Goal: Task Accomplishment & Management: Use online tool/utility

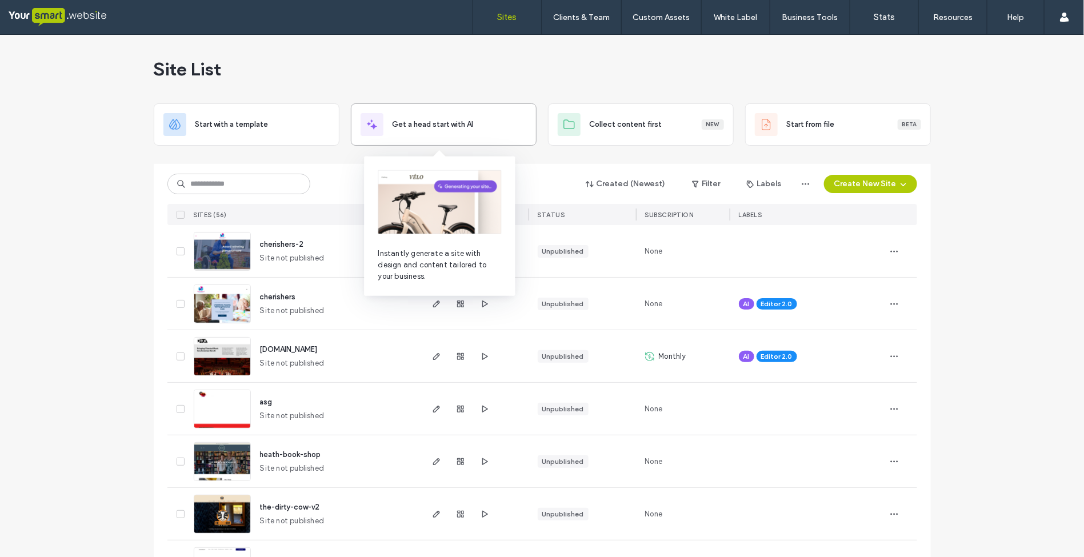
click at [447, 125] on span "Get a head start with AI" at bounding box center [433, 124] width 81 height 11
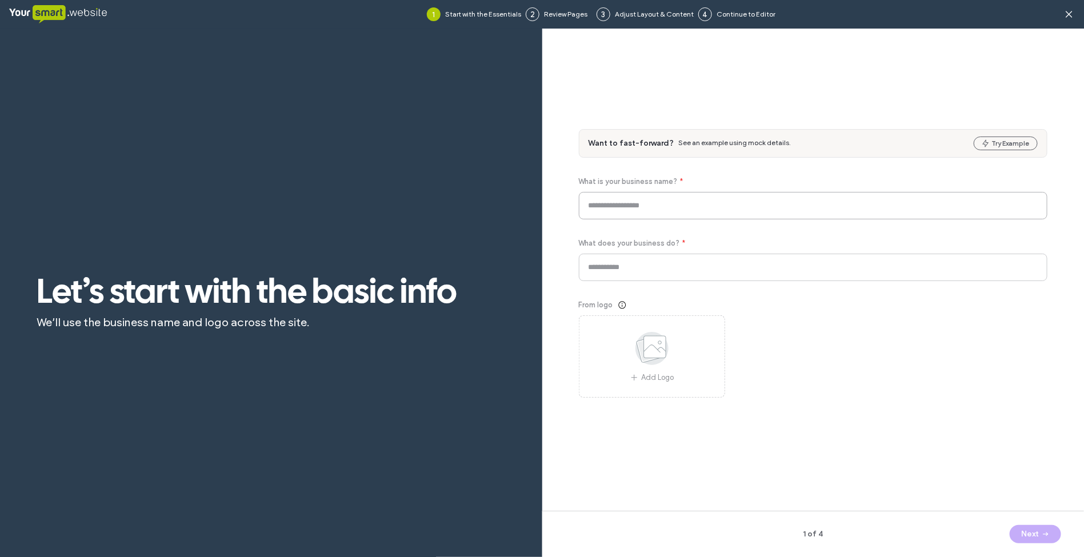
click at [637, 203] on input at bounding box center [813, 205] width 469 height 27
click at [652, 207] on input "*********" at bounding box center [813, 205] width 469 height 27
type input "**********"
click at [684, 270] on input at bounding box center [813, 267] width 469 height 27
type input "******"
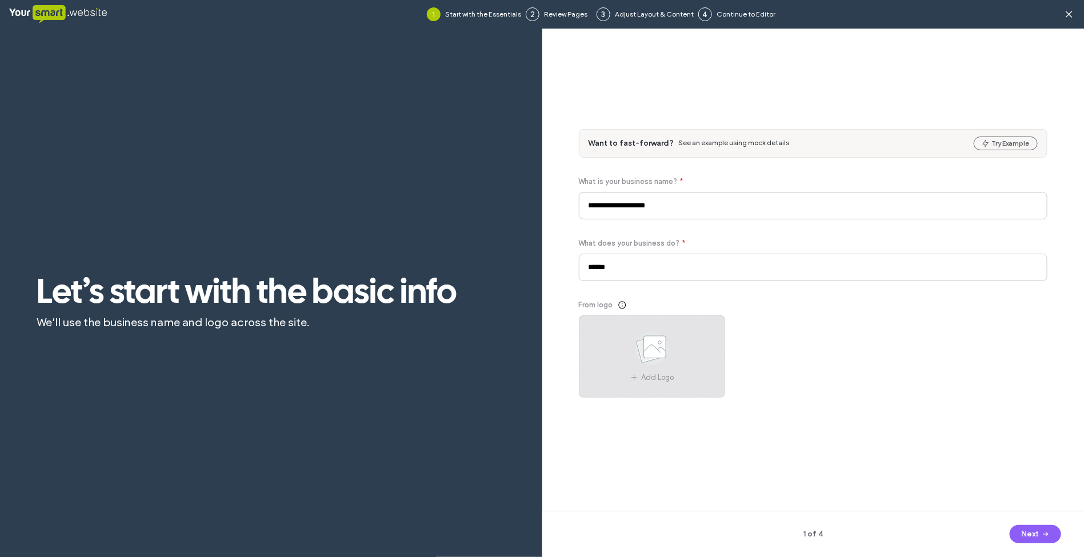
click at [644, 358] on use at bounding box center [652, 348] width 33 height 33
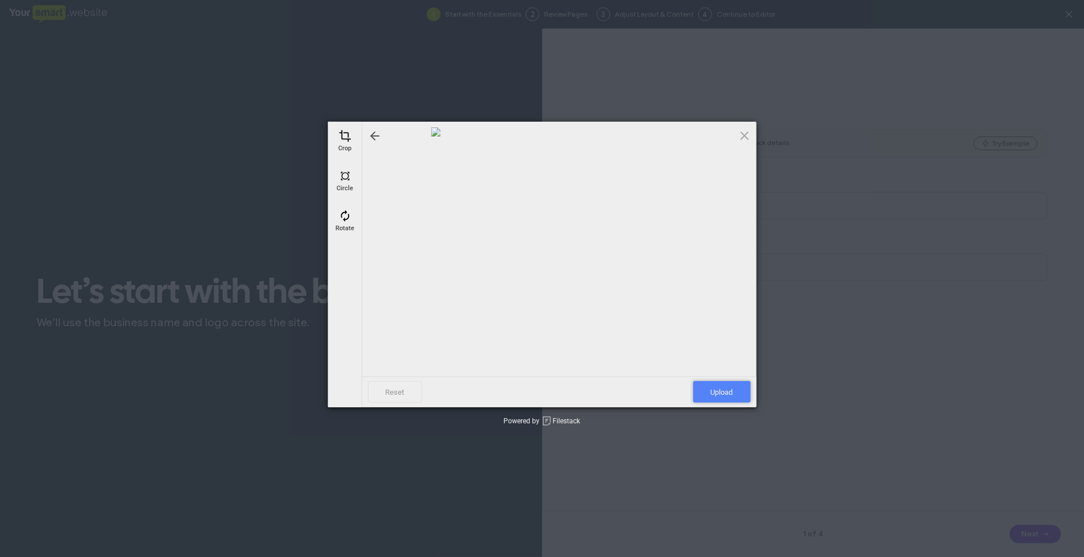
click at [729, 389] on span "Upload" at bounding box center [722, 392] width 58 height 22
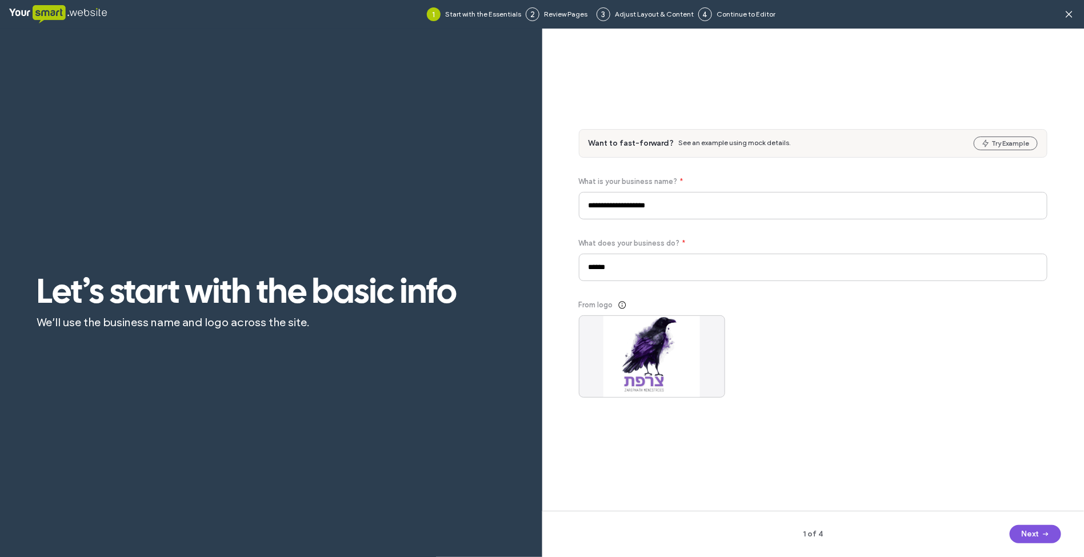
click at [1029, 533] on button "Next" at bounding box center [1035, 534] width 51 height 18
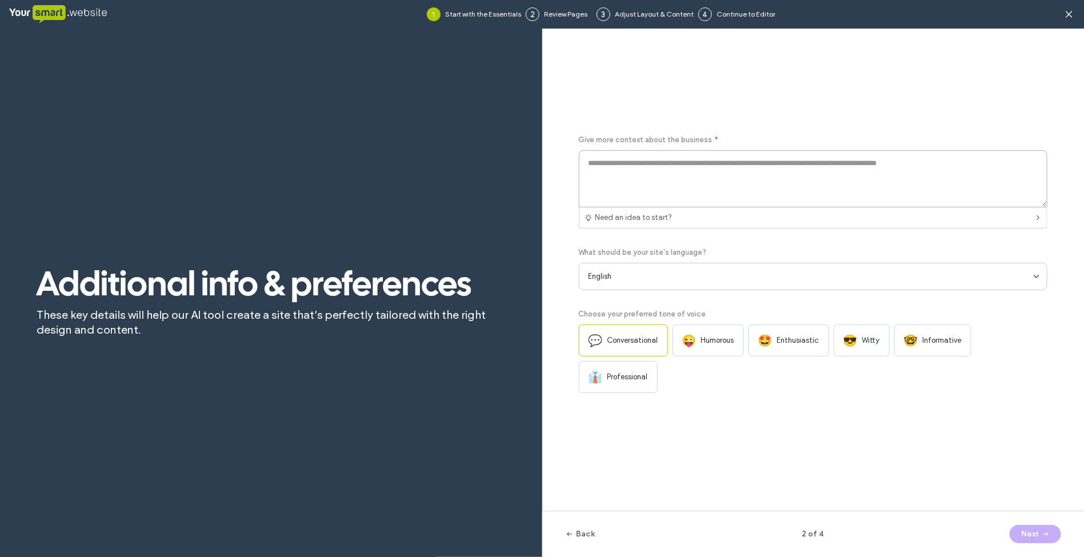
click at [673, 165] on textarea at bounding box center [813, 178] width 469 height 57
paste textarea "**********"
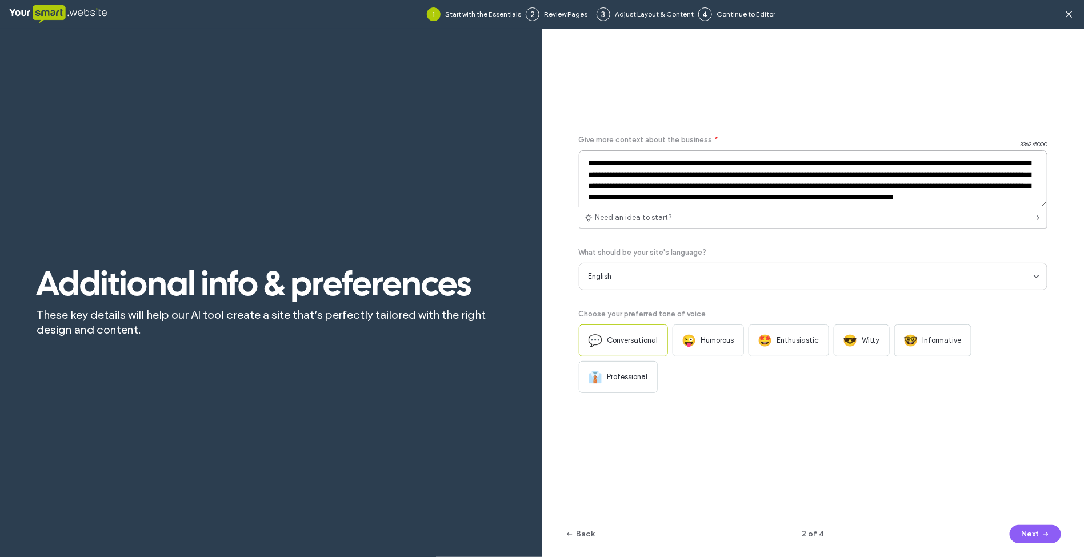
scroll to position [350, 0]
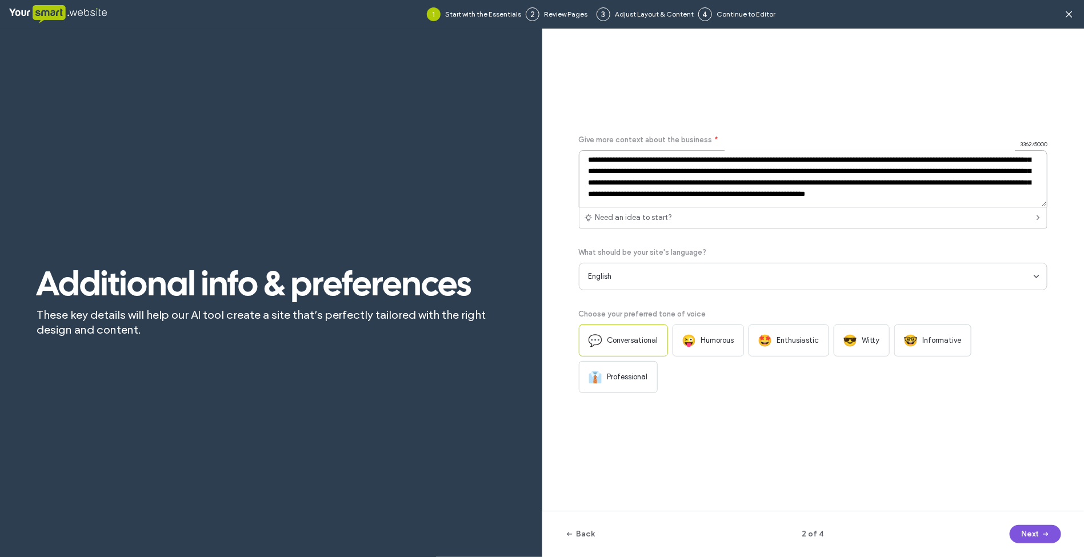
type textarea "**********"
click at [1046, 535] on icon "button" at bounding box center [1045, 534] width 9 height 9
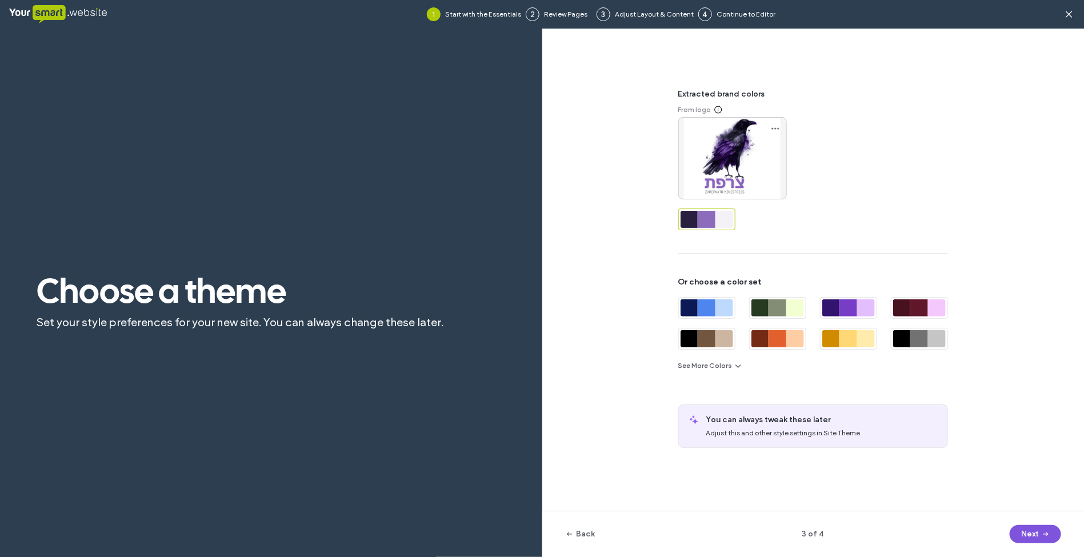
click at [1035, 535] on button "Next" at bounding box center [1035, 534] width 51 height 18
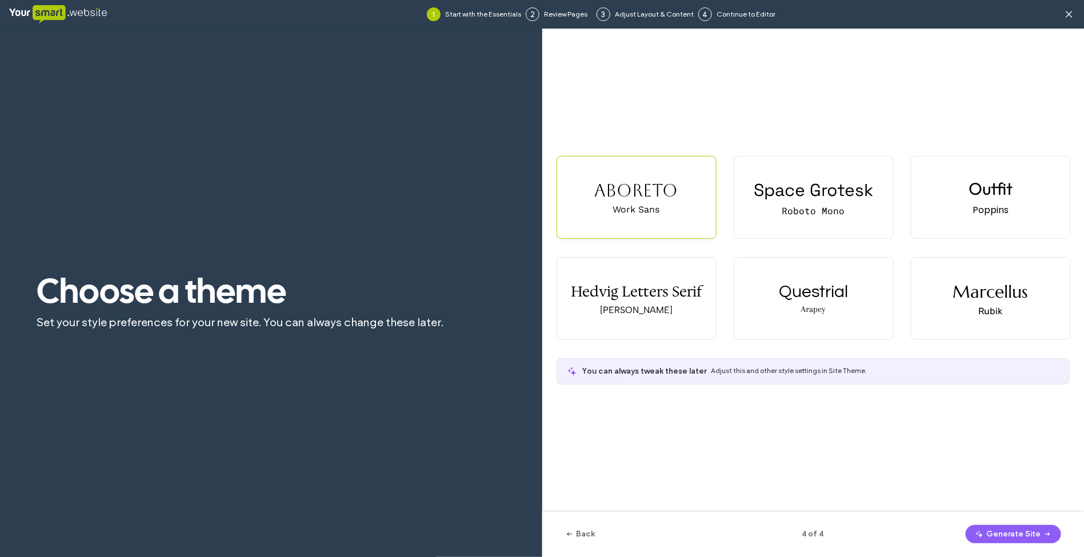
click at [636, 189] on div "Aboreto" at bounding box center [636, 191] width 83 height 20
click at [996, 530] on button "Generate Site" at bounding box center [1013, 534] width 95 height 18
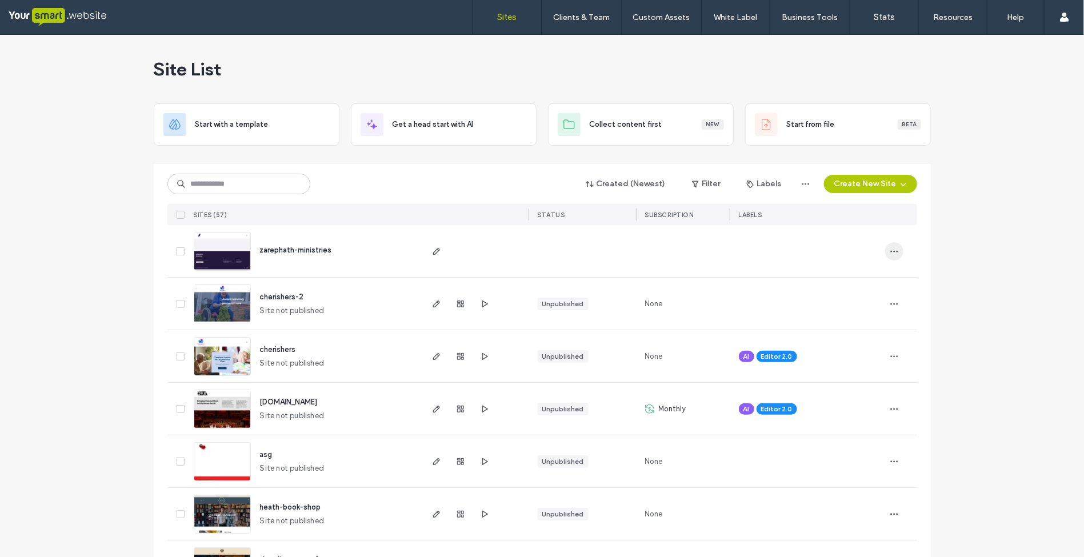
click at [890, 251] on use "button" at bounding box center [893, 251] width 7 height 2
click at [866, 277] on div "Delete Site" at bounding box center [849, 281] width 102 height 22
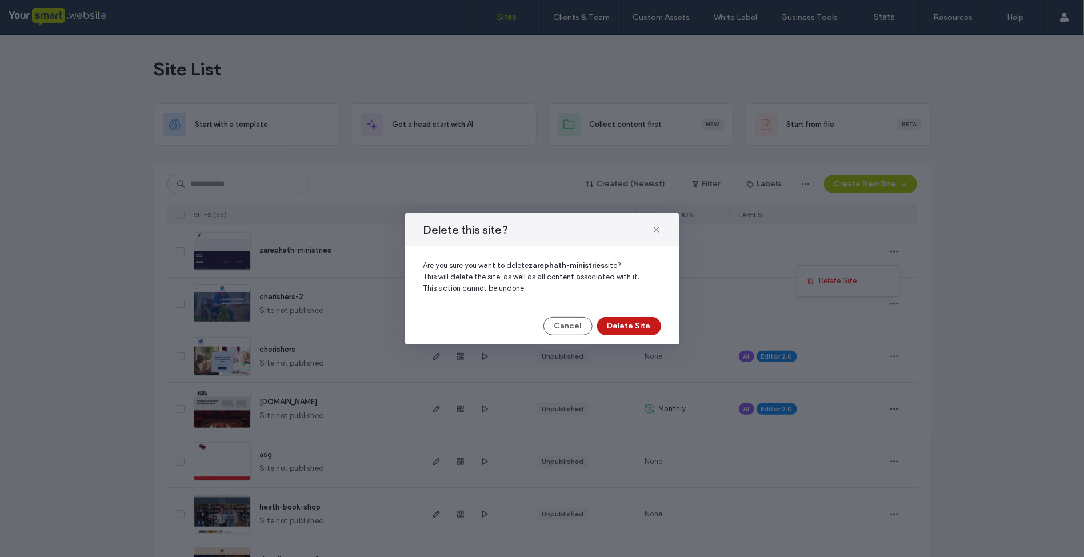
click at [629, 322] on button "Delete Site" at bounding box center [629, 326] width 64 height 18
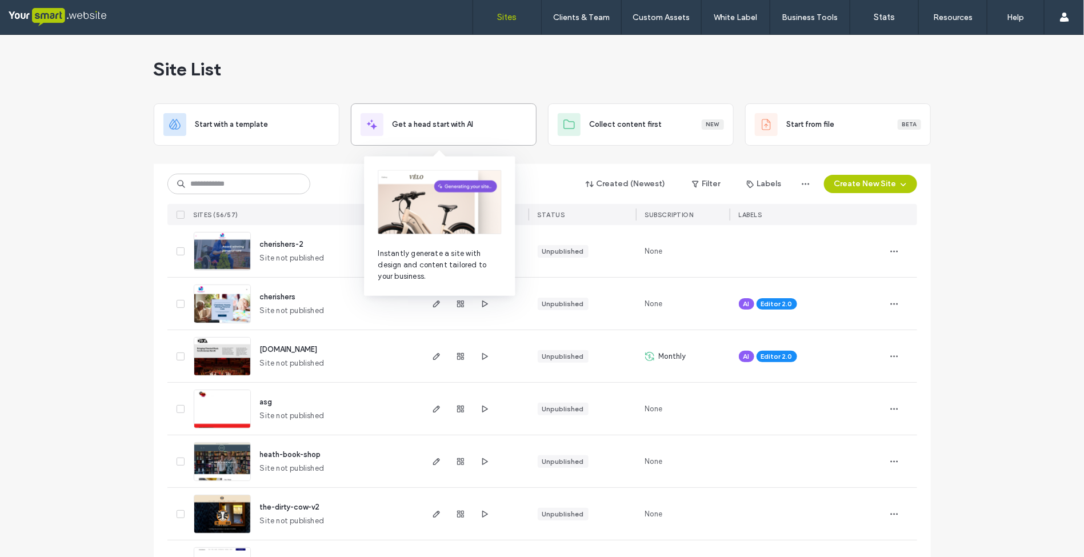
click at [440, 118] on div "Get a head start with AI" at bounding box center [444, 124] width 166 height 23
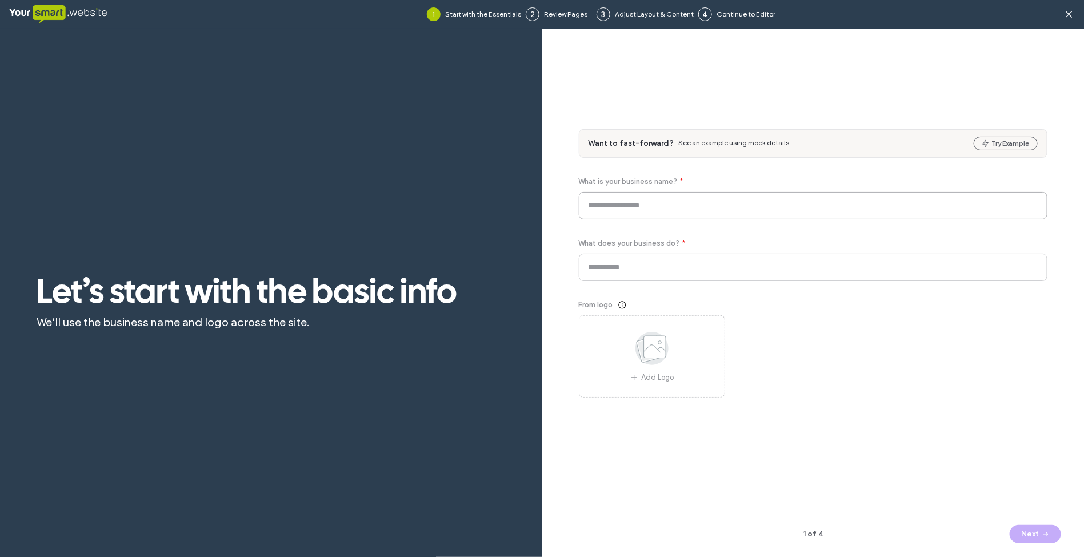
click at [686, 201] on input at bounding box center [813, 205] width 469 height 27
type input "**********"
click at [692, 273] on input at bounding box center [813, 267] width 469 height 27
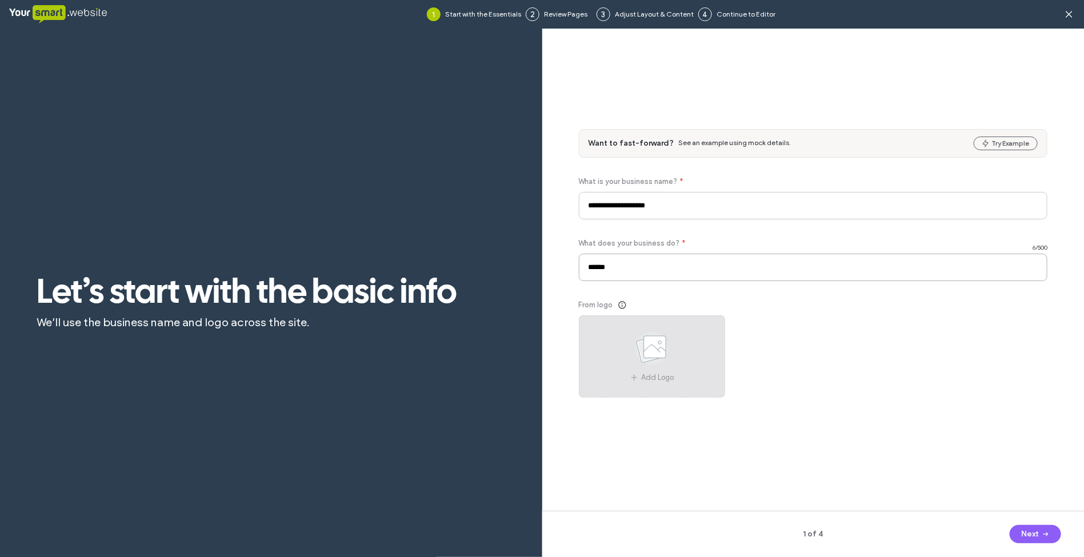
type input "******"
click at [646, 357] on use at bounding box center [652, 348] width 33 height 33
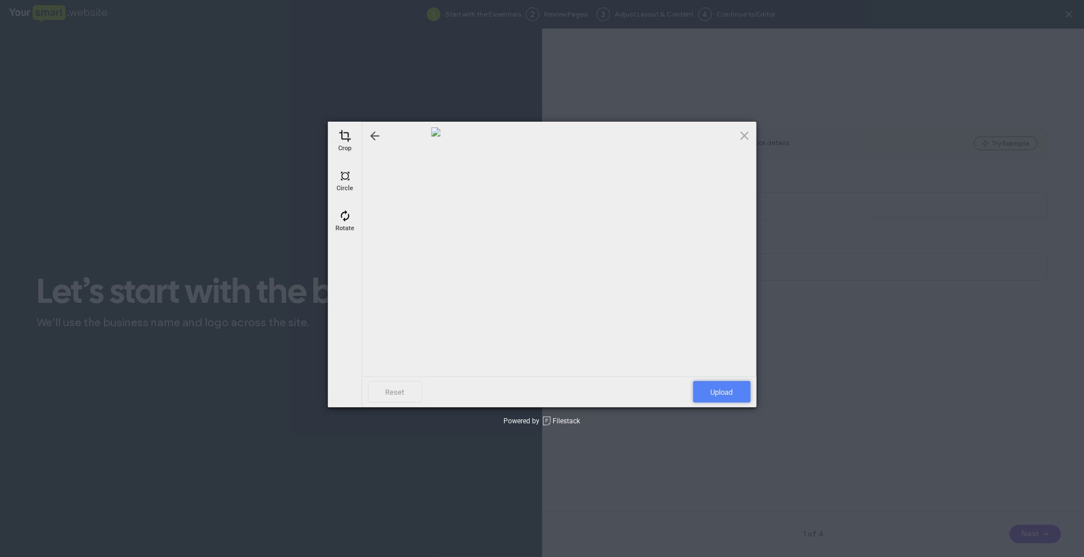
click at [732, 389] on span "Upload" at bounding box center [722, 392] width 58 height 22
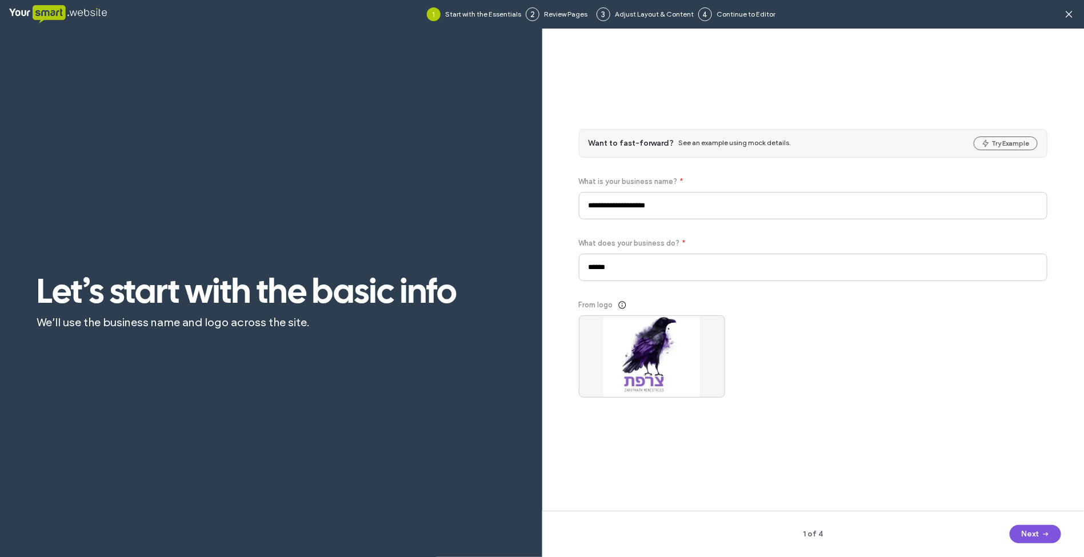
click at [1030, 535] on button "Next" at bounding box center [1035, 534] width 51 height 18
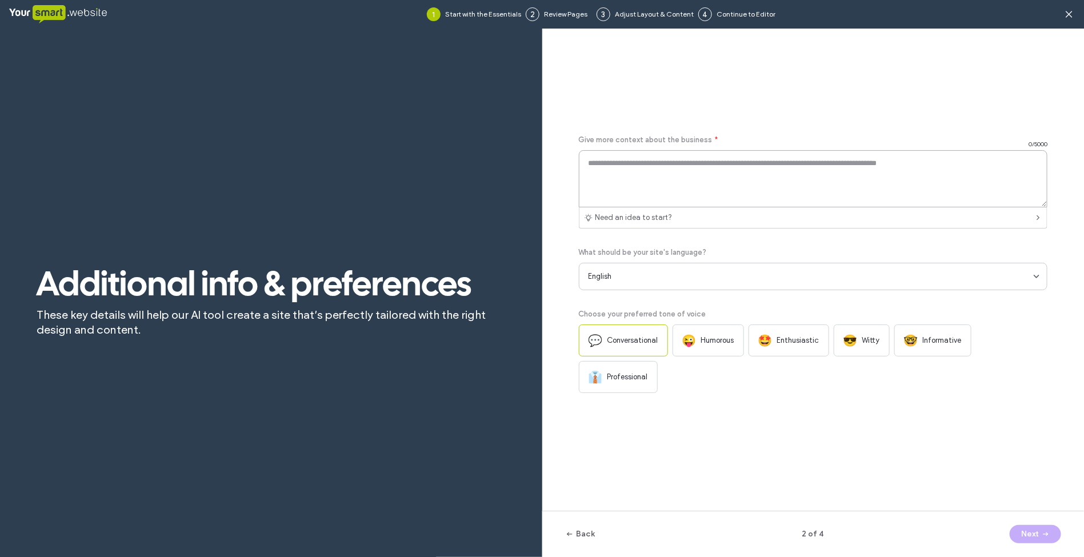
click at [646, 158] on textarea at bounding box center [813, 178] width 469 height 57
paste textarea "**********"
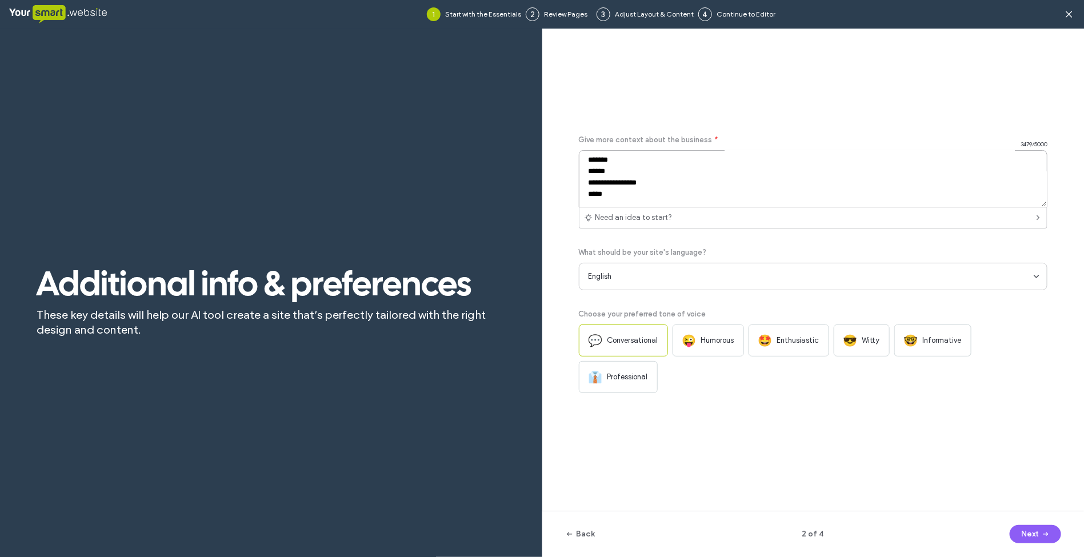
scroll to position [464, 0]
type textarea "**********"
click at [1035, 529] on button "Next" at bounding box center [1035, 534] width 51 height 18
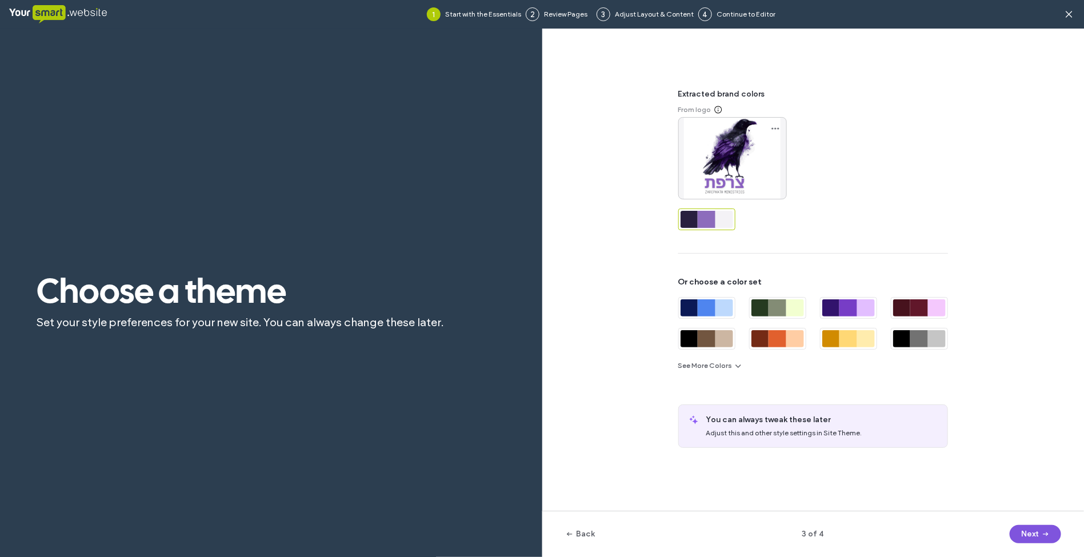
click at [1024, 532] on button "Next" at bounding box center [1035, 534] width 51 height 18
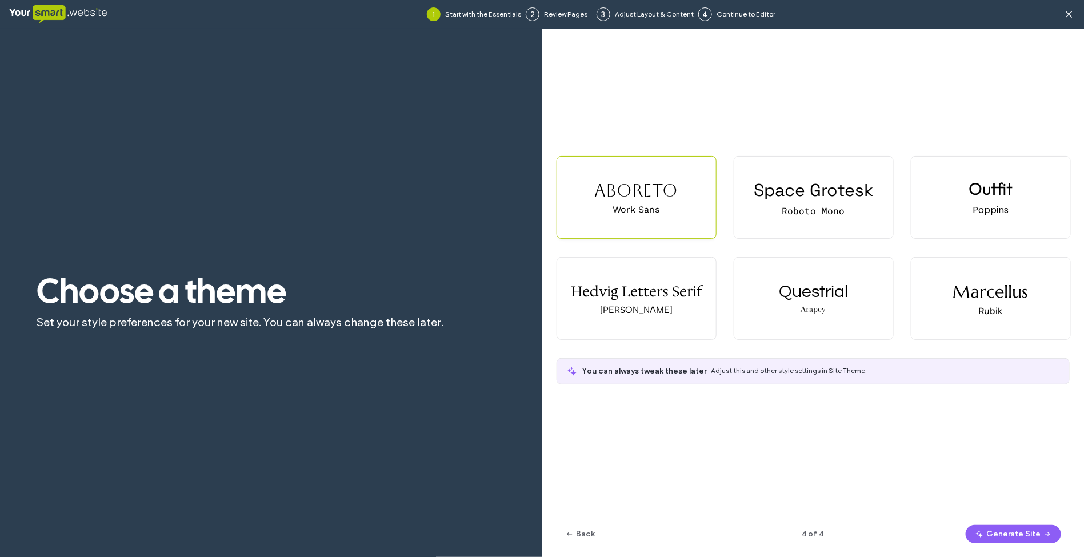
click at [608, 193] on div "Aboreto" at bounding box center [636, 191] width 83 height 20
click at [1027, 533] on button "Generate Site" at bounding box center [1013, 534] width 95 height 18
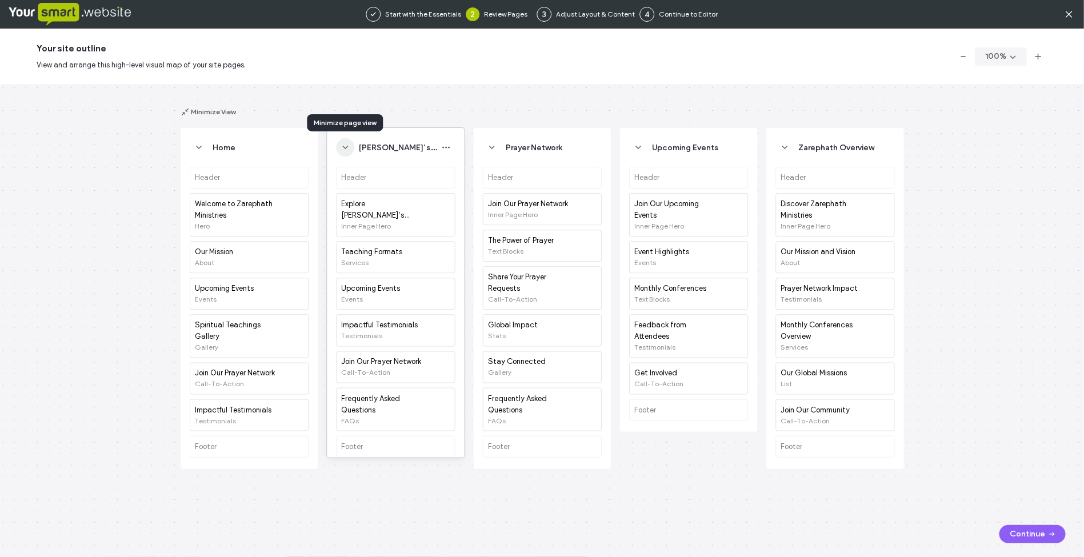
click at [348, 145] on icon "button" at bounding box center [345, 147] width 9 height 9
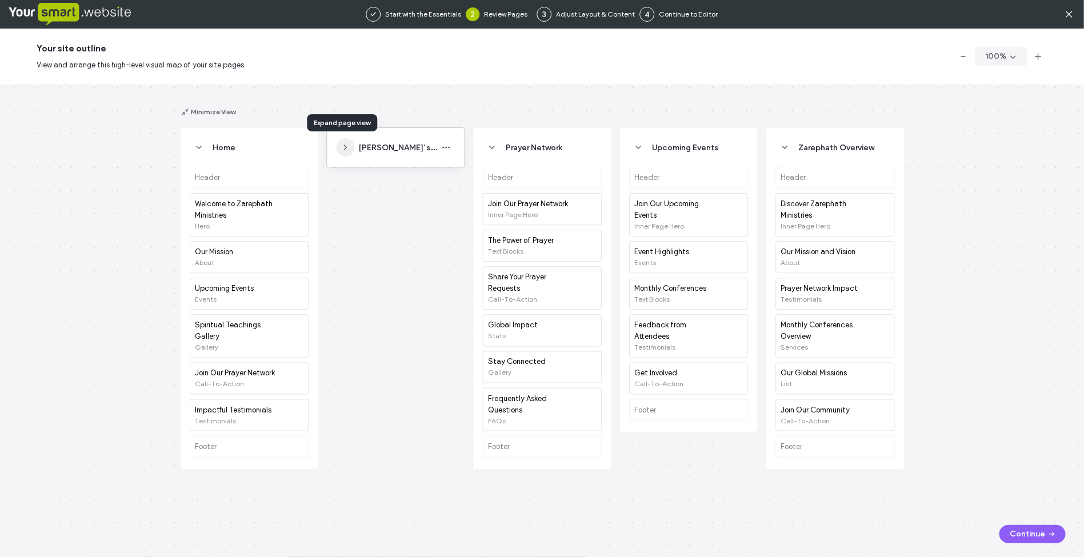
click at [348, 145] on icon "button" at bounding box center [345, 147] width 9 height 9
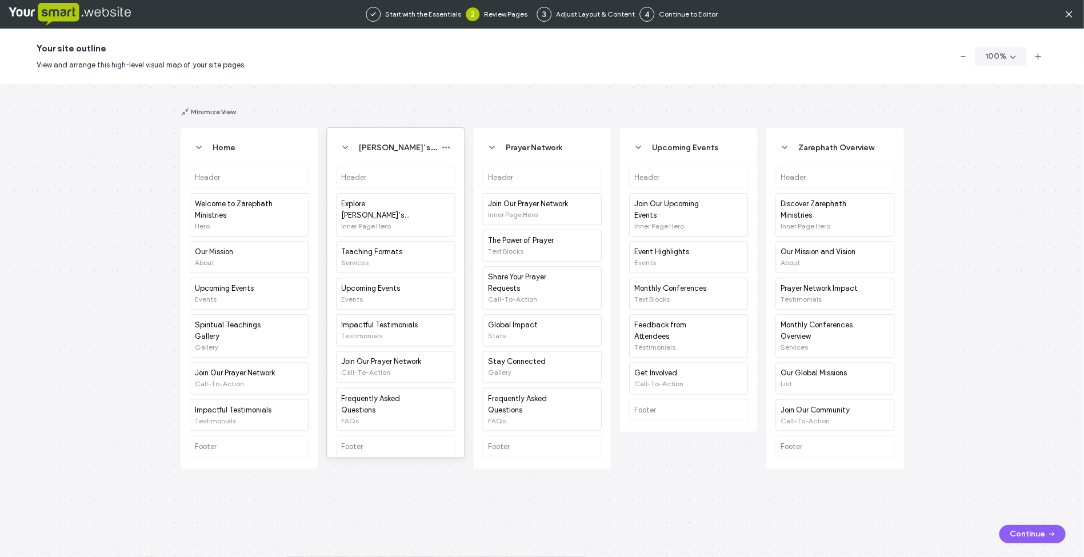
click at [381, 147] on span "Julie’s Teachings" at bounding box center [416, 147] width 112 height 11
drag, startPoint x: 414, startPoint y: 149, endPoint x: 359, endPoint y: 151, distance: 55.5
click at [359, 151] on input "**********" at bounding box center [405, 148] width 101 height 20
click at [427, 143] on input "**********" at bounding box center [405, 148] width 101 height 20
drag, startPoint x: 433, startPoint y: 145, endPoint x: 350, endPoint y: 156, distance: 83.1
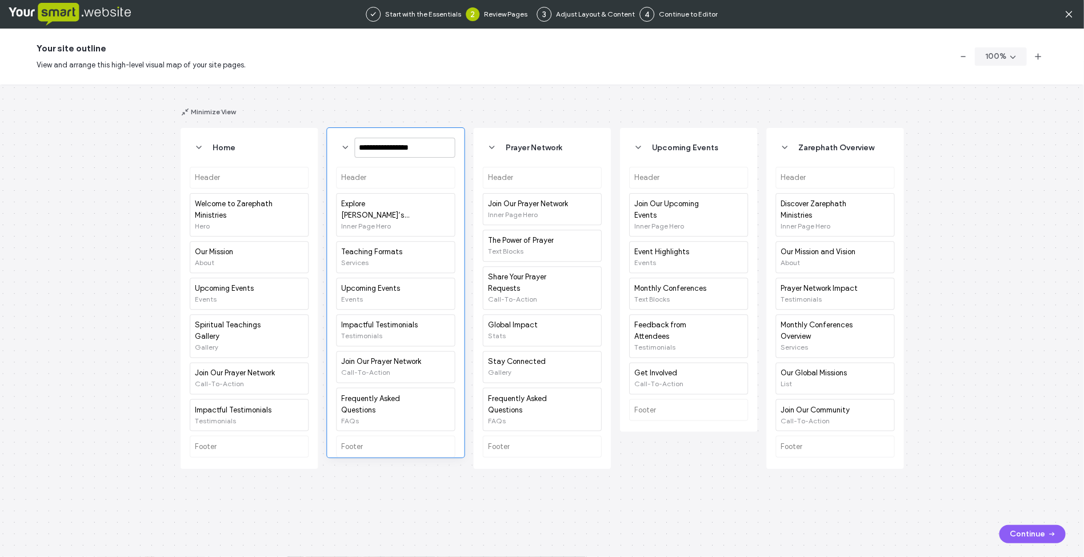
click at [350, 156] on div "**********" at bounding box center [395, 147] width 119 height 21
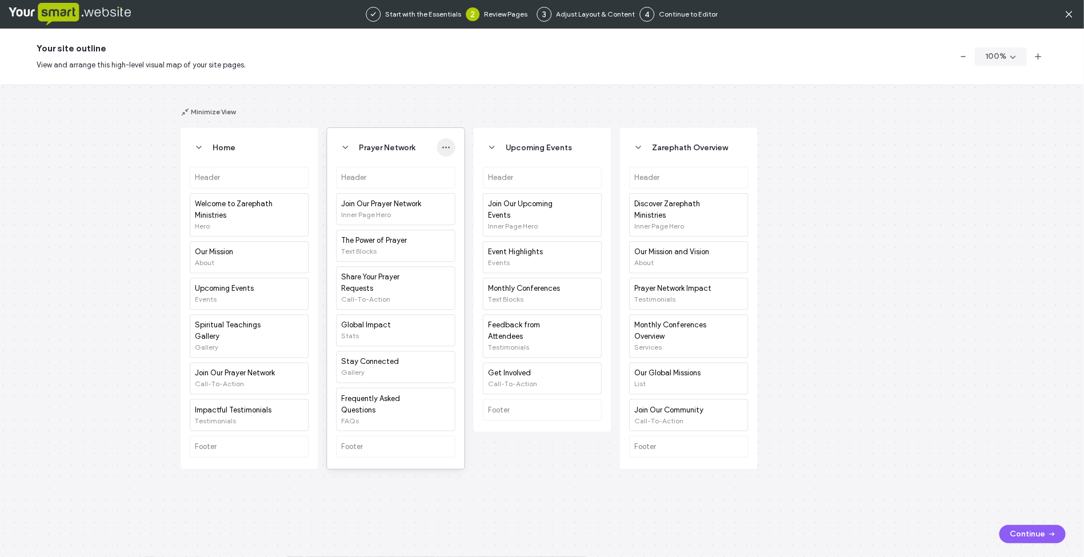
click at [443, 144] on icon "button" at bounding box center [446, 147] width 9 height 9
click at [467, 230] on span "Delete" at bounding box center [472, 230] width 22 height 11
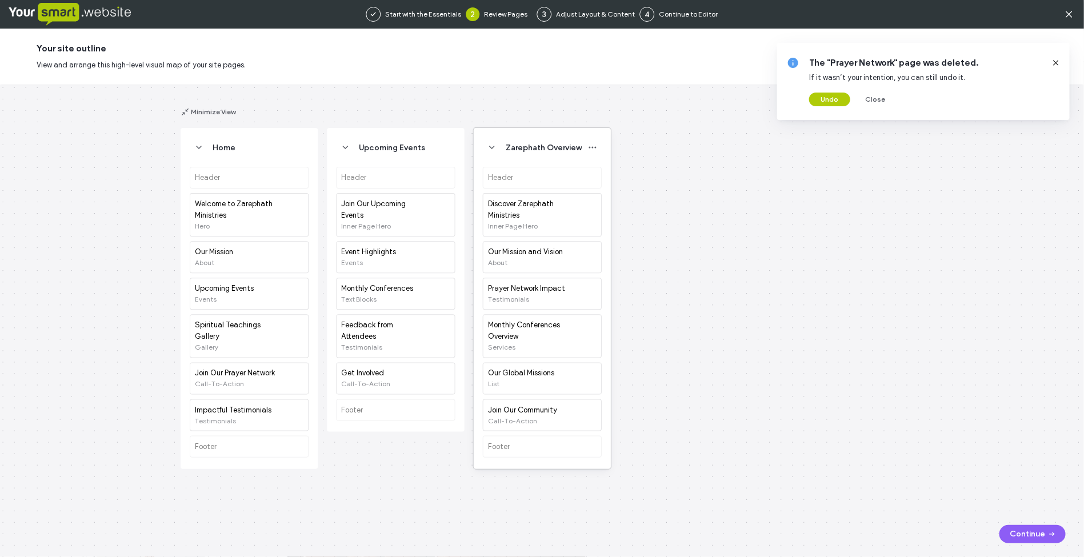
click at [569, 145] on span "Zarephath Overview" at bounding box center [544, 148] width 76 height 10
drag, startPoint x: 583, startPoint y: 147, endPoint x: 503, endPoint y: 149, distance: 80.0
click at [503, 149] on input "**********" at bounding box center [551, 148] width 101 height 20
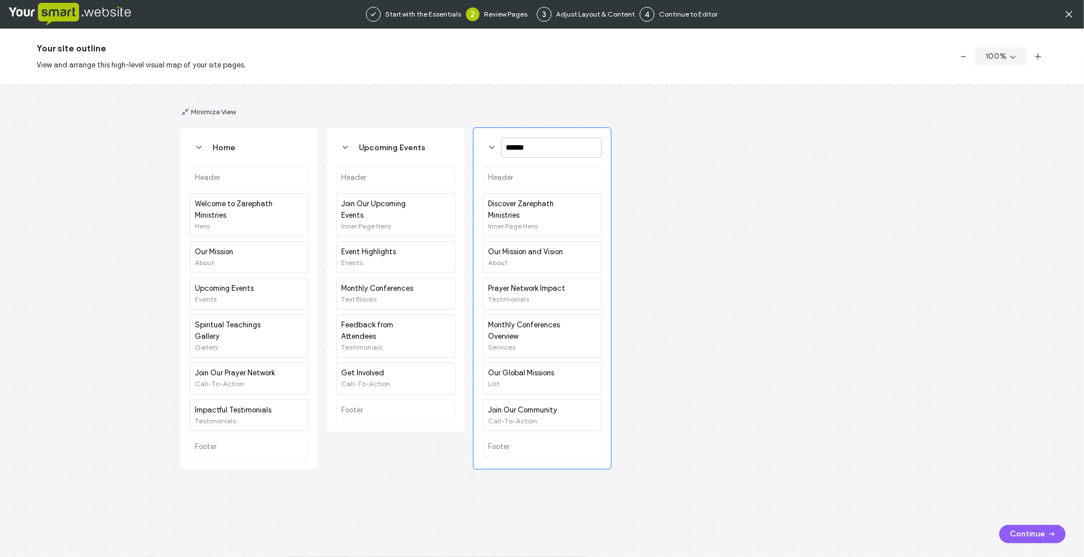
type input "*****"
click at [672, 198] on div "Home Header Welcome to Zarephath Ministries Hero Our Mission About Upcoming Eve…" at bounding box center [542, 321] width 1084 height 473
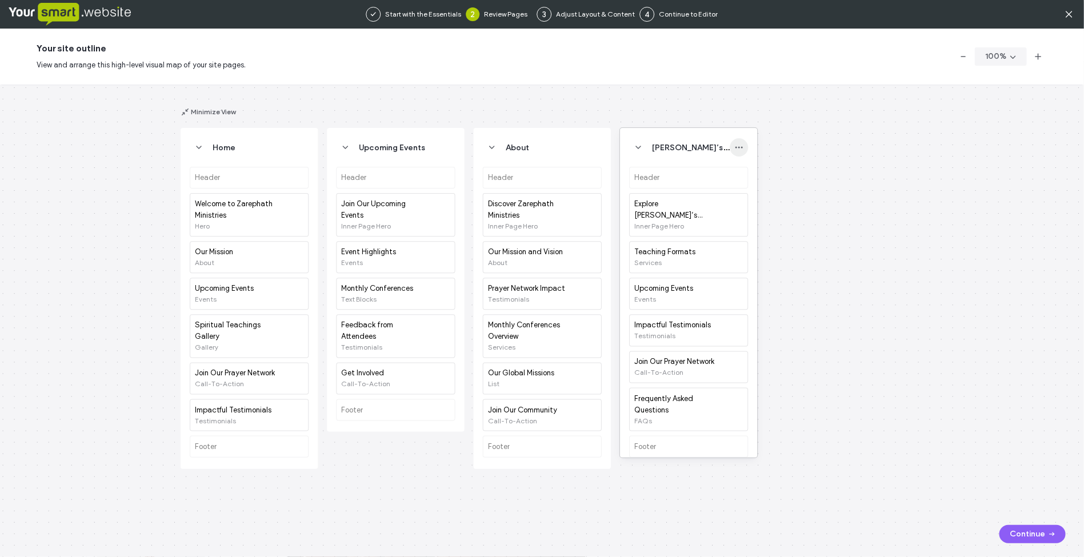
click at [743, 149] on icon "button" at bounding box center [738, 147] width 9 height 9
click at [842, 142] on div "Home Header Welcome to Zarephath Ministries Hero Our Mission About Upcoming Eve…" at bounding box center [542, 321] width 1084 height 473
click at [1018, 532] on button "Continue" at bounding box center [1033, 534] width 66 height 18
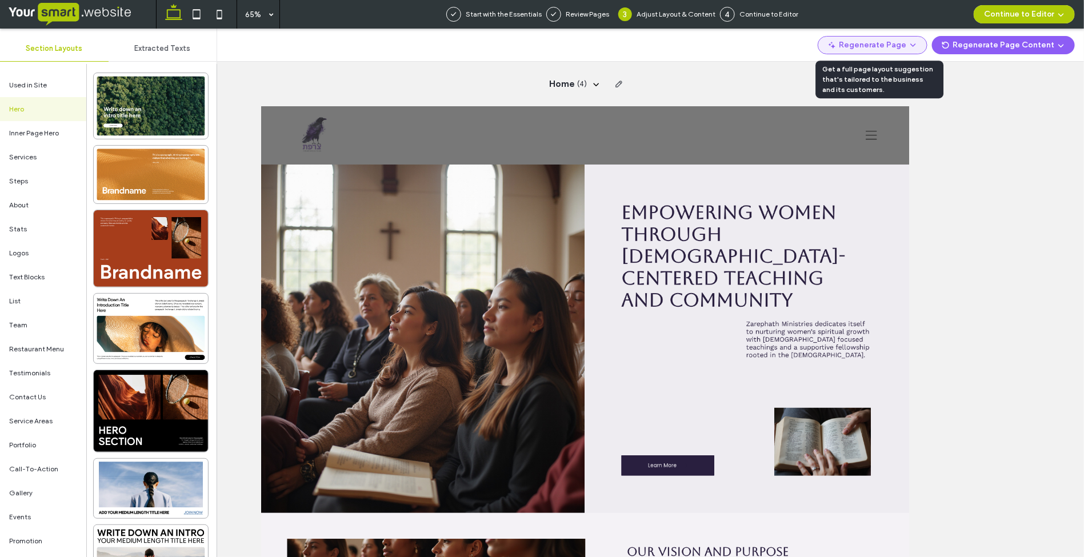
click at [856, 42] on button "Regenerate Page" at bounding box center [873, 45] width 110 height 18
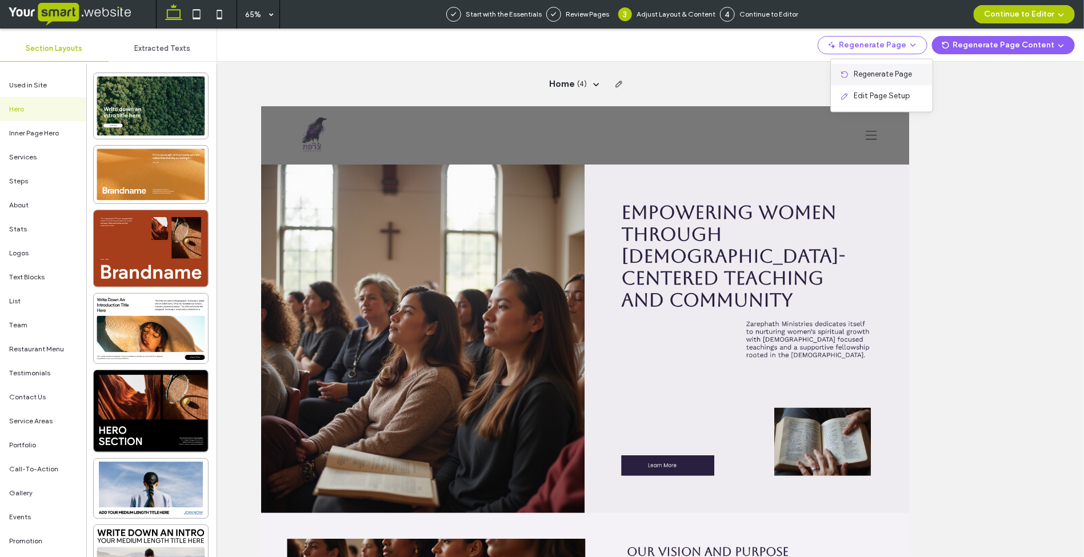
click at [872, 69] on span "Regenerate Page" at bounding box center [883, 74] width 58 height 11
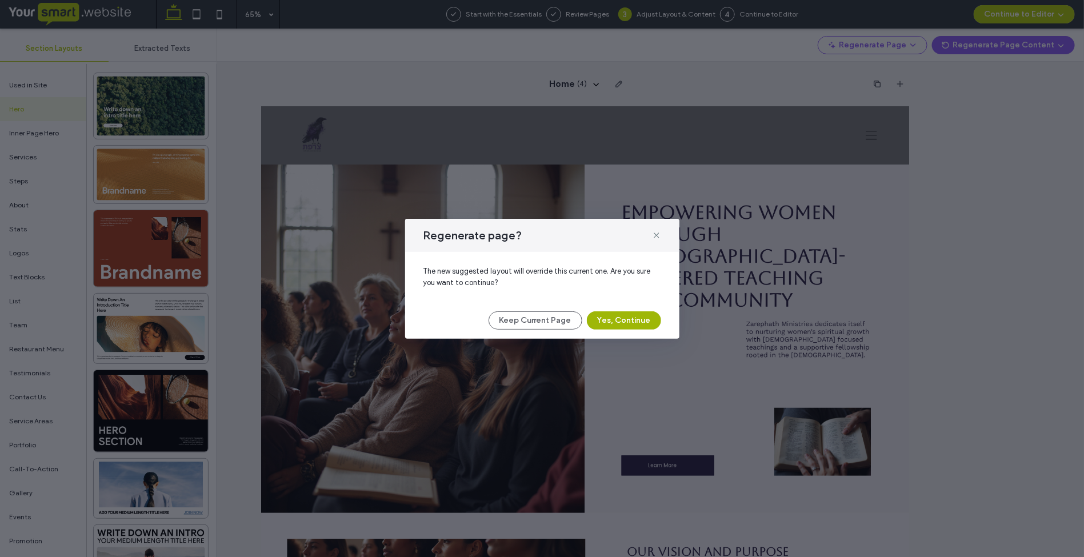
click at [610, 322] on button "Yes, Continue" at bounding box center [624, 321] width 74 height 18
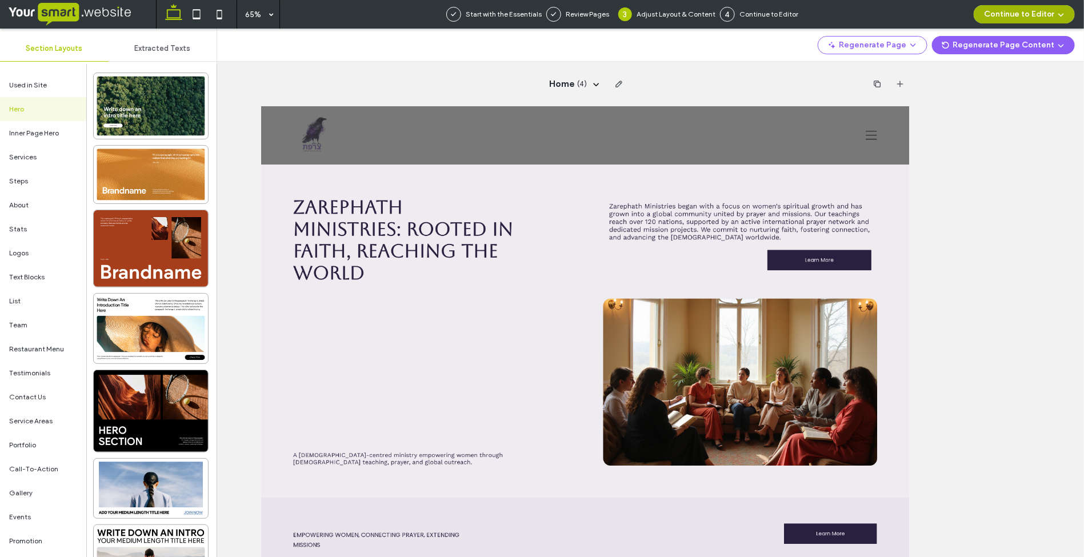
click at [1011, 13] on button "Continue to Editor" at bounding box center [1024, 14] width 101 height 18
click at [946, 155] on div "Home ( 4 )" at bounding box center [585, 293] width 997 height 529
click at [1018, 18] on button "Continue to Editor" at bounding box center [1024, 14] width 101 height 18
click at [1007, 49] on span "With All Pages" at bounding box center [1000, 48] width 47 height 11
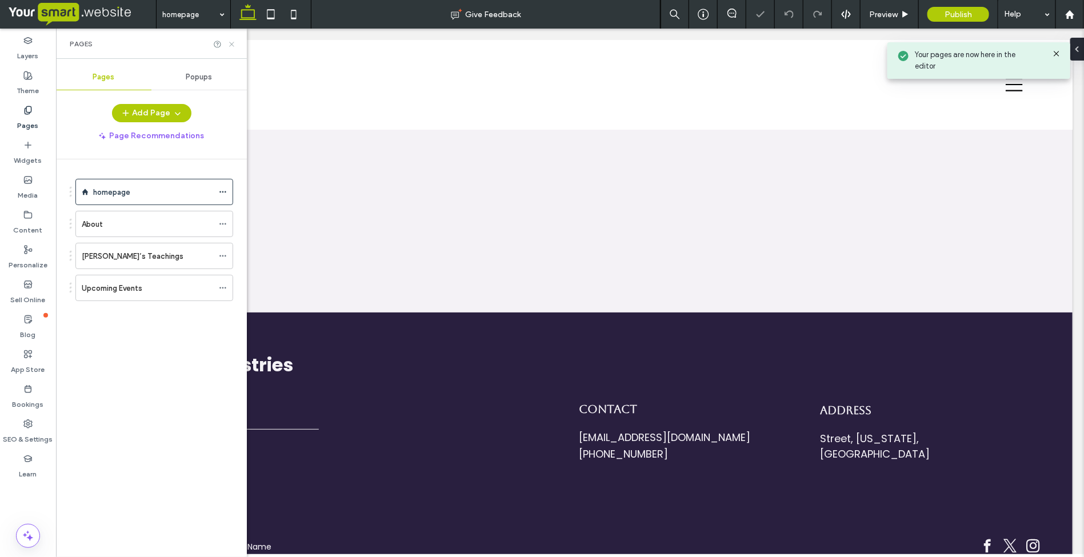
click at [233, 42] on icon at bounding box center [231, 44] width 9 height 9
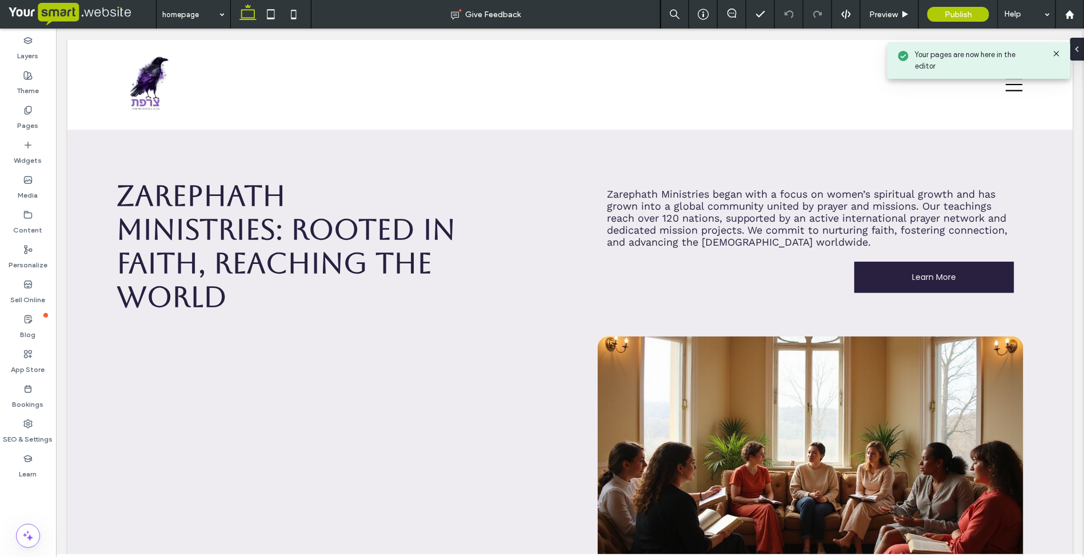
click at [1059, 50] on icon at bounding box center [1056, 53] width 9 height 9
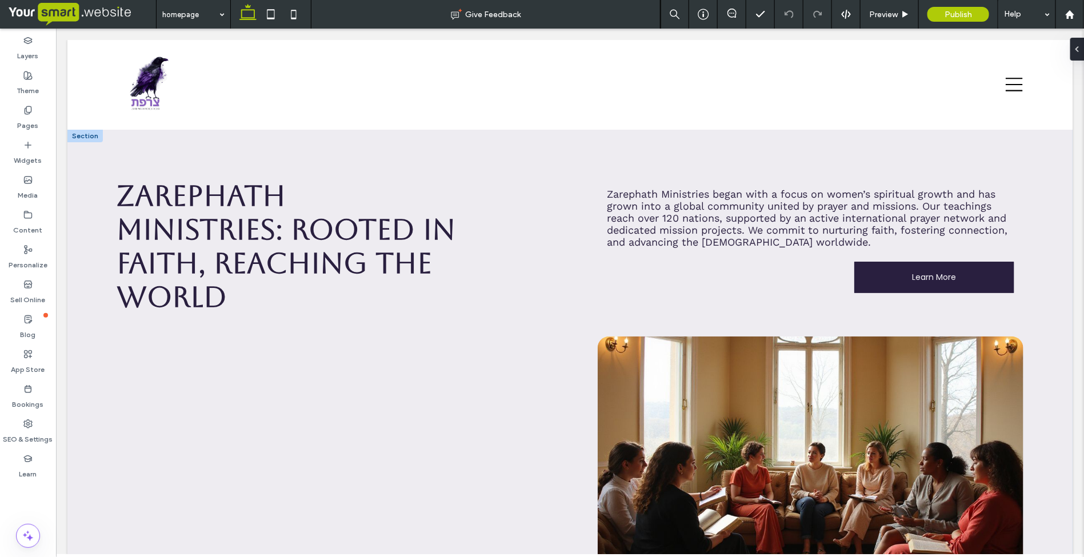
click at [92, 135] on div at bounding box center [84, 135] width 35 height 13
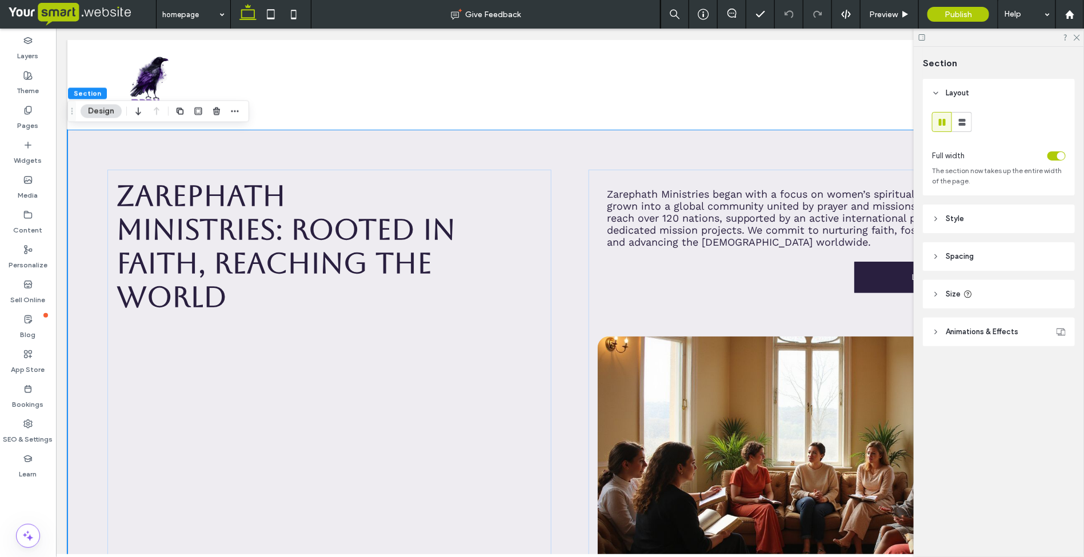
click at [99, 113] on button "Design" at bounding box center [101, 112] width 41 height 14
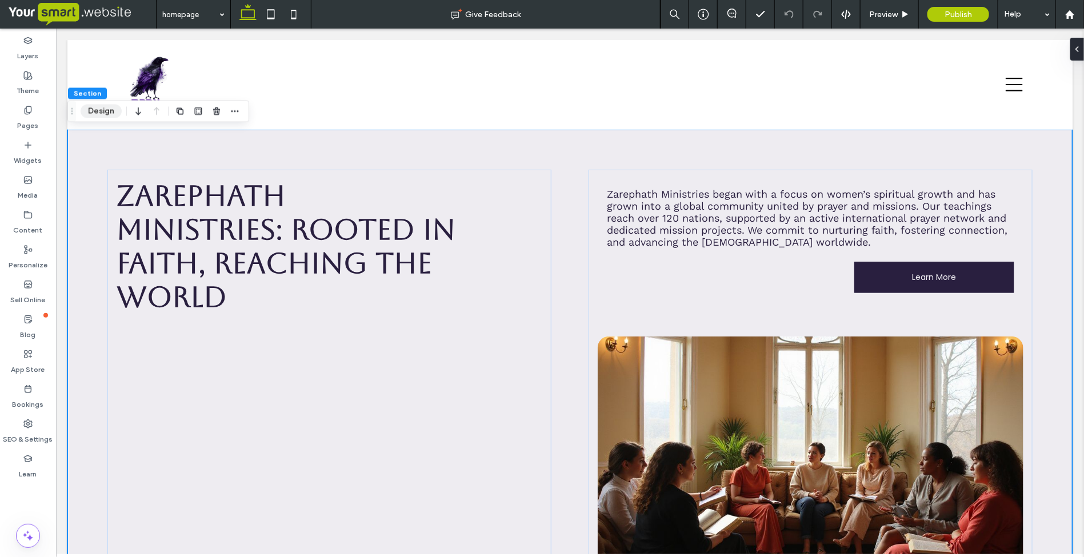
click at [99, 113] on button "Design" at bounding box center [101, 112] width 41 height 14
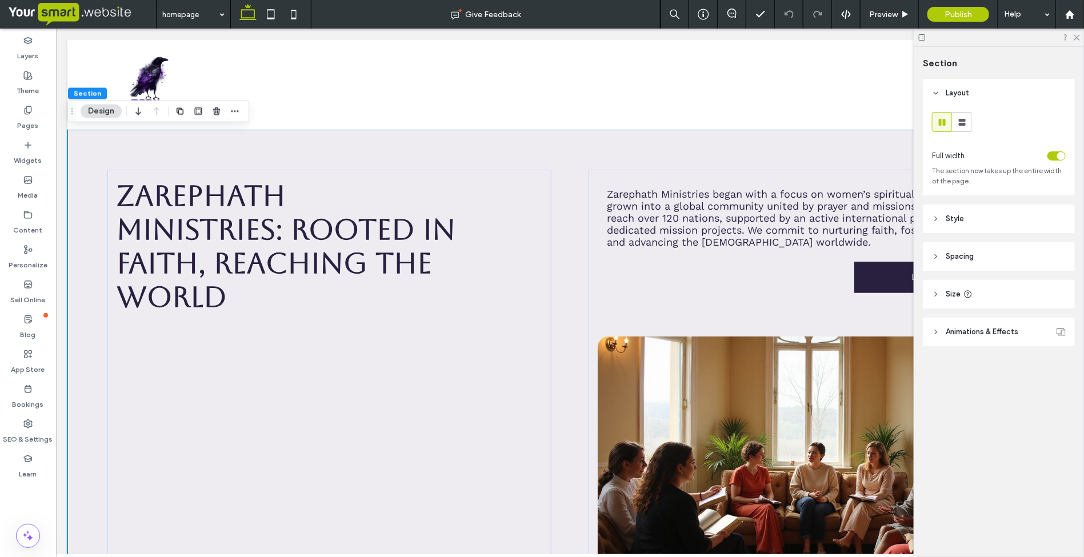
click at [958, 217] on span "Style" at bounding box center [955, 218] width 18 height 11
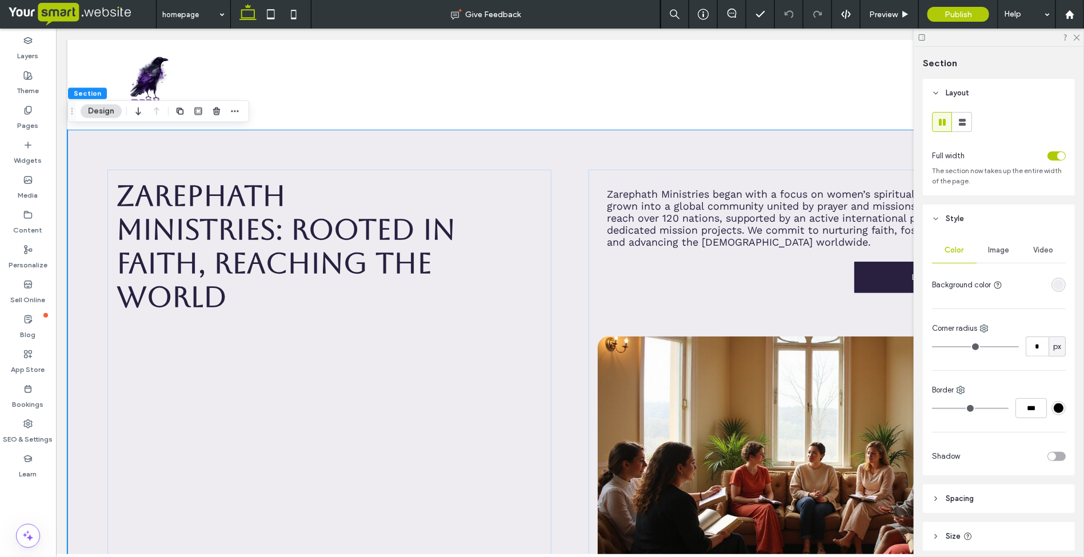
click at [1054, 283] on div "rgba(238,236,241,1)" at bounding box center [1059, 285] width 10 height 10
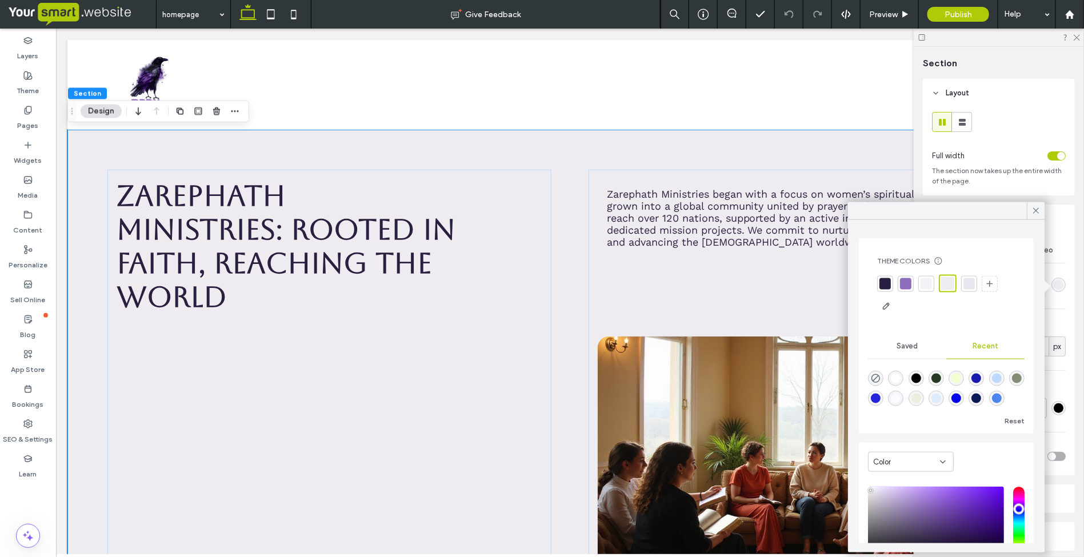
click at [900, 381] on div "rgba(255, 255, 255, 1)" at bounding box center [897, 379] width 10 height 10
type input "*******"
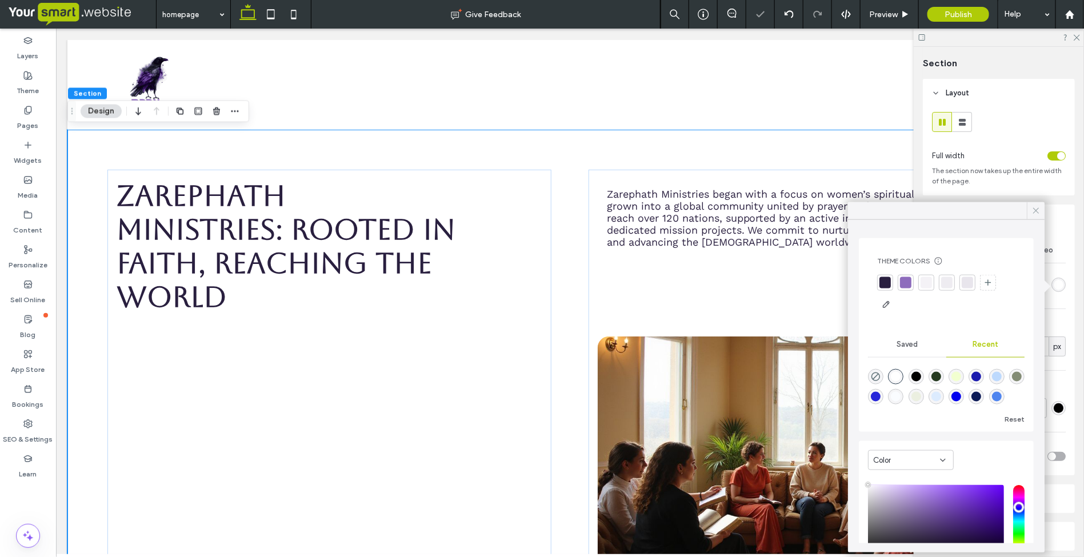
click at [1035, 210] on icon at bounding box center [1036, 211] width 10 height 10
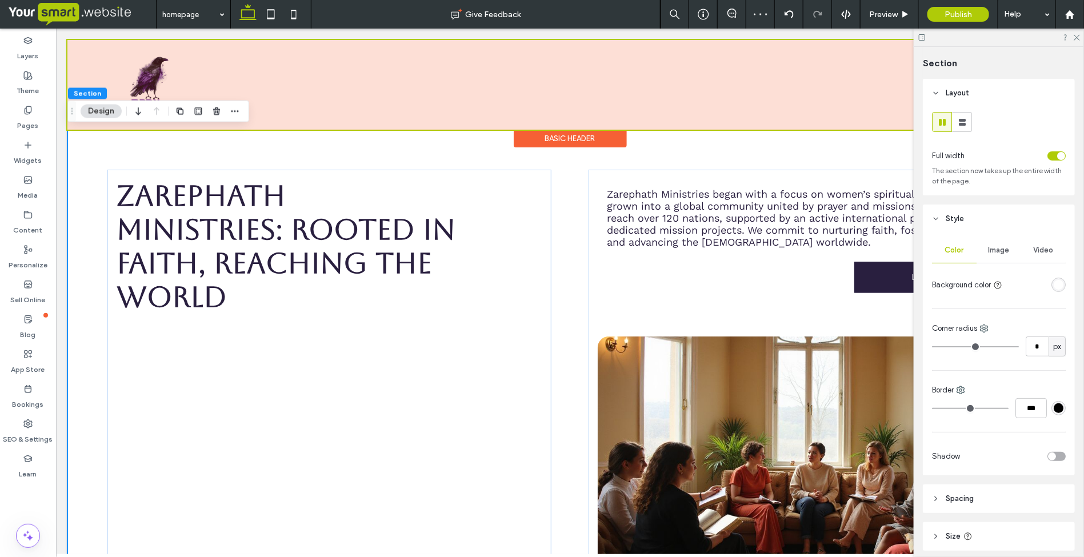
click at [461, 129] on div "Basic Header" at bounding box center [569, 129] width 1005 height 1
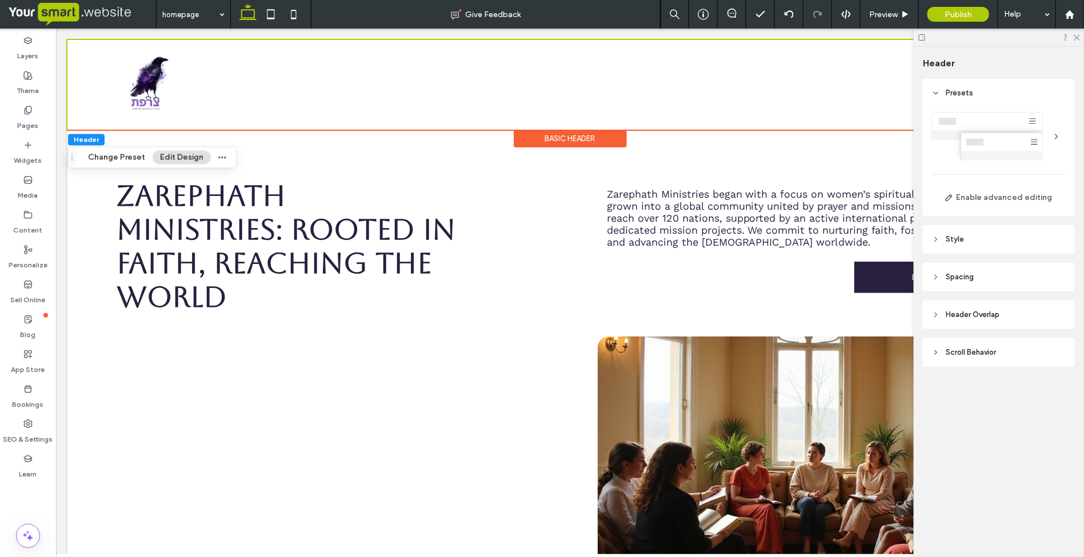
click at [560, 137] on div "Basic Header" at bounding box center [569, 138] width 113 height 18
click at [556, 133] on div "Basic Header" at bounding box center [569, 138] width 113 height 18
click at [952, 242] on span "Style" at bounding box center [955, 239] width 18 height 11
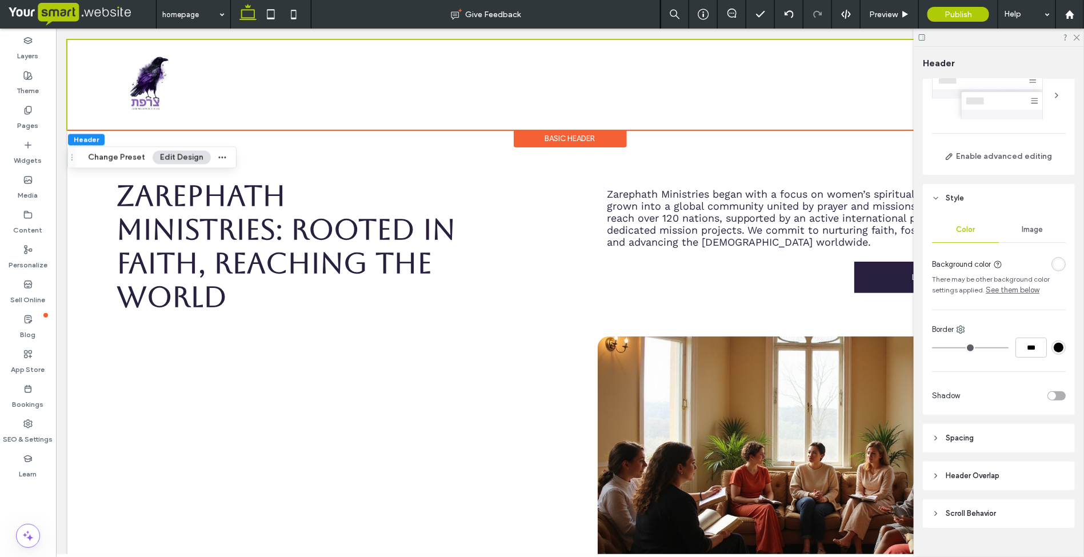
scroll to position [63, 0]
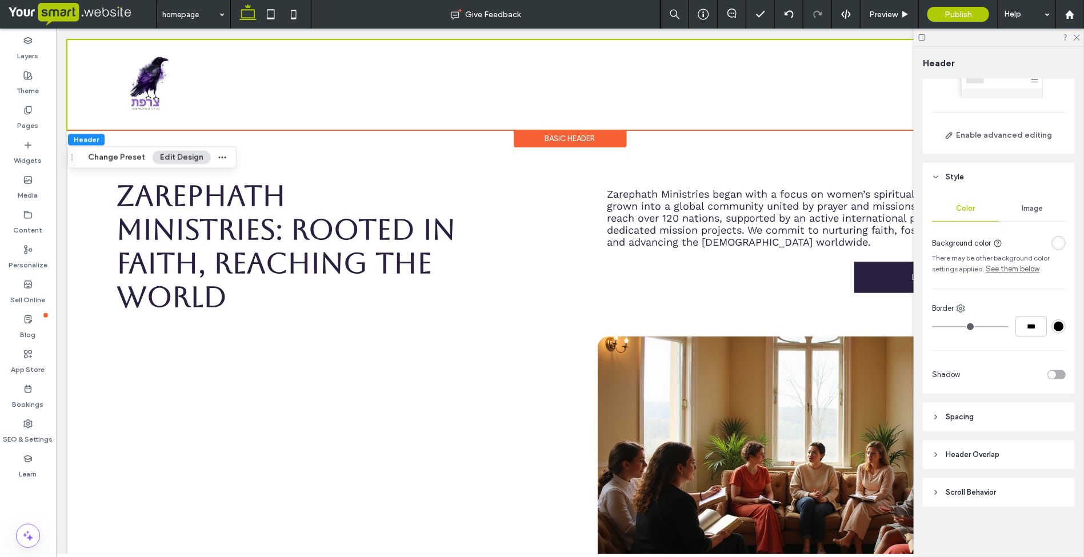
click at [966, 493] on span "Scroll Behavior" at bounding box center [971, 492] width 50 height 11
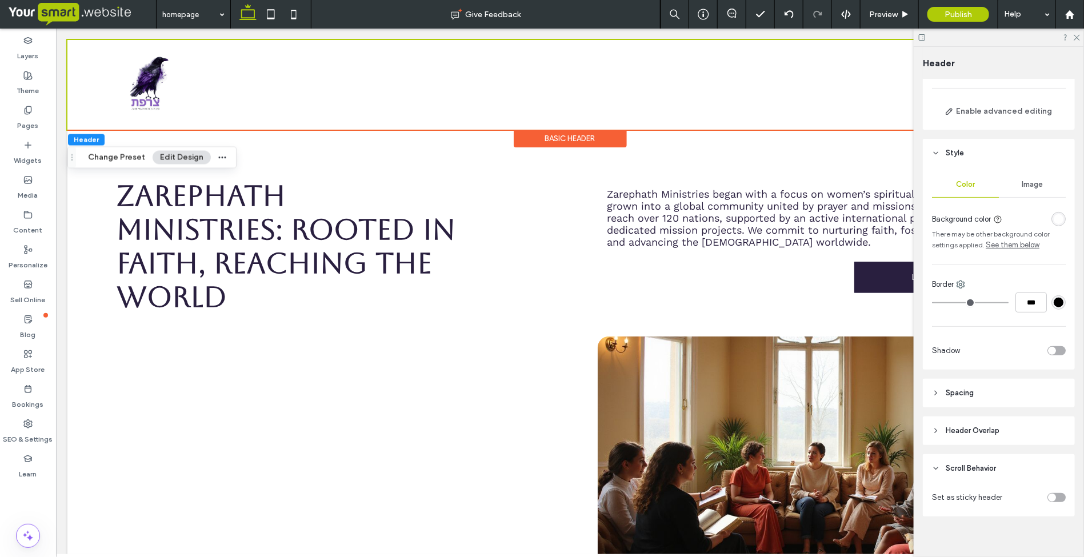
scroll to position [97, 0]
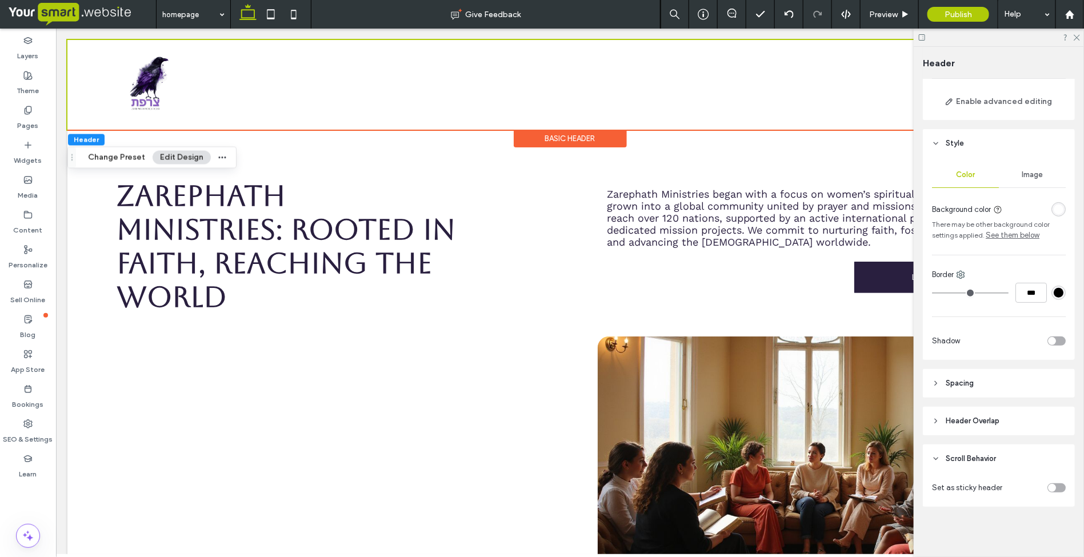
click at [1053, 488] on div "toggle" at bounding box center [1057, 488] width 18 height 9
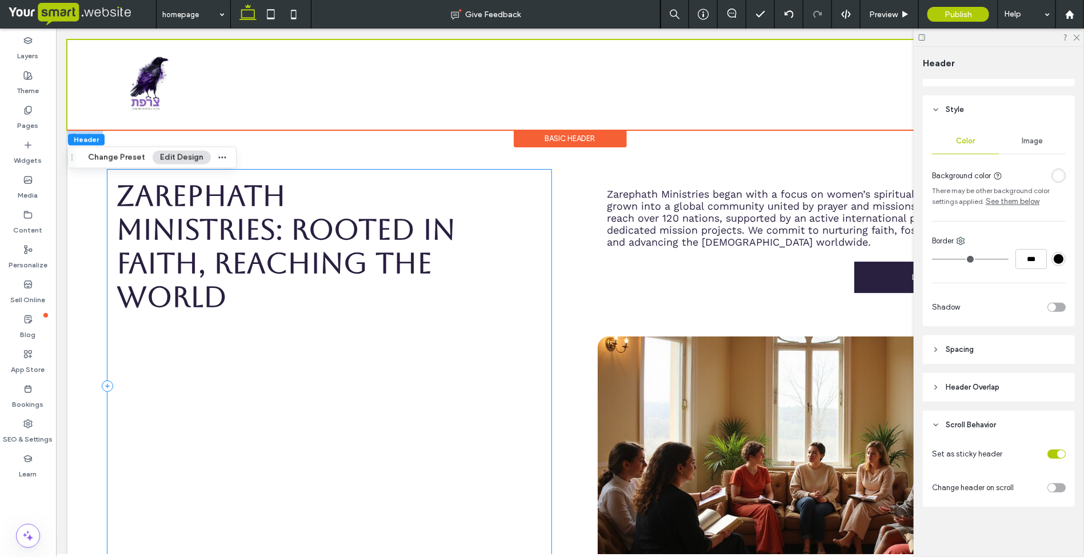
click at [454, 322] on div "Zarephath Ministries: Rooted in Faith, Reaching the World A Christ-centred mini…" at bounding box center [329, 385] width 444 height 433
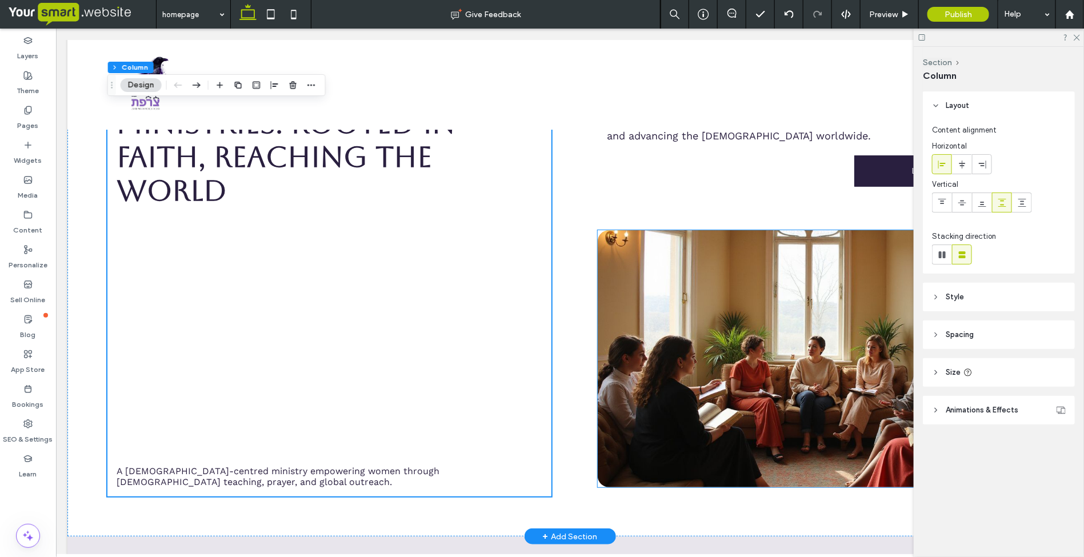
scroll to position [0, 0]
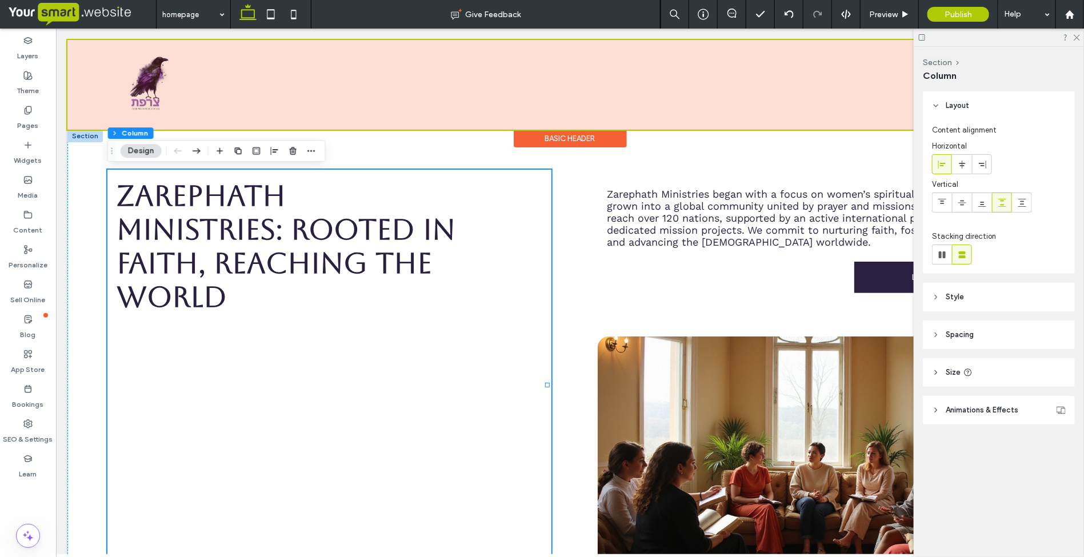
click at [592, 137] on div "Basic Header" at bounding box center [569, 138] width 113 height 18
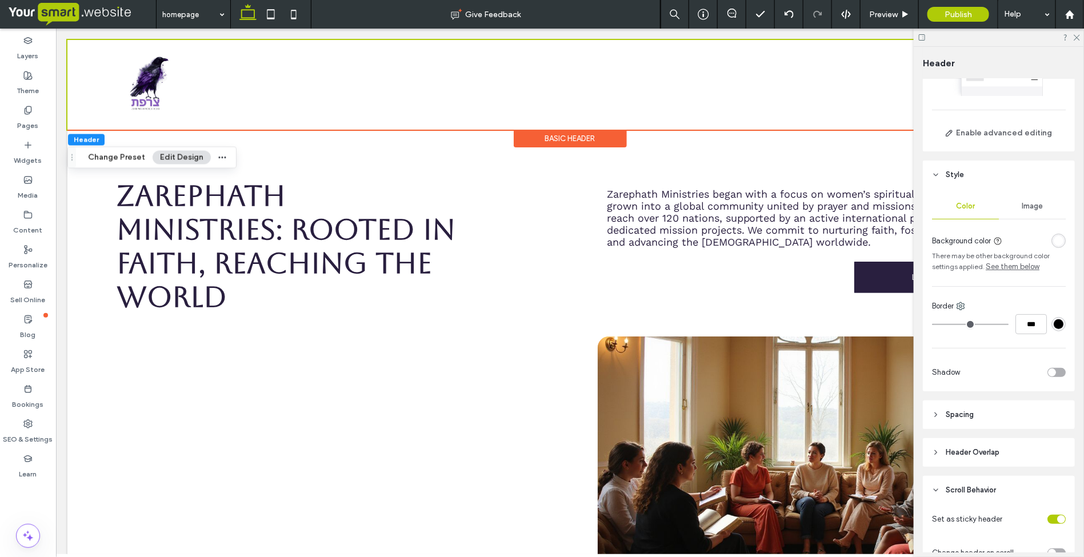
scroll to position [130, 0]
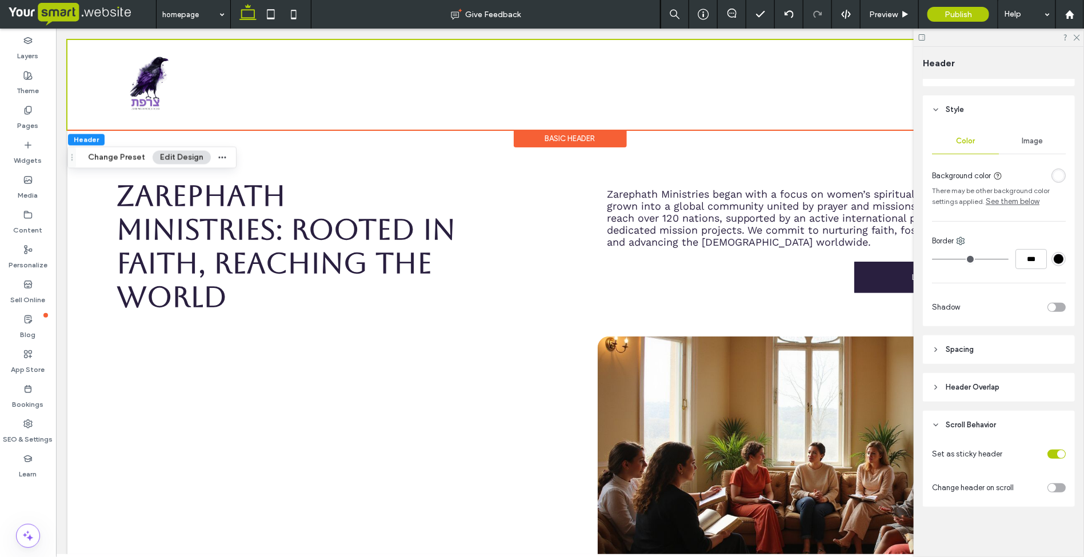
click at [1052, 489] on div "toggle" at bounding box center [1057, 488] width 18 height 9
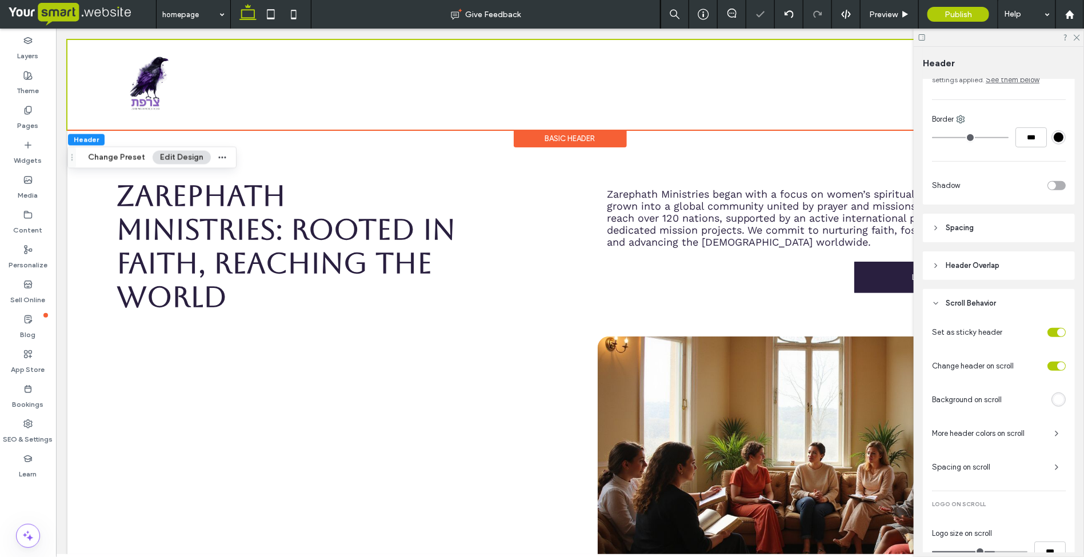
scroll to position [273, 0]
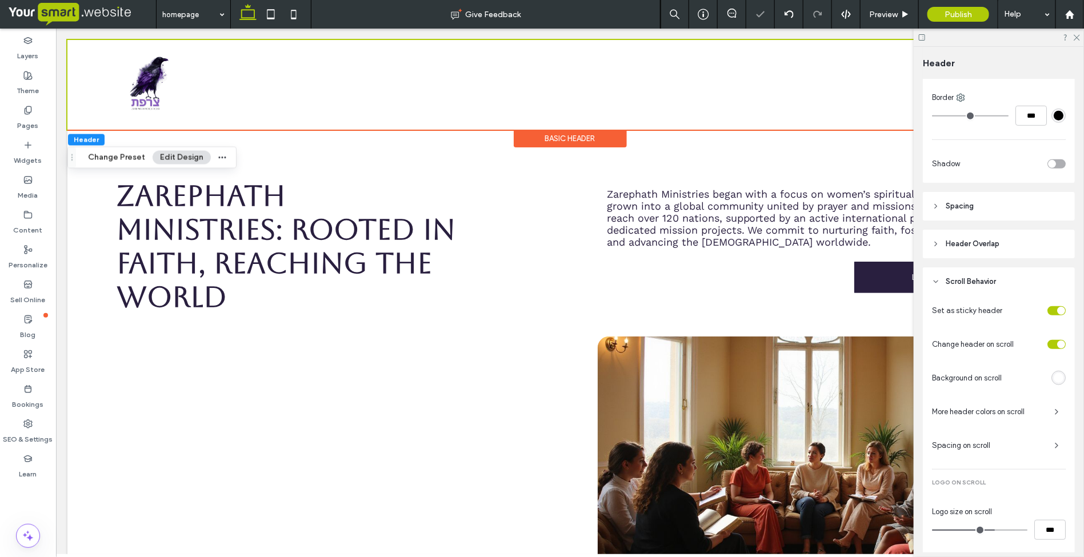
click at [1054, 376] on div "rgba(255, 255, 255, 1)" at bounding box center [1059, 378] width 10 height 10
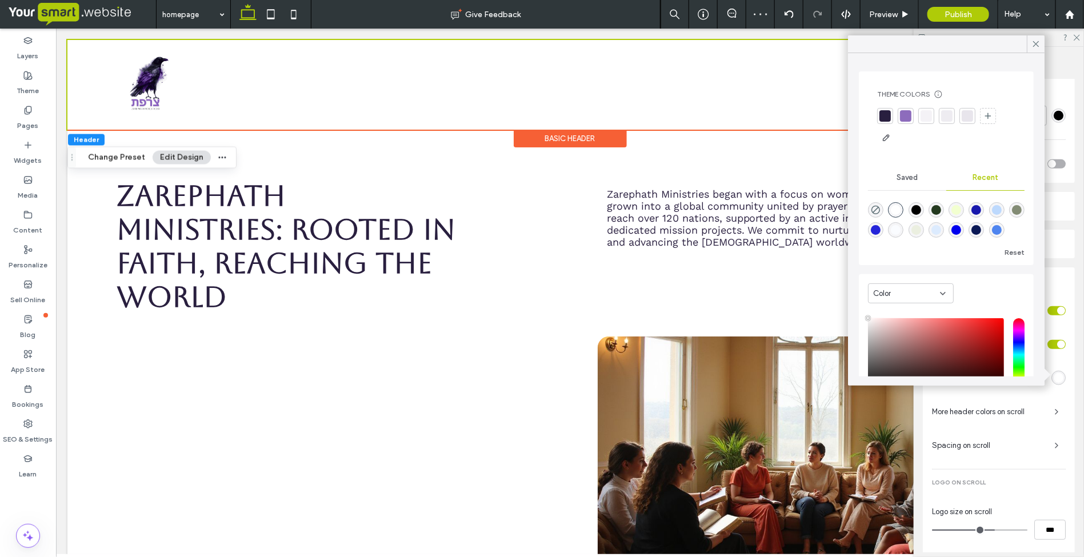
click at [927, 118] on div at bounding box center [926, 115] width 11 height 11
click at [1032, 47] on icon at bounding box center [1036, 44] width 10 height 10
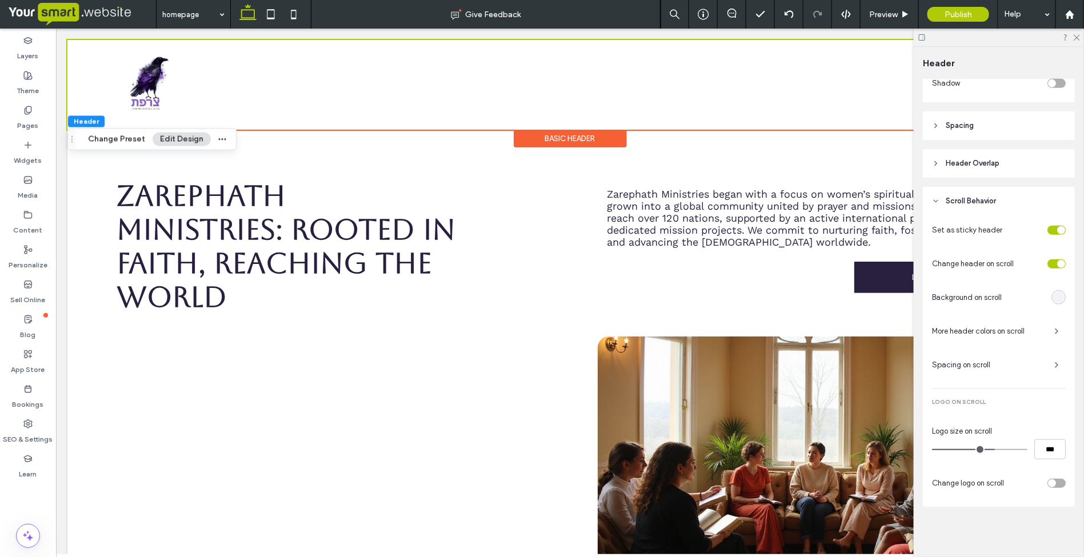
scroll to position [355, 0]
click at [1054, 294] on div "rgba(244,242,246,1)" at bounding box center [1059, 298] width 10 height 10
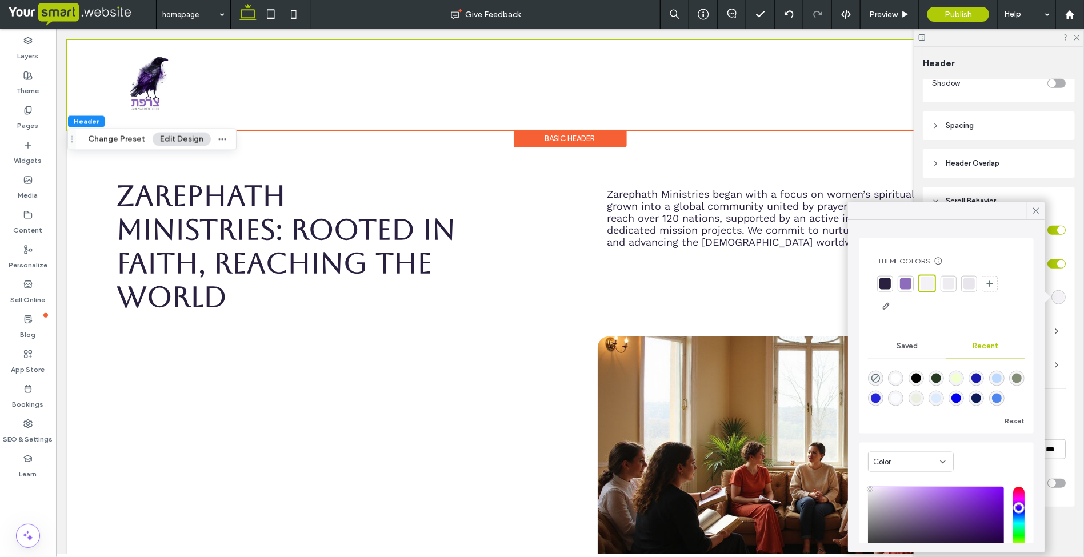
click at [899, 378] on div "rgba(255, 255, 255, 1)" at bounding box center [897, 379] width 10 height 10
type input "*******"
click at [1033, 214] on icon at bounding box center [1036, 211] width 10 height 10
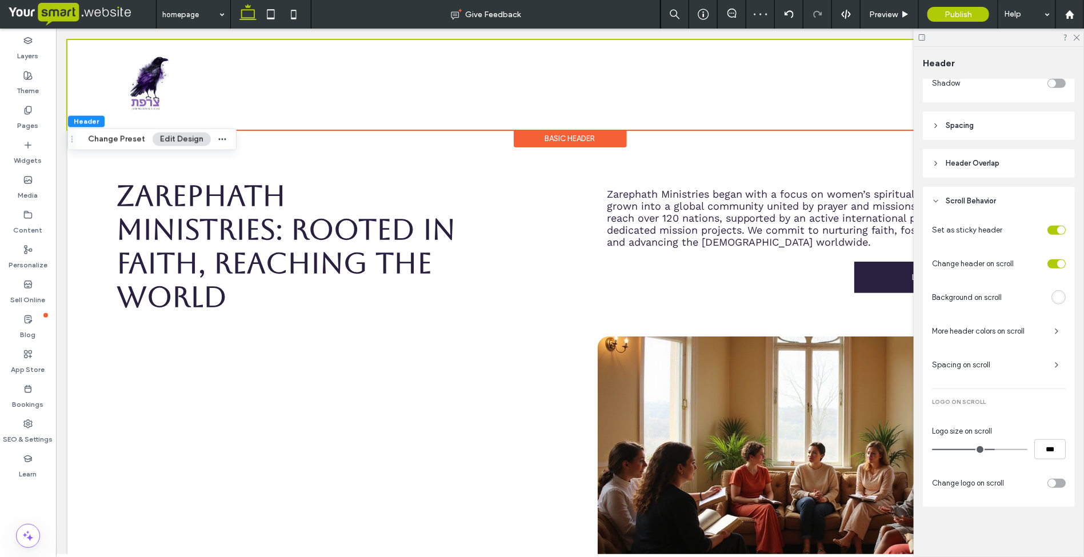
click at [1005, 330] on span "More header colors on scroll" at bounding box center [988, 331] width 113 height 11
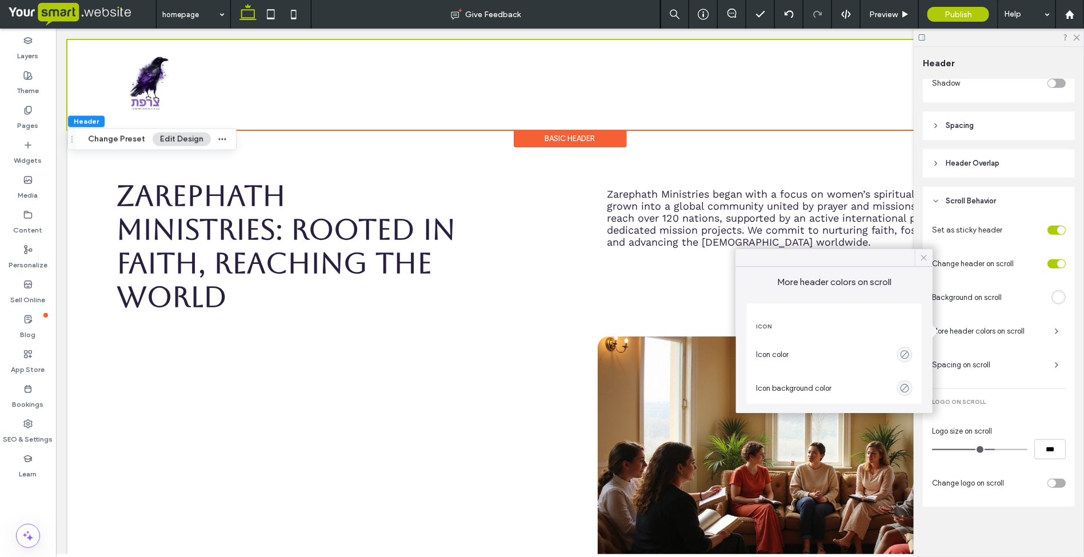
click at [923, 256] on use at bounding box center [924, 258] width 6 height 6
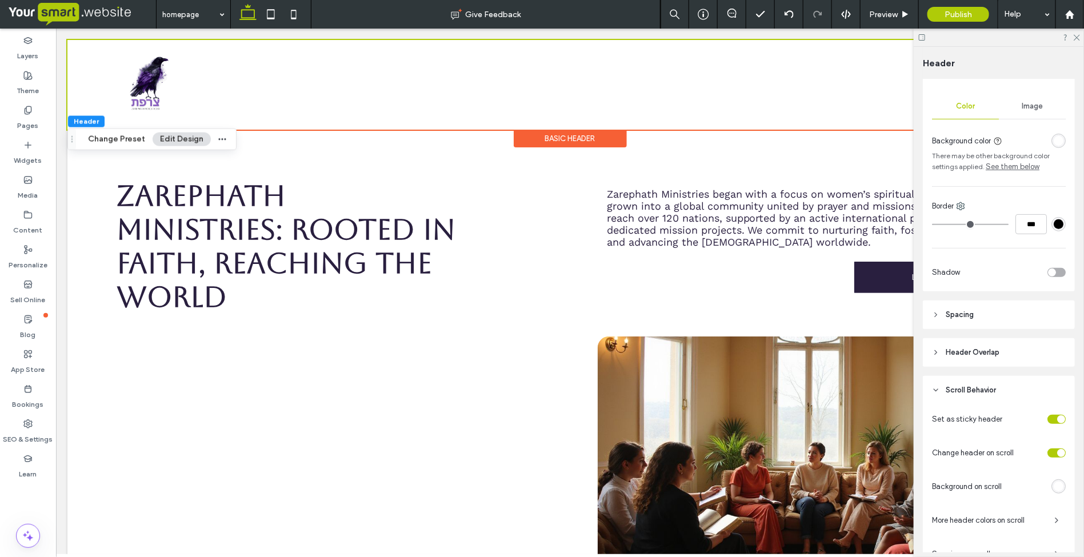
scroll to position [143, 0]
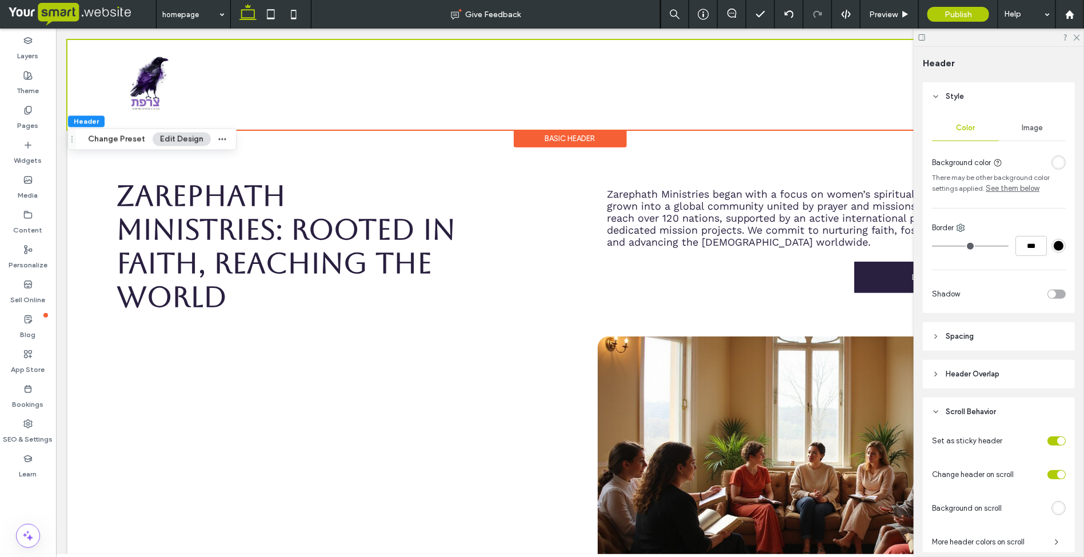
click at [936, 246] on input "range" at bounding box center [970, 246] width 77 height 1
click at [1018, 247] on input "***" at bounding box center [1031, 246] width 31 height 20
type input "*"
type input "***"
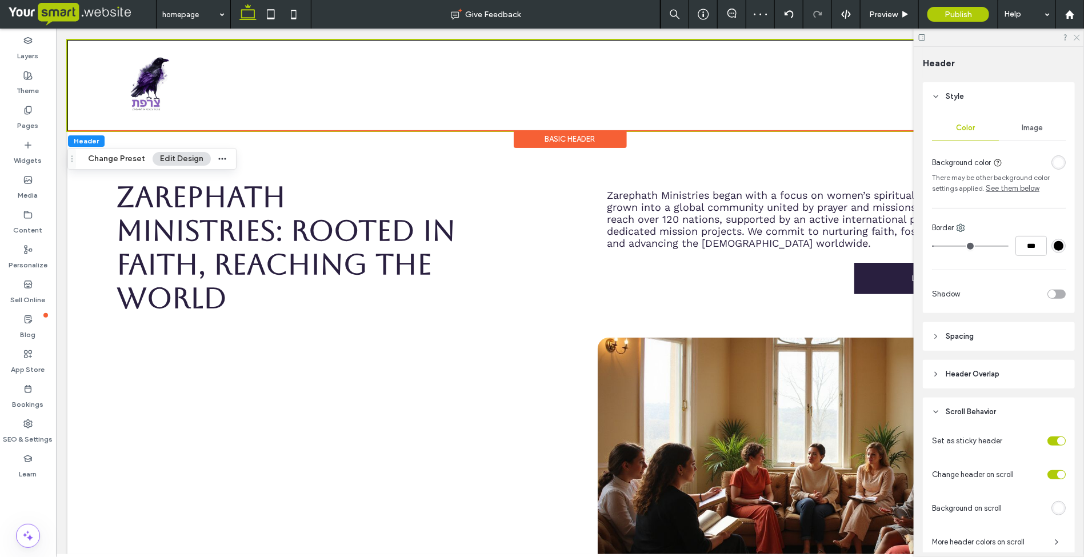
click at [1079, 37] on icon at bounding box center [1076, 36] width 7 height 7
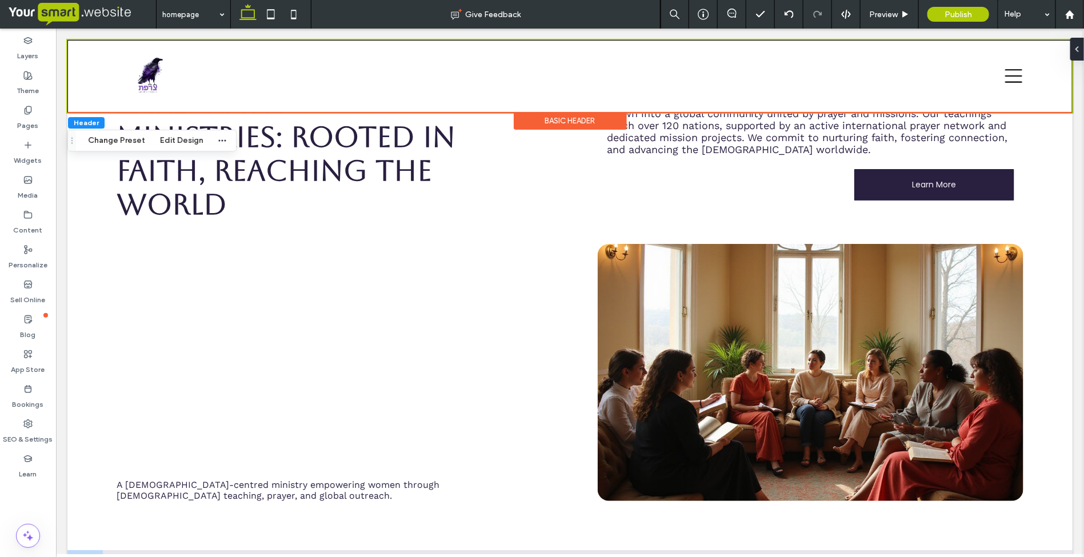
scroll to position [0, 0]
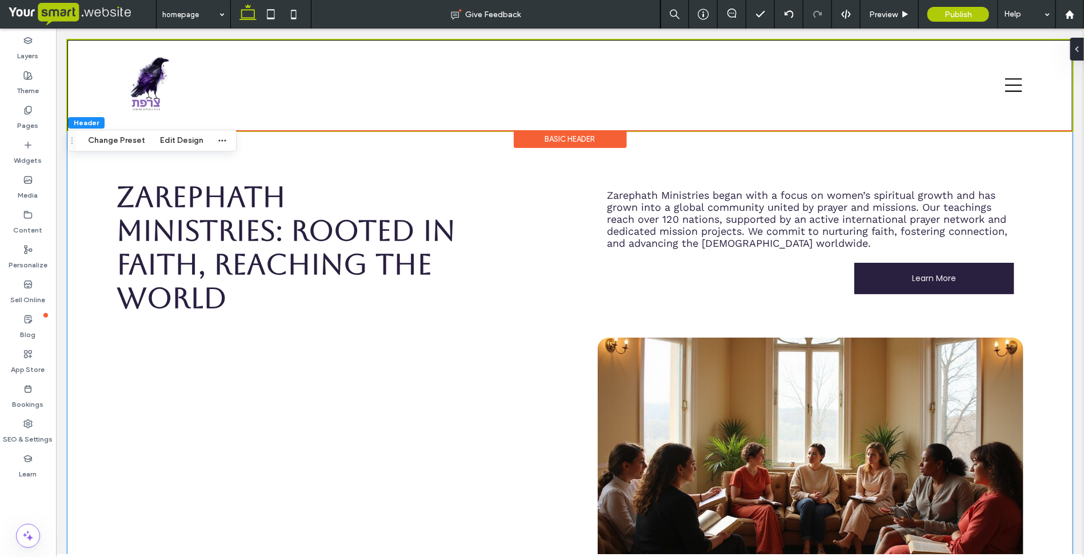
click at [87, 344] on div "Zarephath Ministries: Rooted in Faith, Reaching the World A Christ-centred mini…" at bounding box center [569, 387] width 1005 height 514
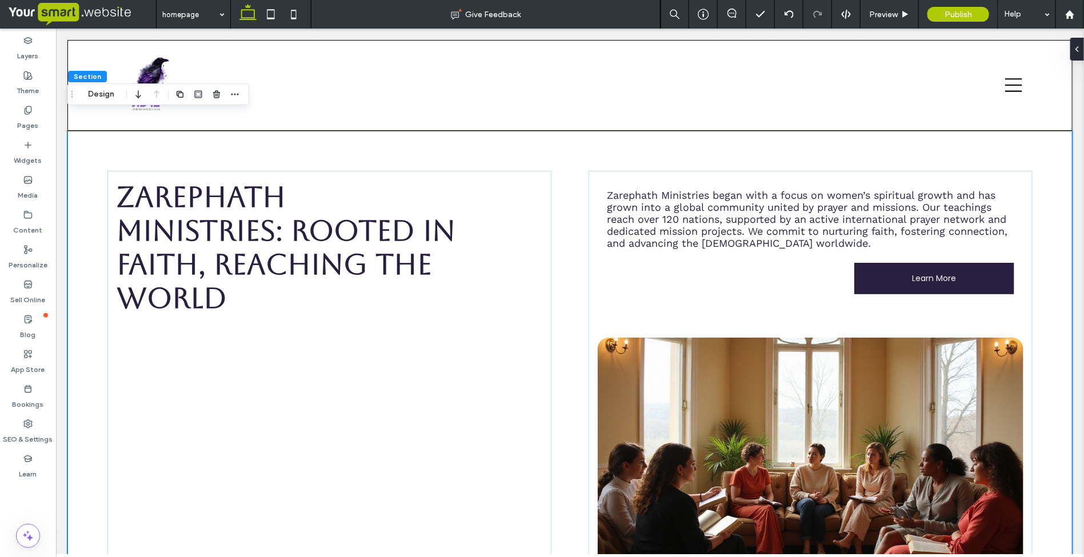
click at [77, 337] on div "Zarephath Ministries: Rooted in Faith, Reaching the World A Christ-centred mini…" at bounding box center [569, 387] width 1005 height 514
click at [266, 154] on div "Zarephath Ministries: Rooted in Faith, Reaching the World A Christ-centred mini…" at bounding box center [569, 387] width 1005 height 514
click at [91, 95] on button "Design" at bounding box center [101, 94] width 41 height 14
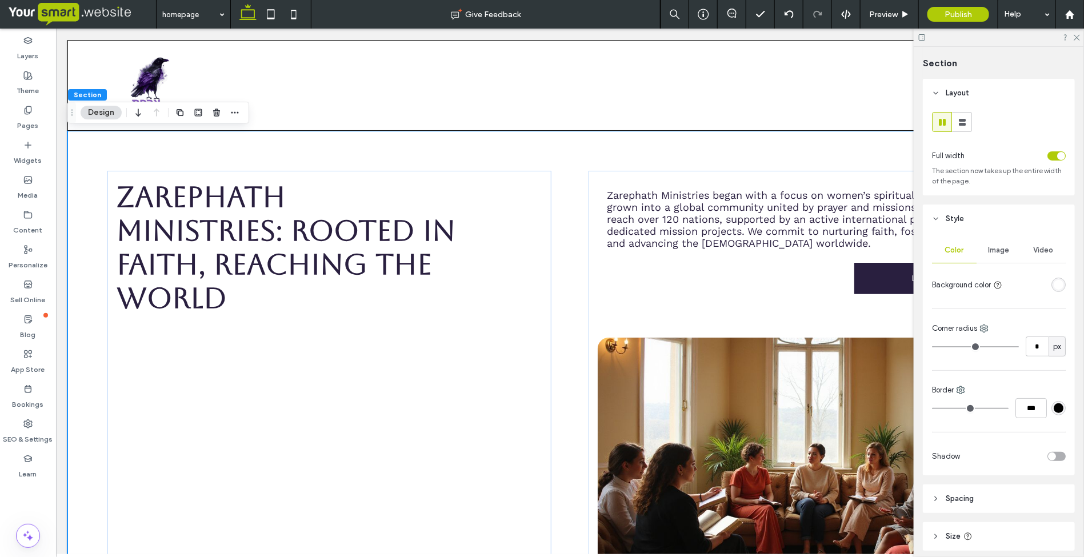
click at [105, 110] on button "Design" at bounding box center [101, 113] width 41 height 14
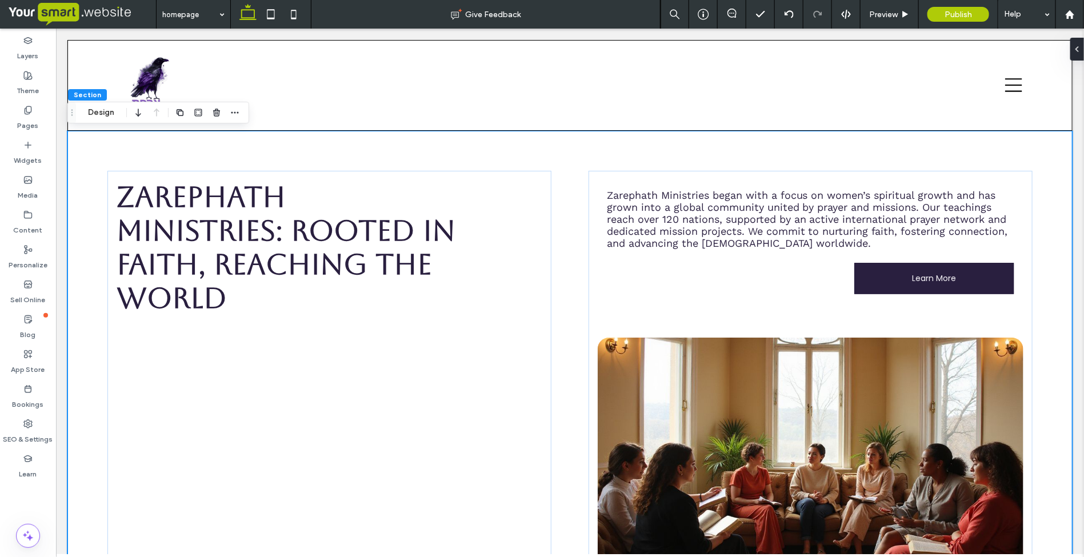
click at [358, 146] on div "Zarephath Ministries: Rooted in Faith, Reaching the World A Christ-centred mini…" at bounding box center [569, 387] width 1005 height 514
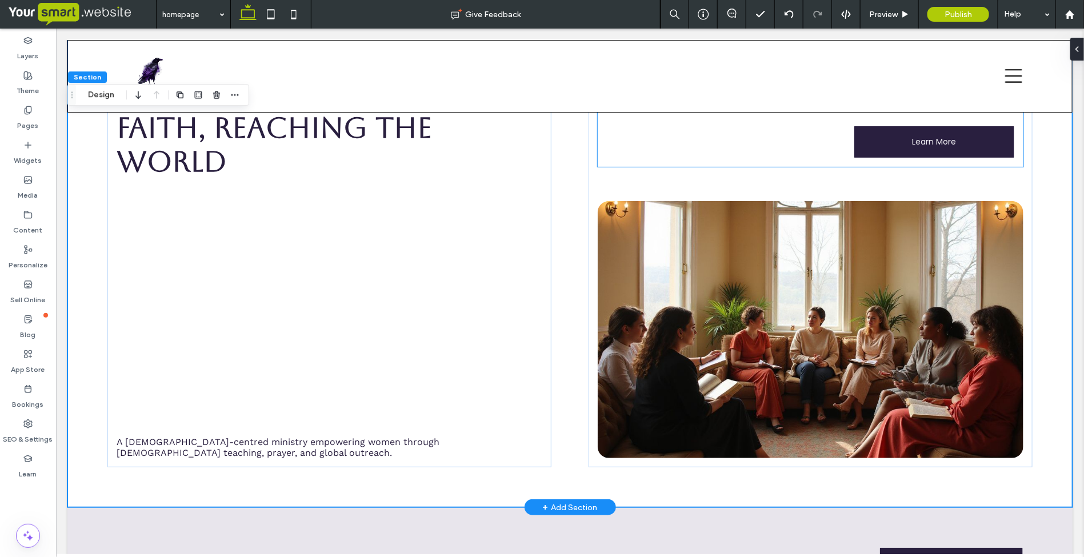
scroll to position [124, 0]
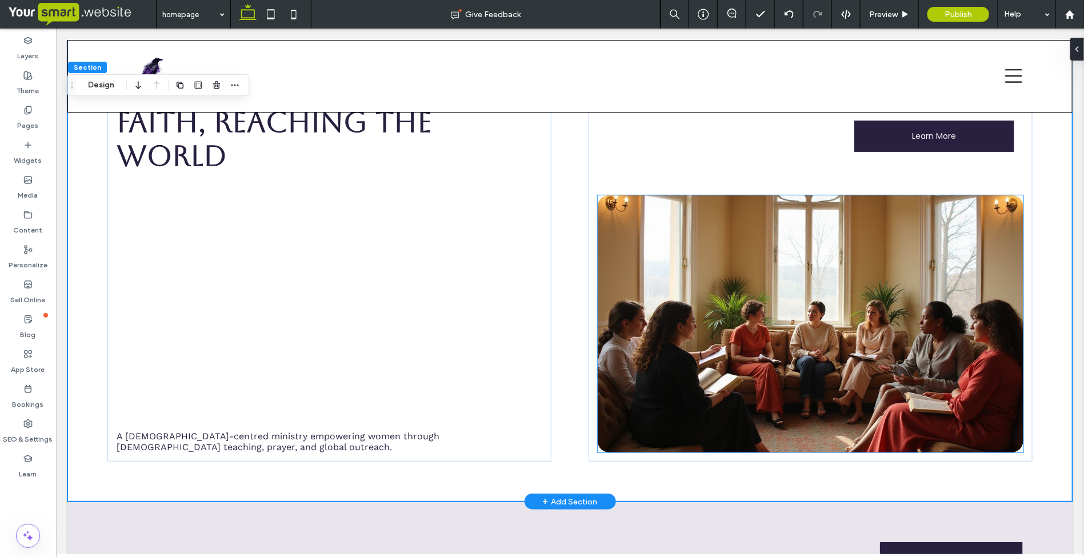
click at [769, 323] on img at bounding box center [810, 323] width 426 height 257
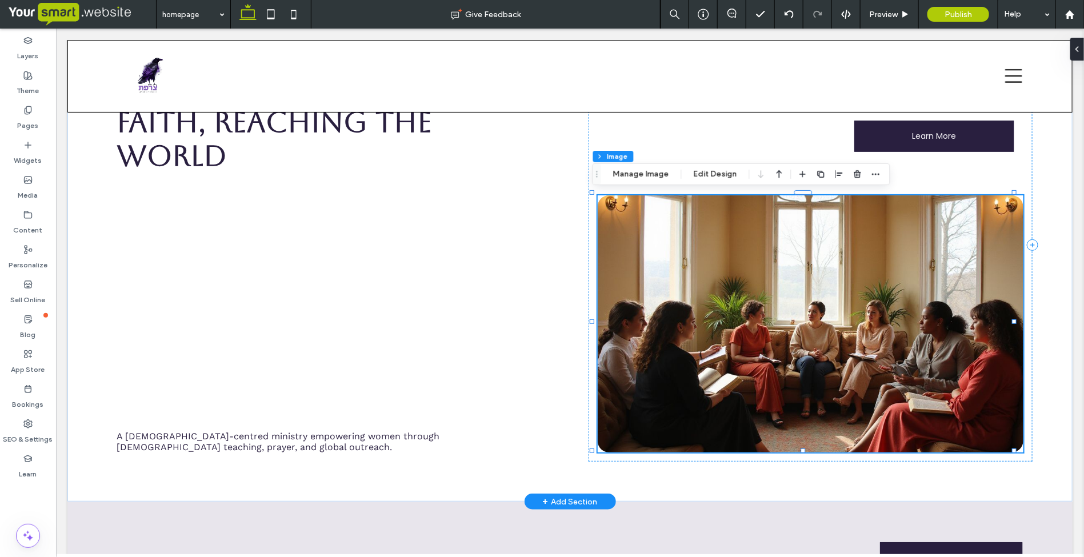
type input "**"
click at [633, 176] on button "Manage Image" at bounding box center [641, 174] width 71 height 14
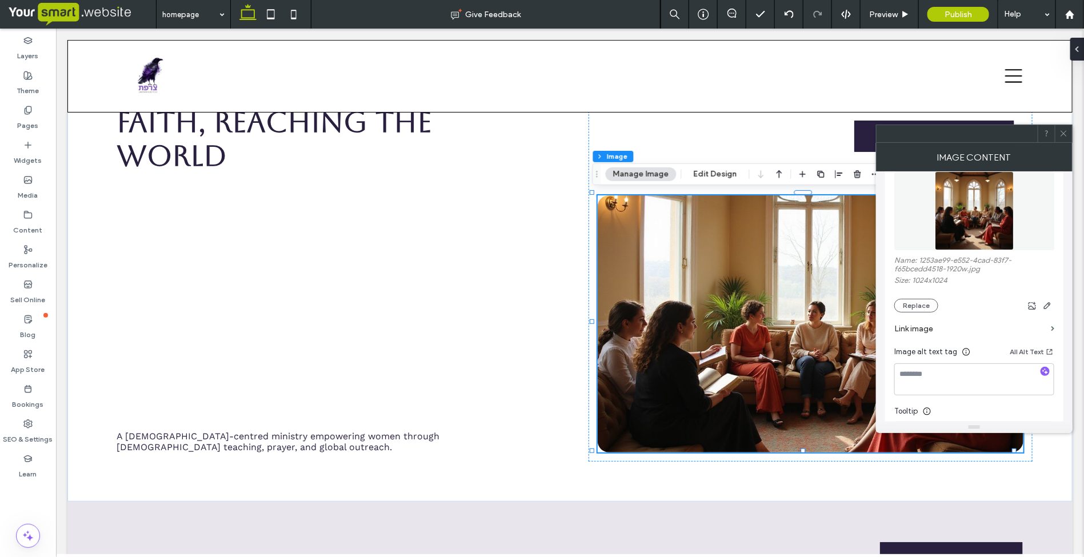
scroll to position [143, 0]
click at [915, 311] on button "Replace" at bounding box center [916, 304] width 44 height 14
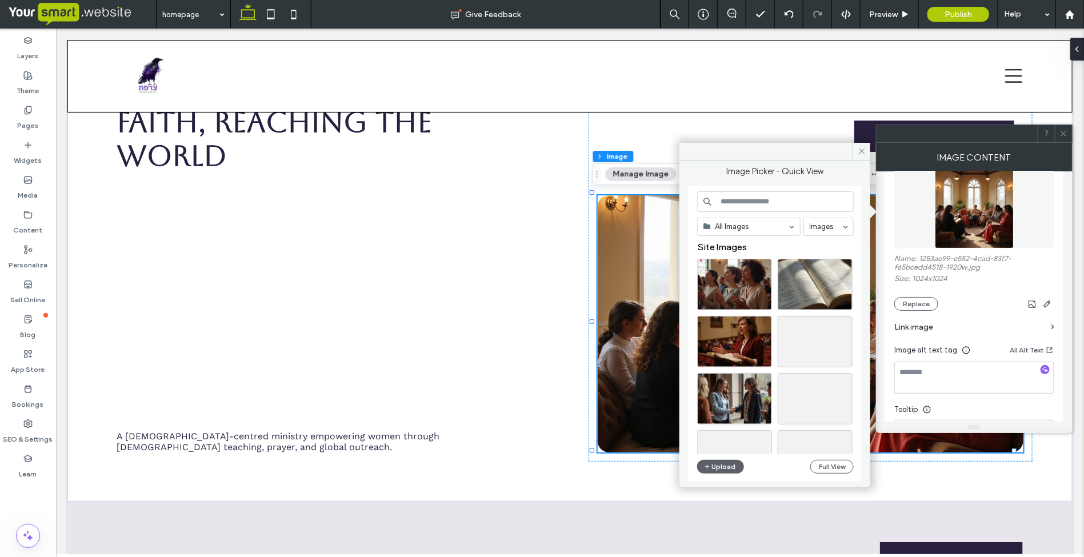
click at [746, 203] on input at bounding box center [775, 201] width 157 height 21
type input "*****"
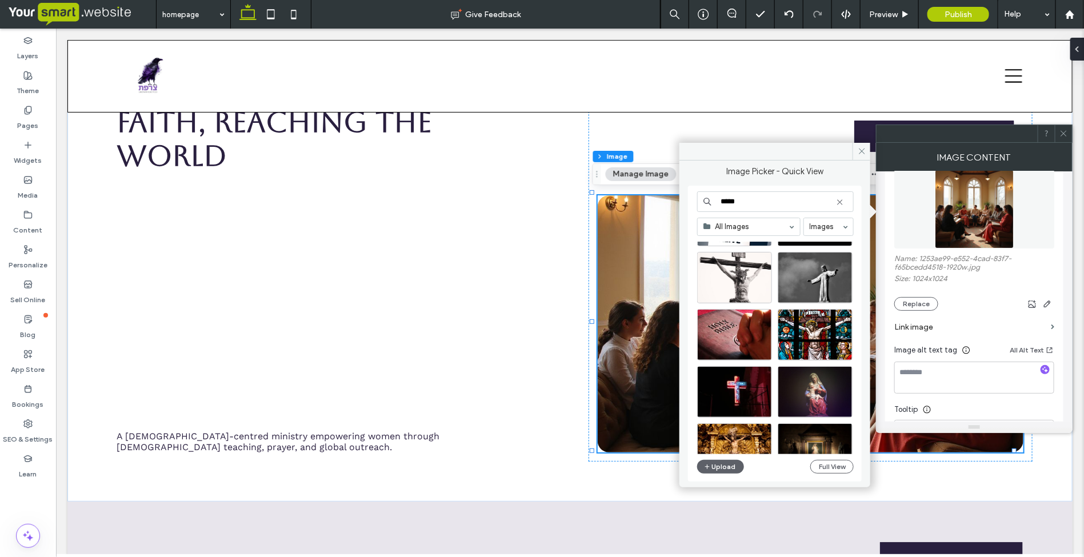
scroll to position [0, 0]
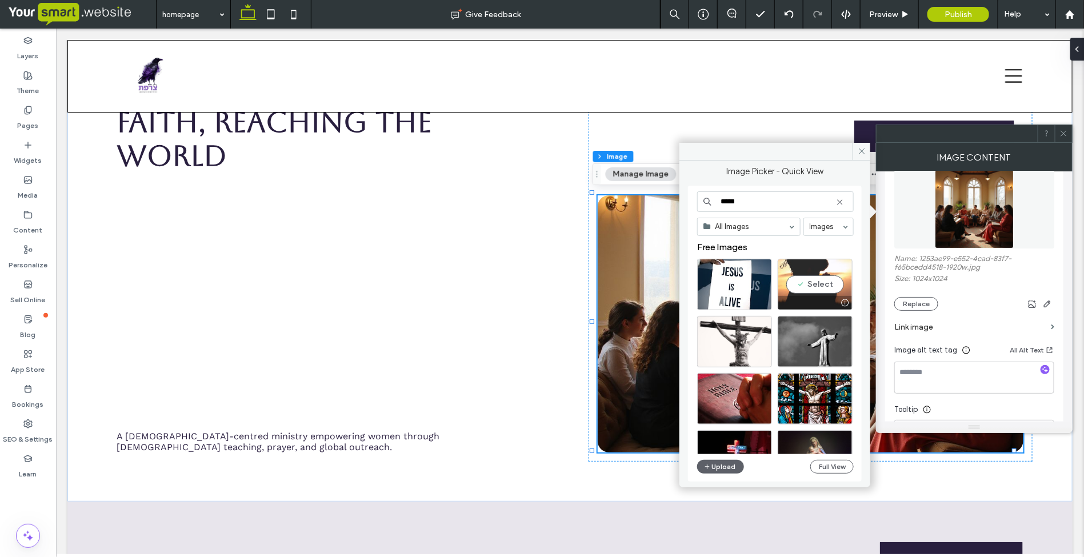
click at [806, 294] on div "Select" at bounding box center [815, 284] width 75 height 51
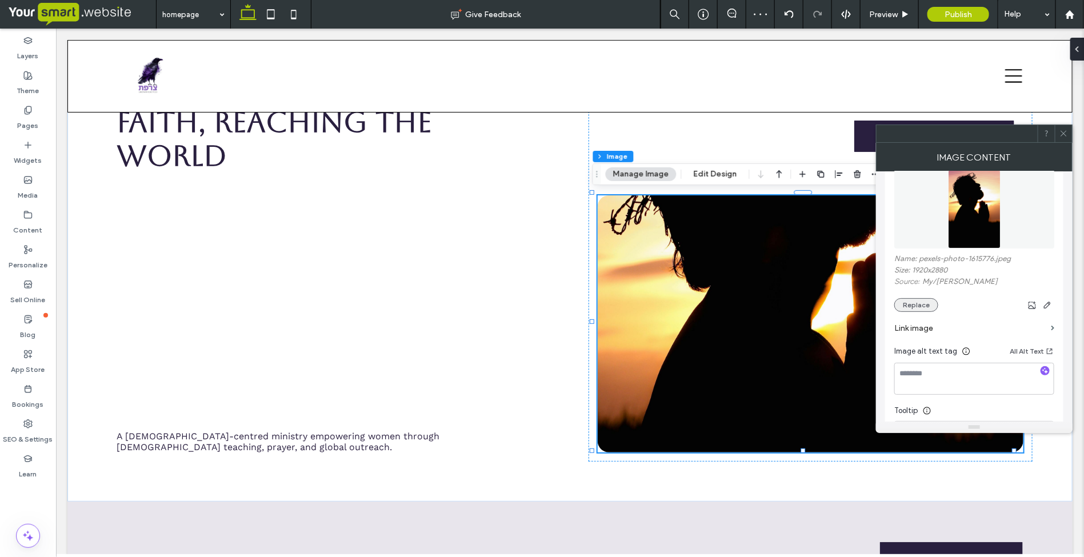
click at [915, 303] on button "Replace" at bounding box center [916, 305] width 44 height 14
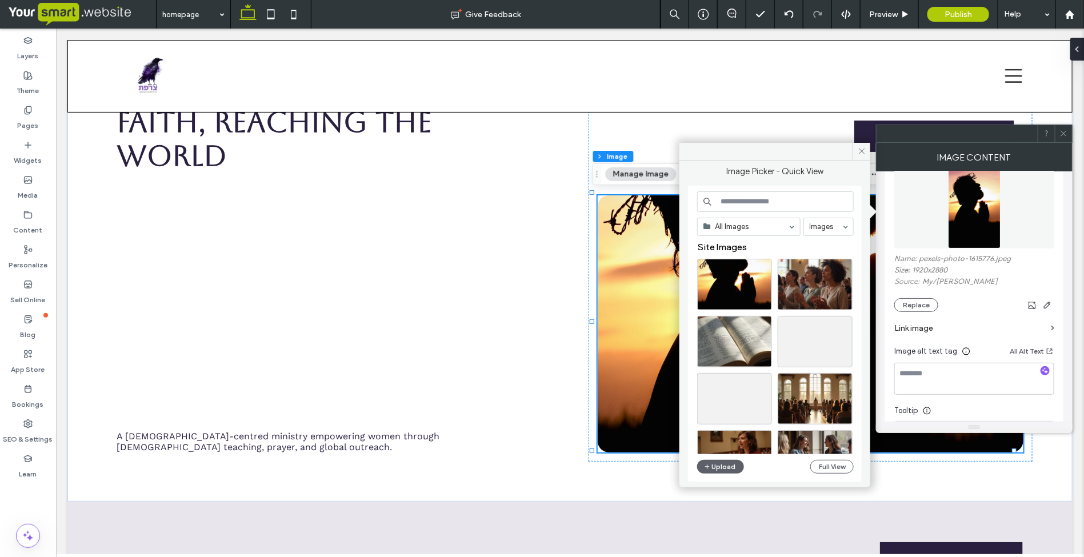
click at [761, 200] on input at bounding box center [775, 201] width 157 height 21
type input "******"
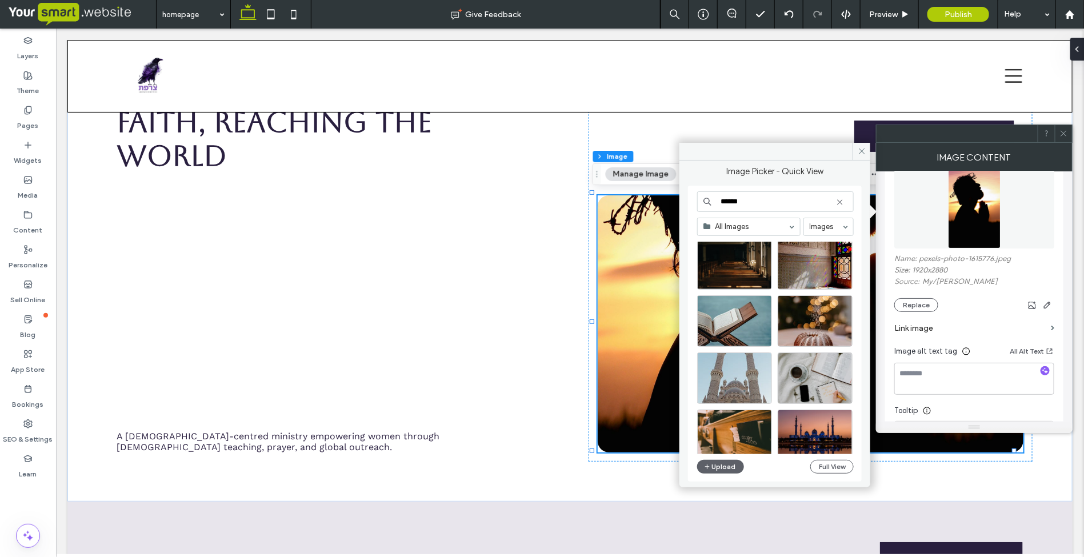
scroll to position [6488, 0]
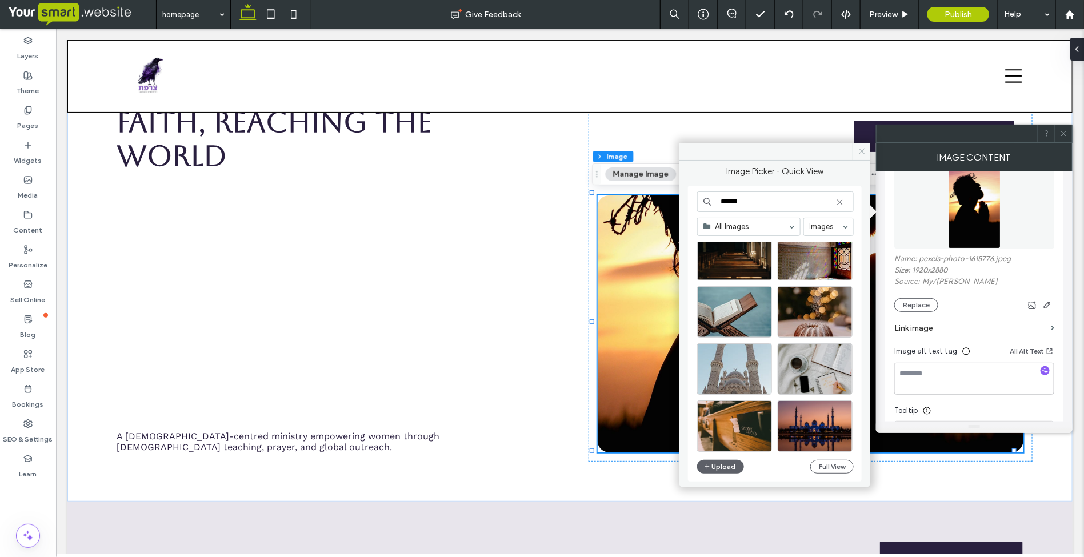
click at [858, 151] on icon at bounding box center [862, 151] width 9 height 9
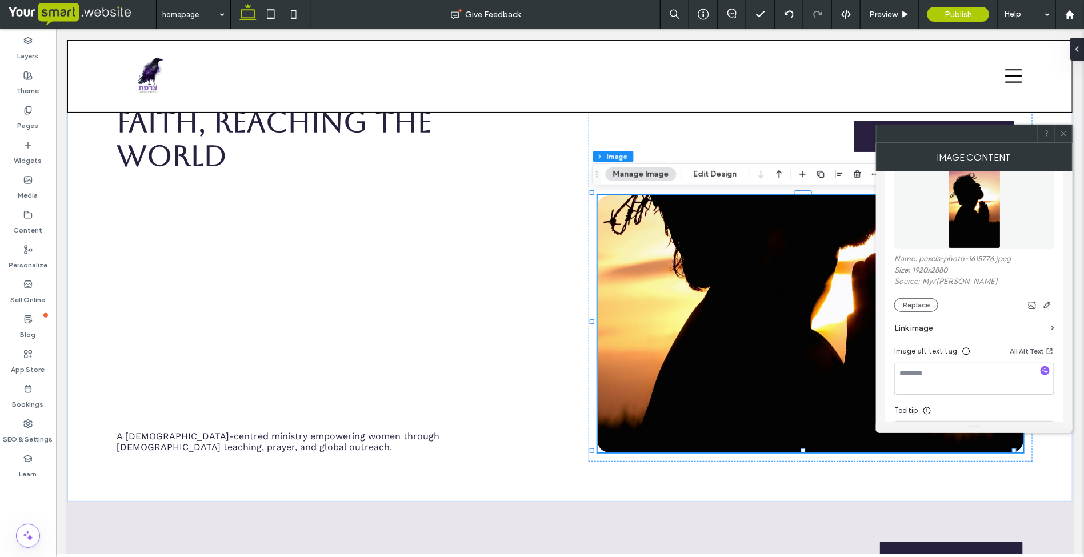
click at [1065, 135] on icon at bounding box center [1064, 133] width 9 height 9
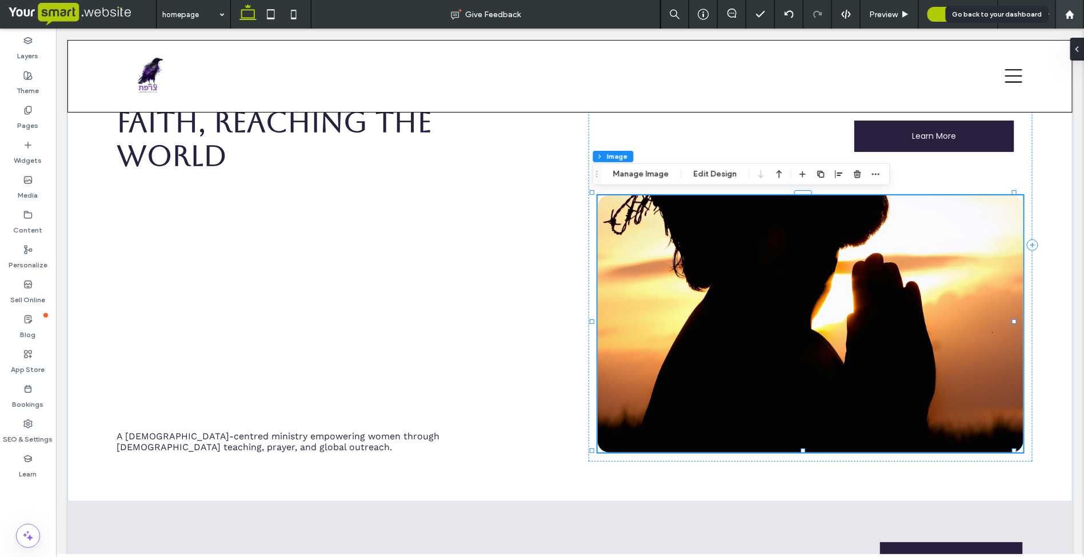
click at [1068, 12] on icon at bounding box center [1070, 15] width 10 height 10
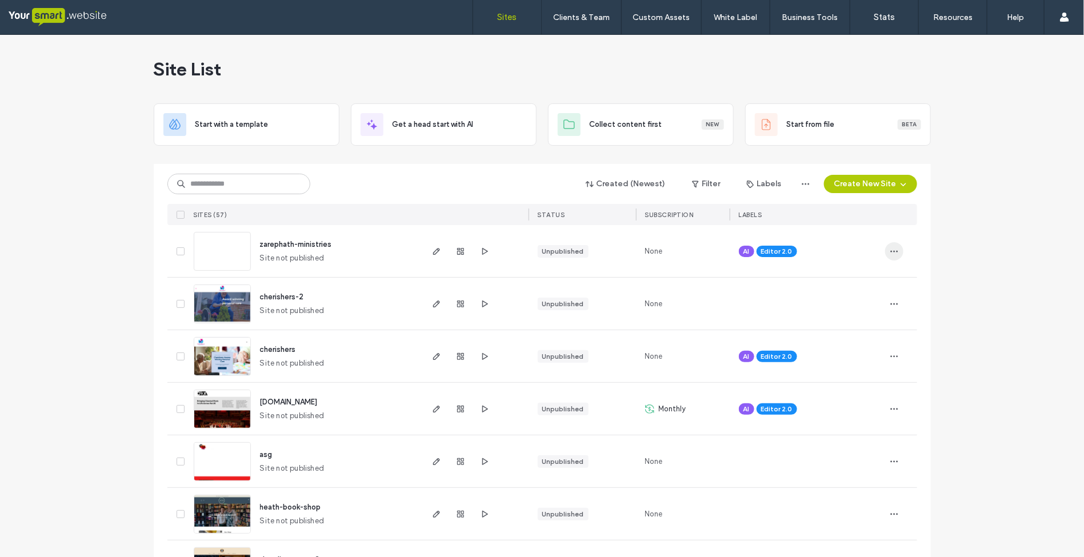
click at [893, 255] on icon "button" at bounding box center [894, 251] width 9 height 9
click at [849, 394] on span "Delete Site" at bounding box center [839, 396] width 38 height 11
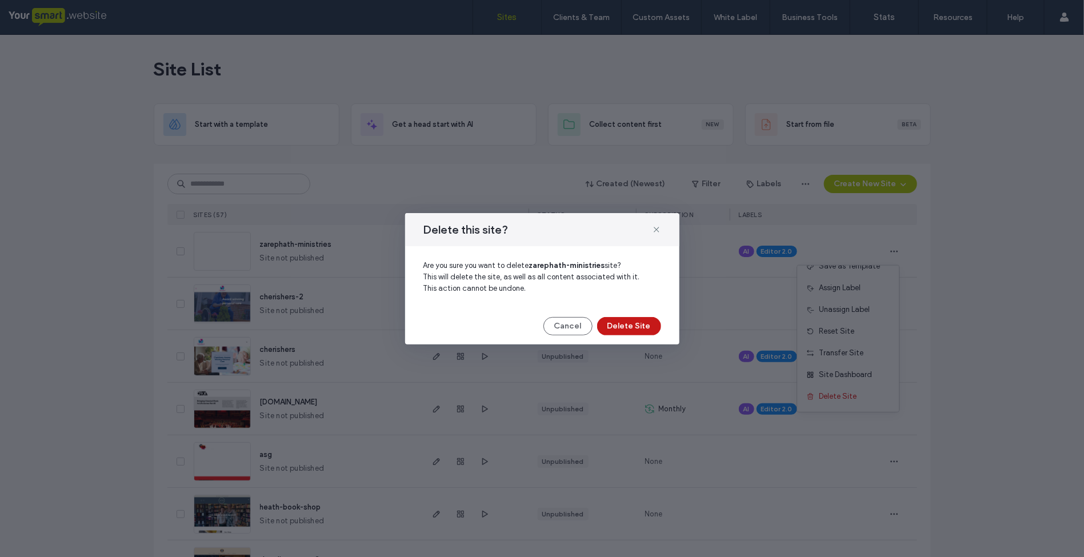
click at [639, 323] on button "Delete Site" at bounding box center [629, 326] width 64 height 18
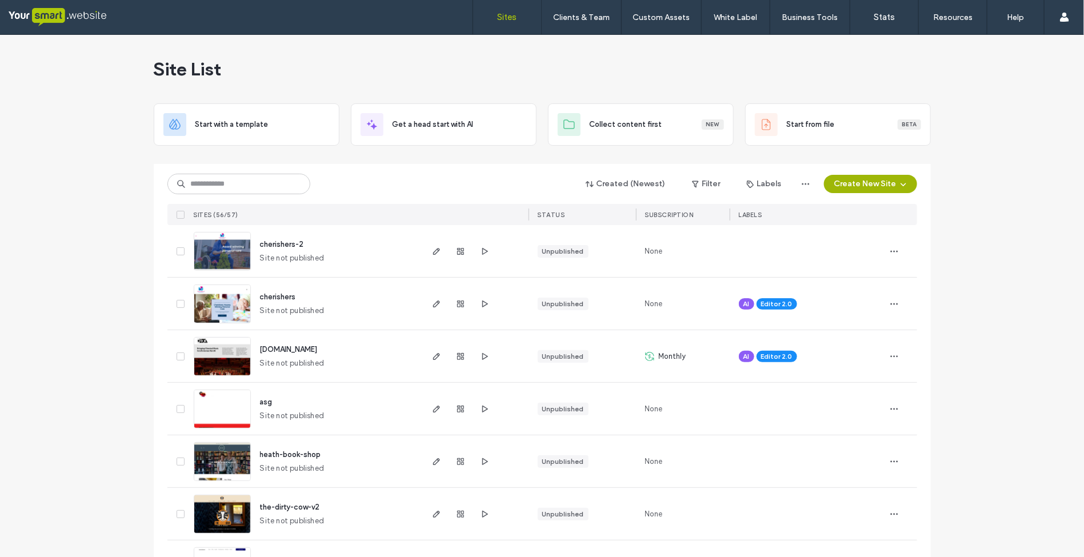
click at [889, 178] on button "Create New Site" at bounding box center [870, 184] width 93 height 18
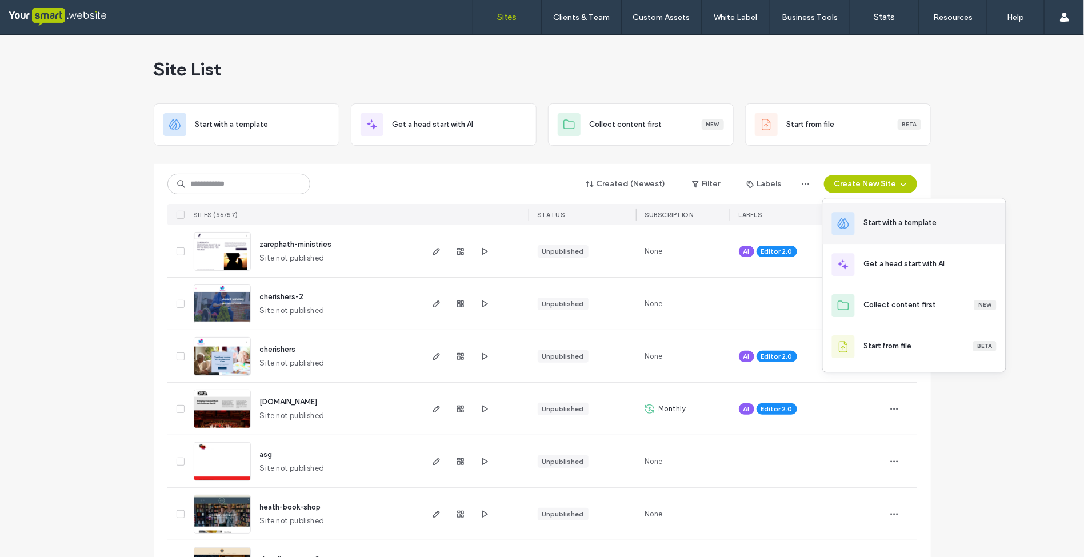
click at [890, 226] on div "Start with a template" at bounding box center [900, 222] width 73 height 11
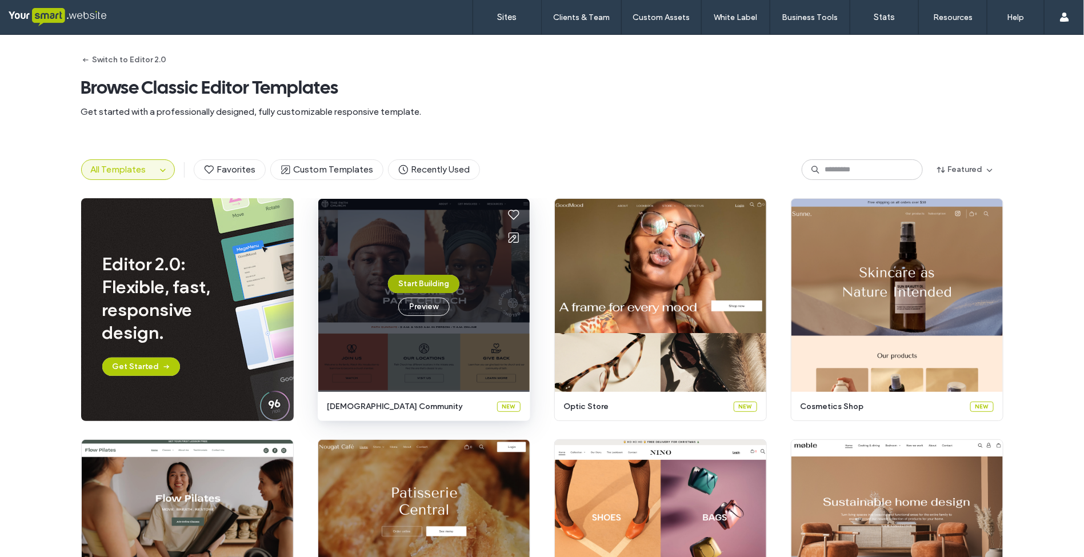
click at [433, 284] on button "Start Building" at bounding box center [423, 284] width 71 height 18
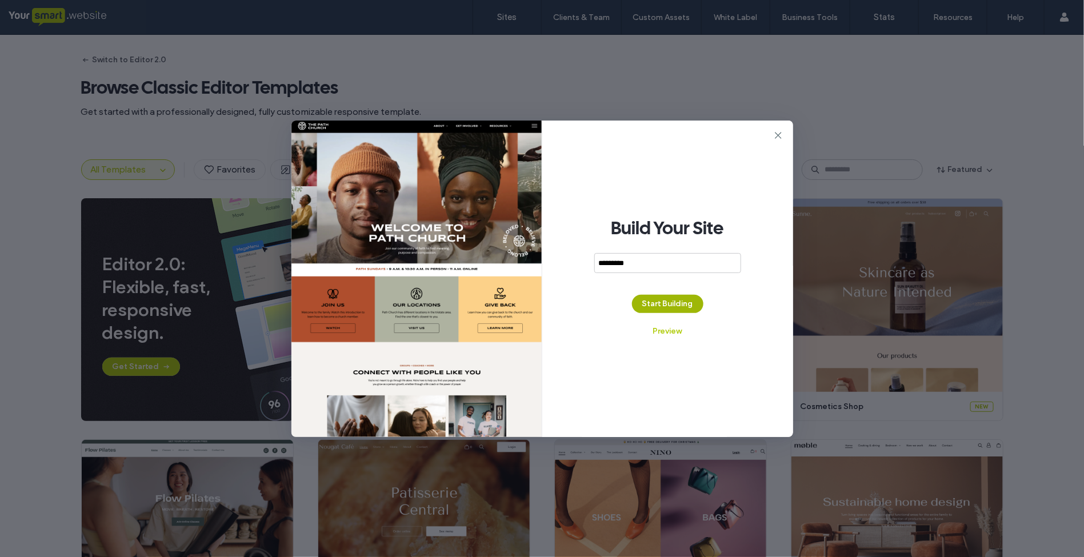
type input "*********"
click at [688, 301] on button "Start Building" at bounding box center [667, 304] width 71 height 18
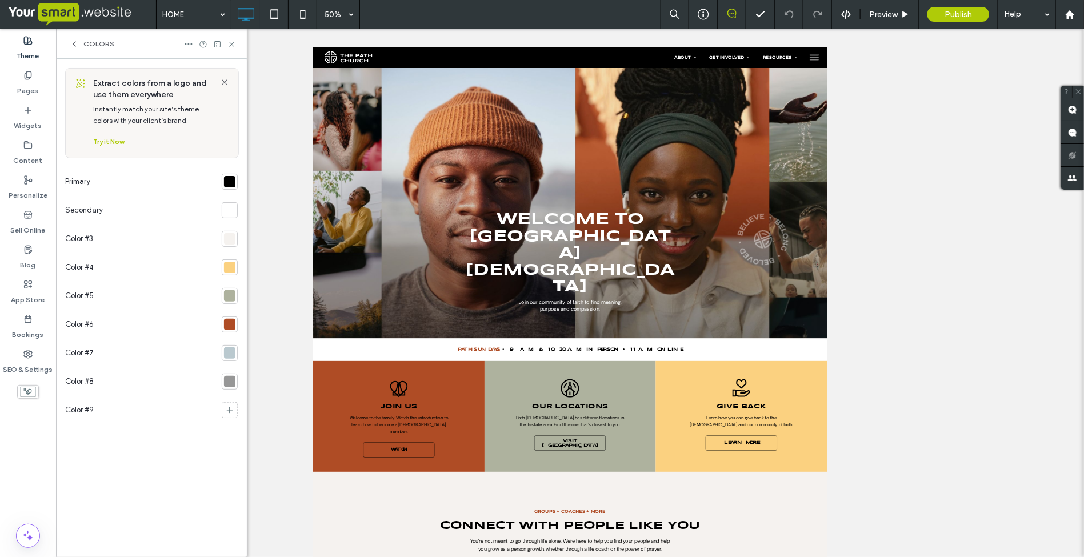
click at [73, 41] on icon at bounding box center [74, 43] width 9 height 9
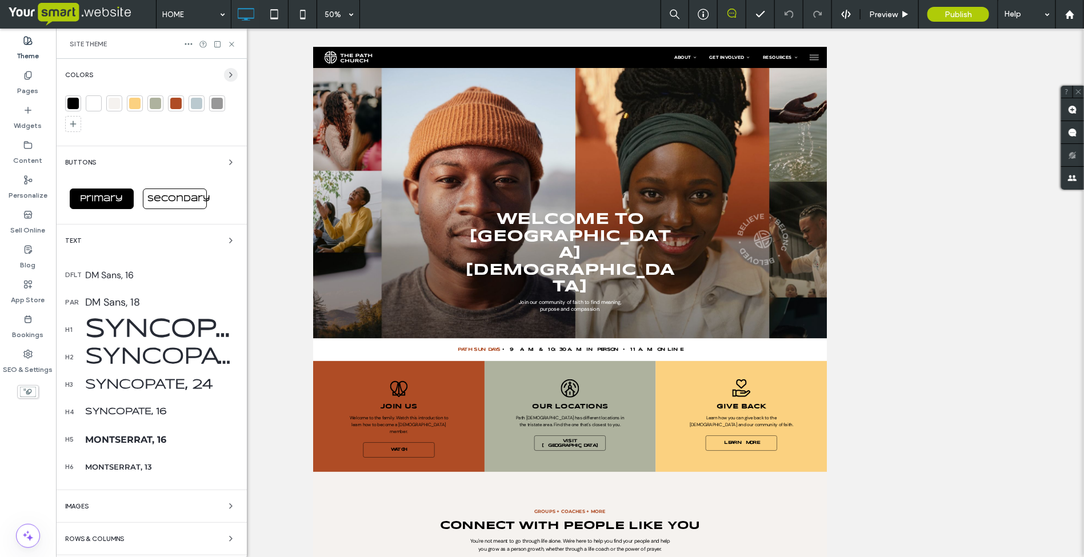
click at [226, 71] on icon "button" at bounding box center [230, 74] width 9 height 9
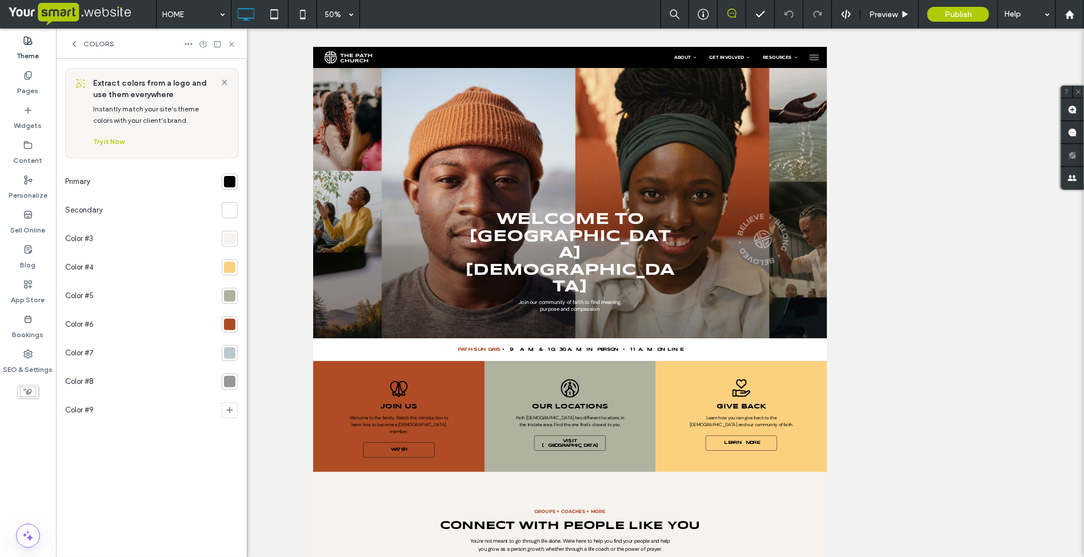
click at [233, 181] on div at bounding box center [229, 181] width 11 height 11
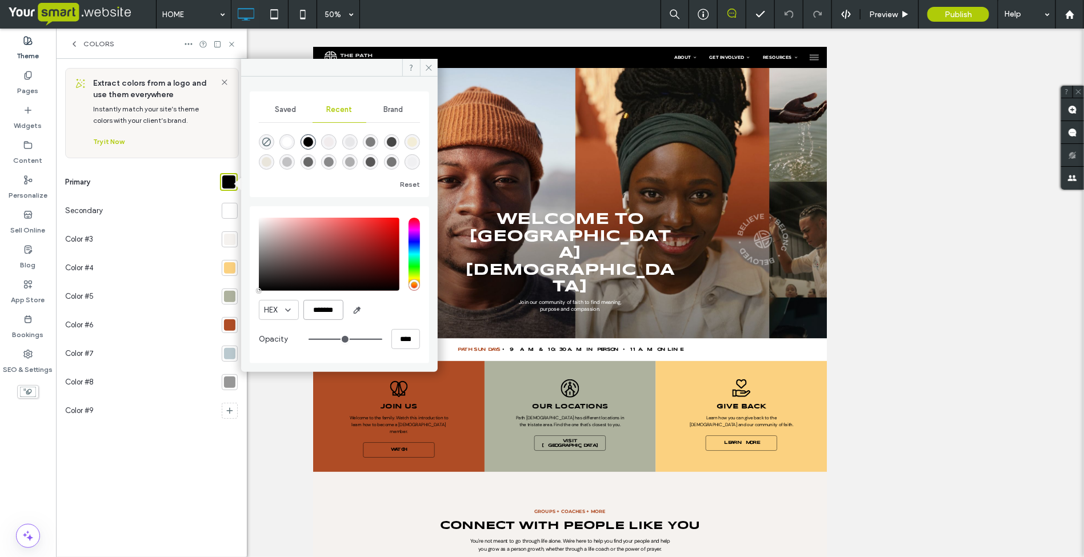
scroll to position [0, 3]
drag, startPoint x: 308, startPoint y: 309, endPoint x: 389, endPoint y: 314, distance: 81.3
click at [389, 314] on div "HEX *******" at bounding box center [339, 310] width 161 height 20
paste input "color picker textbox"
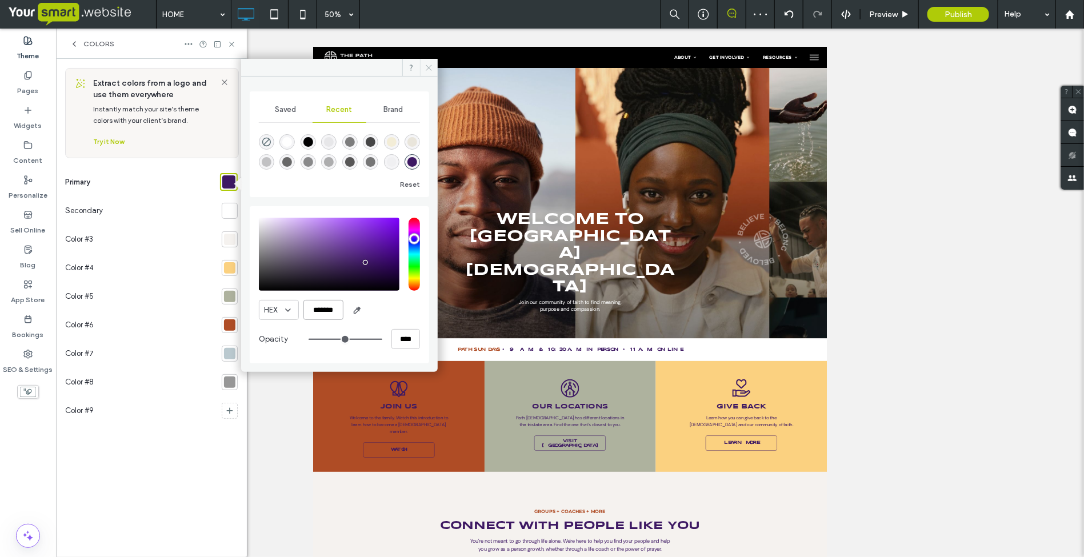
type input "*******"
drag, startPoint x: 429, startPoint y: 70, endPoint x: 261, endPoint y: 38, distance: 171.6
click at [429, 70] on icon at bounding box center [429, 67] width 9 height 9
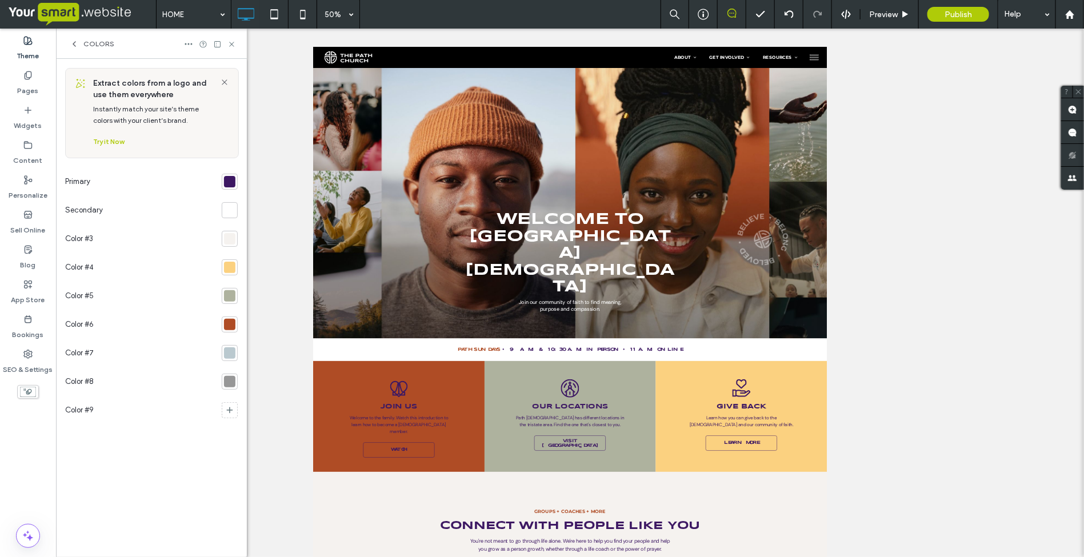
click at [232, 241] on div at bounding box center [229, 238] width 11 height 11
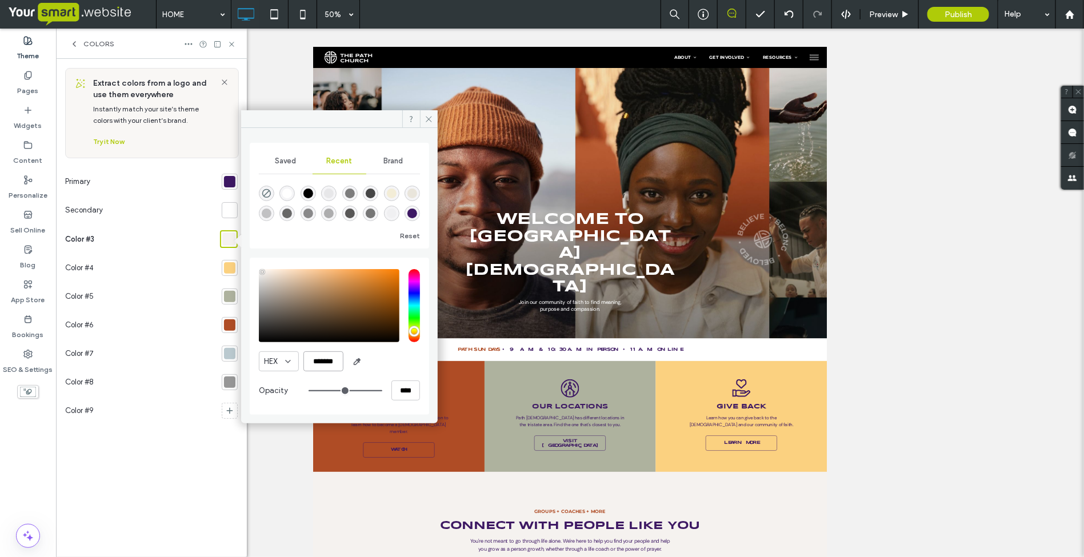
drag, startPoint x: 309, startPoint y: 363, endPoint x: 343, endPoint y: 361, distance: 33.8
click at [343, 361] on input "*******" at bounding box center [324, 362] width 40 height 20
paste input "color picker textbox"
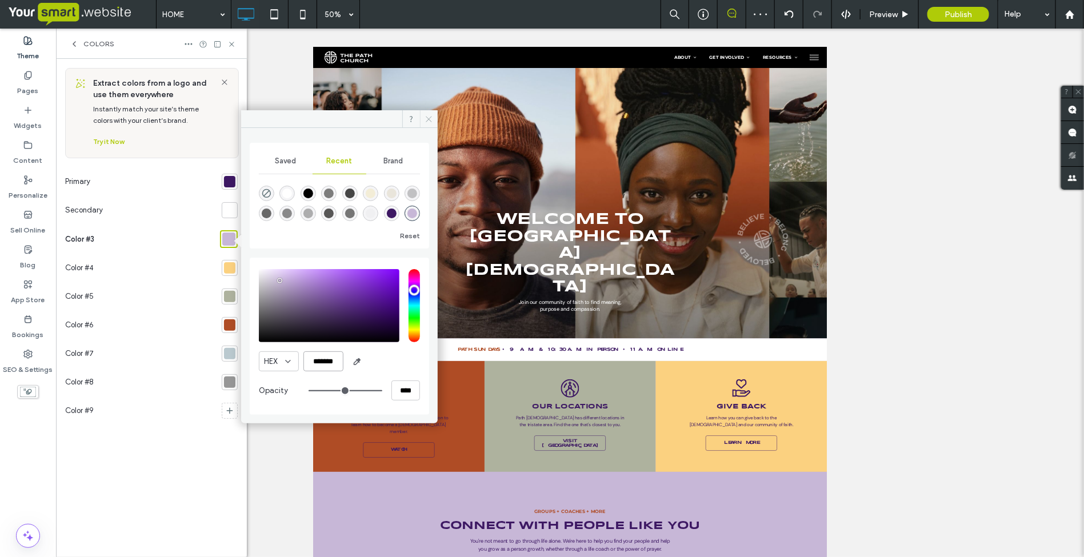
type input "*******"
click at [430, 117] on icon at bounding box center [429, 119] width 9 height 9
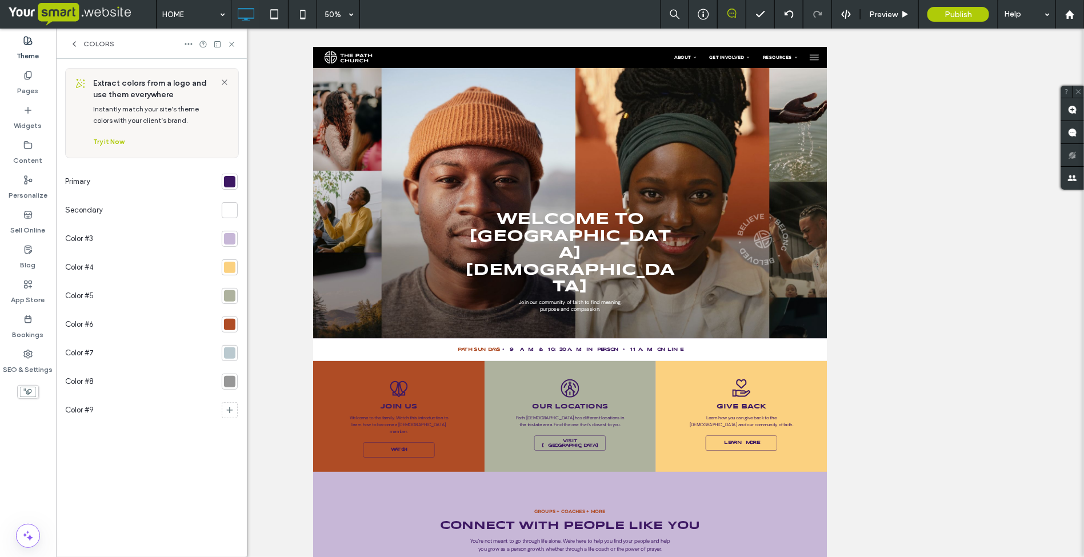
click at [229, 270] on div at bounding box center [229, 267] width 11 height 11
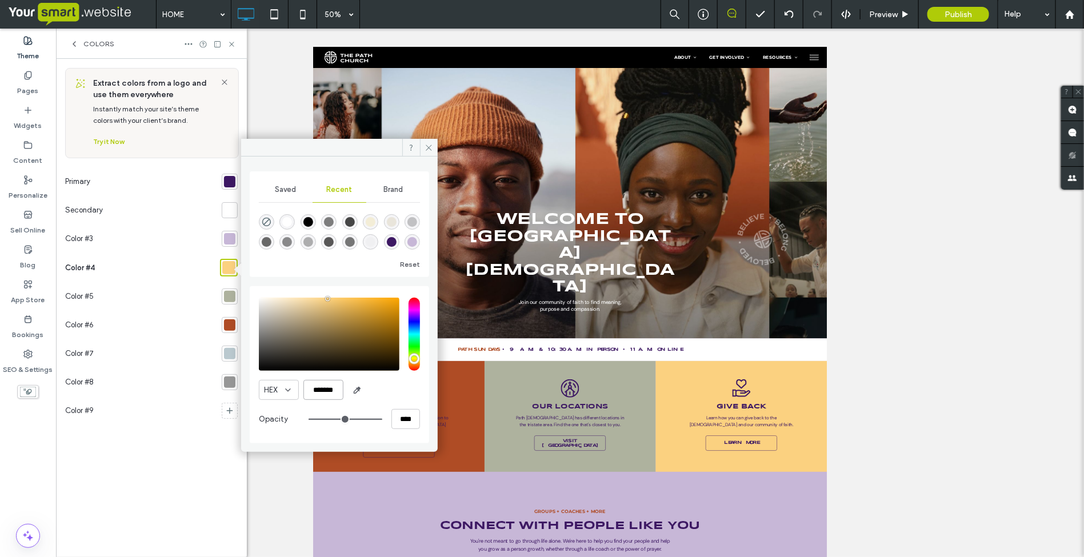
drag, startPoint x: 309, startPoint y: 392, endPoint x: 345, endPoint y: 392, distance: 35.4
click at [345, 392] on div "HEX *******" at bounding box center [339, 390] width 161 height 20
paste input "color picker textbox"
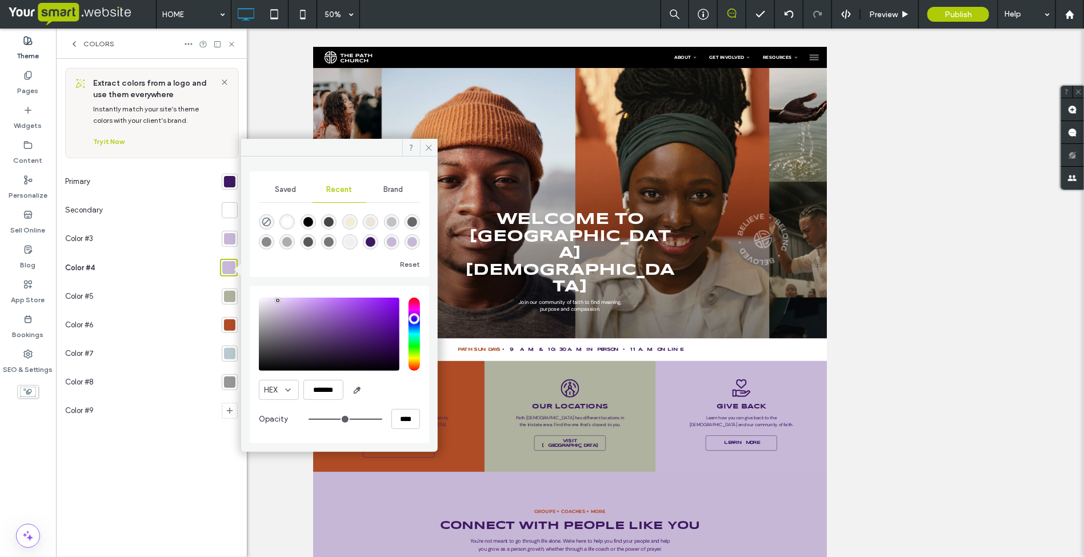
type input "*******"
drag, startPoint x: 278, startPoint y: 309, endPoint x: 278, endPoint y: 301, distance: 8.6
click at [278, 301] on div "pointer" at bounding box center [277, 299] width 3 height 3
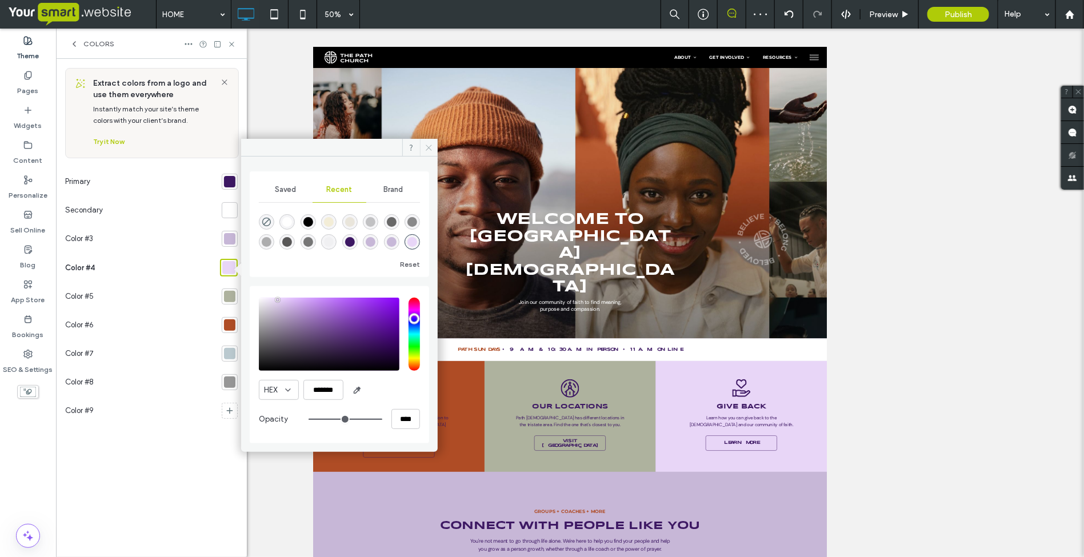
click at [432, 149] on icon at bounding box center [429, 147] width 9 height 9
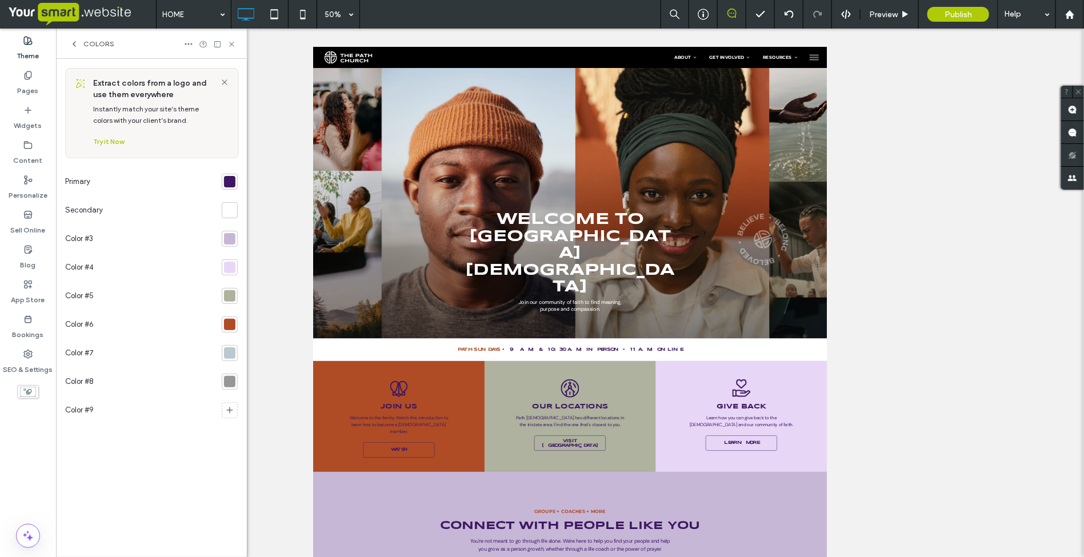
click at [230, 295] on div at bounding box center [229, 295] width 11 height 11
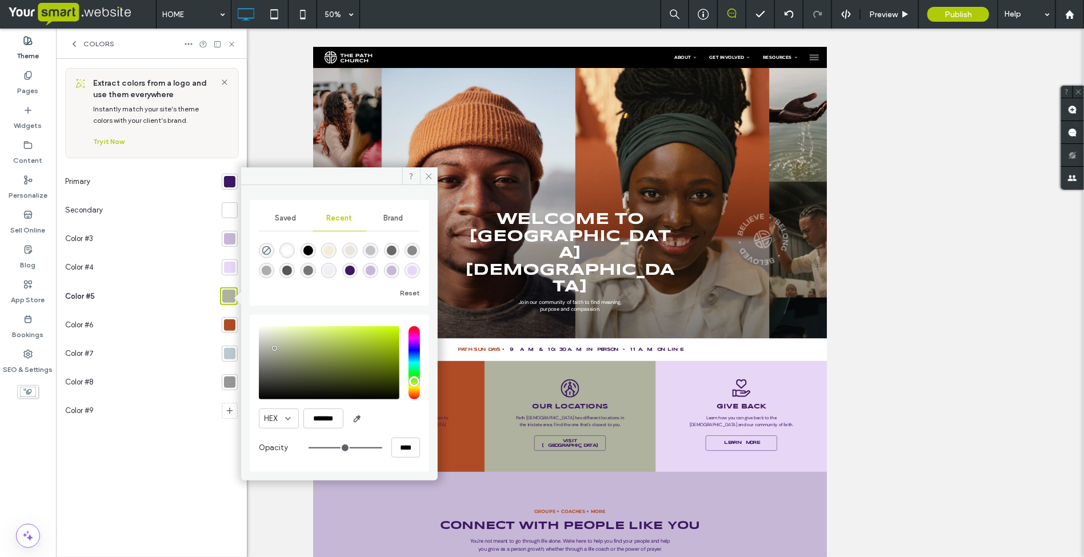
click at [308, 250] on div "rgba(0, 0, 0, 1)" at bounding box center [309, 251] width 10 height 10
type input "*******"
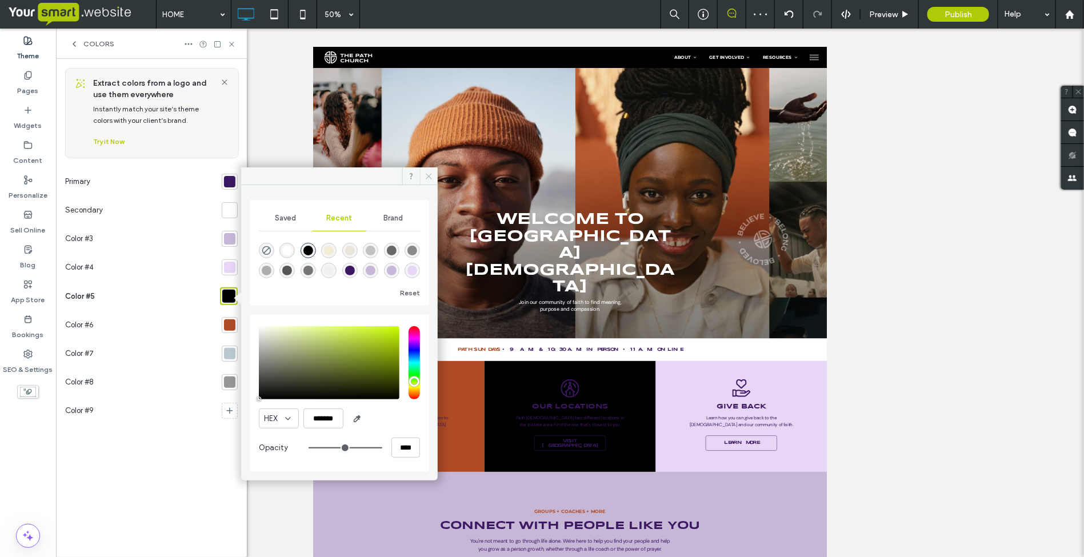
click at [432, 174] on use at bounding box center [429, 176] width 6 height 6
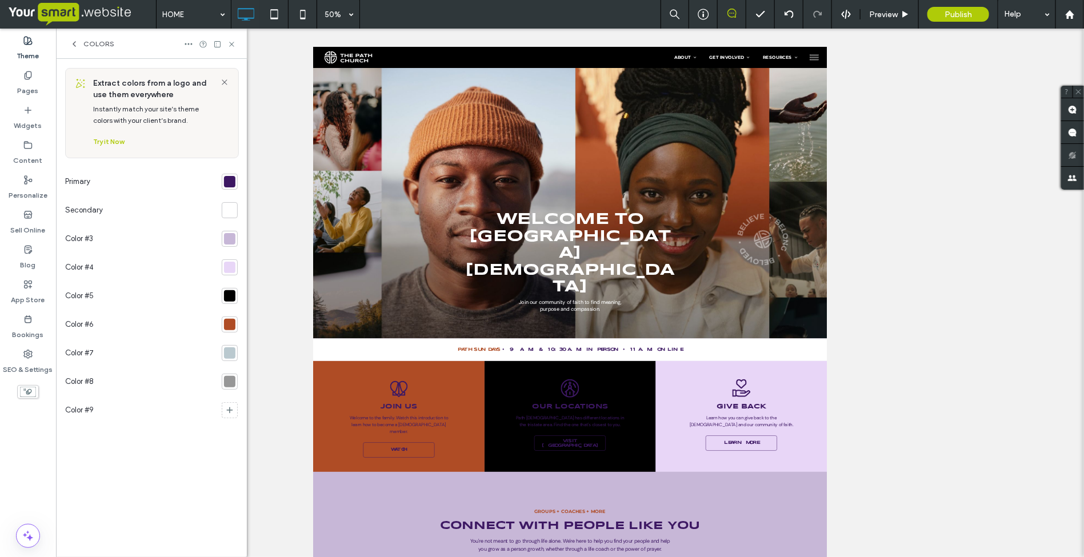
click at [229, 325] on div at bounding box center [229, 324] width 11 height 11
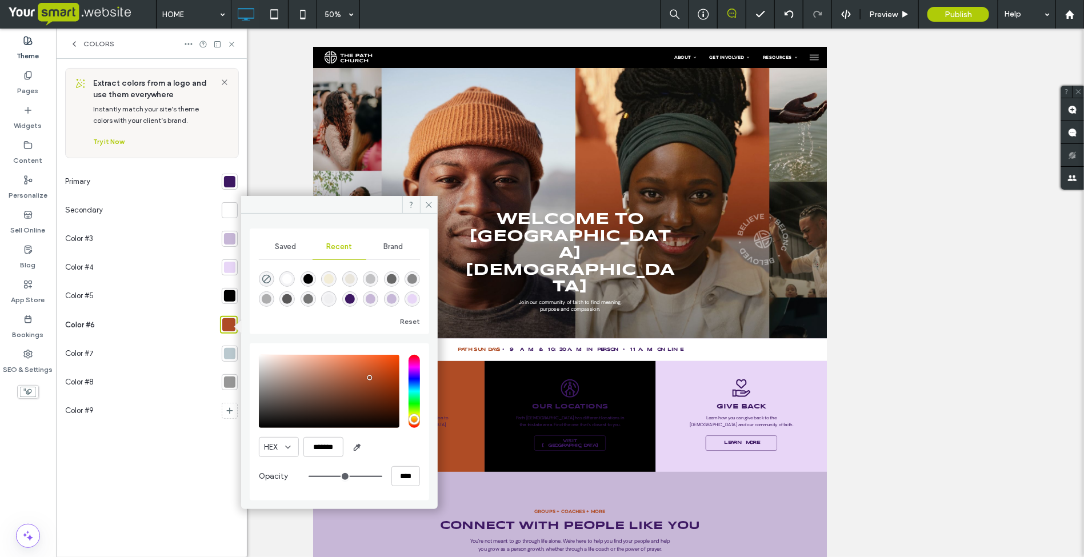
click at [352, 300] on div "rgba(61, 24, 99, 1)" at bounding box center [350, 299] width 10 height 10
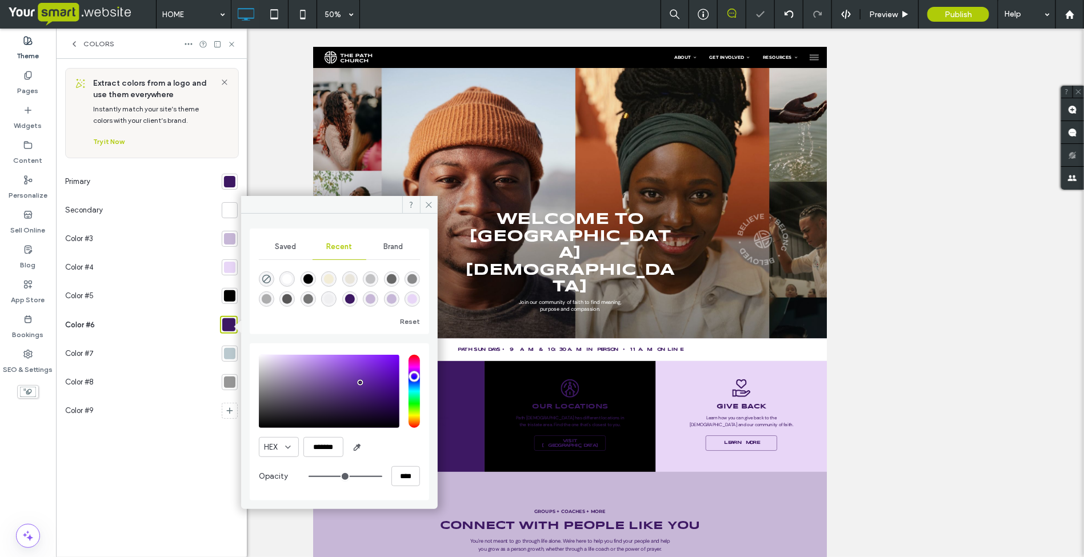
drag, startPoint x: 364, startPoint y: 400, endPoint x: 361, endPoint y: 384, distance: 16.9
click at [361, 384] on div "pointer" at bounding box center [359, 382] width 3 height 3
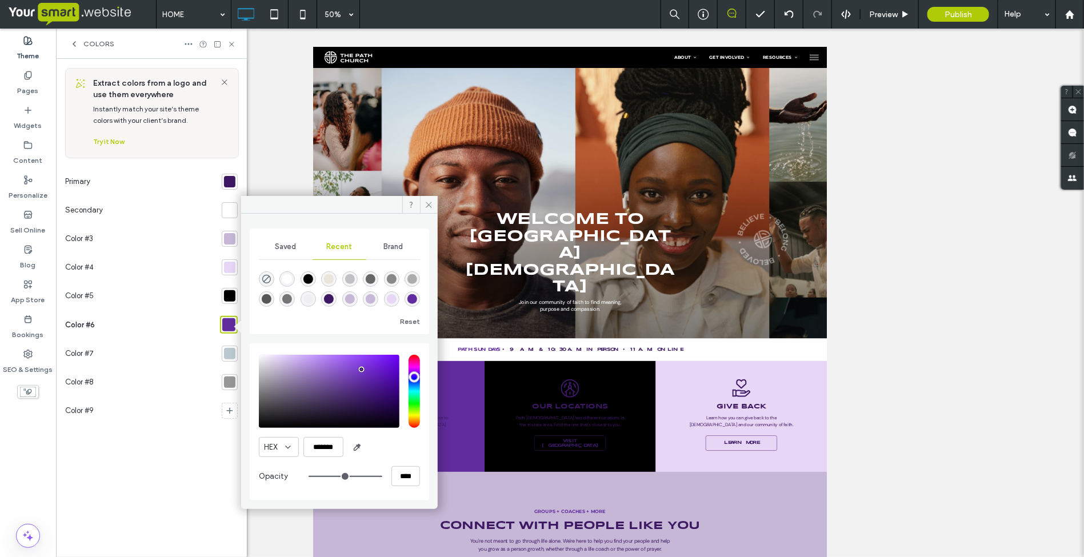
drag, startPoint x: 359, startPoint y: 384, endPoint x: 362, endPoint y: 370, distance: 13.5
click at [362, 370] on div "pointer" at bounding box center [361, 369] width 3 height 3
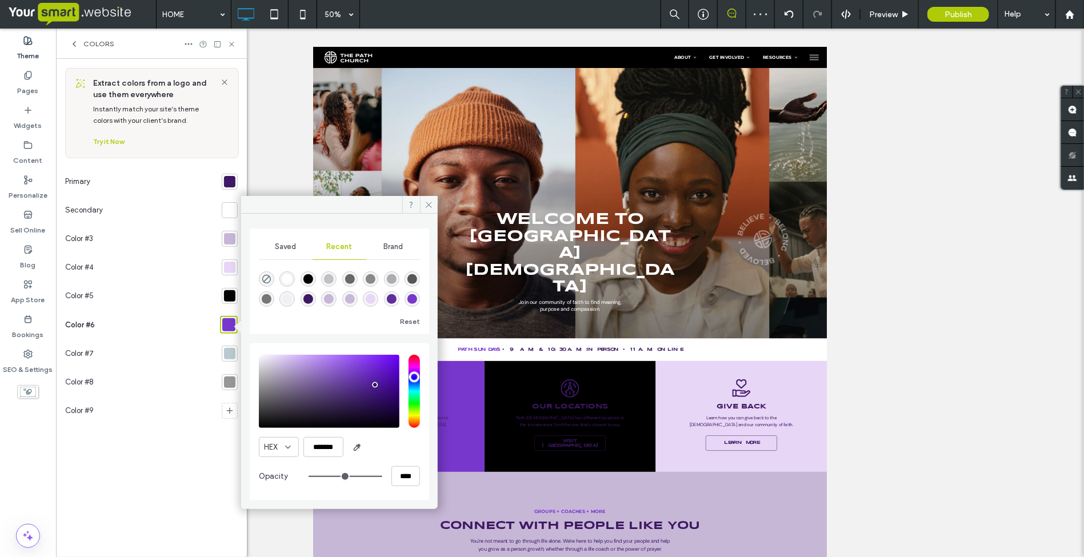
type input "*******"
drag, startPoint x: 362, startPoint y: 370, endPoint x: 376, endPoint y: 389, distance: 23.3
click at [376, 389] on div "pointer" at bounding box center [374, 388] width 3 height 3
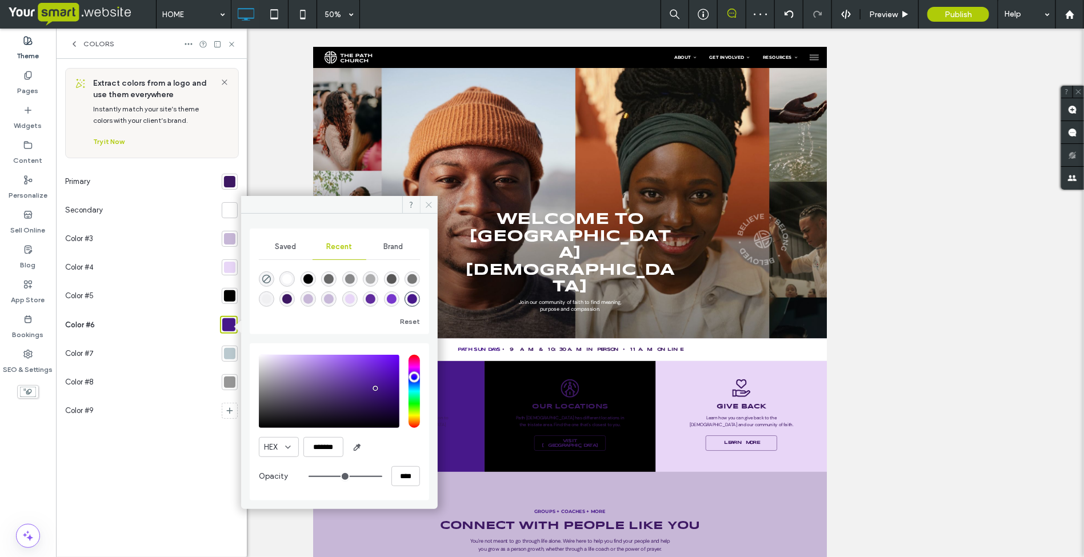
click at [432, 206] on icon at bounding box center [429, 205] width 9 height 9
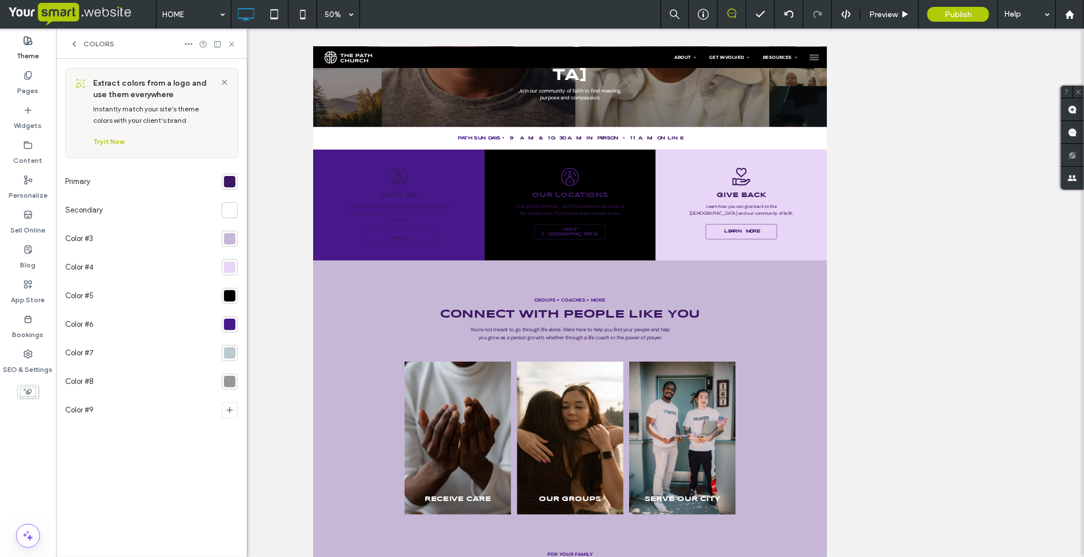
scroll to position [429, 0]
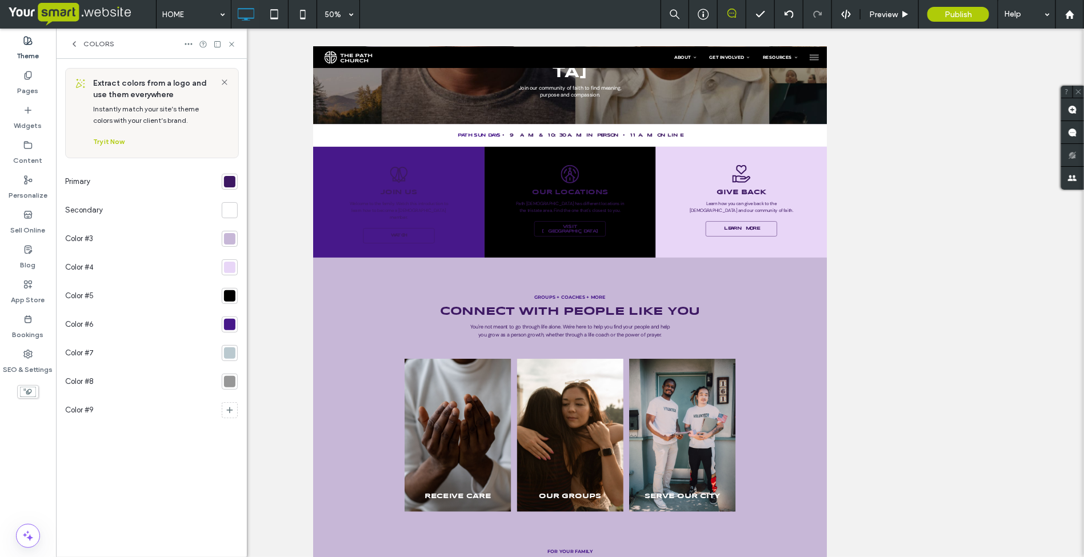
click at [230, 356] on div at bounding box center [229, 353] width 11 height 11
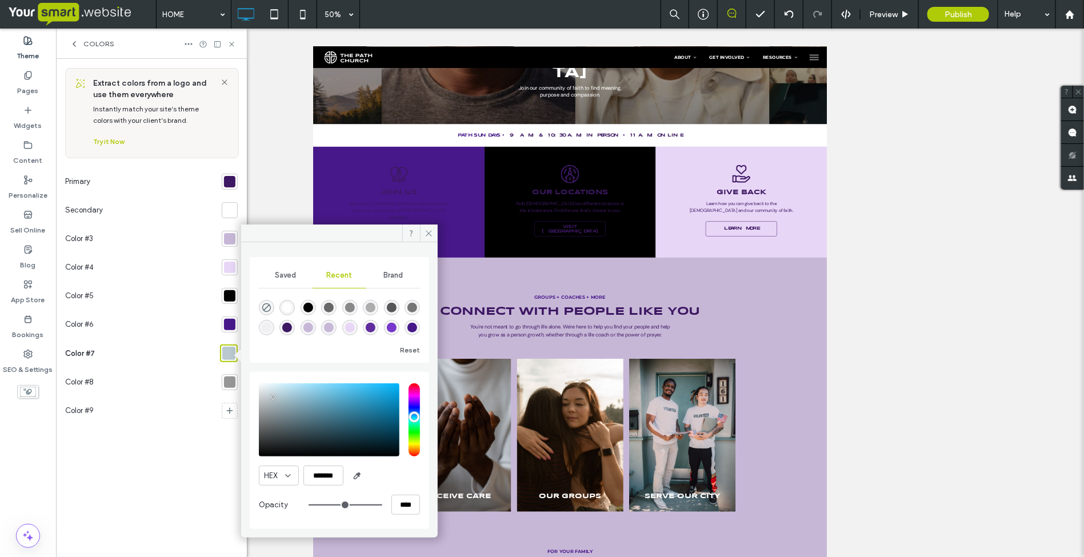
click at [284, 310] on div "rgba(255, 255, 255, 1)" at bounding box center [287, 308] width 10 height 10
type input "*******"
click at [226, 385] on div at bounding box center [229, 382] width 11 height 11
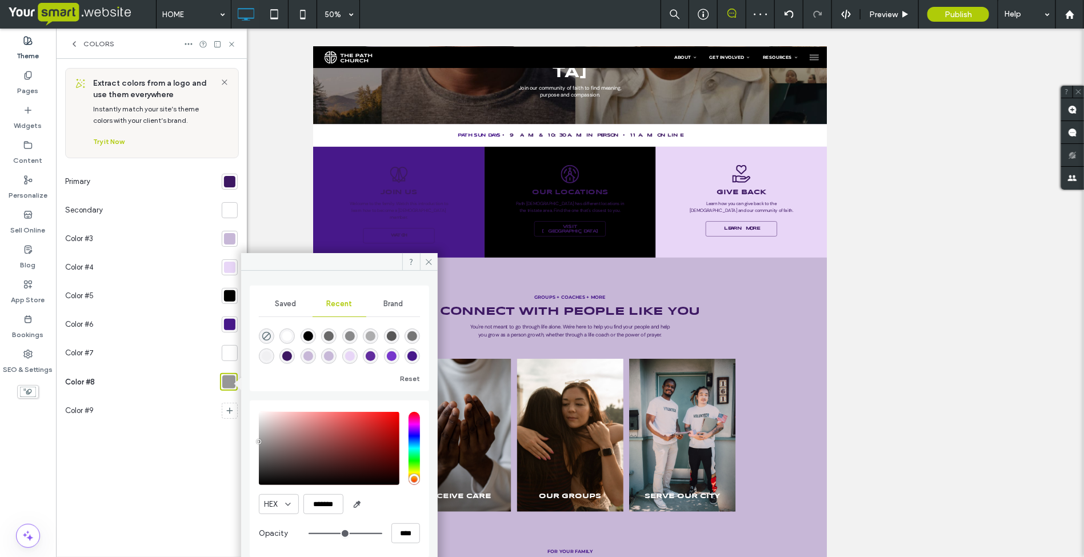
click at [291, 336] on div "rgba(255, 255, 255, 1)" at bounding box center [287, 337] width 10 height 10
type input "*******"
click at [432, 260] on use at bounding box center [429, 262] width 6 height 6
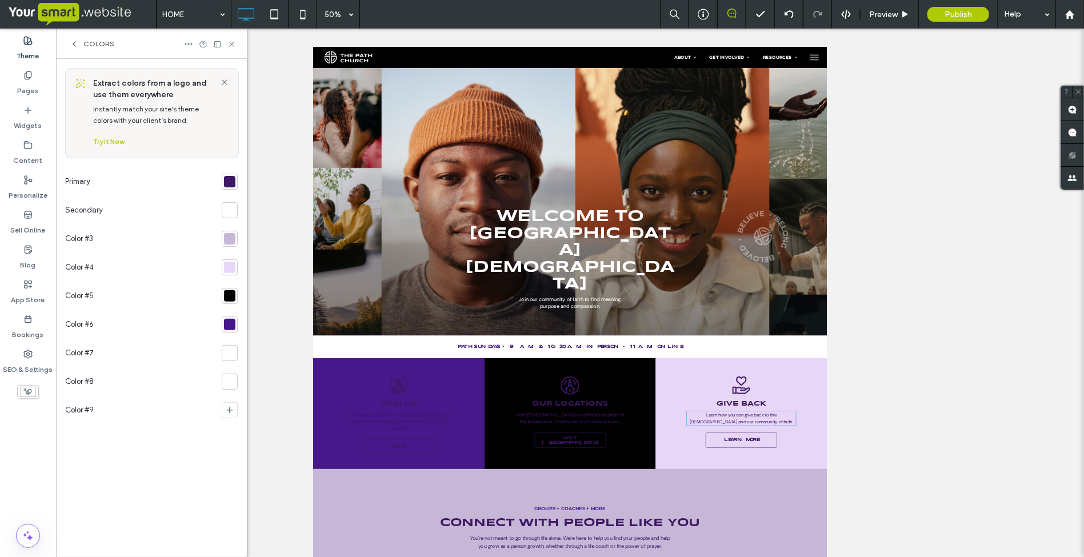
scroll to position [0, 0]
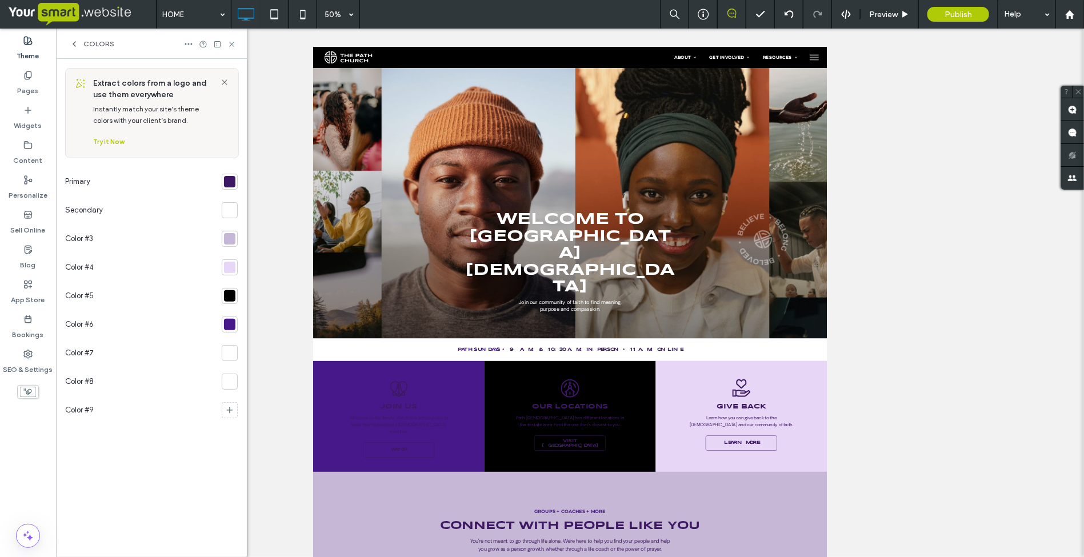
click at [76, 43] on icon at bounding box center [74, 43] width 9 height 9
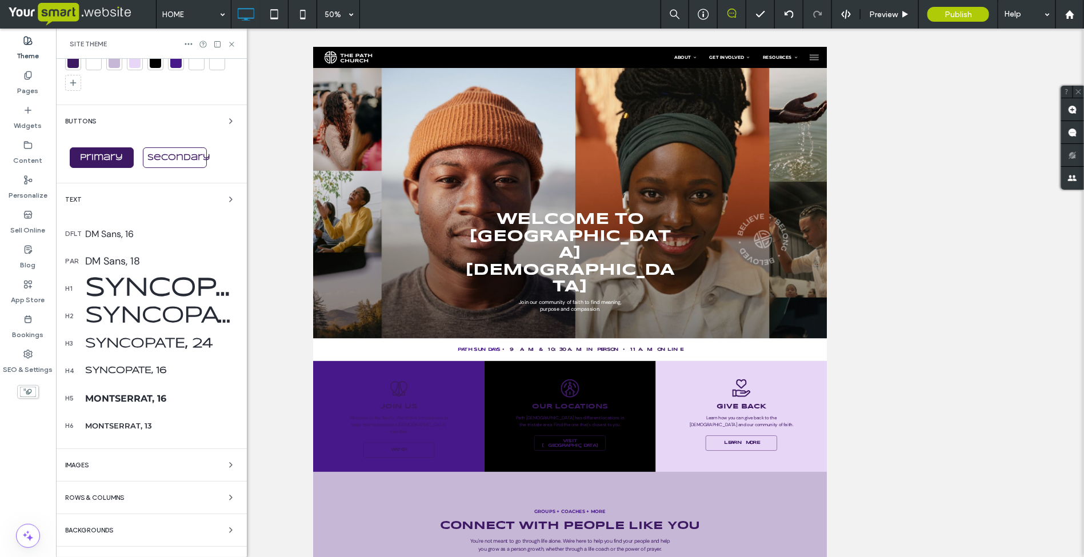
scroll to position [64, 0]
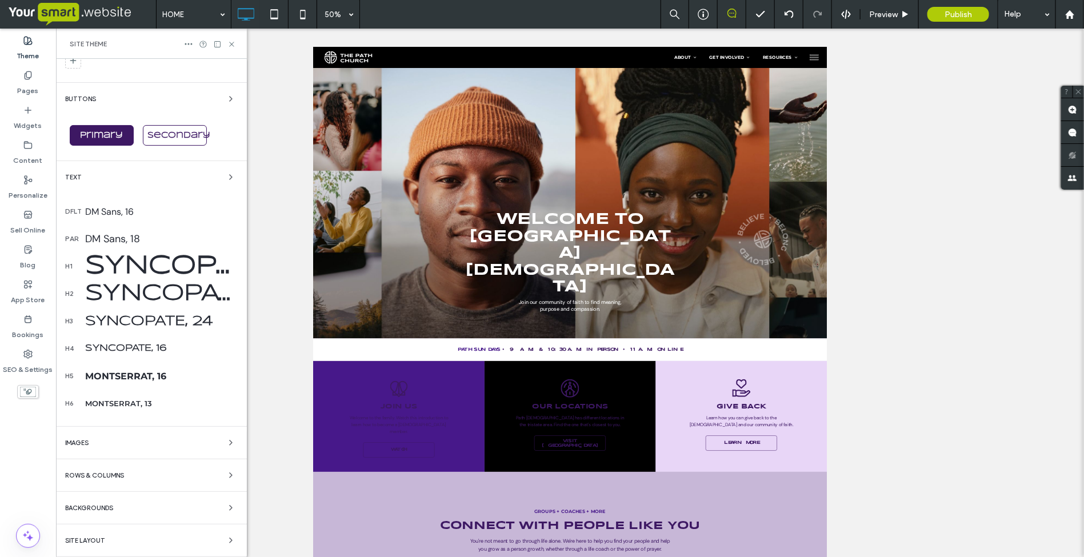
click at [125, 239] on div "DM Sans, 18" at bounding box center [161, 239] width 153 height 14
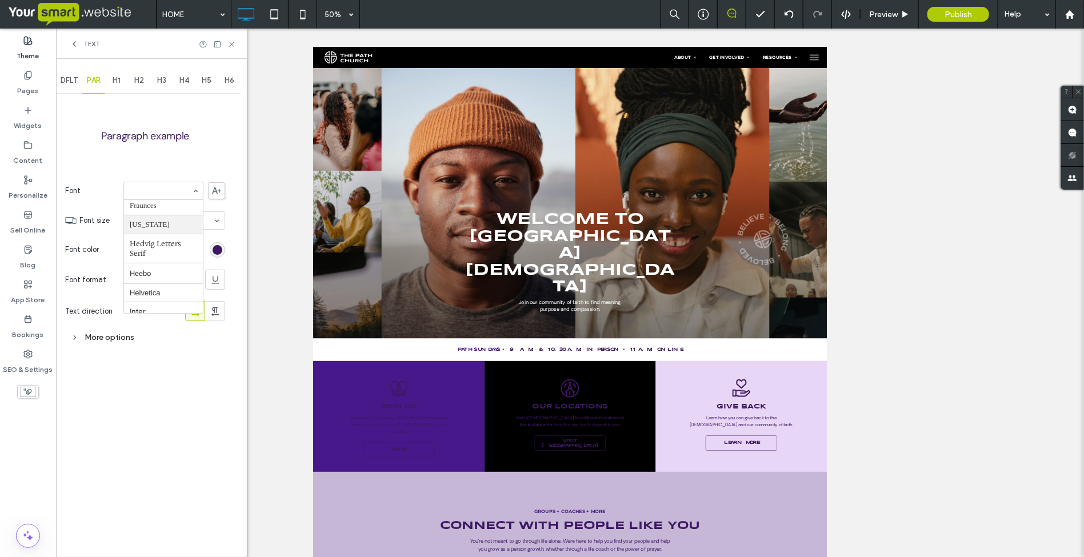
scroll to position [304, 0]
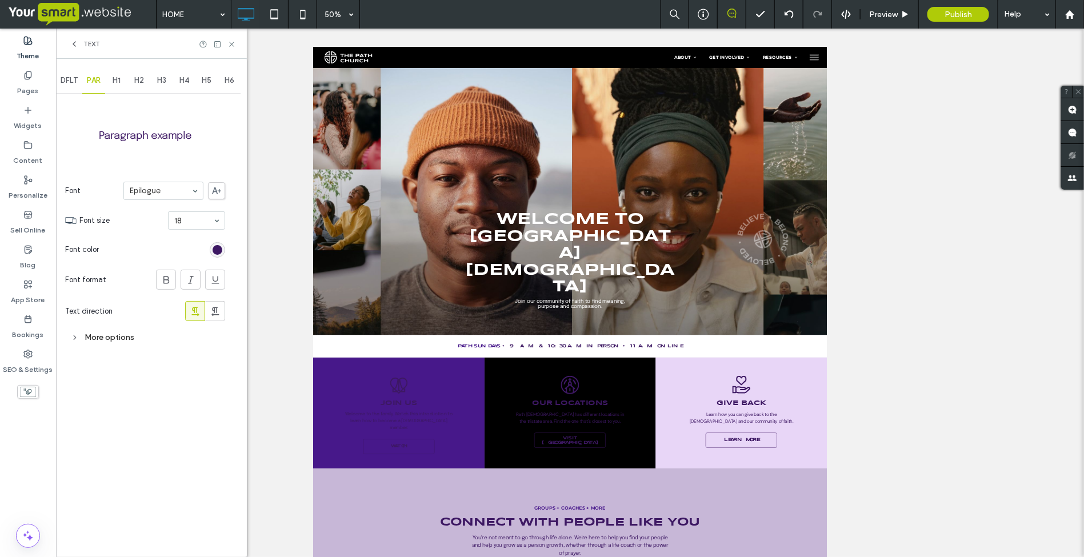
click at [121, 78] on span "H1" at bounding box center [117, 80] width 8 height 9
click at [156, 153] on h1 "H1 Example" at bounding box center [145, 136] width 239 height 34
click at [143, 83] on span "H2" at bounding box center [139, 80] width 10 height 9
click at [164, 81] on span "H3" at bounding box center [161, 80] width 9 height 9
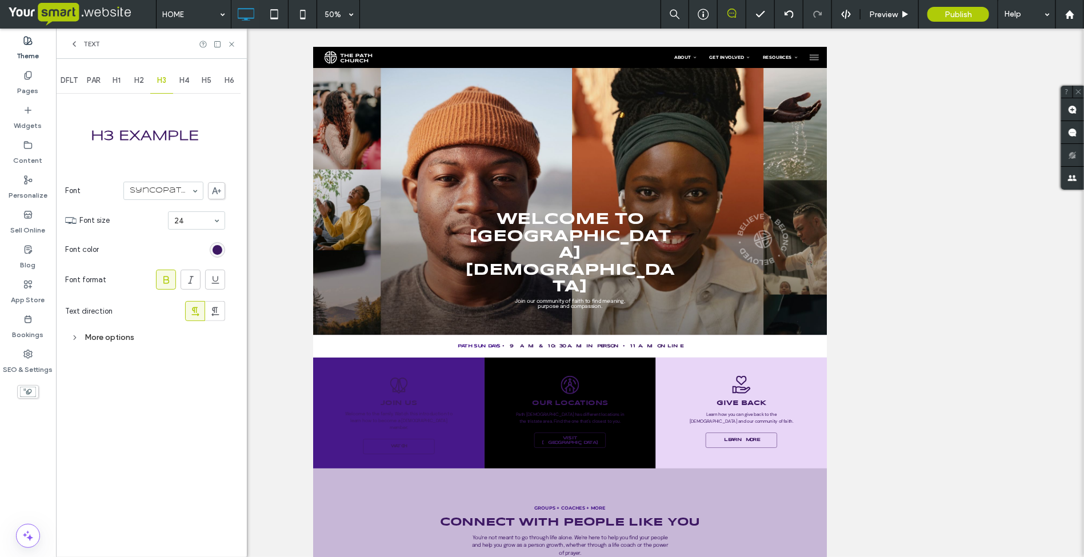
click at [184, 80] on span "H4" at bounding box center [184, 80] width 10 height 9
click at [204, 81] on span "H5" at bounding box center [207, 80] width 10 height 9
click at [95, 76] on span "PAR" at bounding box center [94, 80] width 14 height 9
click at [206, 81] on span "H5" at bounding box center [207, 80] width 10 height 9
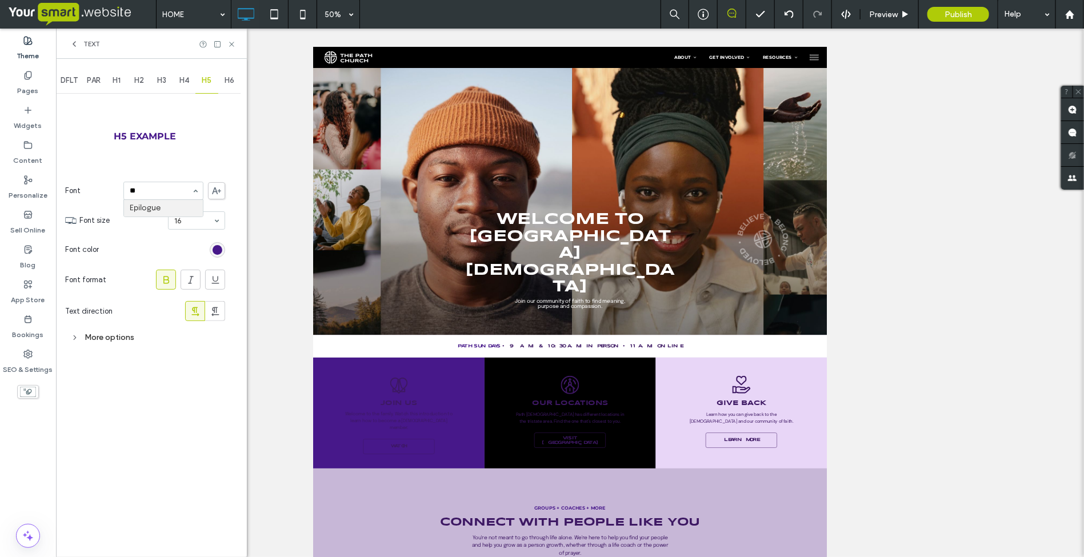
type input "***"
click at [230, 79] on span "H6" at bounding box center [230, 80] width 10 height 9
type input "******"
click at [229, 43] on icon at bounding box center [231, 44] width 9 height 9
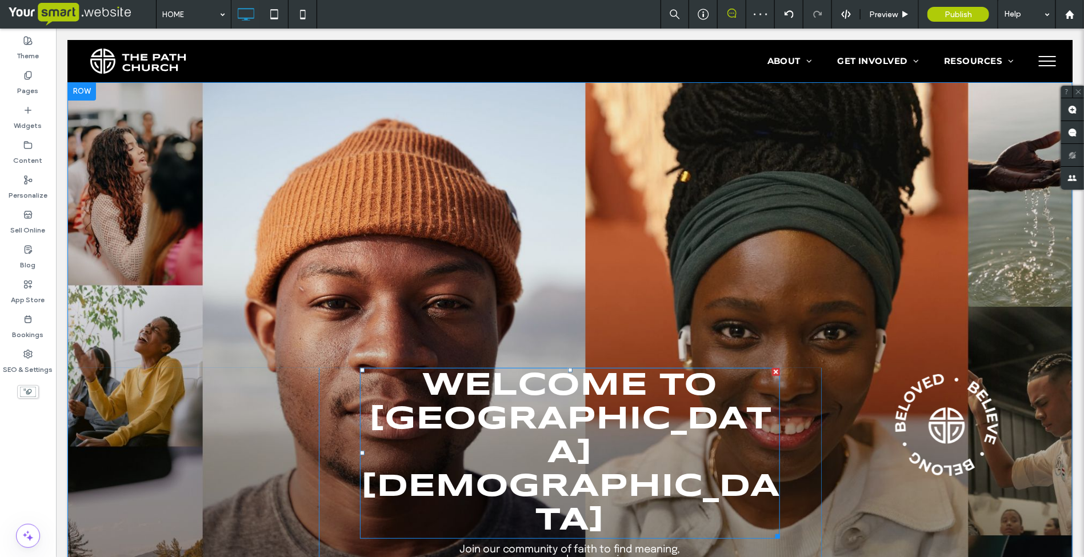
click at [486, 414] on span "Welcome to Path Church" at bounding box center [569, 453] width 419 height 166
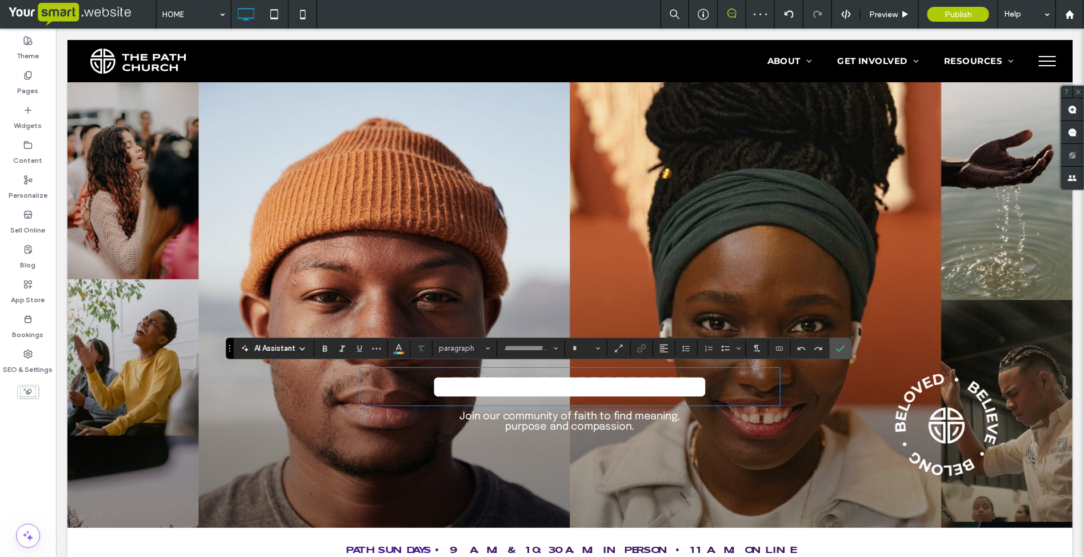
type input "*********"
type input "**"
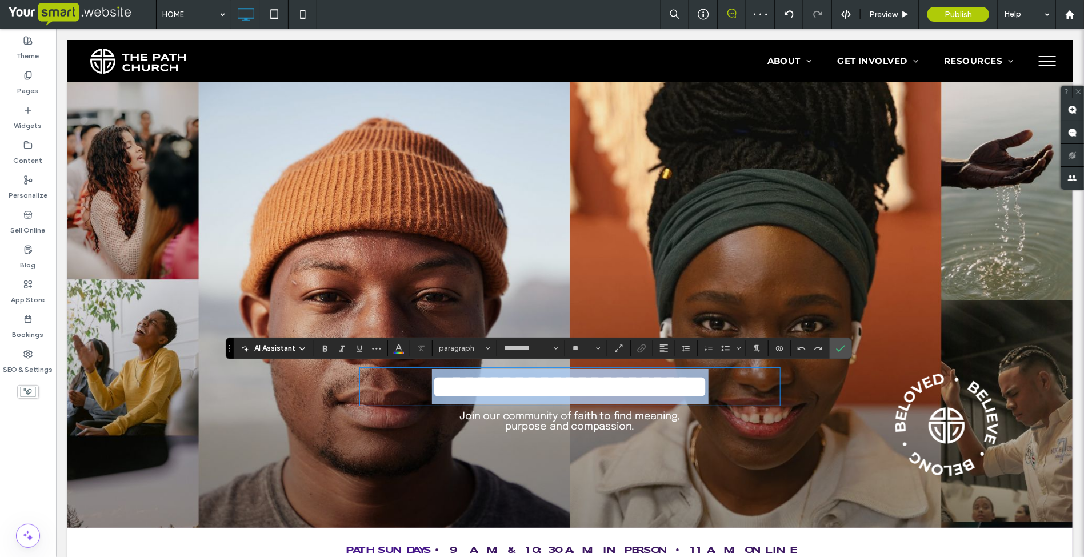
click at [483, 402] on span "**********" at bounding box center [570, 386] width 277 height 32
drag, startPoint x: 416, startPoint y: 417, endPoint x: 716, endPoint y: 410, distance: 300.1
click at [708, 402] on span "**********" at bounding box center [570, 386] width 277 height 32
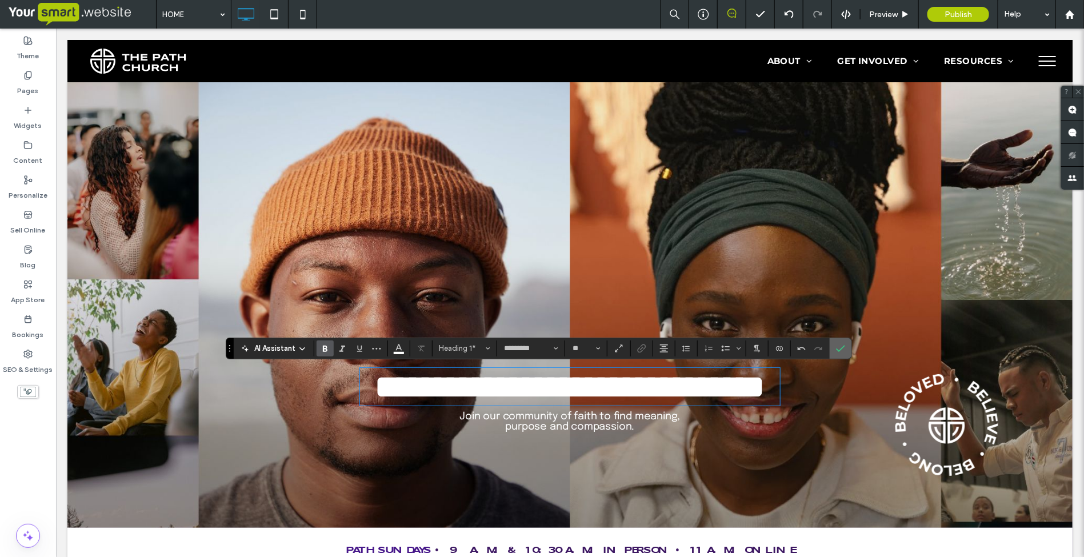
click at [844, 346] on icon "Confirm" at bounding box center [840, 348] width 9 height 9
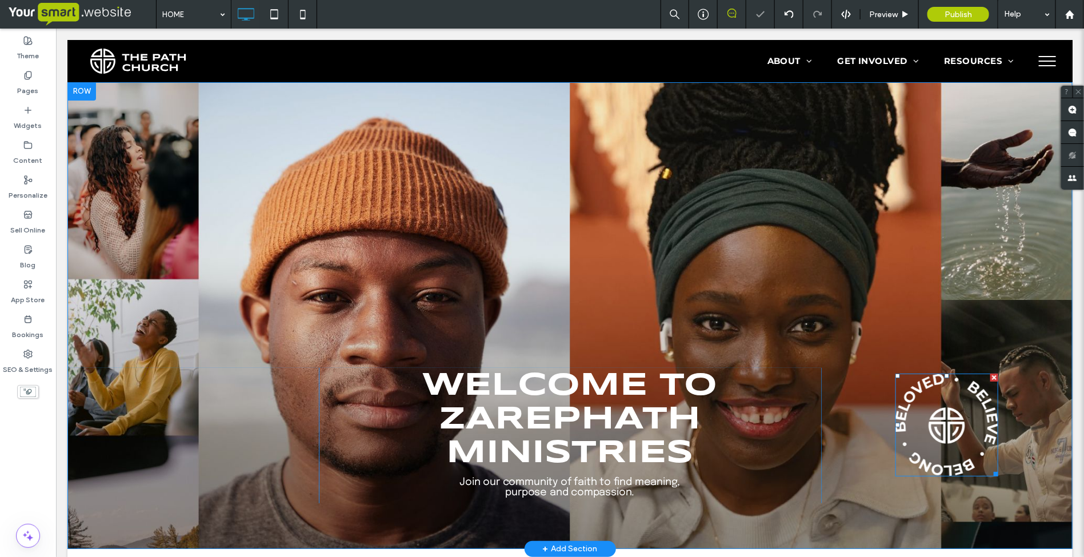
click at [950, 438] on icon at bounding box center [946, 424] width 103 height 103
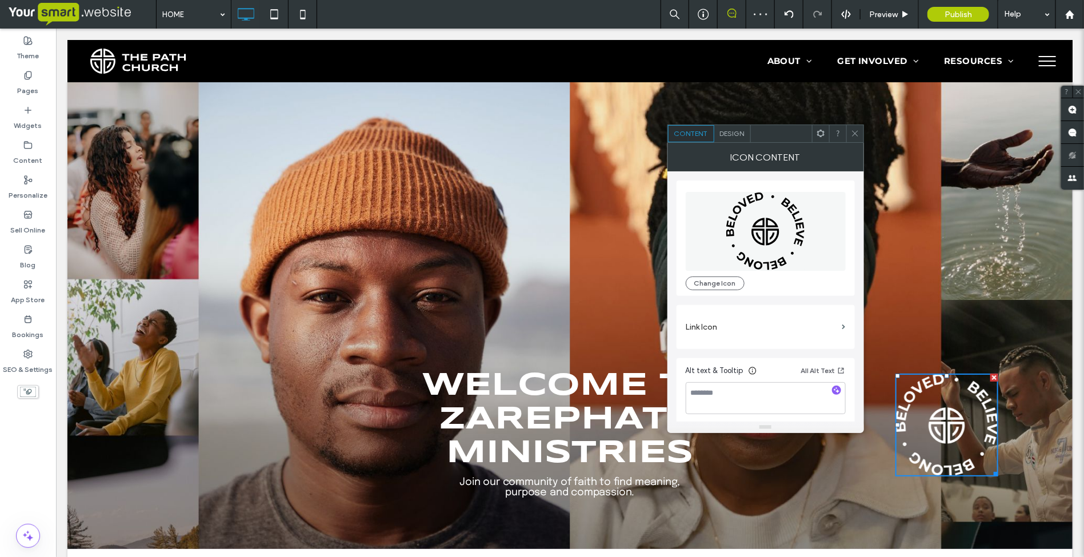
click at [990, 377] on div at bounding box center [994, 377] width 8 height 8
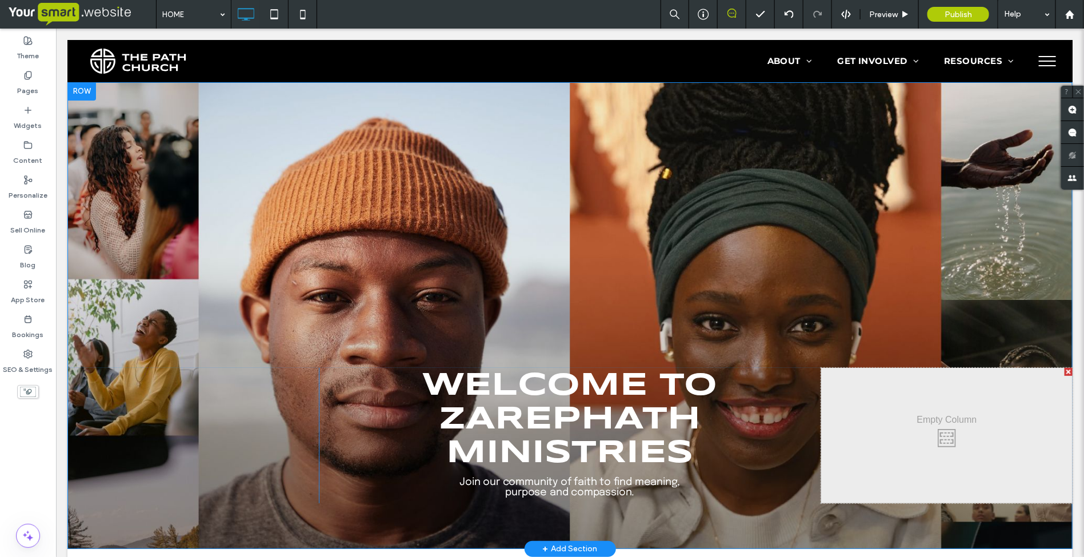
click at [382, 193] on div "Click To Paste Welcome to Zarephath Ministries Join our community of faith to f…" at bounding box center [569, 315] width 1005 height 467
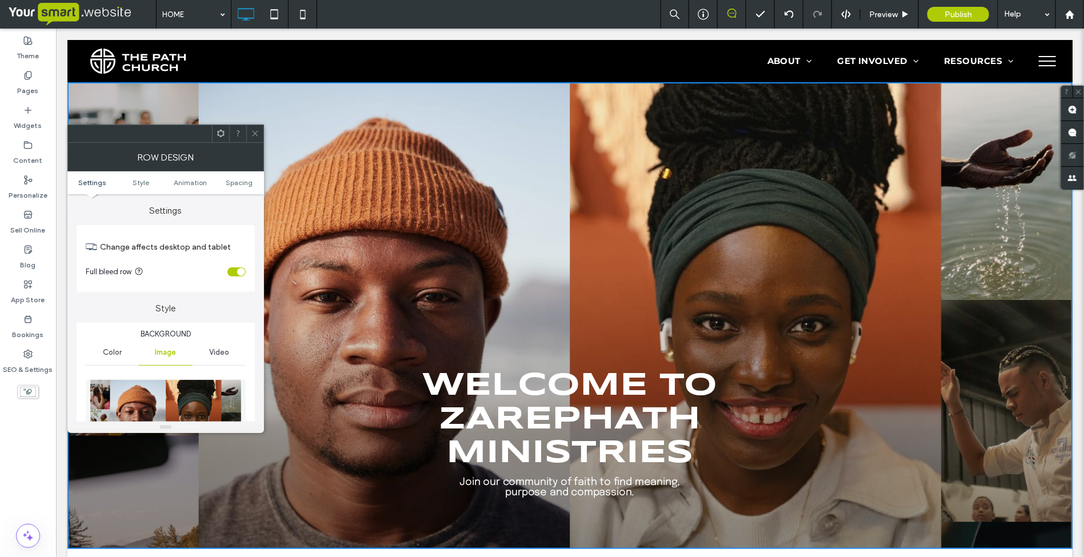
click at [250, 133] on div at bounding box center [254, 133] width 17 height 17
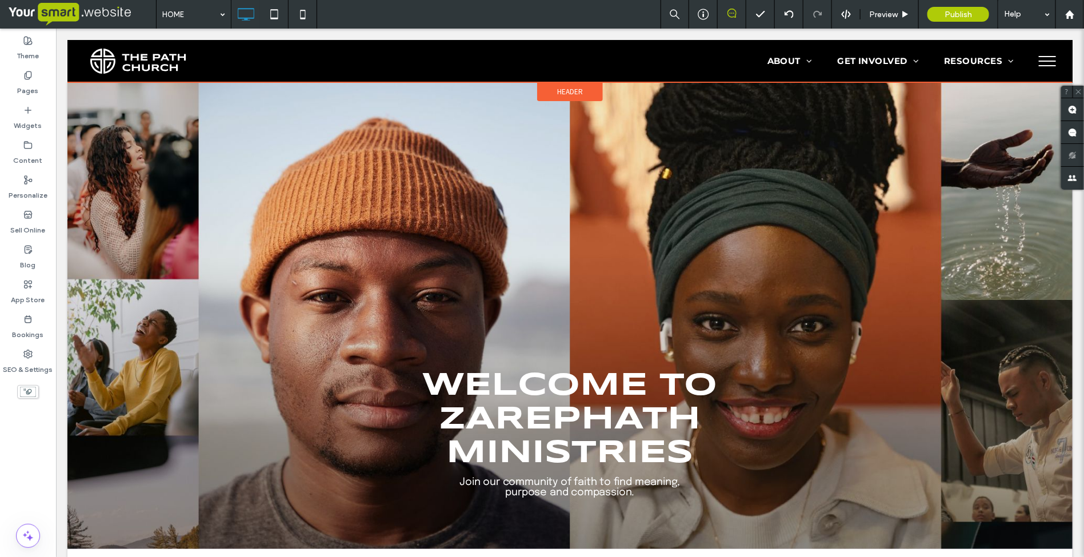
click at [574, 86] on span "Header" at bounding box center [570, 91] width 26 height 10
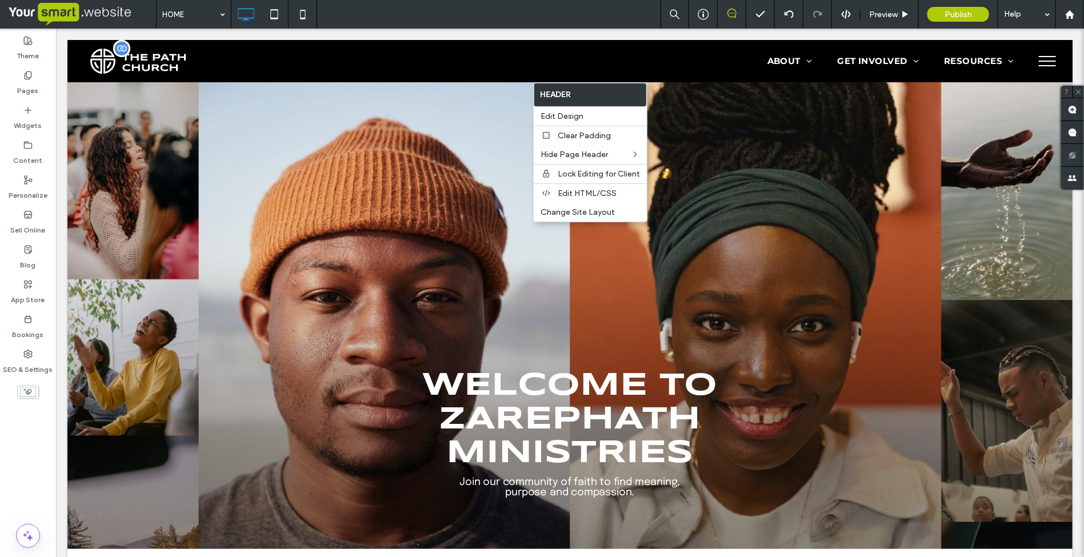
click at [138, 60] on img at bounding box center [138, 60] width 97 height 25
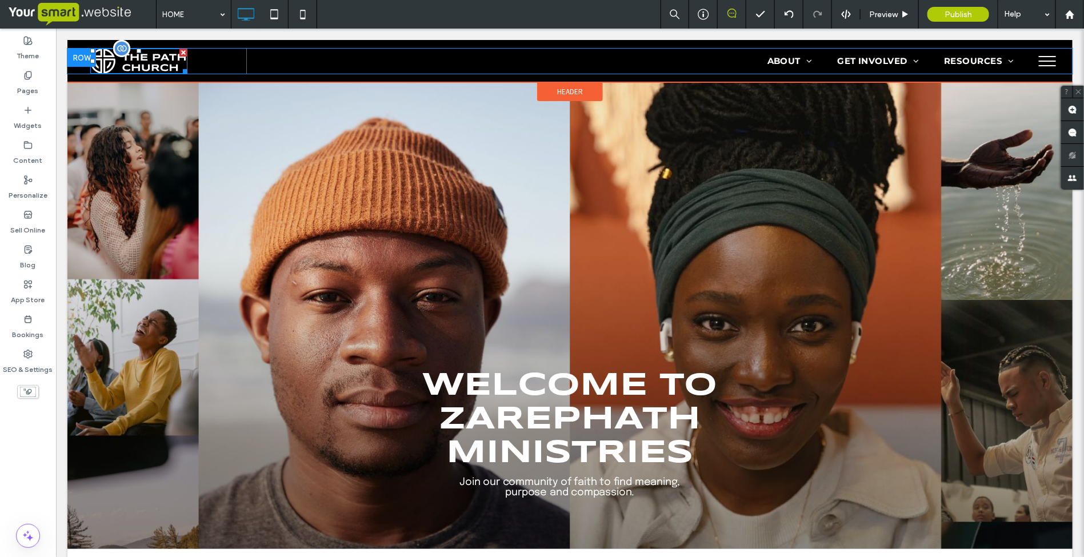
click at [138, 60] on img at bounding box center [138, 60] width 97 height 25
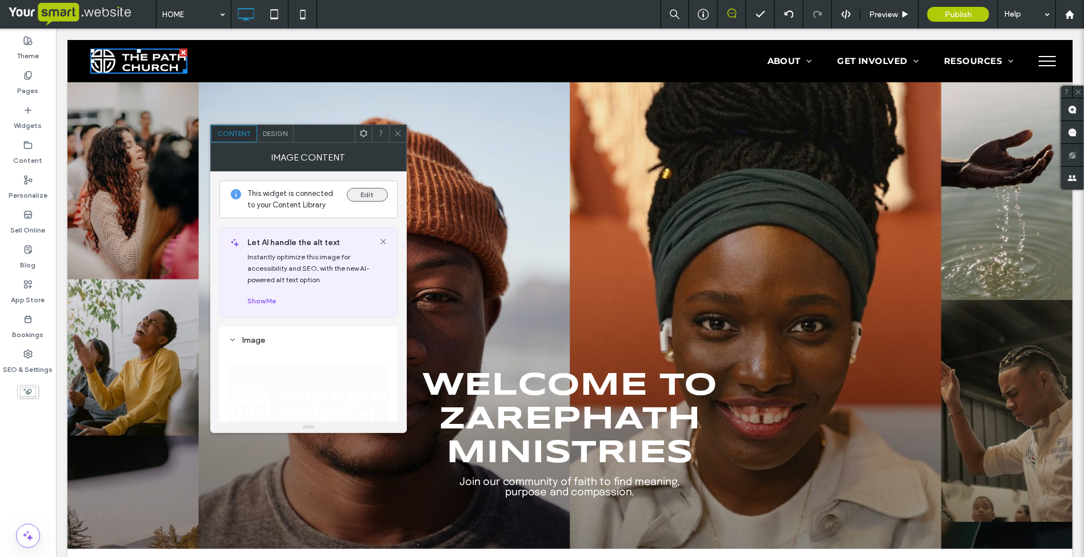
click at [361, 194] on button "Edit" at bounding box center [367, 195] width 41 height 14
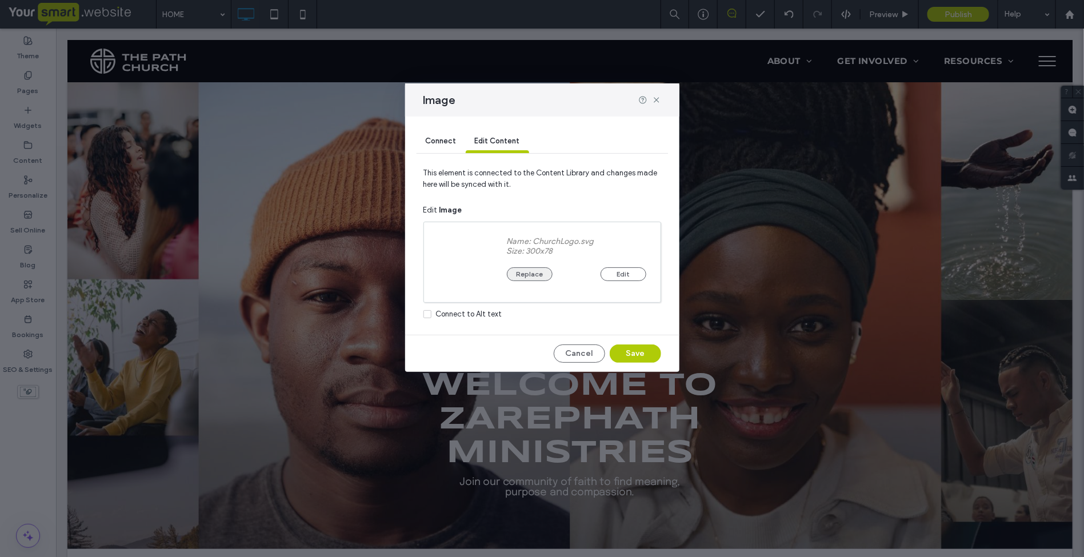
click at [533, 273] on button "Replace" at bounding box center [530, 274] width 46 height 14
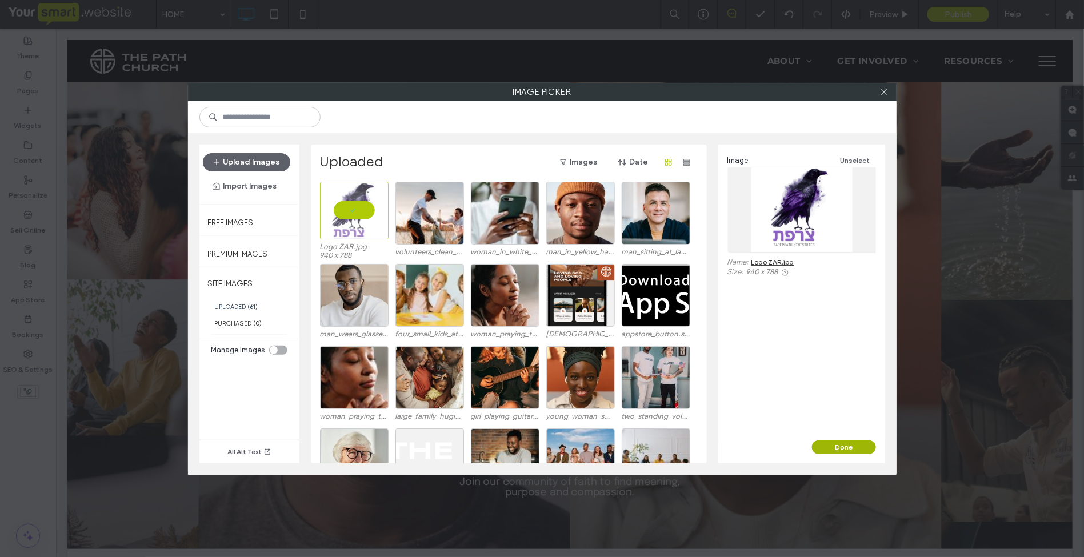
click at [832, 449] on button "Done" at bounding box center [844, 448] width 64 height 14
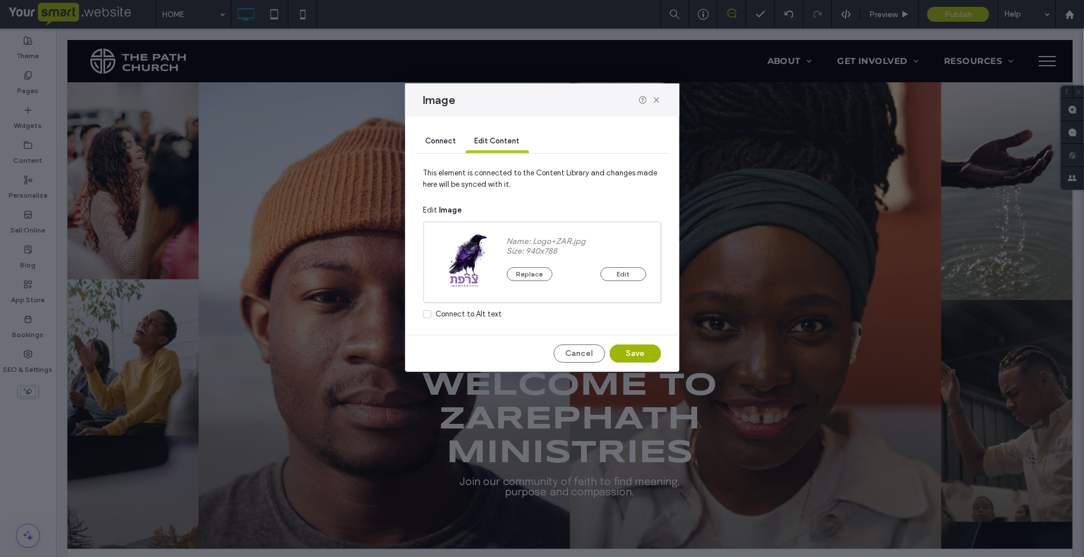
click at [632, 356] on button "Save" at bounding box center [635, 354] width 51 height 18
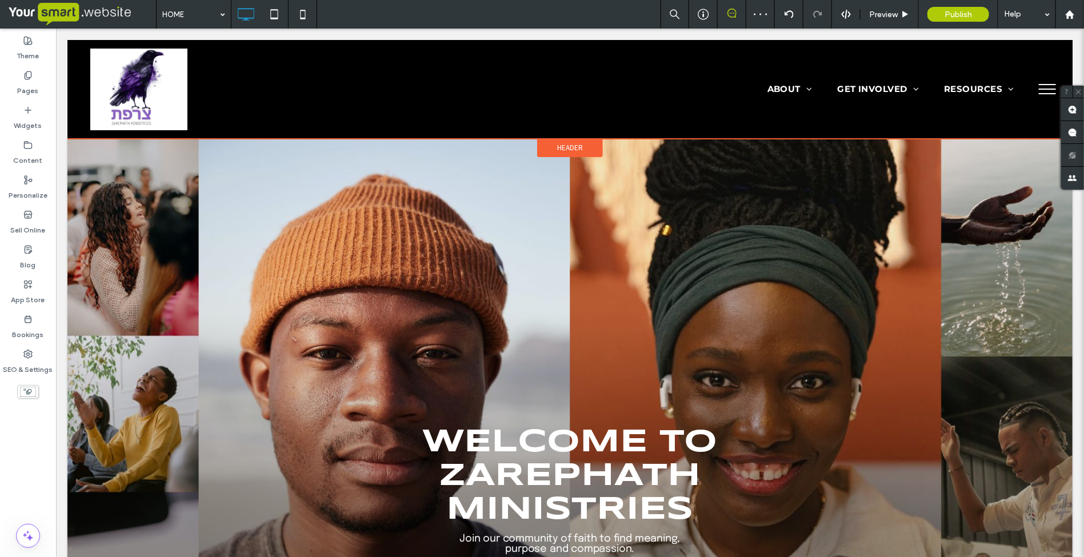
click at [557, 146] on span "Header" at bounding box center [570, 147] width 26 height 10
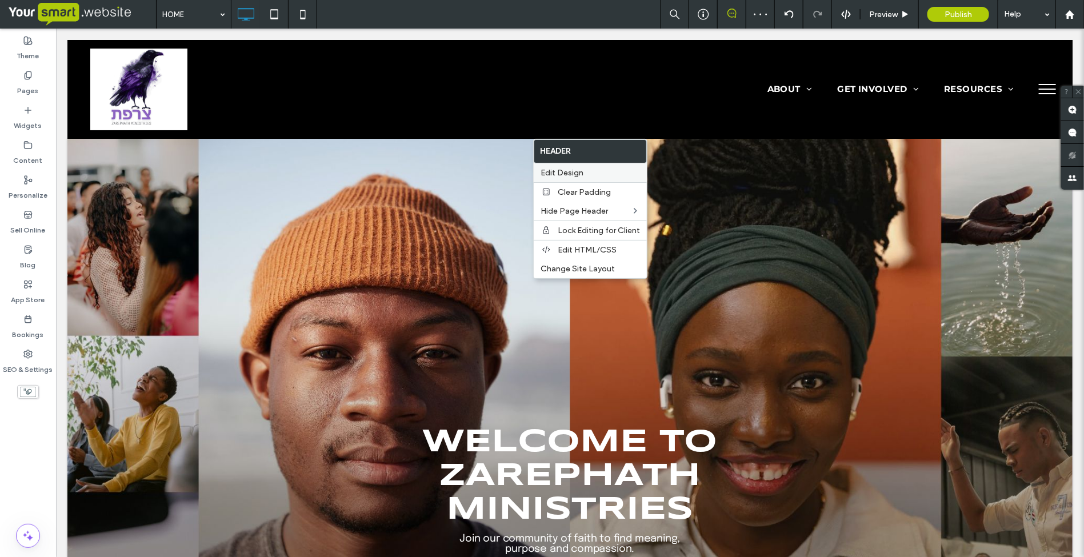
click at [561, 174] on span "Edit Design" at bounding box center [562, 173] width 43 height 10
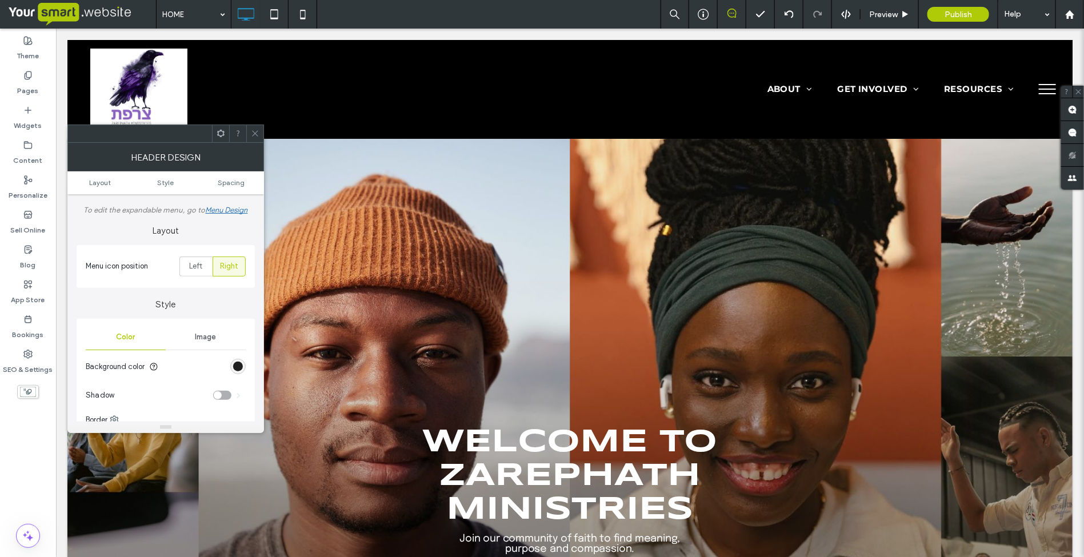
click at [238, 366] on div "rgb(0, 0, 0)" at bounding box center [238, 367] width 10 height 10
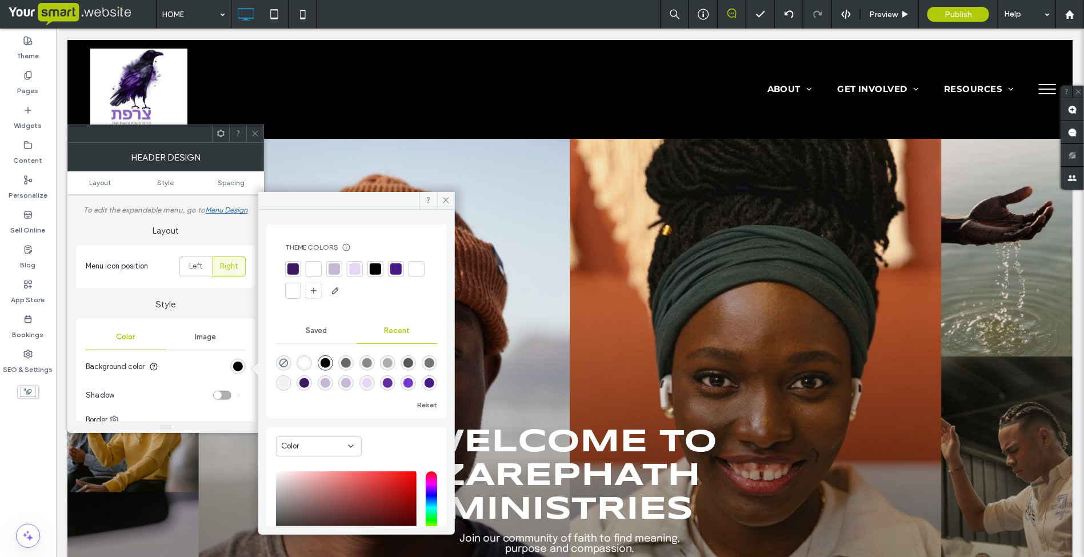
click at [306, 361] on div "rgba(255, 255, 255, 1)" at bounding box center [304, 363] width 10 height 10
type input "*******"
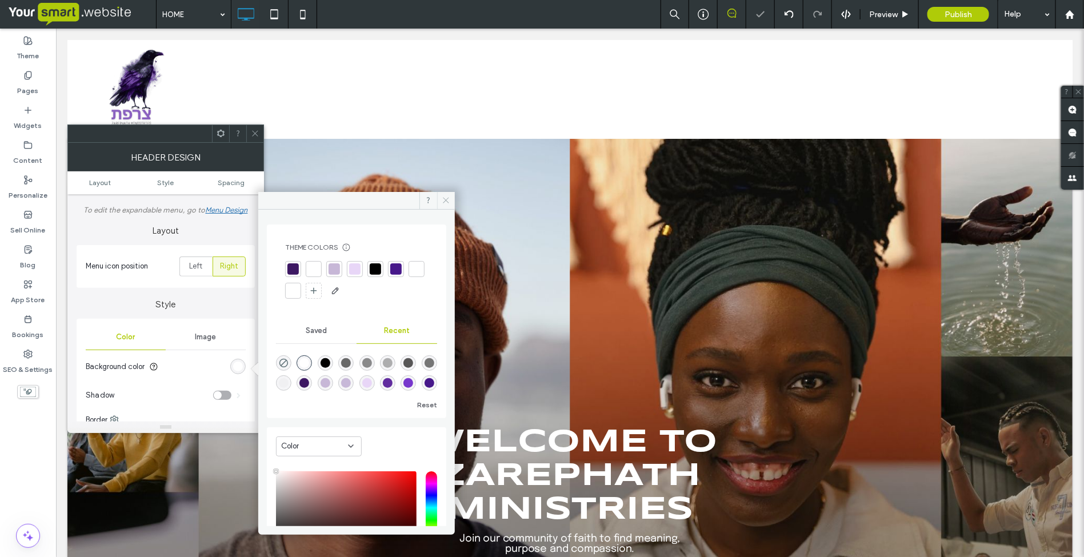
click at [444, 201] on icon at bounding box center [446, 200] width 9 height 9
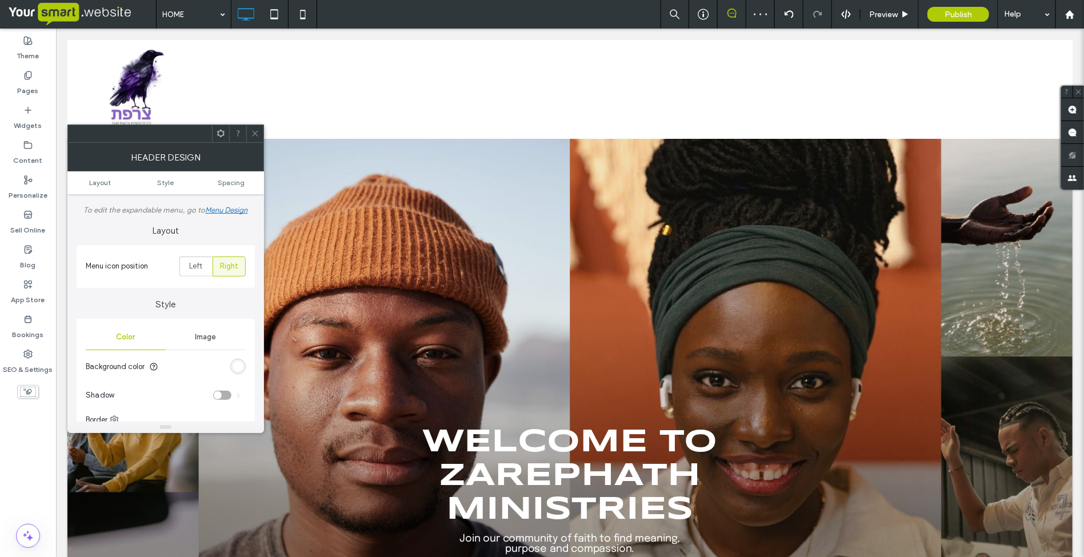
click at [255, 133] on use at bounding box center [255, 134] width 6 height 6
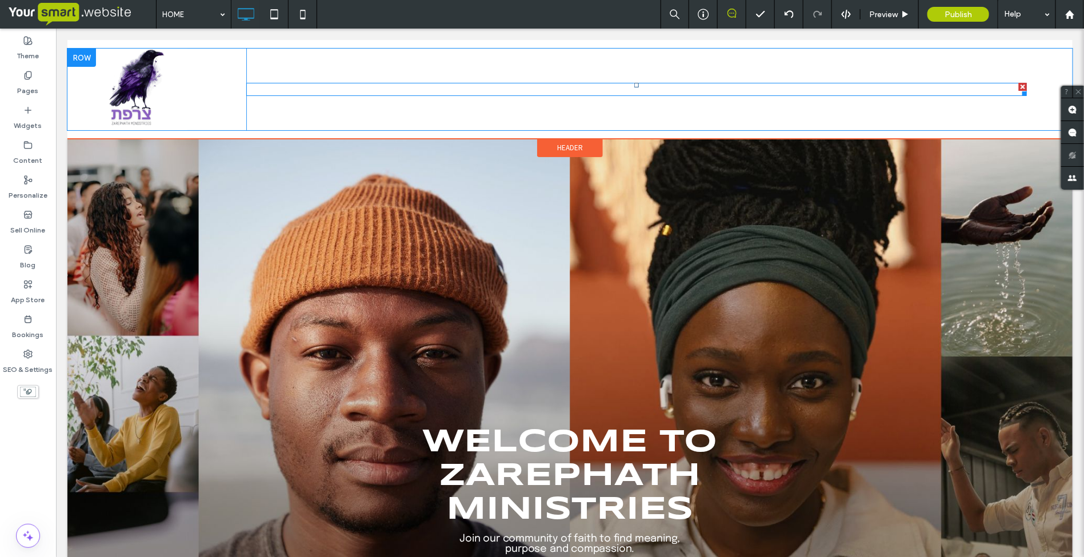
click at [683, 87] on nav "ABOUT Who we are Upcoming Events Visit Us Giving GET INVOLVED FaithKids Youth G…" at bounding box center [636, 88] width 781 height 13
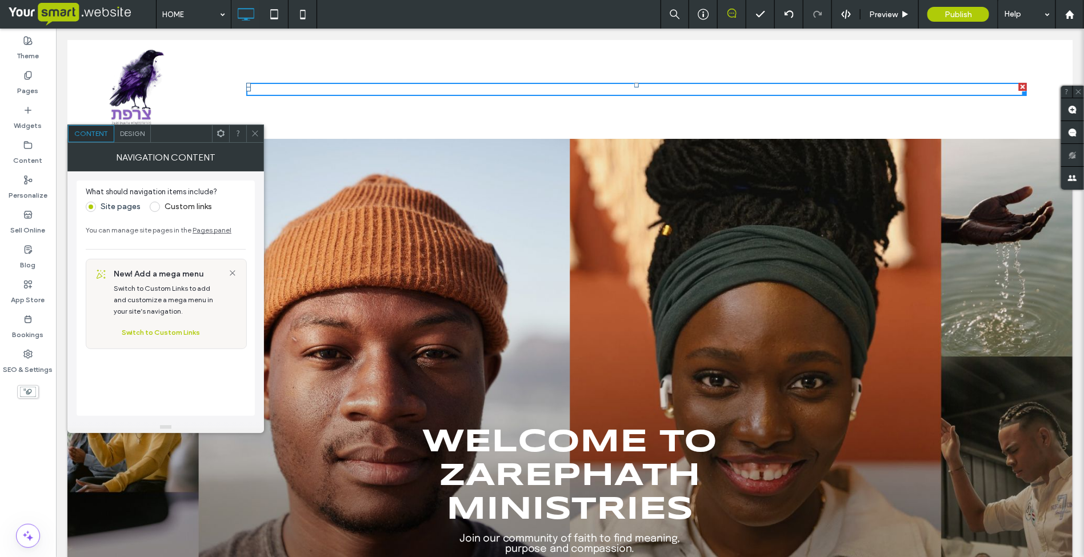
click at [126, 132] on span "Design" at bounding box center [132, 133] width 25 height 9
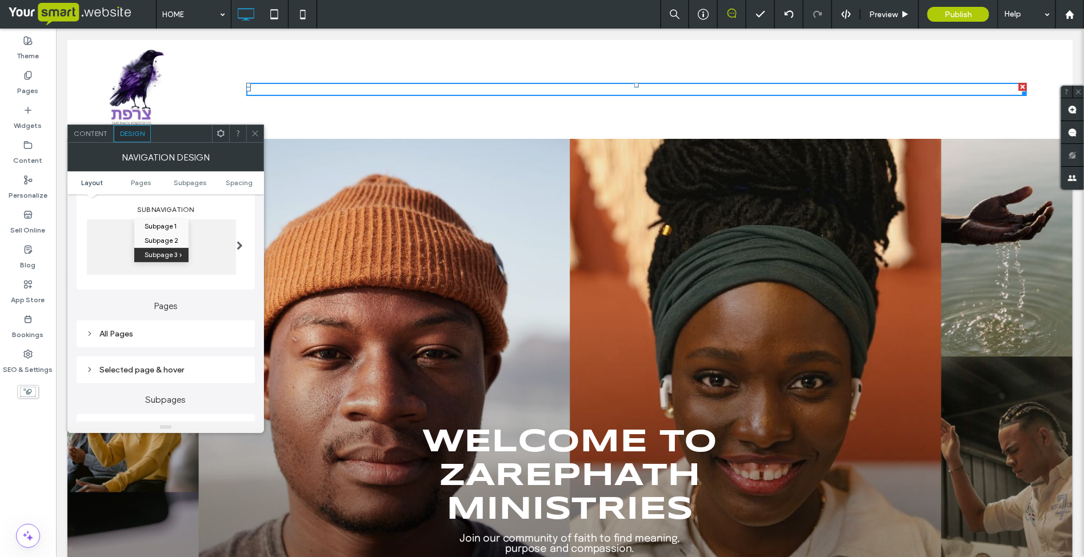
scroll to position [214, 0]
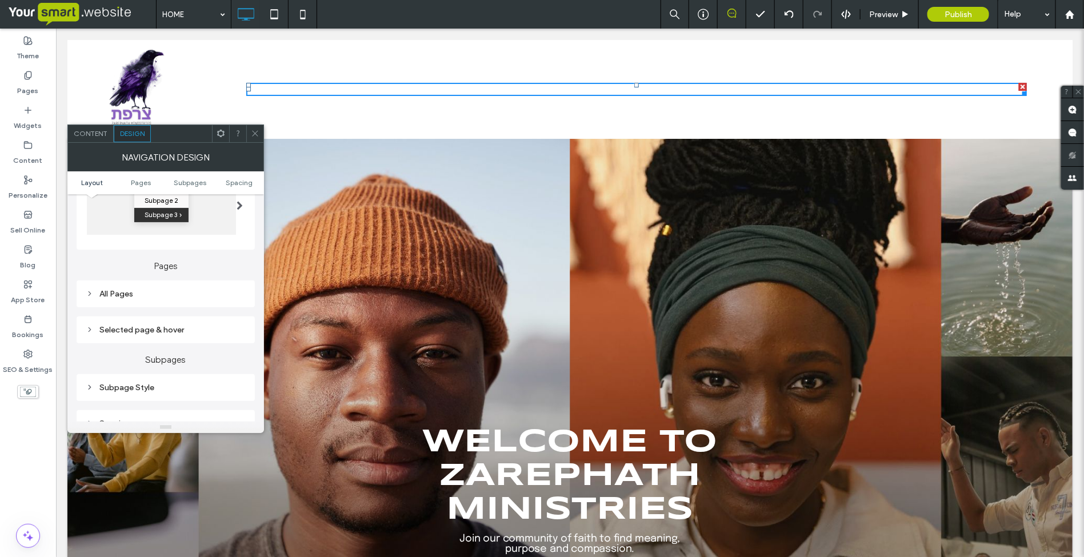
click at [121, 292] on div "All Pages" at bounding box center [166, 294] width 160 height 10
click at [241, 375] on div "rgba(0, 0, 0, 0)" at bounding box center [238, 374] width 10 height 10
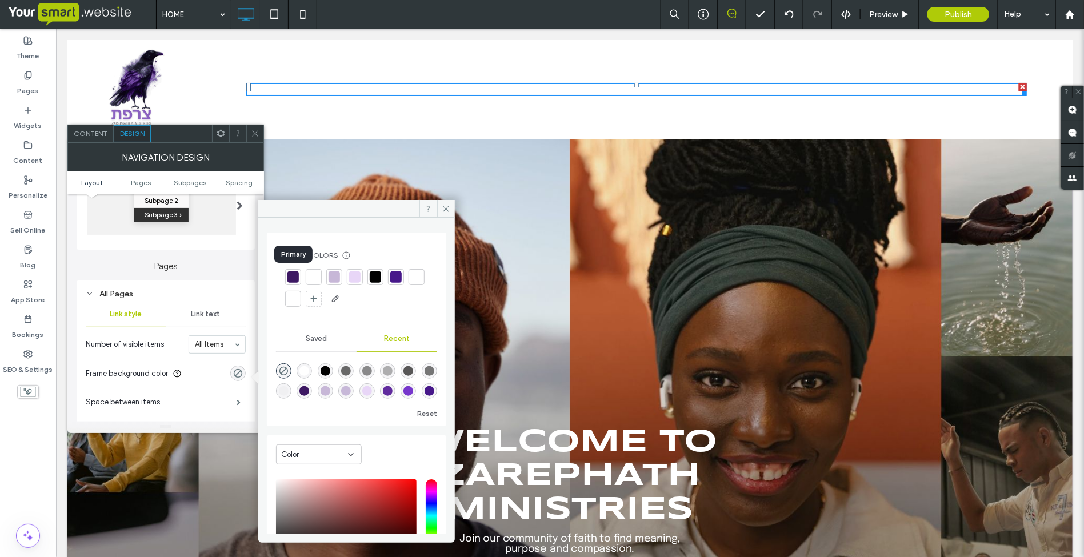
click at [293, 276] on div at bounding box center [292, 276] width 11 height 11
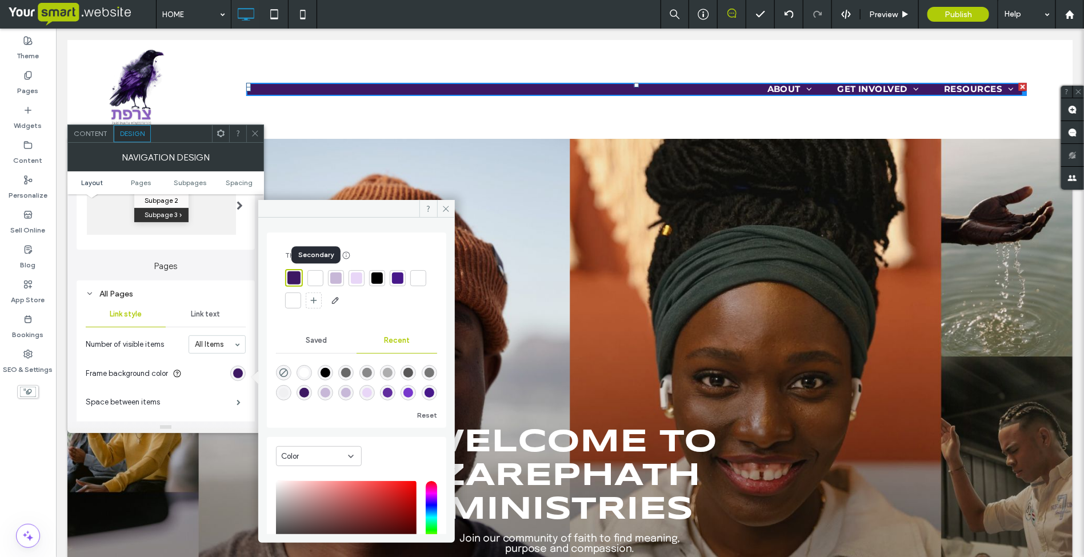
click at [315, 278] on div at bounding box center [315, 278] width 11 height 11
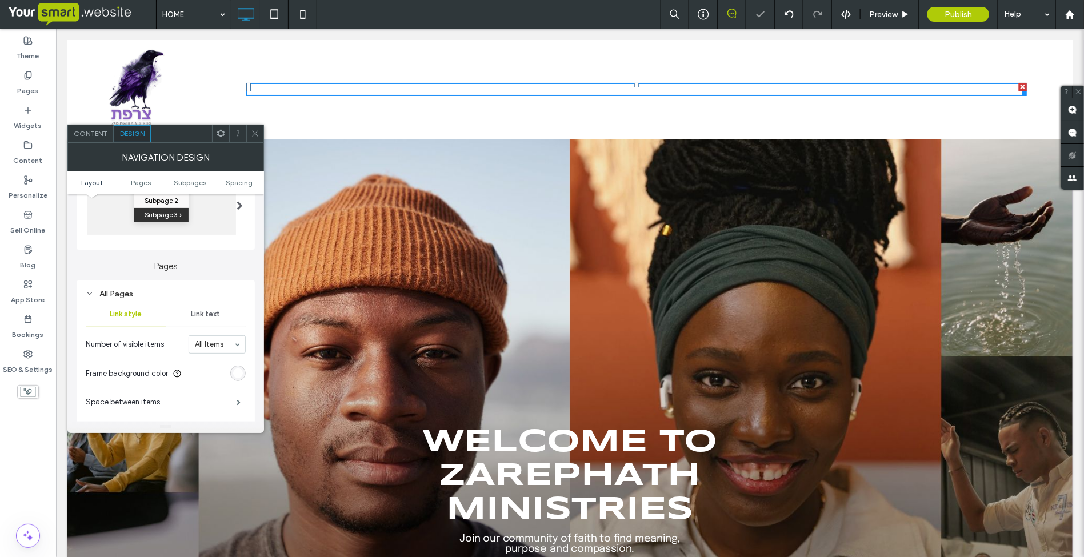
scroll to position [286, 0]
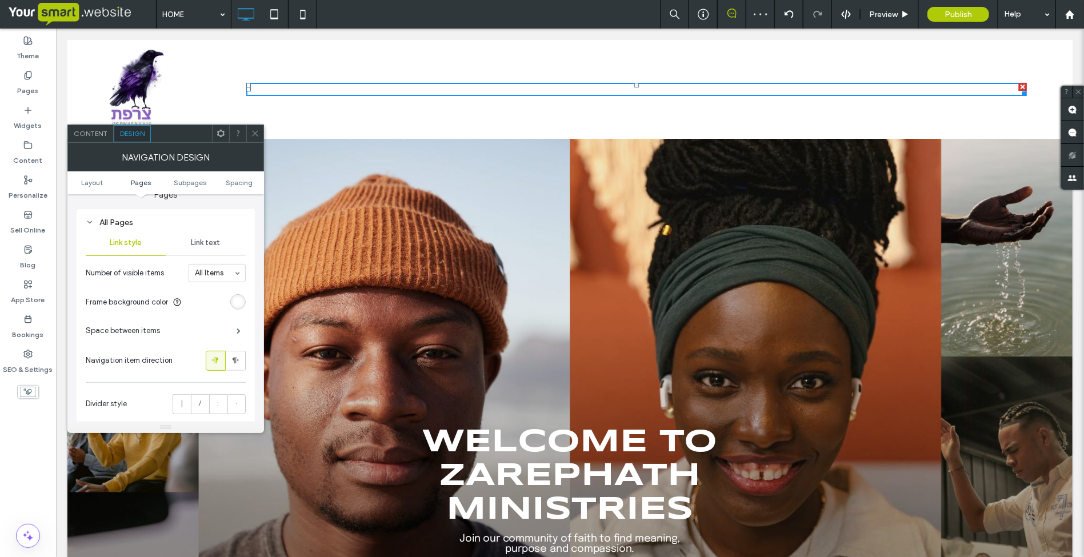
click at [198, 237] on div "Link text" at bounding box center [206, 242] width 80 height 25
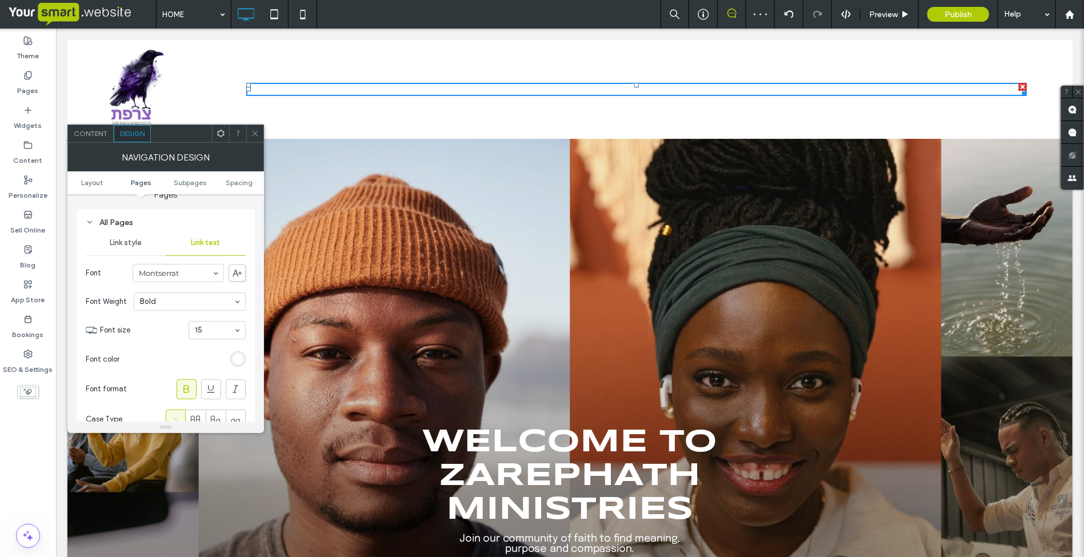
click at [236, 363] on div "rgb(255, 255, 255)" at bounding box center [238, 359] width 10 height 10
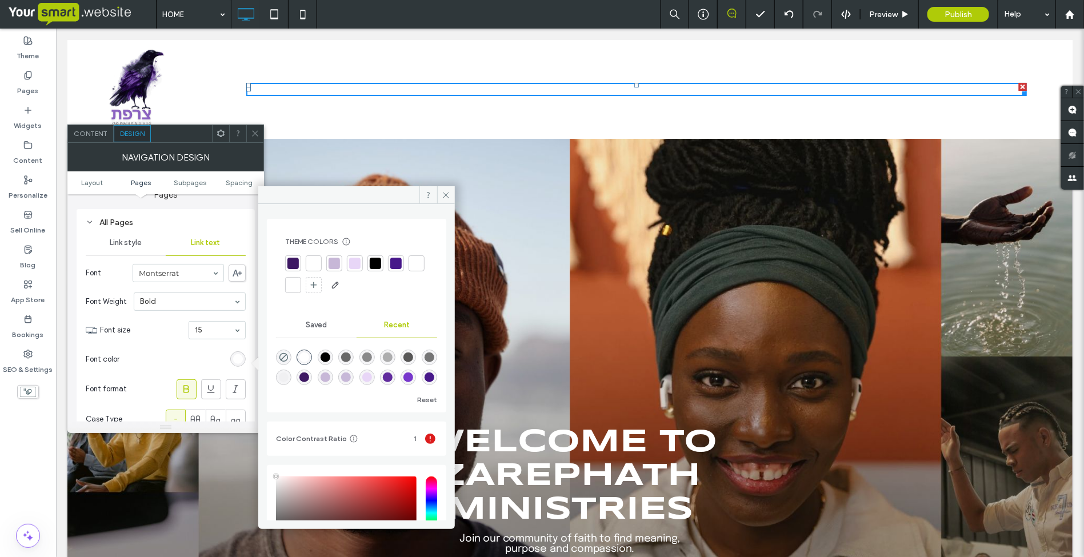
click at [293, 266] on div at bounding box center [292, 263] width 11 height 11
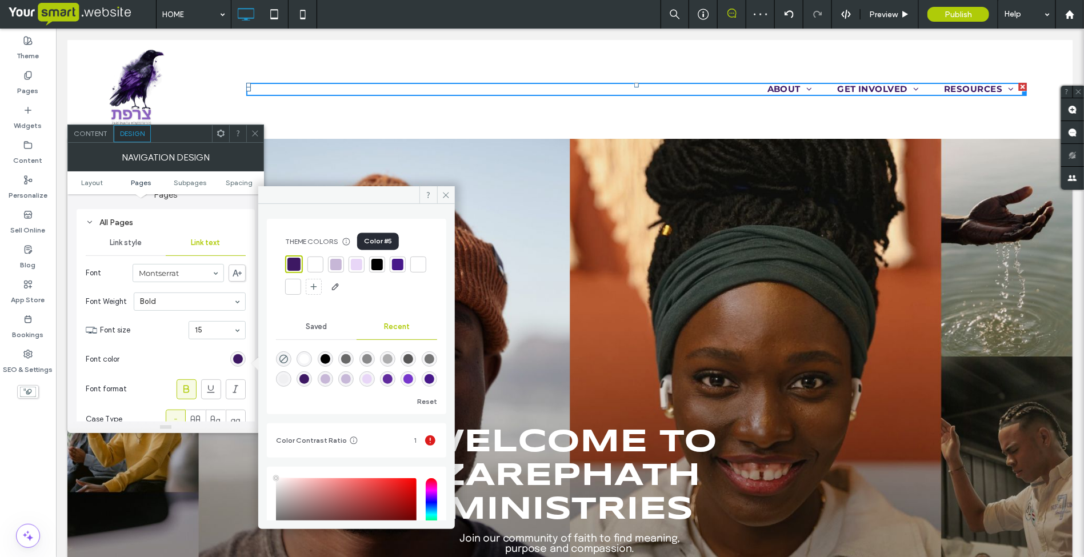
click at [376, 266] on div at bounding box center [377, 264] width 11 height 11
click at [446, 196] on icon at bounding box center [446, 195] width 9 height 9
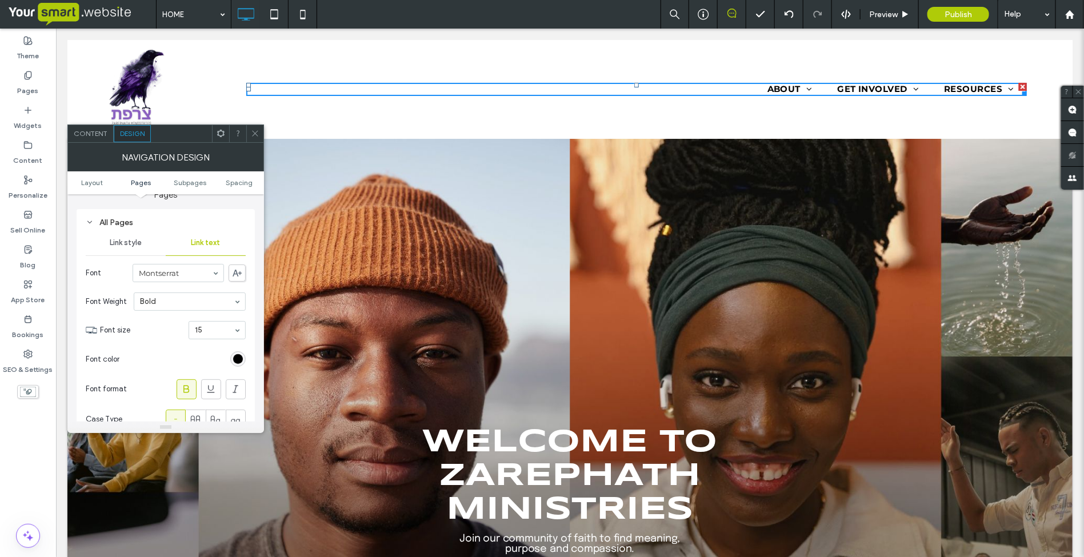
click at [256, 132] on use at bounding box center [255, 134] width 6 height 6
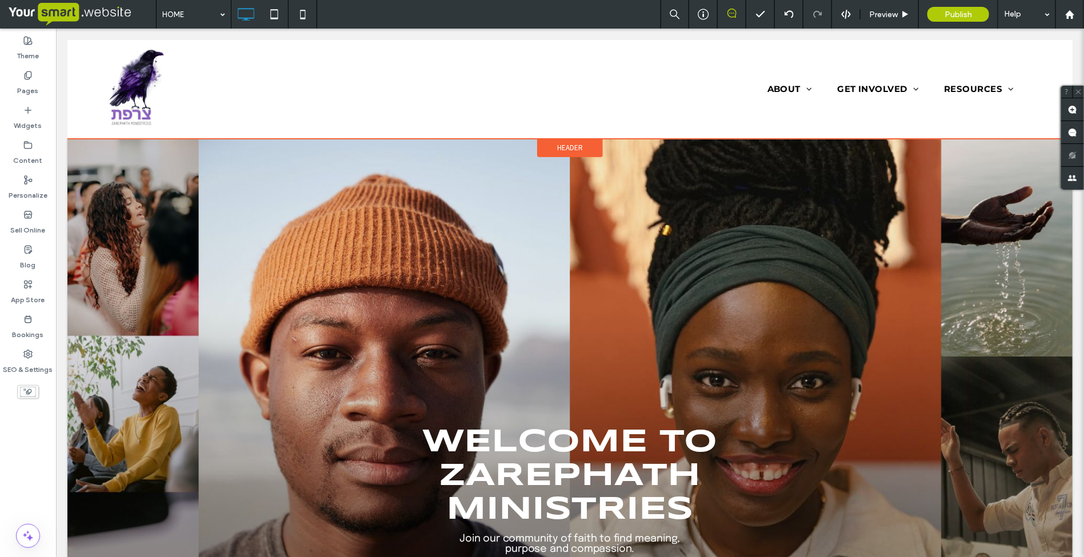
click at [550, 146] on div "Header" at bounding box center [570, 147] width 66 height 19
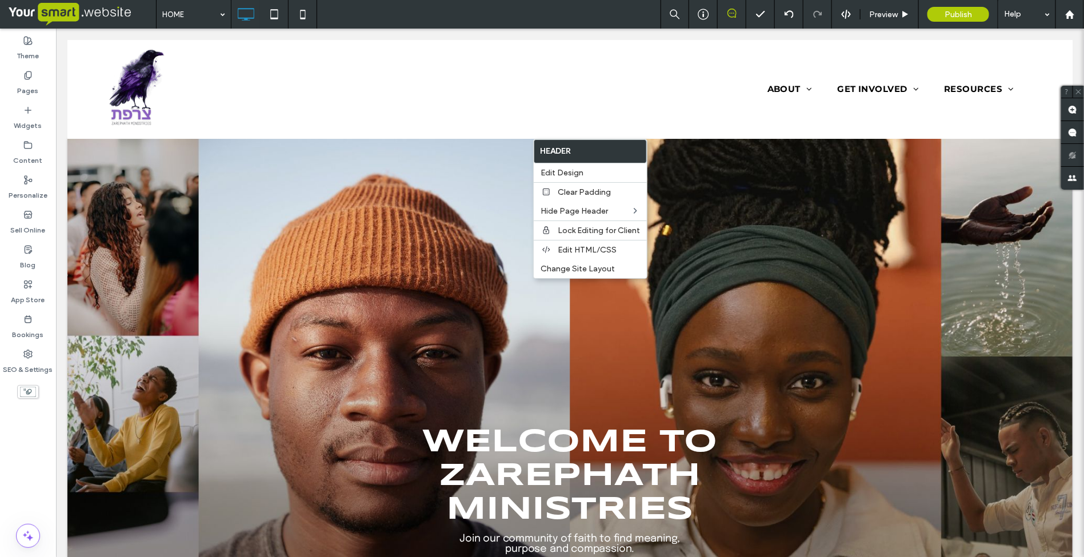
click at [457, 169] on div "Click To Paste Welcome to Zarephath Ministries Join our community of faith to f…" at bounding box center [569, 371] width 1005 height 467
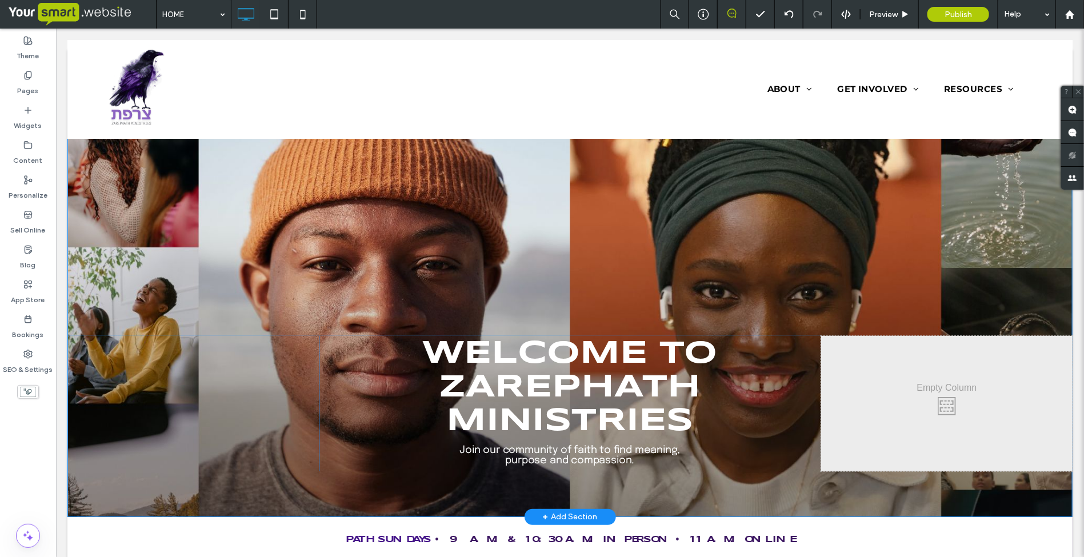
scroll to position [0, 0]
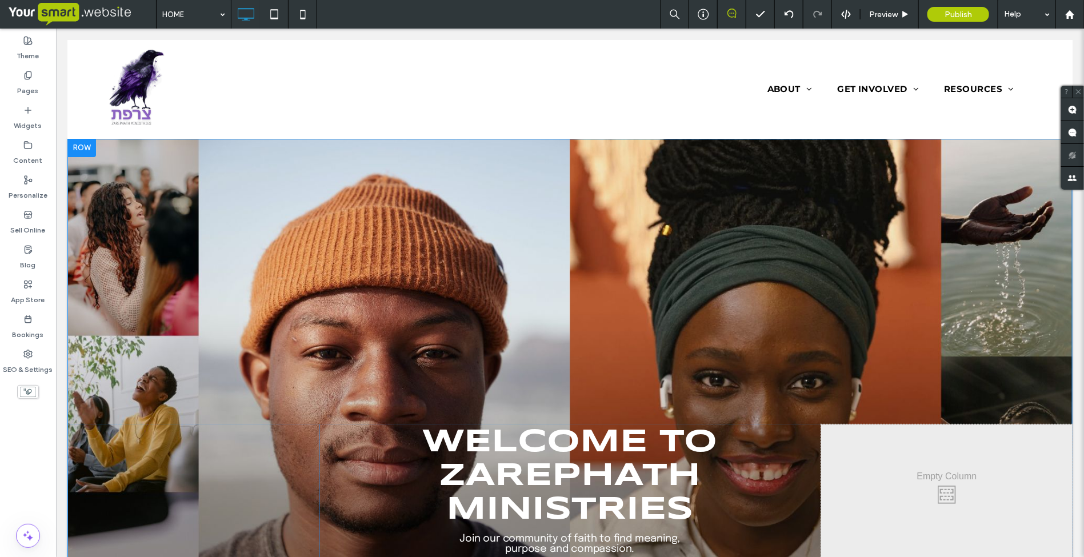
click at [145, 223] on div "Click To Paste Welcome to Zarephath Ministries Join our community of faith to f…" at bounding box center [569, 371] width 1005 height 467
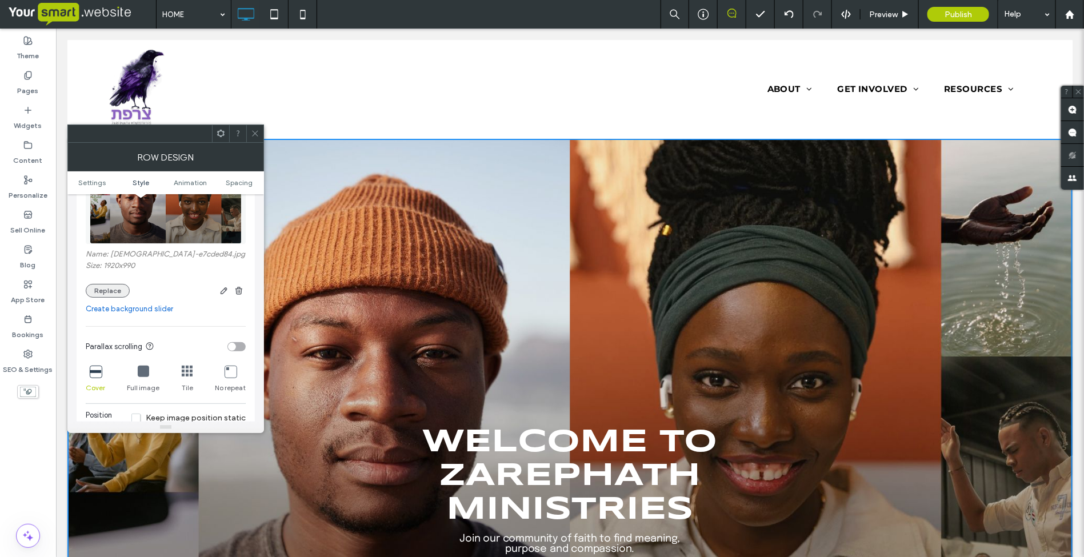
click at [113, 298] on button "Replace" at bounding box center [108, 291] width 44 height 14
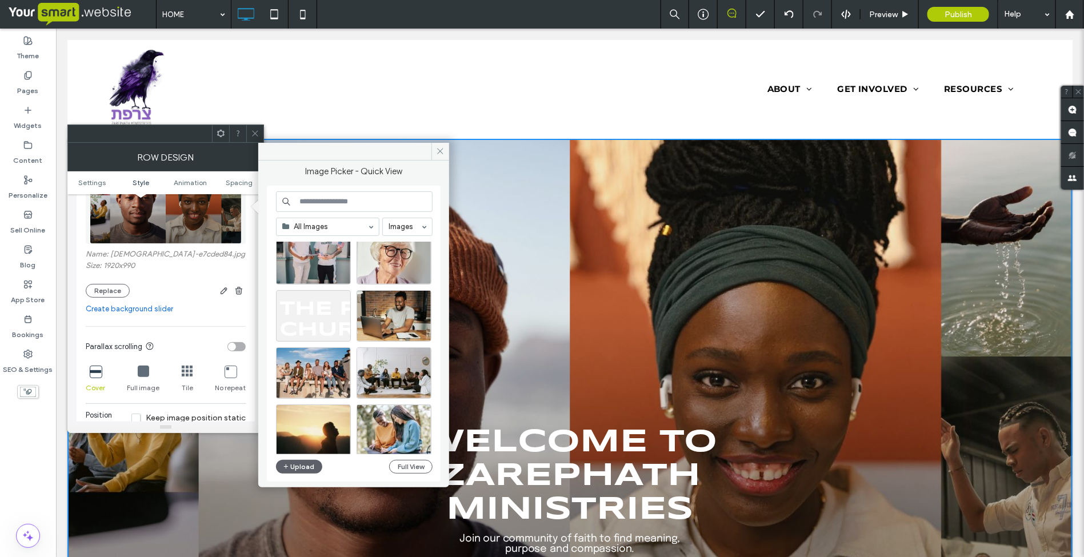
scroll to position [490, 0]
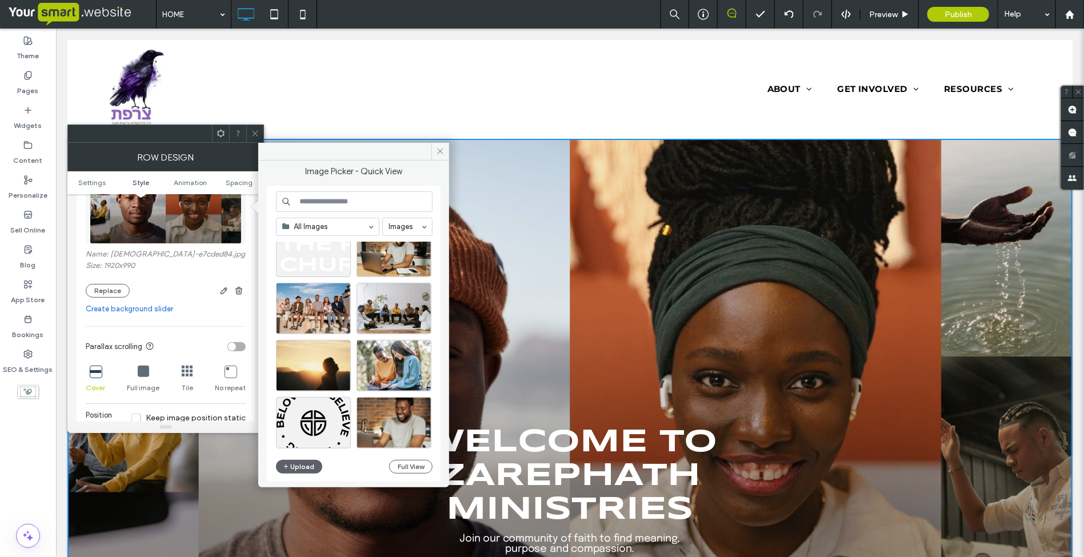
click at [352, 196] on input at bounding box center [354, 201] width 157 height 21
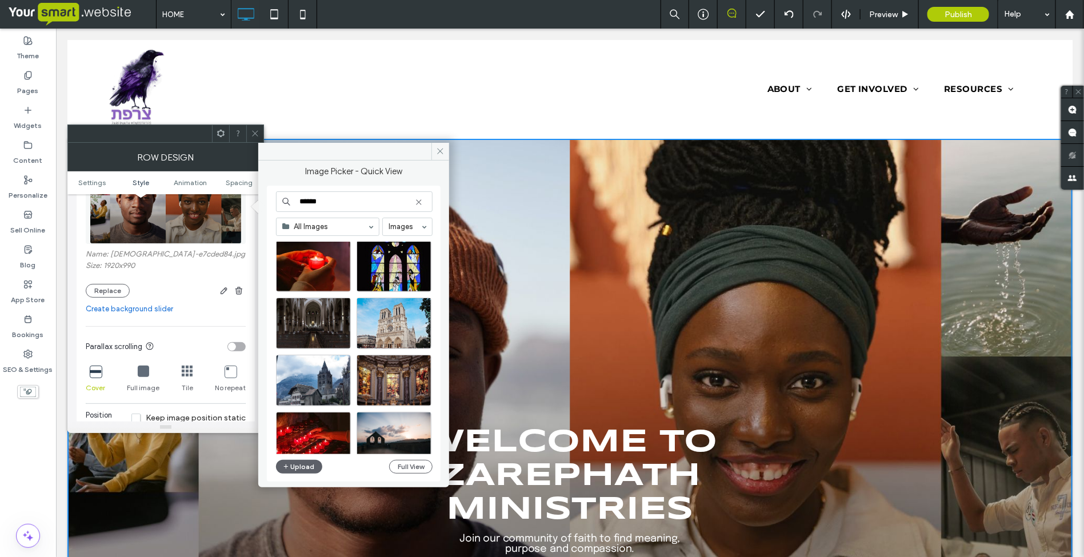
scroll to position [3943, 0]
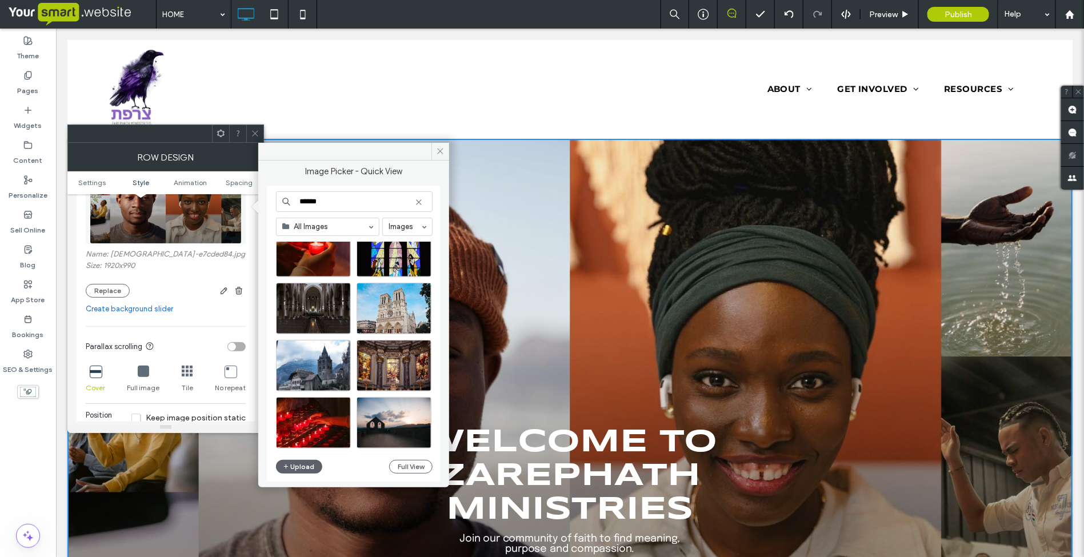
click at [329, 206] on input "******" at bounding box center [354, 201] width 157 height 21
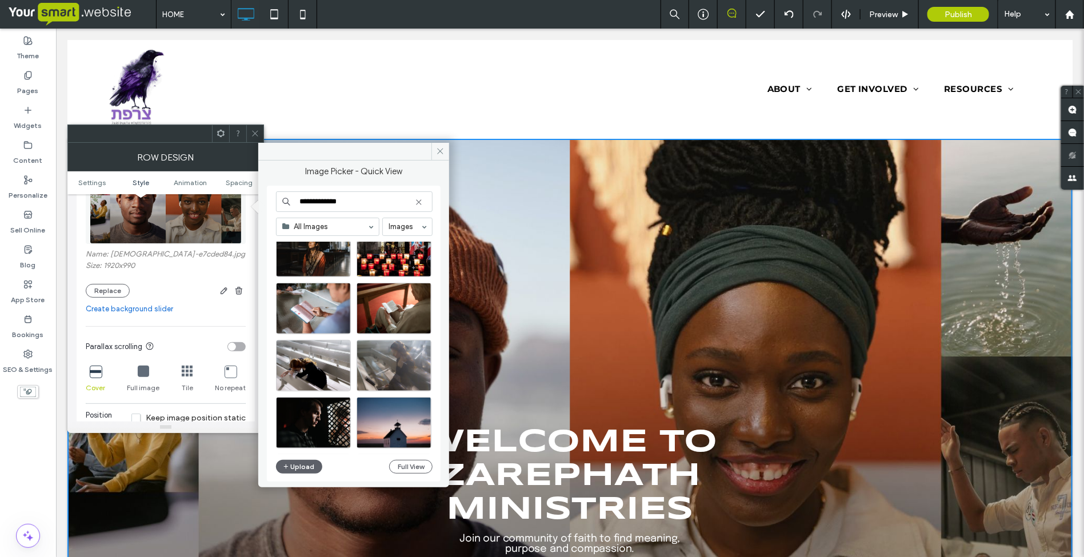
scroll to position [2505, 0]
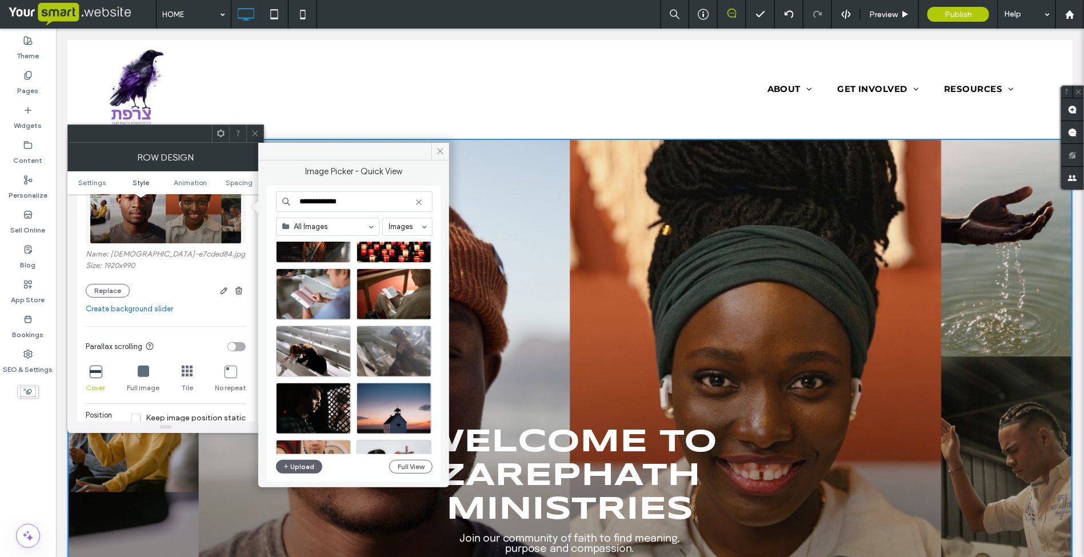
drag, startPoint x: 358, startPoint y: 201, endPoint x: 295, endPoint y: 207, distance: 63.2
click at [295, 207] on input "**********" at bounding box center [354, 201] width 157 height 21
type input "******"
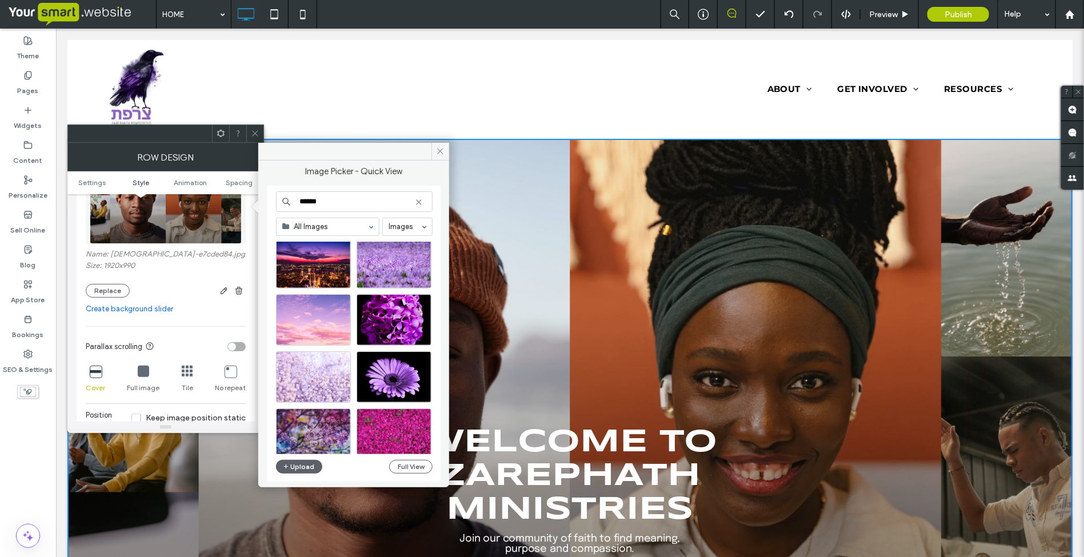
scroll to position [1391, 0]
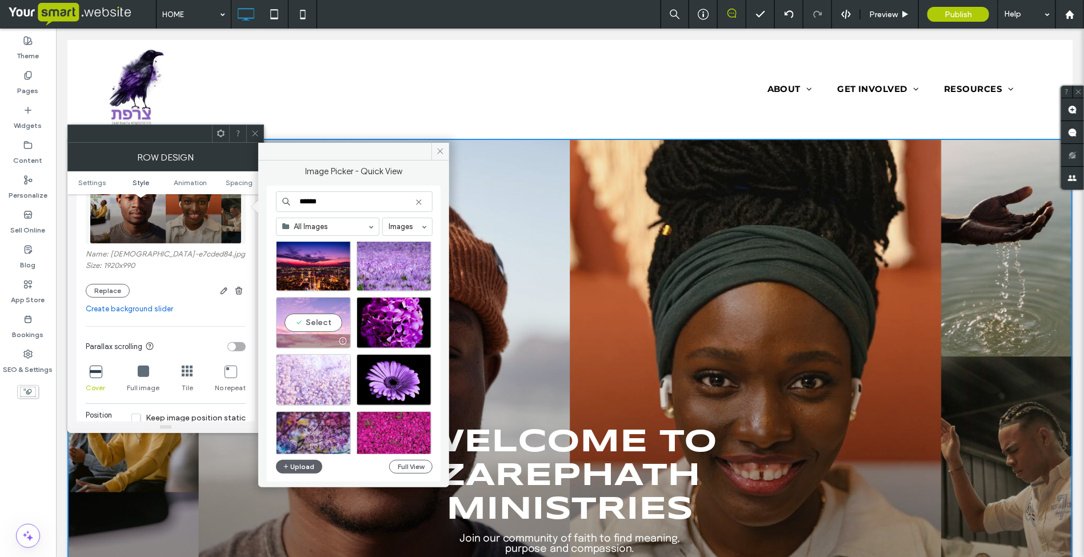
click at [338, 326] on div "Select" at bounding box center [313, 322] width 75 height 51
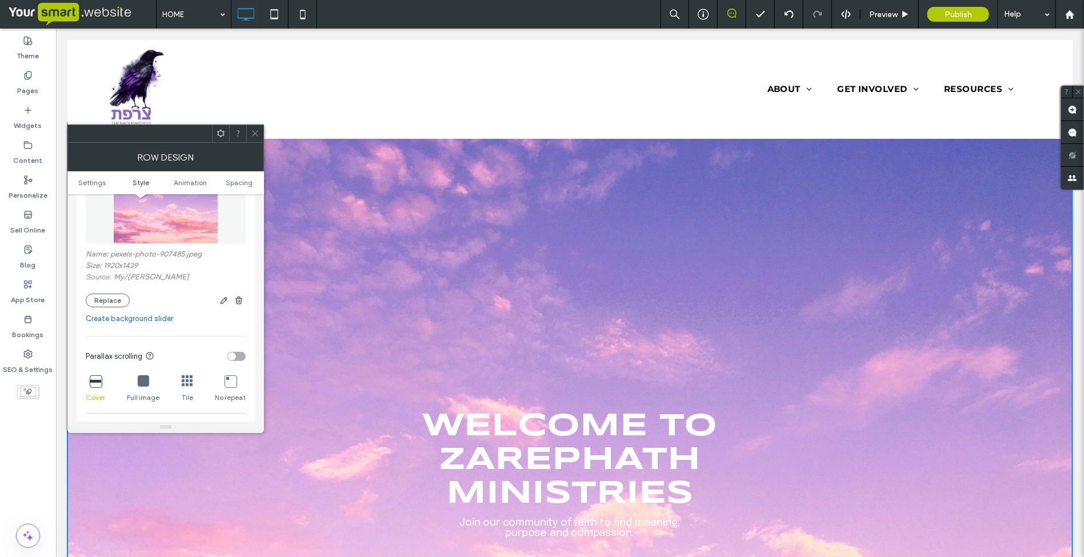
scroll to position [0, 0]
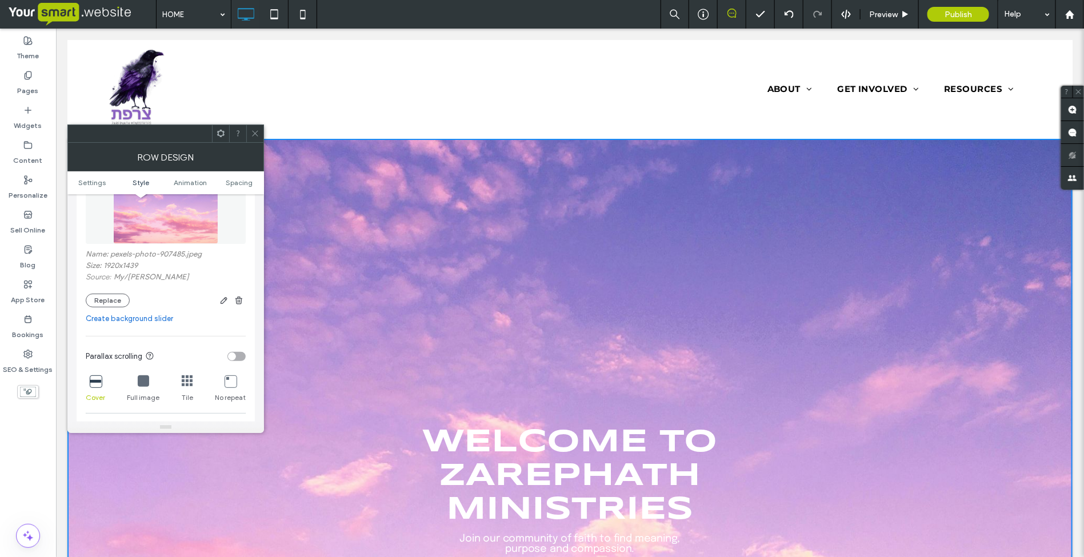
click at [255, 132] on icon at bounding box center [255, 133] width 9 height 9
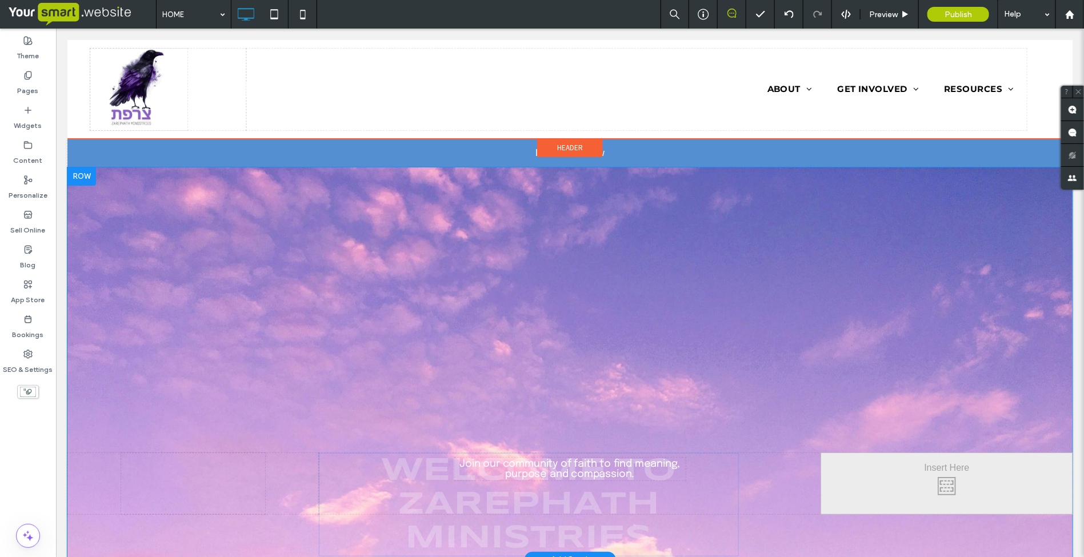
drag, startPoint x: 638, startPoint y: 461, endPoint x: 538, endPoint y: 273, distance: 213.2
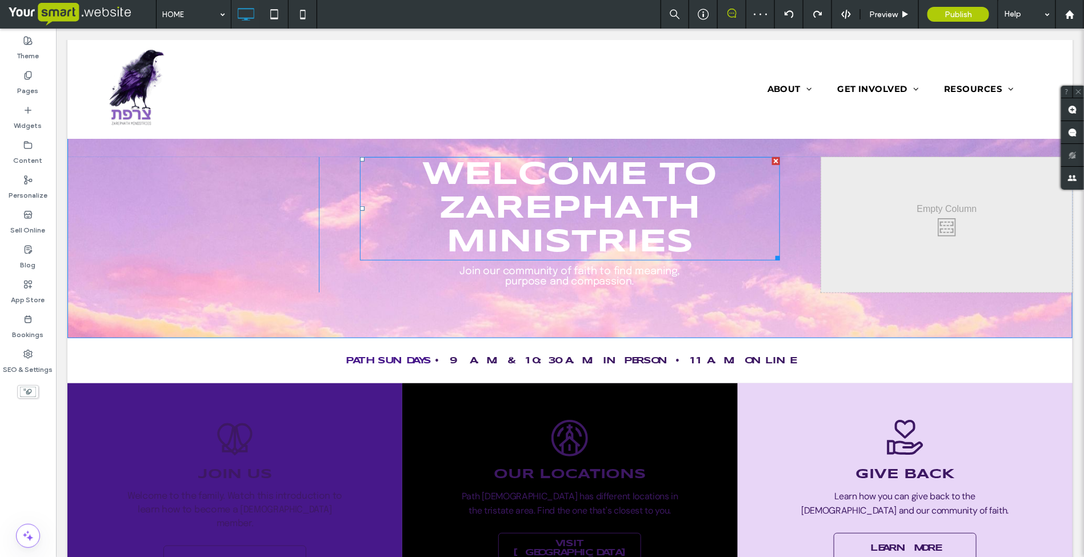
scroll to position [214, 0]
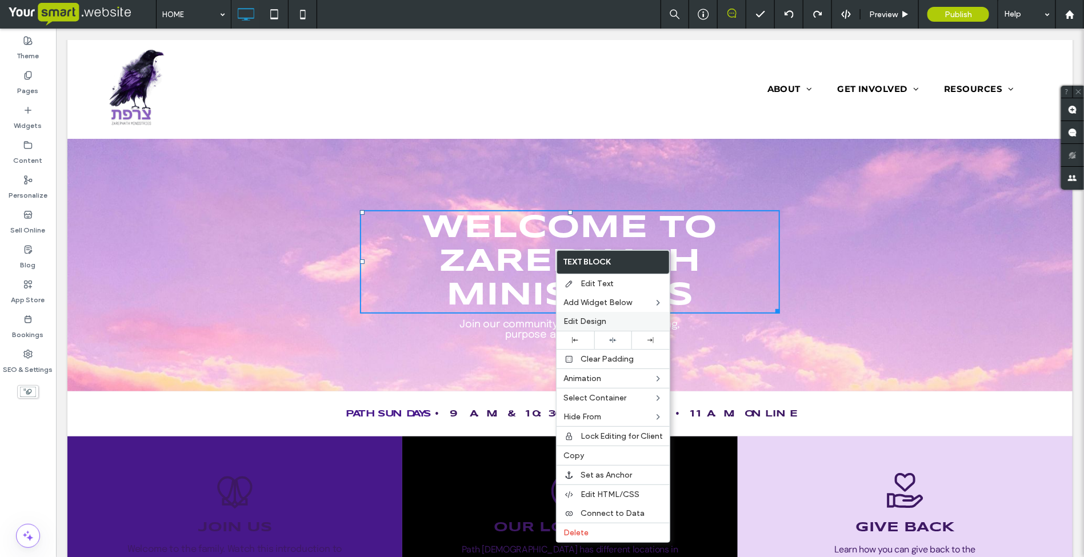
click at [598, 321] on span "Edit Design" at bounding box center [585, 322] width 43 height 10
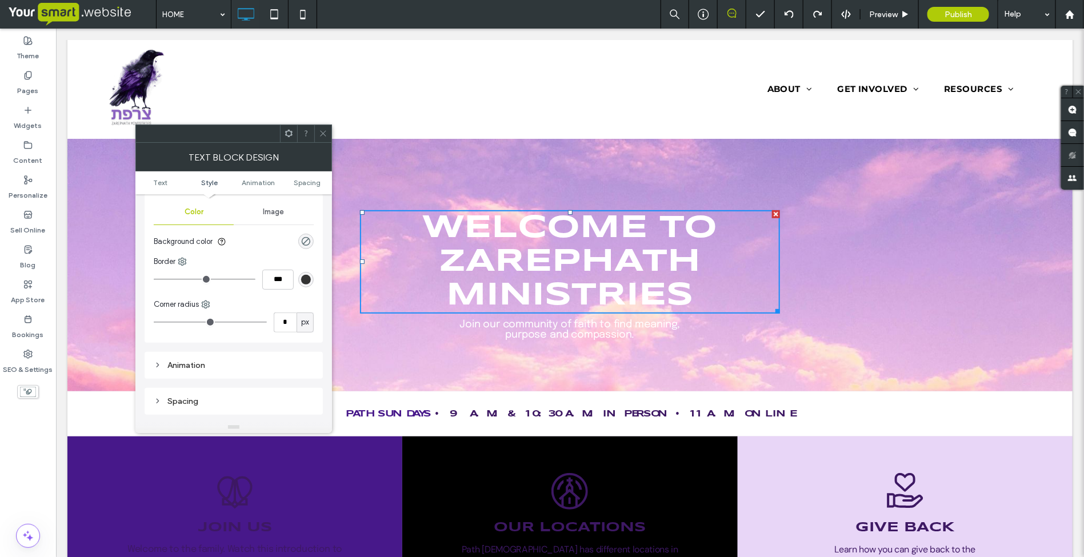
scroll to position [0, 0]
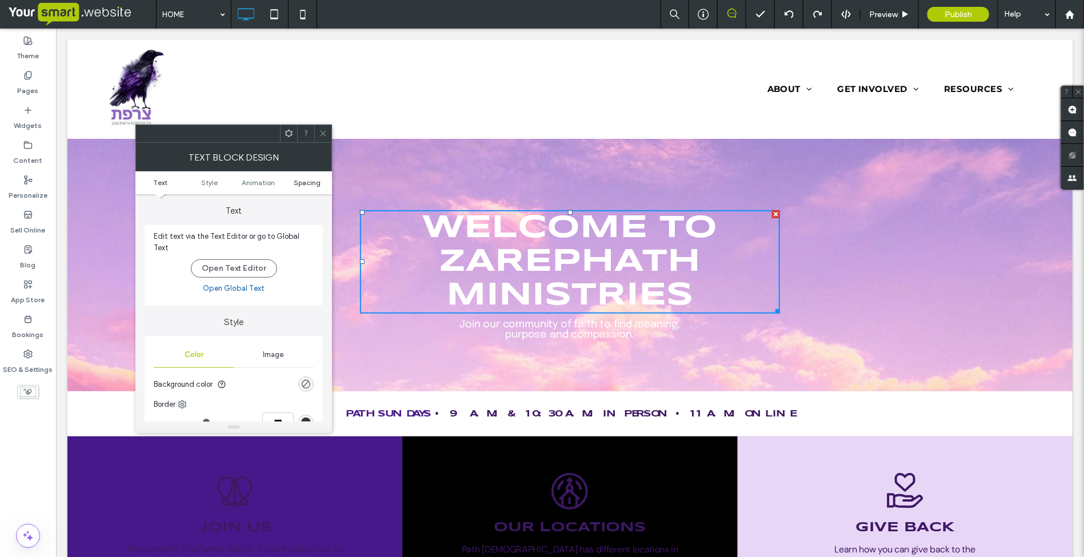
click at [309, 180] on span "Spacing" at bounding box center [307, 182] width 27 height 9
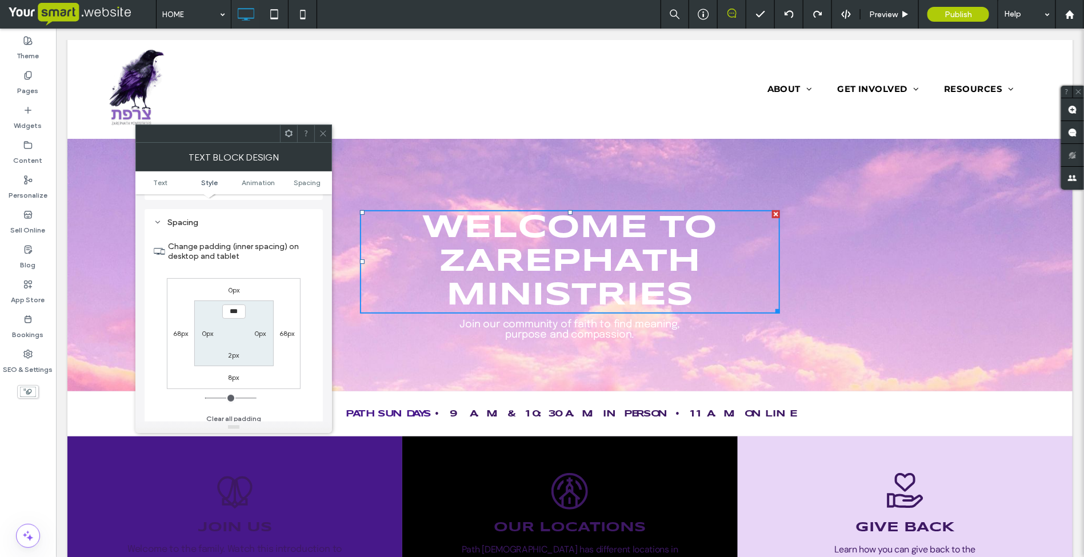
scroll to position [322, 0]
click at [230, 286] on label "0px" at bounding box center [233, 290] width 11 height 9
type input "*"
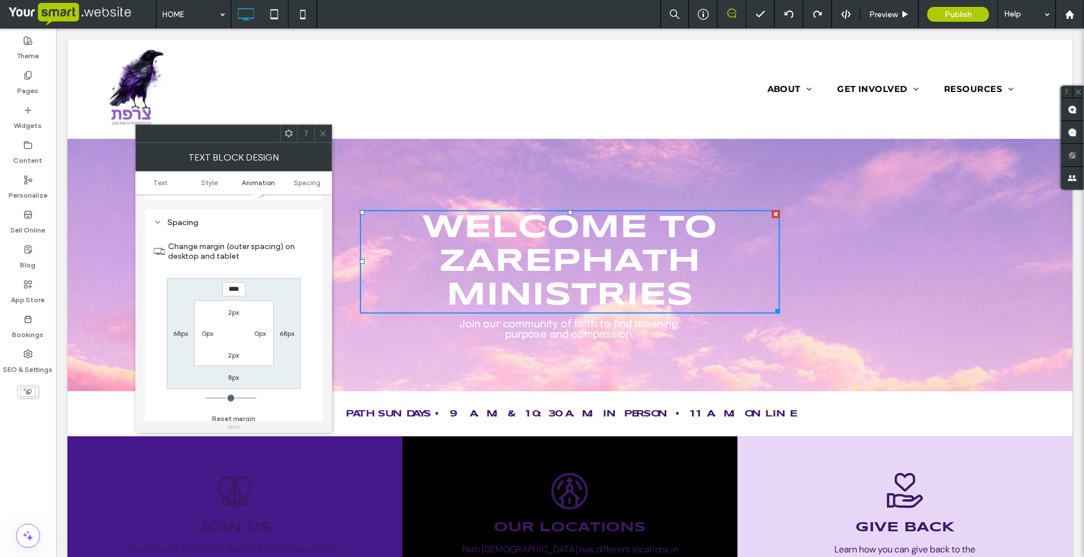
type input "****"
type input "*"
type input "******"
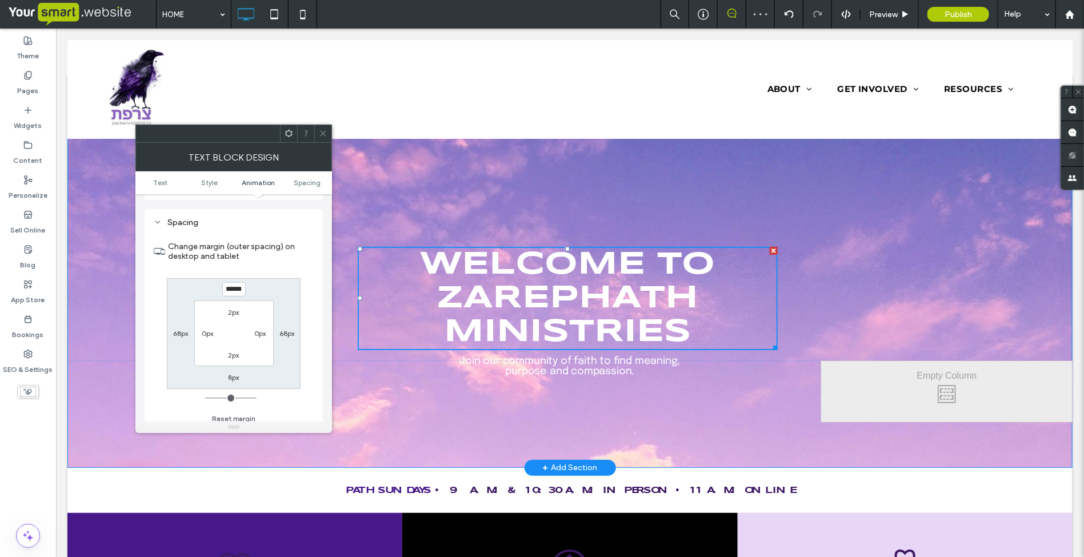
scroll to position [0, 0]
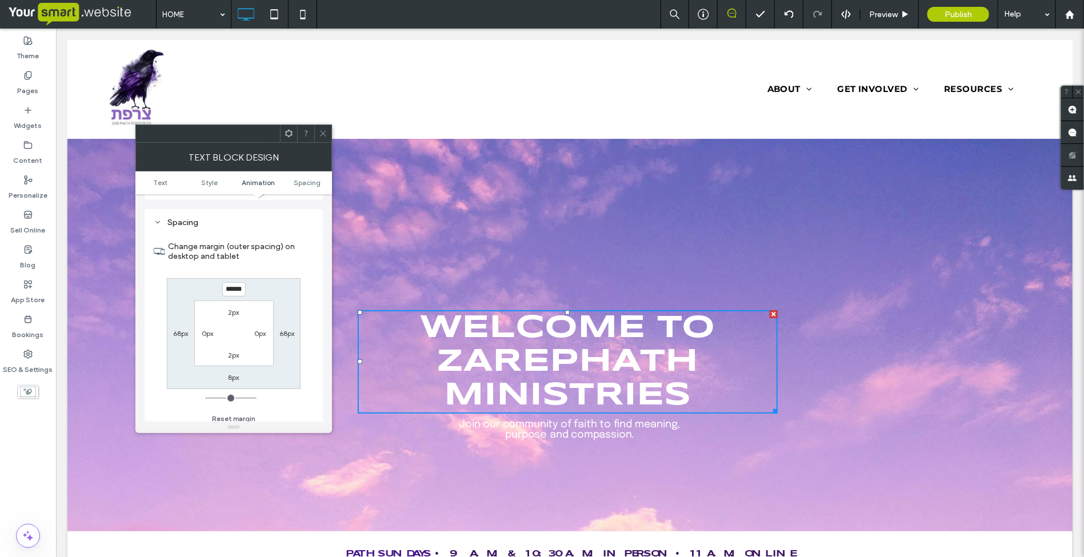
click at [325, 133] on icon at bounding box center [323, 133] width 9 height 9
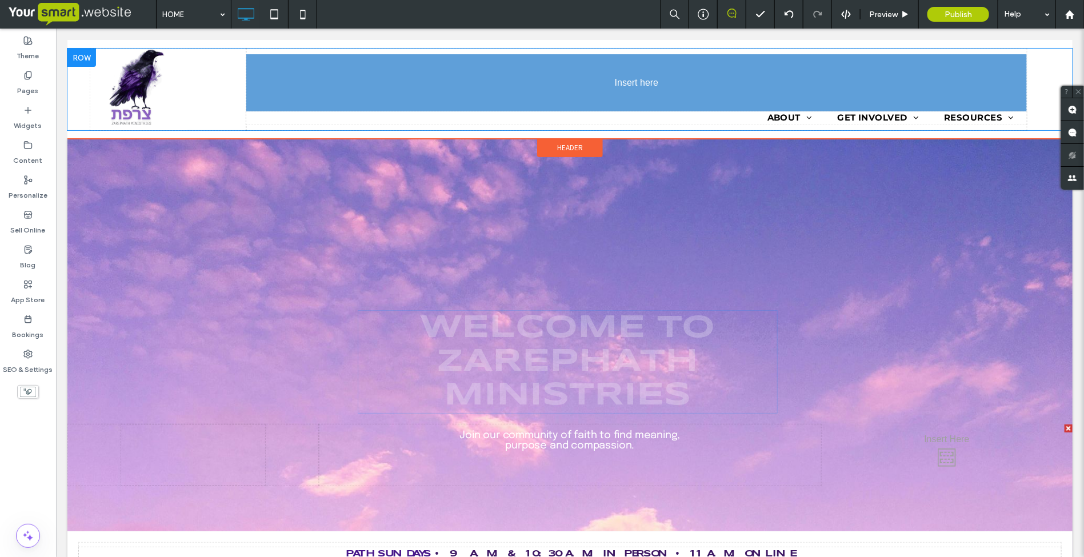
drag, startPoint x: 577, startPoint y: 346, endPoint x: 528, endPoint y: 93, distance: 257.8
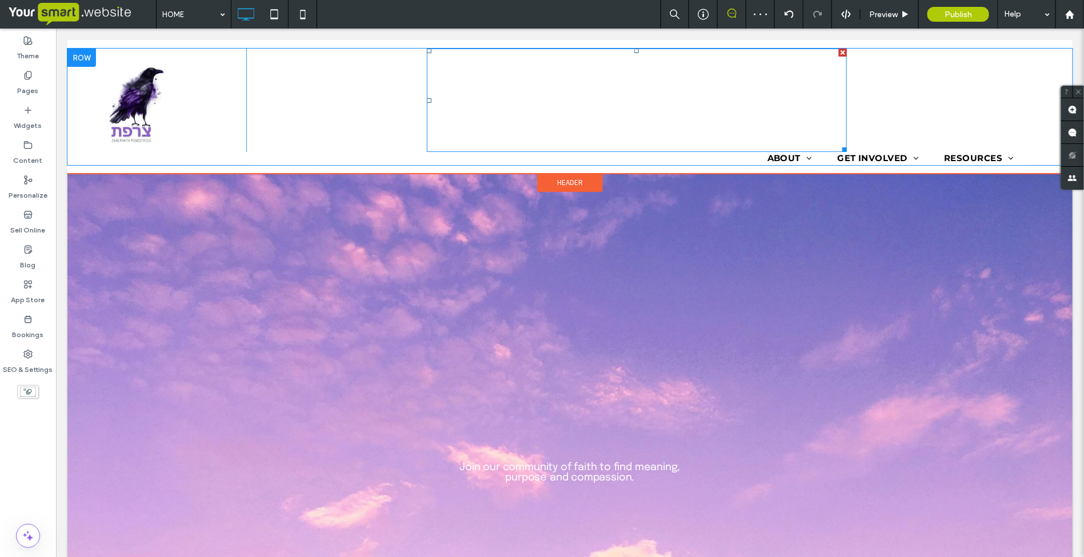
click at [542, 109] on span "Welcome to Zarephath Ministries" at bounding box center [636, 99] width 295 height 99
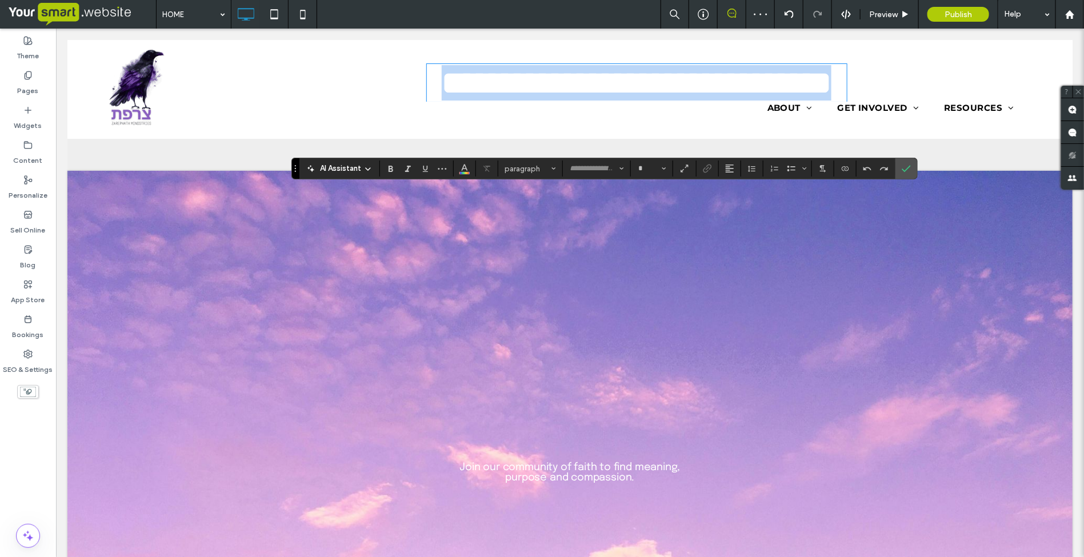
type input "*********"
type input "**"
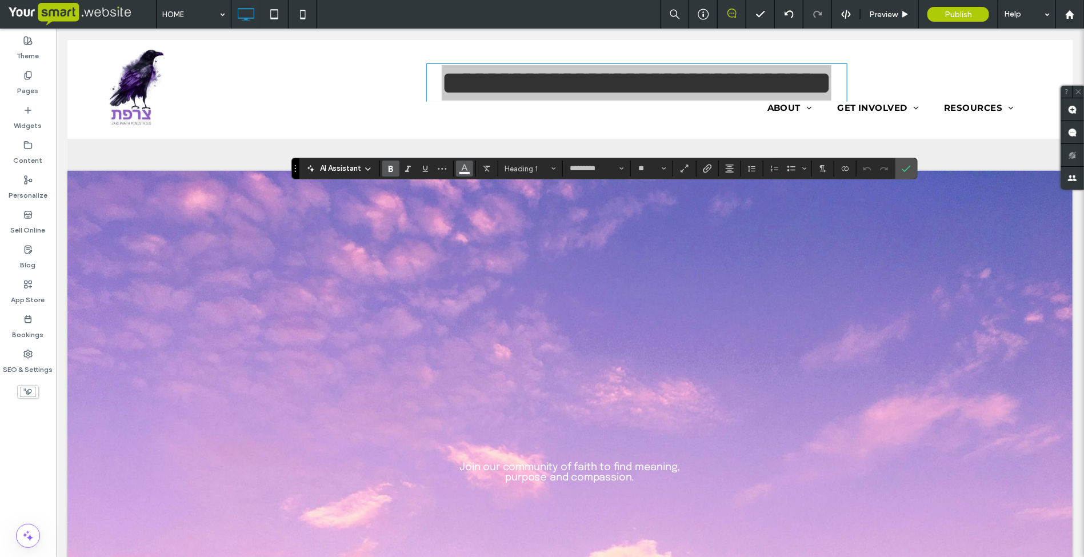
click at [465, 170] on icon "Color" at bounding box center [464, 167] width 9 height 9
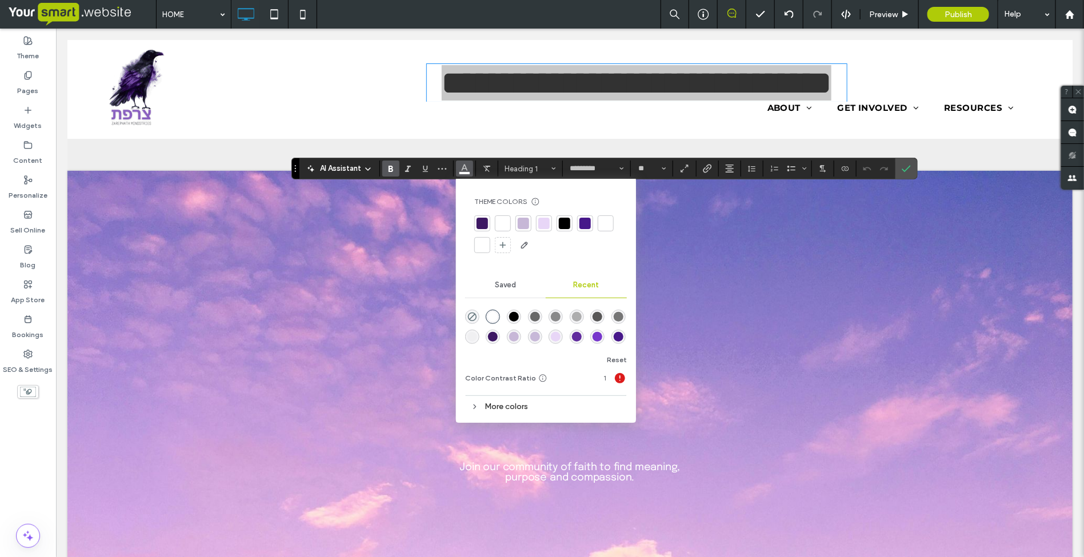
click at [482, 222] on div at bounding box center [482, 223] width 11 height 11
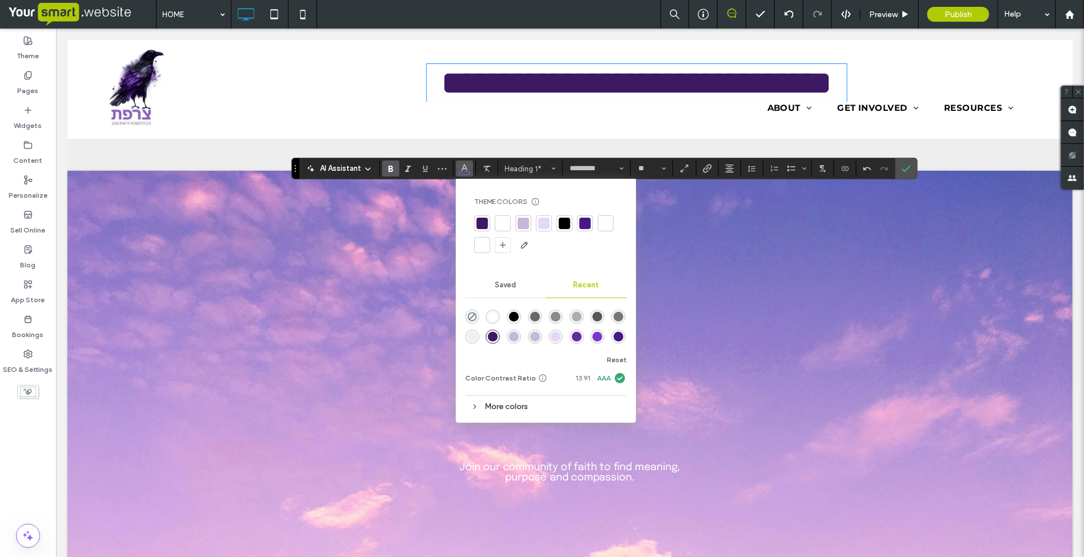
click at [746, 261] on div "Click To Paste Join our community of faith to find meaning, purpose and compass…" at bounding box center [569, 366] width 1005 height 393
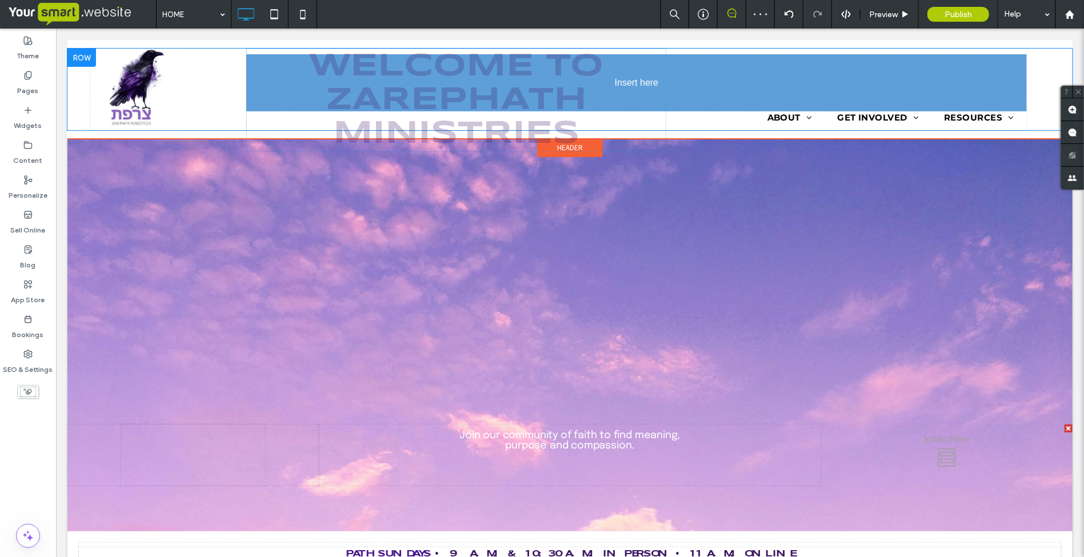
drag, startPoint x: 657, startPoint y: 83, endPoint x: 467, endPoint y: 82, distance: 189.8
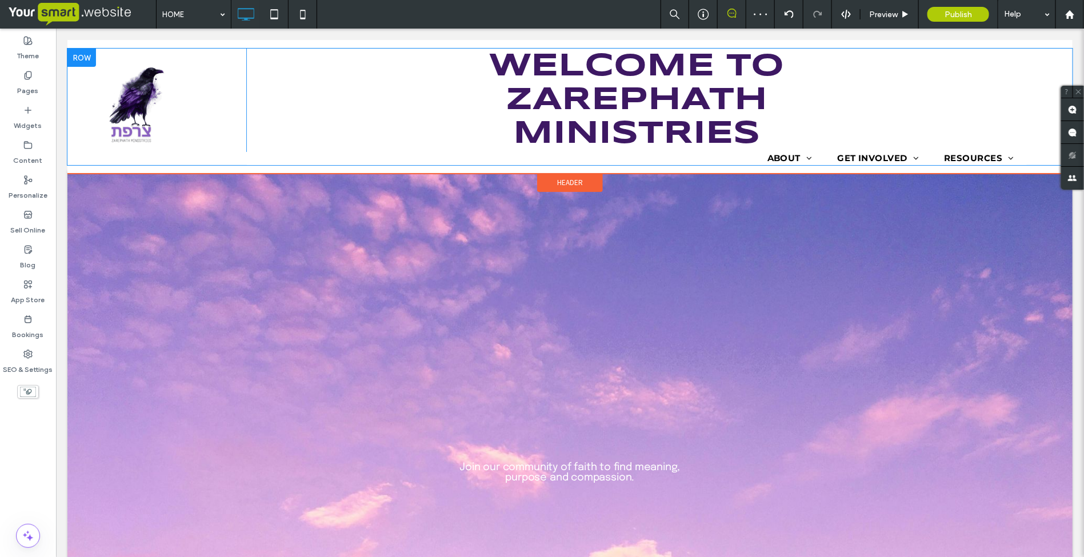
click at [375, 90] on div "Welcome to Zarephath Ministries ABOUT Who we are Upcoming Events Visit Us Givin…" at bounding box center [636, 106] width 781 height 117
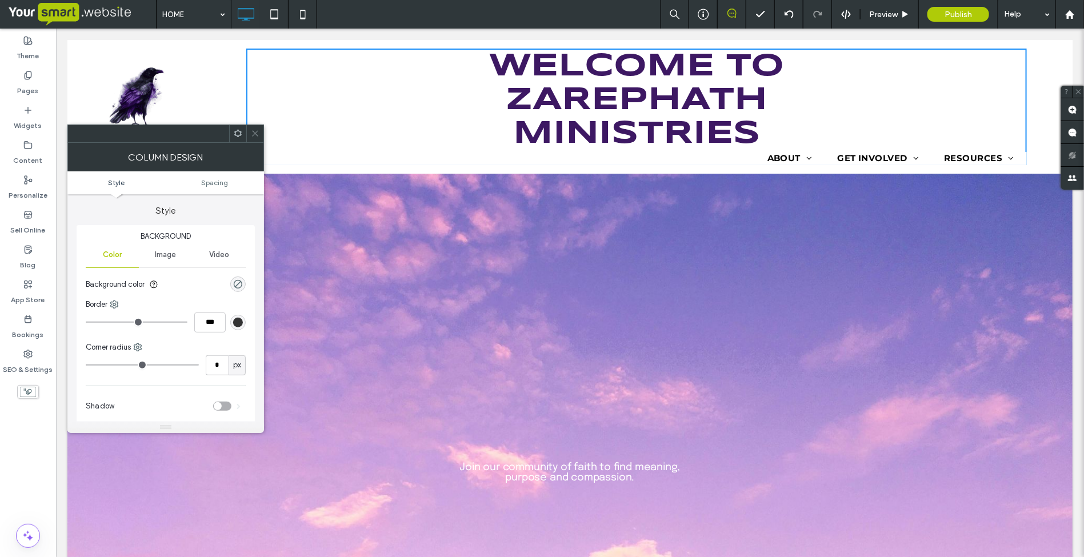
click at [560, 93] on span "Welcome to Zarephath Ministries" at bounding box center [636, 99] width 295 height 99
click at [254, 132] on icon at bounding box center [255, 133] width 9 height 9
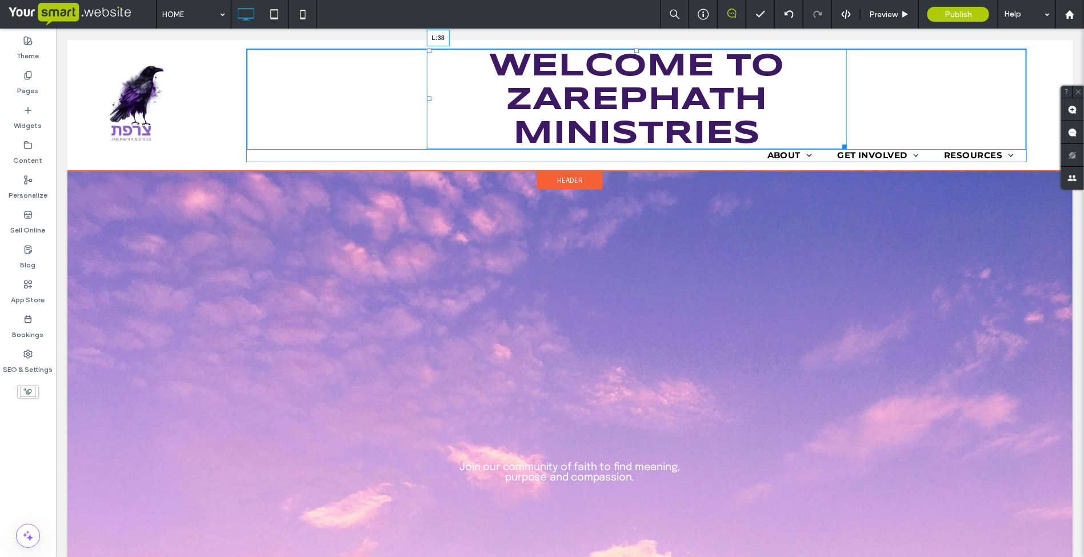
drag, startPoint x: 422, startPoint y: 97, endPoint x: 268, endPoint y: 109, distance: 154.8
click at [426, 109] on div "Welcome to Zarephath Ministries L:38" at bounding box center [636, 98] width 420 height 101
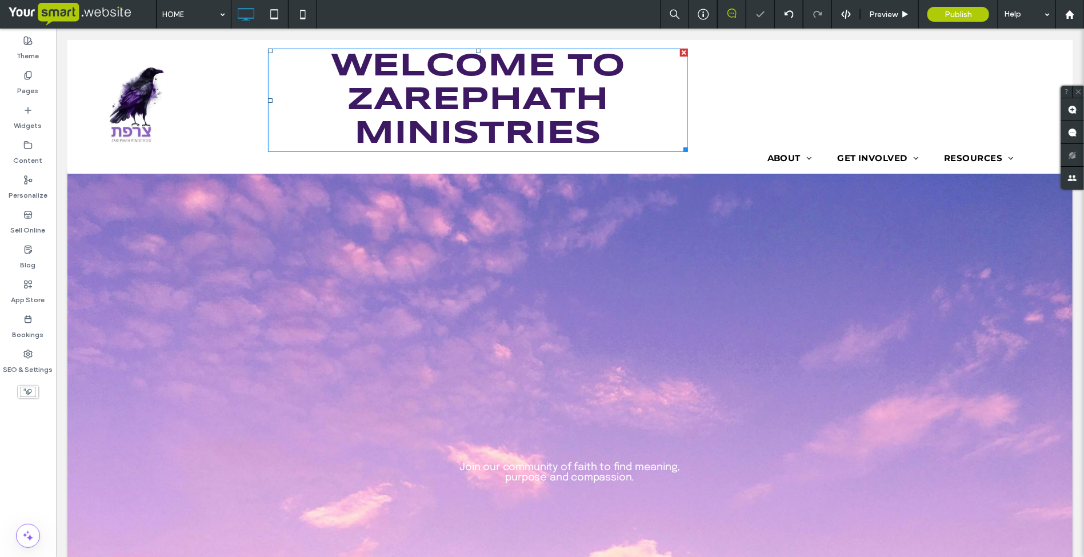
click at [360, 91] on span "Welcome to Zarephath Ministries" at bounding box center [477, 99] width 295 height 99
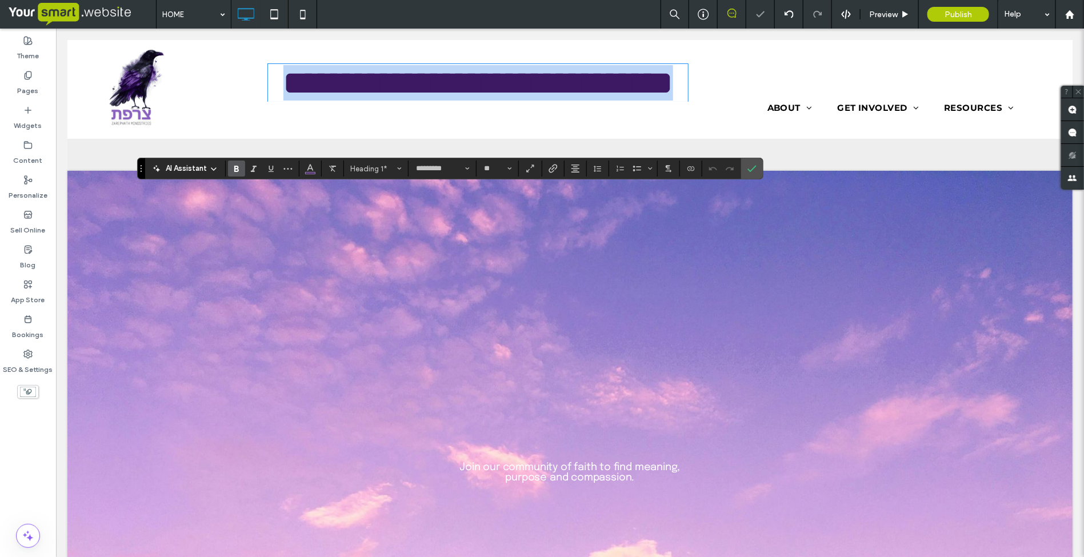
click at [344, 68] on span "**********" at bounding box center [478, 82] width 390 height 32
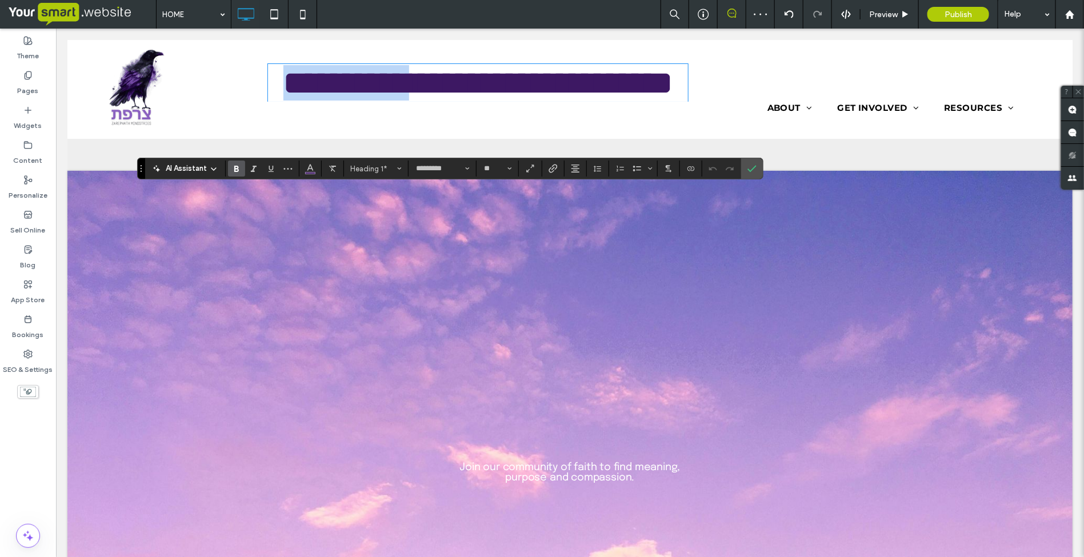
drag, startPoint x: 330, startPoint y: 62, endPoint x: 622, endPoint y: 58, distance: 292.7
click at [622, 66] on span "**********" at bounding box center [478, 82] width 390 height 32
drag, startPoint x: 756, startPoint y: 163, endPoint x: 714, endPoint y: 220, distance: 70.0
click at [756, 164] on icon "Confirm" at bounding box center [752, 168] width 9 height 9
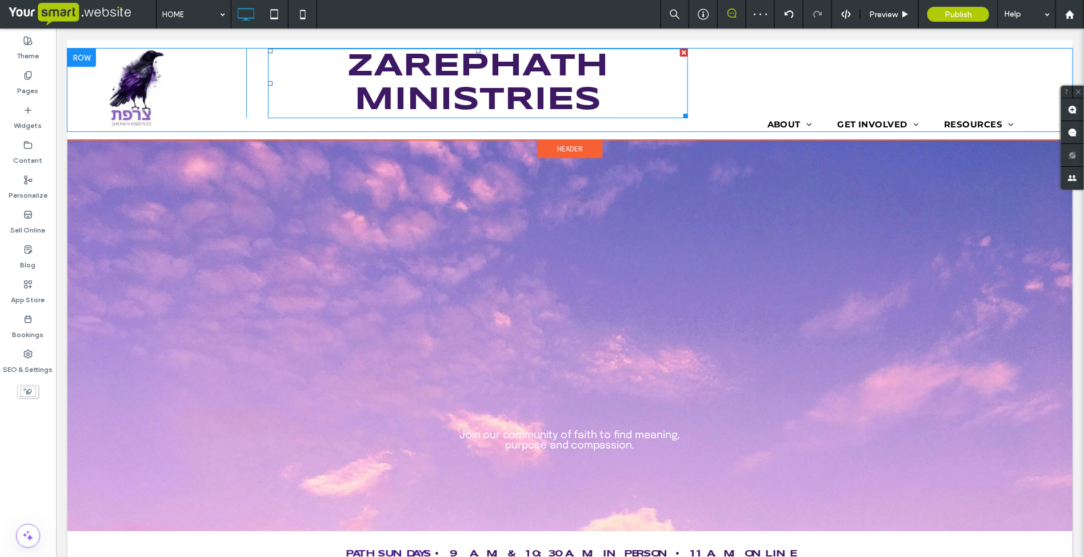
click at [574, 69] on span "Zarephath Ministries" at bounding box center [478, 82] width 262 height 65
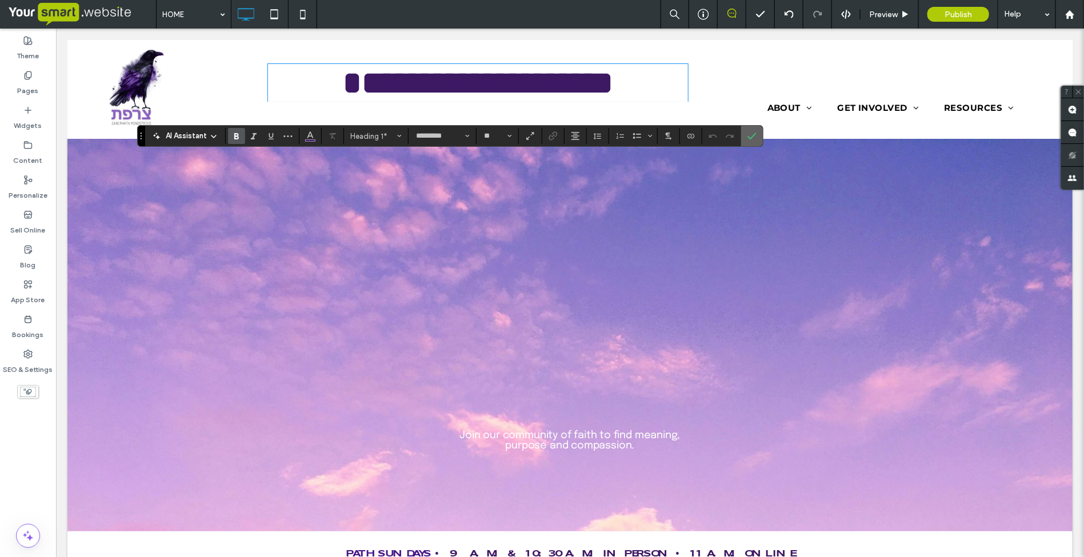
drag, startPoint x: 750, startPoint y: 139, endPoint x: 608, endPoint y: 103, distance: 146.7
click at [750, 139] on icon "Confirm" at bounding box center [752, 135] width 9 height 9
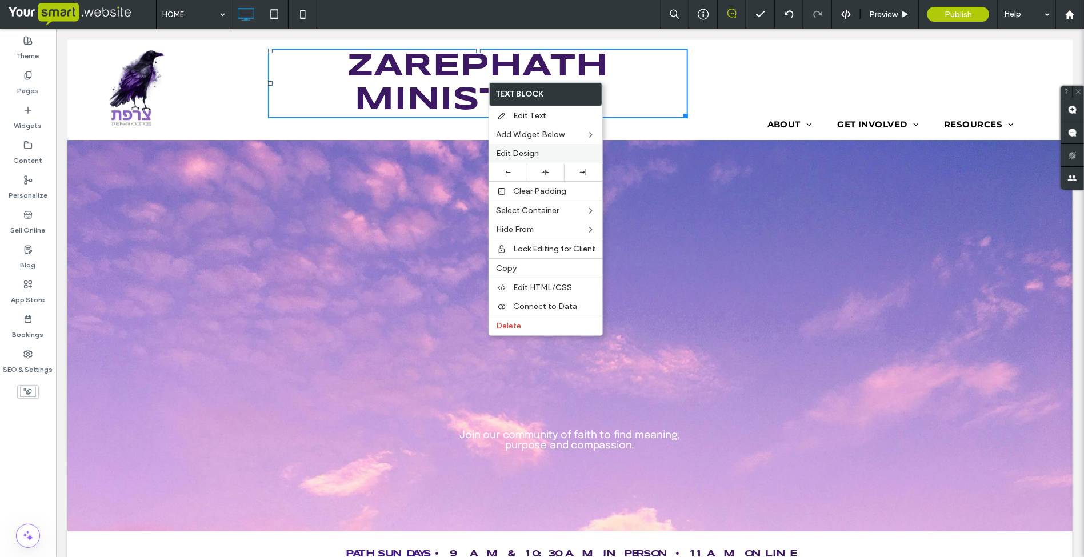
click at [525, 151] on span "Edit Design" at bounding box center [517, 154] width 43 height 10
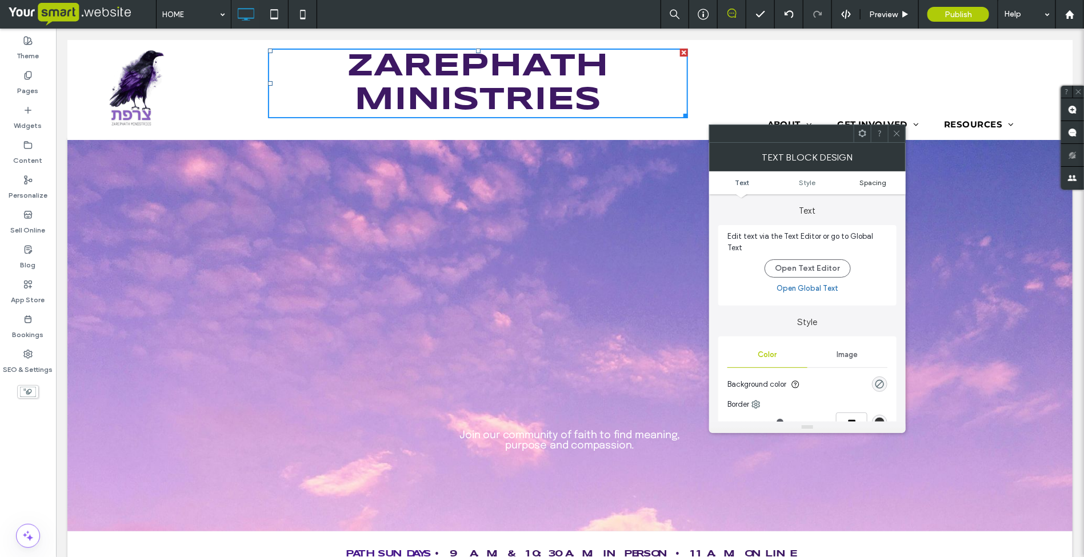
click at [866, 183] on span "Spacing" at bounding box center [873, 182] width 27 height 9
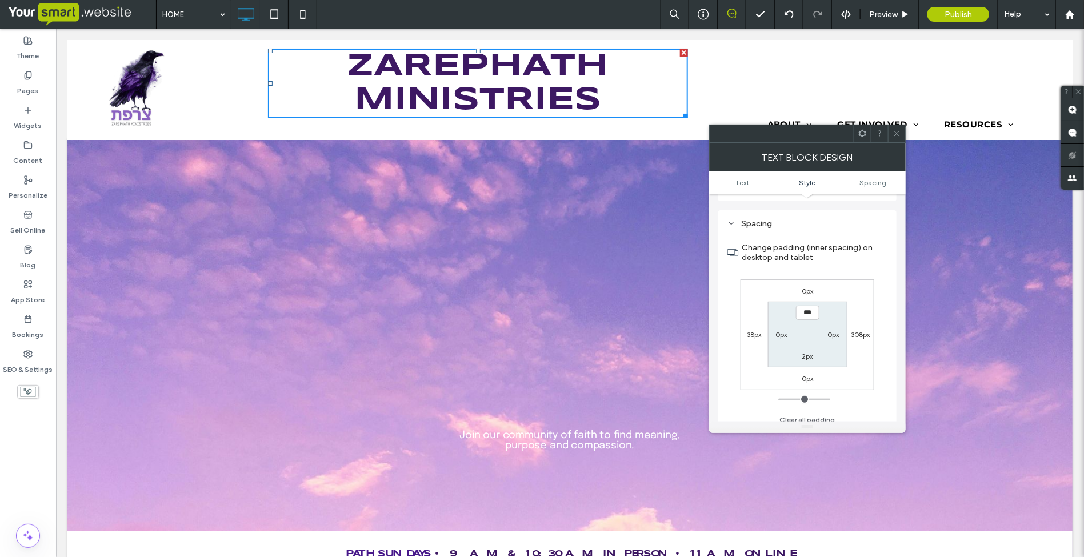
scroll to position [286, 0]
click at [802, 287] on label "0px" at bounding box center [807, 290] width 11 height 9
type input "*"
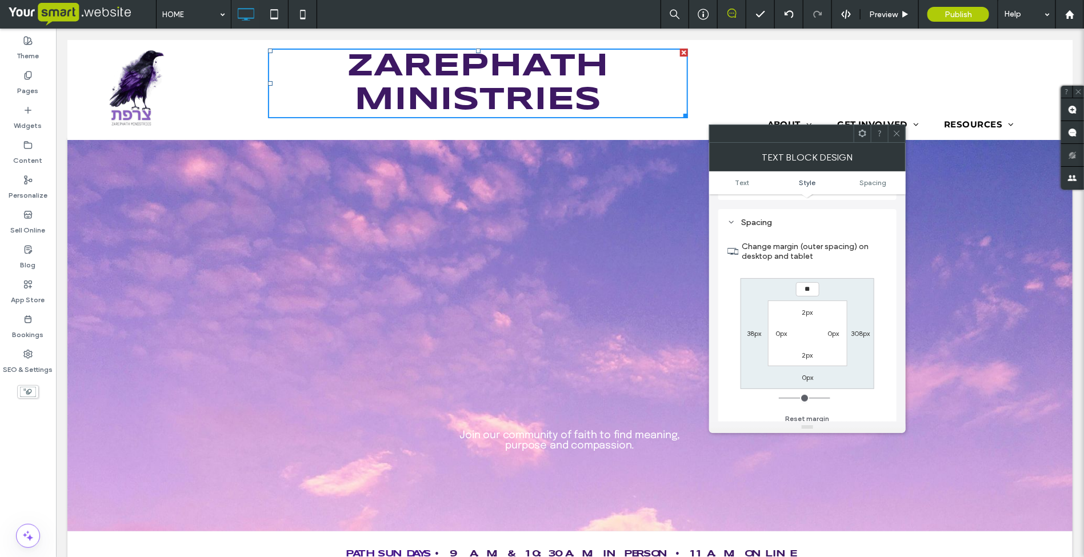
type input "**"
type input "****"
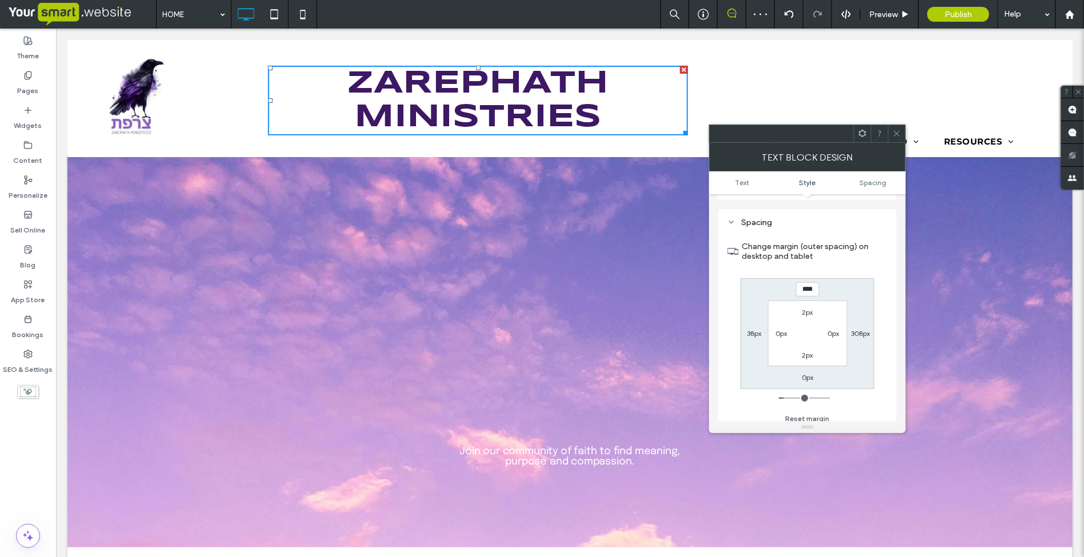
click at [896, 133] on icon at bounding box center [897, 133] width 9 height 9
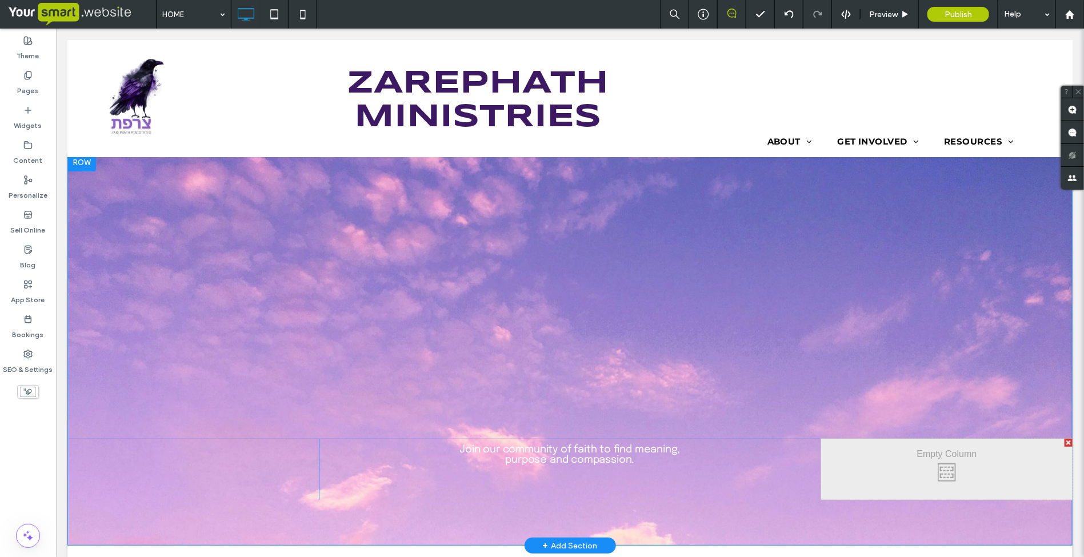
scroll to position [0, 0]
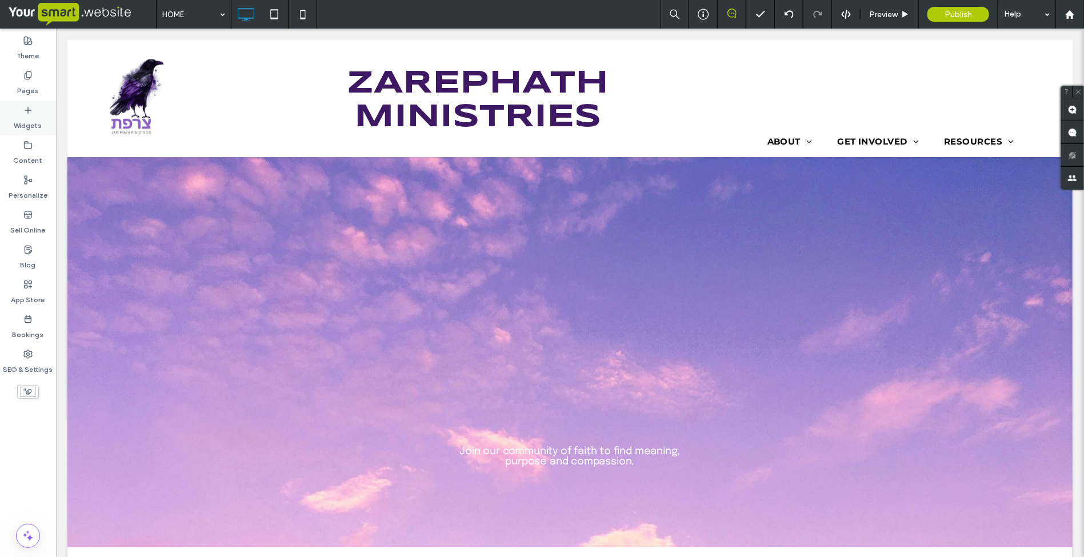
click at [26, 107] on icon at bounding box center [27, 110] width 9 height 9
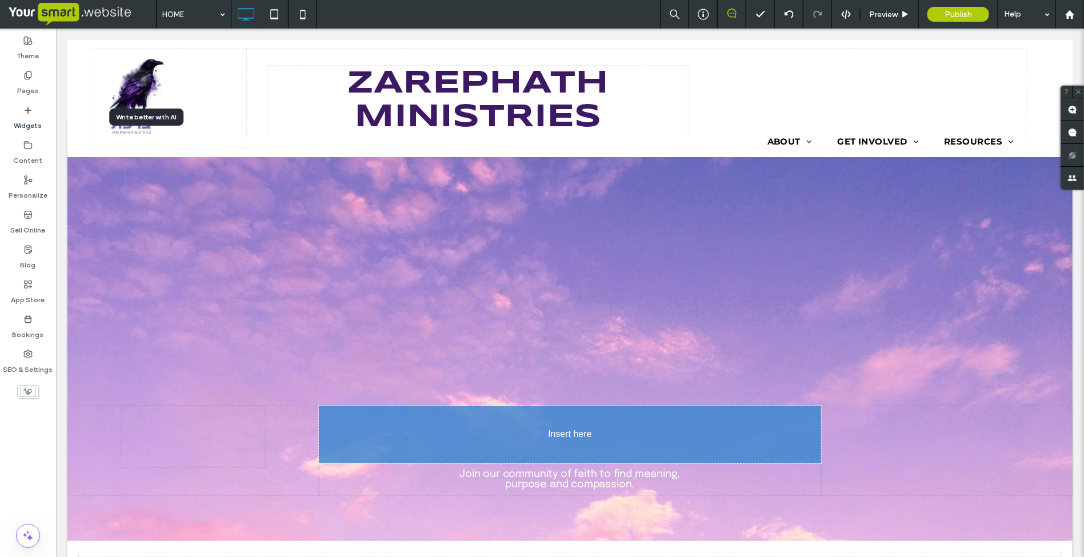
scroll to position [51, 0]
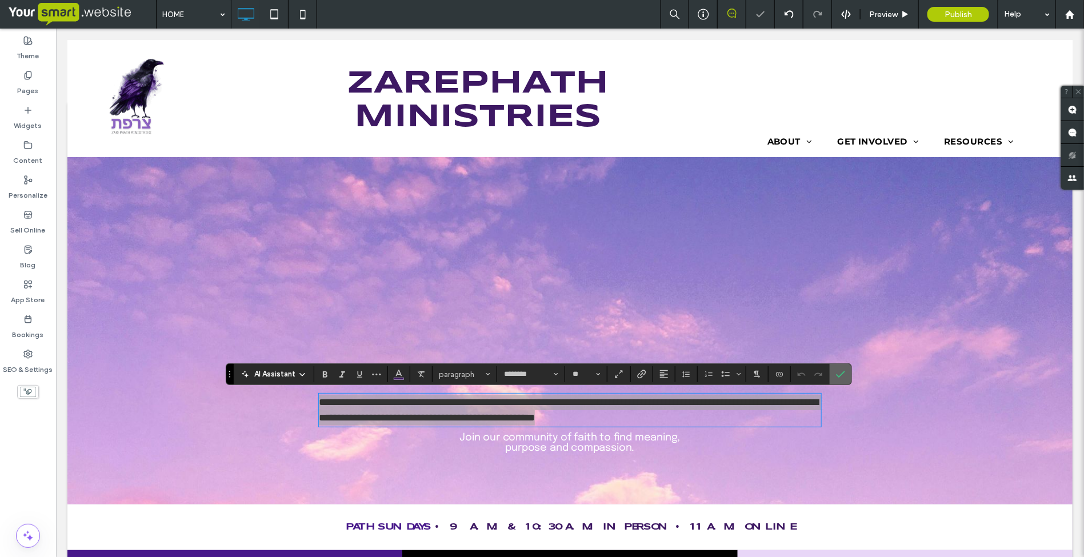
drag, startPoint x: 847, startPoint y: 373, endPoint x: 788, endPoint y: 336, distance: 69.8
click at [847, 373] on label "Confirm" at bounding box center [840, 374] width 17 height 21
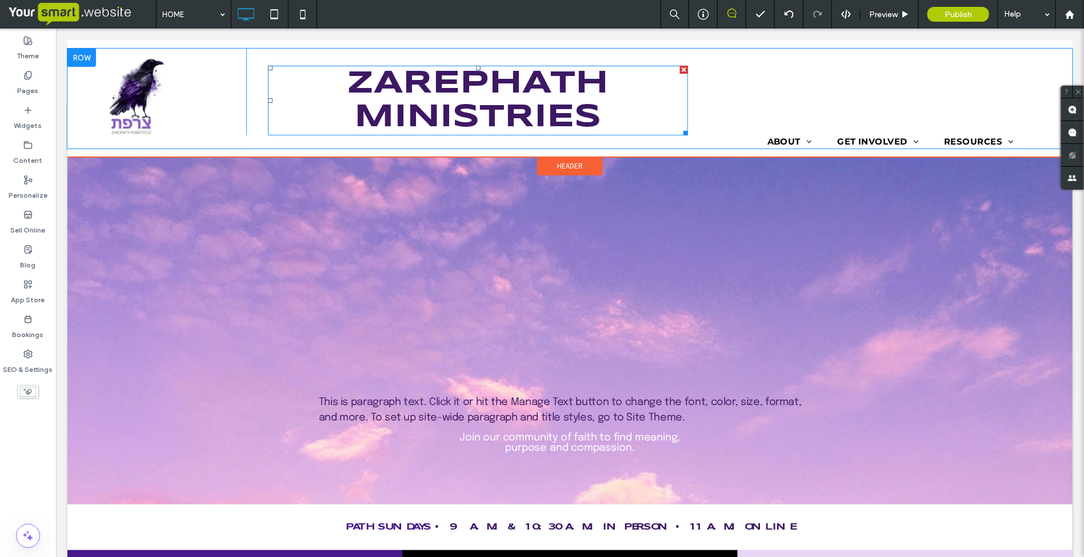
click at [506, 95] on span "Zarephath Ministries" at bounding box center [478, 99] width 262 height 65
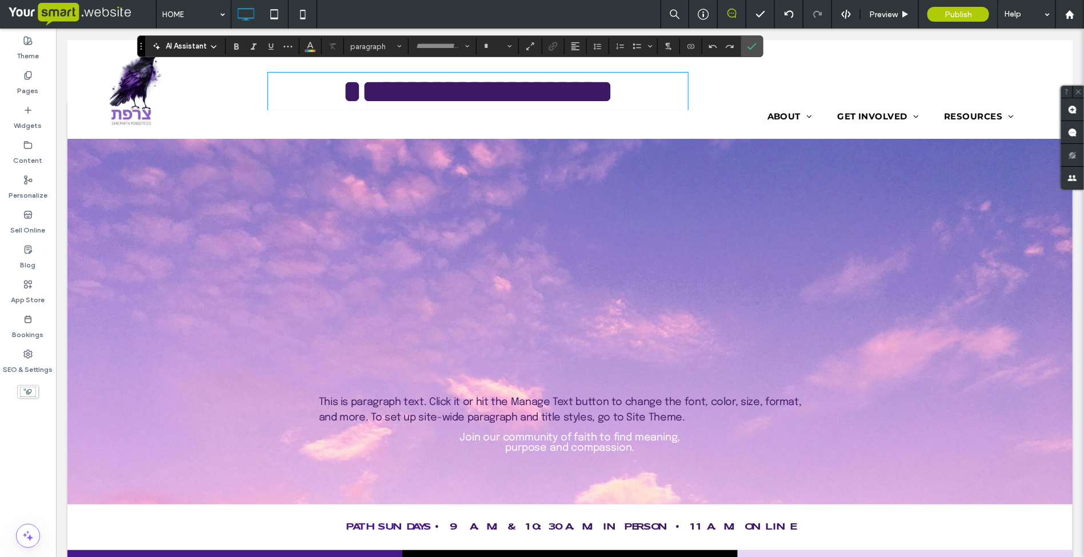
type input "*********"
type input "**"
drag, startPoint x: 752, startPoint y: 44, endPoint x: 694, endPoint y: 27, distance: 60.1
click at [752, 44] on icon "Confirm" at bounding box center [752, 46] width 9 height 9
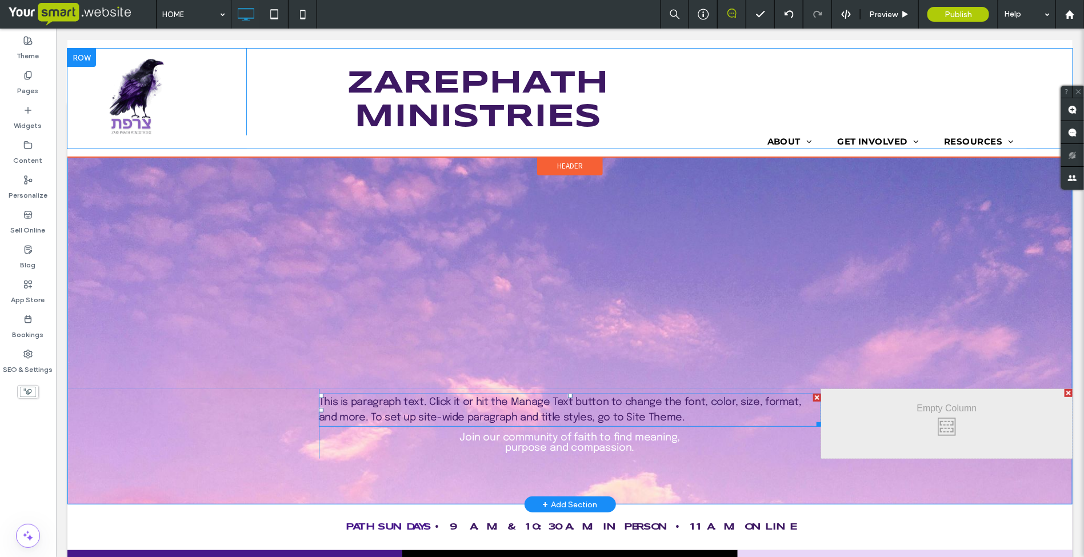
click at [500, 400] on span "This is paragraph text. Click it or hit the Manage Text button to change the fo…" at bounding box center [559, 410] width 483 height 26
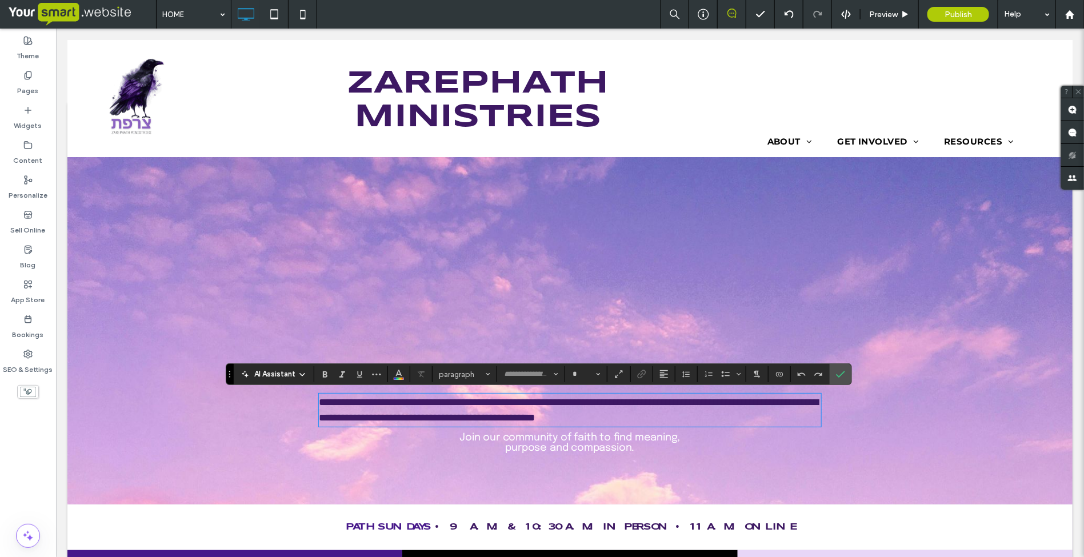
type input "********"
type input "**"
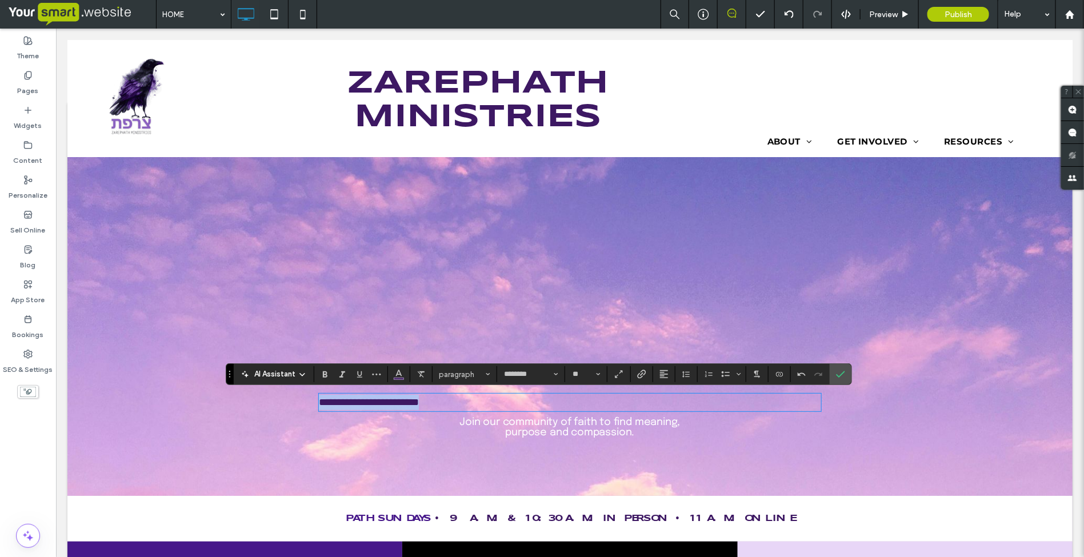
drag, startPoint x: 487, startPoint y: 403, endPoint x: 312, endPoint y: 398, distance: 175.5
click at [312, 398] on div "**********" at bounding box center [569, 419] width 1005 height 61
click at [397, 376] on icon "Color" at bounding box center [398, 373] width 9 height 9
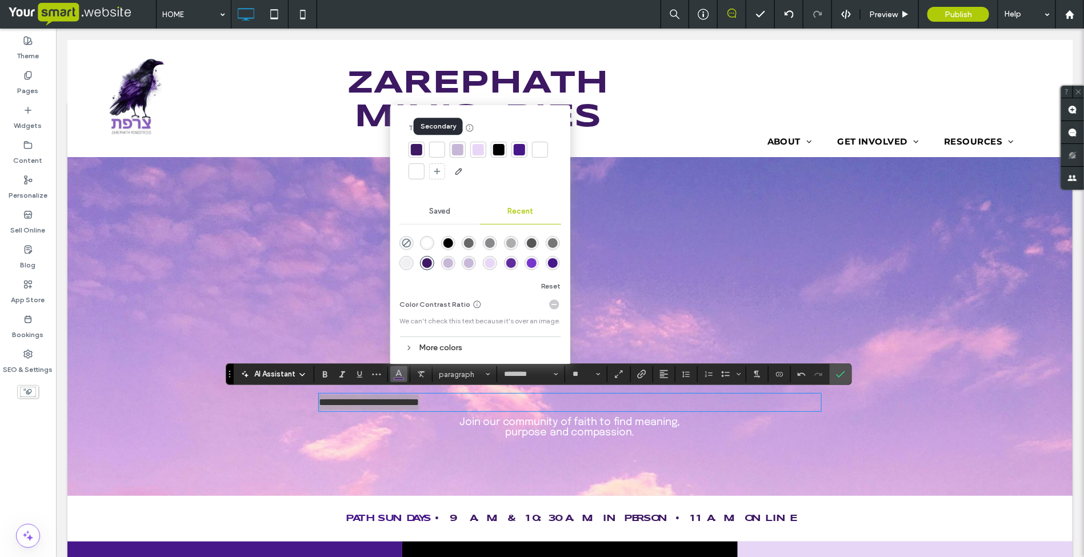
click at [438, 153] on div at bounding box center [437, 149] width 11 height 11
click at [668, 375] on use "Alignment" at bounding box center [664, 374] width 8 height 8
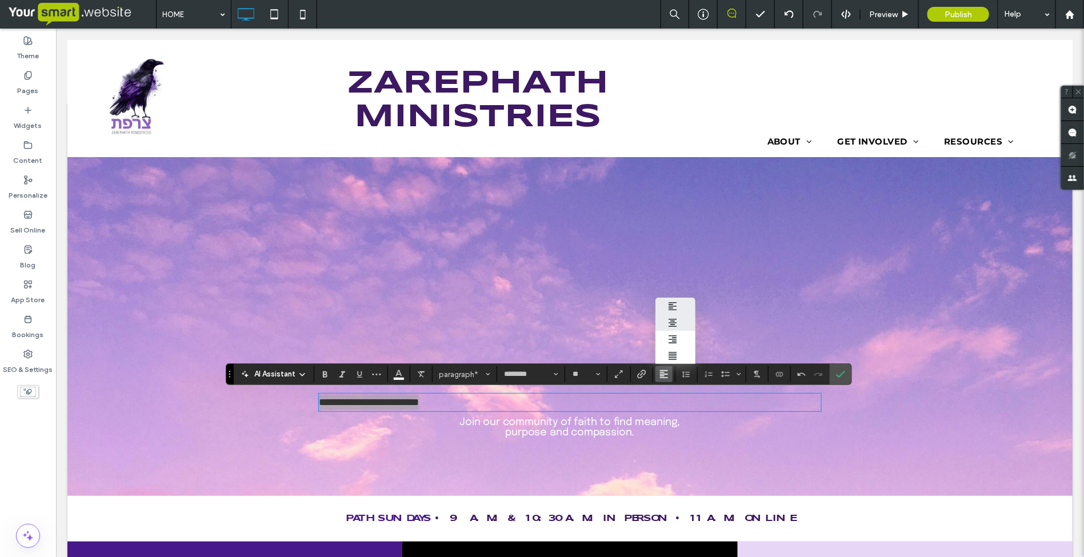
click at [676, 319] on use "ui.textEditor.alignment.center" at bounding box center [673, 323] width 8 height 8
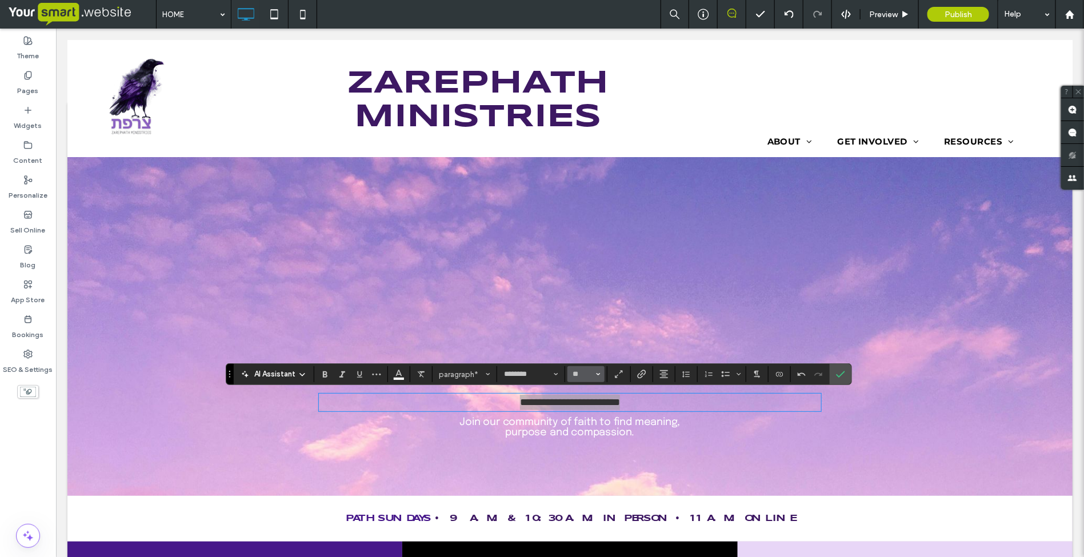
click at [599, 370] on span "Size" at bounding box center [598, 374] width 5 height 15
click at [588, 348] on label "96" at bounding box center [586, 356] width 37 height 16
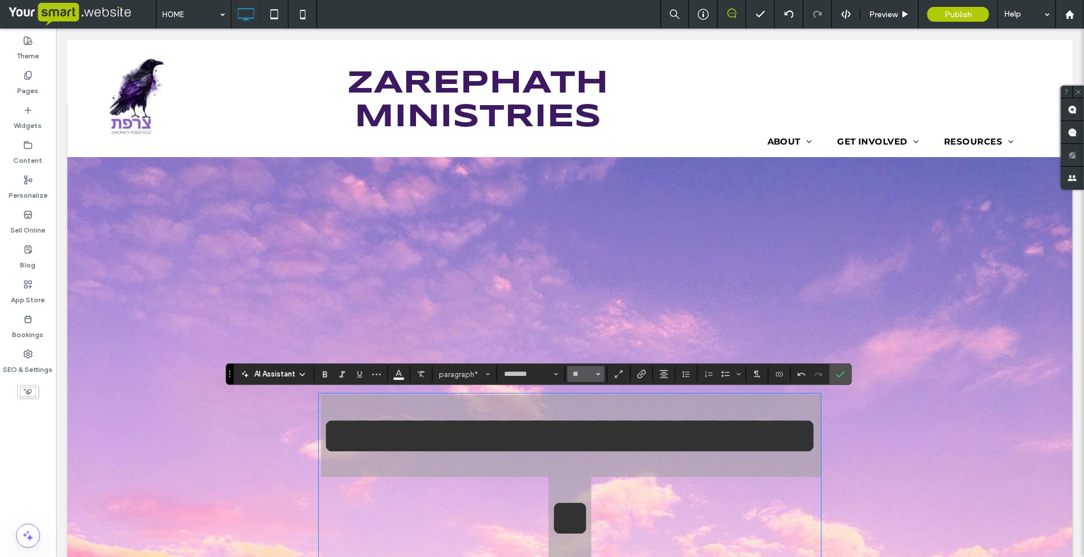
click at [596, 370] on button "**" at bounding box center [586, 374] width 37 height 16
click at [586, 300] on label "48" at bounding box center [586, 308] width 37 height 16
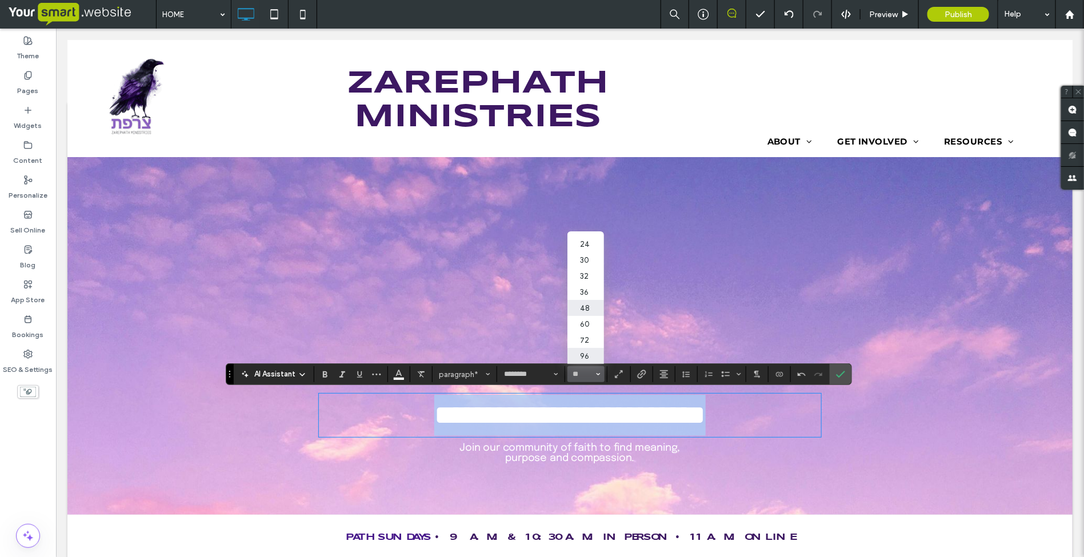
scroll to position [54, 0]
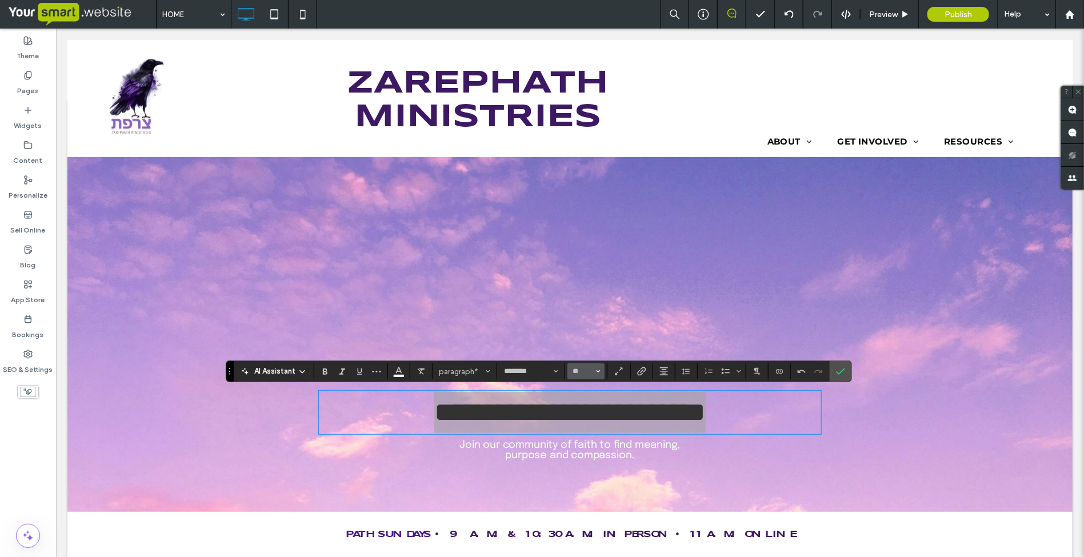
click at [596, 369] on button "**" at bounding box center [586, 372] width 37 height 16
click at [586, 313] on label "60" at bounding box center [586, 321] width 37 height 16
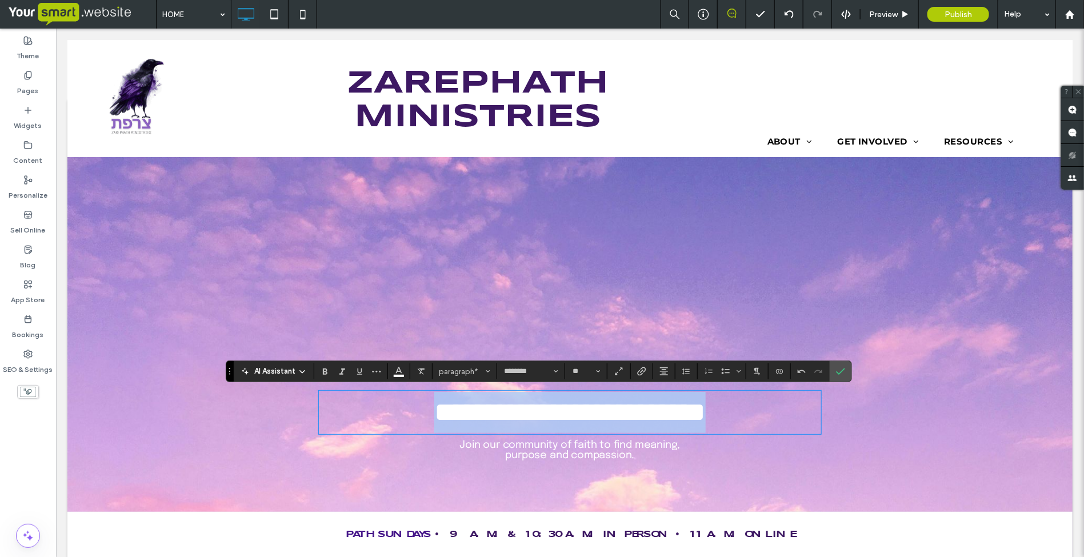
type input "**"
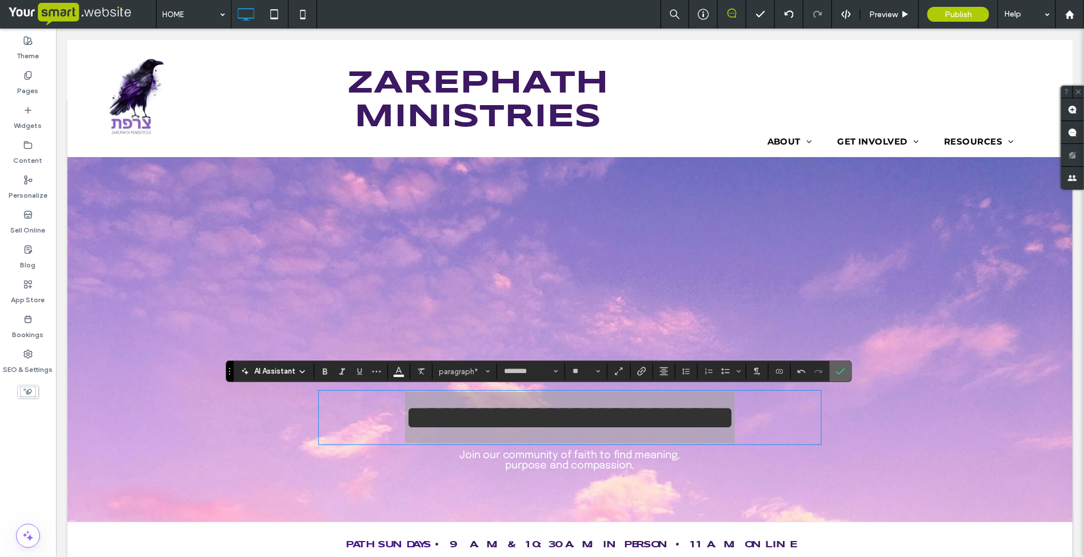
drag, startPoint x: 844, startPoint y: 370, endPoint x: 810, endPoint y: 324, distance: 57.3
click at [844, 370] on icon "Confirm" at bounding box center [840, 371] width 9 height 9
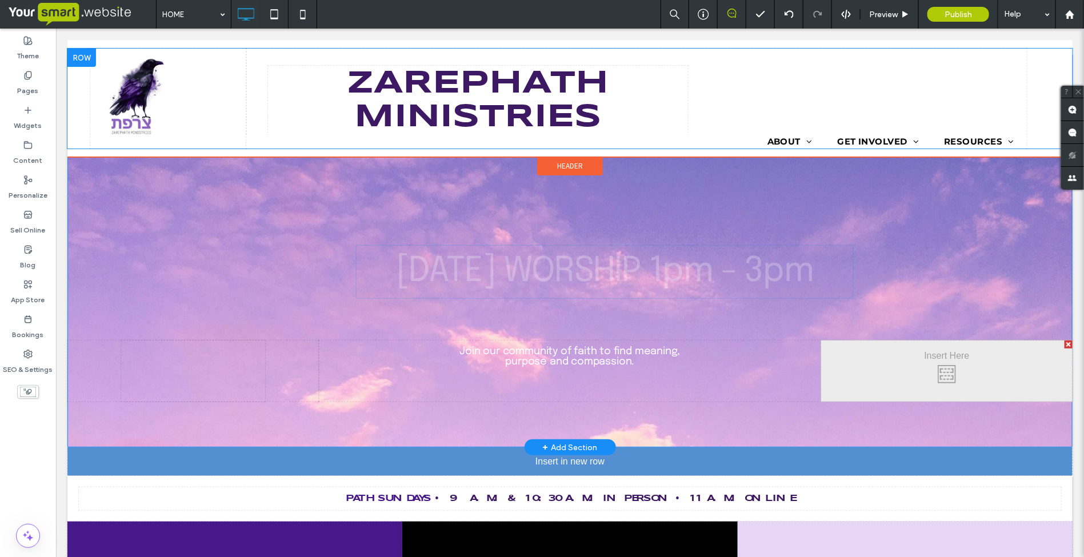
scroll to position [71, 0]
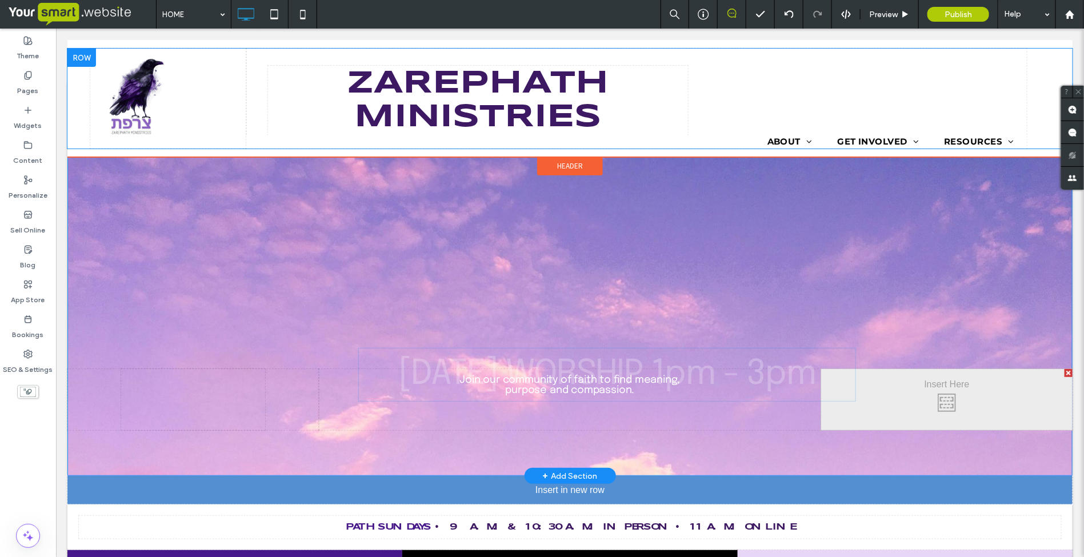
drag, startPoint x: 525, startPoint y: 392, endPoint x: 460, endPoint y: 337, distance: 84.8
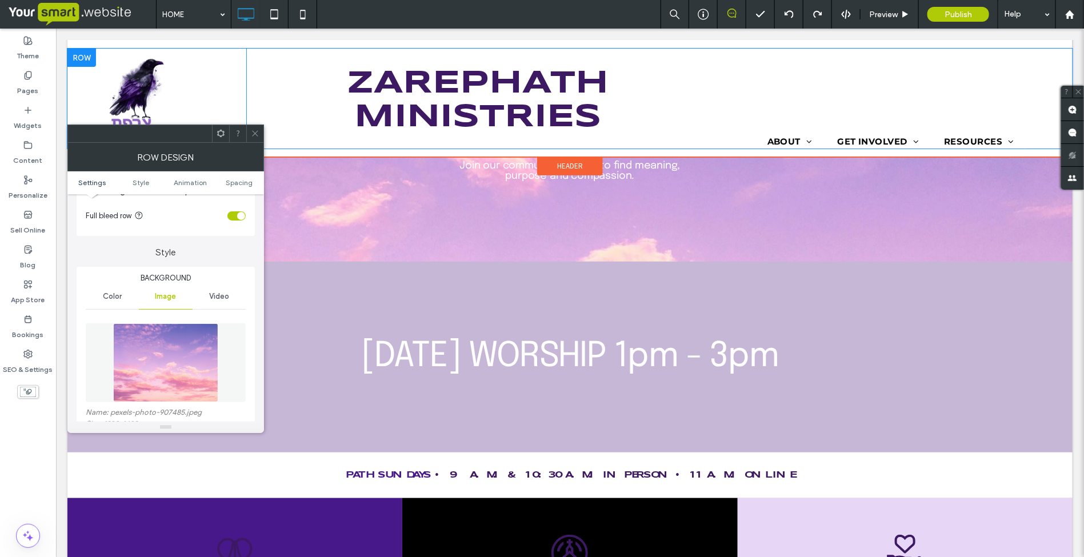
scroll to position [143, 0]
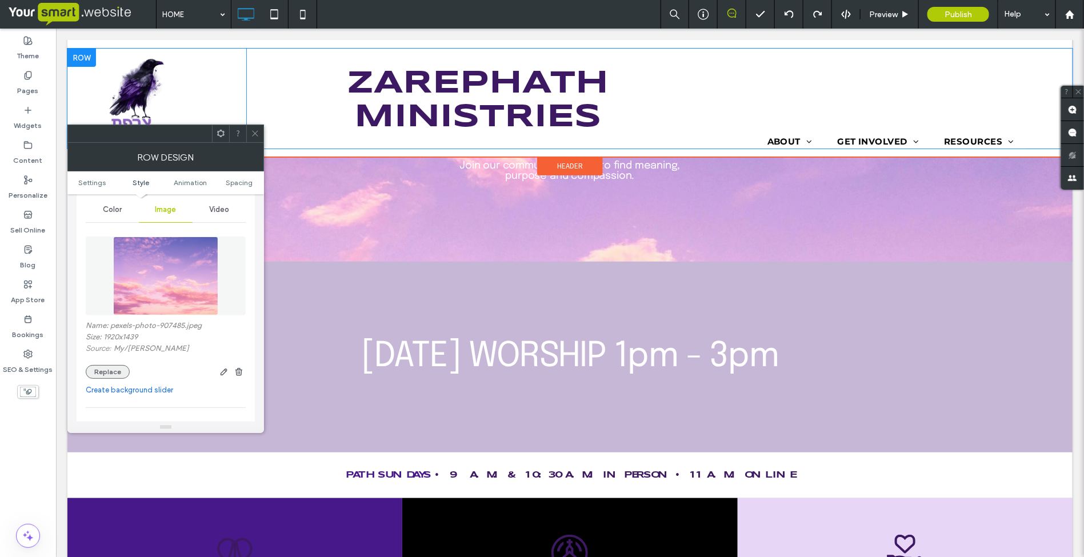
click at [113, 370] on button "Replace" at bounding box center [108, 372] width 44 height 14
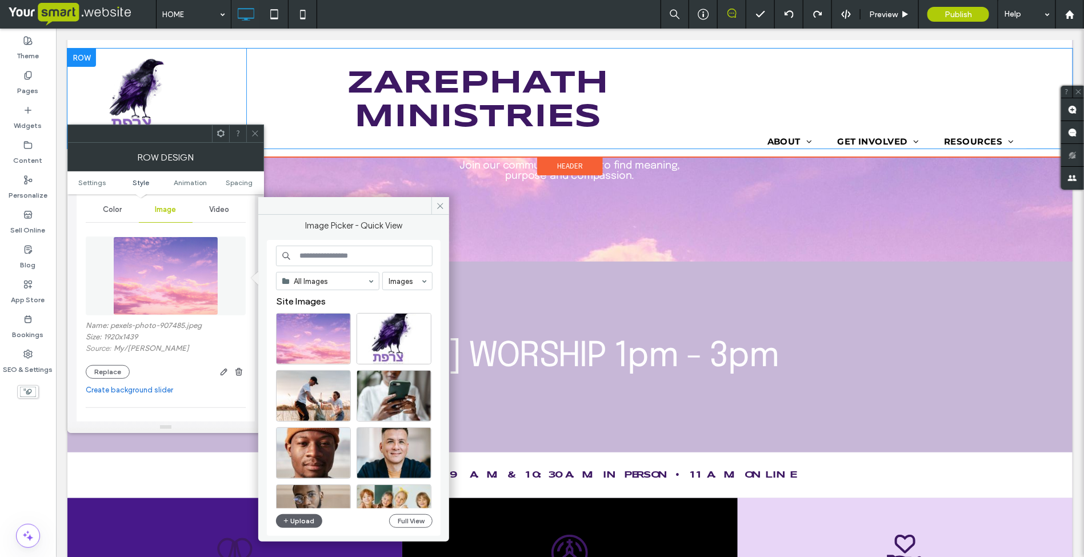
click at [326, 255] on input at bounding box center [354, 256] width 157 height 21
type input "******"
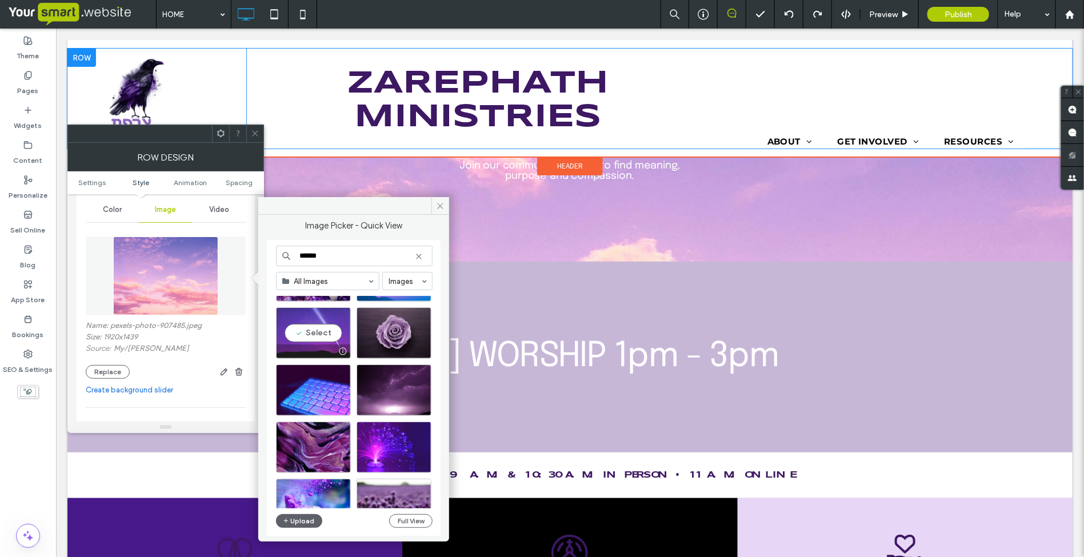
click at [317, 338] on div "Select" at bounding box center [313, 333] width 75 height 51
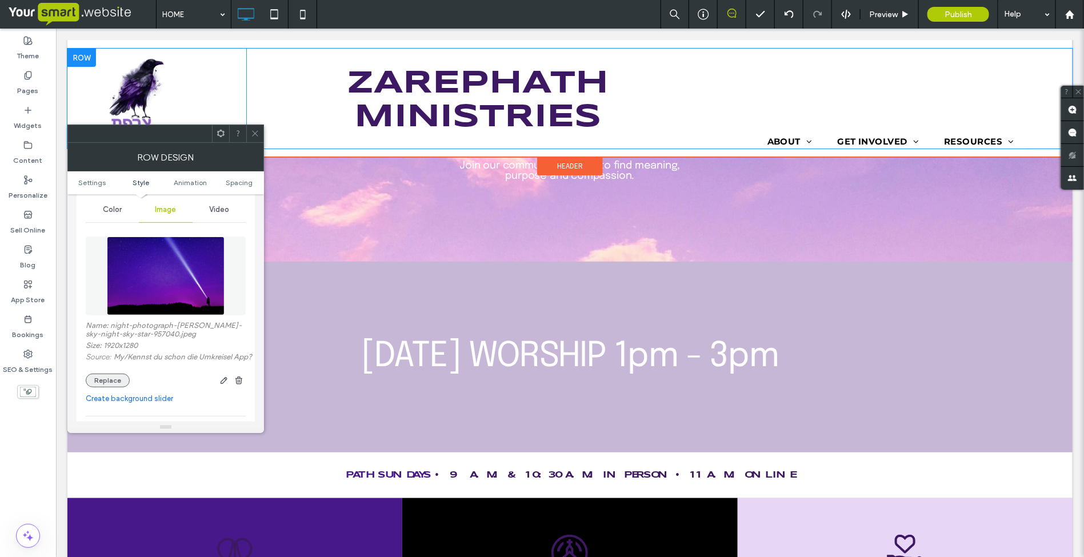
click at [113, 386] on button "Replace" at bounding box center [108, 381] width 44 height 14
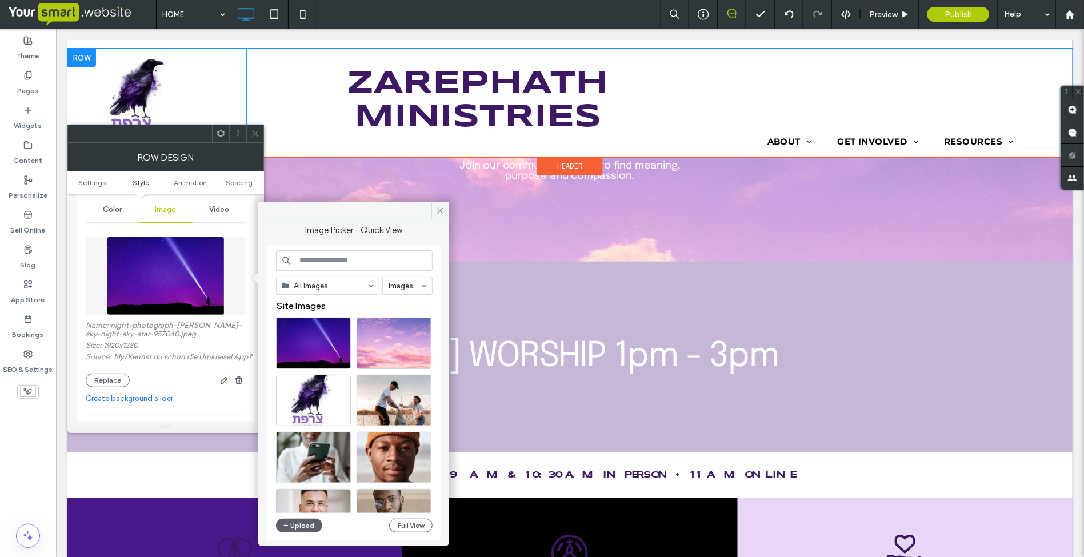
click at [319, 258] on input at bounding box center [354, 260] width 157 height 21
type input "******"
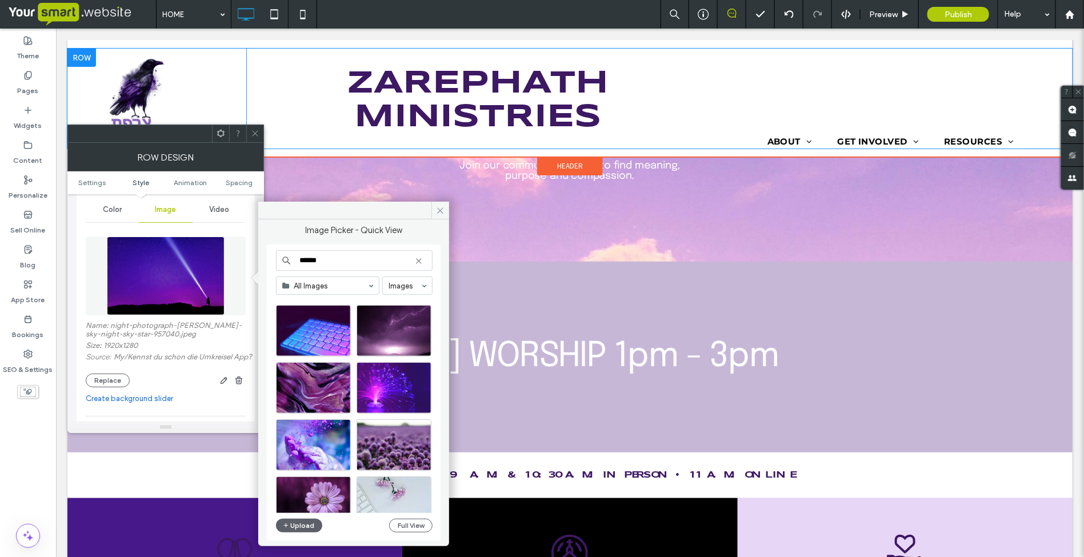
scroll to position [286, 0]
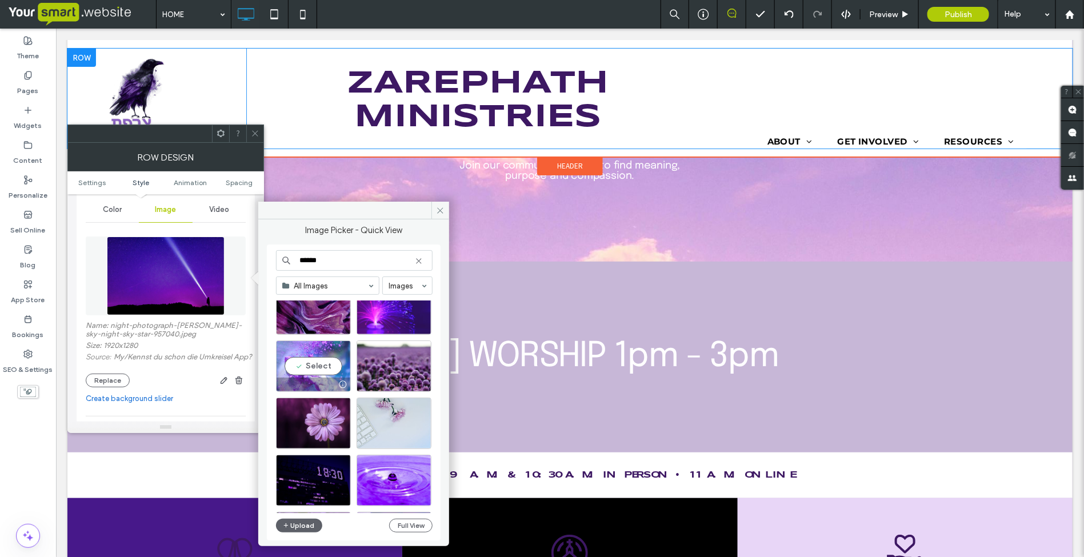
click at [332, 378] on div "Select" at bounding box center [313, 366] width 75 height 51
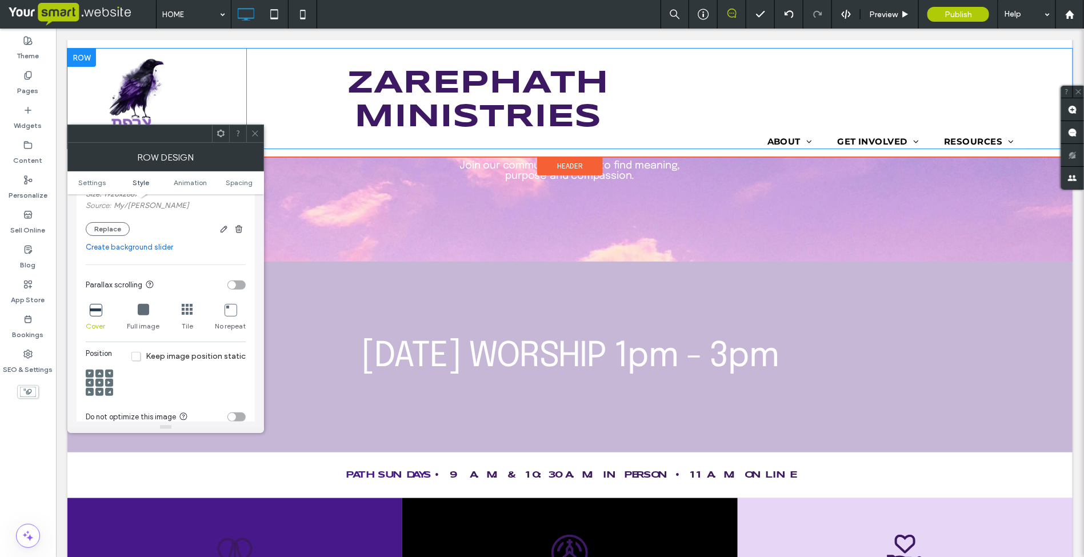
click at [99, 385] on icon at bounding box center [99, 382] width 3 height 3
click at [101, 375] on div at bounding box center [99, 374] width 8 height 8
click at [100, 375] on span at bounding box center [99, 374] width 3 height 8
click at [255, 134] on use at bounding box center [255, 134] width 6 height 6
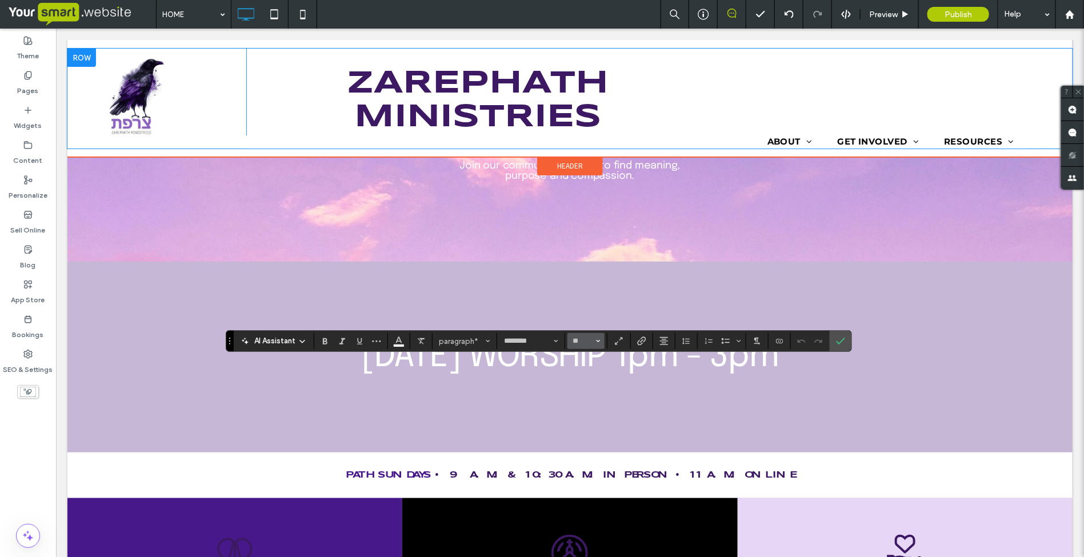
click at [597, 341] on icon "Size" at bounding box center [598, 341] width 5 height 5
click at [584, 440] on label "30" at bounding box center [586, 432] width 37 height 16
type input "**"
click at [844, 344] on icon "Confirm" at bounding box center [840, 341] width 9 height 9
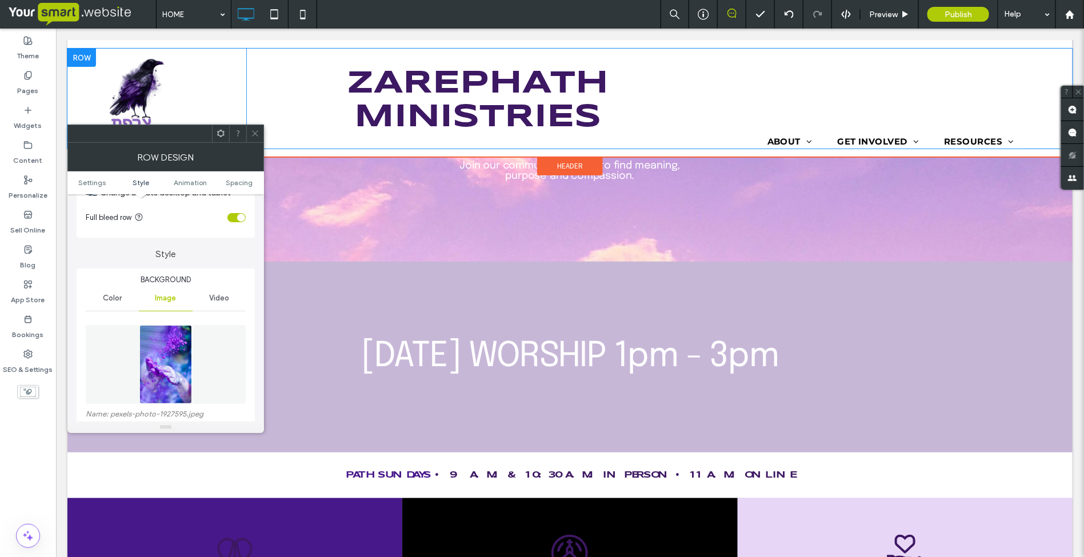
scroll to position [143, 0]
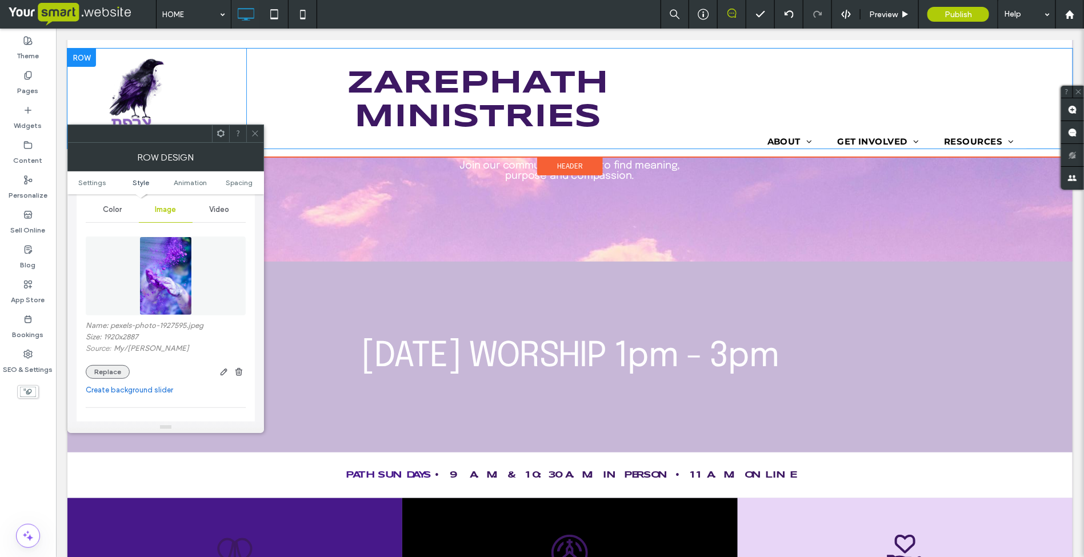
click at [102, 369] on button "Replace" at bounding box center [108, 372] width 44 height 14
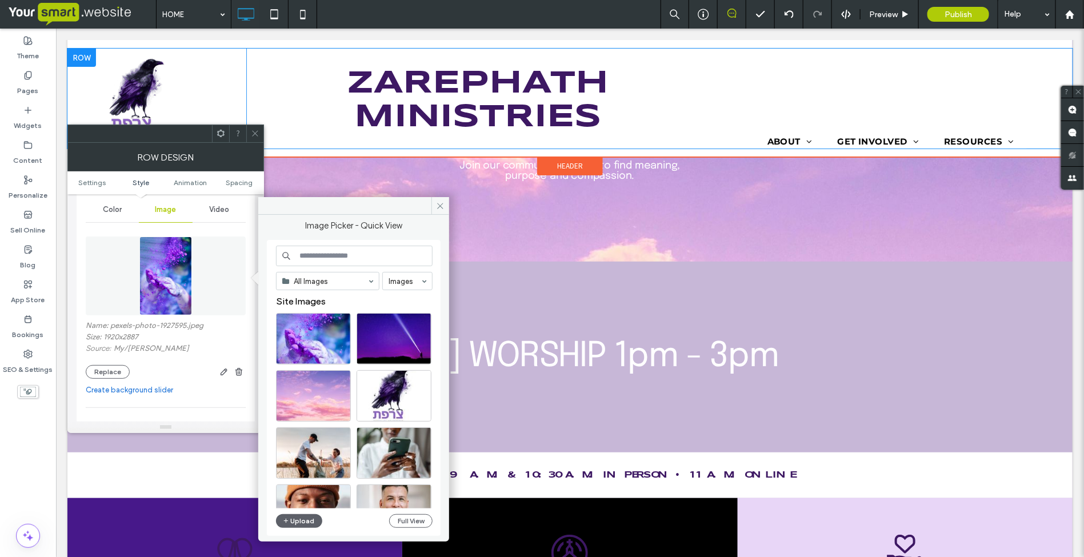
click at [301, 261] on input at bounding box center [354, 256] width 157 height 21
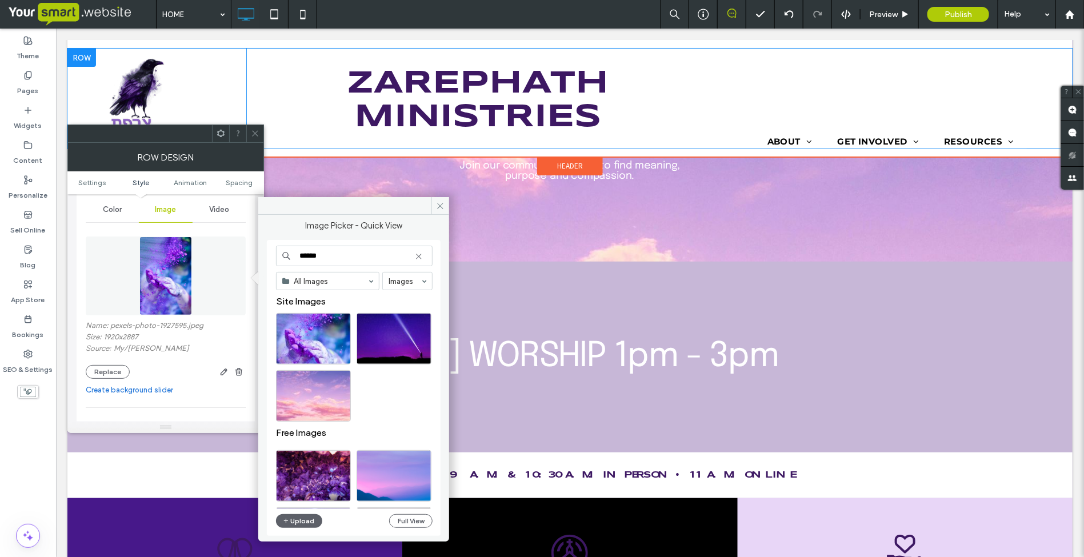
type input "******"
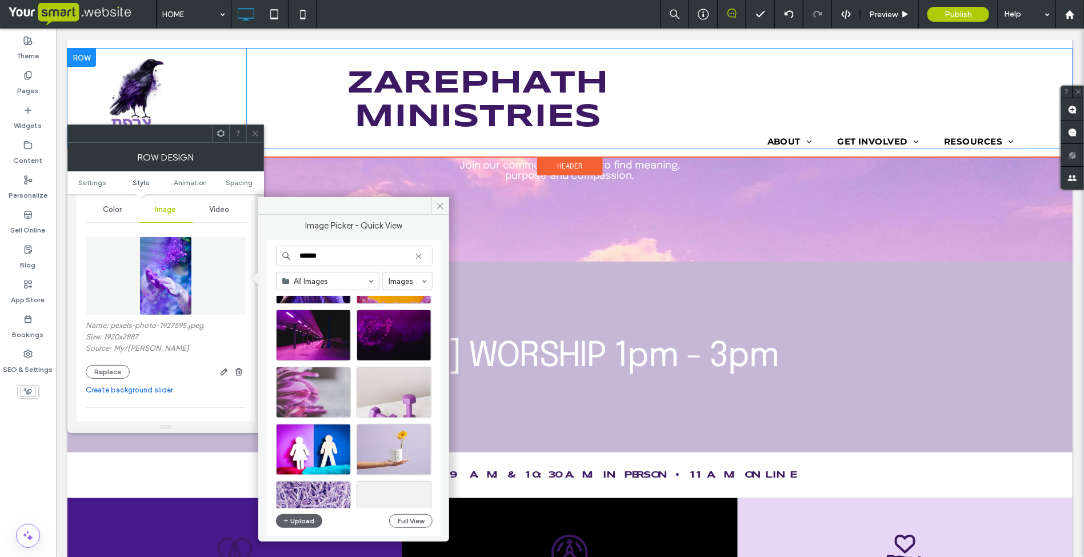
scroll to position [4086, 0]
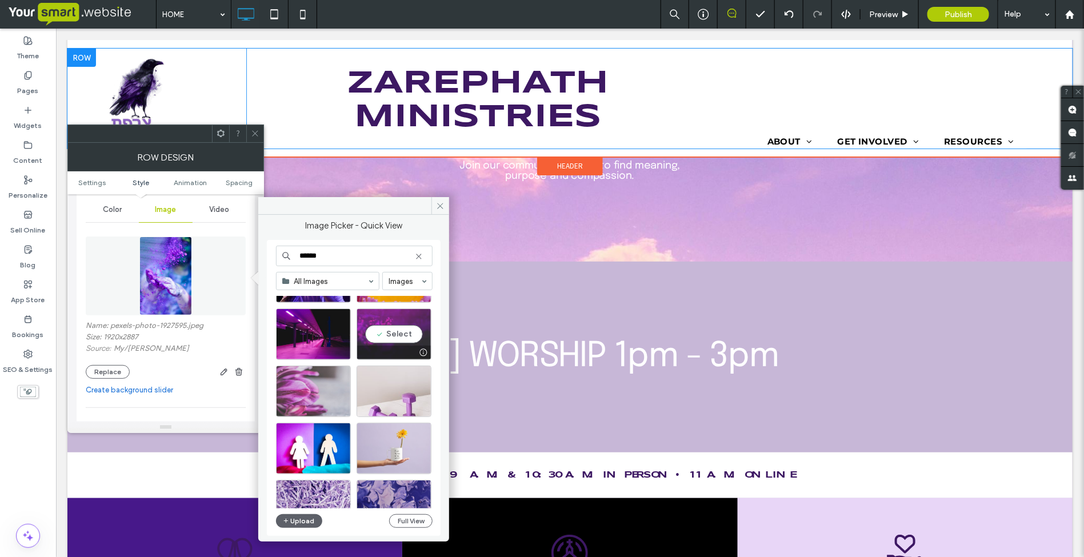
click at [388, 343] on div "Select" at bounding box center [394, 334] width 75 height 51
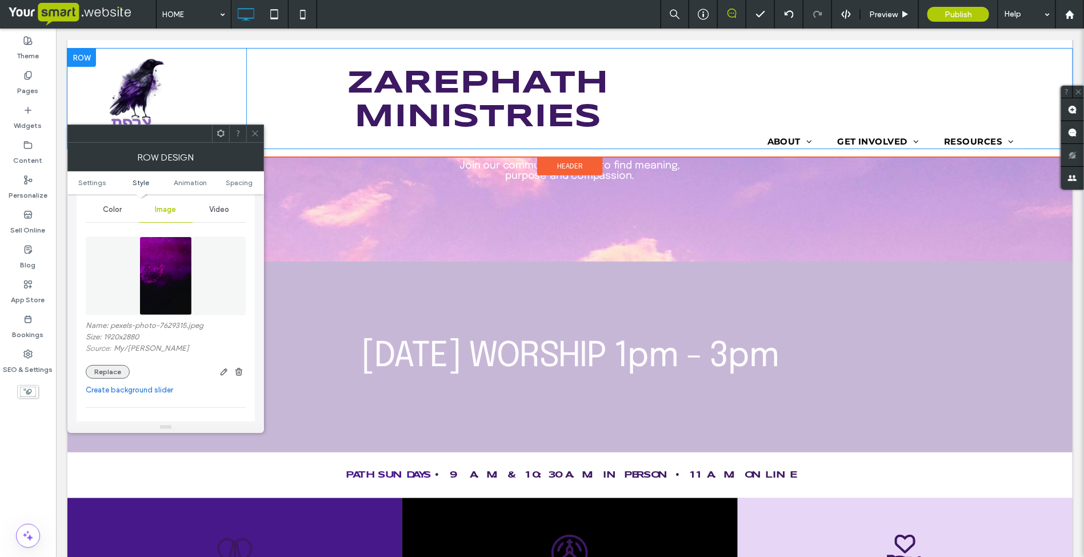
click at [110, 373] on button "Replace" at bounding box center [108, 372] width 44 height 14
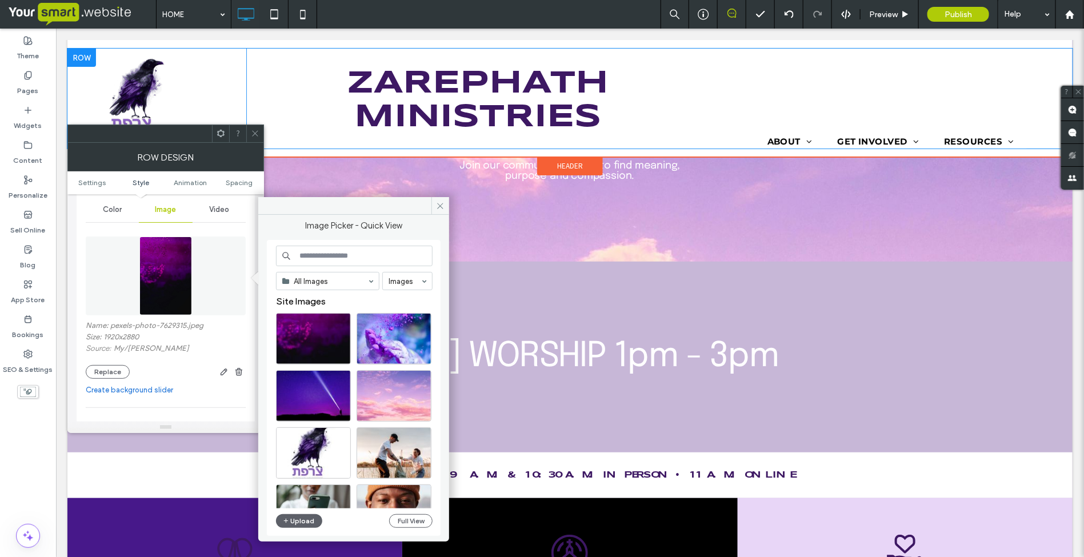
click at [326, 256] on input at bounding box center [354, 256] width 157 height 21
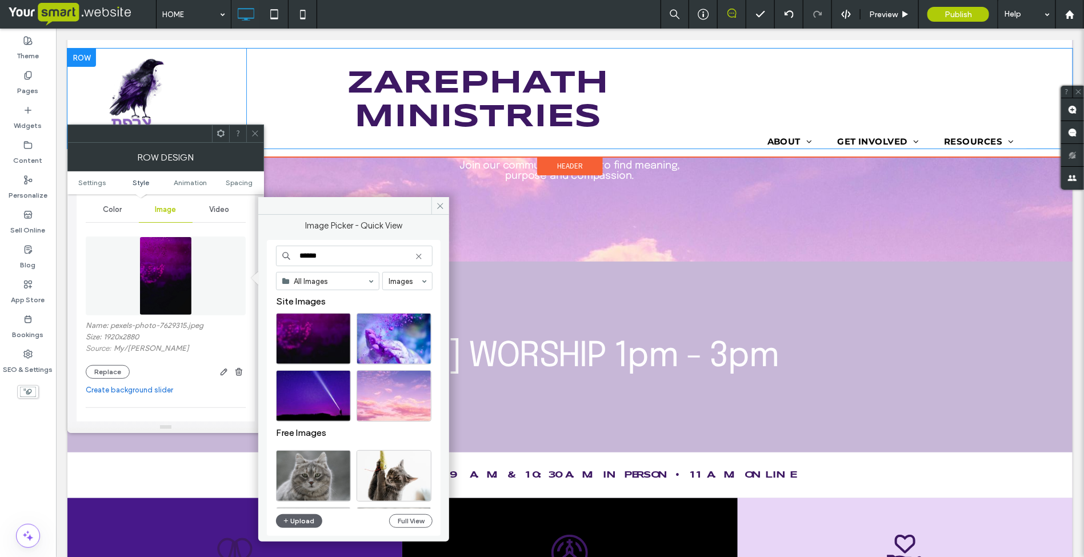
type input "******"
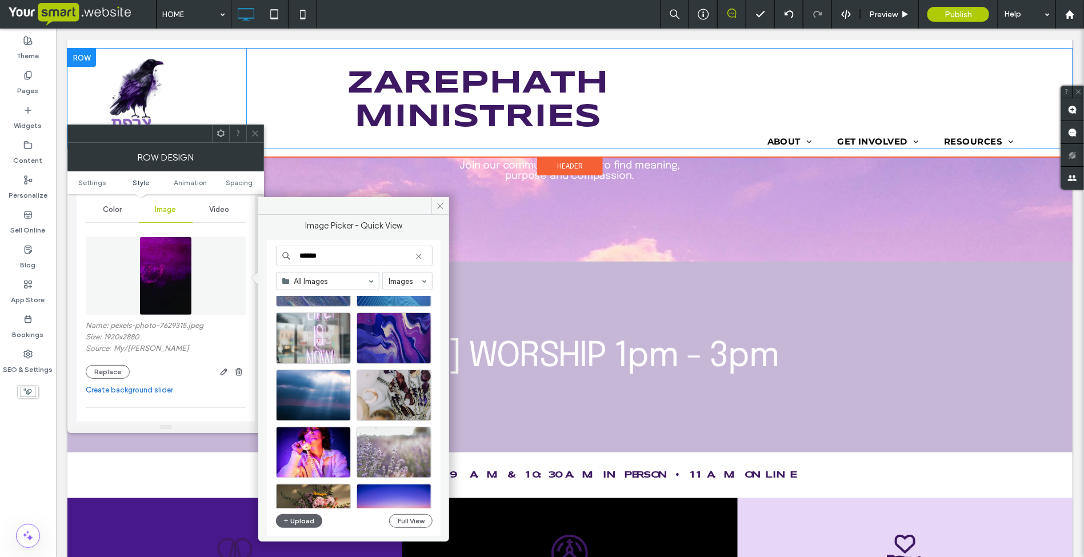
scroll to position [13699, 0]
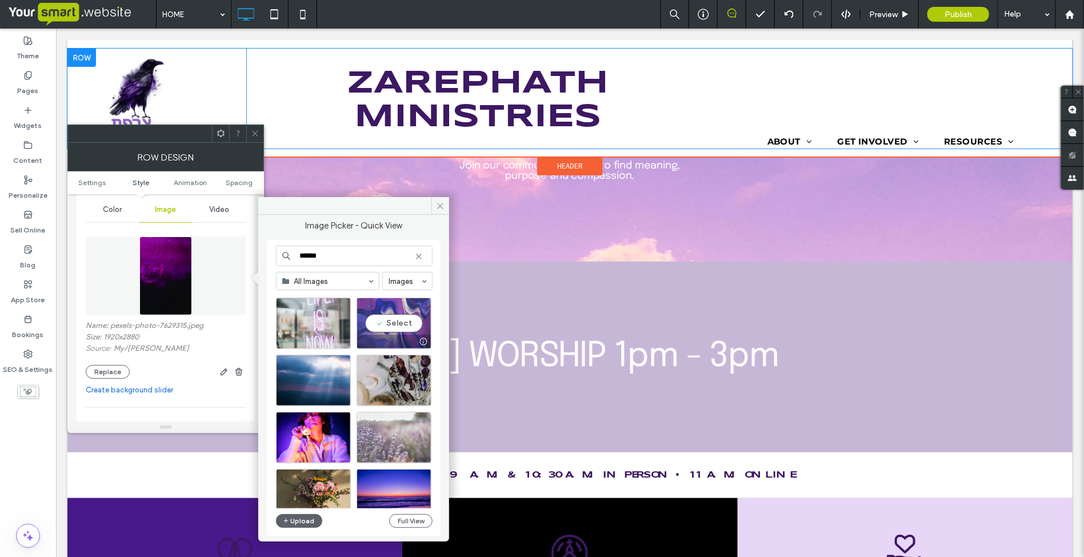
click at [367, 326] on div "Select" at bounding box center [394, 323] width 75 height 51
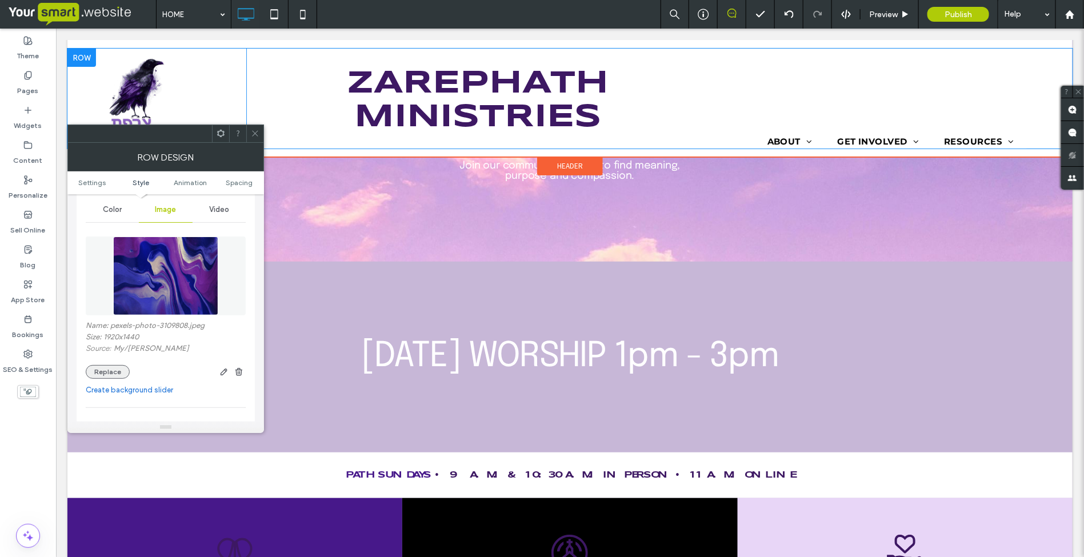
click at [110, 375] on button "Replace" at bounding box center [108, 372] width 44 height 14
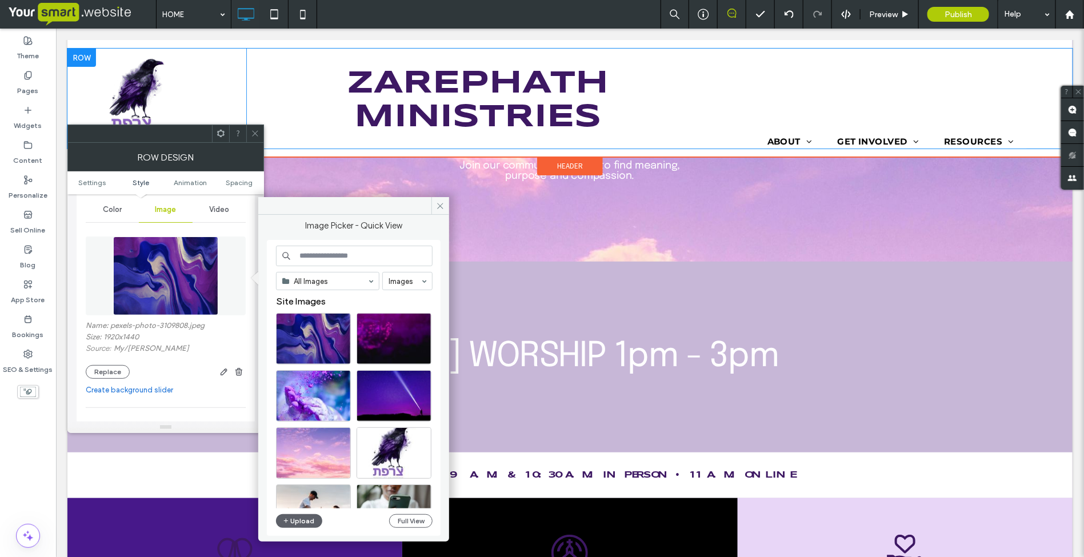
click at [318, 258] on input at bounding box center [354, 256] width 157 height 21
type input "******"
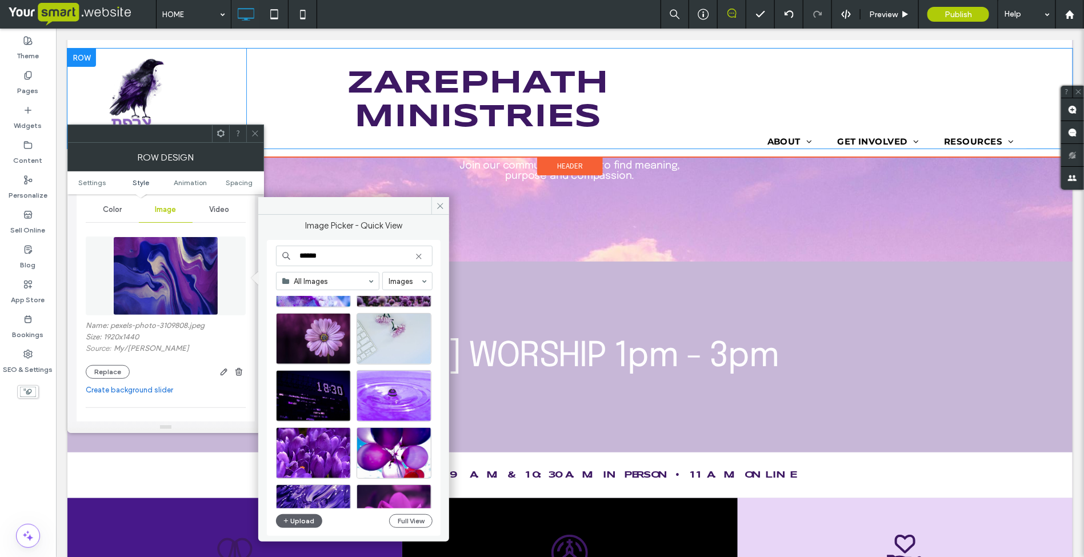
scroll to position [513, 0]
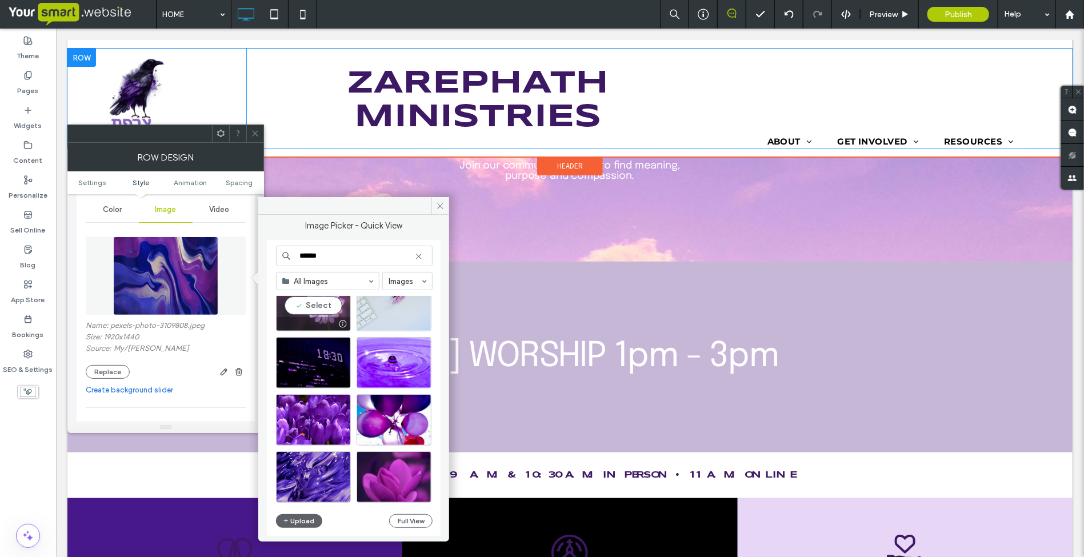
click at [327, 323] on div at bounding box center [314, 324] width 74 height 14
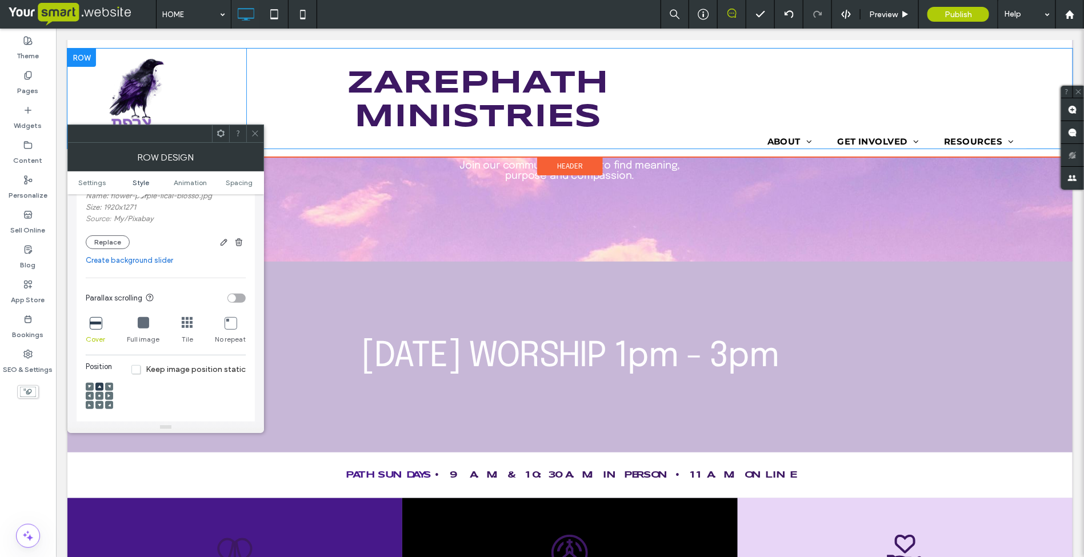
scroll to position [286, 0]
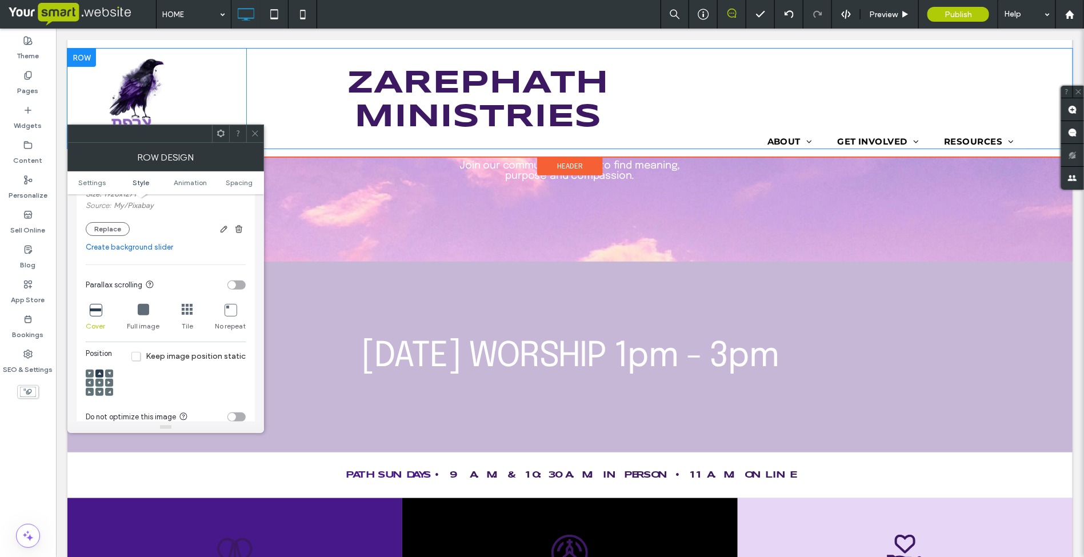
click at [150, 253] on link "Create background slider" at bounding box center [166, 247] width 160 height 11
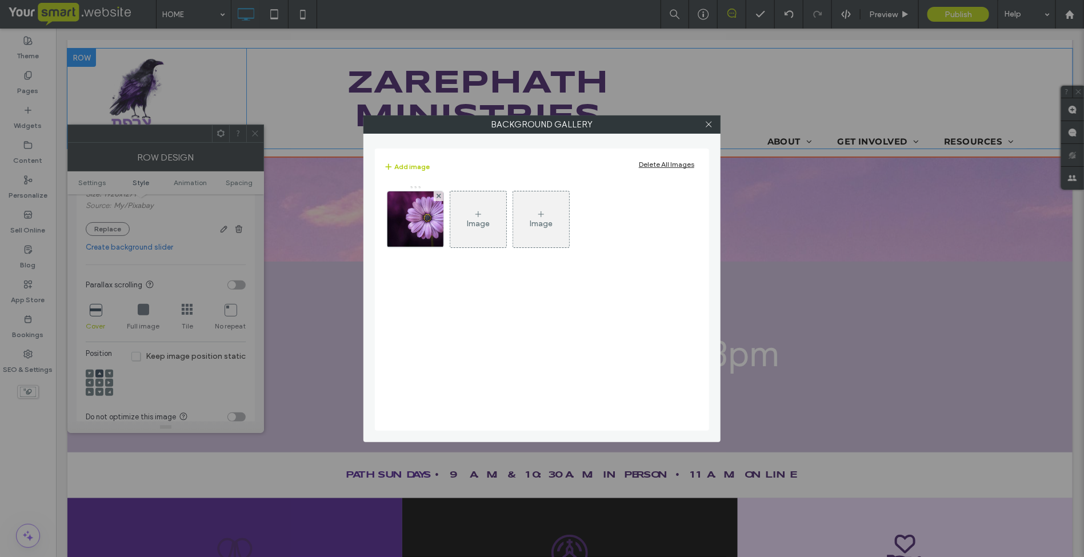
click at [480, 225] on div "Image" at bounding box center [478, 224] width 23 height 10
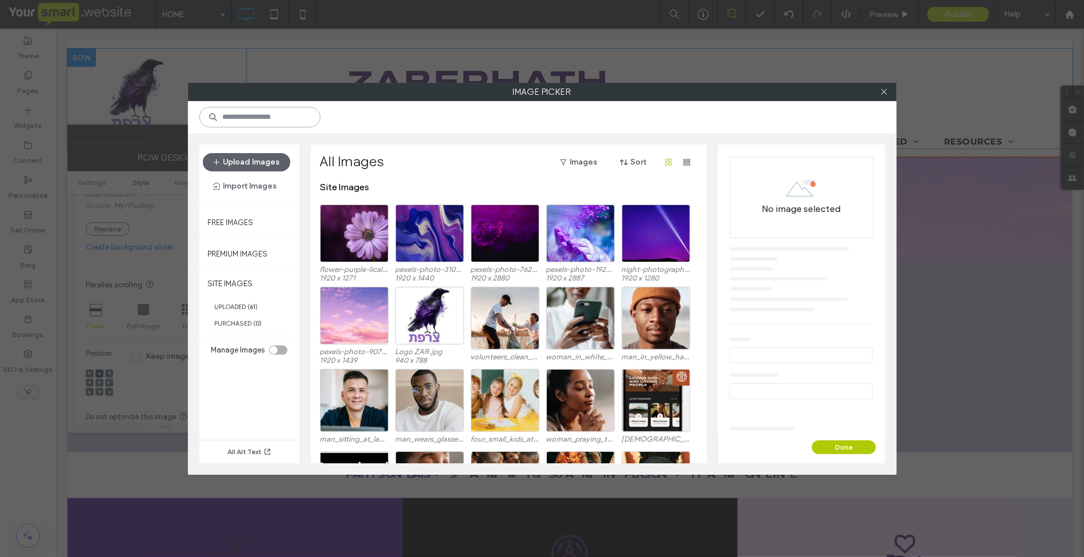
click at [286, 118] on input at bounding box center [259, 117] width 121 height 21
click at [344, 329] on div "Select" at bounding box center [354, 316] width 69 height 58
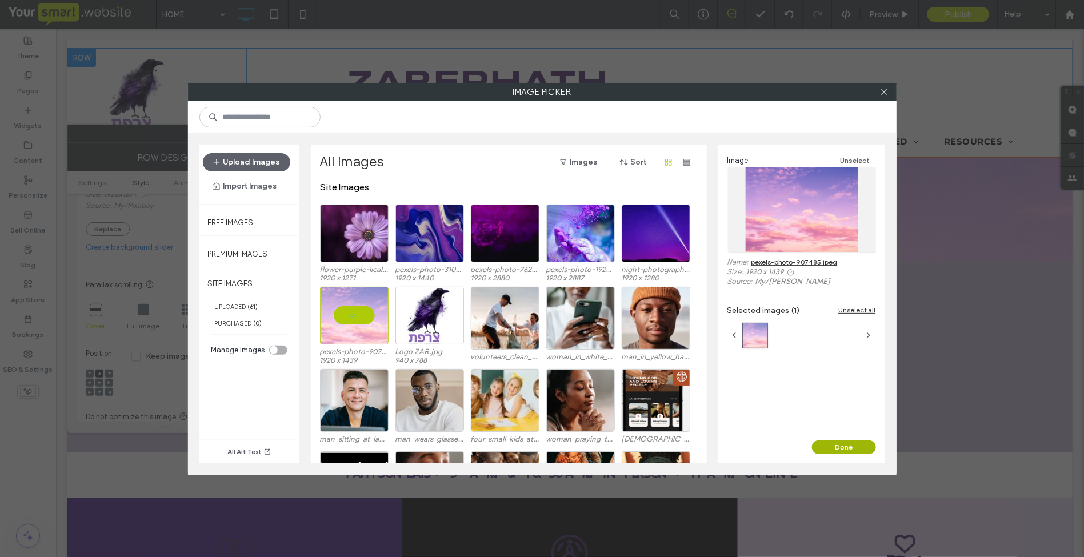
click at [825, 444] on button "Done" at bounding box center [844, 448] width 64 height 14
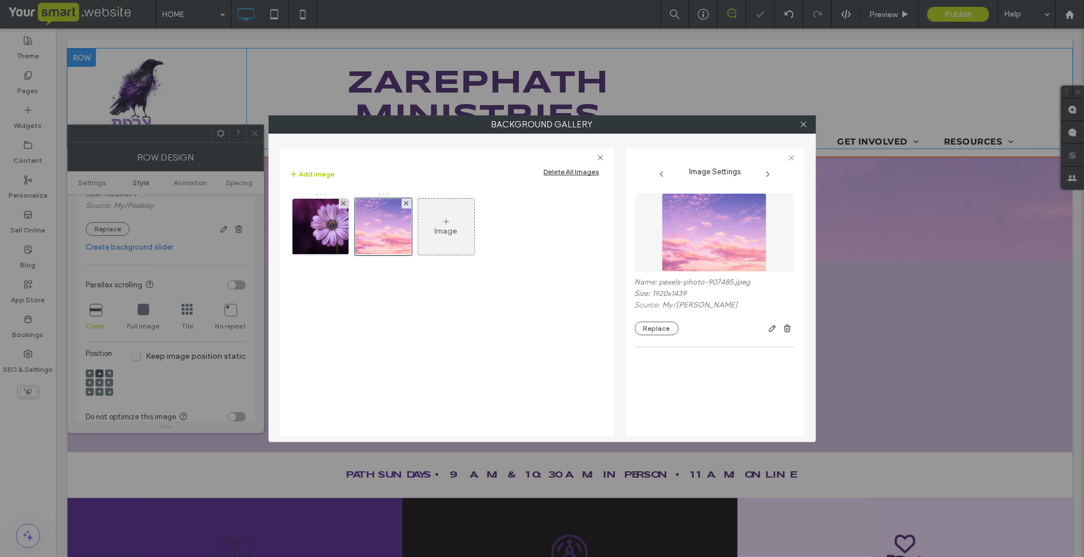
scroll to position [258, 0]
click at [800, 127] on icon at bounding box center [804, 124] width 9 height 9
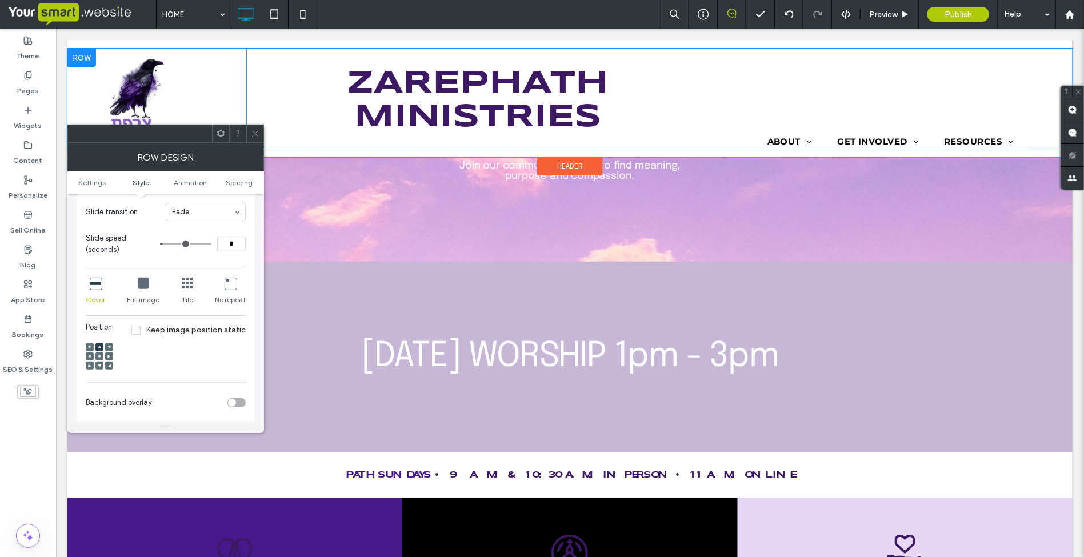
click at [256, 133] on icon at bounding box center [255, 133] width 9 height 9
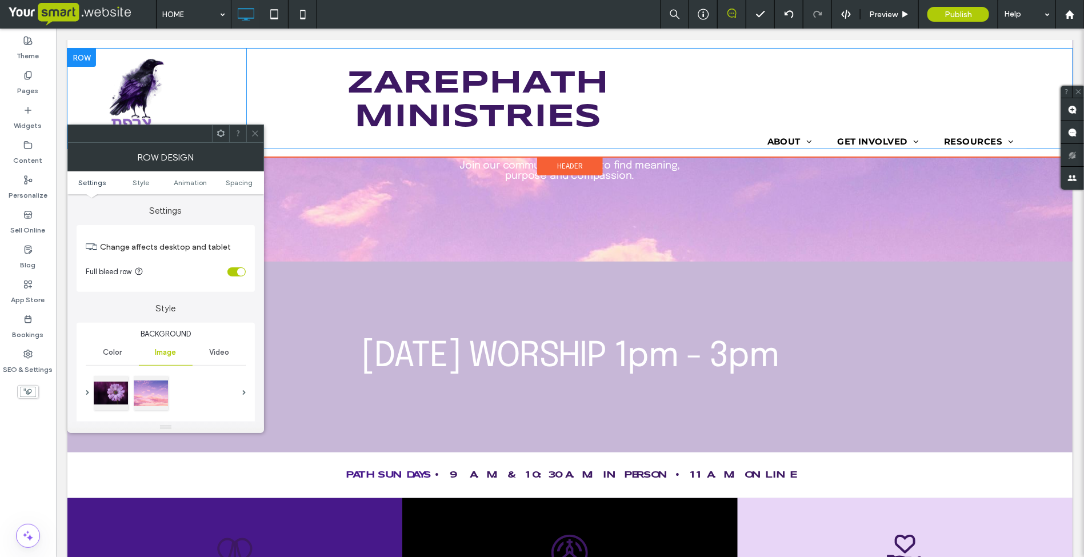
scroll to position [71, 0]
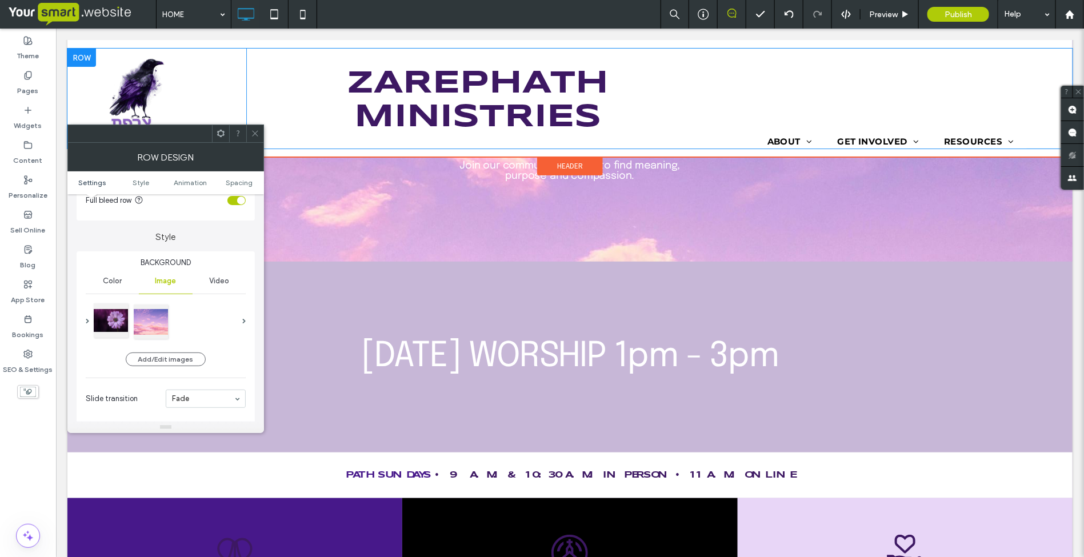
click at [115, 324] on div at bounding box center [111, 321] width 34 height 34
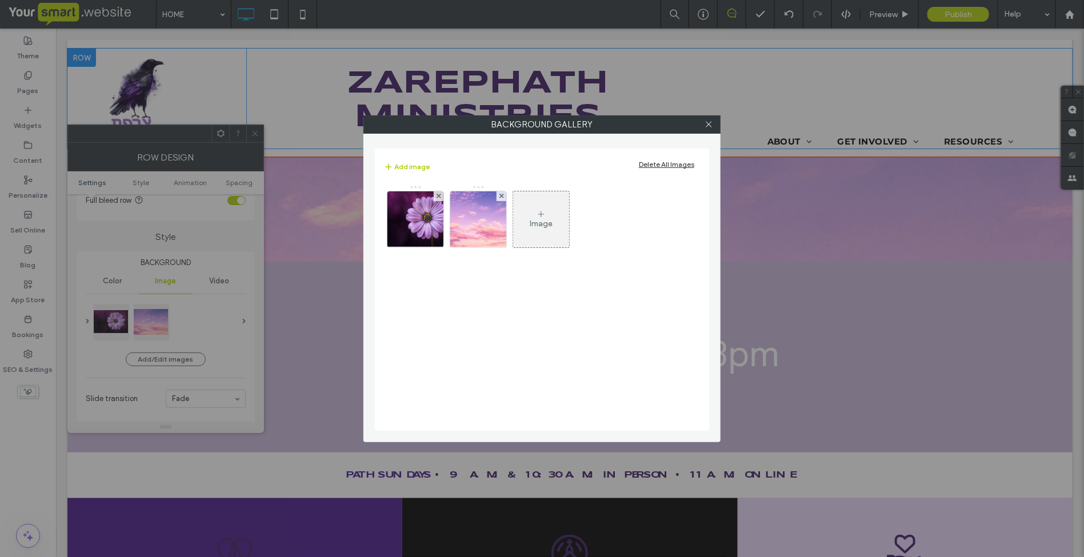
click at [253, 135] on div "Background Gallery Add image Delete All Images Image" at bounding box center [542, 278] width 1084 height 557
click at [706, 126] on icon at bounding box center [709, 124] width 9 height 9
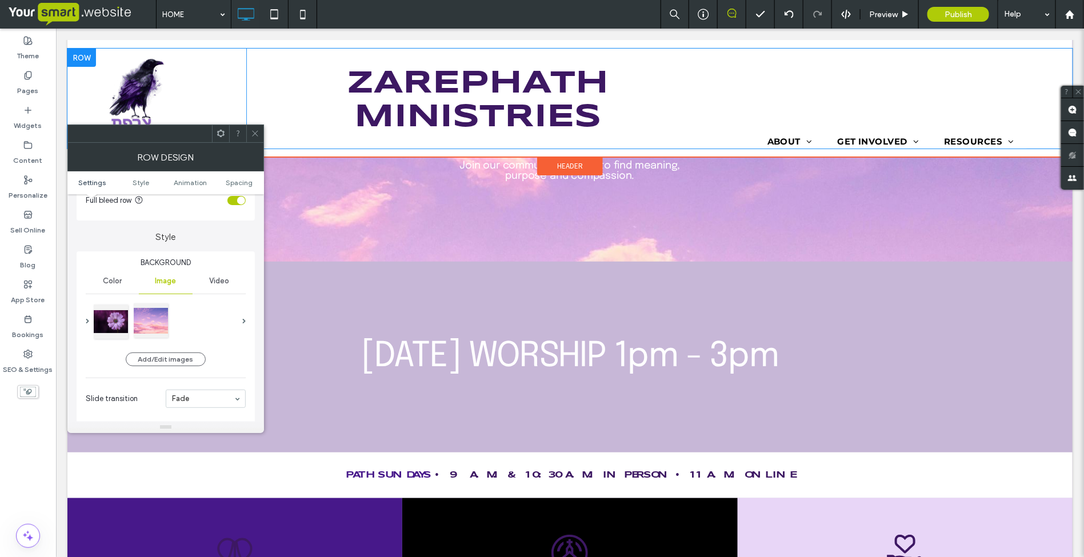
click at [153, 320] on div at bounding box center [151, 321] width 34 height 34
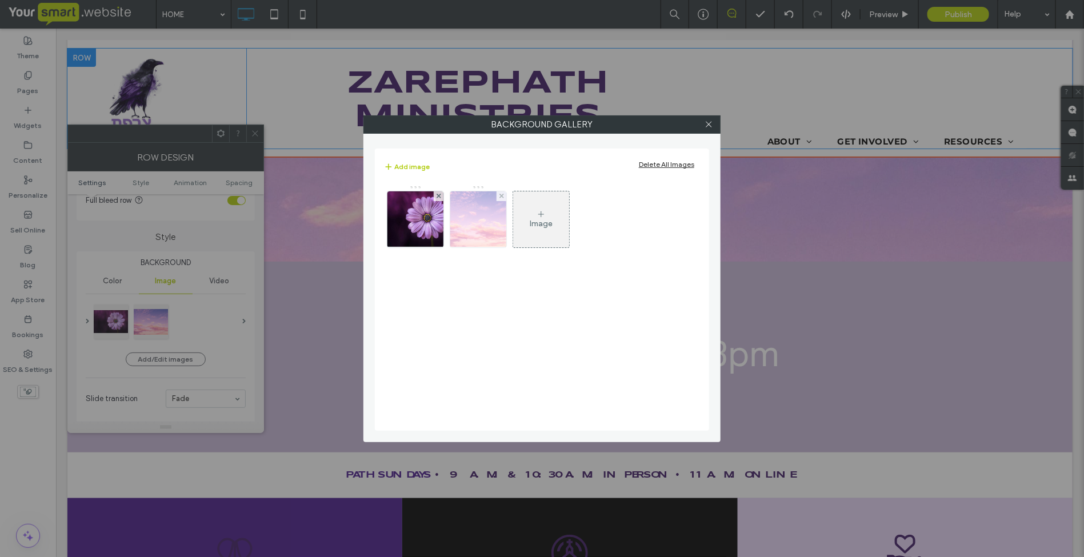
click at [483, 233] on img at bounding box center [478, 219] width 75 height 56
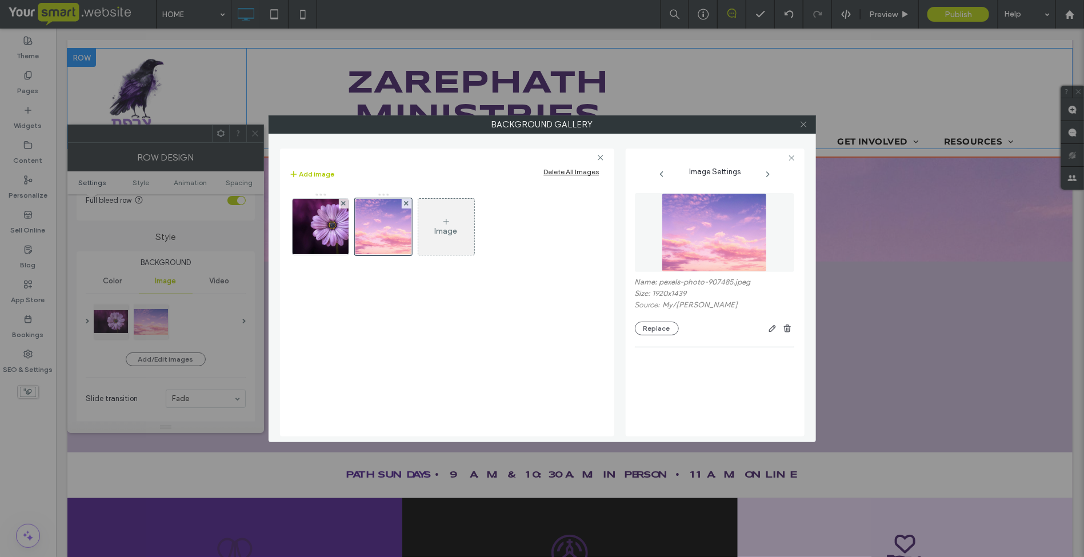
click at [803, 126] on use at bounding box center [804, 125] width 6 height 6
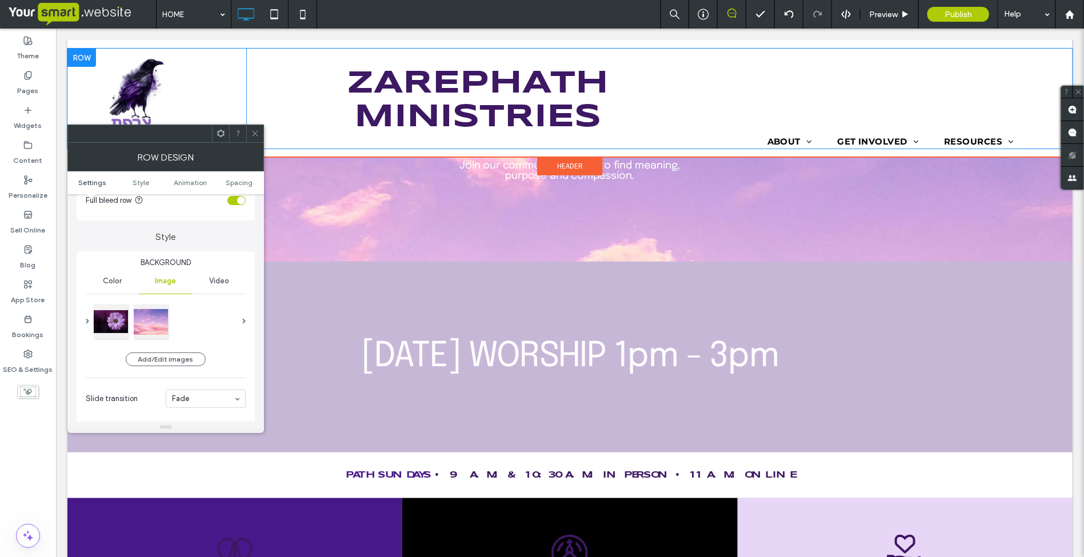
click at [255, 138] on span at bounding box center [255, 133] width 9 height 17
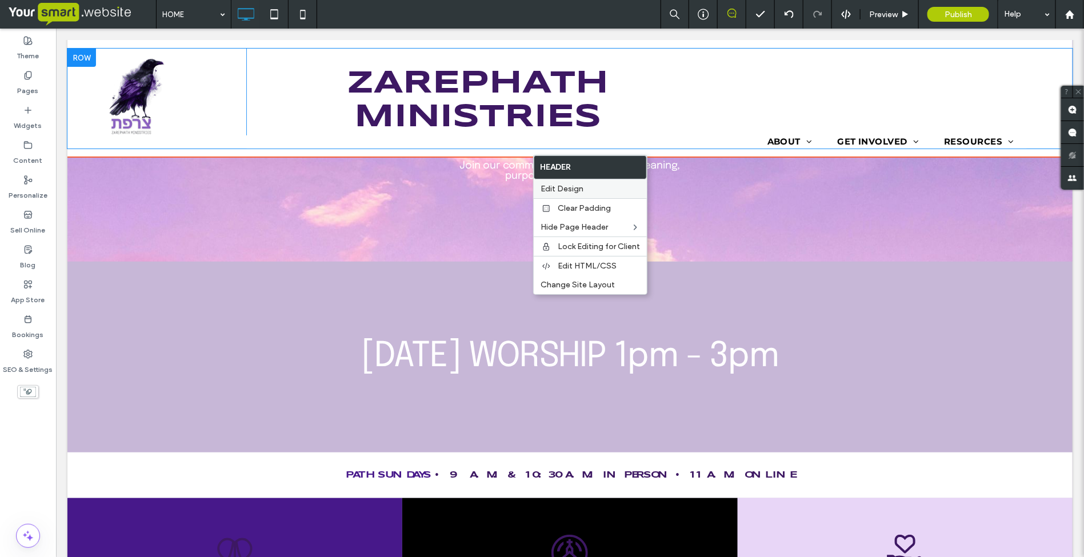
click at [559, 186] on span "Edit Design" at bounding box center [562, 189] width 43 height 10
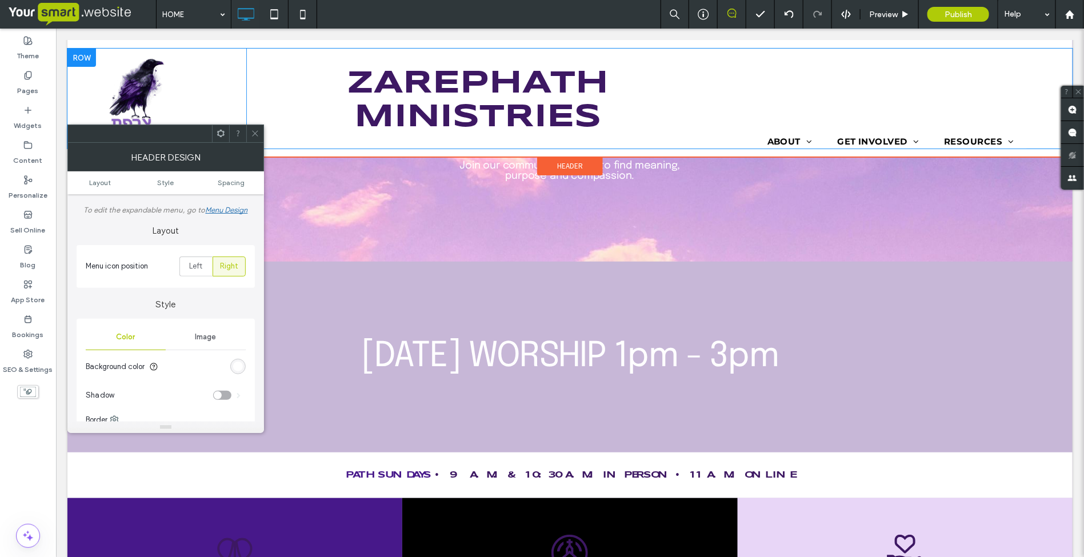
click at [259, 130] on icon at bounding box center [255, 133] width 9 height 9
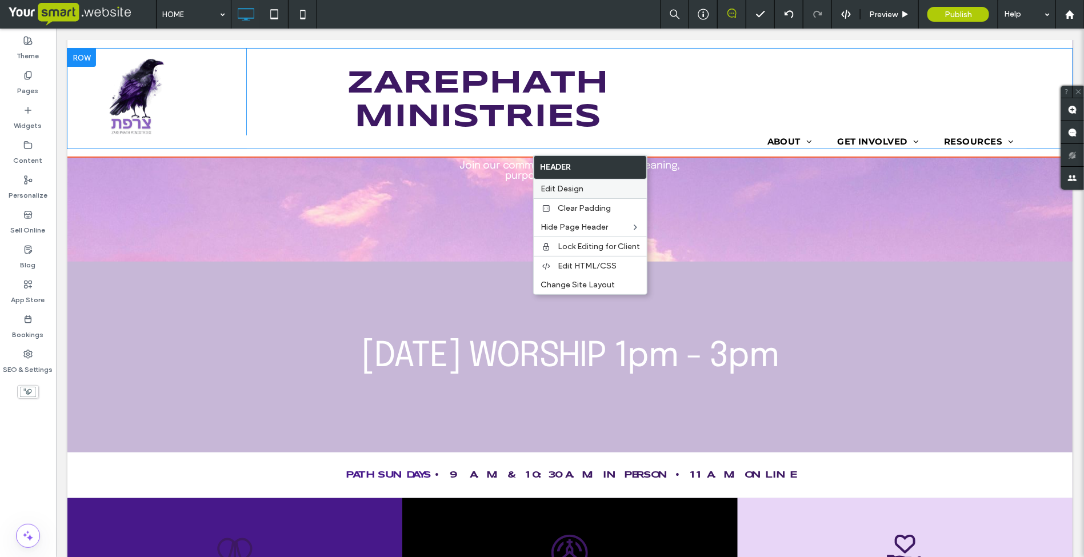
click at [572, 187] on span "Edit Design" at bounding box center [562, 189] width 43 height 10
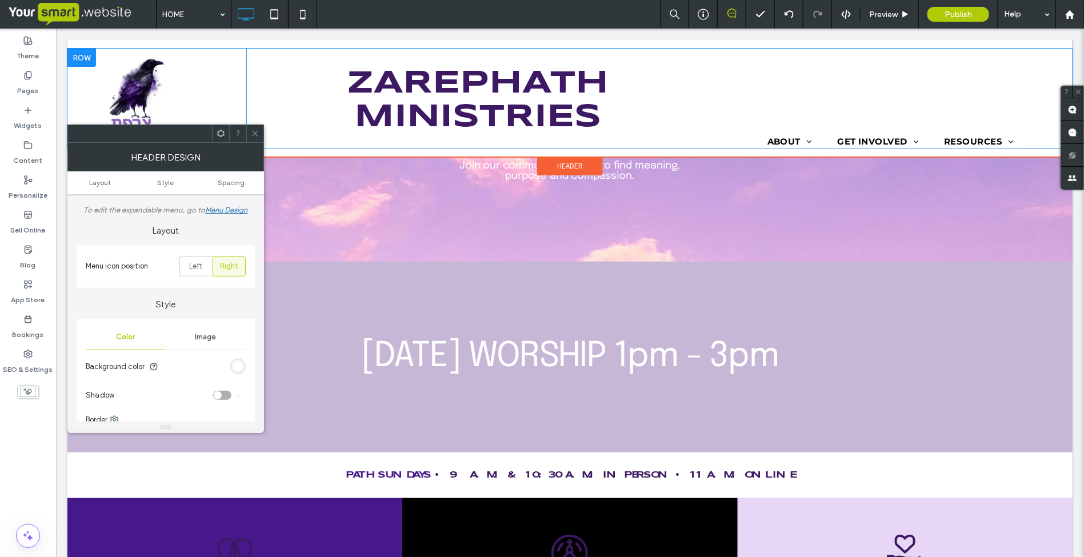
click at [233, 209] on div "Menu Design" at bounding box center [226, 210] width 42 height 9
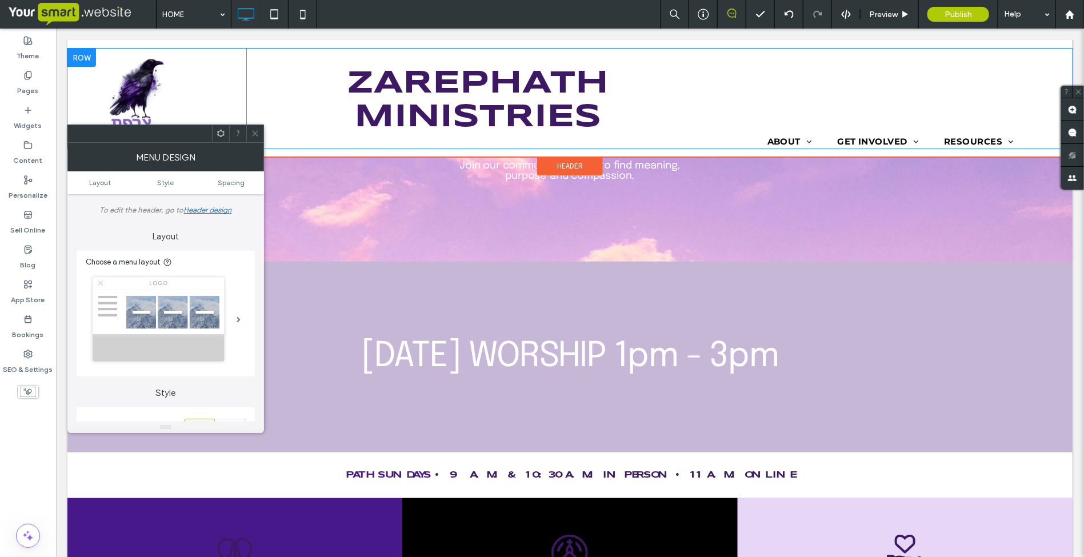
click at [255, 132] on icon at bounding box center [255, 133] width 9 height 9
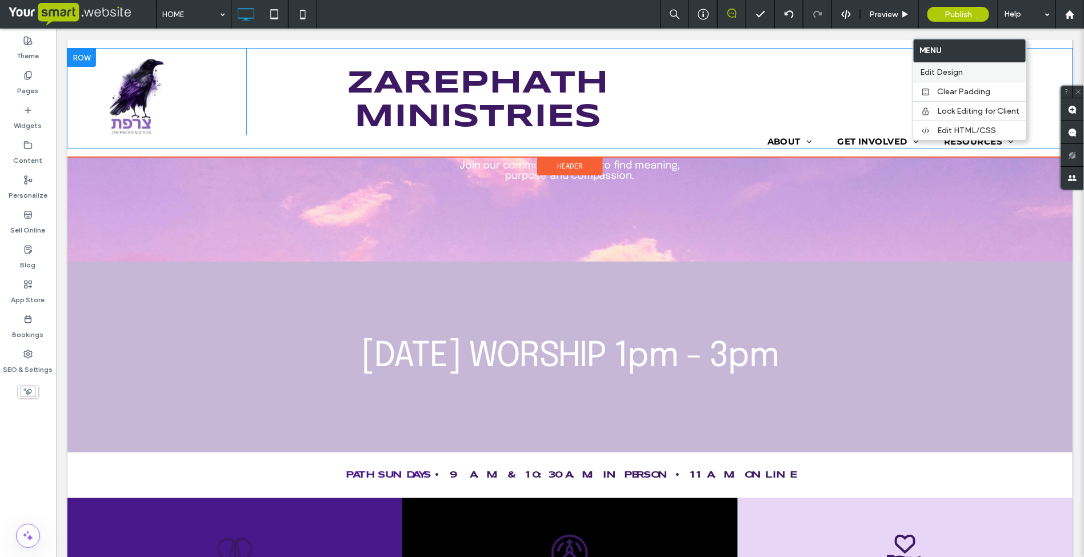
click at [975, 72] on label "Edit Design" at bounding box center [969, 72] width 99 height 10
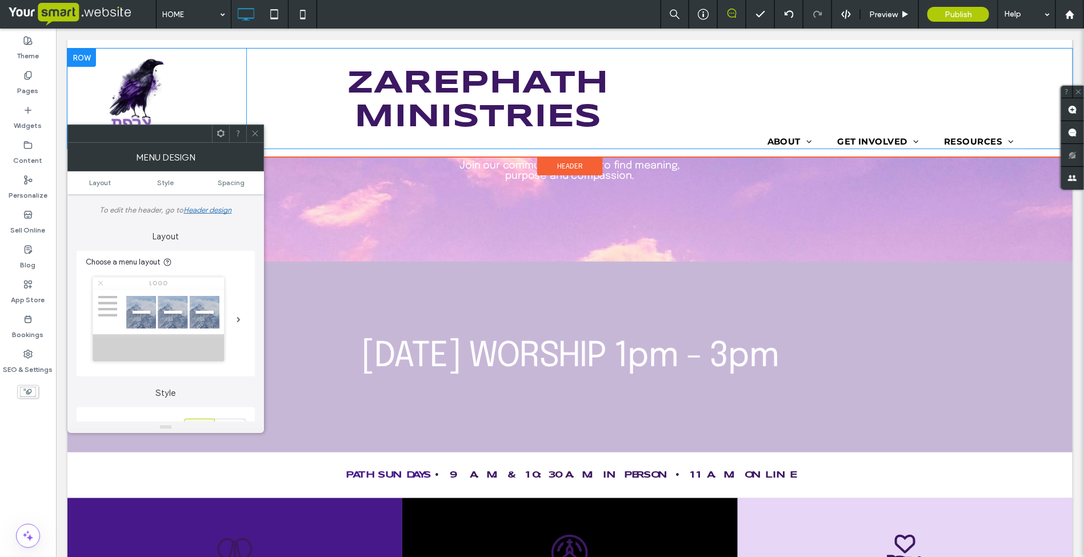
click at [187, 305] on img at bounding box center [158, 319] width 138 height 91
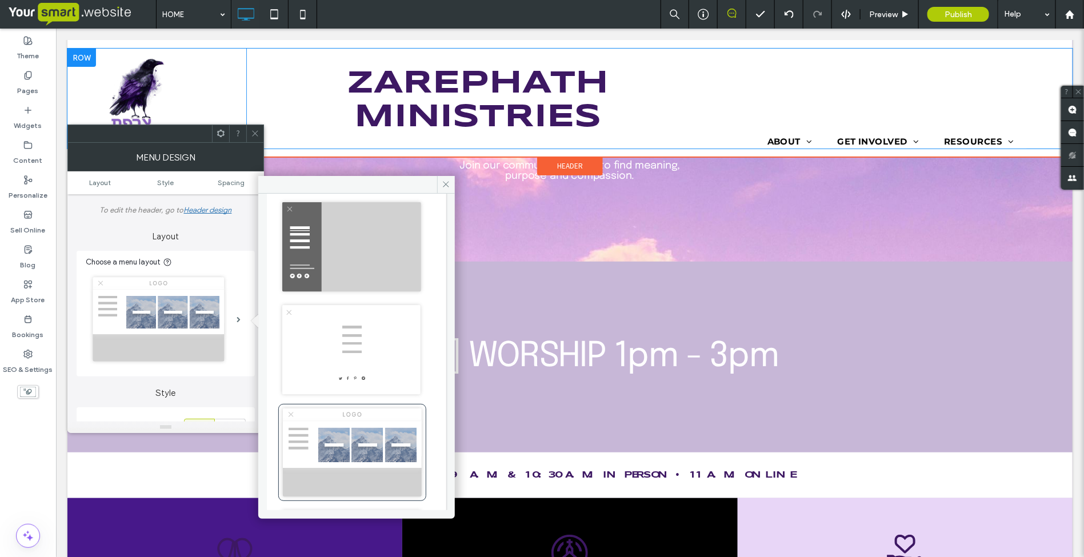
scroll to position [143, 0]
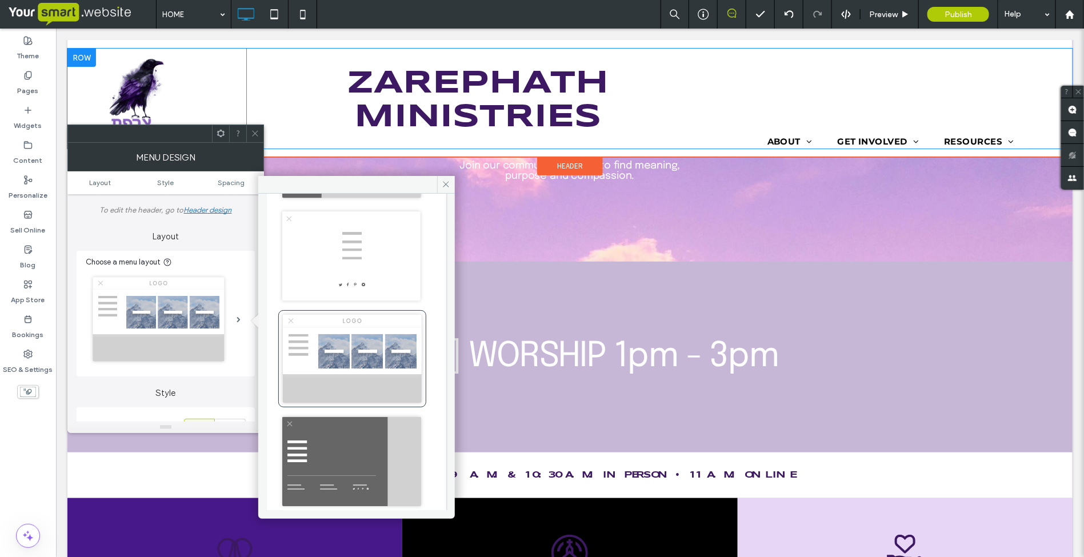
click at [347, 253] on img at bounding box center [351, 255] width 146 height 97
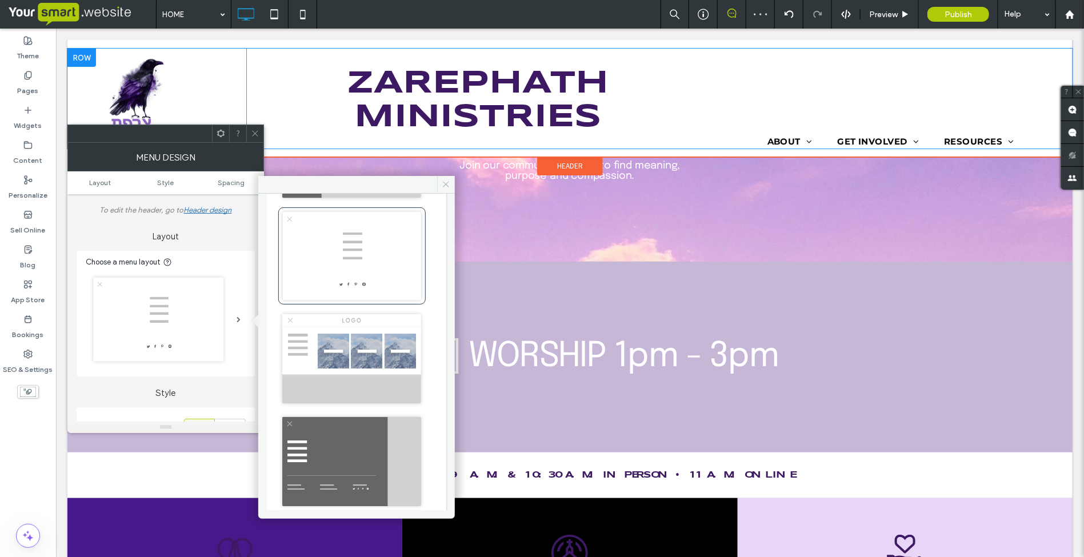
click at [449, 183] on use at bounding box center [447, 185] width 6 height 6
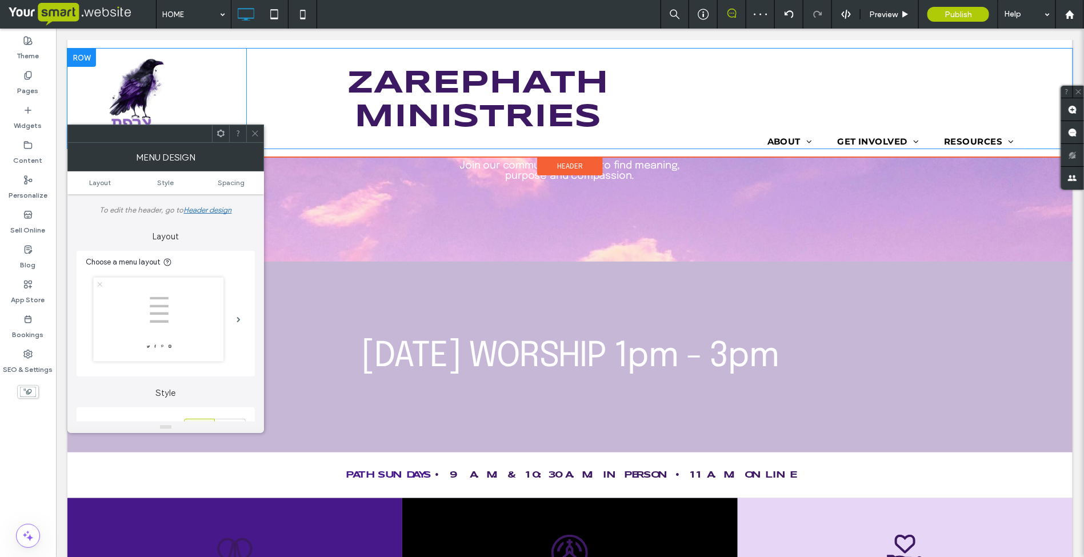
click at [253, 138] on span at bounding box center [255, 133] width 9 height 17
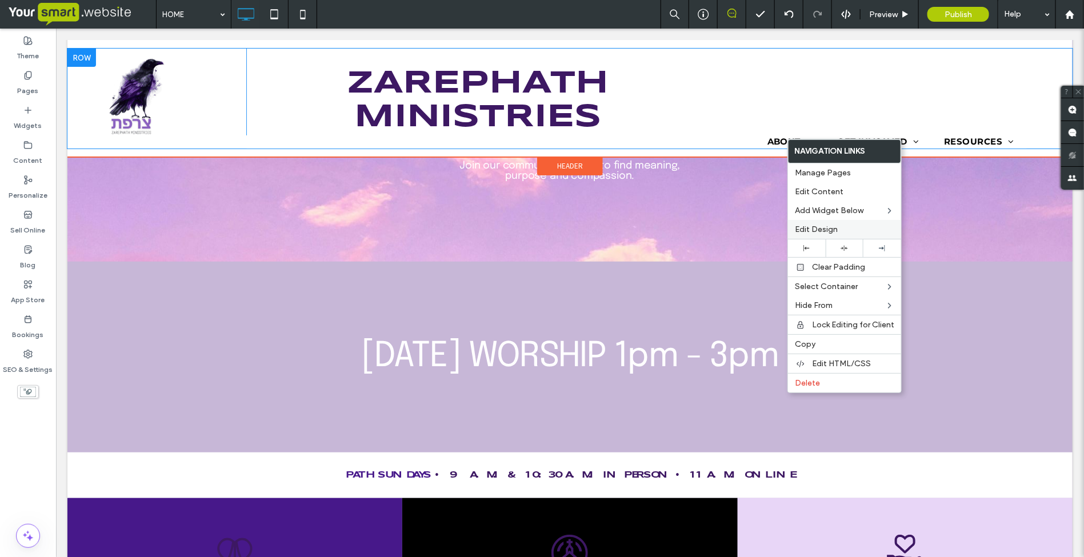
click at [810, 237] on div "Edit Design" at bounding box center [844, 229] width 113 height 19
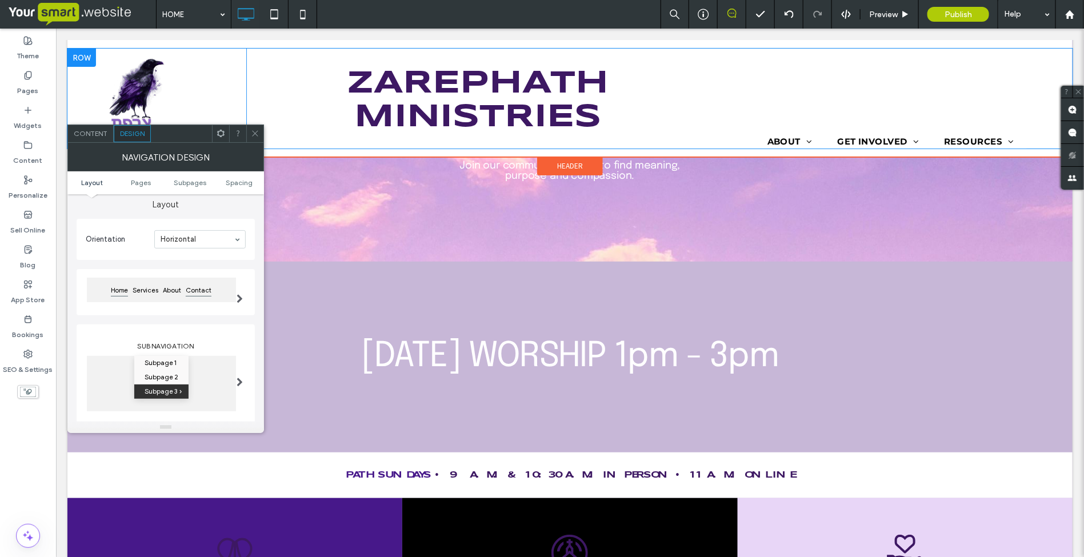
scroll to position [71, 0]
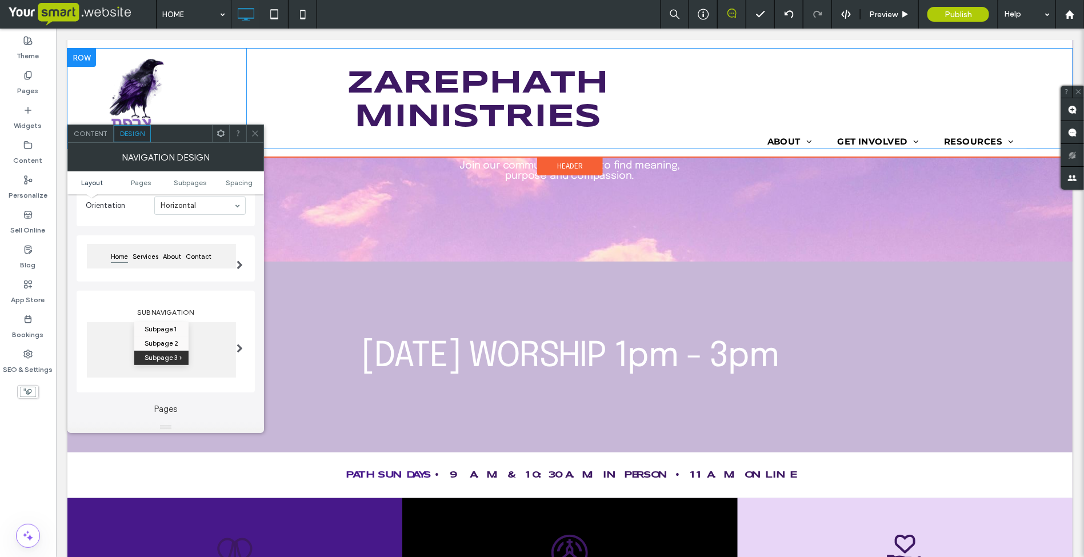
click at [240, 269] on span at bounding box center [240, 265] width 6 height 9
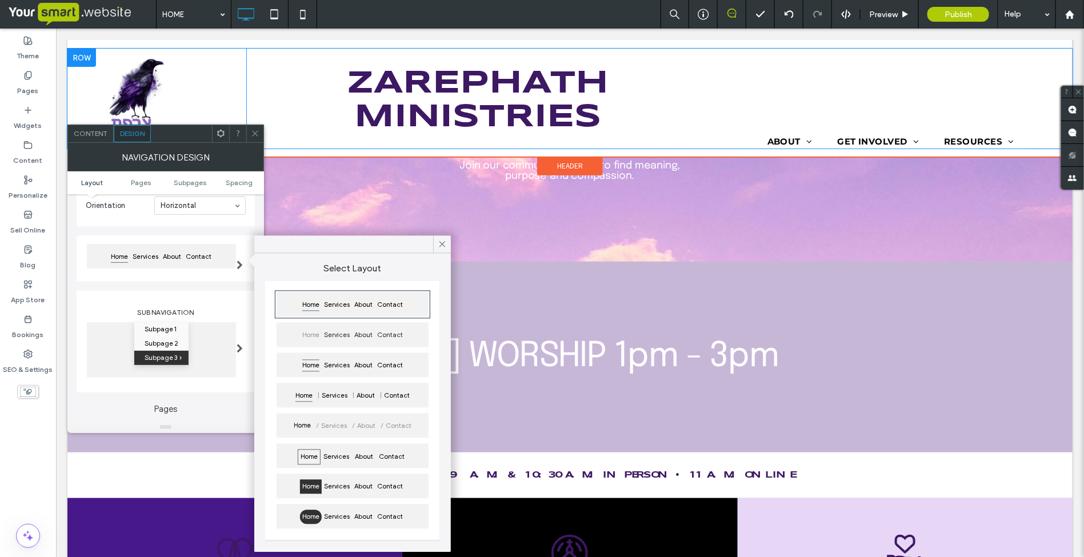
click at [240, 269] on span at bounding box center [240, 265] width 6 height 9
click at [18, 38] on div "Theme" at bounding box center [28, 48] width 56 height 35
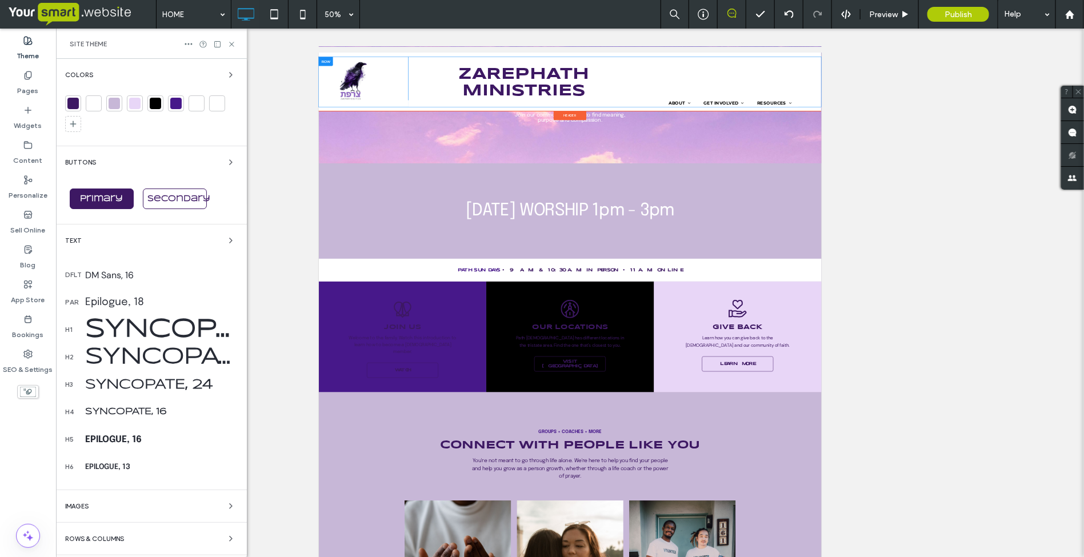
scroll to position [64, 0]
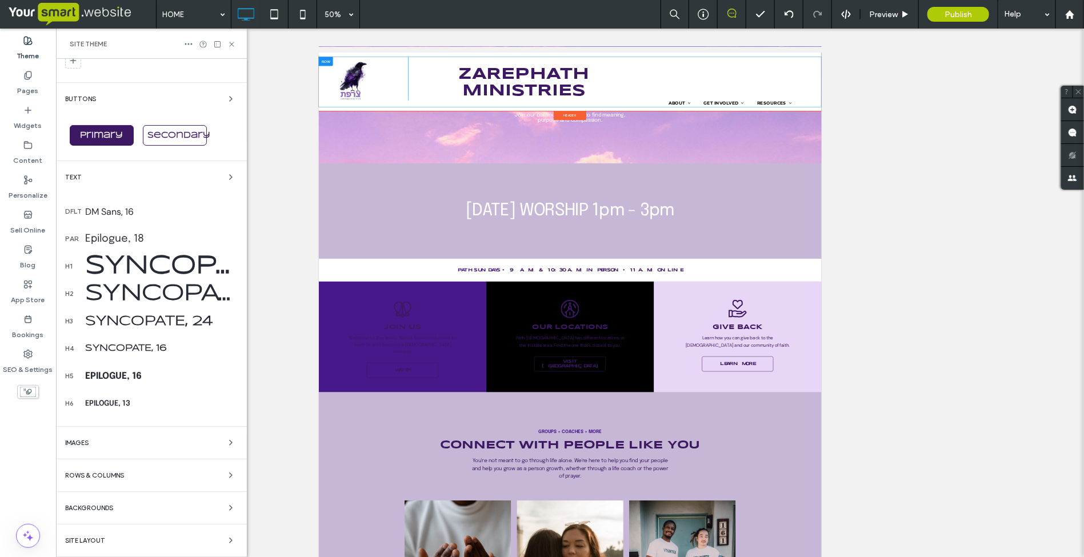
click at [100, 538] on span "Site Layout" at bounding box center [85, 541] width 40 height 6
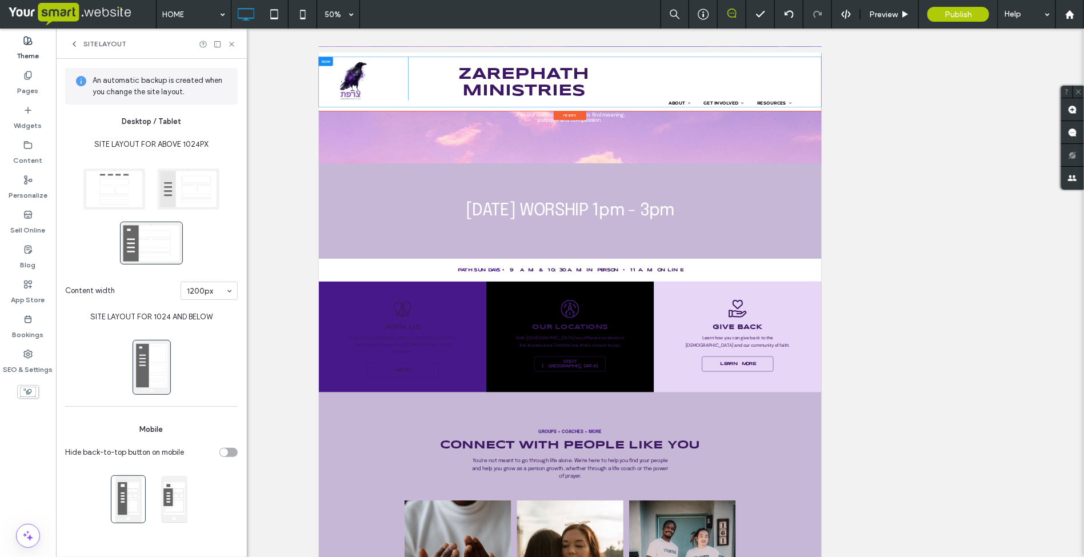
scroll to position [0, 0]
click at [163, 241] on span at bounding box center [151, 243] width 63 height 43
click at [193, 186] on span at bounding box center [188, 188] width 63 height 43
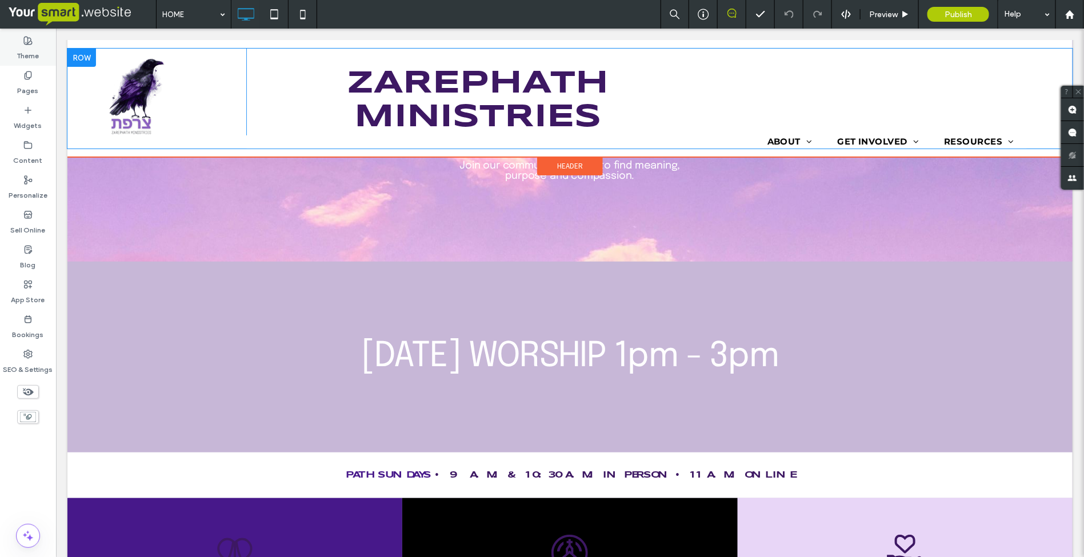
click at [23, 47] on label "Theme" at bounding box center [28, 53] width 22 height 16
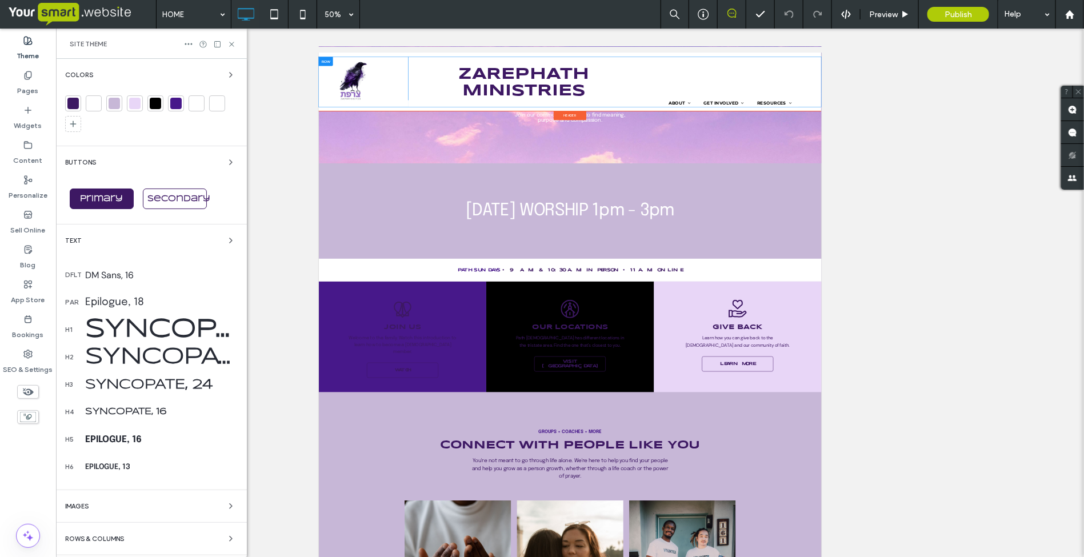
scroll to position [64, 0]
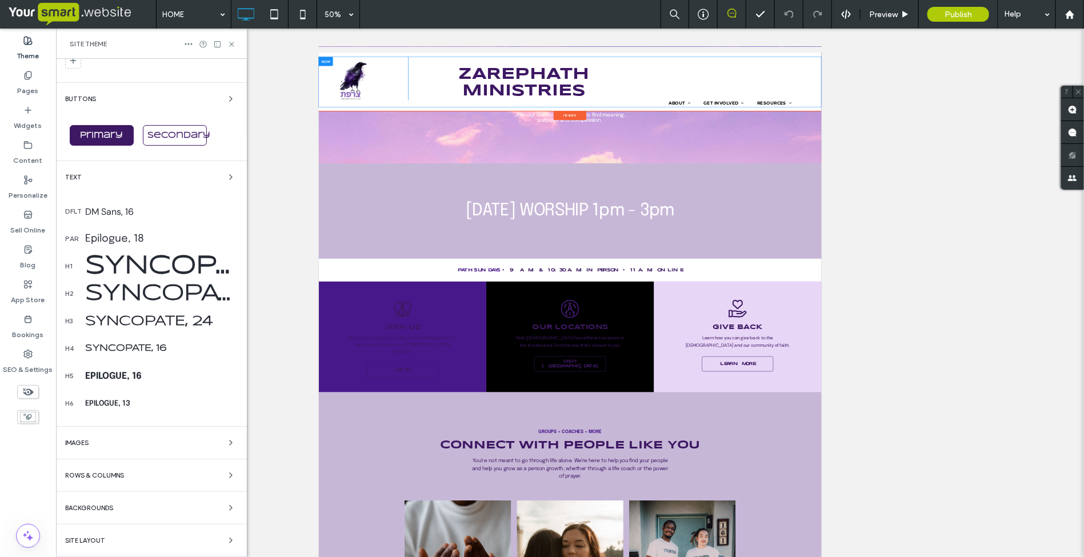
click at [115, 538] on div "Site Layout" at bounding box center [151, 541] width 173 height 14
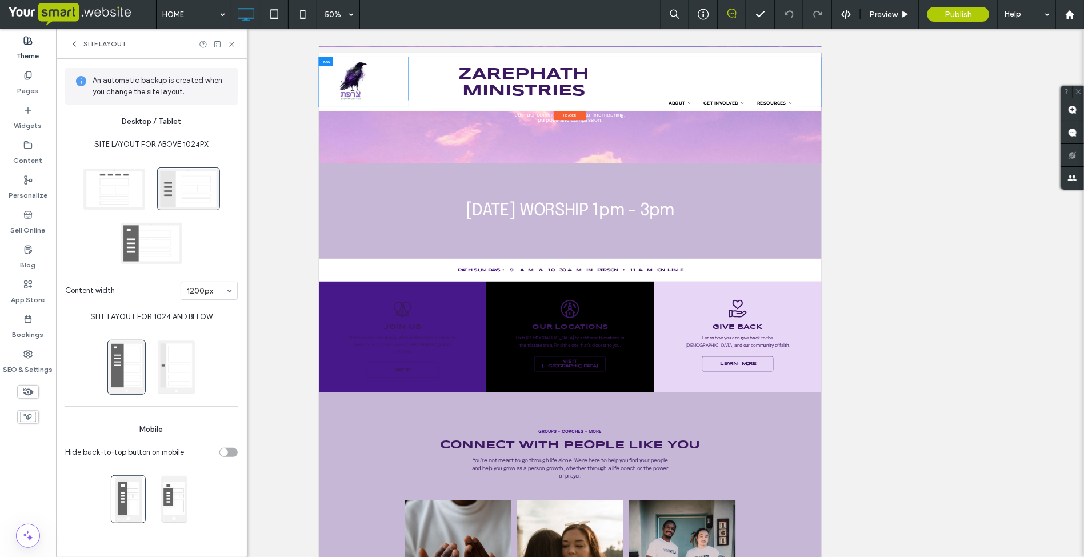
scroll to position [0, 0]
click at [159, 241] on span at bounding box center [151, 243] width 63 height 43
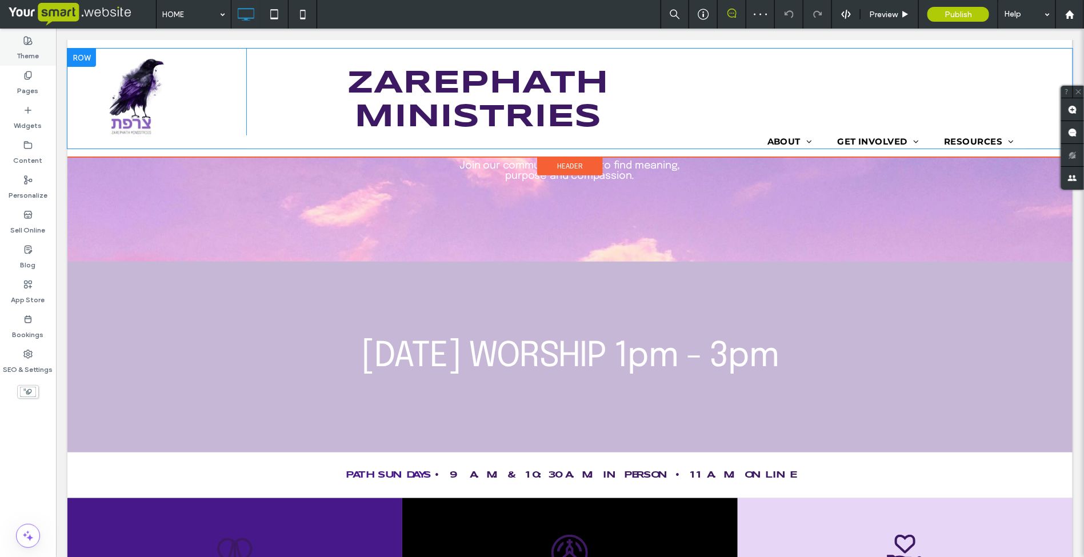
click at [19, 46] on label "Theme" at bounding box center [28, 53] width 22 height 16
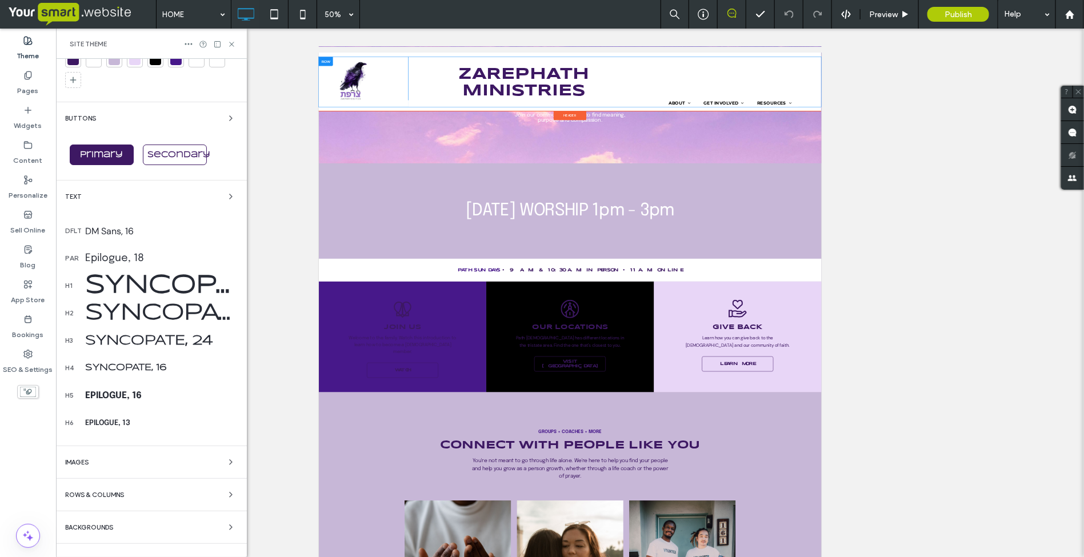
scroll to position [64, 0]
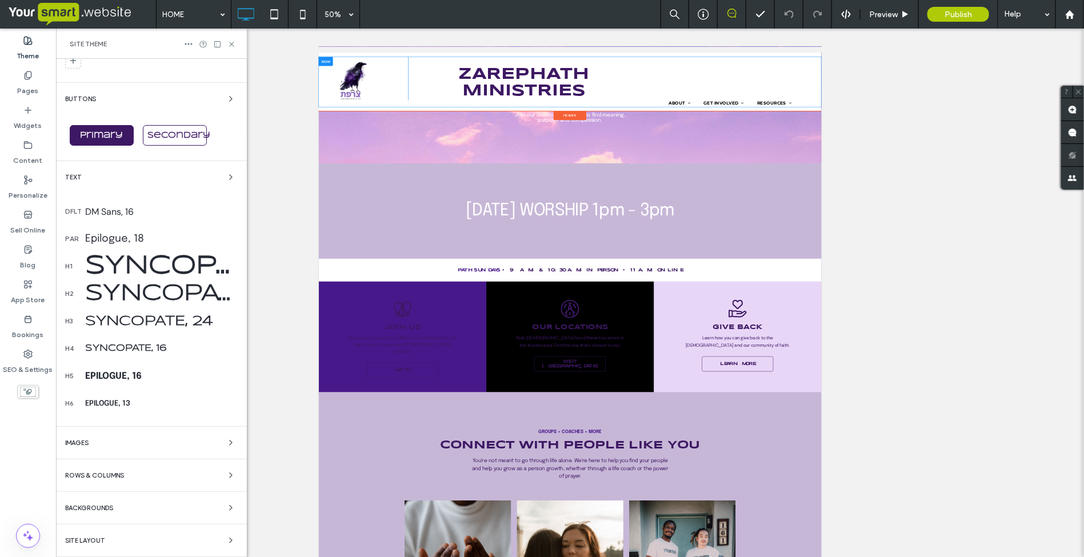
click at [109, 534] on div "Site Layout" at bounding box center [151, 541] width 173 height 14
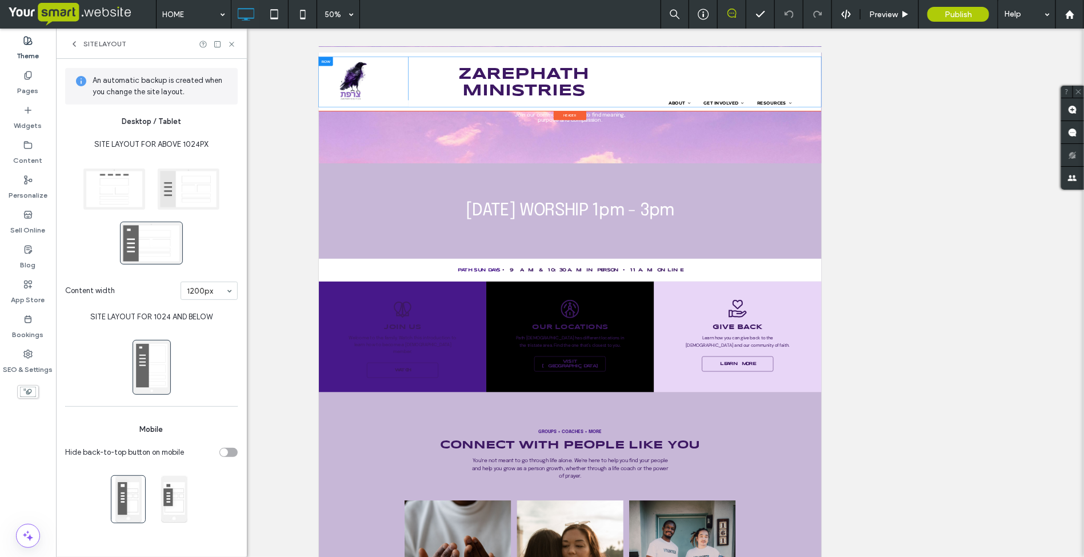
scroll to position [0, 0]
click at [70, 40] on icon at bounding box center [74, 43] width 9 height 9
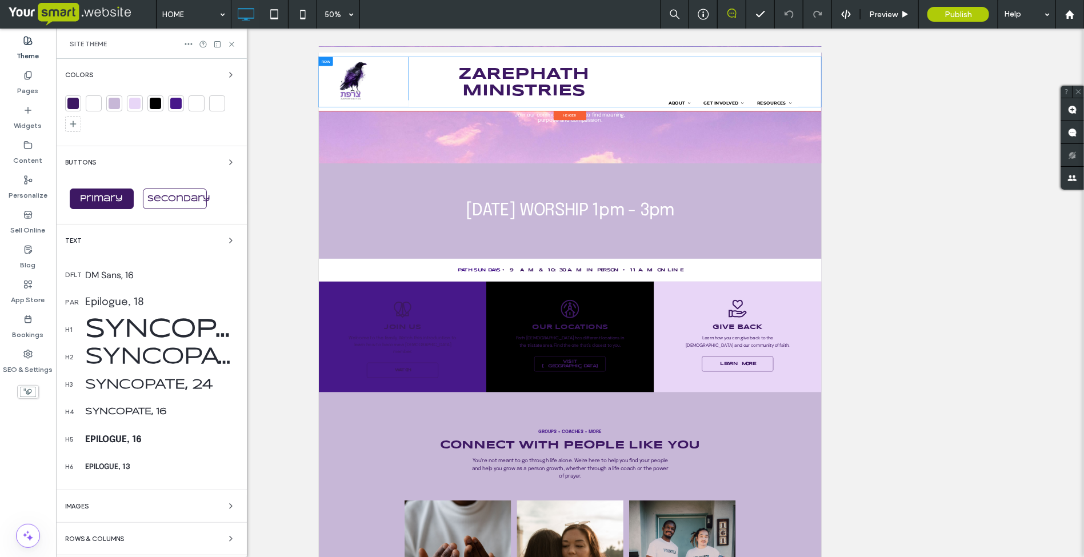
scroll to position [64, 0]
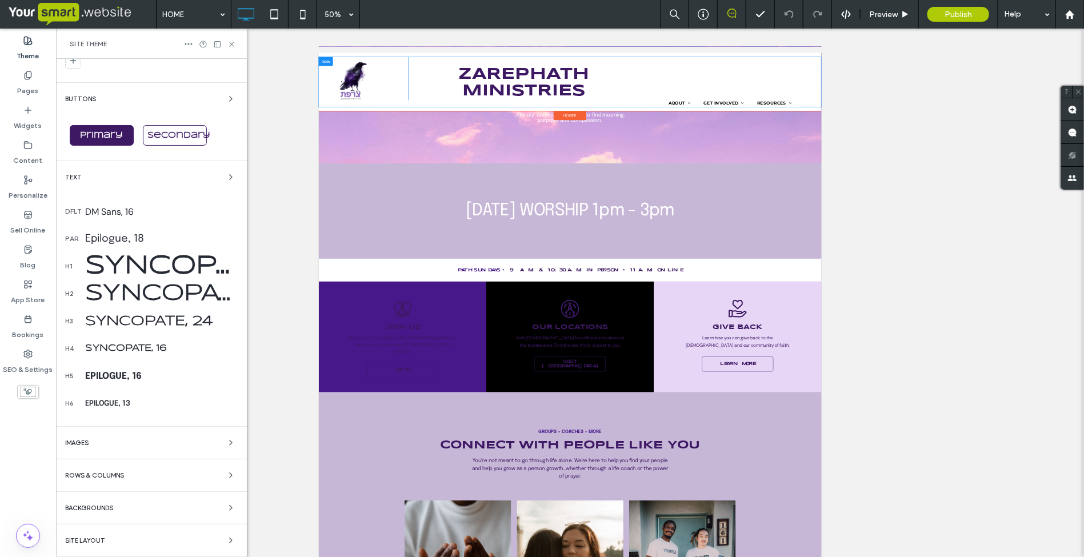
click at [120, 537] on div "Site Layout" at bounding box center [151, 541] width 173 height 14
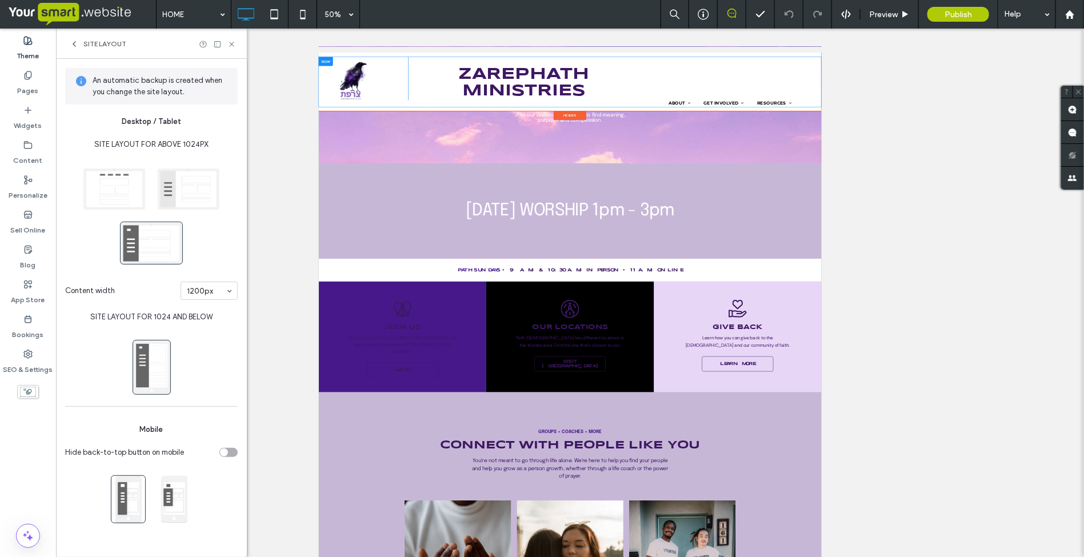
scroll to position [0, 0]
click at [230, 44] on icon at bounding box center [231, 44] width 9 height 9
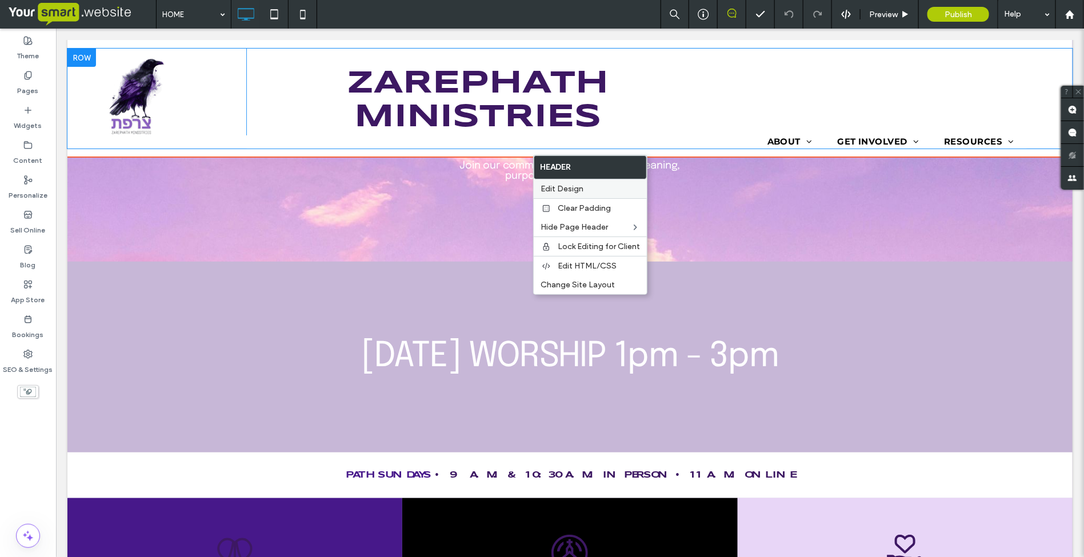
click at [557, 189] on span "Edit Design" at bounding box center [562, 189] width 43 height 10
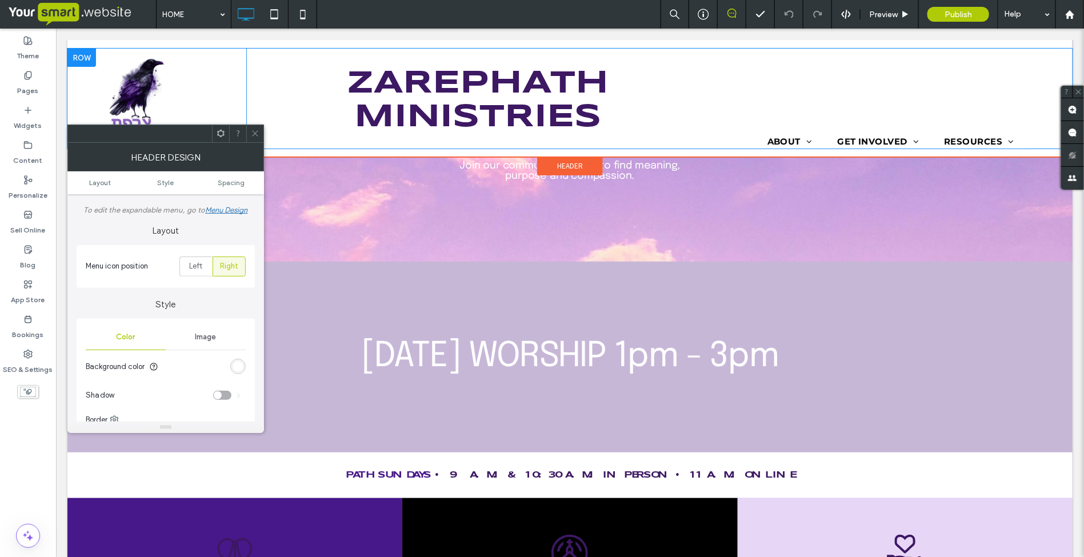
click at [227, 210] on div "Menu Design" at bounding box center [226, 210] width 42 height 9
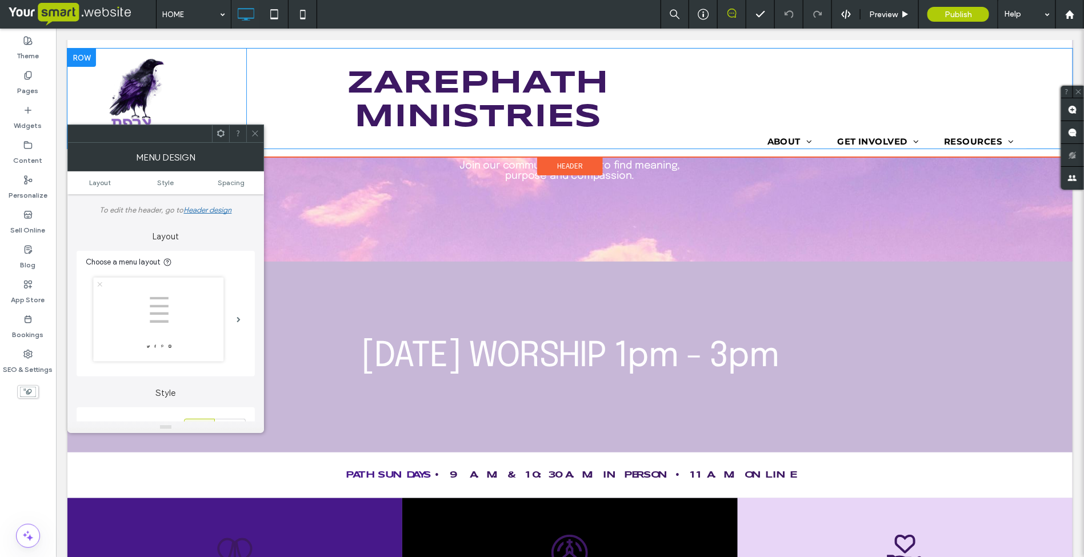
click at [250, 136] on div at bounding box center [254, 133] width 17 height 17
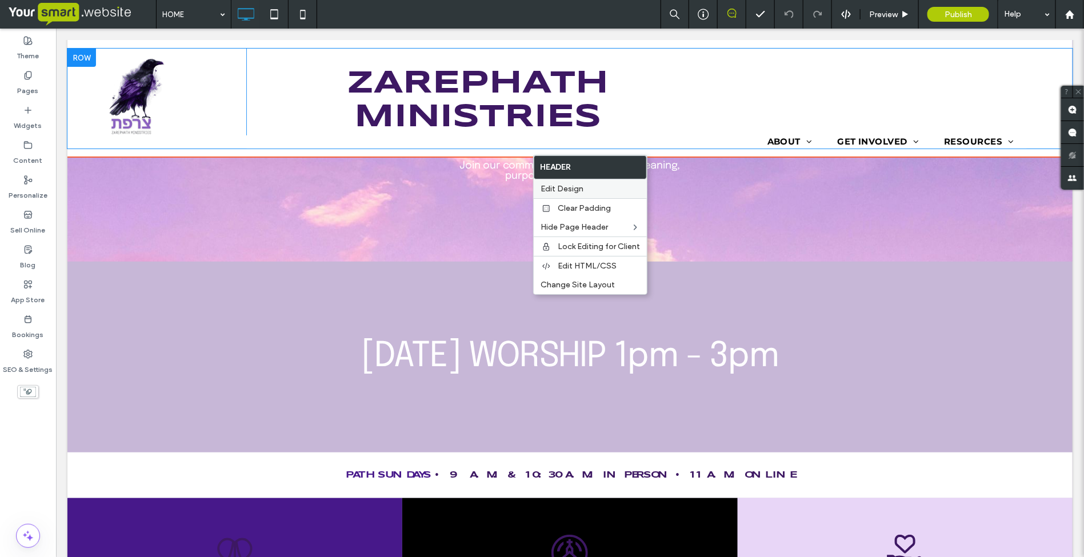
click at [549, 183] on div "Edit Design" at bounding box center [590, 188] width 113 height 19
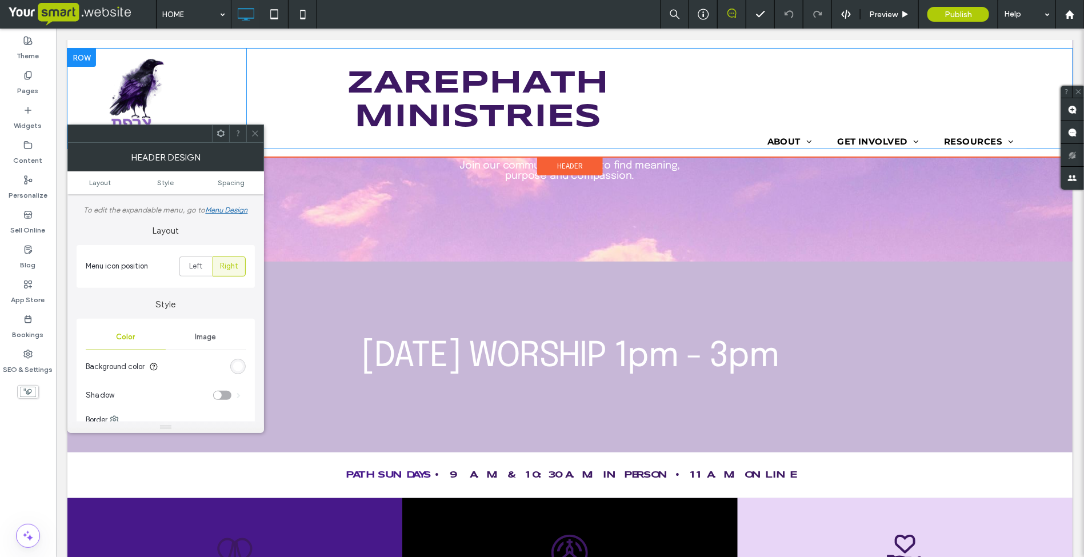
click at [237, 206] on div "Menu Design" at bounding box center [226, 210] width 42 height 9
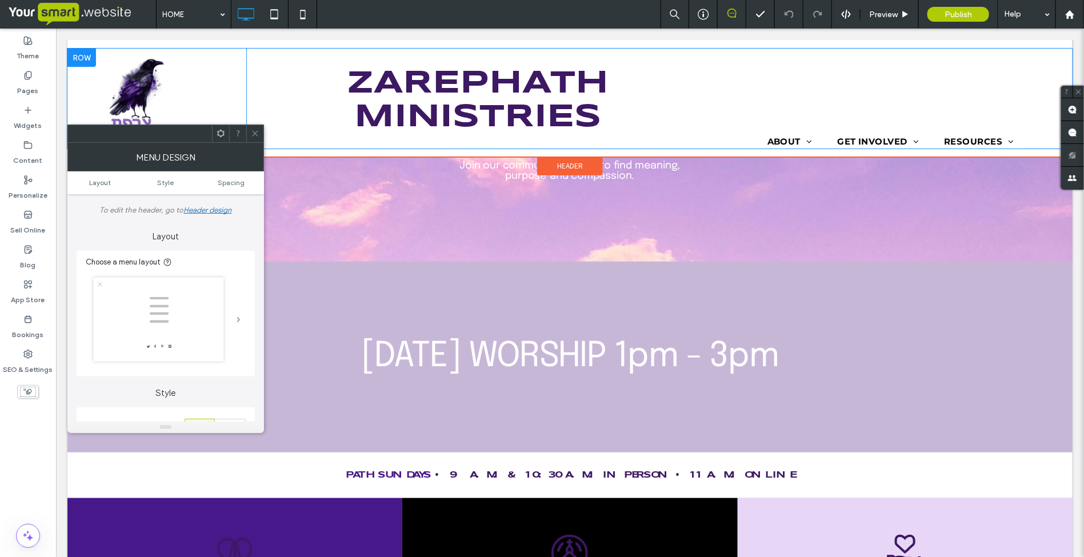
click at [237, 319] on span at bounding box center [239, 320] width 4 height 6
click at [237, 318] on span at bounding box center [239, 320] width 4 height 6
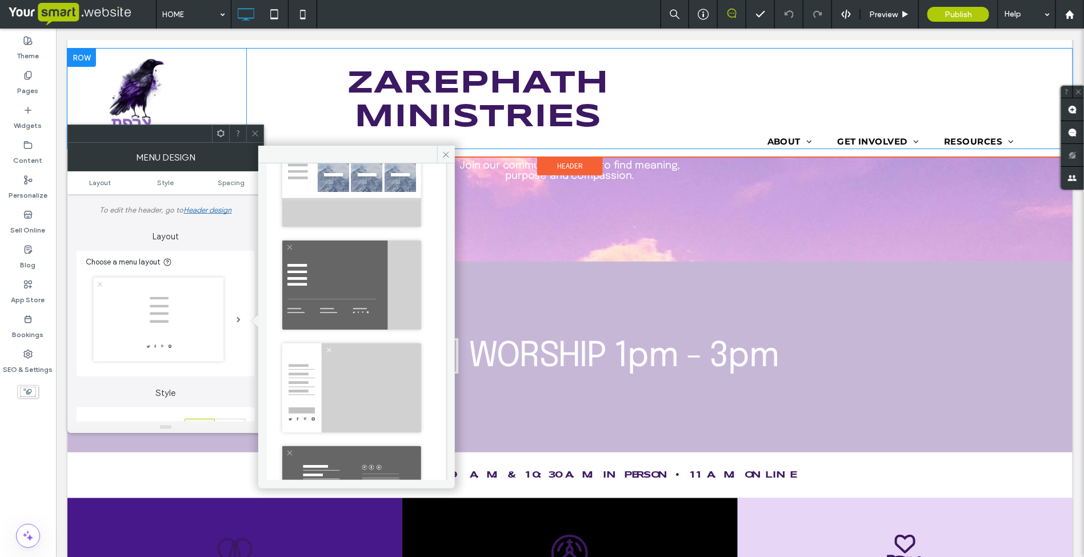
scroll to position [285, 0]
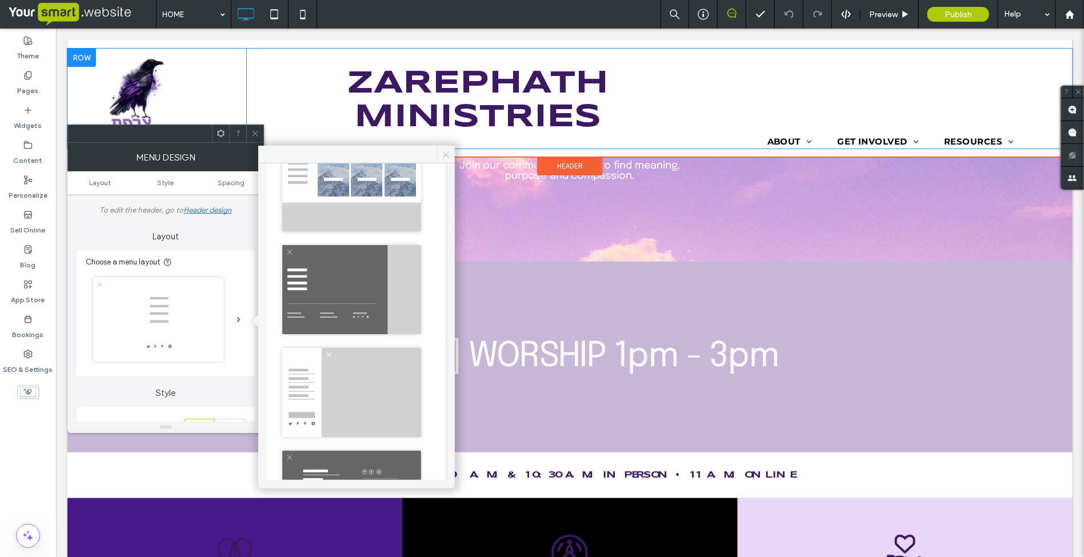
click at [444, 153] on icon at bounding box center [446, 154] width 9 height 9
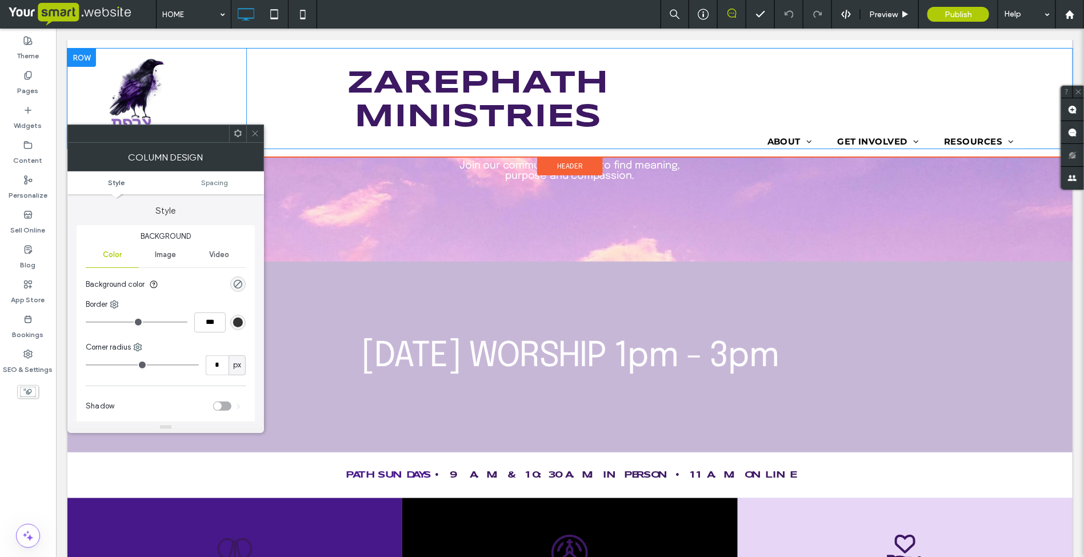
click at [251, 134] on icon at bounding box center [255, 133] width 9 height 9
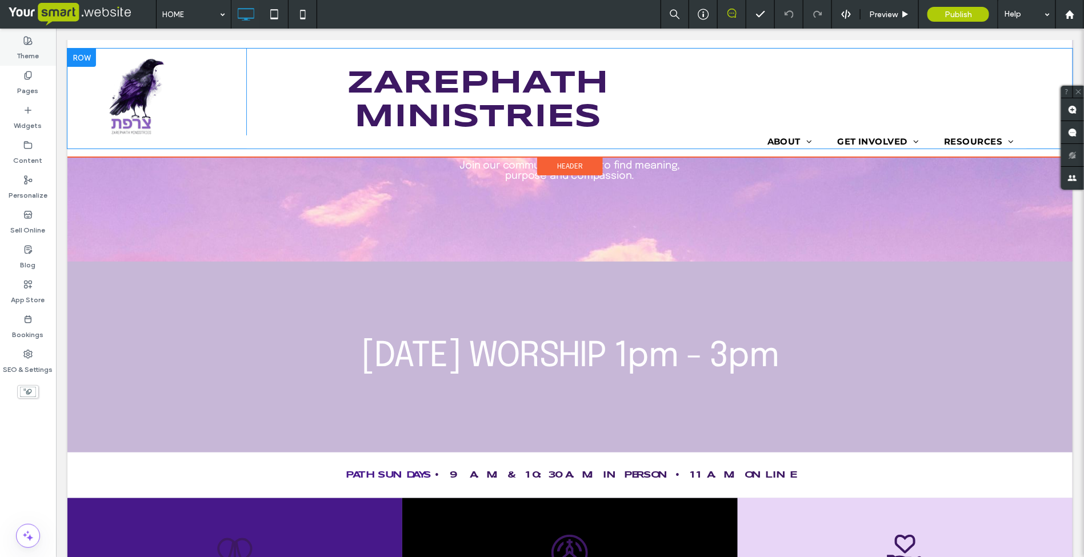
click at [32, 46] on label "Theme" at bounding box center [28, 53] width 22 height 16
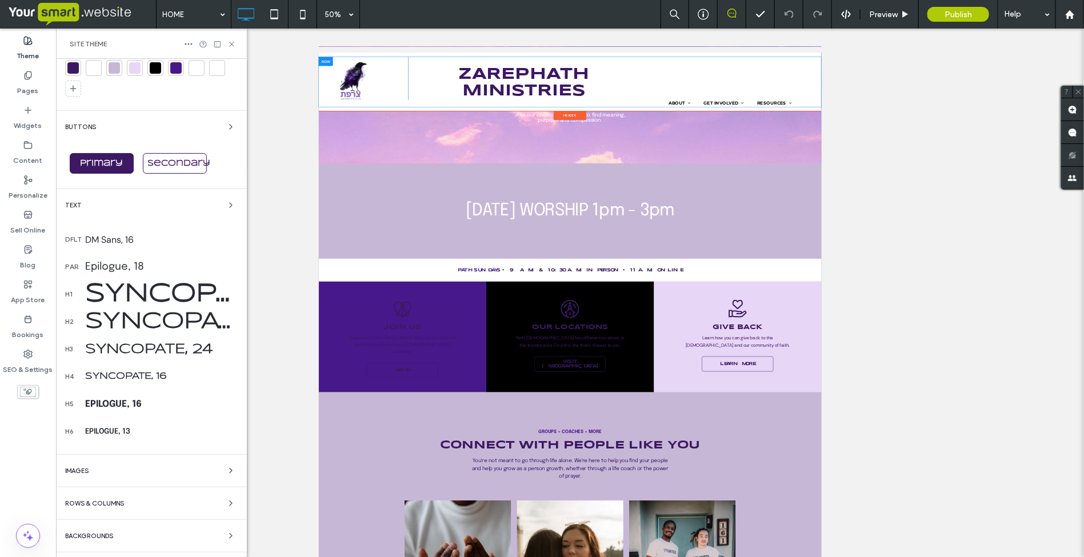
scroll to position [64, 0]
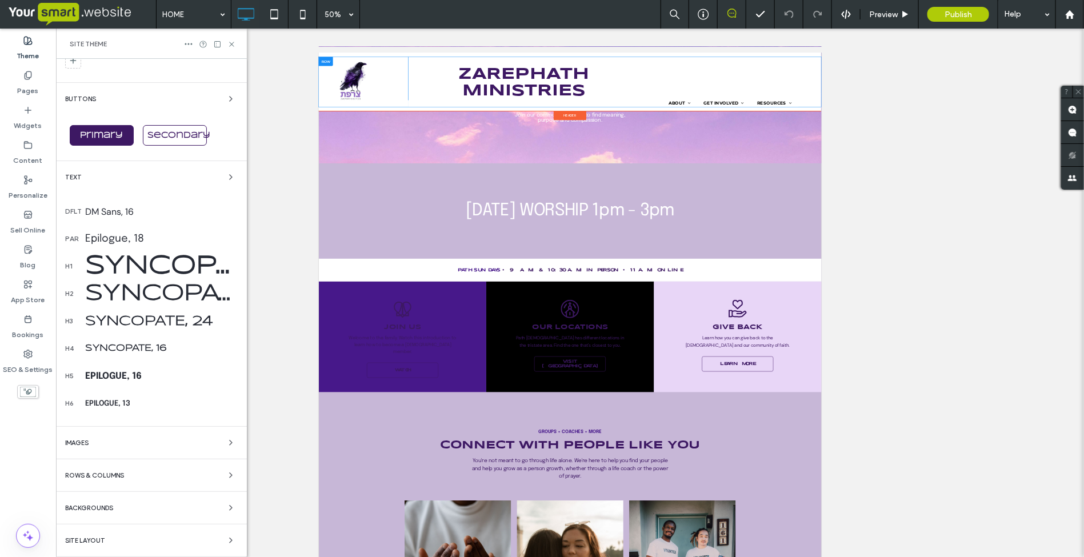
click at [99, 474] on span "Rows & Columns" at bounding box center [94, 476] width 59 height 6
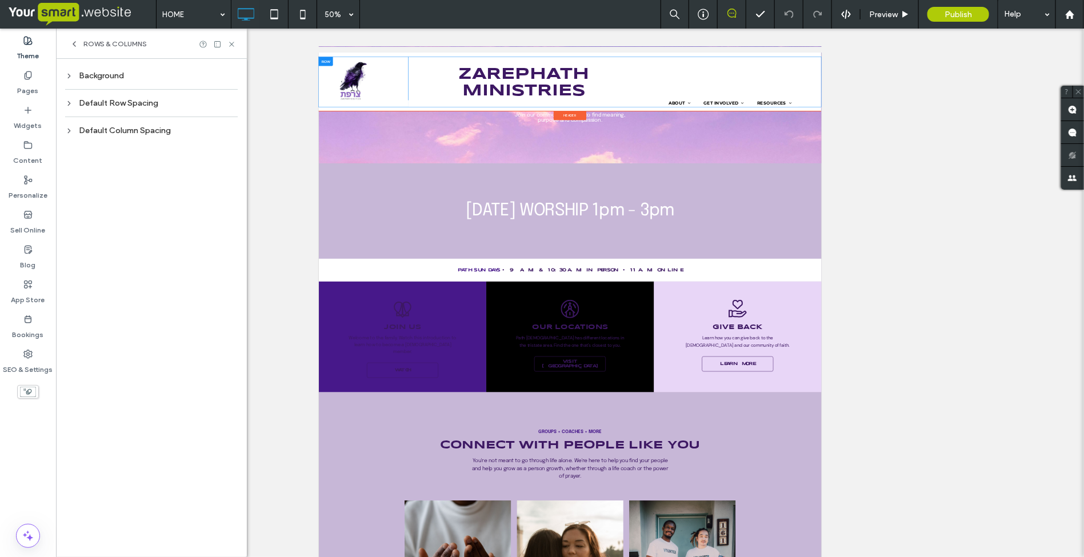
scroll to position [0, 0]
click at [75, 43] on icon at bounding box center [74, 43] width 9 height 9
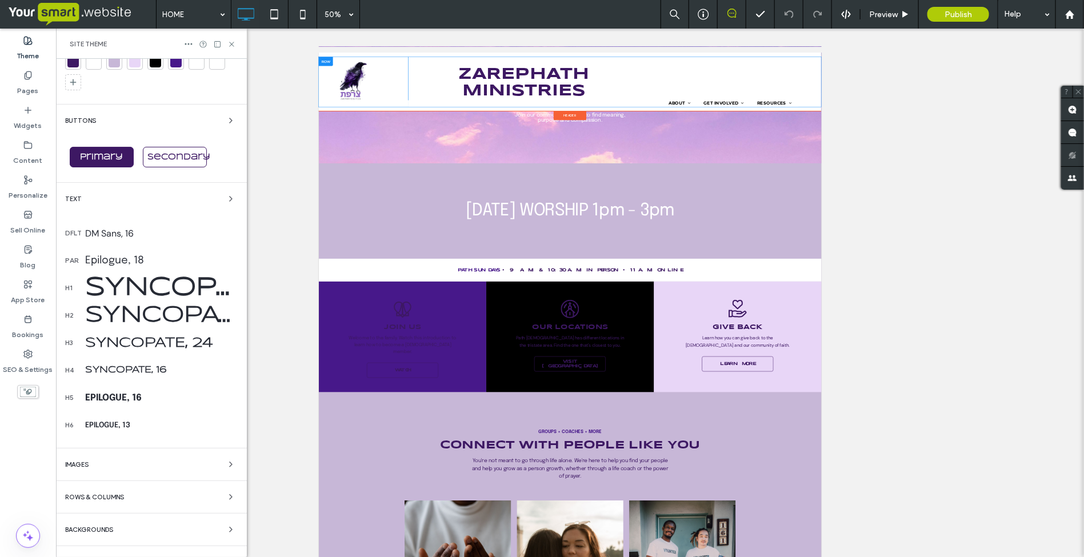
scroll to position [64, 0]
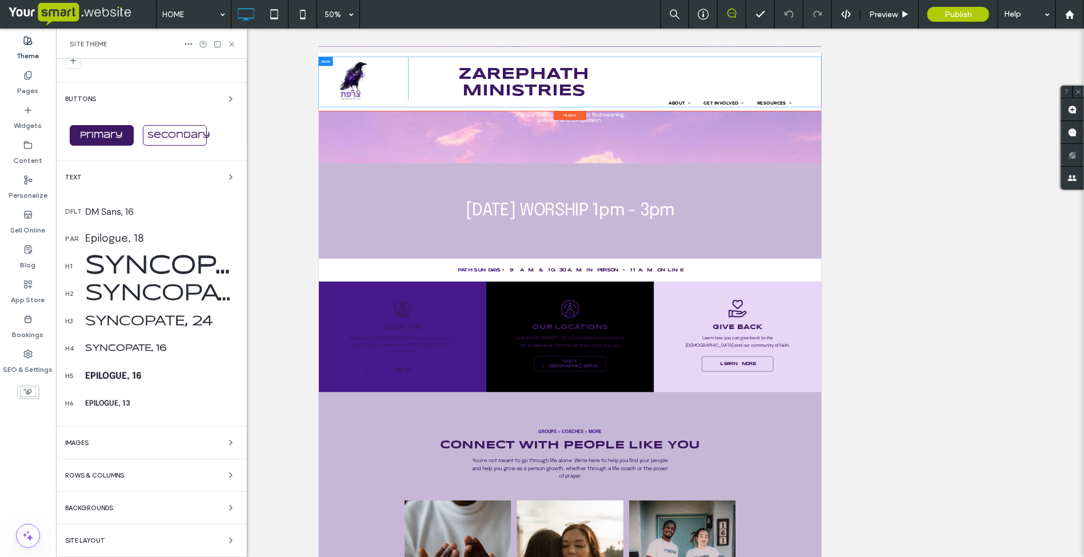
click at [98, 538] on span "Site Layout" at bounding box center [85, 541] width 40 height 6
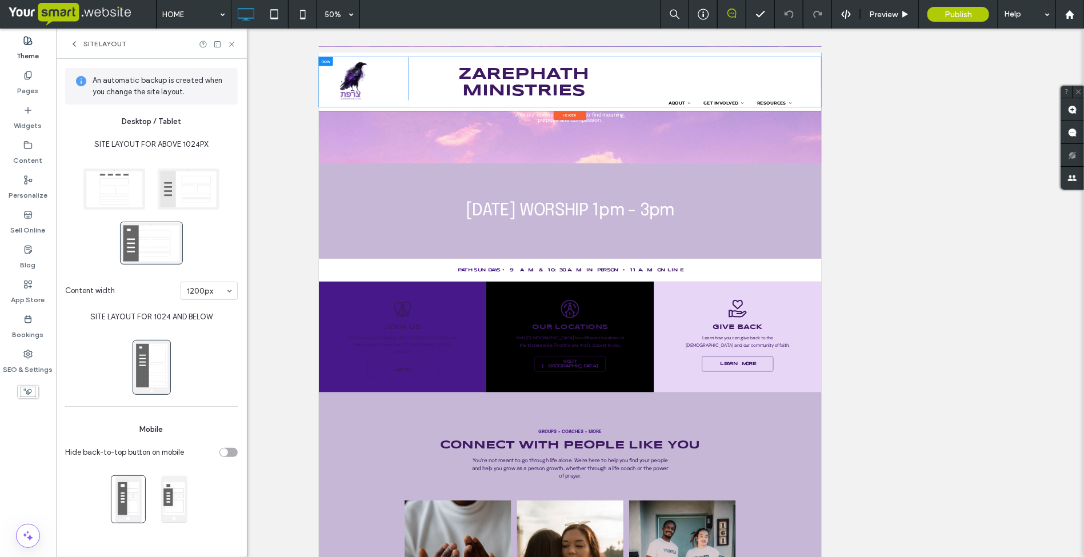
scroll to position [0, 0]
click at [229, 45] on icon at bounding box center [231, 44] width 9 height 9
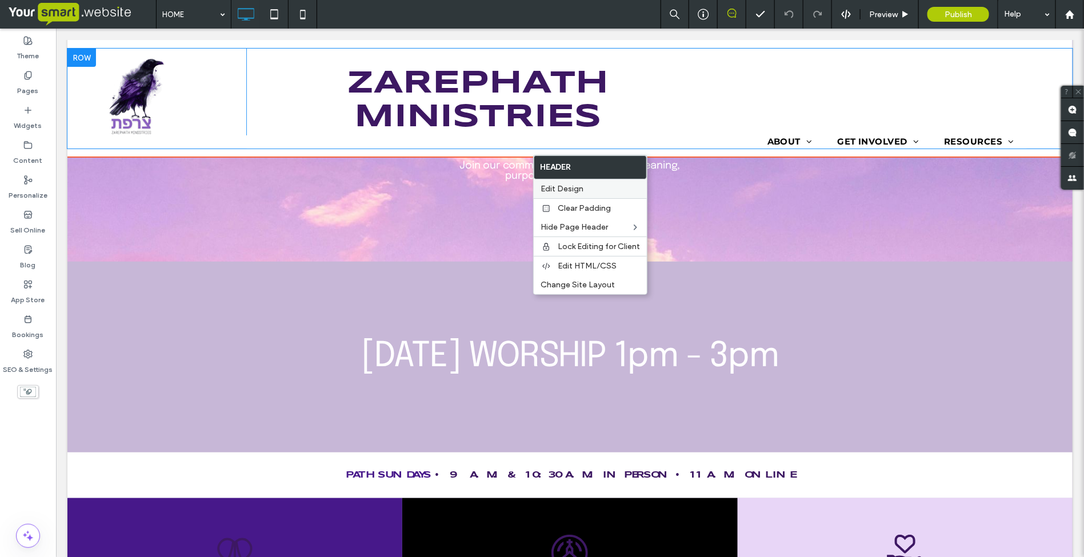
click at [554, 187] on span "Edit Design" at bounding box center [562, 189] width 43 height 10
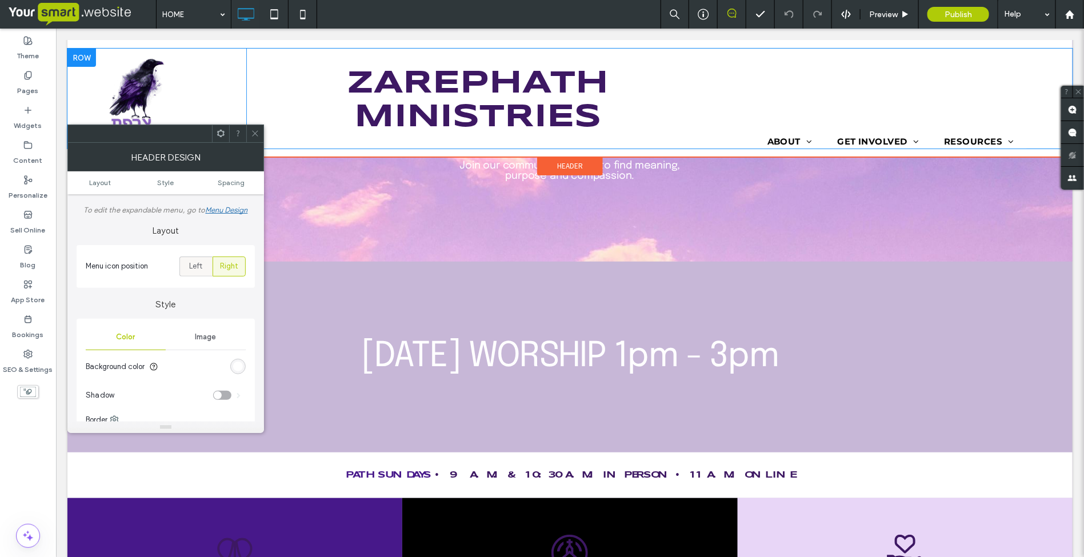
click at [195, 267] on span "Left" at bounding box center [195, 266] width 13 height 11
click at [229, 264] on span "Right" at bounding box center [229, 266] width 18 height 11
click at [111, 184] on link "Layout" at bounding box center [100, 182] width 66 height 9
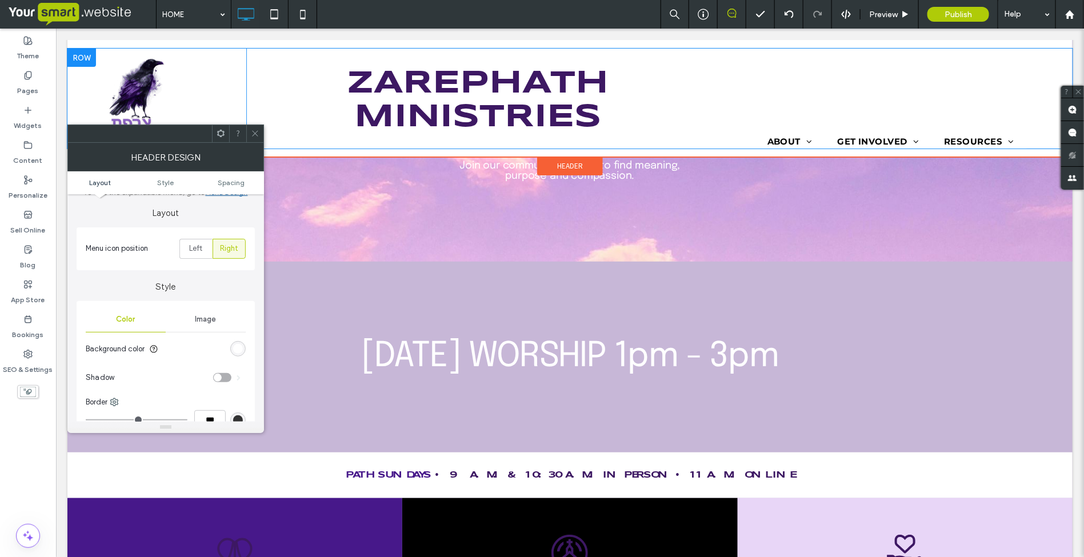
scroll to position [21, 0]
click at [103, 184] on span "Layout" at bounding box center [100, 182] width 22 height 9
click at [253, 138] on span at bounding box center [255, 133] width 9 height 17
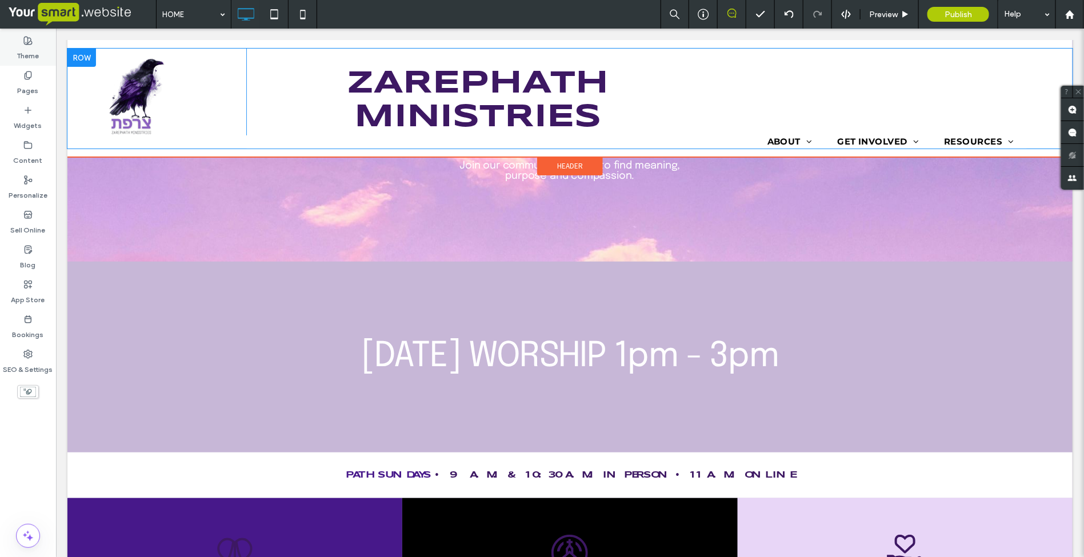
click at [26, 39] on icon at bounding box center [27, 40] width 9 height 9
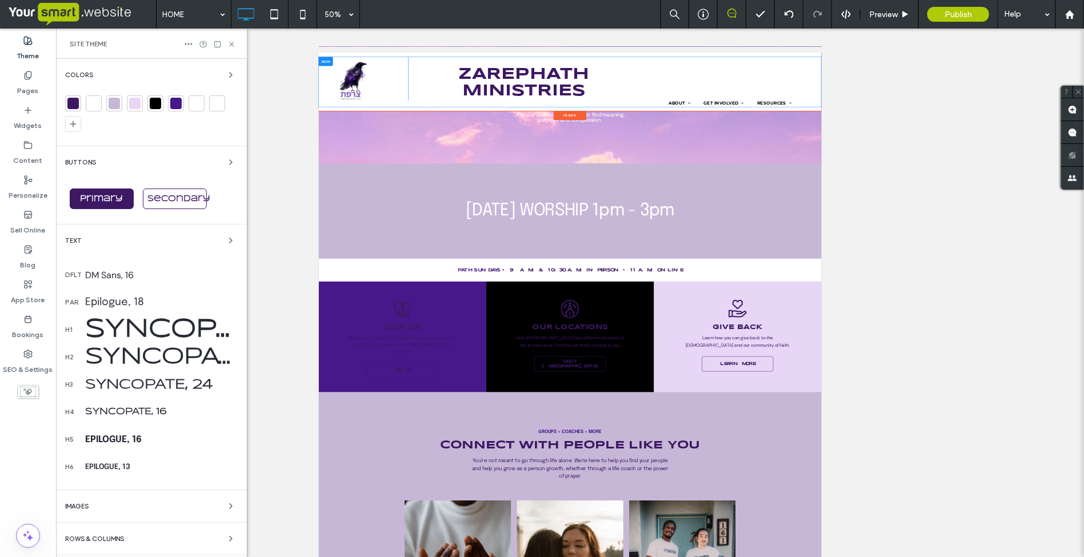
scroll to position [64, 0]
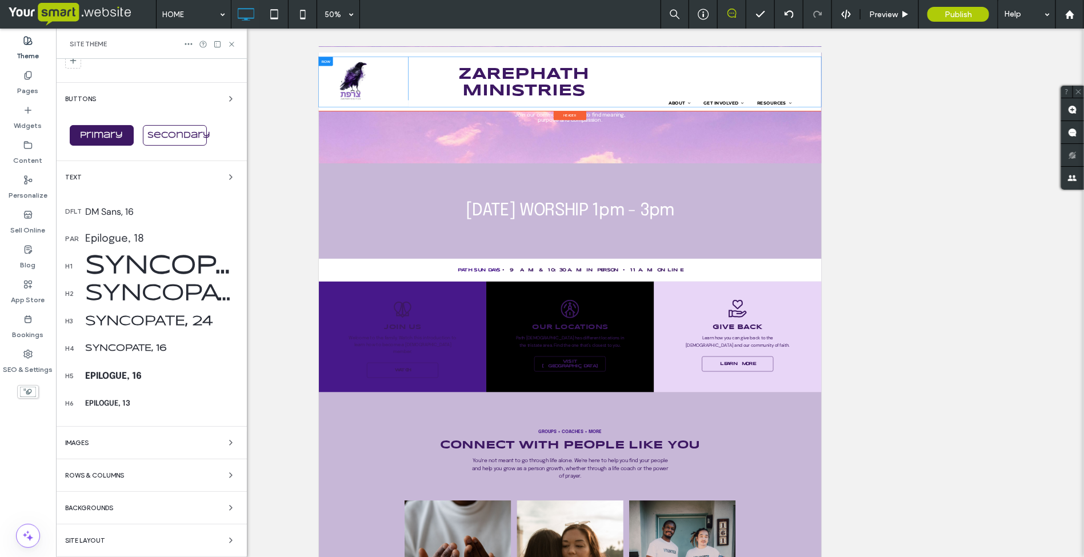
click at [91, 538] on span "Site Layout" at bounding box center [85, 541] width 40 height 6
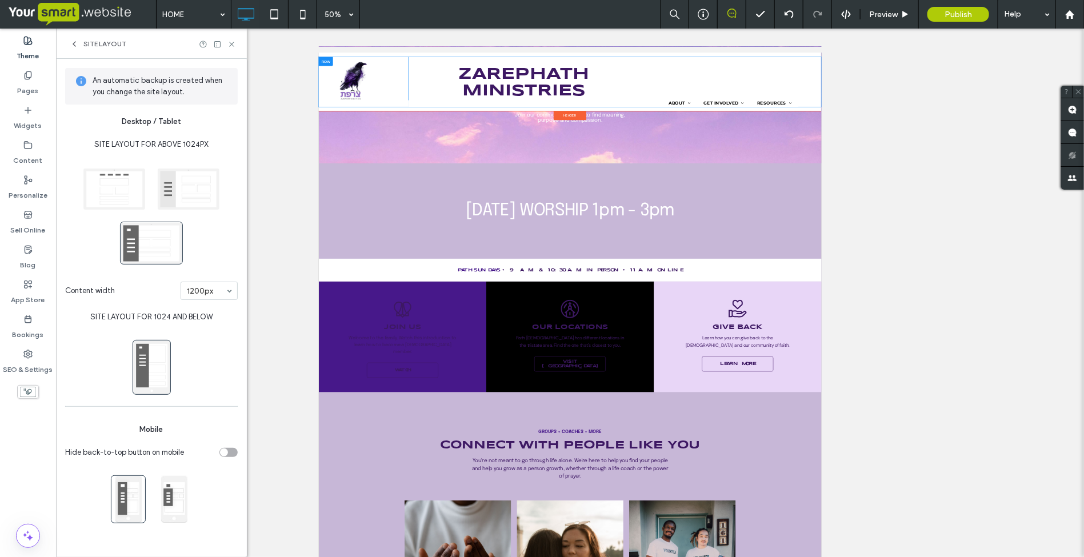
scroll to position [0, 0]
click at [77, 42] on icon at bounding box center [74, 43] width 9 height 9
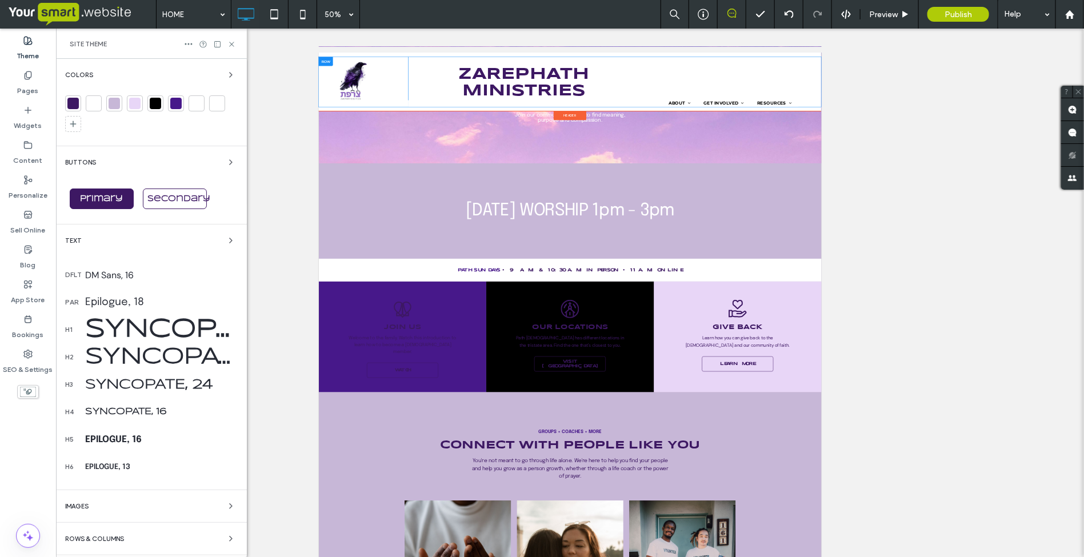
click at [87, 46] on span "Site Theme" at bounding box center [88, 43] width 37 height 9
click at [187, 42] on icon at bounding box center [188, 43] width 9 height 9
click at [133, 43] on div "Site Theme" at bounding box center [151, 43] width 163 height 9
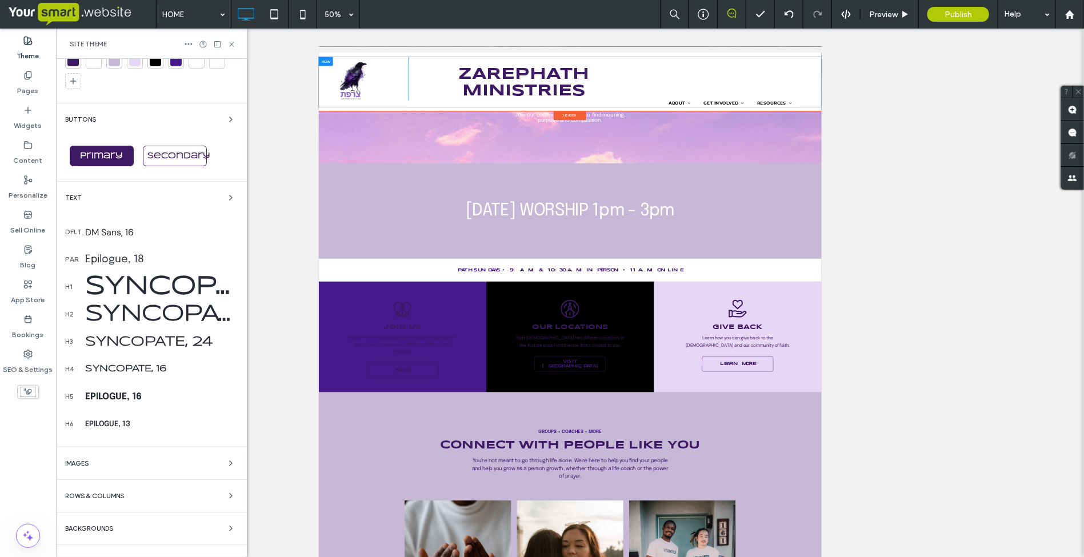
scroll to position [64, 0]
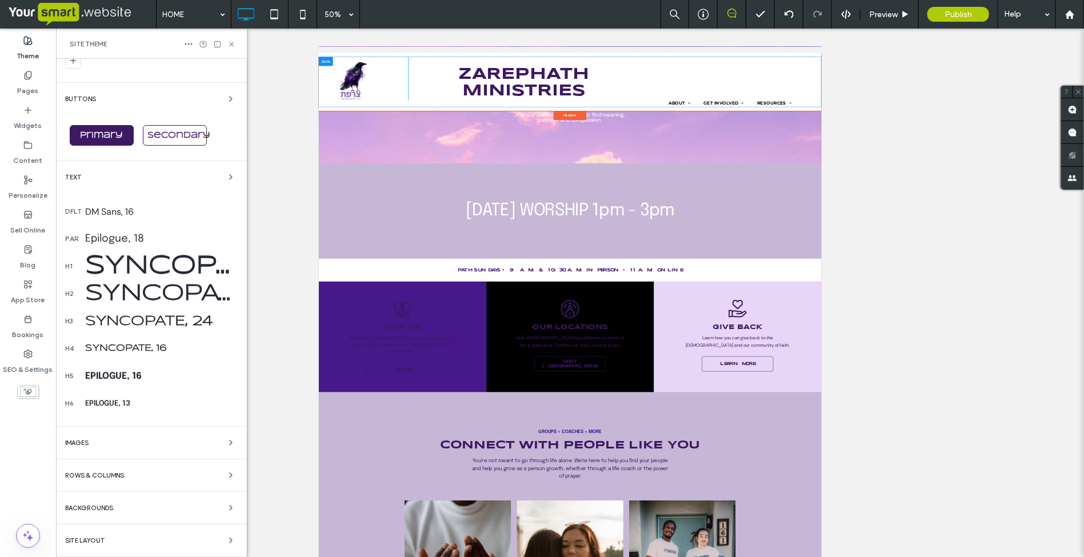
click at [97, 501] on div "Backgrounds" at bounding box center [151, 508] width 173 height 14
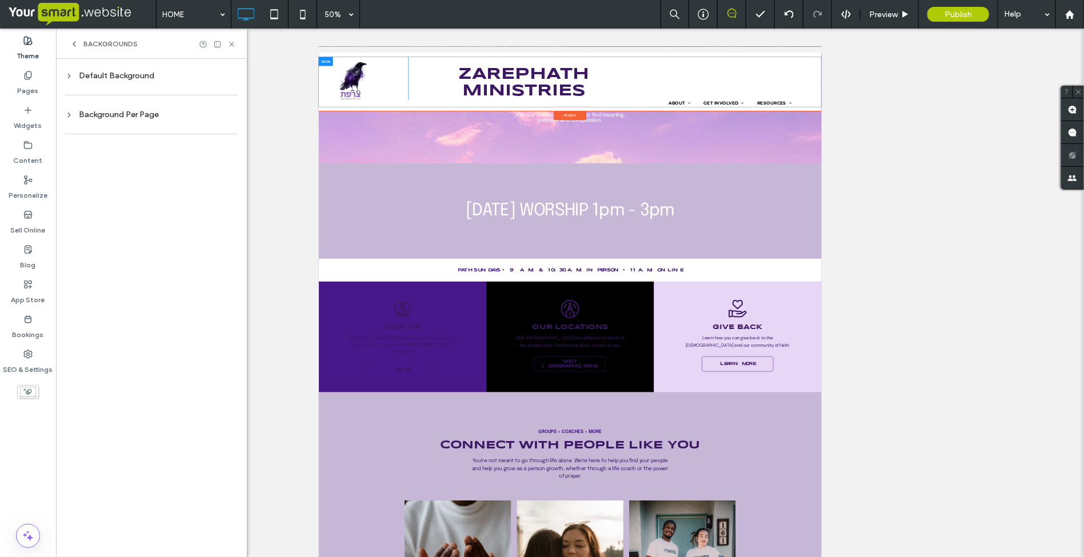
scroll to position [0, 0]
click at [82, 77] on div "Default Background" at bounding box center [151, 76] width 173 height 10
click at [77, 47] on icon at bounding box center [74, 43] width 9 height 9
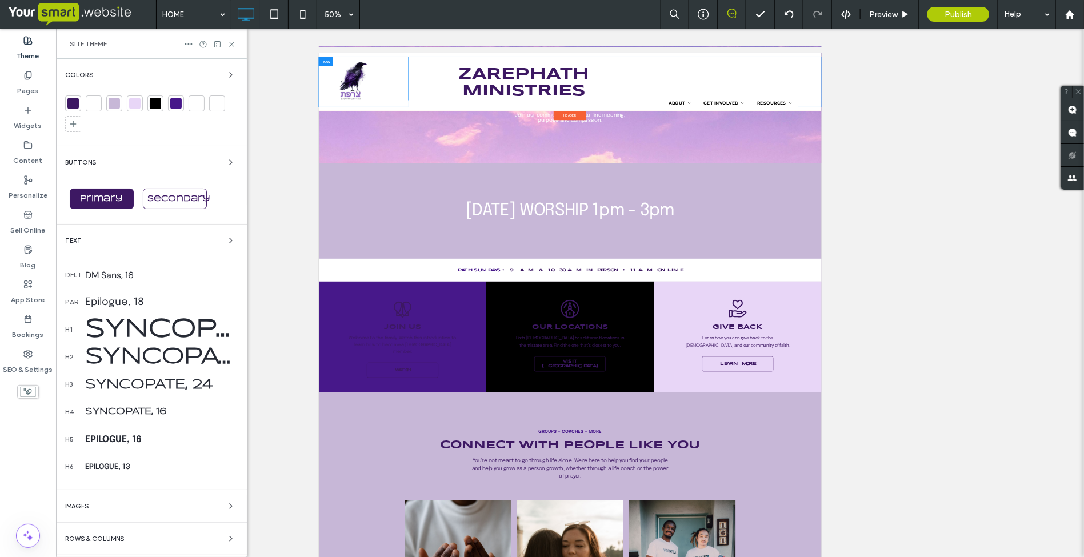
scroll to position [64, 0]
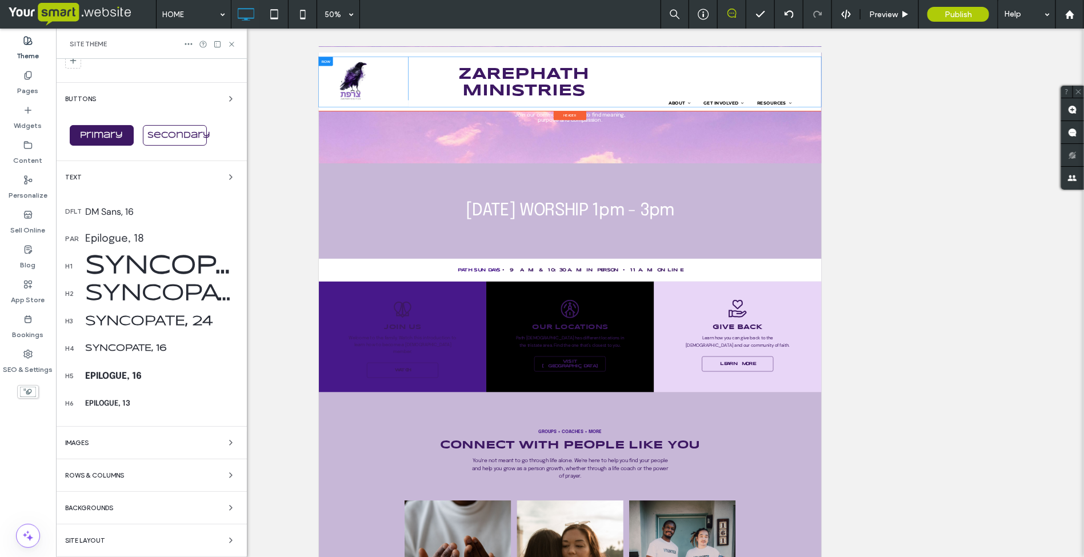
click at [82, 539] on span "Site Layout" at bounding box center [85, 541] width 40 height 6
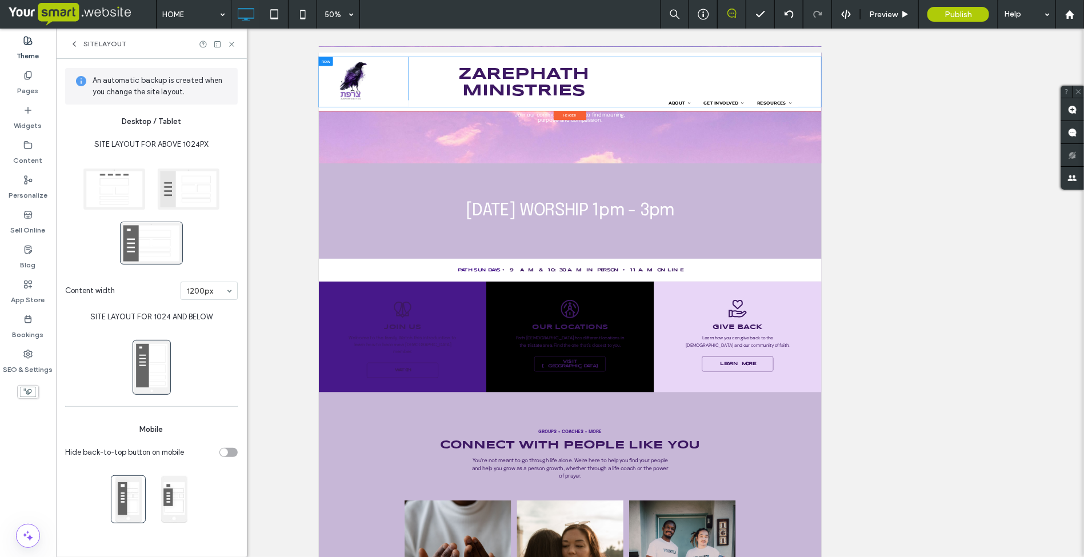
scroll to position [0, 0]
click at [118, 182] on span at bounding box center [114, 188] width 63 height 43
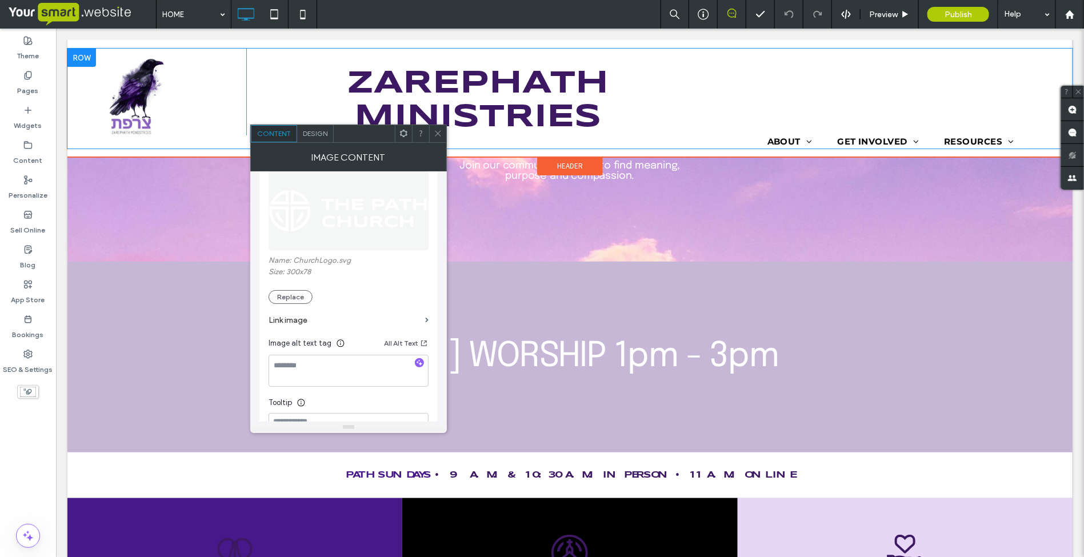
scroll to position [143, 0]
click at [293, 296] on button "Replace" at bounding box center [291, 296] width 44 height 14
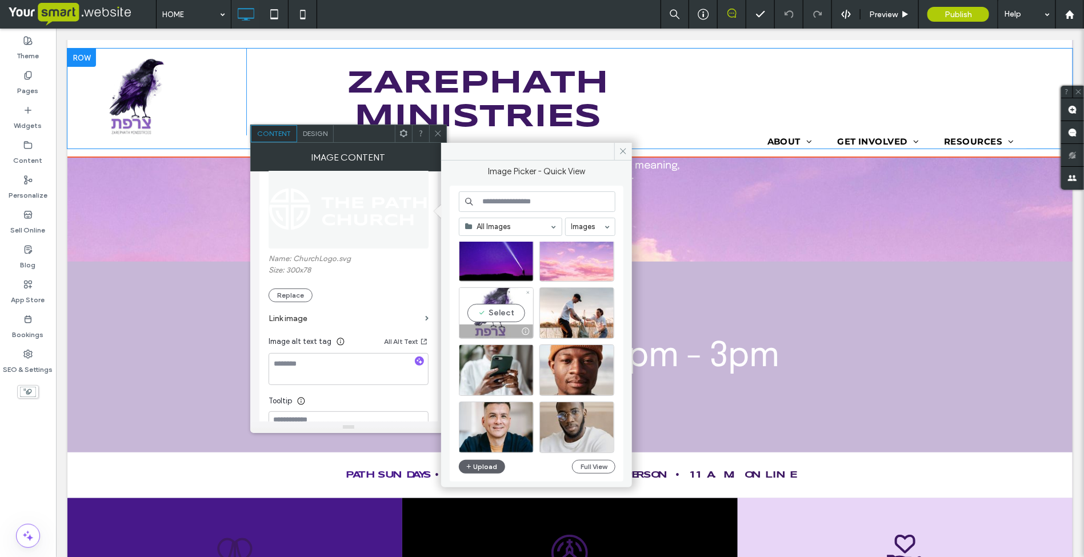
click at [478, 309] on div "Select" at bounding box center [496, 312] width 75 height 51
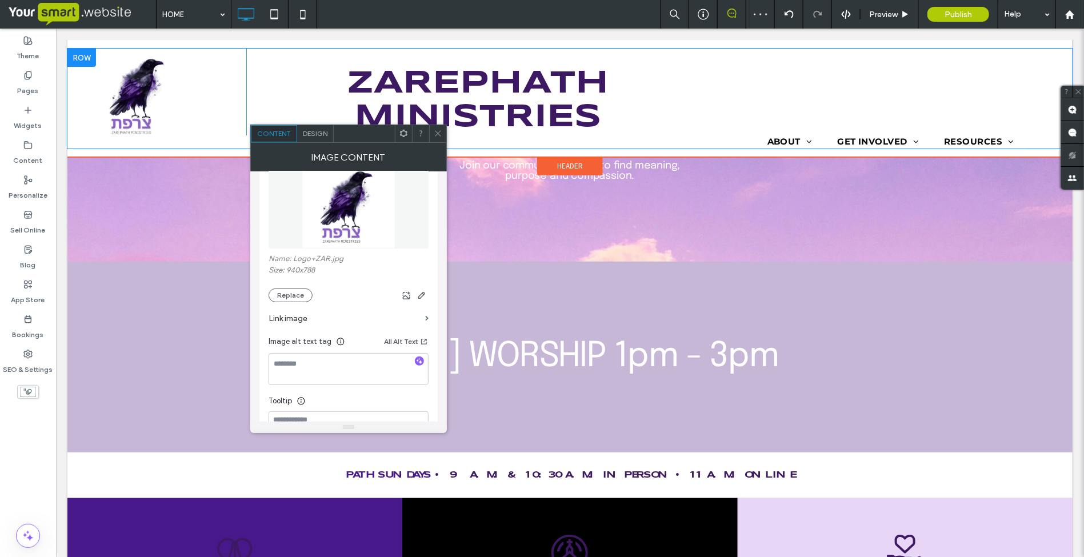
click at [436, 133] on icon at bounding box center [438, 133] width 9 height 9
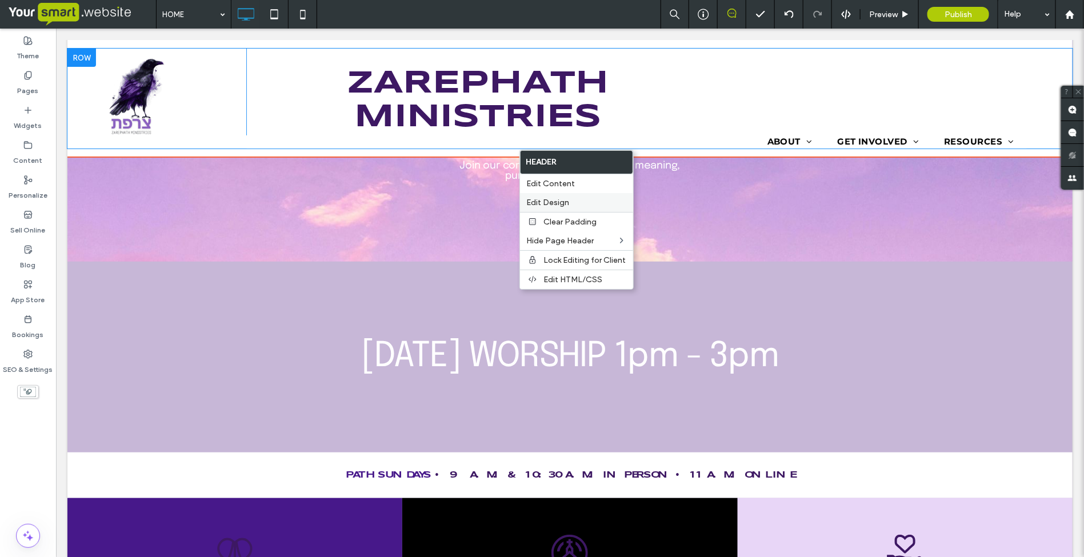
click at [549, 205] on span "Edit Design" at bounding box center [548, 203] width 43 height 10
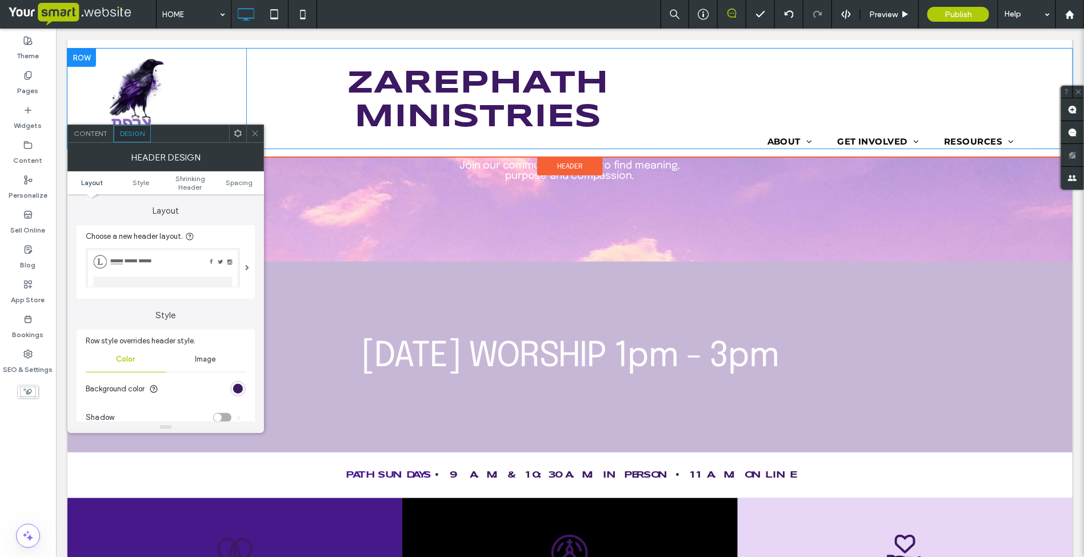
click at [178, 265] on img at bounding box center [163, 267] width 154 height 39
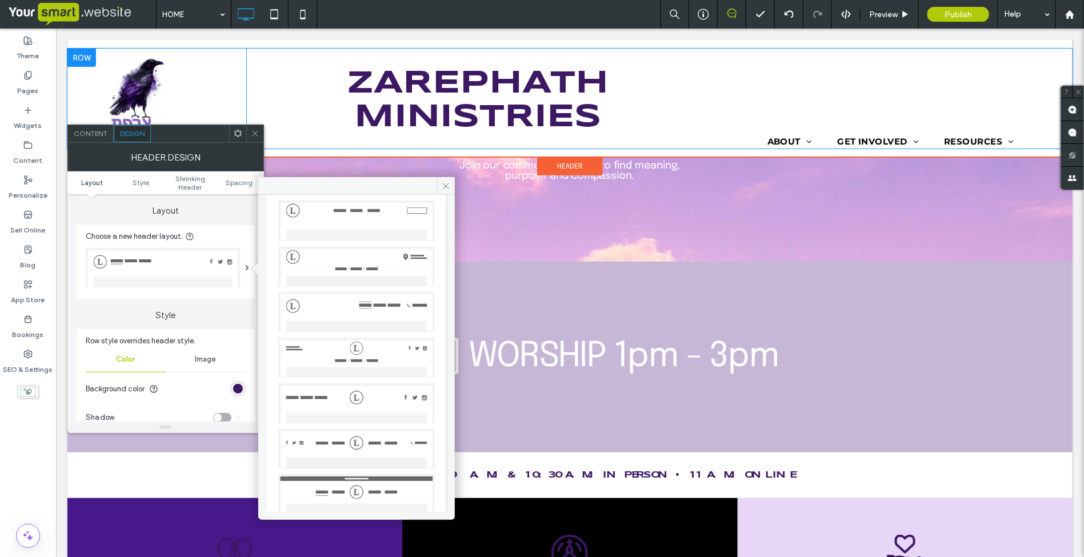
scroll to position [191, 0]
click at [444, 182] on icon at bounding box center [446, 186] width 9 height 9
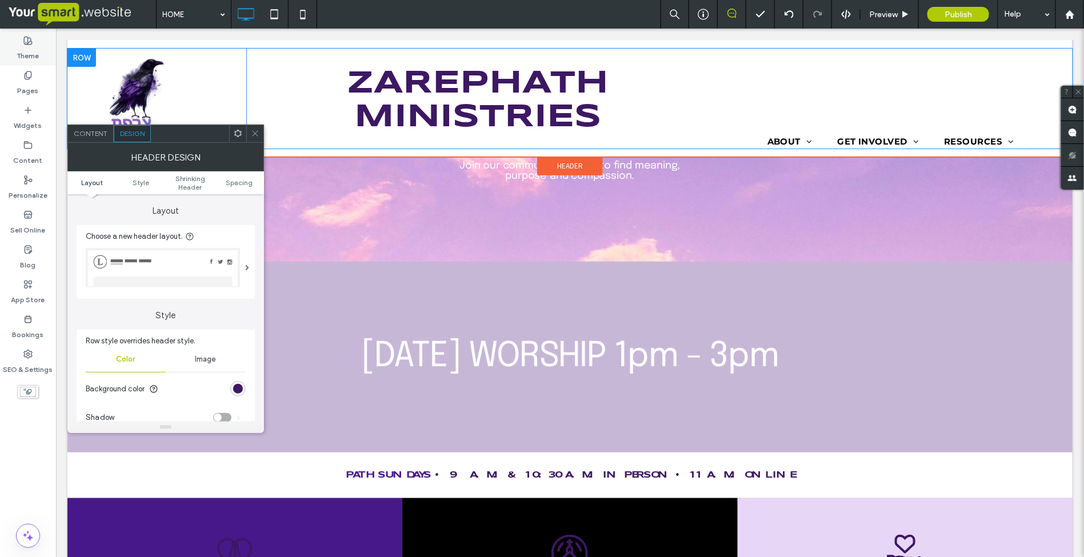
click at [24, 47] on label "Theme" at bounding box center [28, 53] width 22 height 16
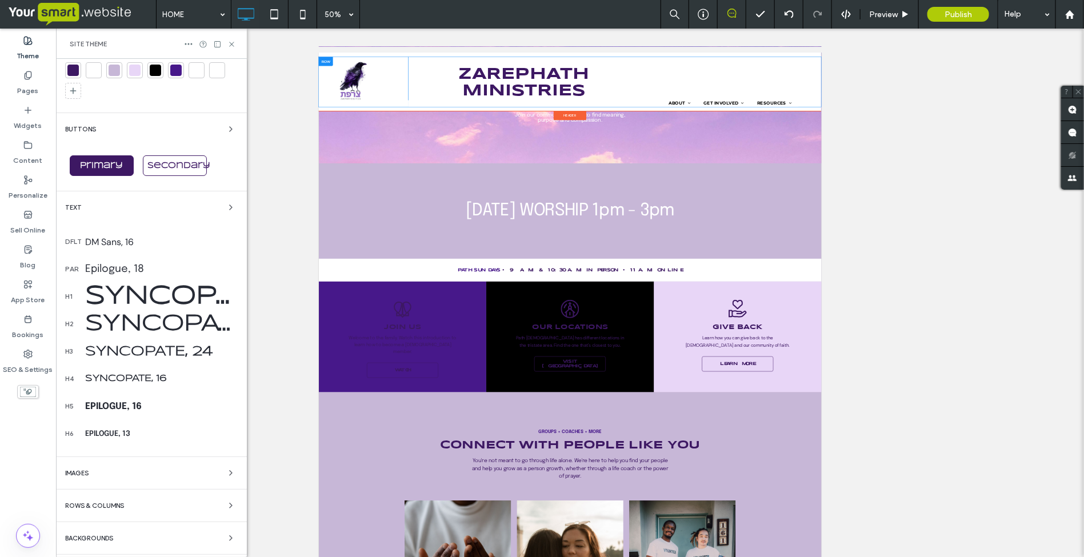
scroll to position [64, 0]
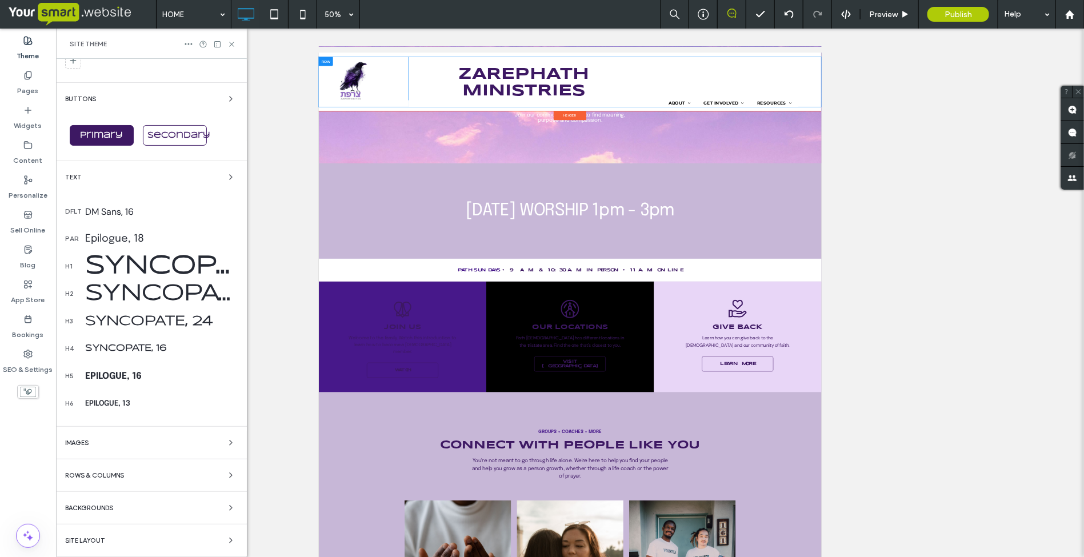
click at [121, 534] on div "Site Layout" at bounding box center [151, 541] width 173 height 14
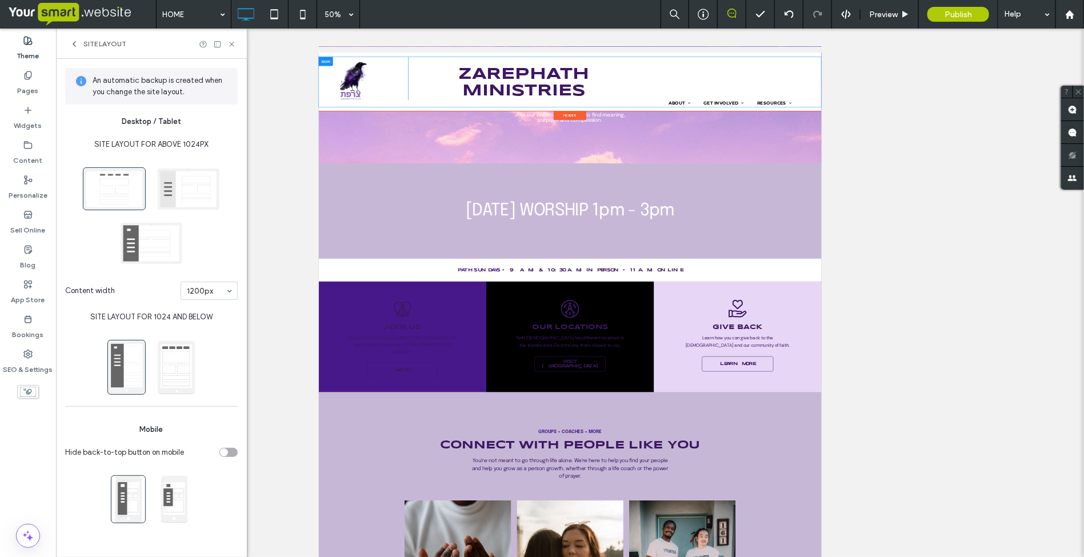
scroll to position [0, 0]
click at [229, 44] on icon at bounding box center [231, 44] width 9 height 9
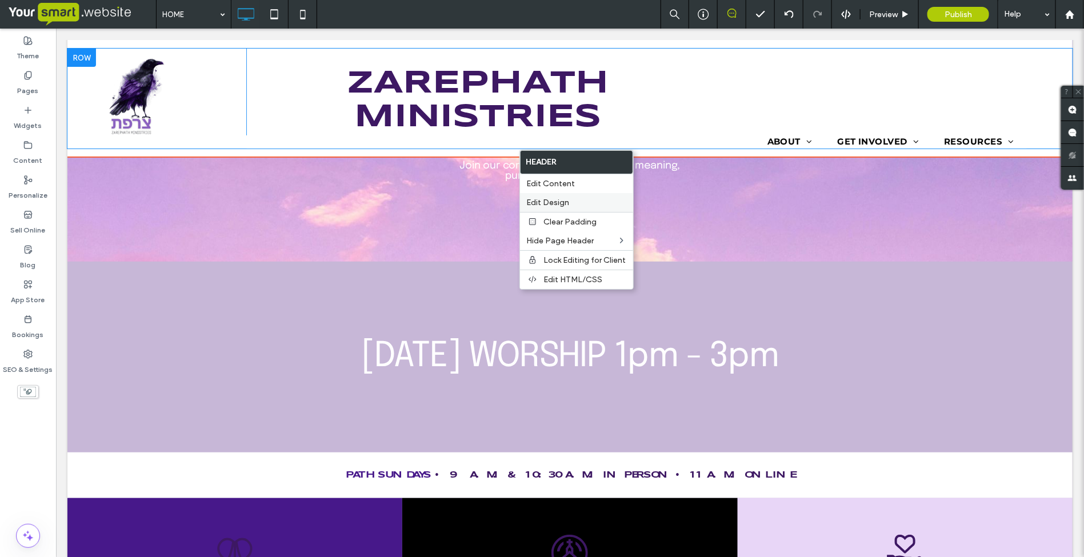
click at [544, 205] on span "Edit Design" at bounding box center [548, 203] width 43 height 10
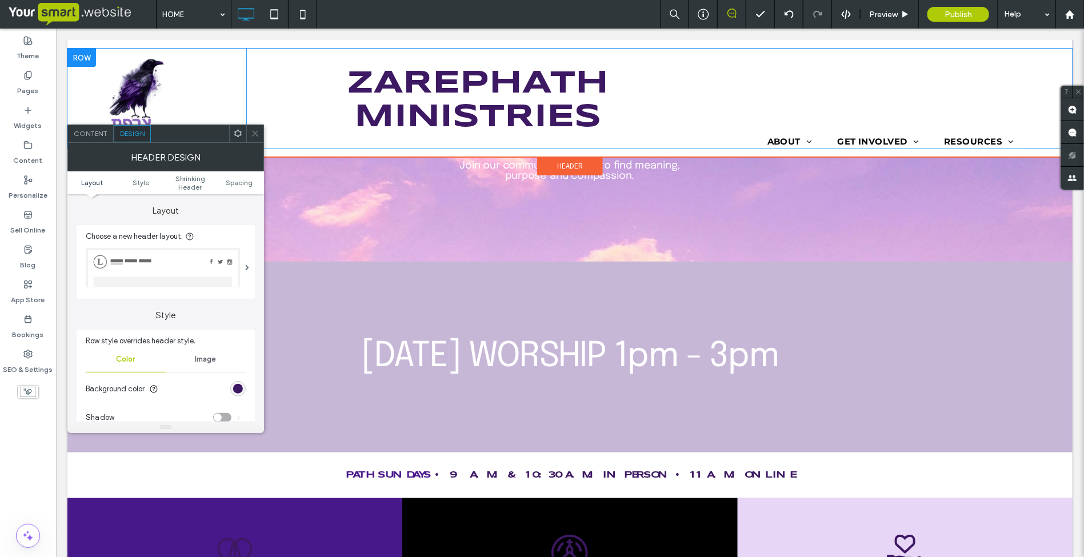
click at [254, 131] on icon at bounding box center [255, 133] width 9 height 9
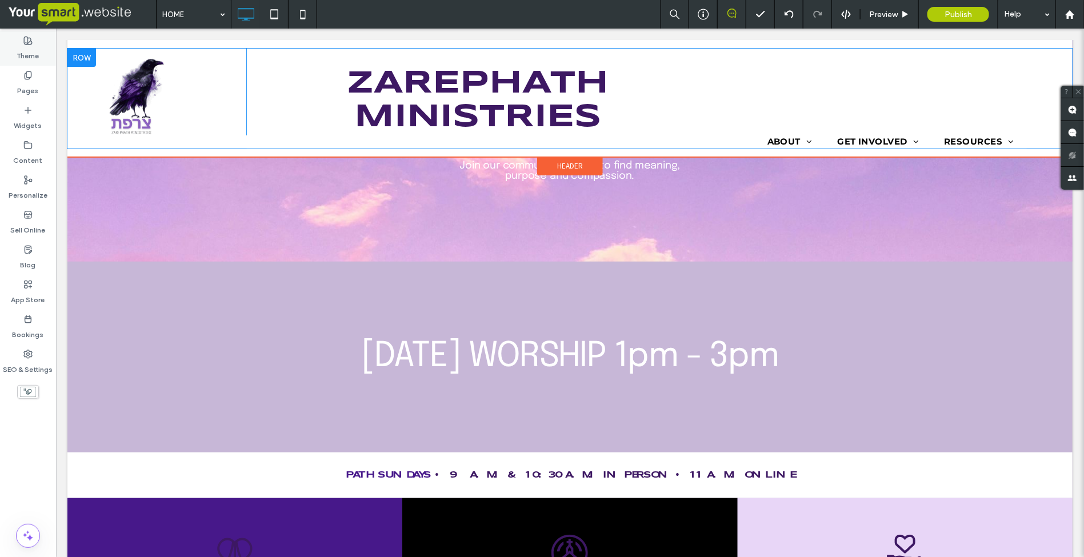
click at [18, 49] on label "Theme" at bounding box center [28, 53] width 22 height 16
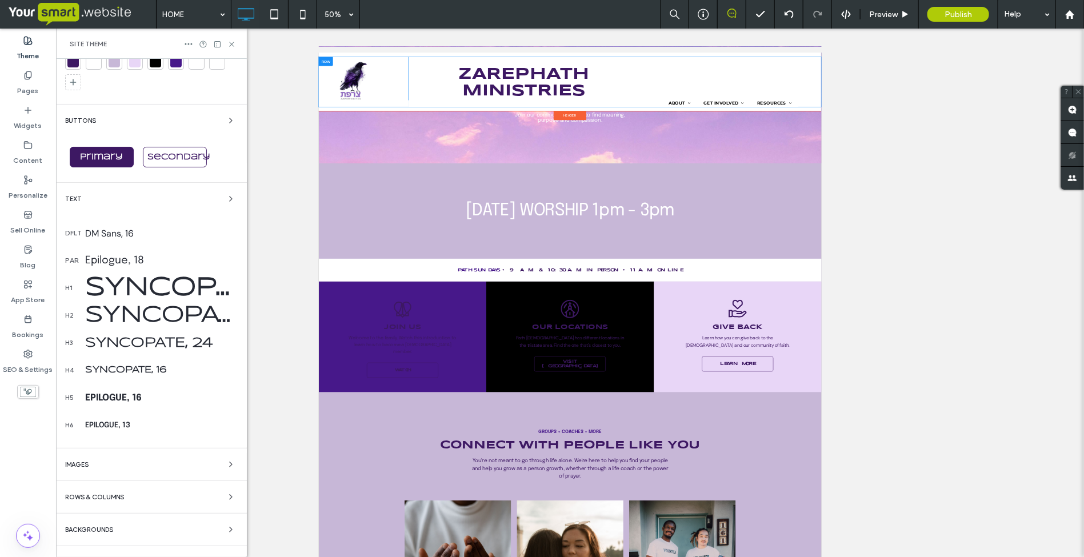
scroll to position [64, 0]
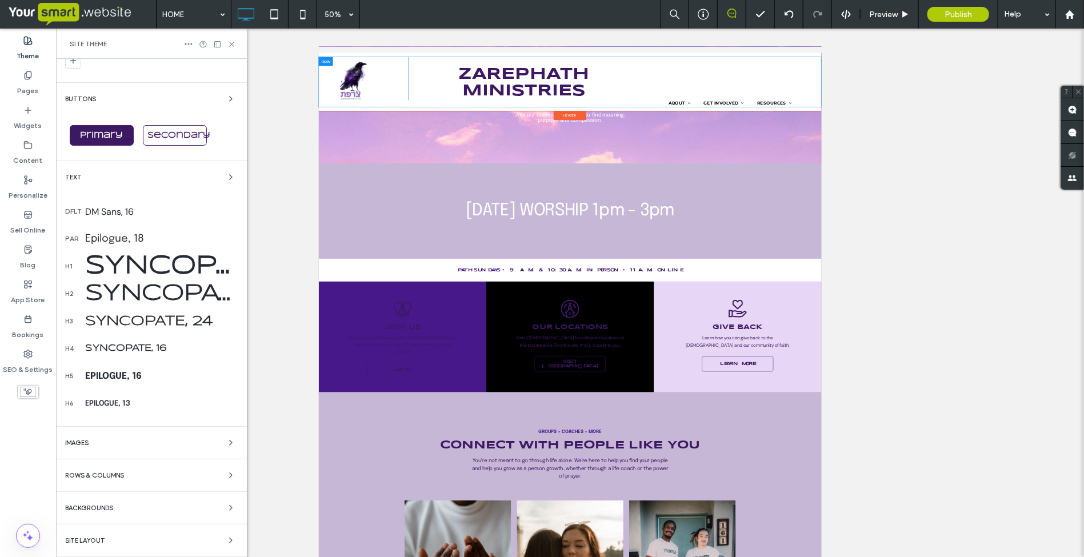
click at [118, 539] on div "Site Layout" at bounding box center [151, 541] width 173 height 14
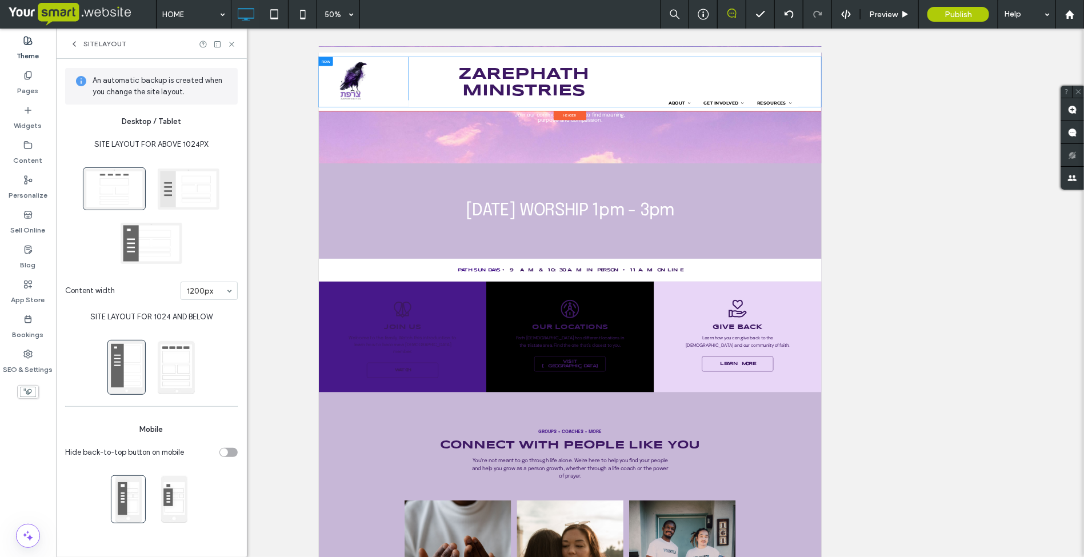
scroll to position [0, 0]
click at [191, 191] on span at bounding box center [188, 188] width 63 height 43
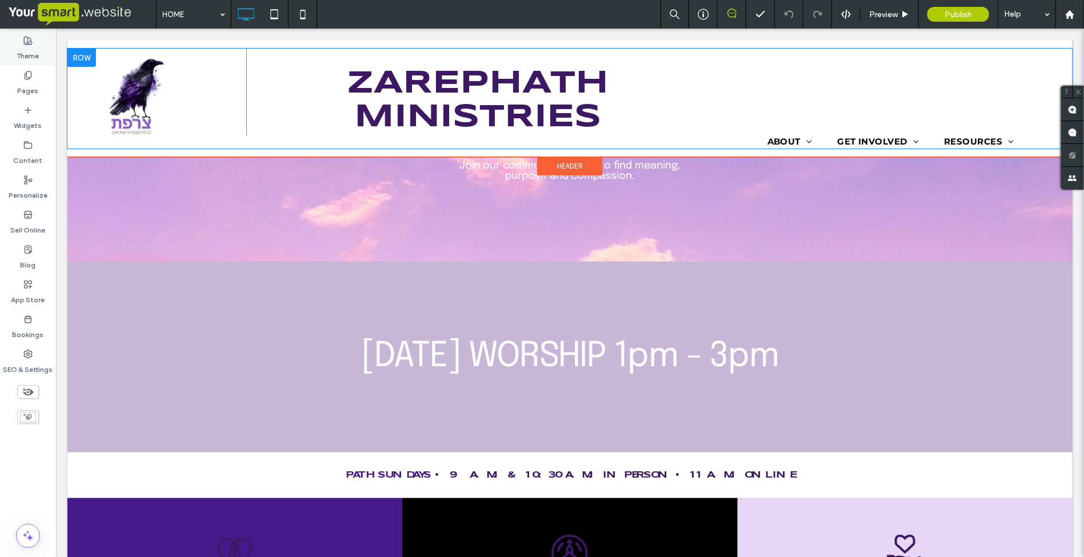
click at [33, 46] on label "Theme" at bounding box center [28, 53] width 22 height 16
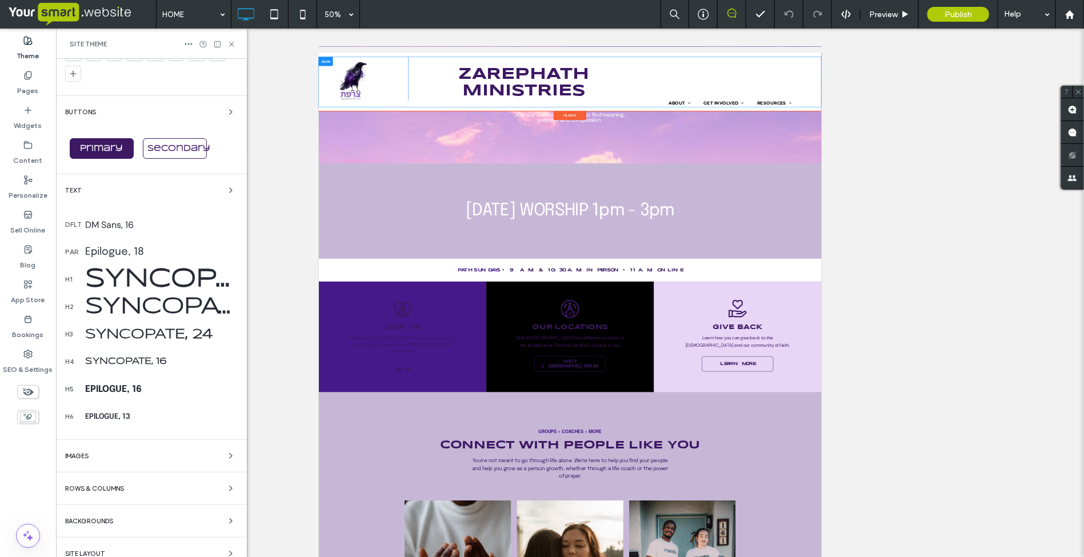
scroll to position [64, 0]
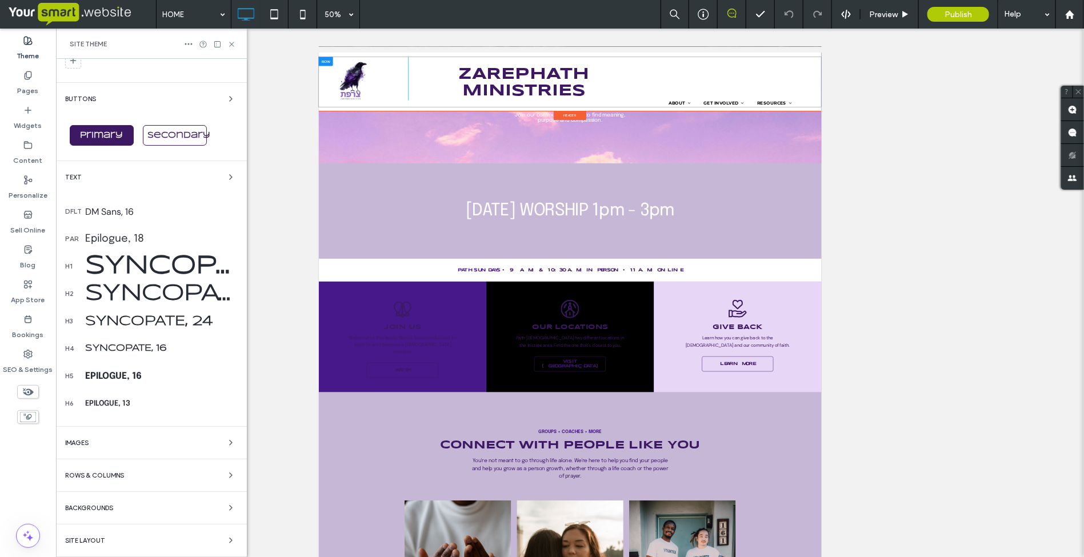
click at [95, 542] on span "Site Layout" at bounding box center [85, 541] width 40 height 6
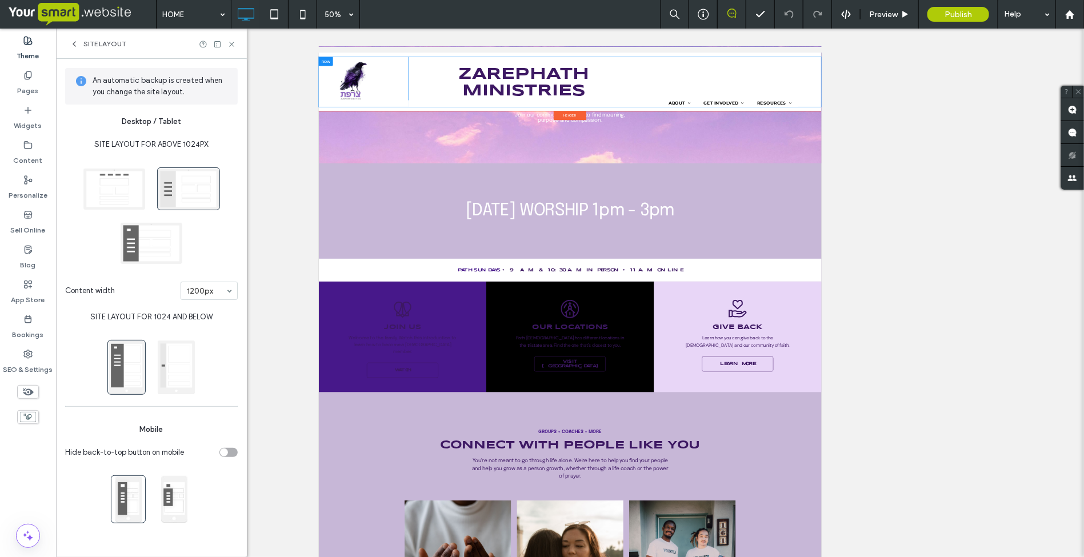
scroll to position [0, 0]
click at [161, 244] on span at bounding box center [151, 243] width 63 height 43
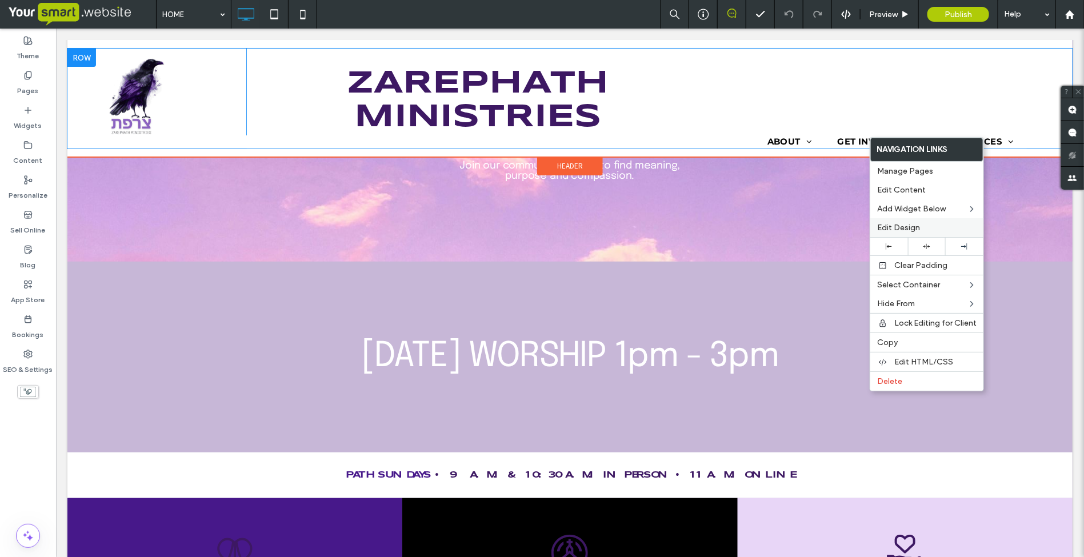
click at [903, 227] on span "Edit Design" at bounding box center [898, 228] width 43 height 10
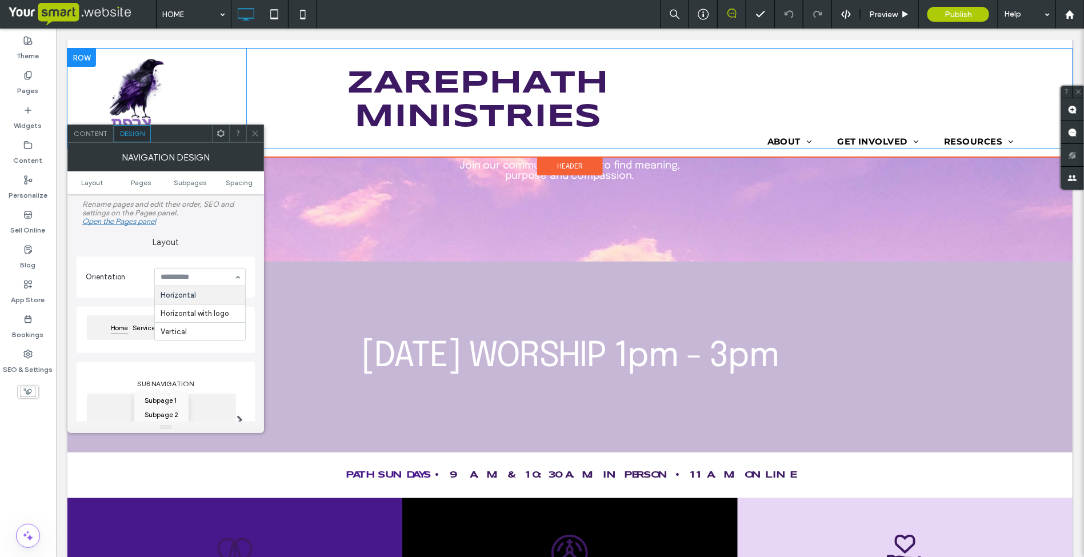
click at [236, 279] on div "Horizontal Horizontal with logo Vertical" at bounding box center [199, 277] width 91 height 18
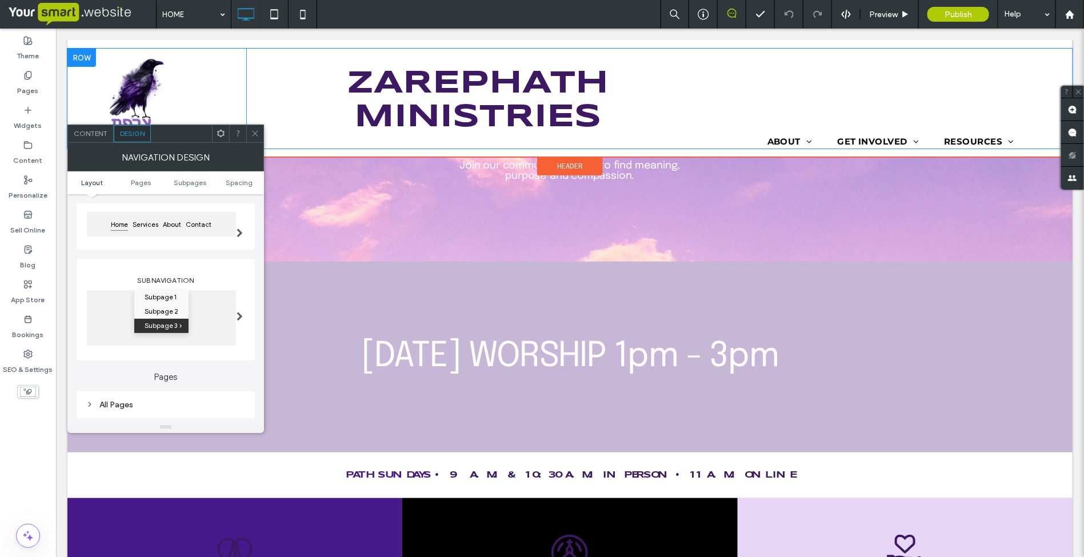
scroll to position [71, 0]
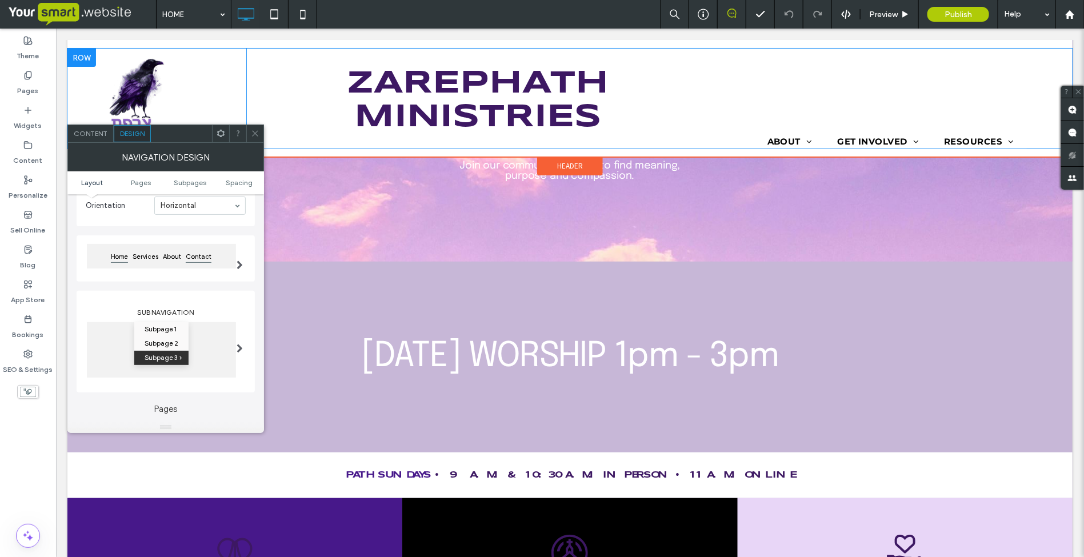
click at [205, 261] on span "Contact" at bounding box center [198, 257] width 30 height 14
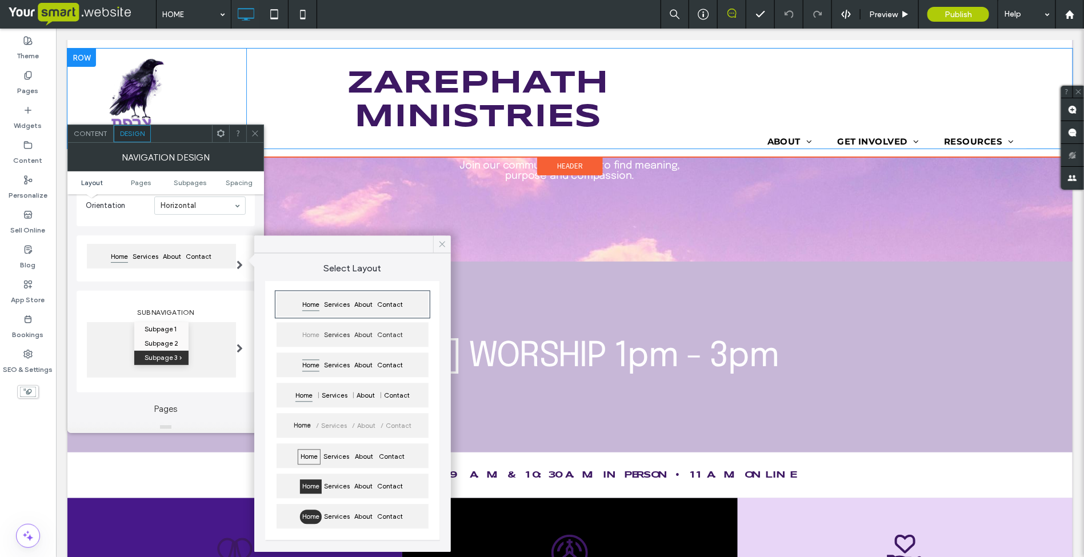
click at [439, 243] on icon at bounding box center [442, 244] width 10 height 10
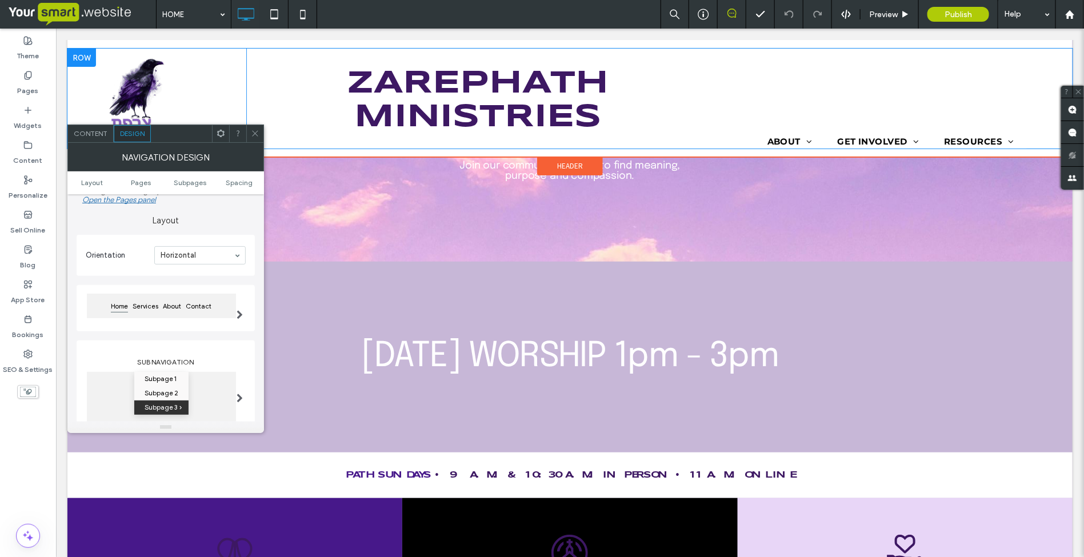
scroll to position [0, 0]
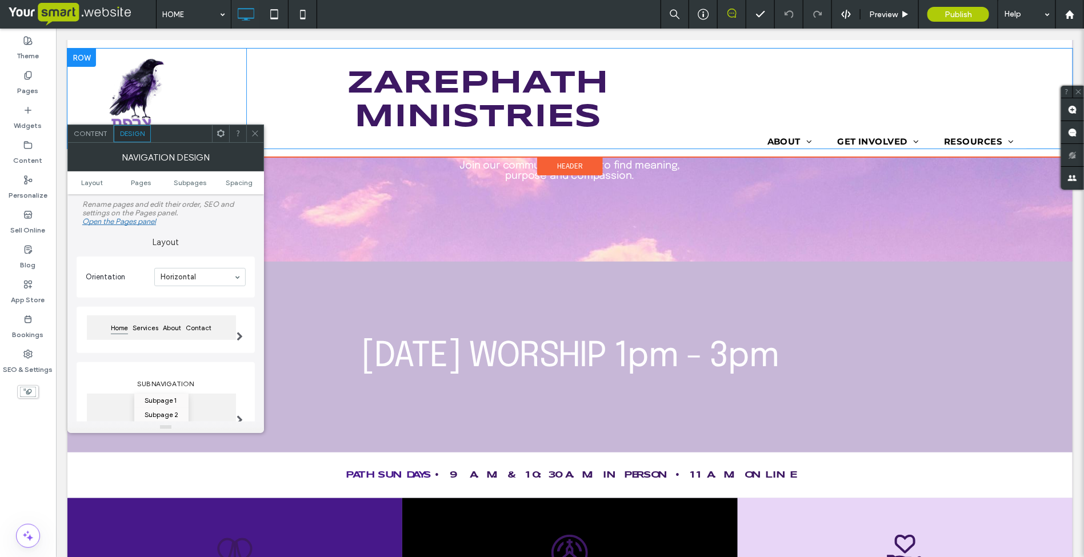
click at [201, 233] on label "Layout" at bounding box center [166, 237] width 178 height 22
click at [89, 135] on span "Content" at bounding box center [91, 133] width 34 height 9
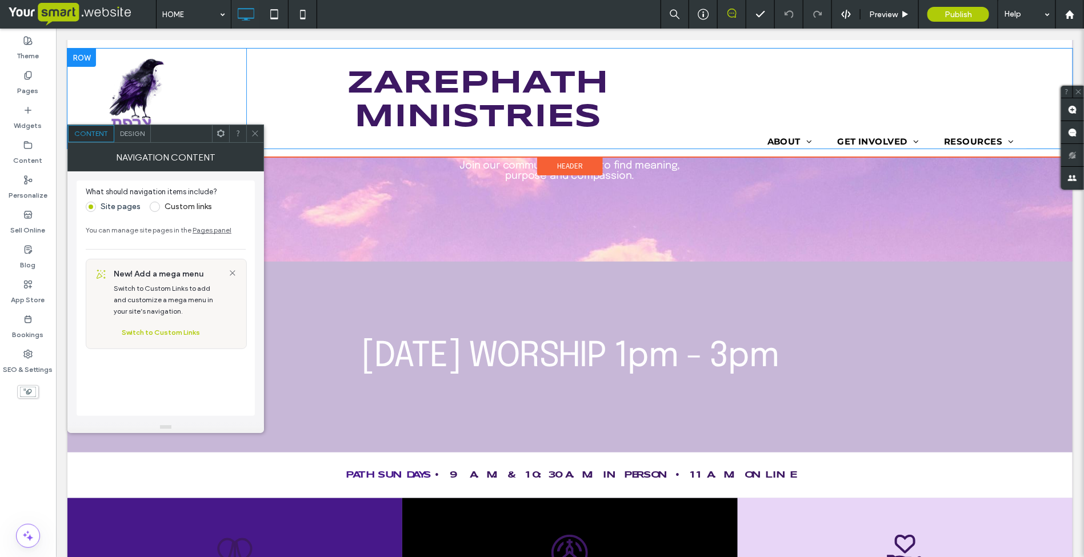
click at [257, 140] on span at bounding box center [255, 133] width 9 height 17
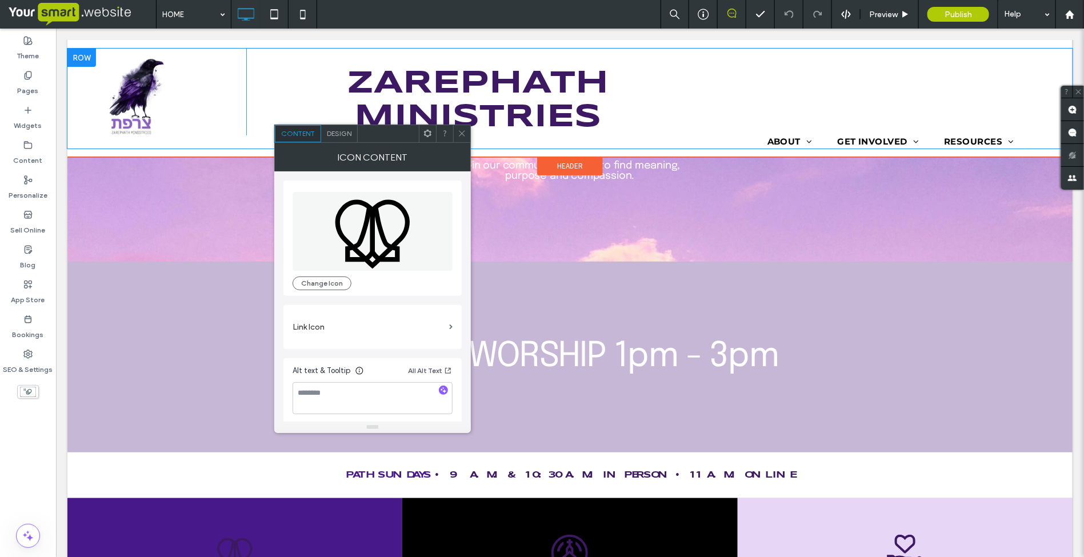
click at [318, 332] on label "Link Icon" at bounding box center [369, 327] width 152 height 21
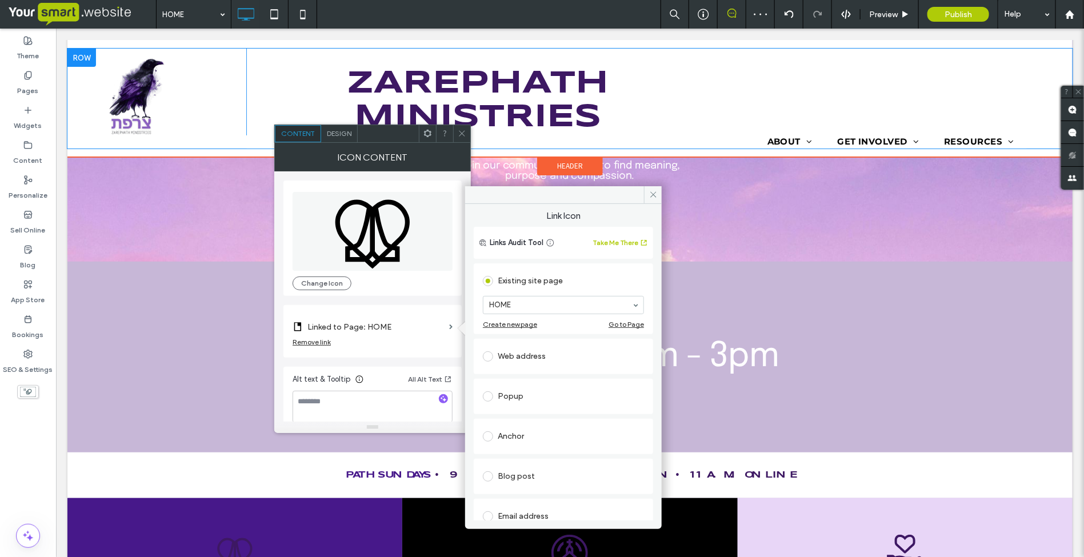
click at [341, 135] on span "Design" at bounding box center [339, 133] width 25 height 9
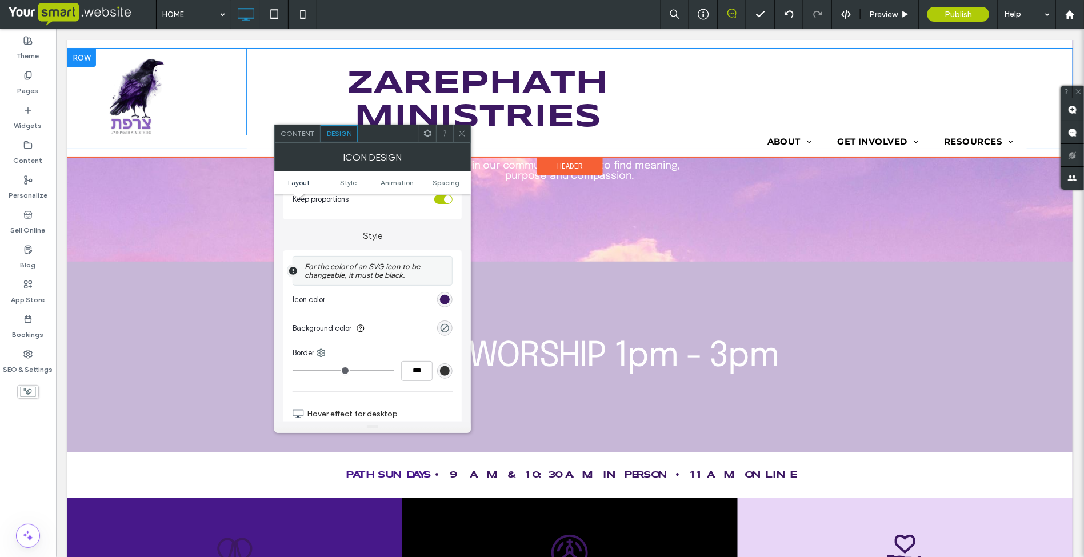
scroll to position [214, 0]
click at [444, 299] on div "rgb(61, 24, 99)" at bounding box center [445, 299] width 10 height 10
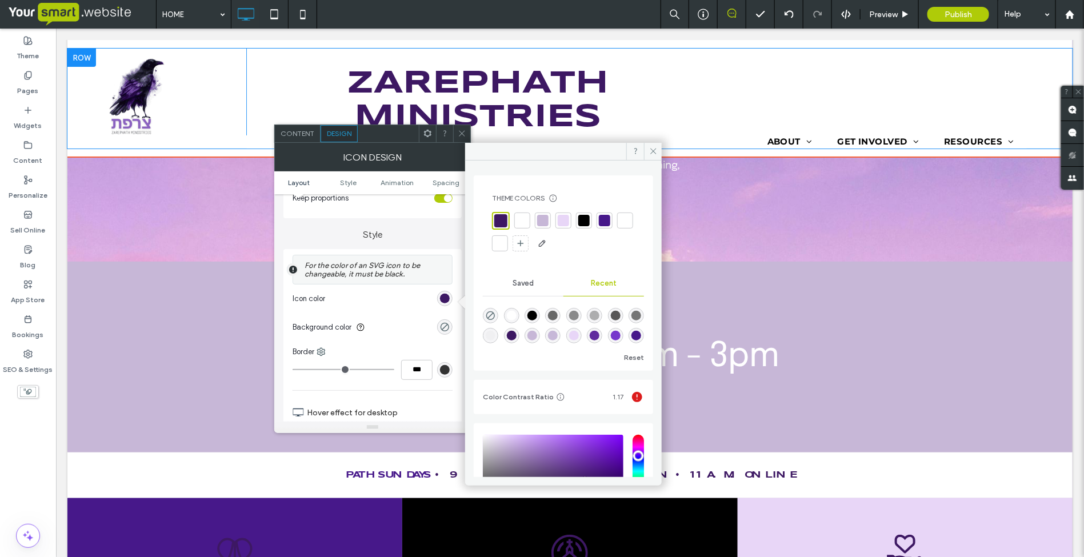
click at [524, 219] on div at bounding box center [522, 220] width 11 height 11
click at [650, 150] on icon at bounding box center [653, 151] width 9 height 9
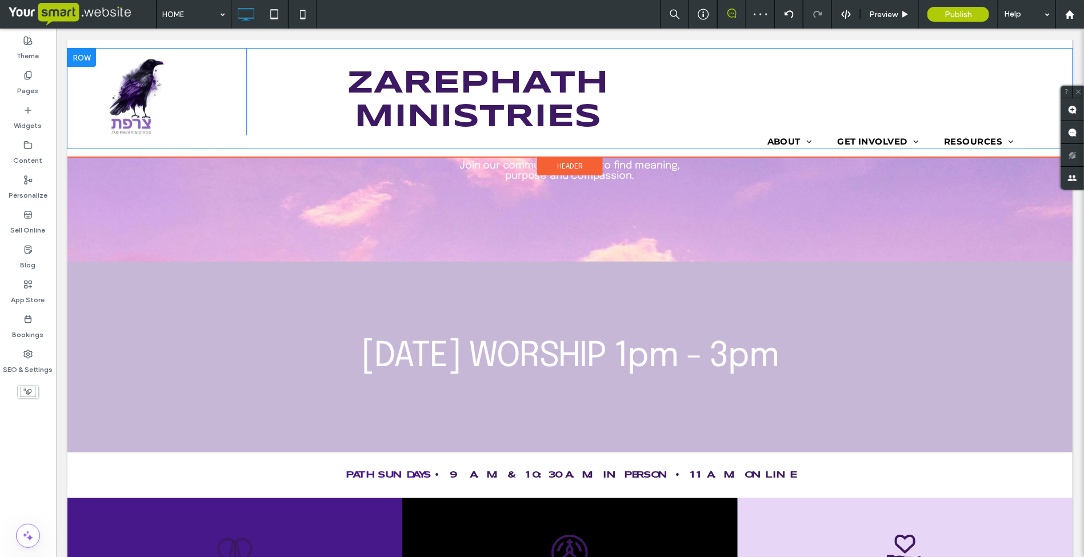
type input "*********"
type input "**"
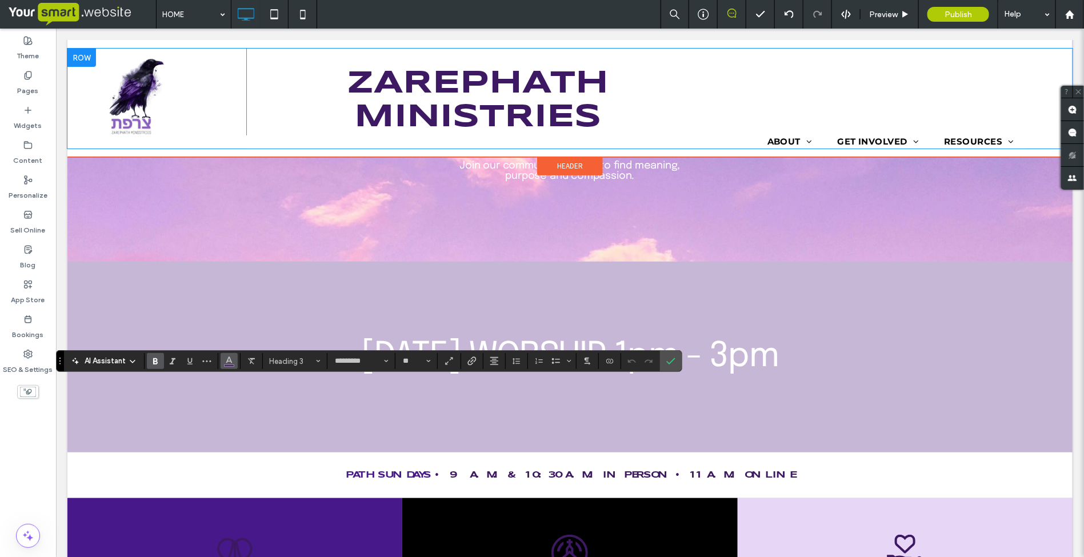
click at [227, 362] on icon "Color" at bounding box center [229, 360] width 9 height 9
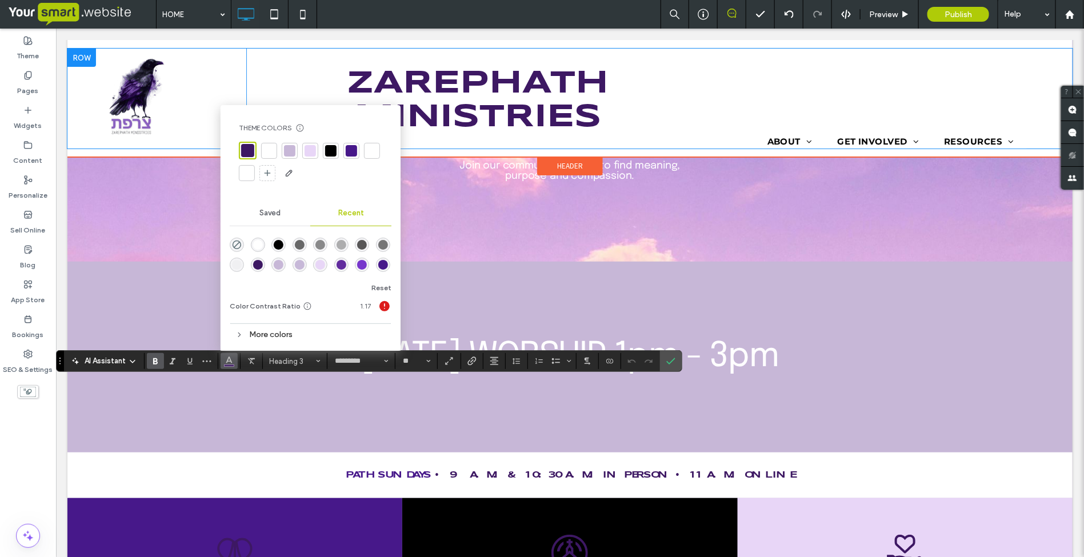
click at [256, 243] on div "rgba(255, 255, 255, 1)" at bounding box center [258, 245] width 10 height 10
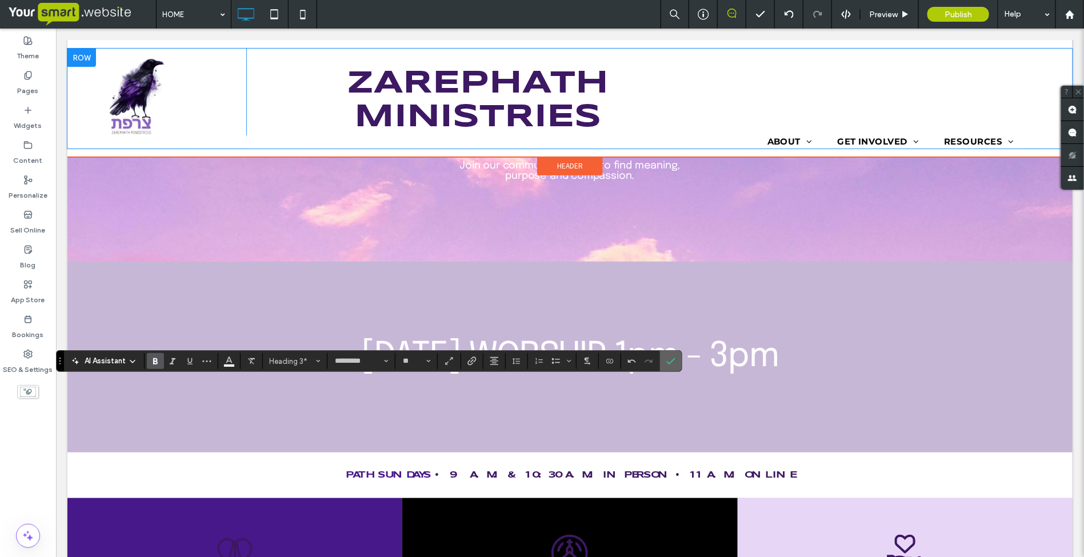
click at [672, 364] on use "Confirm" at bounding box center [671, 361] width 9 height 7
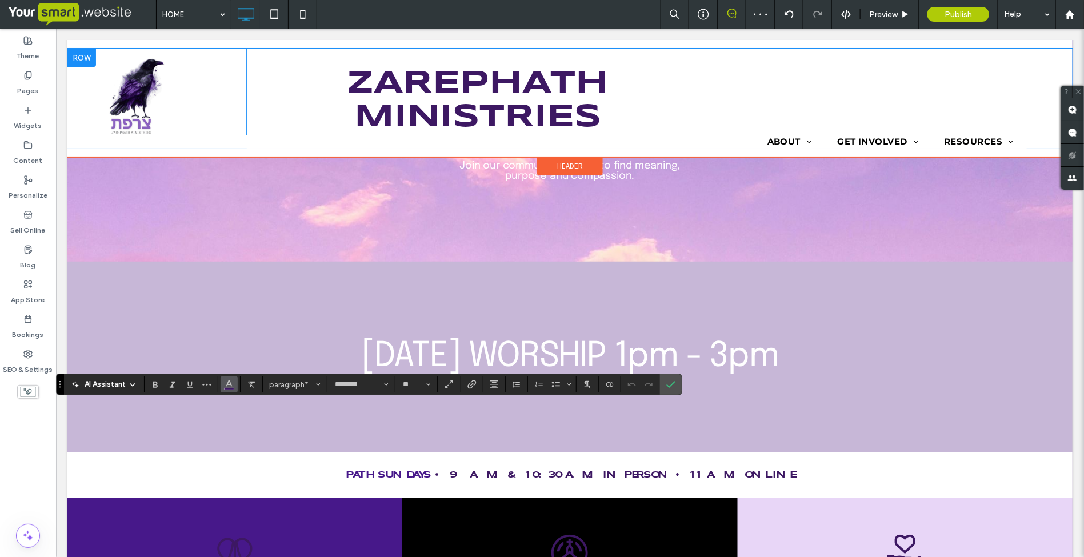
click at [223, 389] on button "Color" at bounding box center [229, 385] width 17 height 16
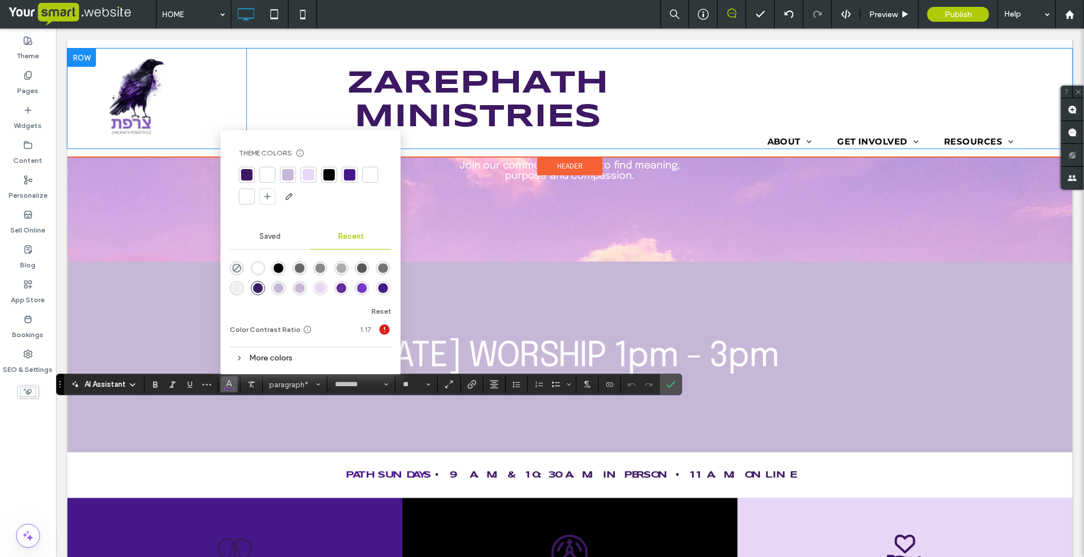
click at [254, 269] on div "rgba(255, 255, 255, 1)" at bounding box center [258, 268] width 10 height 10
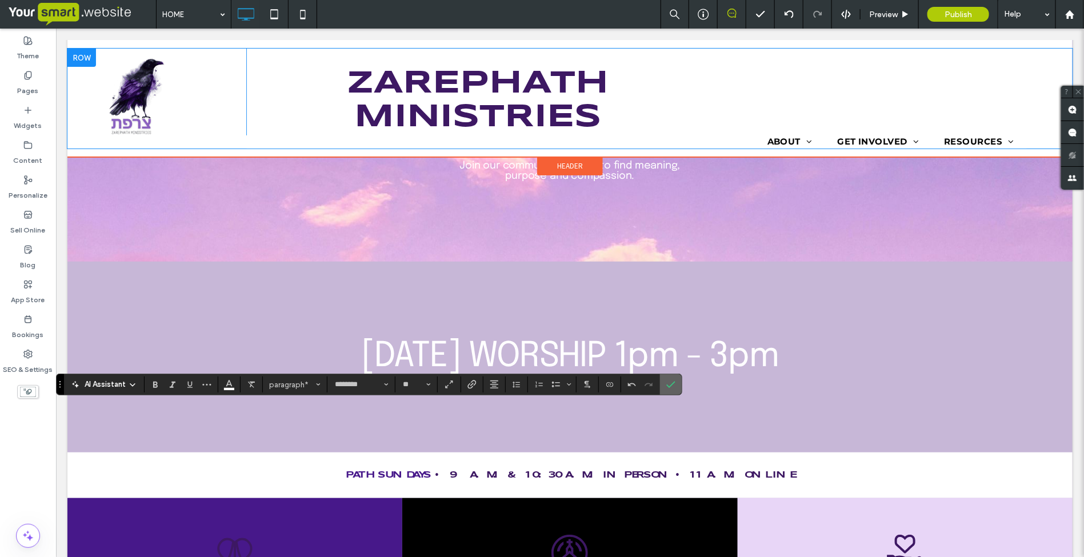
click at [669, 386] on use "Confirm" at bounding box center [671, 384] width 9 height 7
type input "********"
type input "**"
click at [668, 386] on icon "Confirm" at bounding box center [670, 384] width 9 height 9
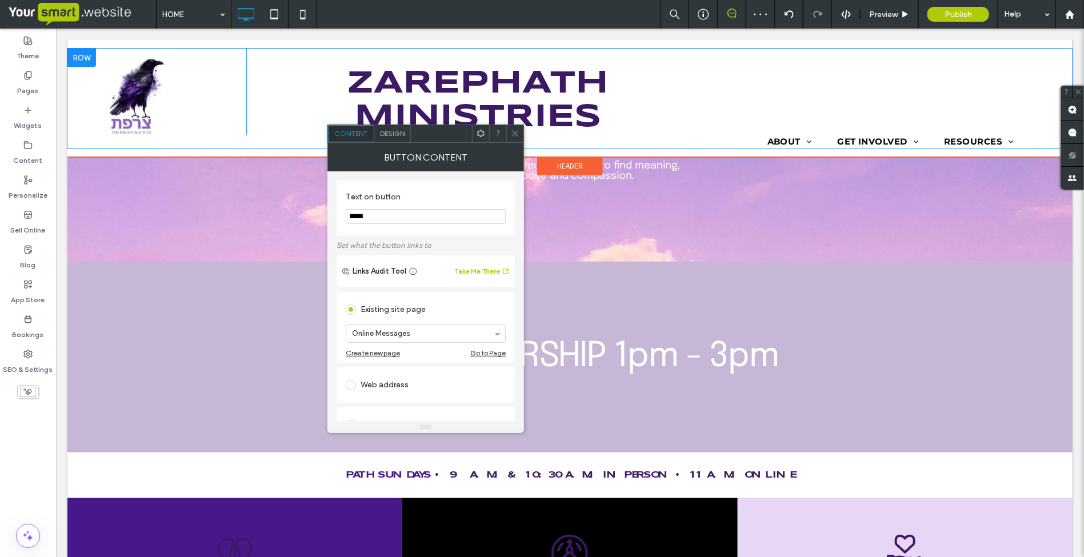
click at [398, 135] on span "Design" at bounding box center [392, 133] width 25 height 9
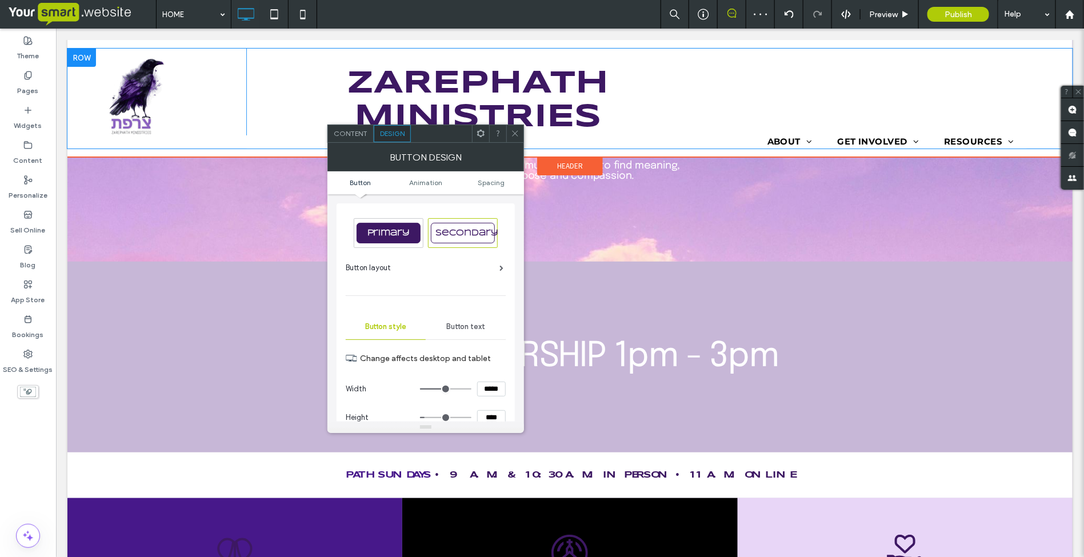
click at [455, 229] on span "Secondary" at bounding box center [467, 233] width 71 height 8
type input "*"
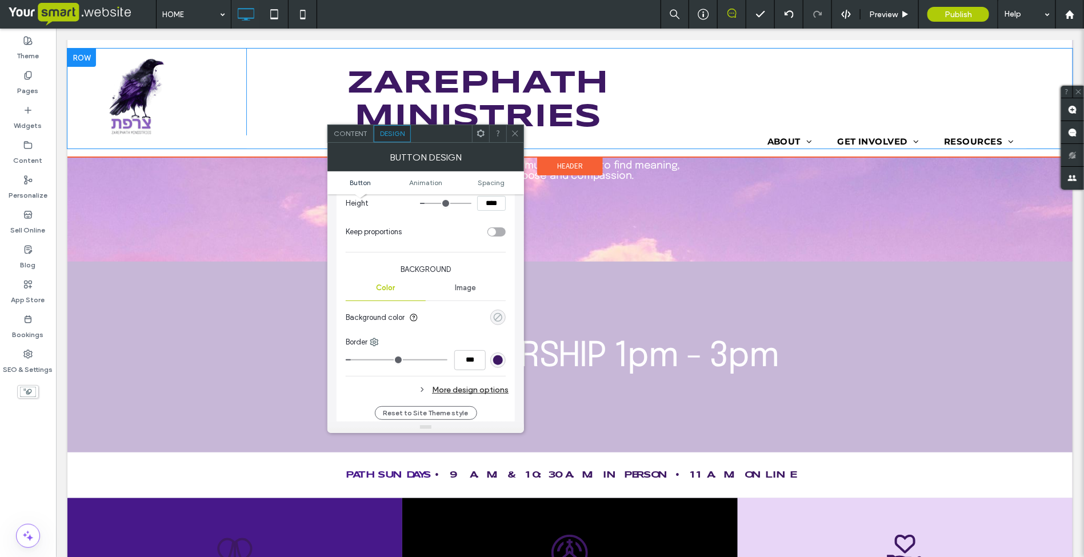
click at [498, 318] on div "rgba(0, 0, 0, 0)" at bounding box center [498, 318] width 10 height 10
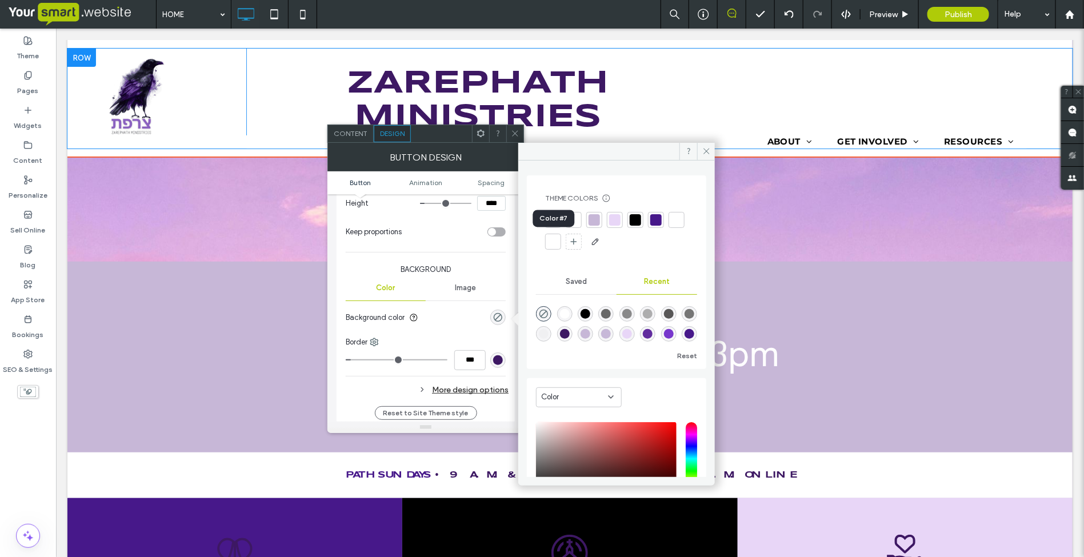
click at [671, 226] on div at bounding box center [676, 219] width 11 height 11
click at [707, 151] on icon at bounding box center [706, 151] width 9 height 9
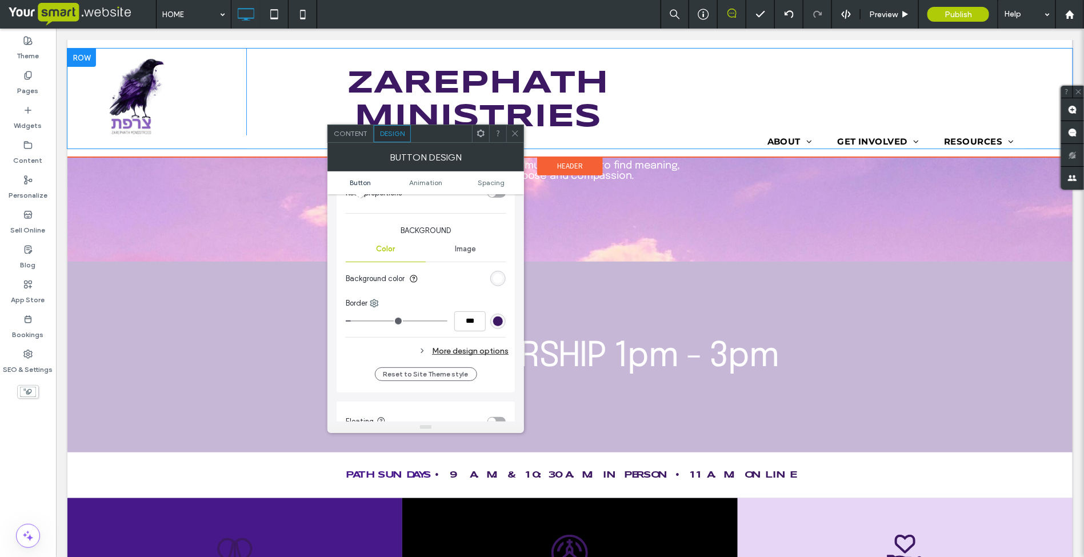
scroll to position [286, 0]
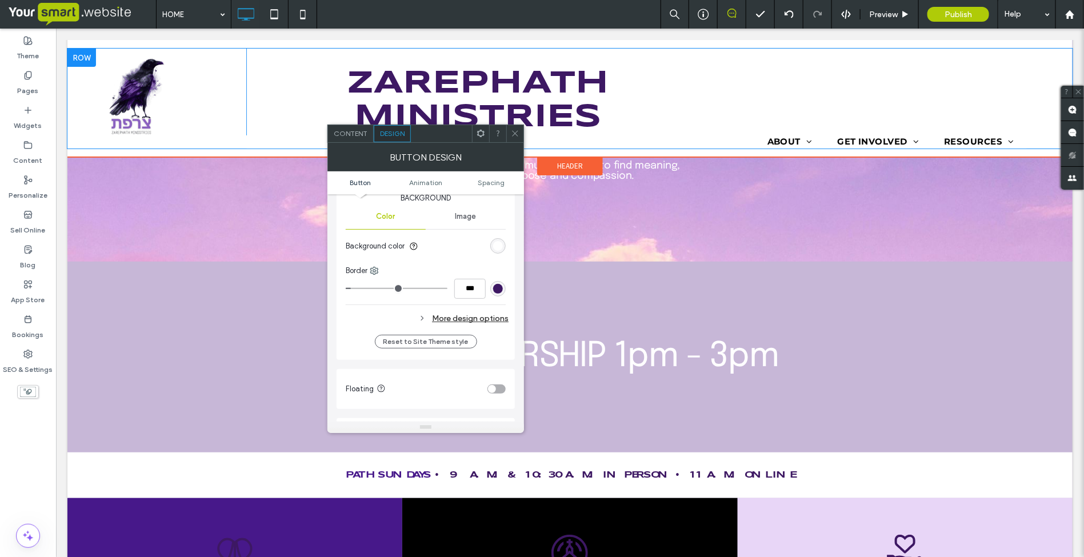
click at [470, 321] on div "More design options" at bounding box center [427, 318] width 163 height 15
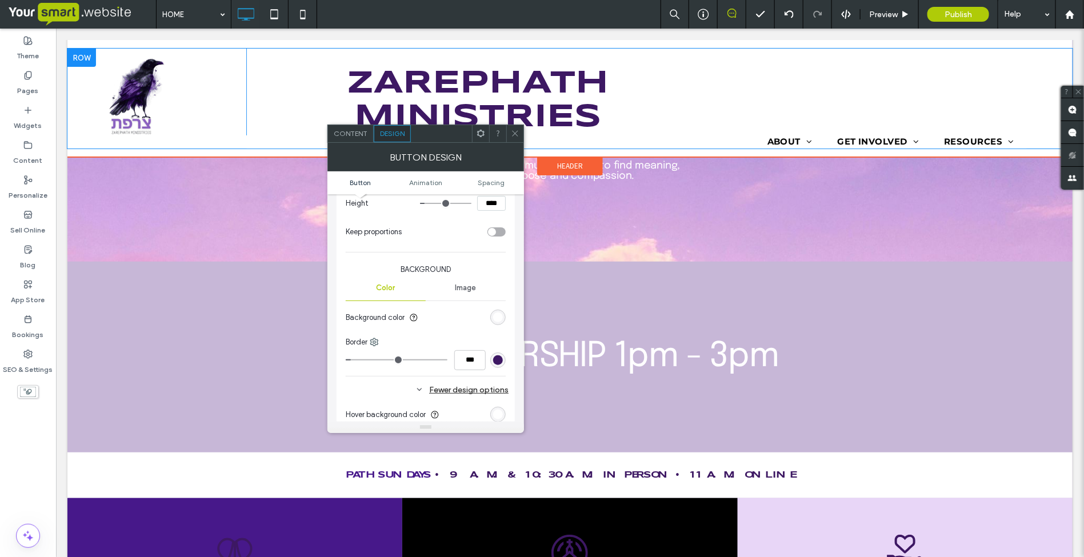
click at [462, 293] on div "Image" at bounding box center [466, 287] width 80 height 25
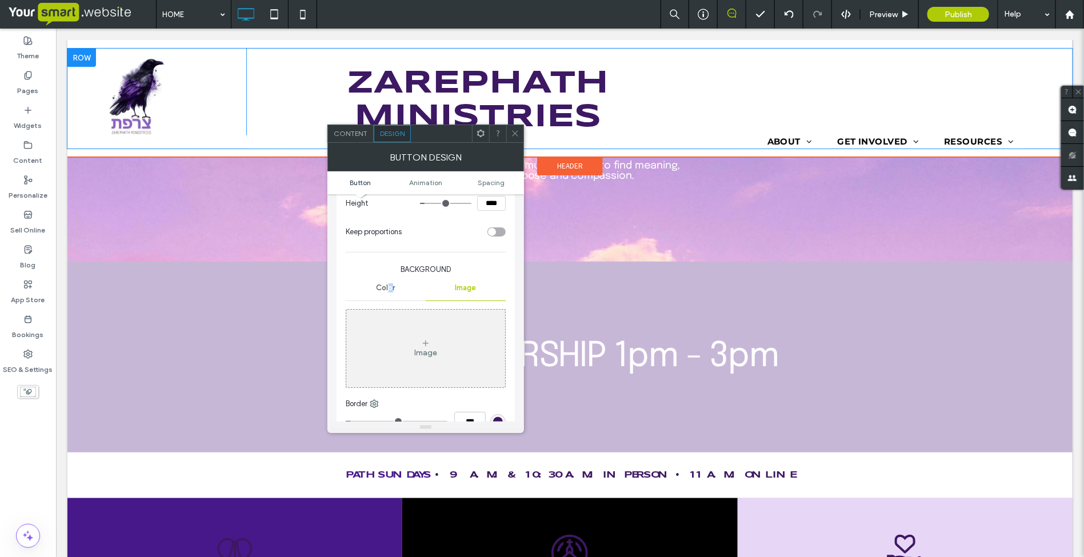
click at [389, 290] on span "Color" at bounding box center [386, 287] width 19 height 9
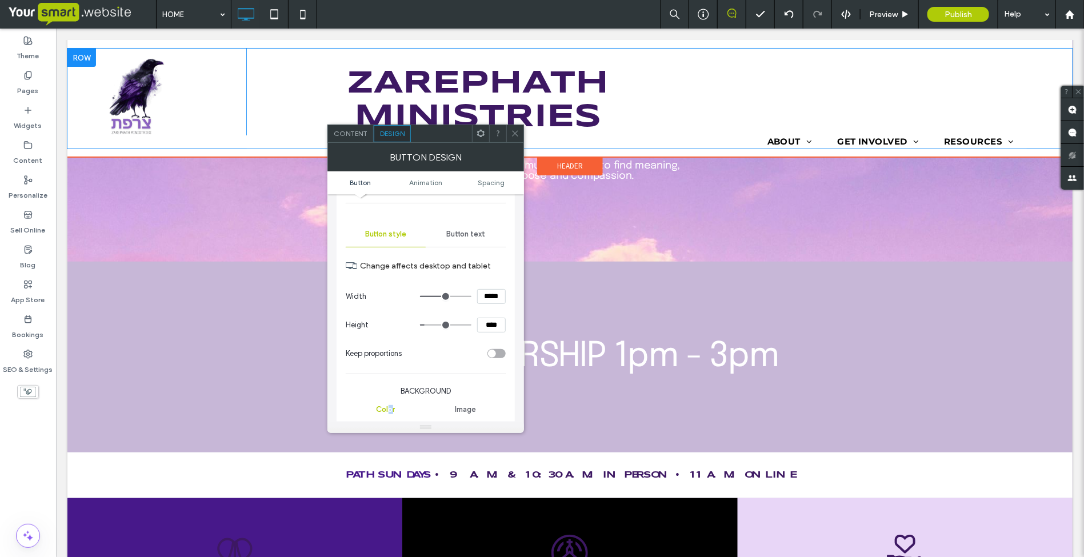
scroll to position [71, 0]
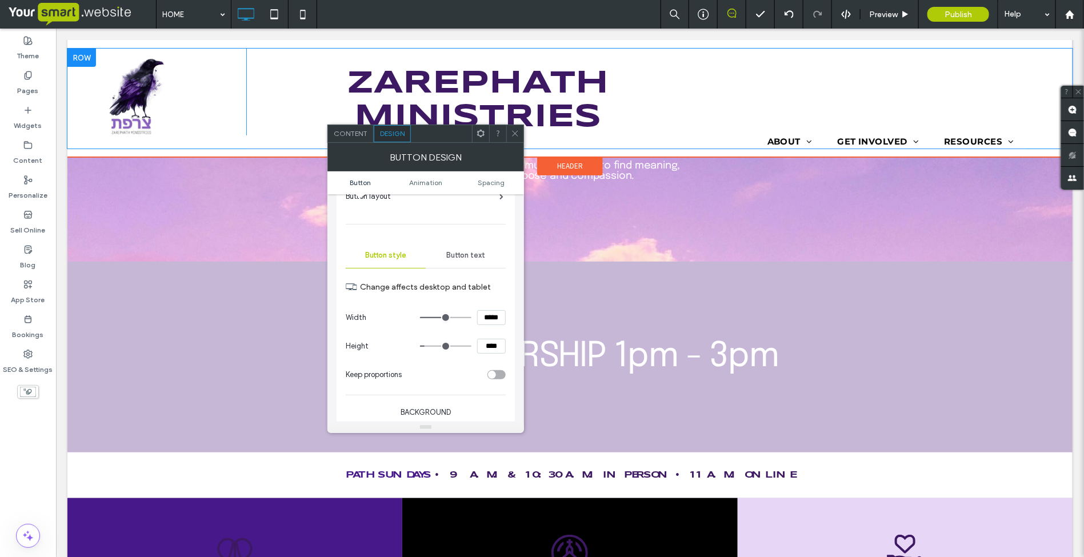
click at [449, 257] on span "Button text" at bounding box center [465, 255] width 39 height 9
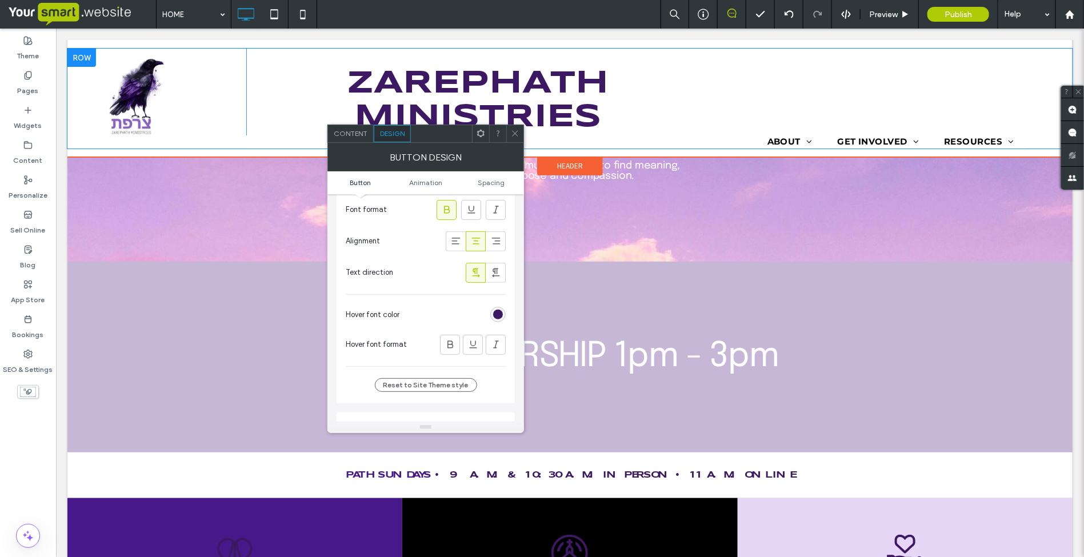
scroll to position [286, 0]
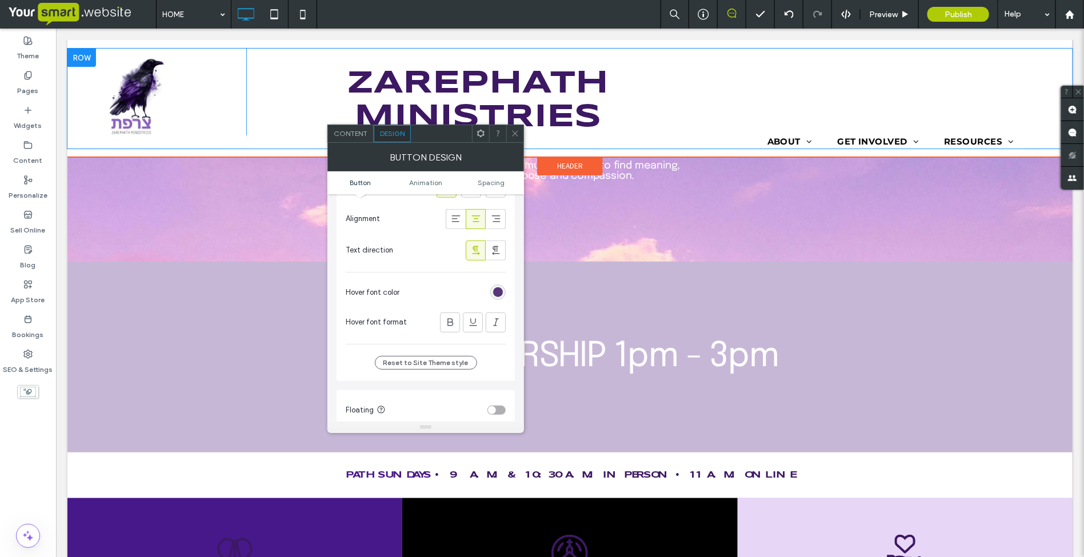
click at [497, 294] on div "rgb(61, 24, 99)" at bounding box center [498, 292] width 10 height 10
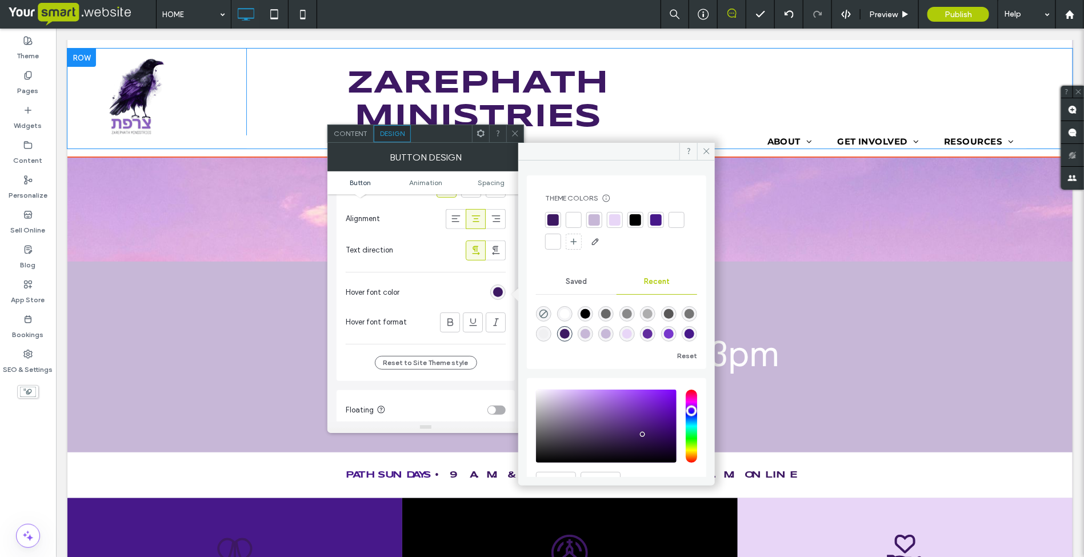
click at [585, 333] on div "rgba(199, 183, 215, 1)" at bounding box center [586, 334] width 10 height 10
type input "*******"
click at [702, 152] on icon at bounding box center [706, 151] width 9 height 9
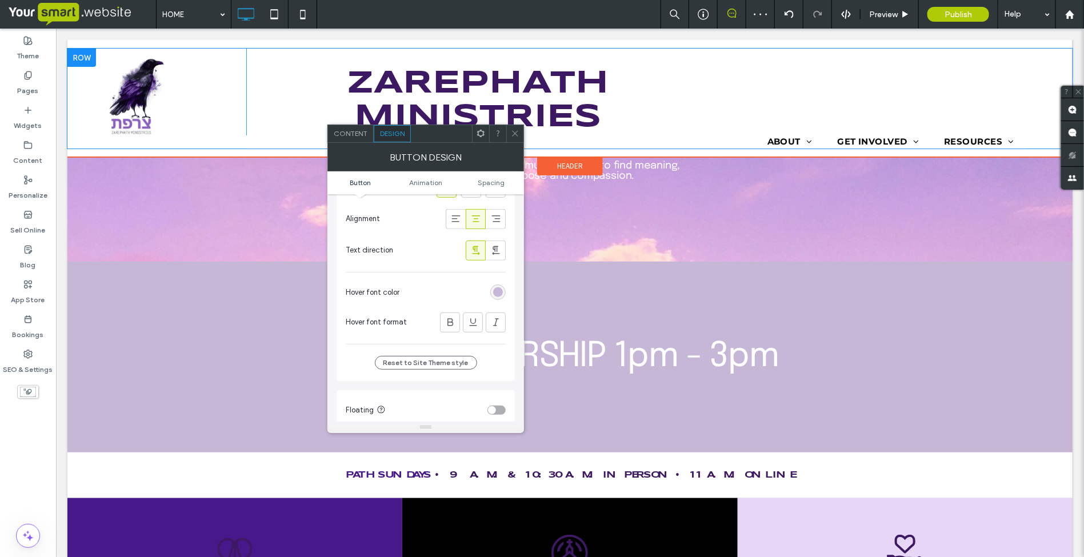
click at [515, 134] on icon at bounding box center [515, 133] width 9 height 9
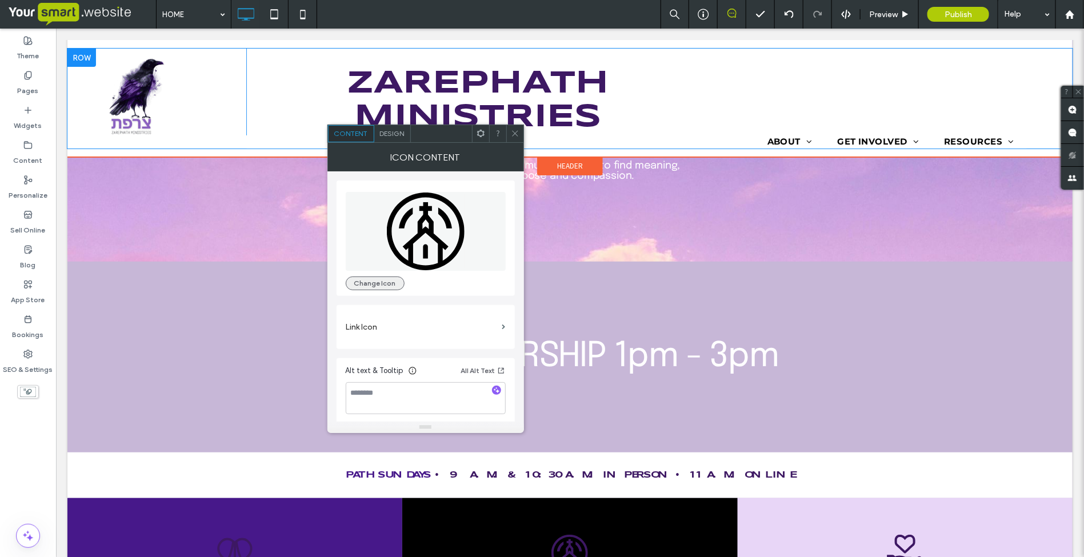
click at [380, 284] on button "Change Icon" at bounding box center [375, 284] width 59 height 14
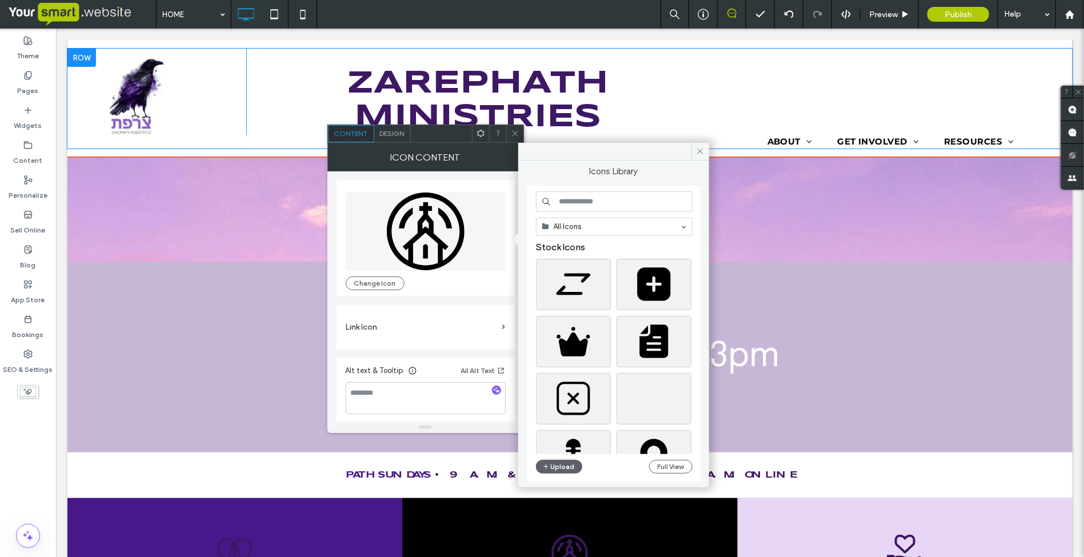
click at [386, 137] on span "Design" at bounding box center [392, 133] width 25 height 9
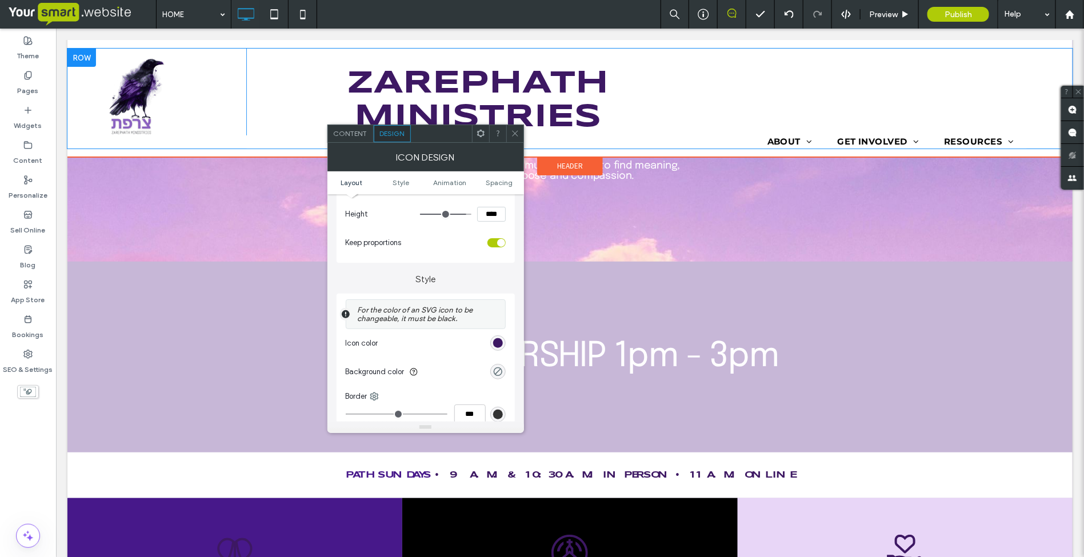
scroll to position [214, 0]
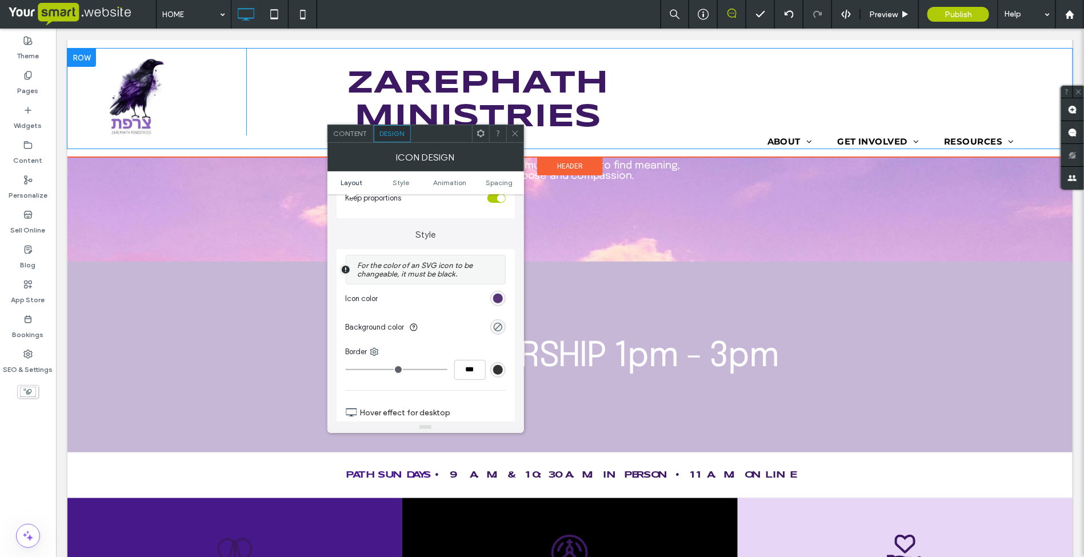
click at [498, 299] on div "rgb(61, 24, 99)" at bounding box center [498, 299] width 10 height 10
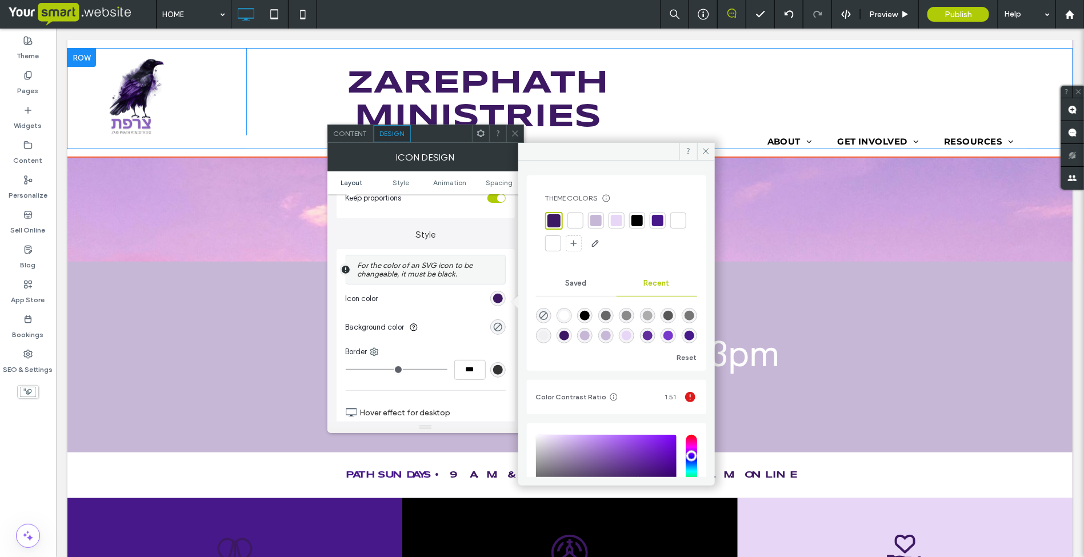
click at [573, 221] on div at bounding box center [575, 220] width 11 height 11
click at [709, 151] on icon at bounding box center [706, 151] width 9 height 9
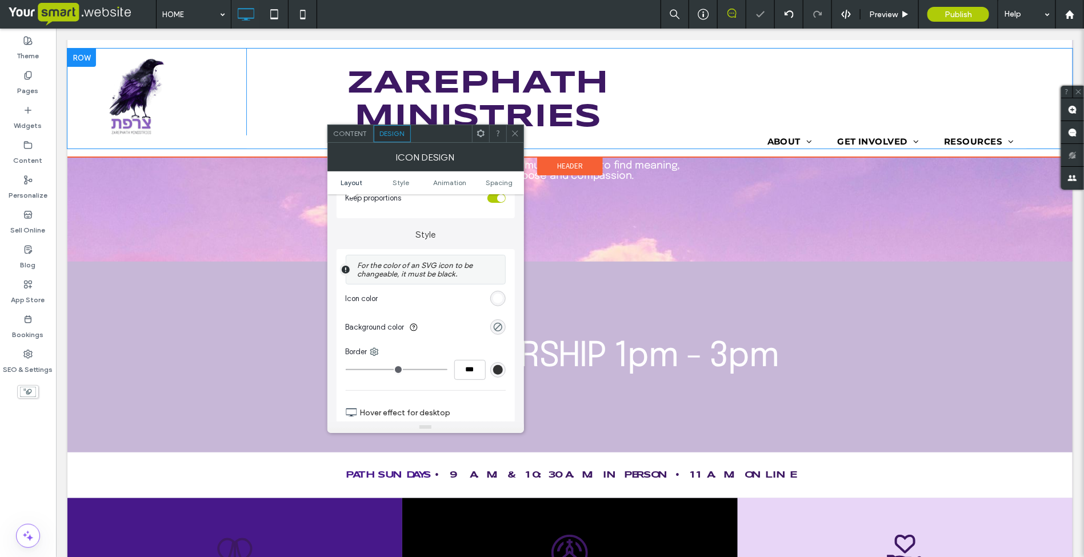
click at [513, 138] on span at bounding box center [515, 133] width 9 height 17
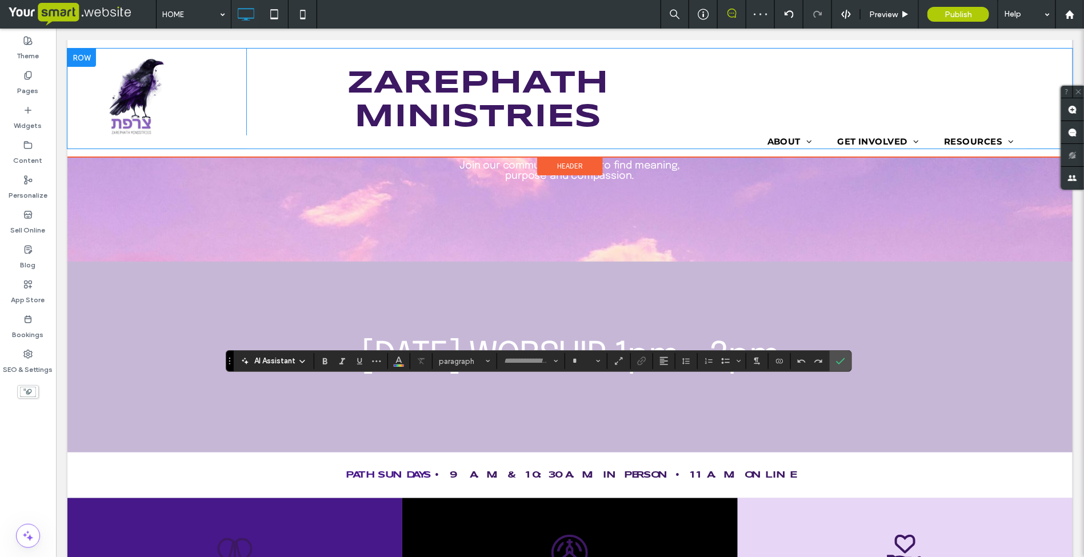
type input "*********"
type input "**"
click at [397, 362] on use "Color" at bounding box center [399, 360] width 6 height 6
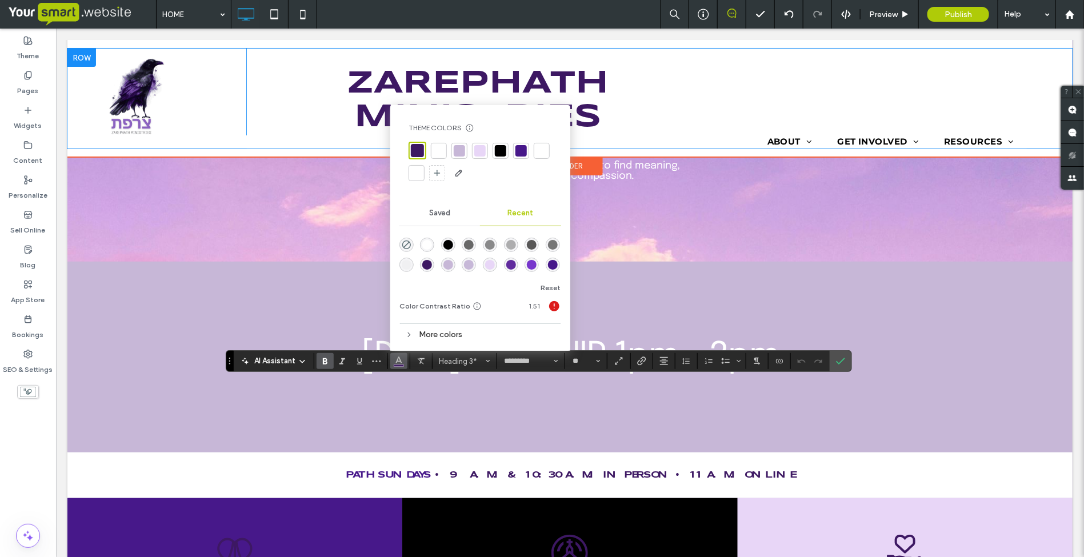
click at [429, 243] on div "rgba(255, 255, 255, 1)" at bounding box center [427, 245] width 10 height 10
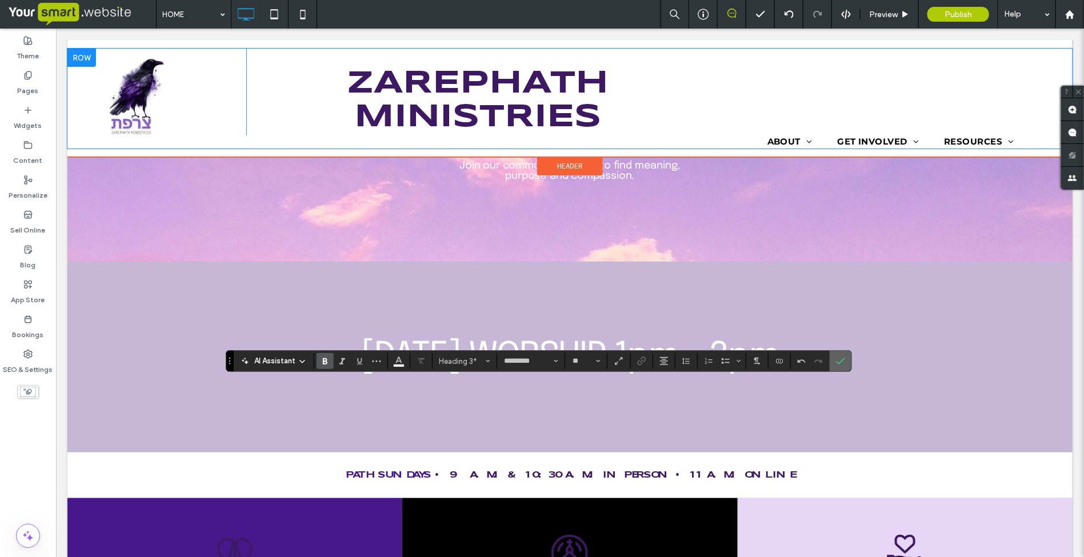
click at [836, 361] on label "Confirm" at bounding box center [840, 361] width 17 height 21
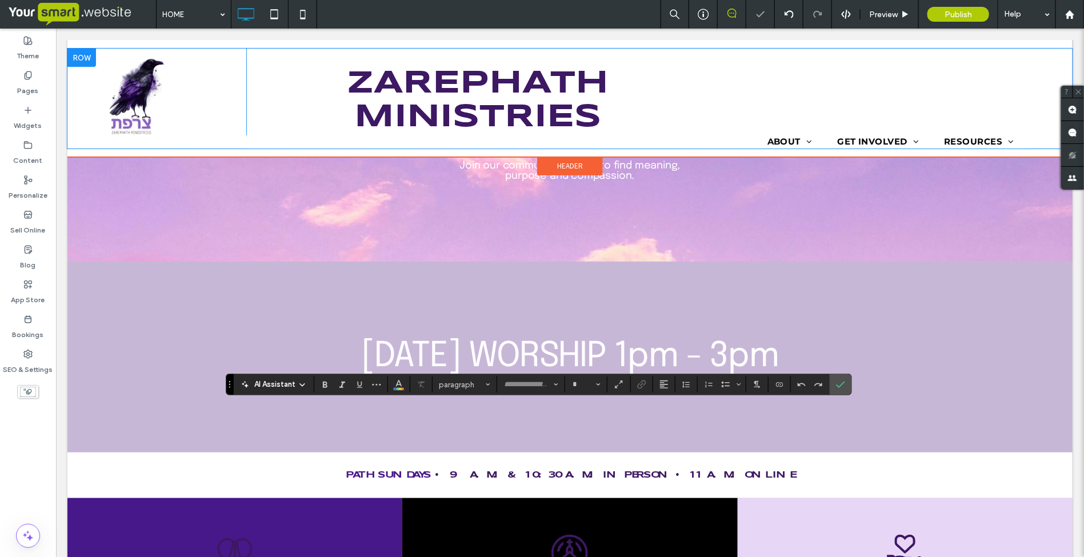
type input "*******"
type input "**"
type input "********"
type input "**"
click at [398, 386] on icon "Color" at bounding box center [398, 383] width 9 height 9
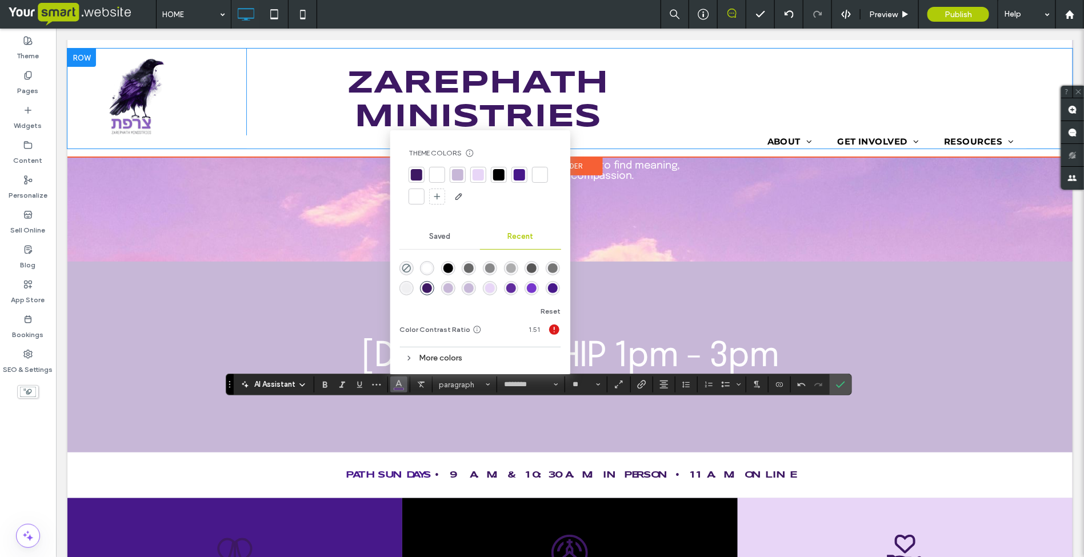
click at [434, 170] on div at bounding box center [437, 174] width 11 height 11
click at [842, 385] on icon "Confirm" at bounding box center [840, 384] width 9 height 9
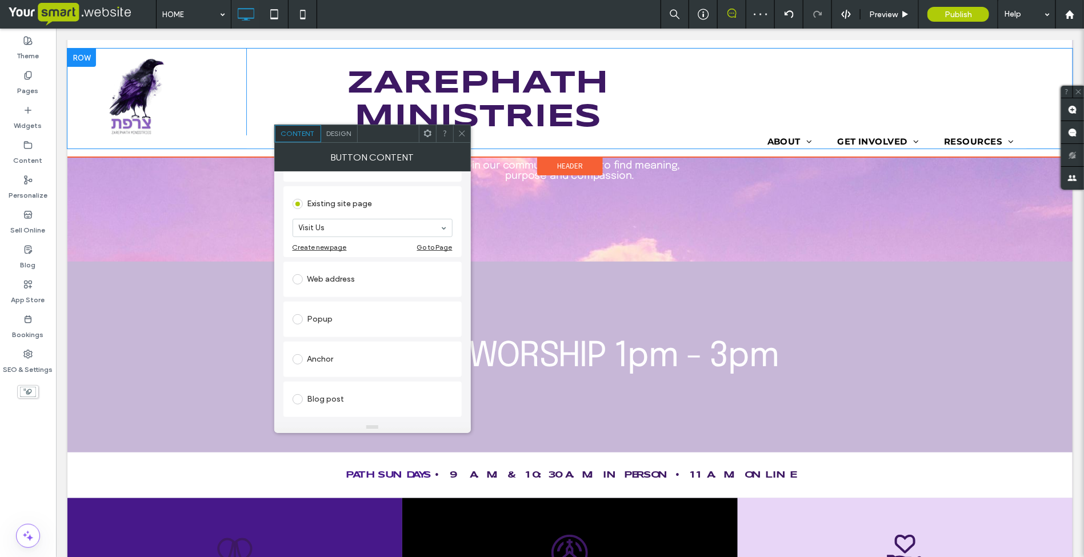
scroll to position [71, 0]
click at [330, 136] on span "Design" at bounding box center [339, 133] width 25 height 9
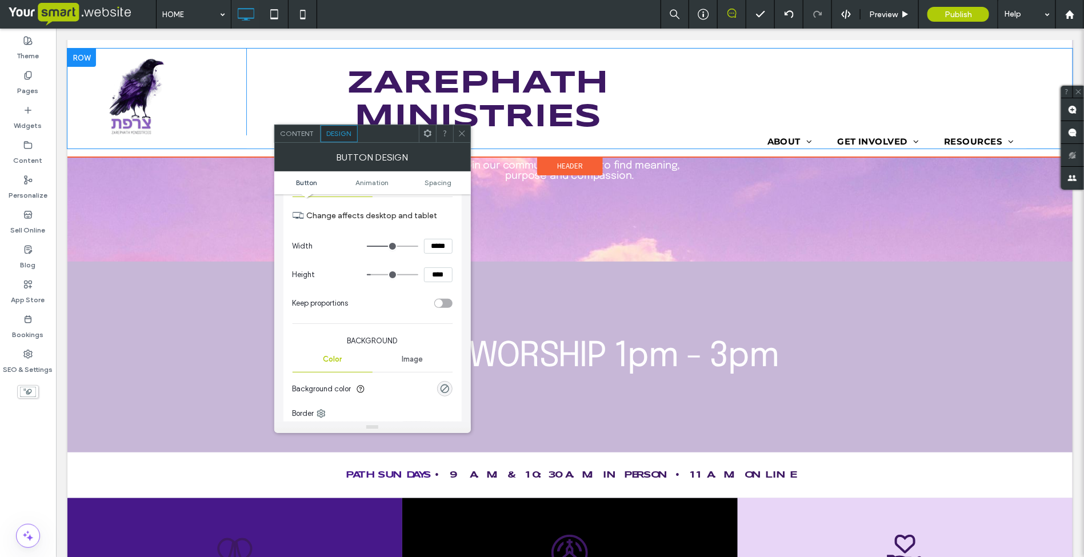
scroll to position [214, 0]
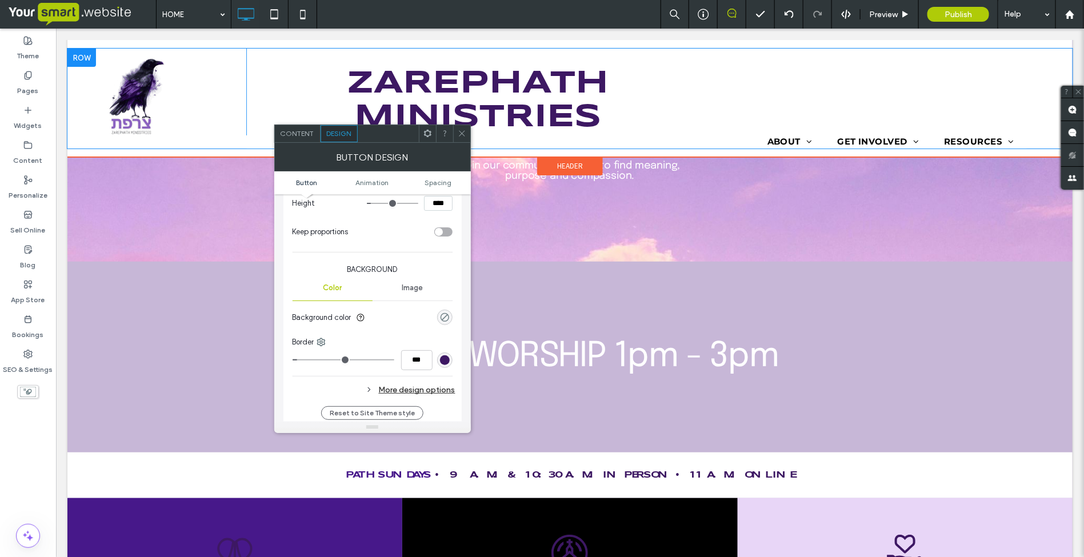
click at [441, 319] on div "rgba(0, 0, 0, 0)" at bounding box center [445, 318] width 10 height 10
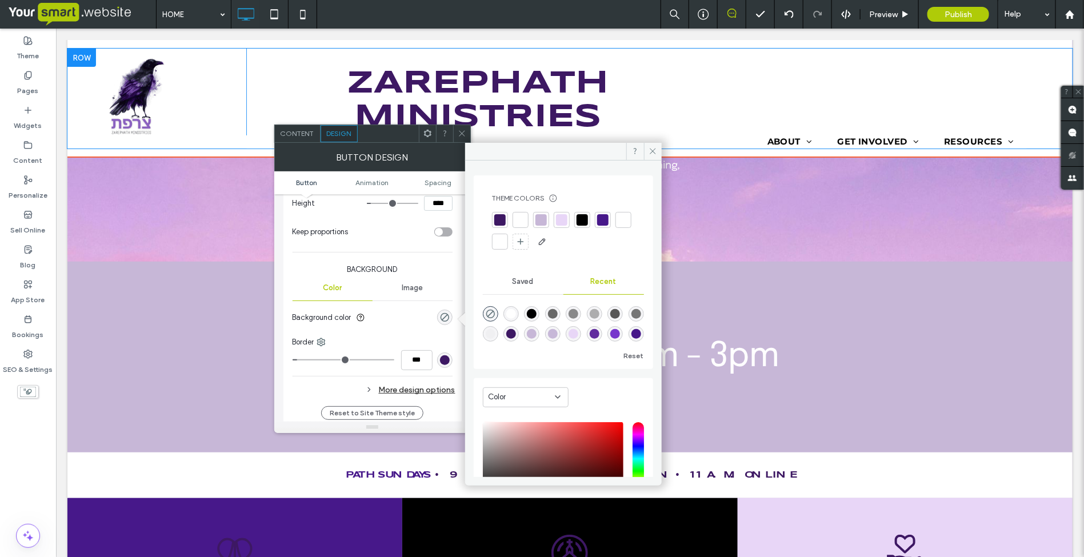
click at [522, 215] on div at bounding box center [520, 219] width 11 height 11
click at [649, 150] on icon at bounding box center [653, 151] width 9 height 9
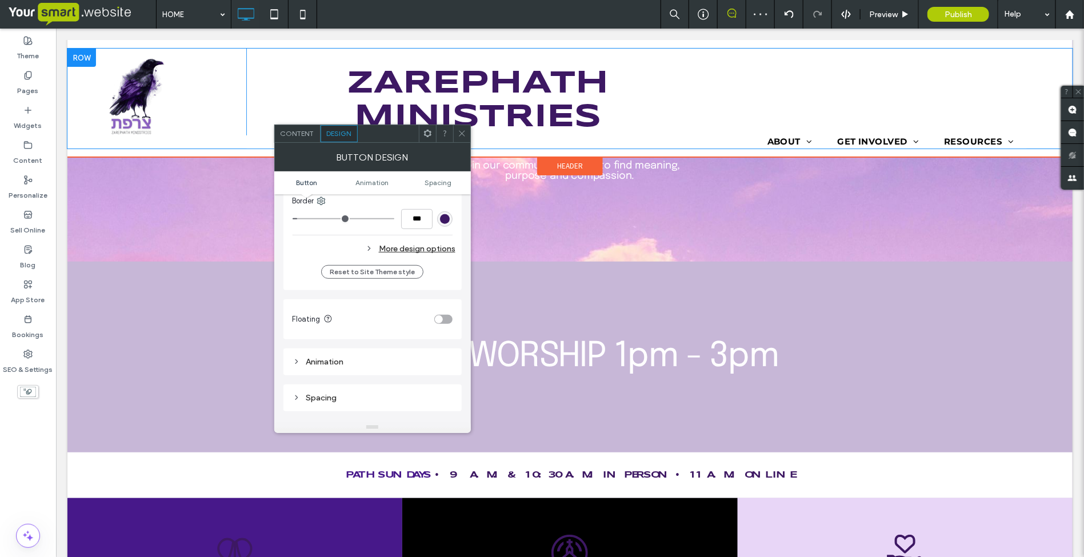
scroll to position [357, 0]
click at [441, 246] on div "More design options" at bounding box center [374, 246] width 163 height 15
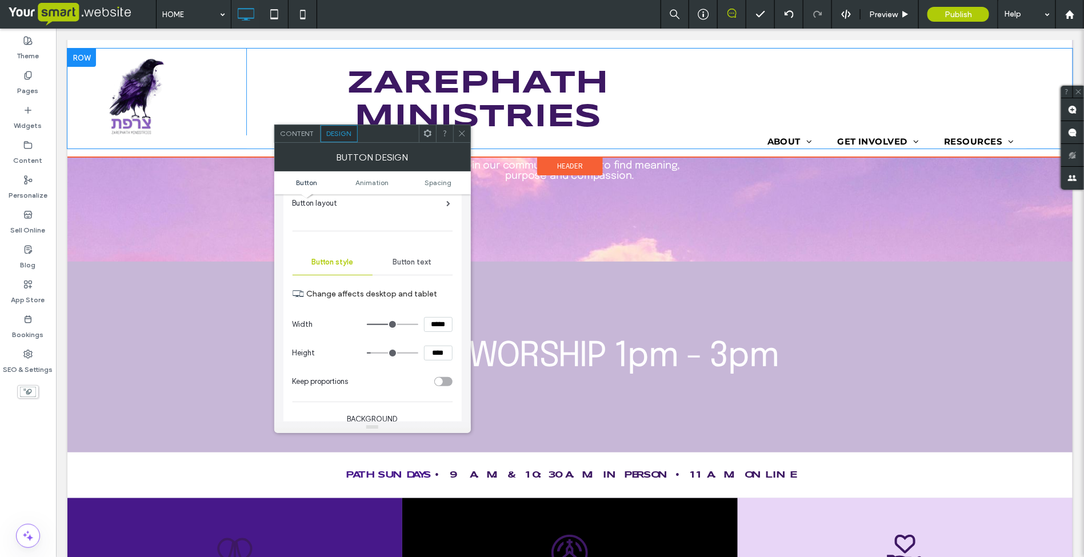
scroll to position [0, 0]
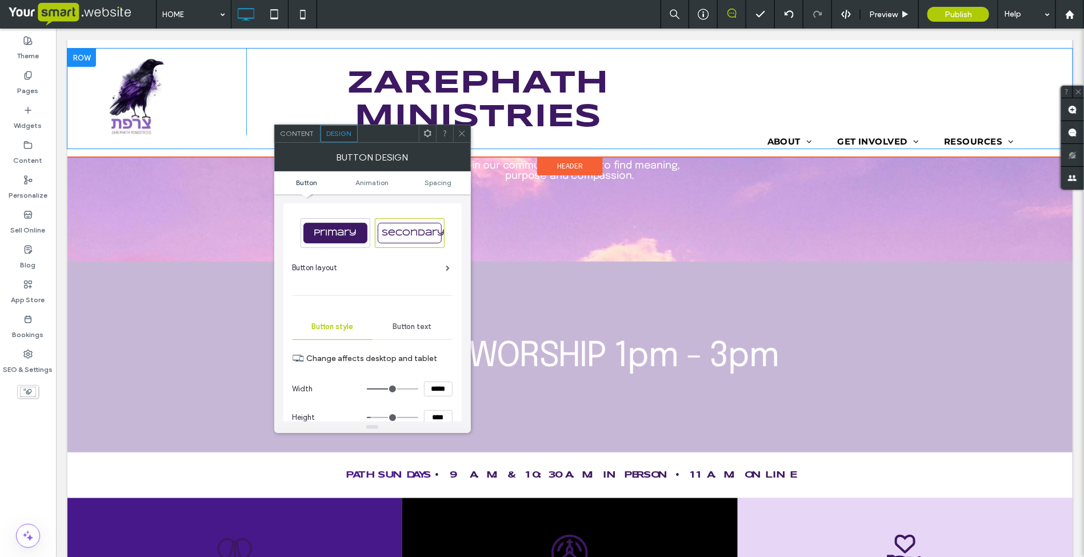
click at [398, 325] on span "Button text" at bounding box center [412, 326] width 39 height 9
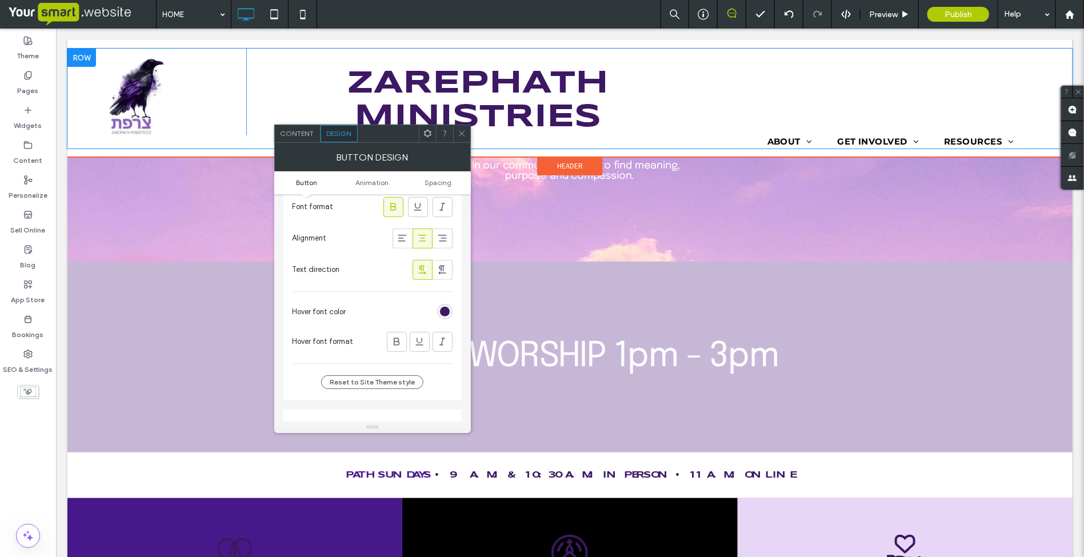
scroll to position [286, 0]
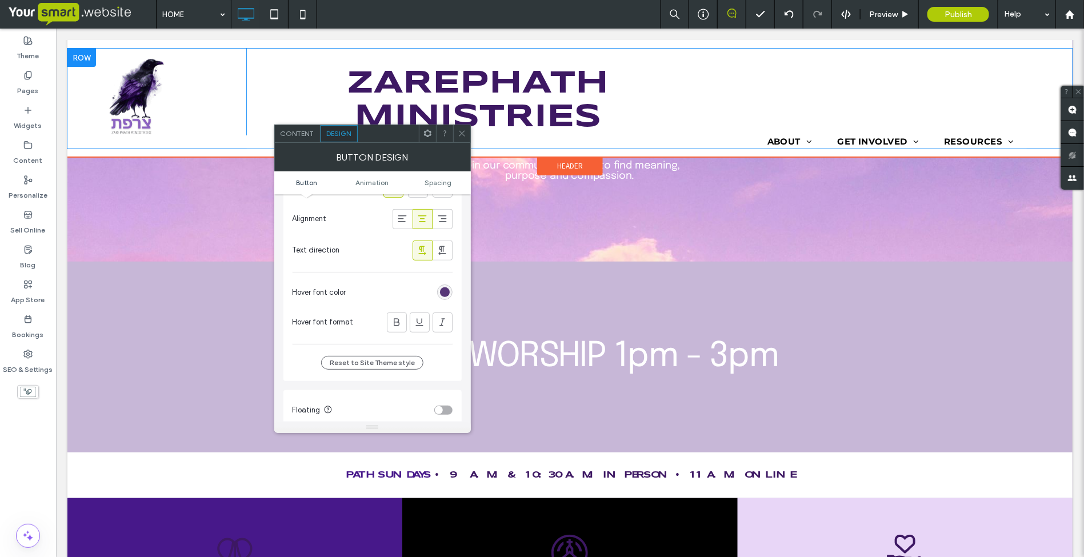
click at [445, 293] on div "rgb(61, 24, 99)" at bounding box center [445, 292] width 10 height 10
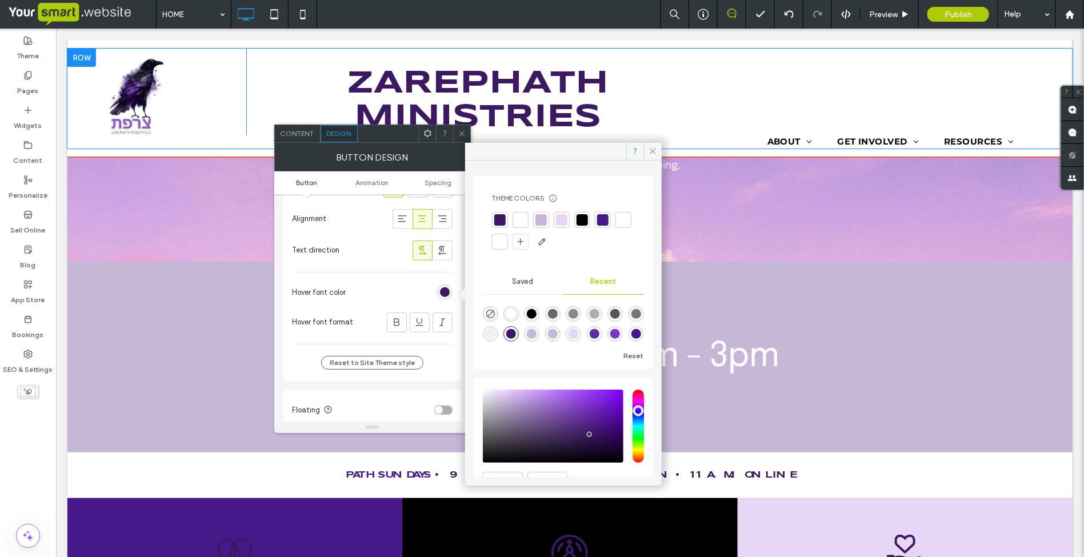
click at [553, 333] on div "rgba(199, 184, 216, 1)" at bounding box center [553, 334] width 10 height 10
type input "*******"
click at [655, 147] on icon at bounding box center [653, 151] width 9 height 9
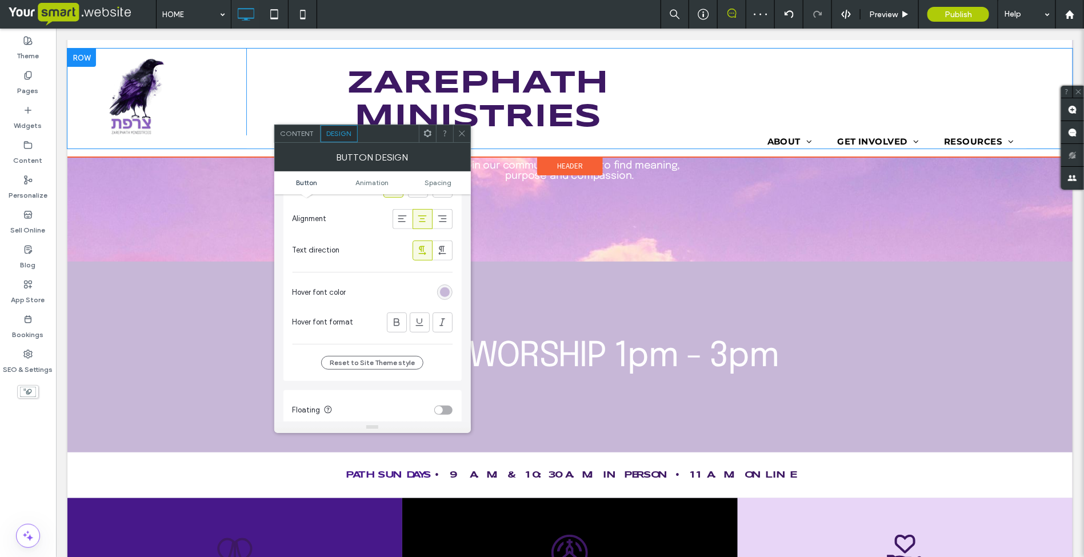
click at [462, 135] on icon at bounding box center [462, 133] width 9 height 9
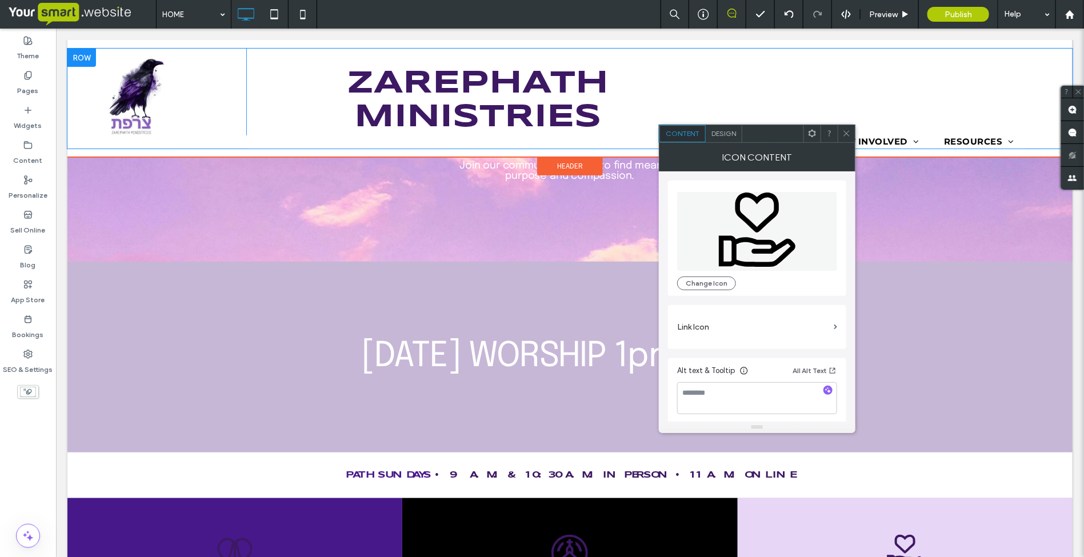
click at [718, 138] on div "Design" at bounding box center [724, 133] width 37 height 17
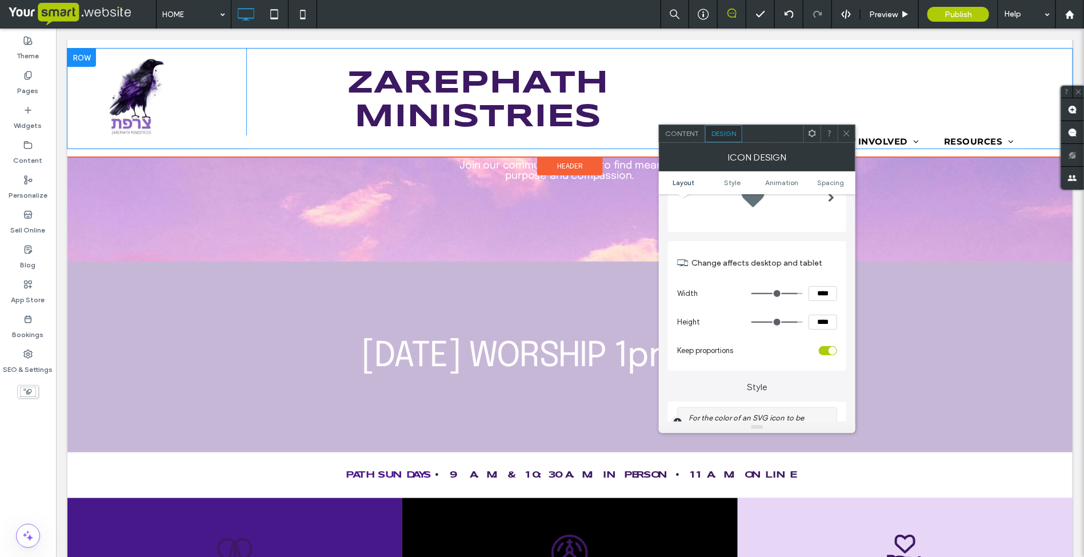
scroll to position [143, 0]
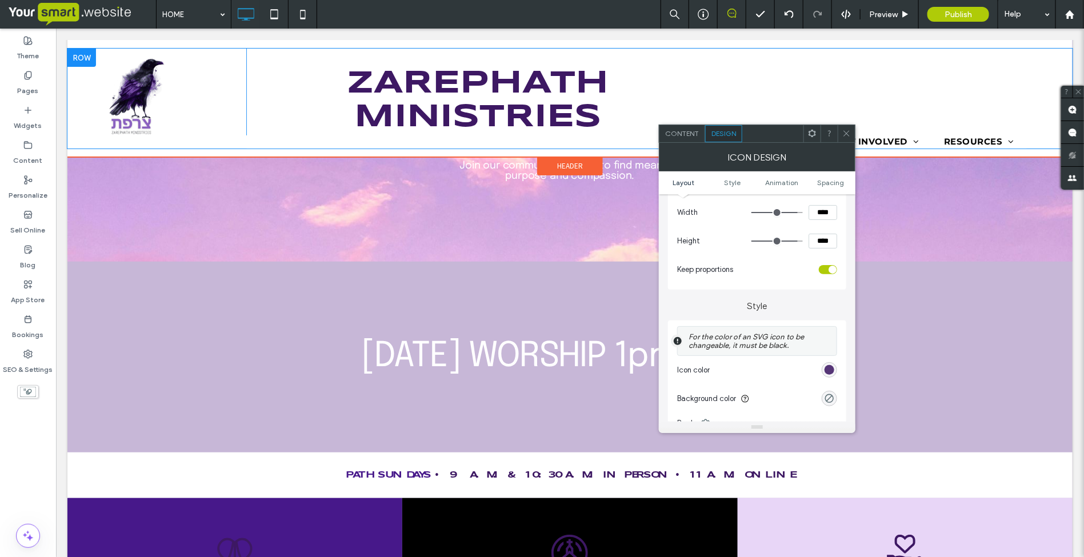
click at [827, 372] on div "rgb(61, 24, 99)" at bounding box center [830, 370] width 10 height 10
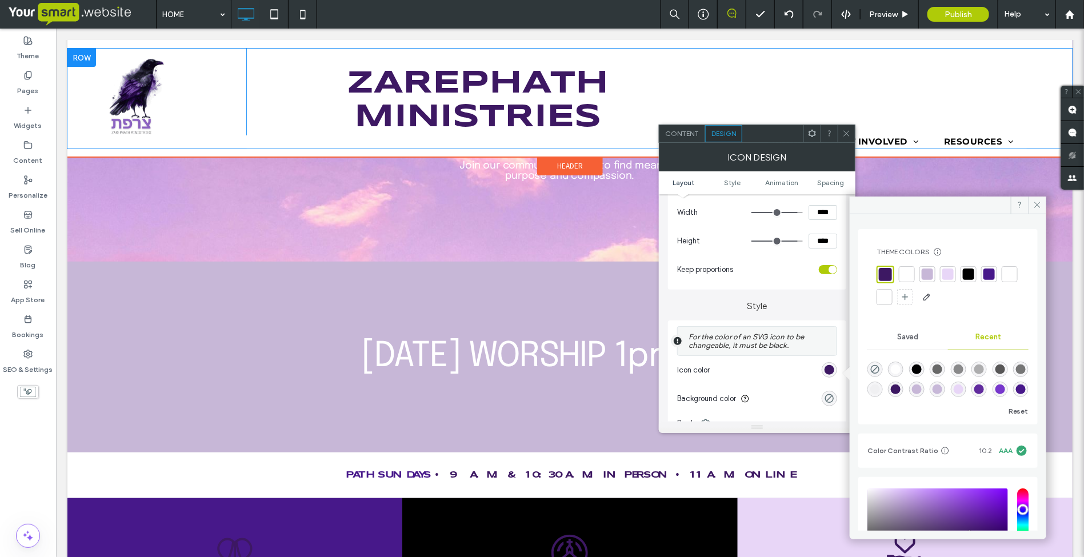
click at [1004, 280] on div at bounding box center [1009, 274] width 11 height 11
click at [1035, 206] on icon at bounding box center [1037, 205] width 9 height 9
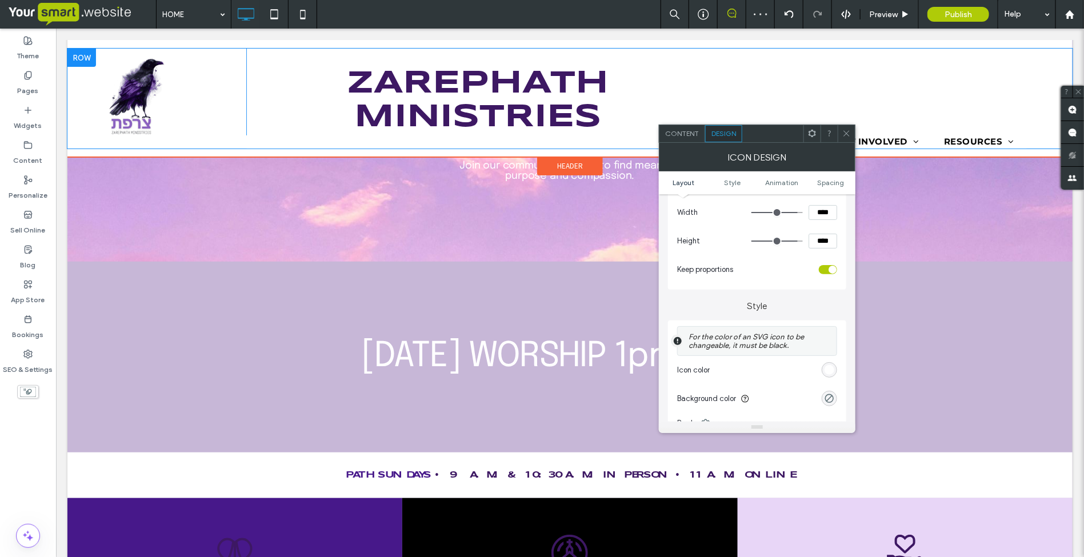
click at [844, 134] on icon at bounding box center [846, 133] width 9 height 9
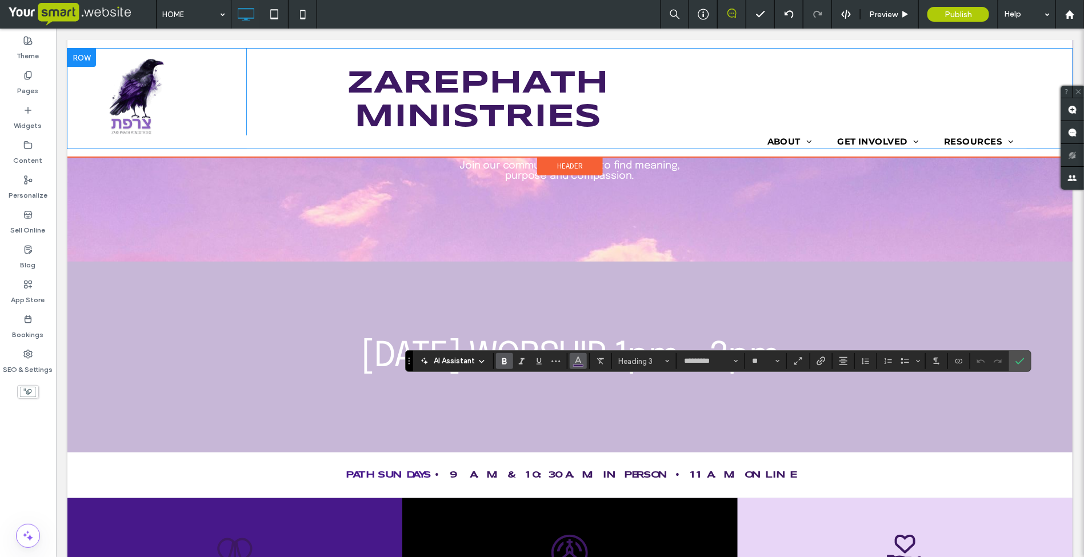
click at [580, 364] on icon "Color" at bounding box center [578, 360] width 9 height 9
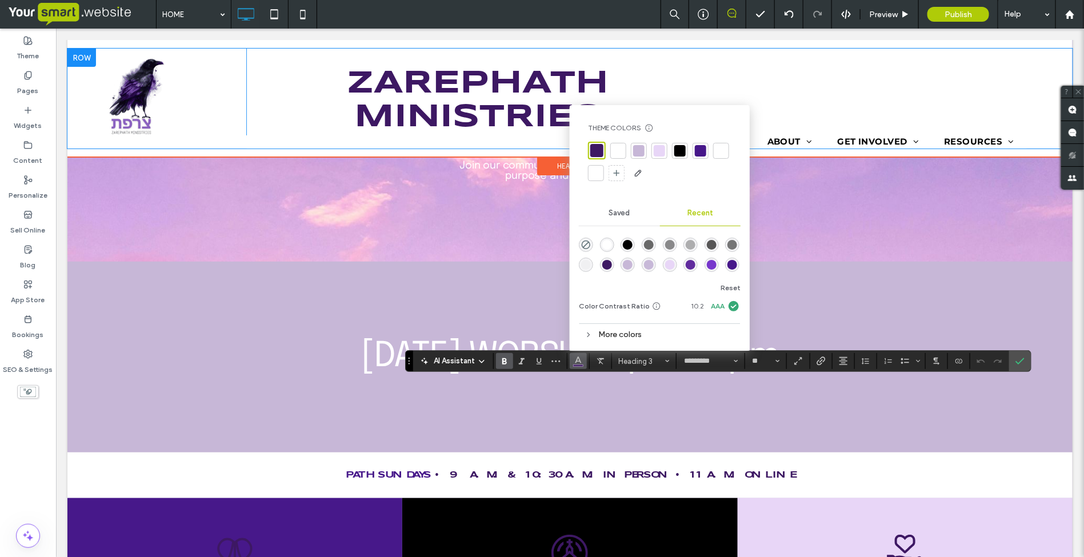
click at [616, 147] on div at bounding box center [618, 150] width 11 height 11
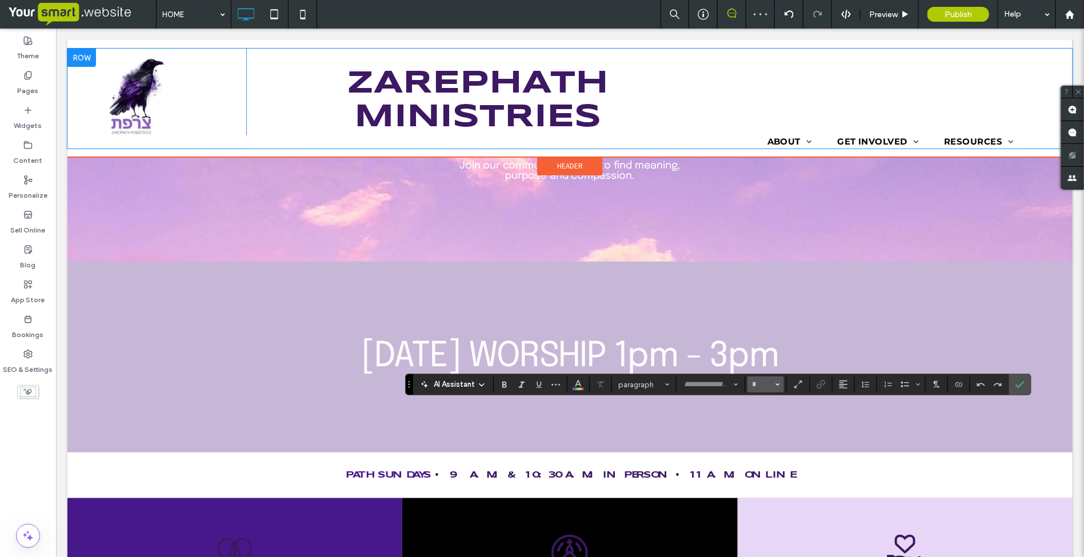
type input "*******"
type input "**"
click at [580, 381] on icon "Color" at bounding box center [578, 383] width 9 height 9
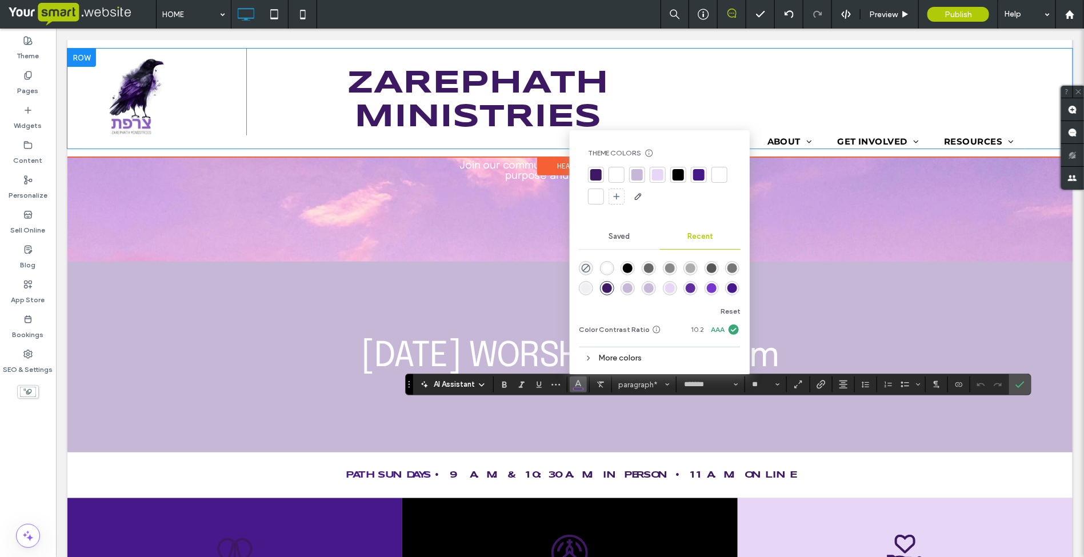
click at [606, 267] on div "rgba(255, 255, 255, 1)" at bounding box center [607, 268] width 10 height 10
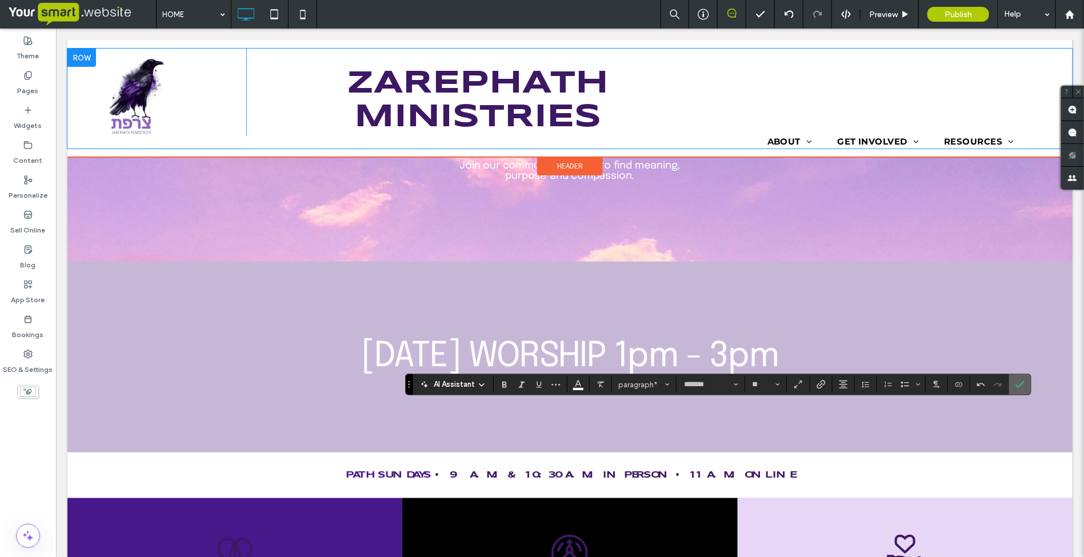
click at [1021, 382] on icon "Confirm" at bounding box center [1020, 384] width 9 height 9
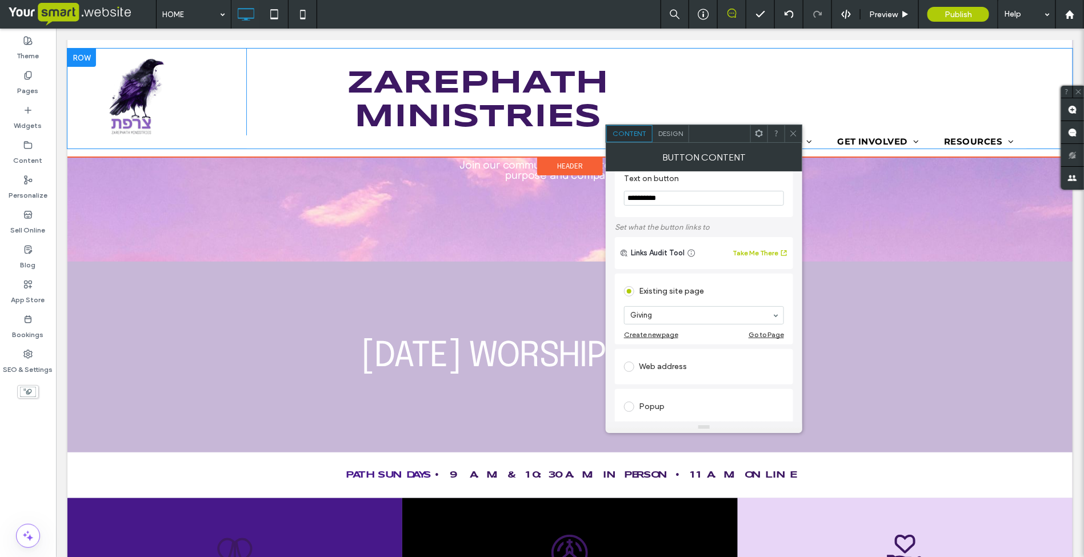
scroll to position [0, 0]
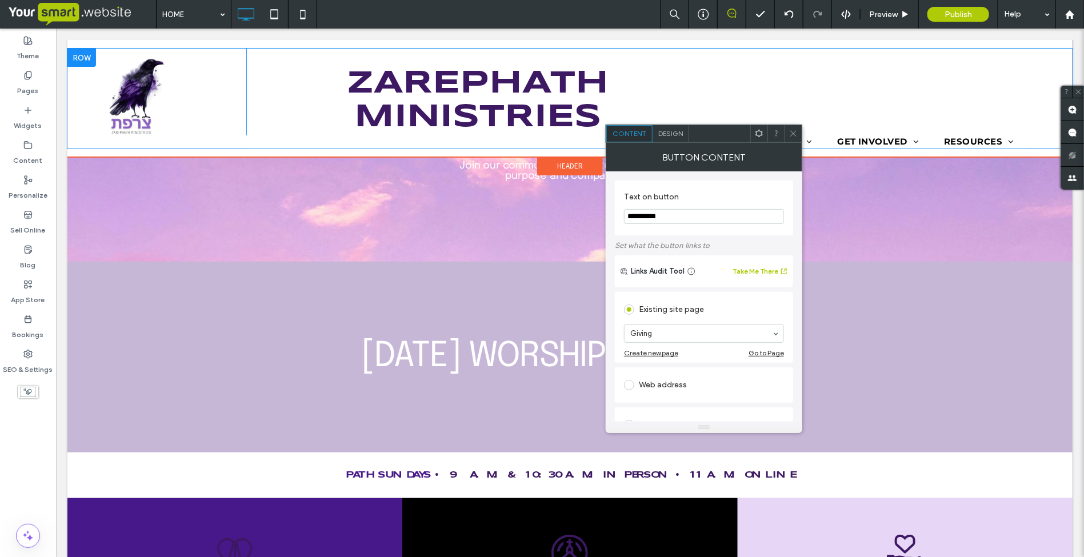
click at [665, 136] on span "Design" at bounding box center [670, 133] width 25 height 9
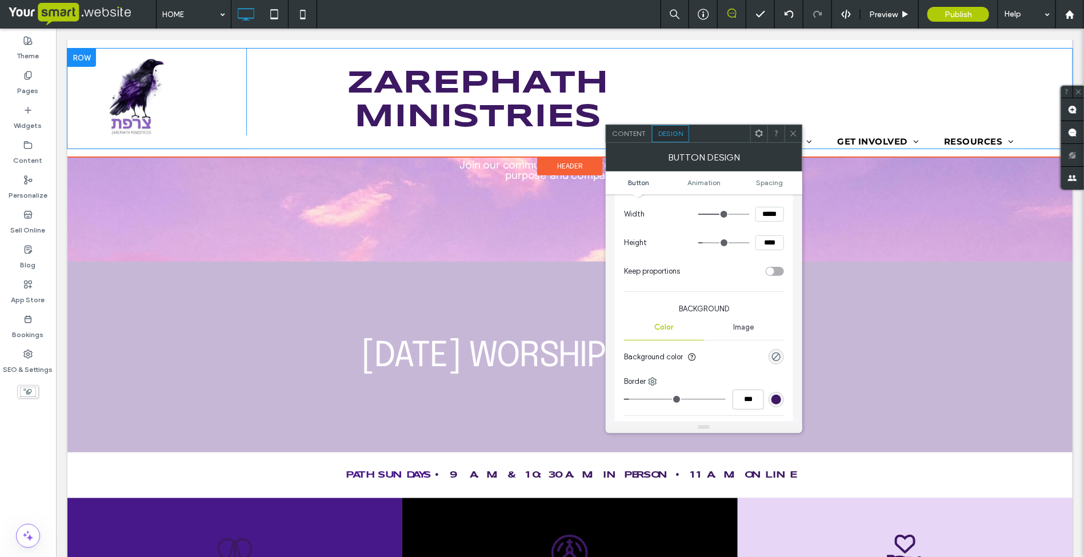
scroll to position [214, 0]
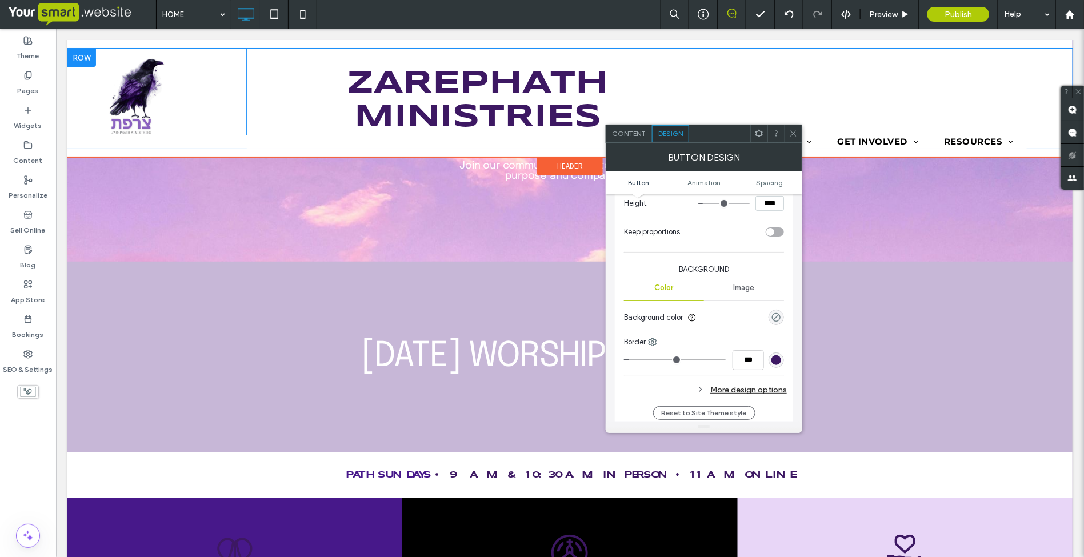
click at [778, 316] on div "rgba(0, 0, 0, 0)" at bounding box center [777, 318] width 10 height 10
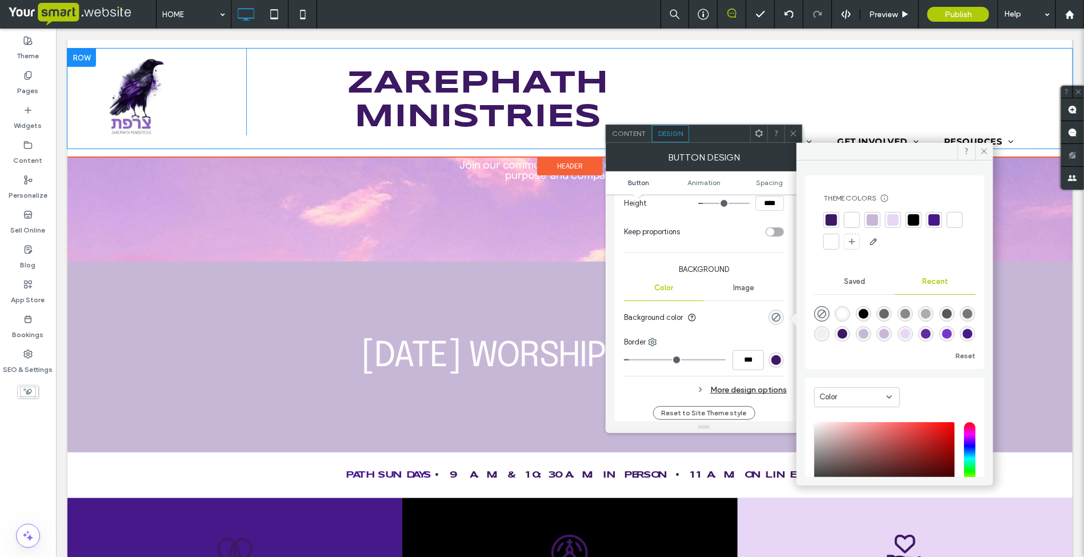
click at [850, 219] on div at bounding box center [851, 219] width 11 height 11
click at [981, 151] on icon at bounding box center [984, 151] width 9 height 9
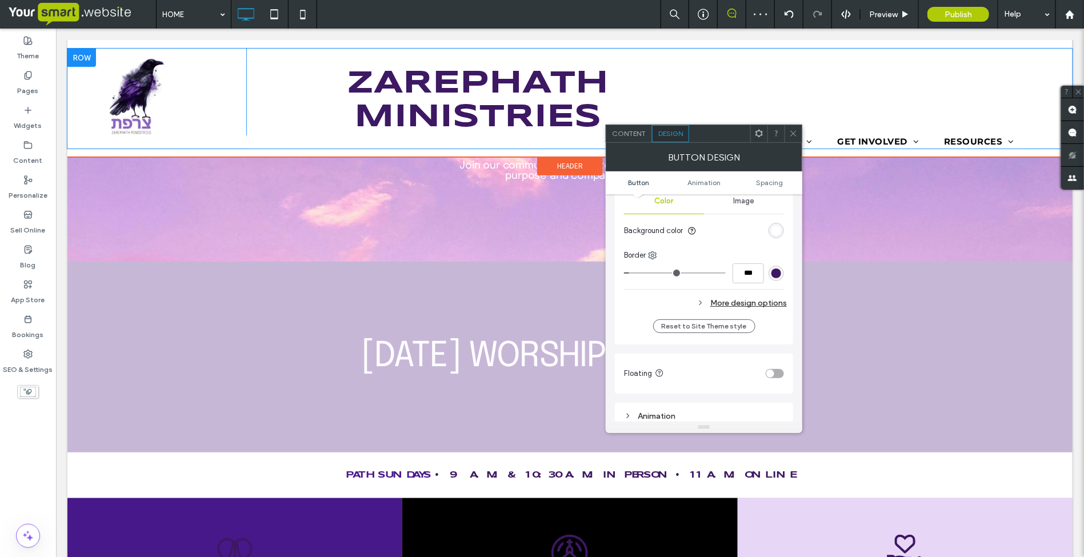
scroll to position [286, 0]
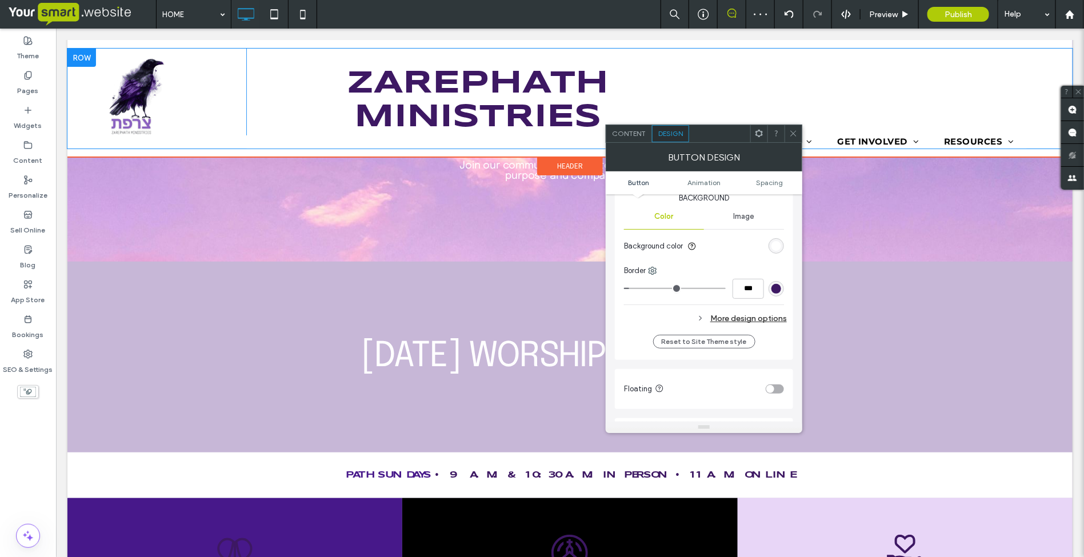
click at [758, 316] on div "More design options" at bounding box center [705, 318] width 163 height 15
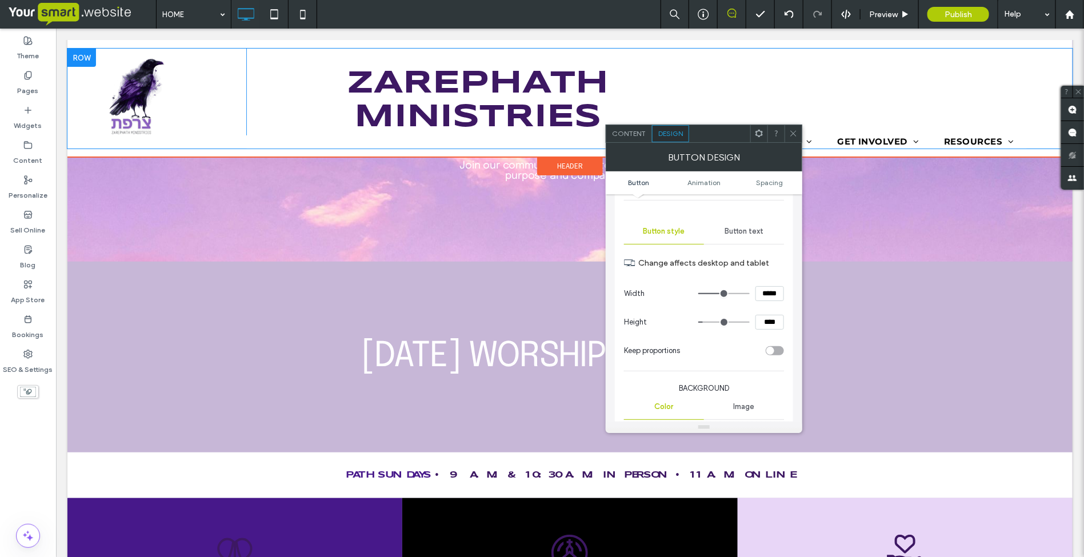
scroll to position [0, 0]
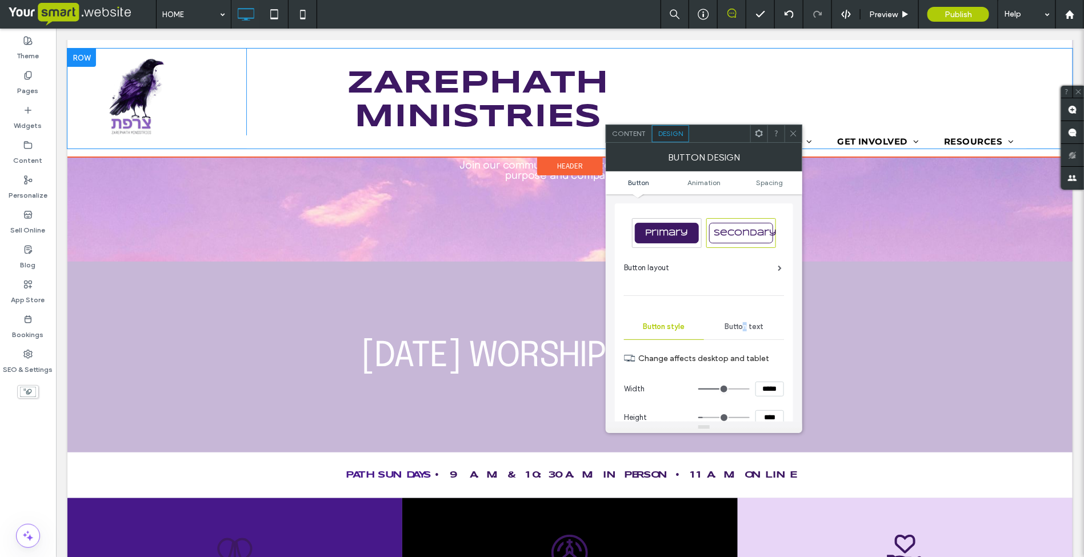
click at [745, 325] on span "Button text" at bounding box center [744, 326] width 39 height 9
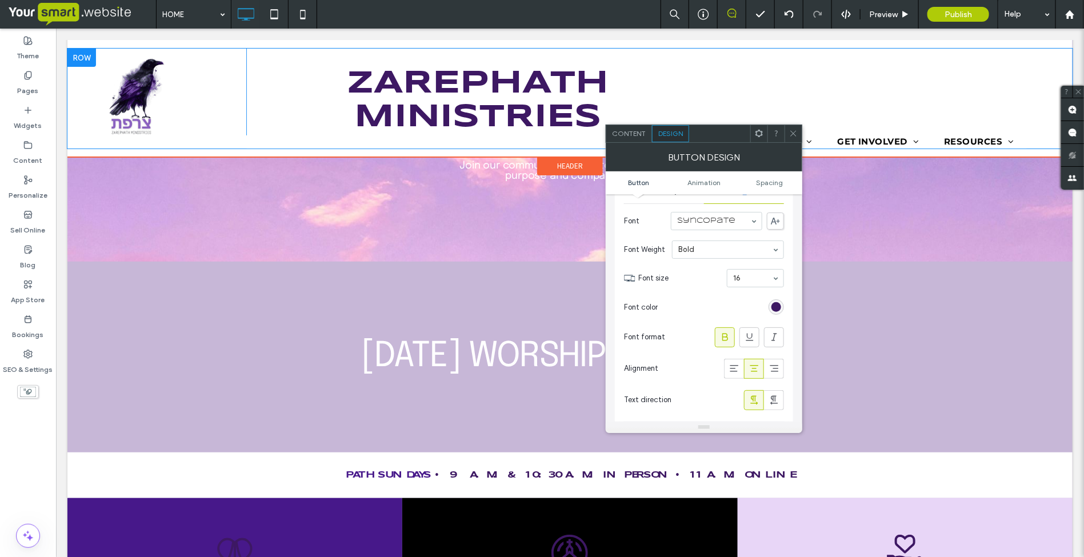
scroll to position [143, 0]
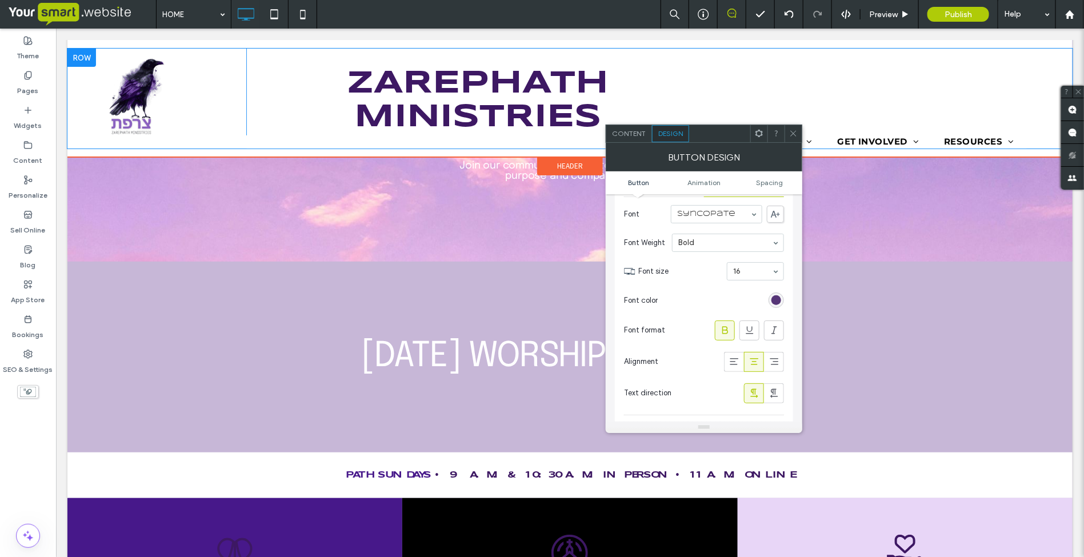
click at [773, 301] on div "rgb(61, 24, 99)" at bounding box center [777, 300] width 10 height 10
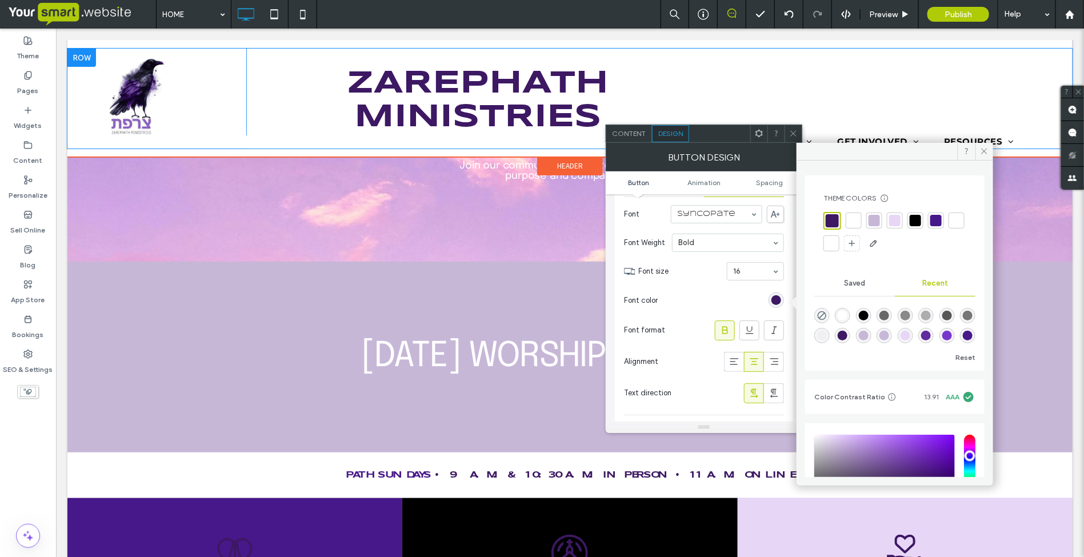
click at [901, 335] on div "rgba(232, 214, 247, 1)" at bounding box center [906, 336] width 10 height 10
type input "*******"
click at [979, 150] on span at bounding box center [985, 151] width 18 height 17
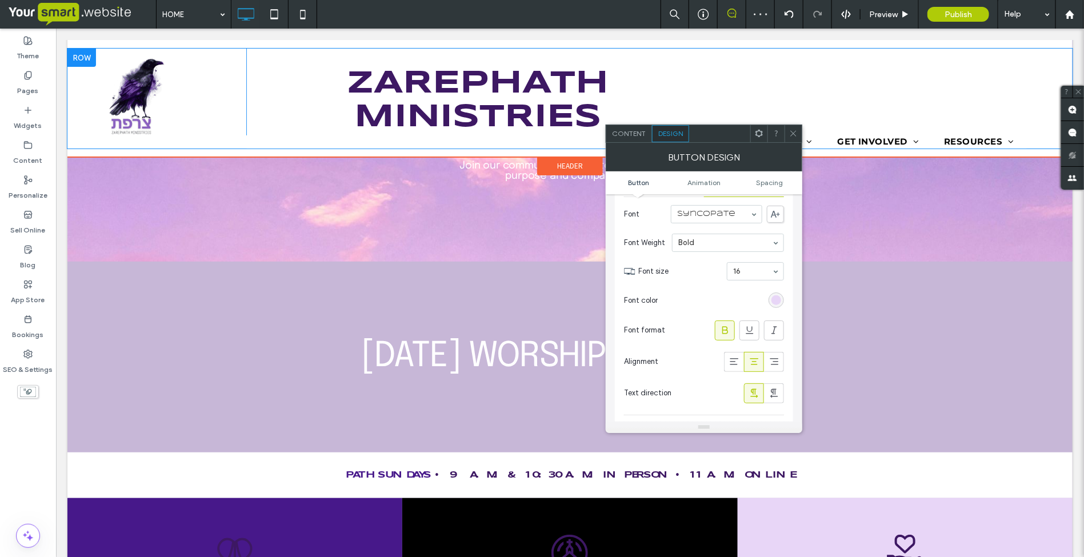
click at [790, 132] on icon at bounding box center [793, 133] width 9 height 9
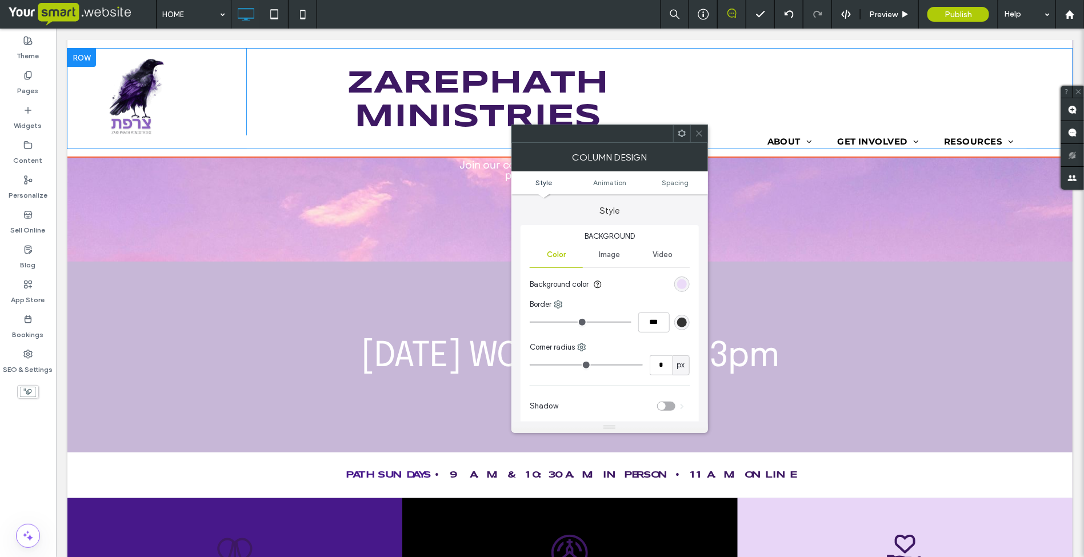
click at [680, 281] on div "rgb(232, 214, 247)" at bounding box center [682, 284] width 10 height 10
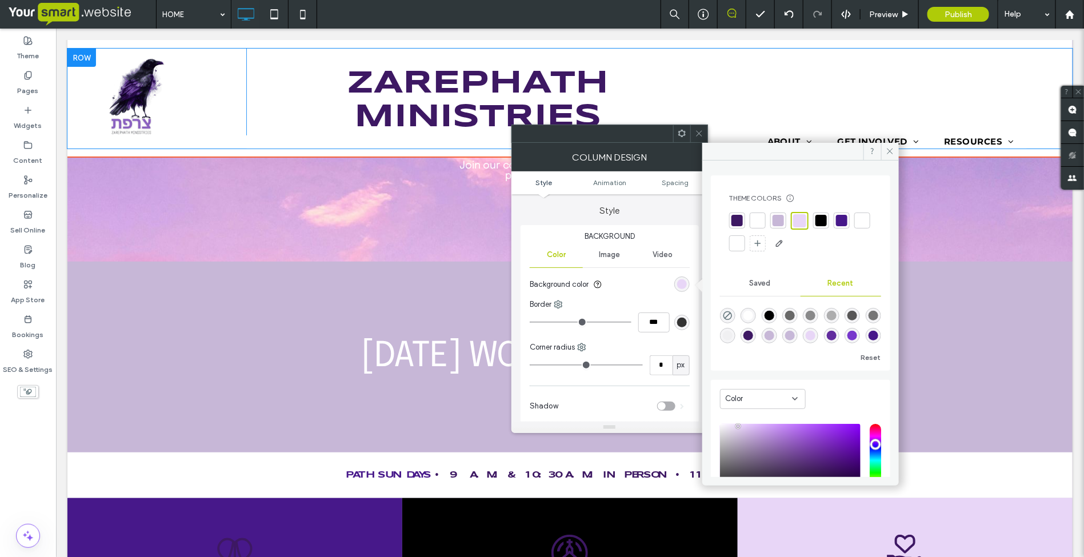
click at [848, 336] on div "rgba(119, 55, 204, 1)" at bounding box center [853, 336] width 10 height 10
click at [770, 334] on div "rgba(199, 183, 215, 1)" at bounding box center [770, 334] width 10 height 10
click at [749, 334] on div "rgba(61, 24, 99, 1)" at bounding box center [749, 334] width 10 height 10
click at [787, 333] on div "rgba(199, 184, 216, 1)" at bounding box center [790, 334] width 10 height 10
click at [869, 332] on div "rgba(71, 24, 138, 1)" at bounding box center [874, 334] width 10 height 10
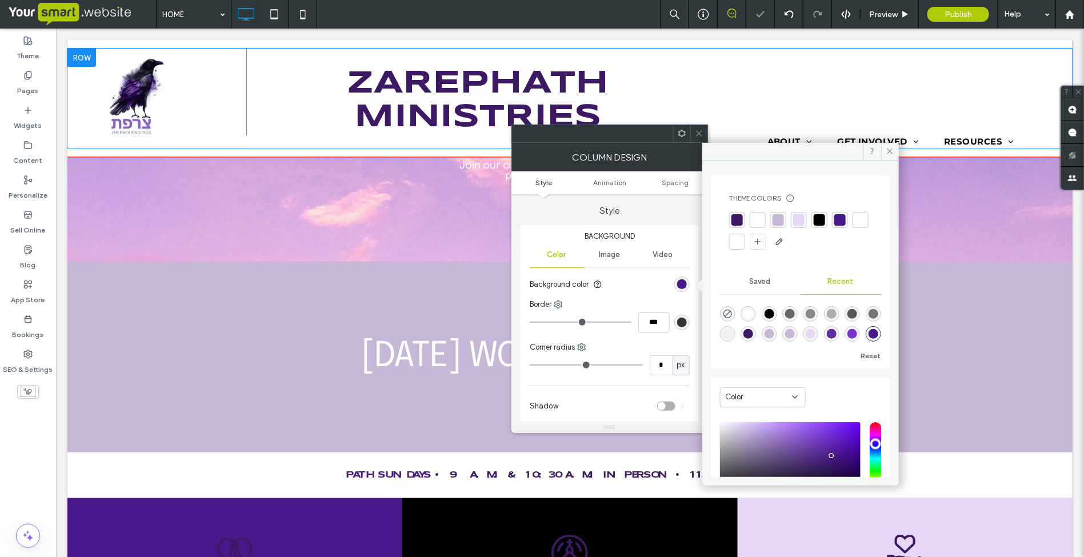
click at [848, 333] on div "rgba(119, 55, 204, 1)" at bounding box center [853, 334] width 10 height 10
type input "*******"
click at [885, 154] on span at bounding box center [890, 151] width 18 height 17
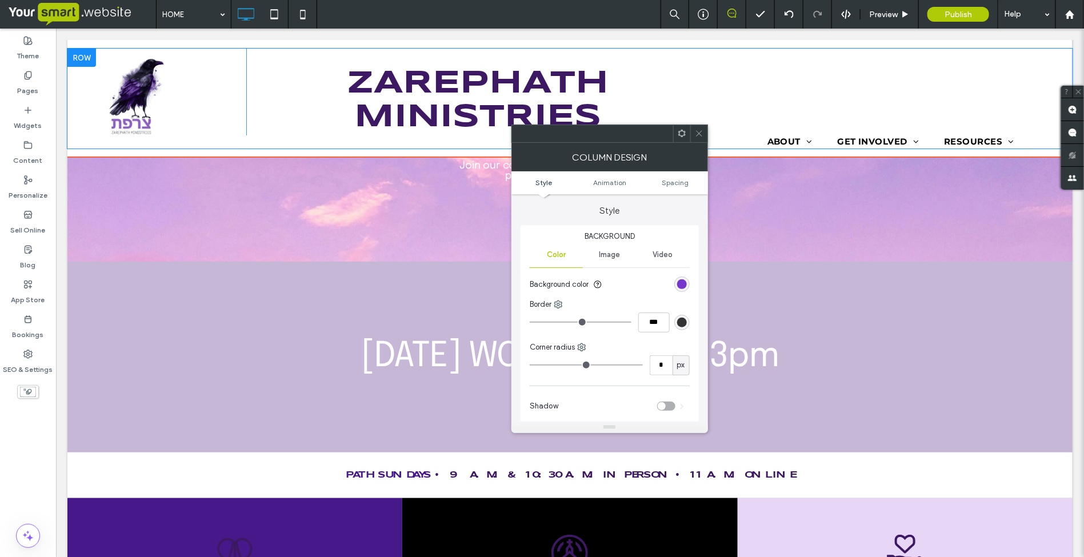
click at [695, 133] on icon at bounding box center [699, 133] width 9 height 9
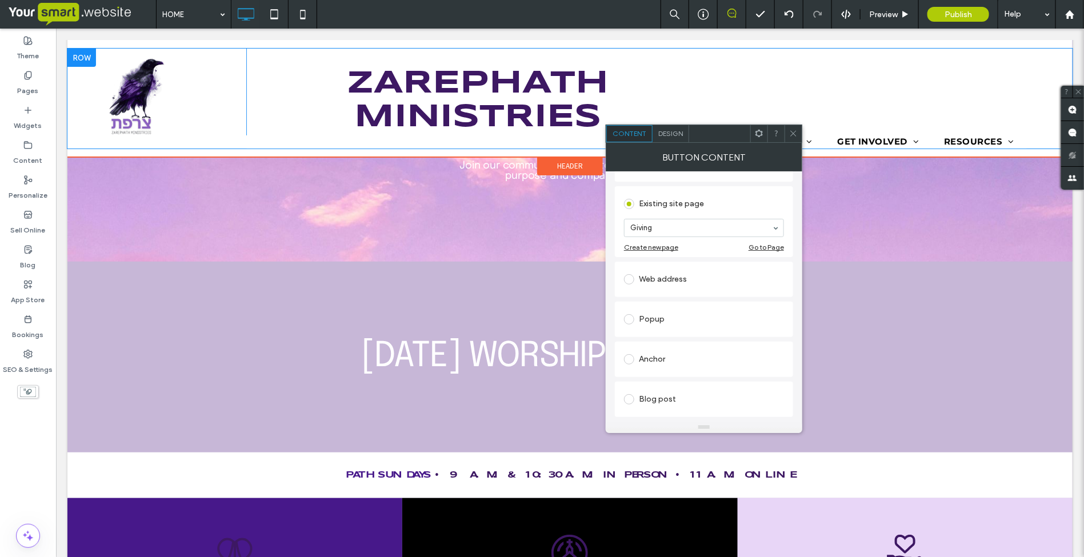
scroll to position [71, 0]
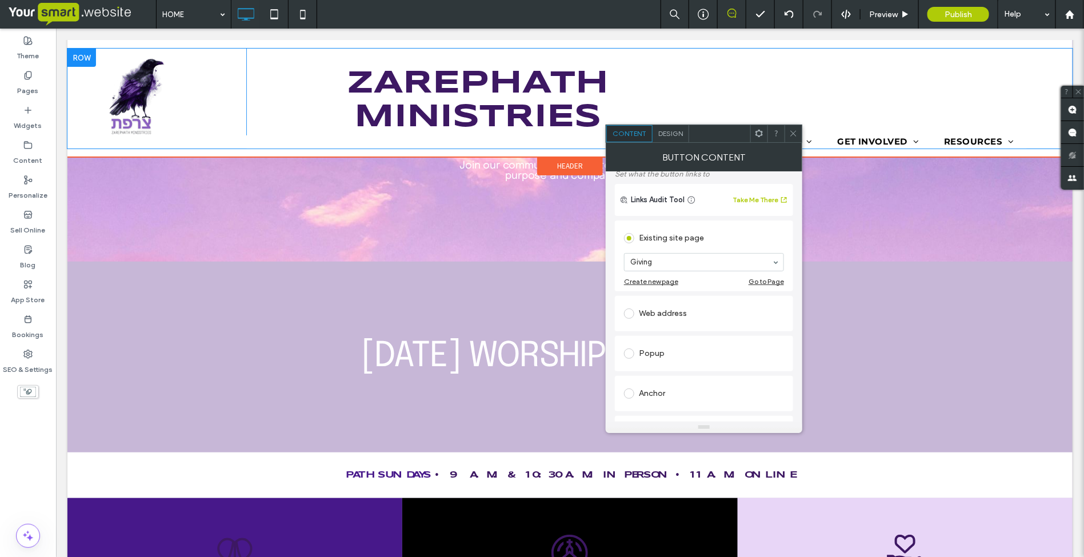
click at [665, 132] on span "Design" at bounding box center [670, 133] width 25 height 9
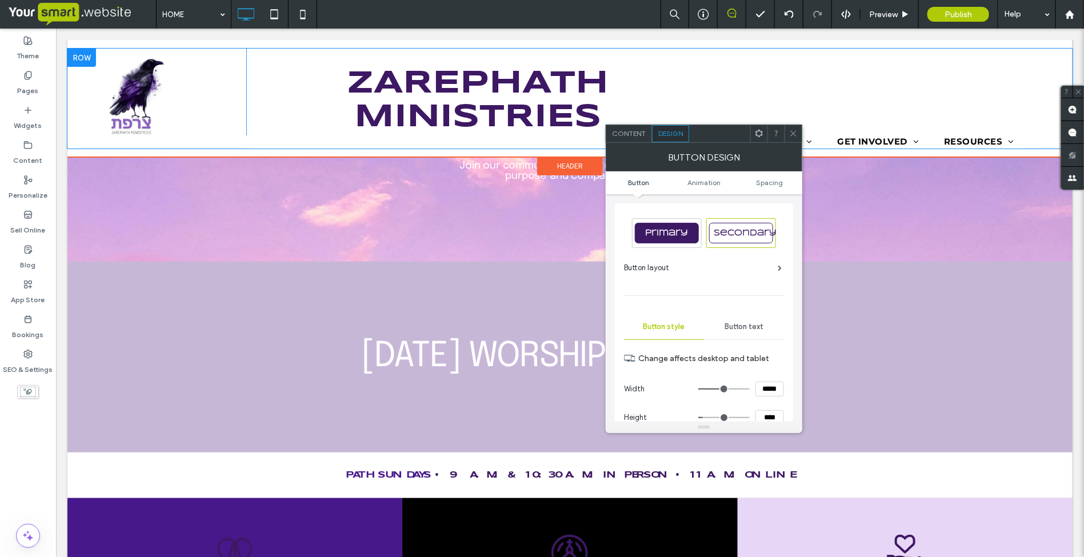
click at [738, 326] on span "Button text" at bounding box center [744, 326] width 39 height 9
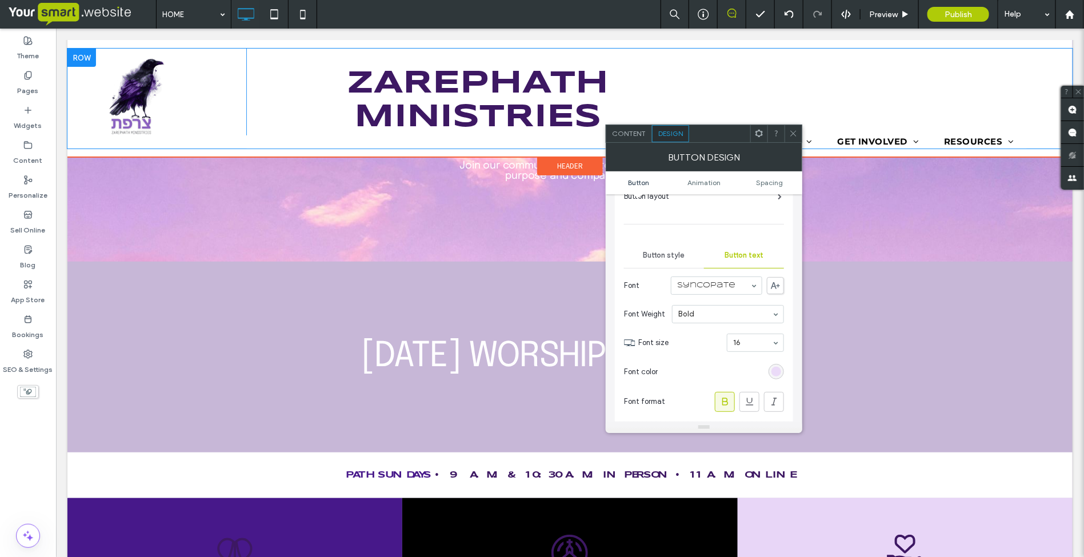
click at [776, 373] on div "rgb(232, 214, 247)" at bounding box center [777, 372] width 10 height 10
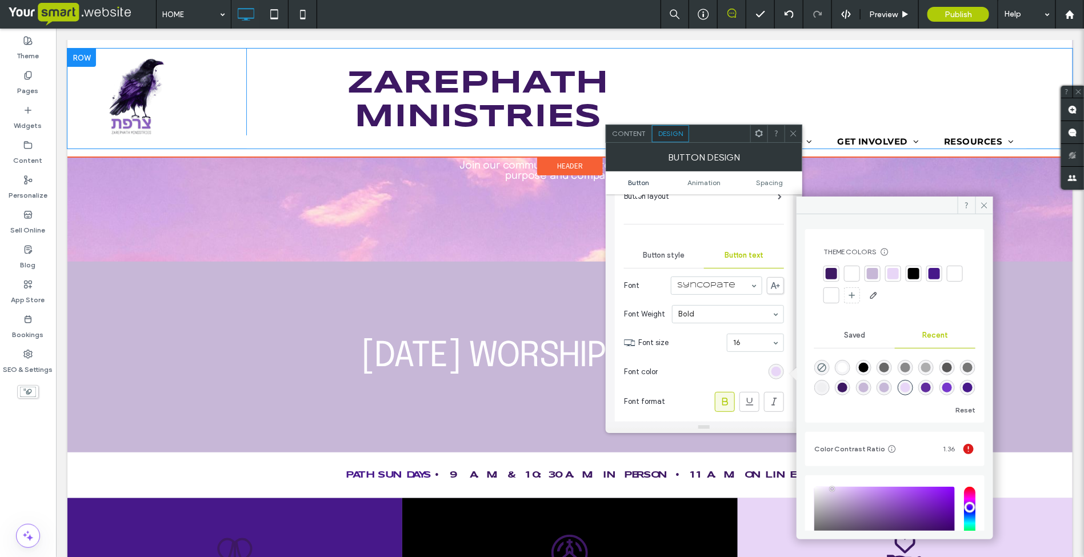
click at [840, 390] on div "rgba(61, 24, 99, 1)" at bounding box center [843, 388] width 10 height 10
type input "*******"
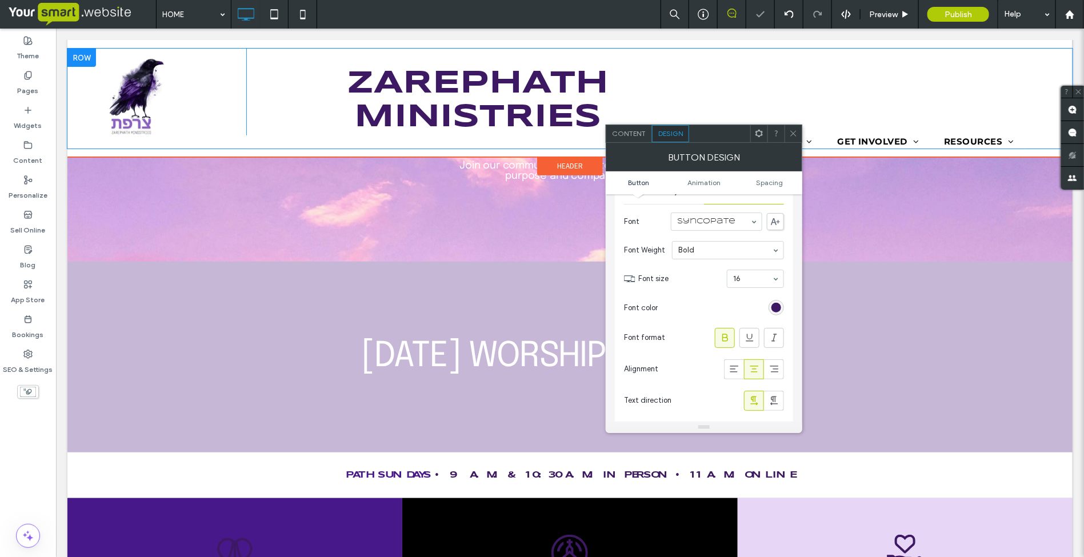
scroll to position [214, 0]
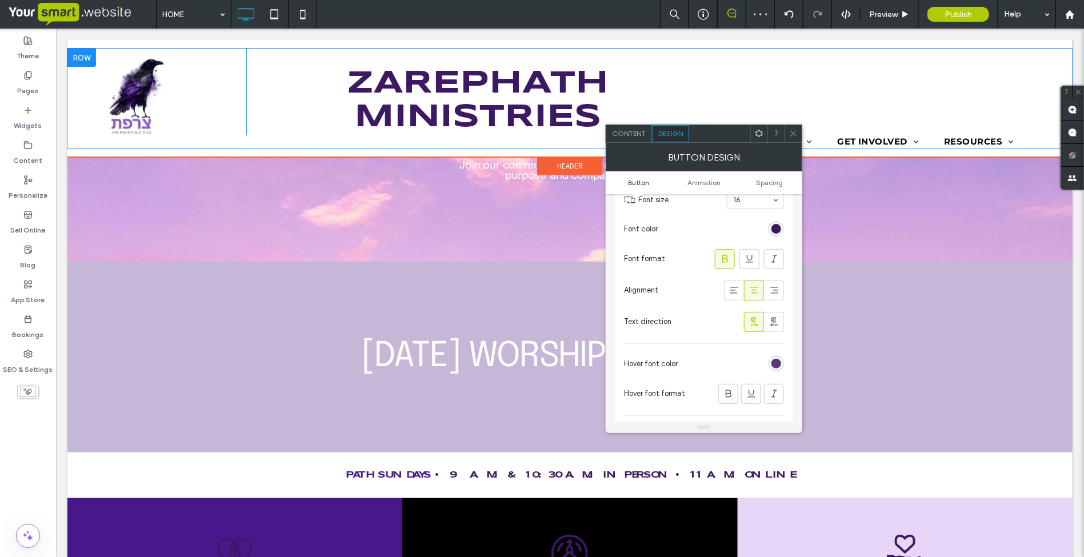
click at [774, 366] on div "rgb(64, 27, 101)" at bounding box center [777, 364] width 10 height 10
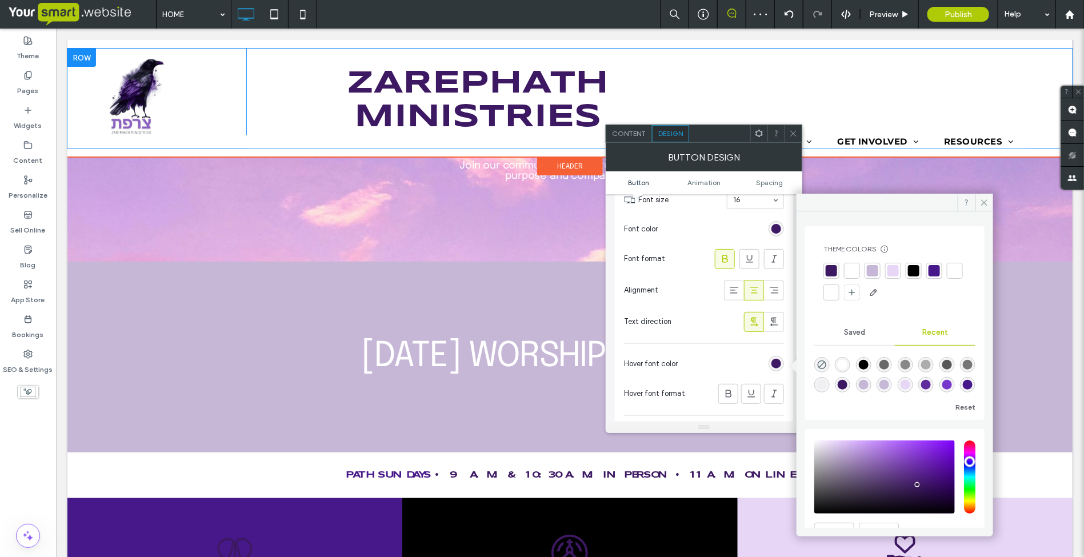
click at [881, 384] on div "rgba(199, 184, 216, 1)" at bounding box center [885, 385] width 10 height 10
type input "*******"
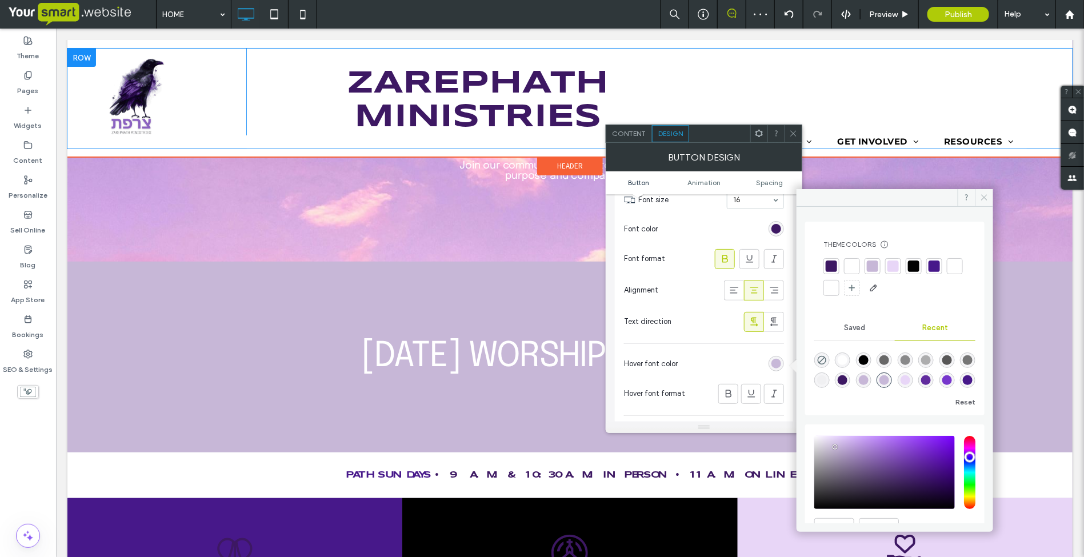
click at [979, 198] on span at bounding box center [985, 197] width 18 height 17
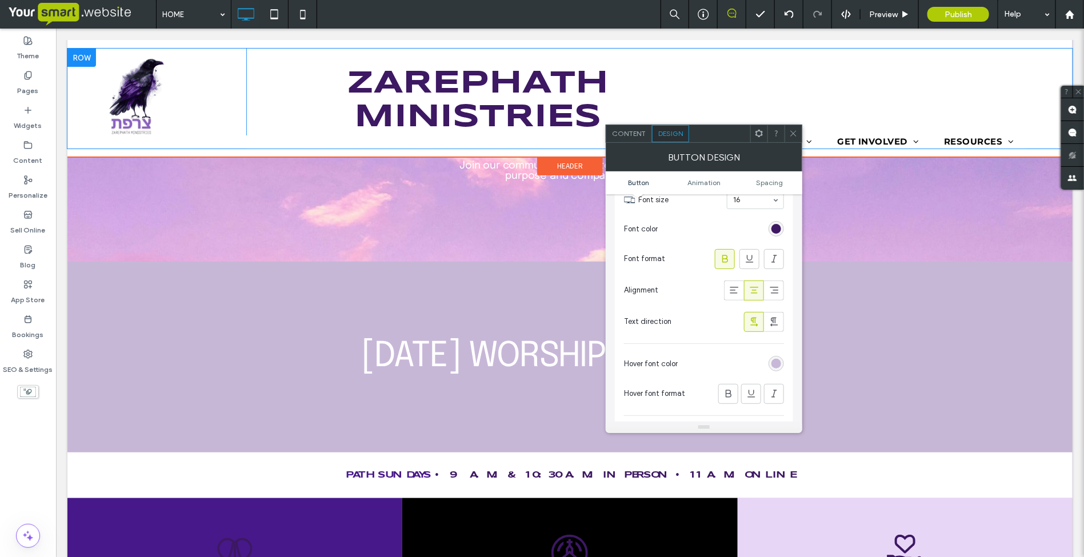
click at [786, 134] on div at bounding box center [793, 133] width 17 height 17
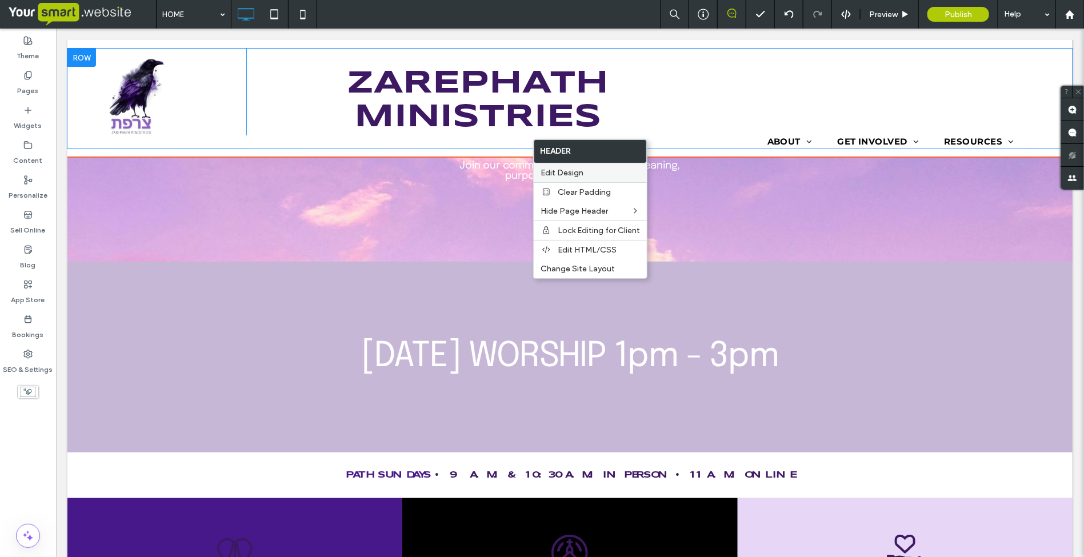
click at [573, 175] on span "Edit Design" at bounding box center [562, 173] width 43 height 10
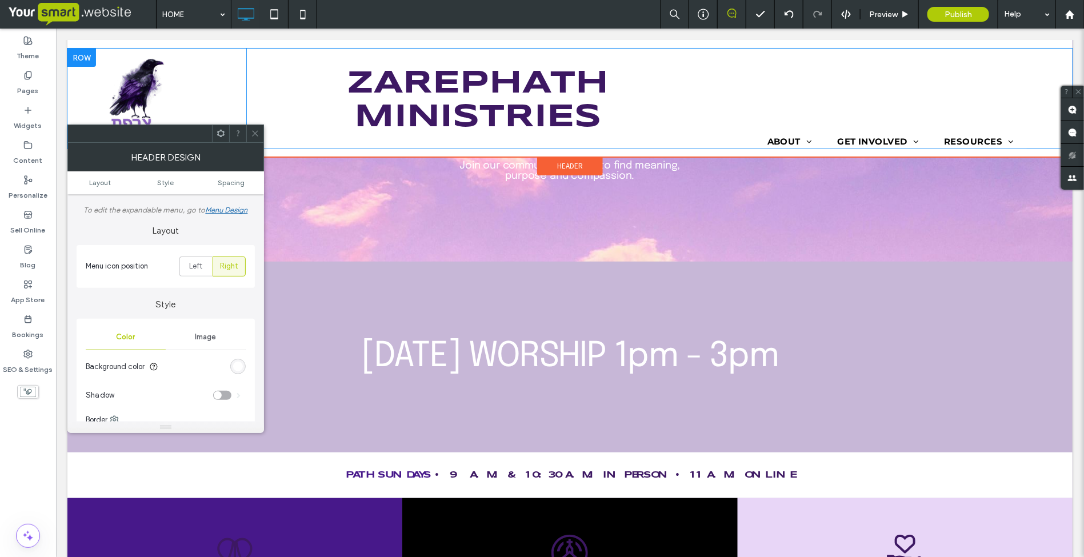
click at [255, 133] on use at bounding box center [255, 134] width 6 height 6
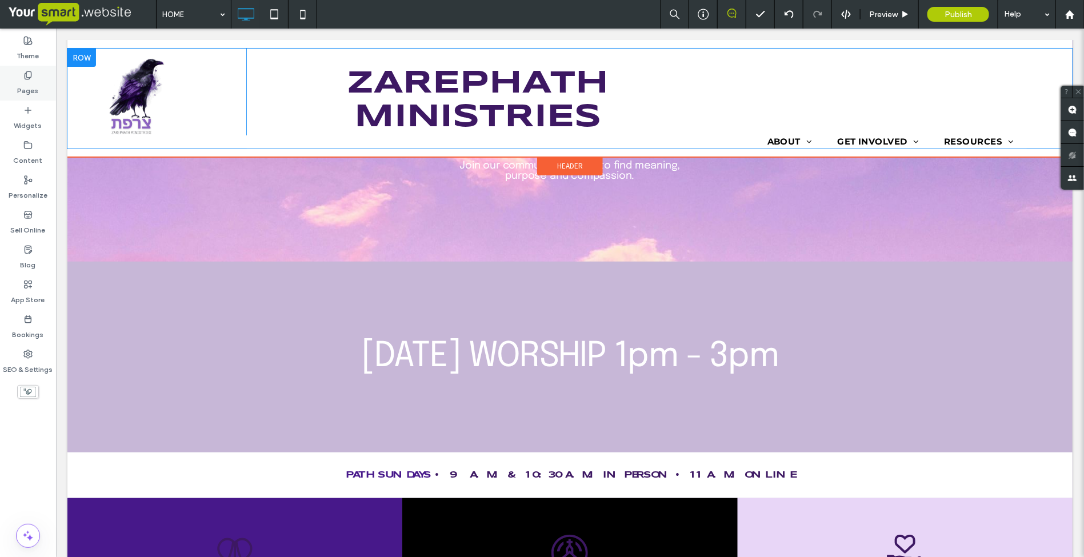
click at [26, 82] on label "Pages" at bounding box center [28, 88] width 21 height 16
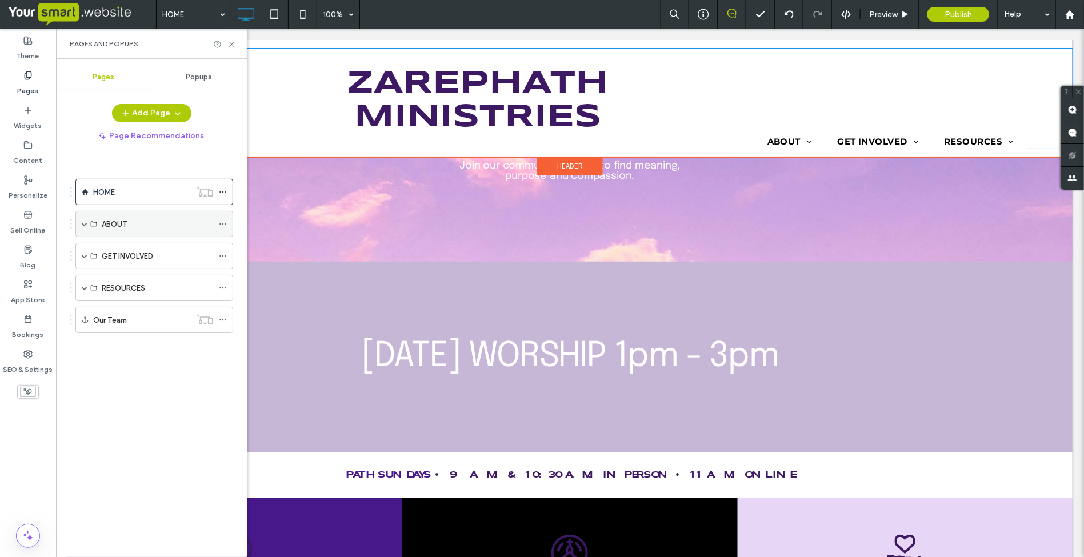
click at [83, 226] on span at bounding box center [85, 224] width 6 height 6
click at [123, 253] on label "Who we are" at bounding box center [121, 251] width 39 height 20
click at [230, 47] on icon at bounding box center [231, 44] width 9 height 9
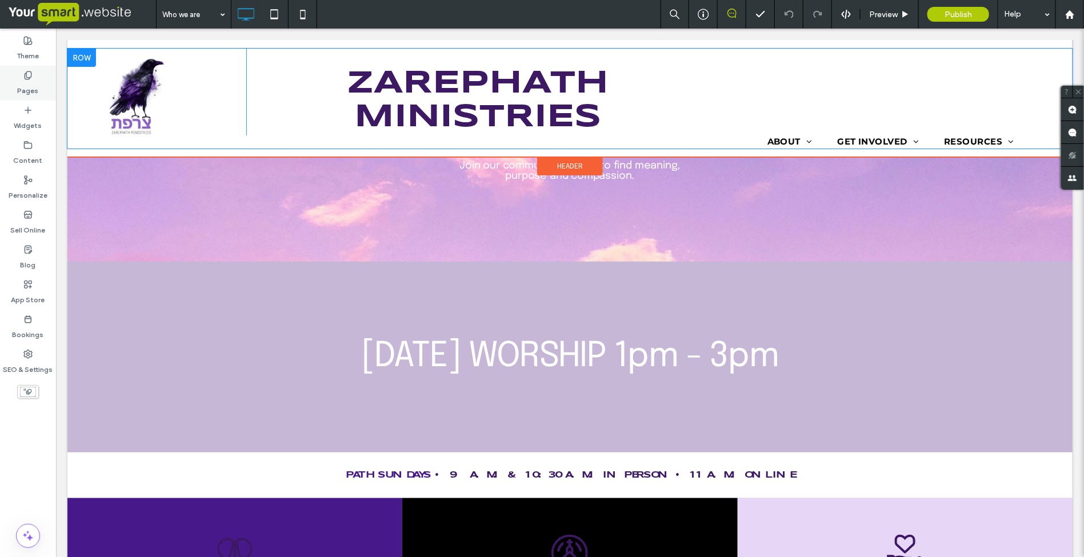
click at [38, 86] on div "Pages" at bounding box center [28, 83] width 56 height 35
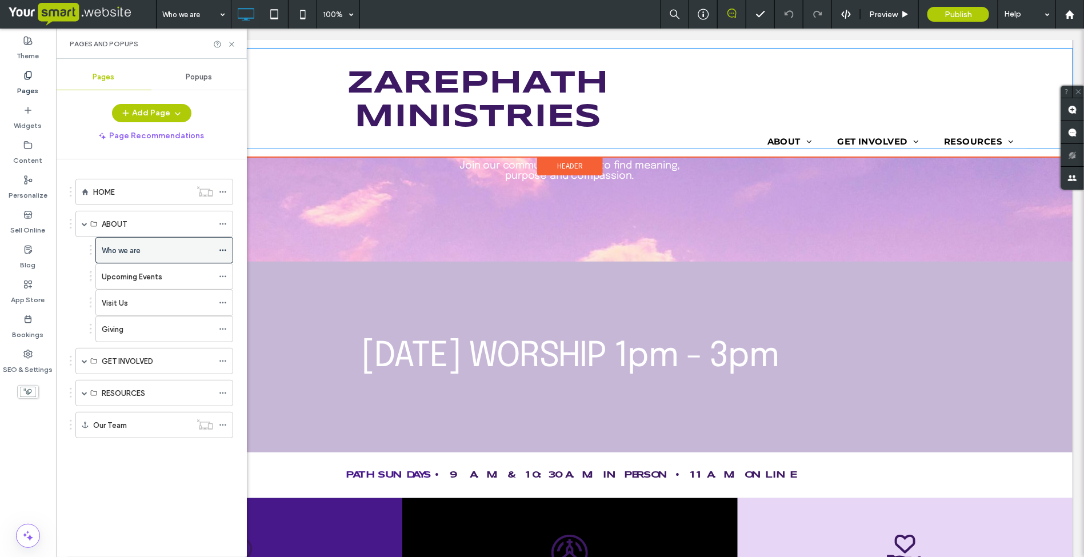
click at [221, 249] on icon at bounding box center [223, 250] width 8 height 8
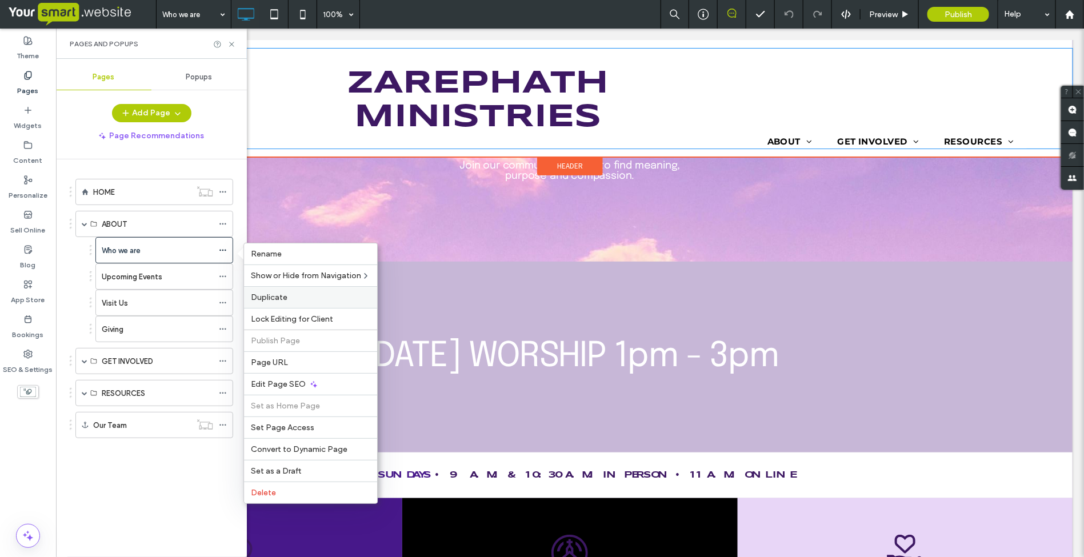
click at [255, 295] on span "Duplicate" at bounding box center [269, 298] width 37 height 10
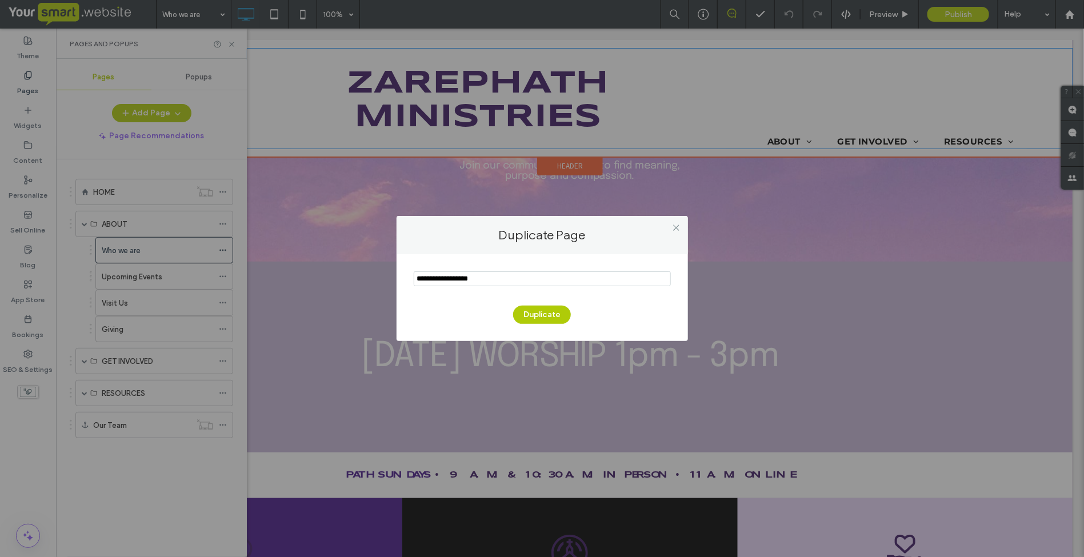
drag, startPoint x: 497, startPoint y: 276, endPoint x: 405, endPoint y: 282, distance: 92.8
click at [405, 282] on div "Duplicate" at bounding box center [542, 297] width 291 height 87
type input "********"
click at [541, 310] on button "Duplicate" at bounding box center [542, 315] width 58 height 18
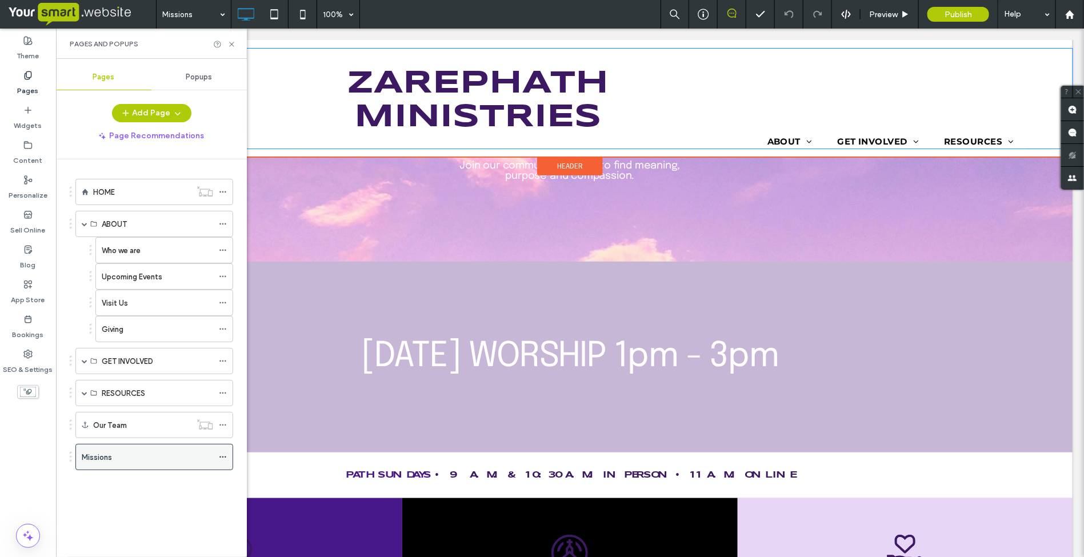
click at [223, 461] on icon at bounding box center [223, 457] width 8 height 8
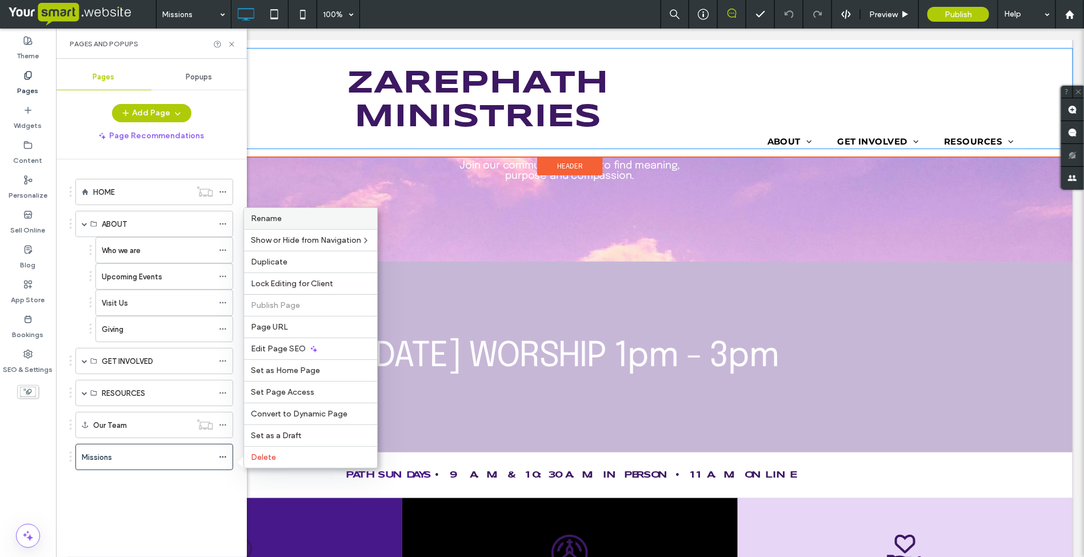
click at [293, 214] on label "Rename" at bounding box center [310, 219] width 119 height 10
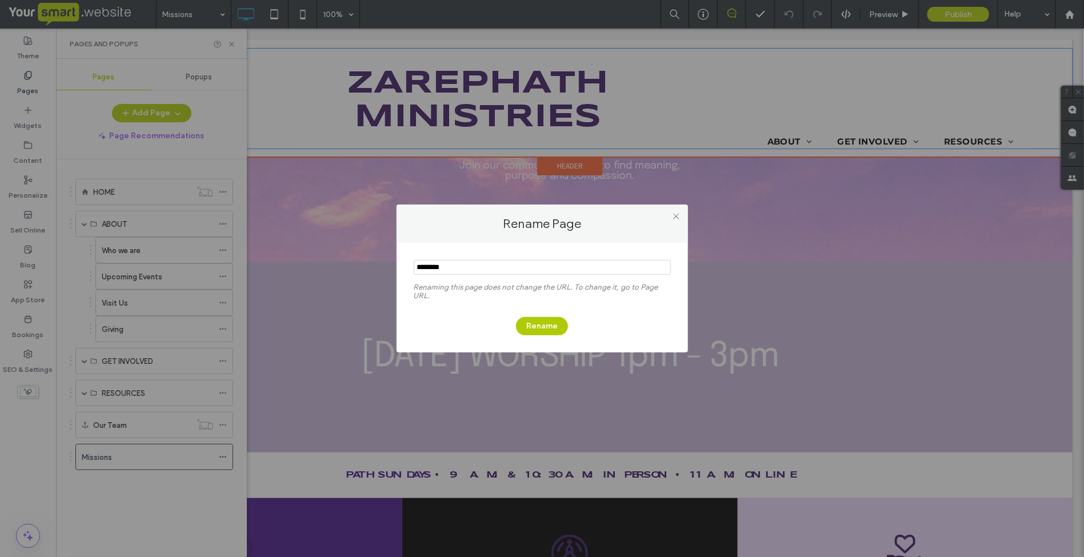
drag, startPoint x: 450, startPoint y: 270, endPoint x: 412, endPoint y: 270, distance: 38.3
click at [412, 270] on div "Renaming this page does not change the URL. To change it, go to Page URL. Rename" at bounding box center [542, 298] width 291 height 110
type input "********"
click at [553, 326] on button "Rename" at bounding box center [542, 326] width 52 height 18
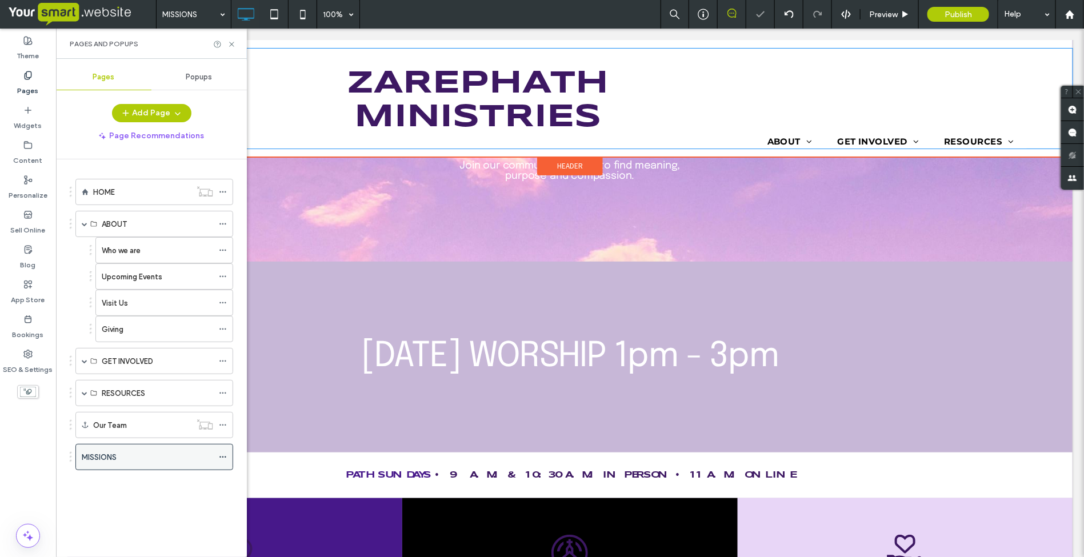
click at [223, 466] on span at bounding box center [223, 457] width 8 height 17
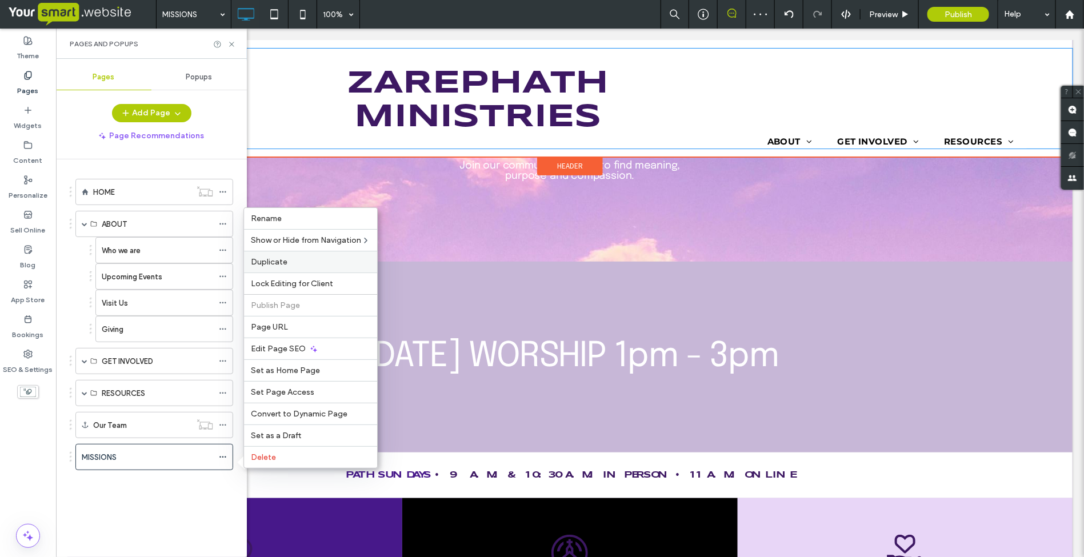
click at [273, 258] on span "Duplicate" at bounding box center [269, 262] width 37 height 10
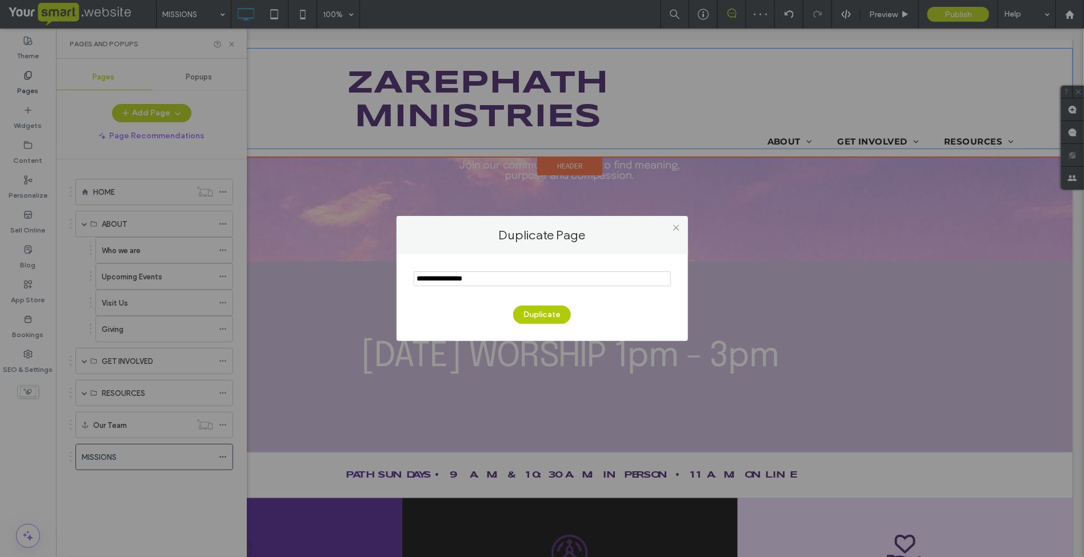
drag, startPoint x: 494, startPoint y: 278, endPoint x: 392, endPoint y: 286, distance: 103.2
click at [392, 286] on div "Duplicate Page Duplicate" at bounding box center [542, 278] width 1084 height 557
type input "******"
click at [538, 316] on button "Duplicate" at bounding box center [542, 315] width 58 height 18
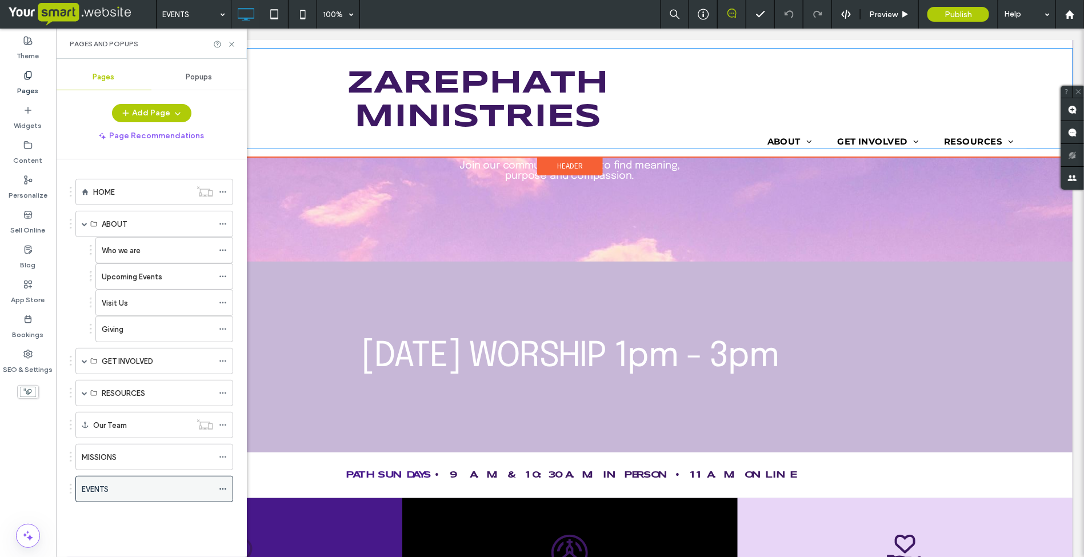
click at [223, 493] on icon at bounding box center [223, 489] width 8 height 8
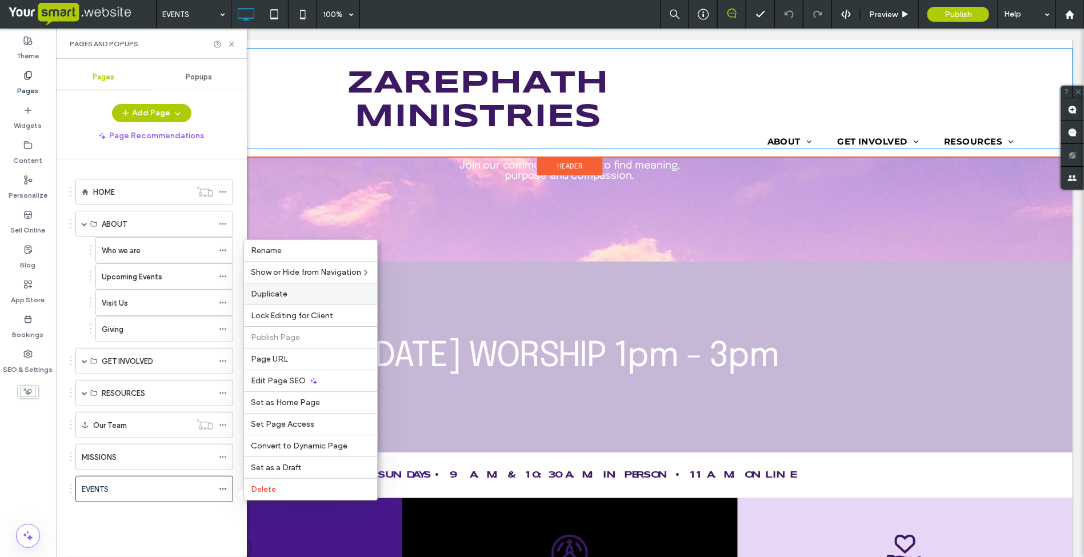
click at [269, 292] on span "Duplicate" at bounding box center [269, 294] width 37 height 10
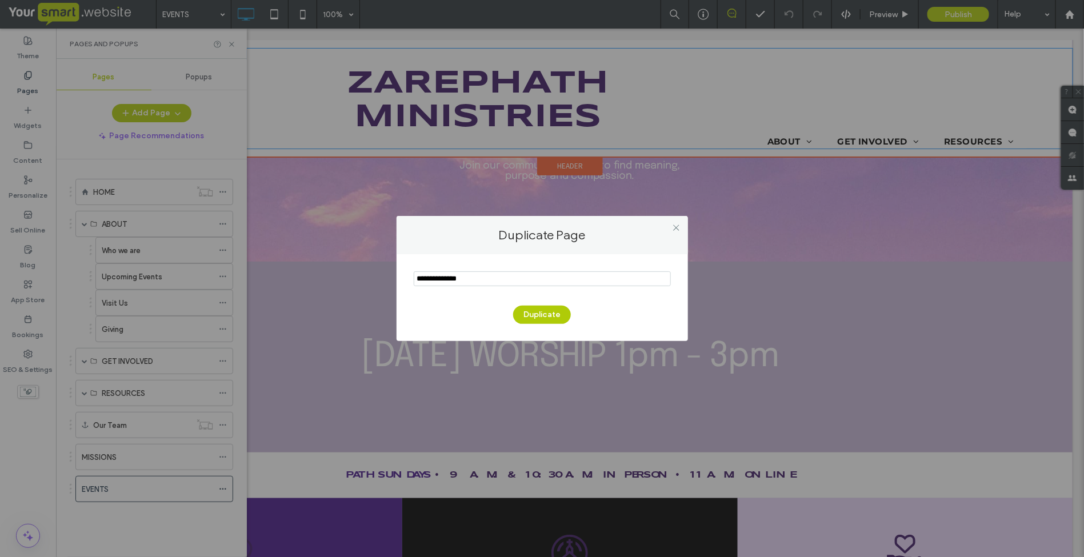
drag, startPoint x: 479, startPoint y: 279, endPoint x: 416, endPoint y: 275, distance: 63.5
click at [416, 275] on input "notEmpty" at bounding box center [542, 278] width 257 height 15
type input "********"
click at [536, 313] on button "Duplicate" at bounding box center [542, 315] width 58 height 18
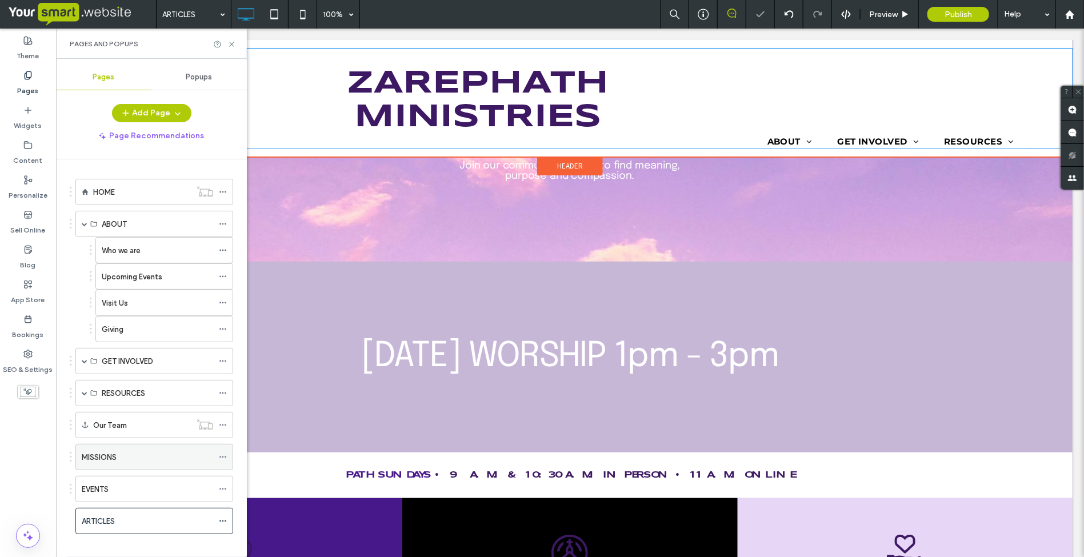
click at [222, 460] on icon at bounding box center [223, 457] width 8 height 8
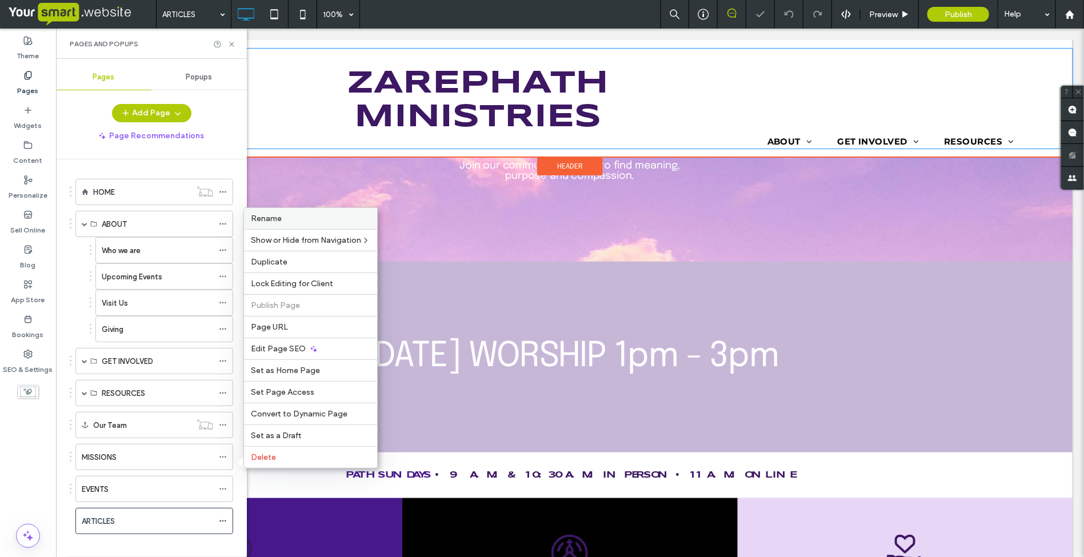
click at [263, 214] on span "Rename" at bounding box center [266, 219] width 31 height 10
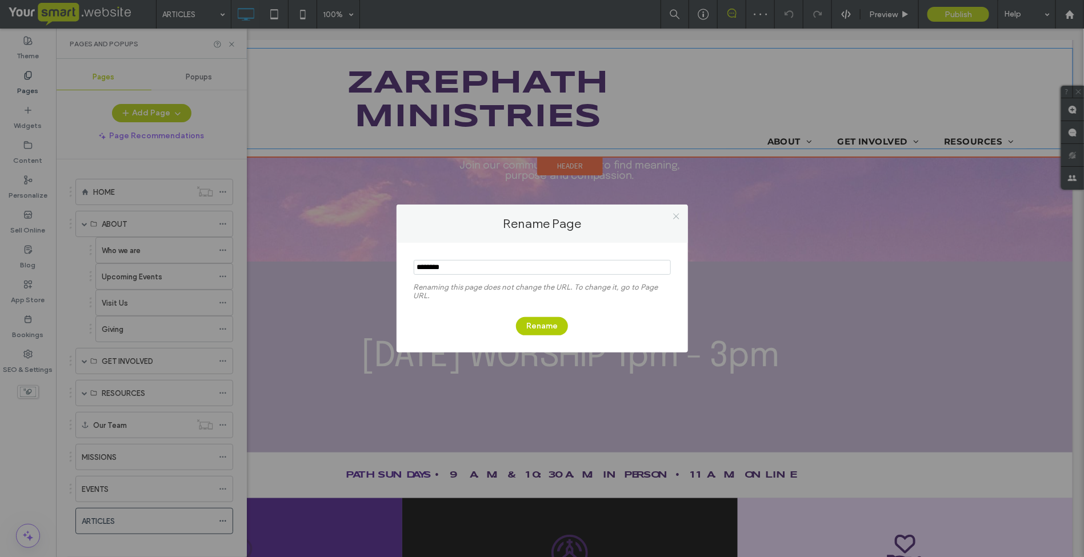
click at [676, 214] on icon at bounding box center [676, 216] width 9 height 9
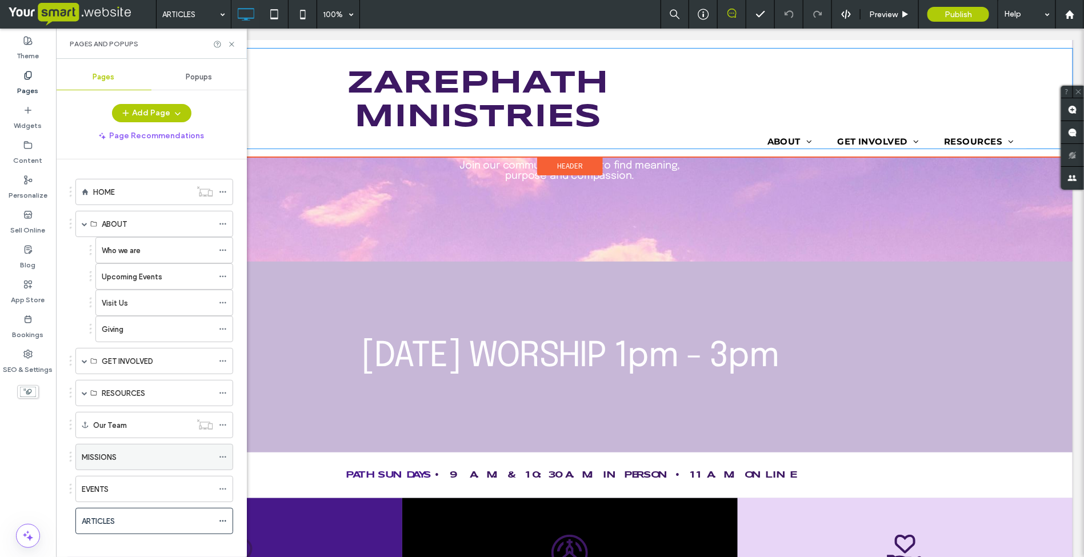
click at [223, 461] on icon at bounding box center [223, 457] width 8 height 8
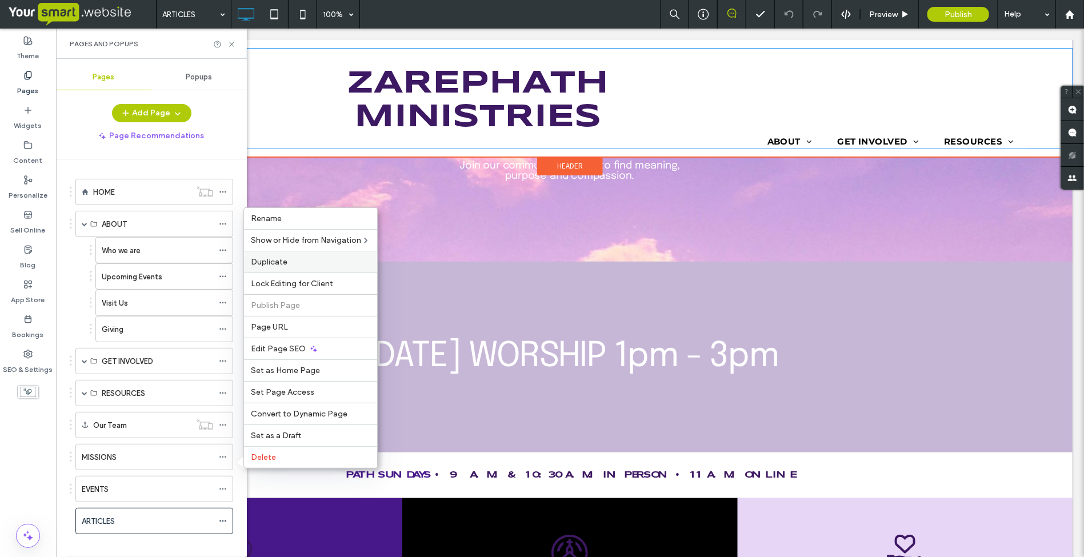
click at [312, 259] on label "Duplicate" at bounding box center [310, 262] width 119 height 10
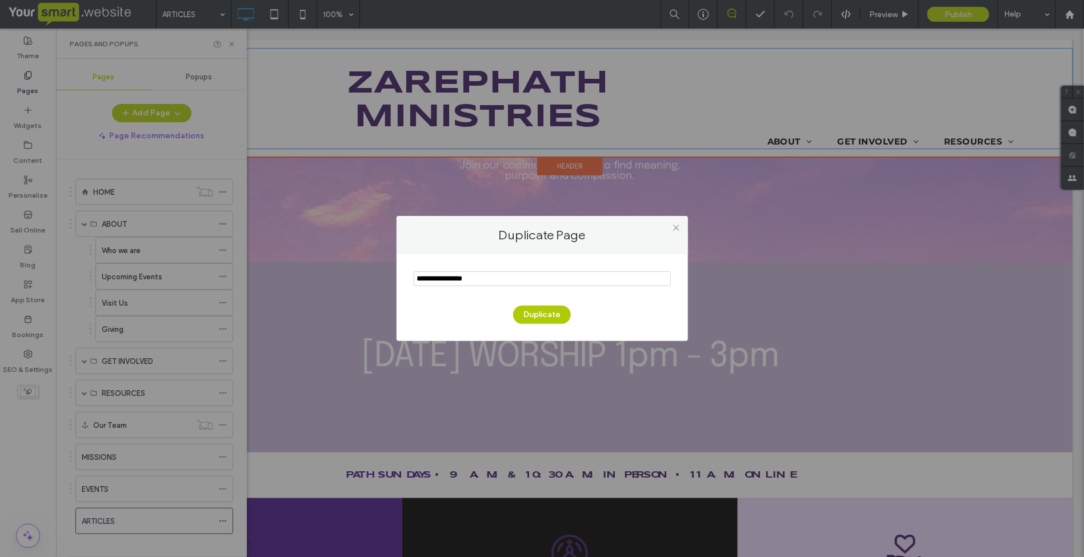
drag, startPoint x: 489, startPoint y: 281, endPoint x: 404, endPoint y: 282, distance: 85.7
click at [404, 282] on div "Duplicate" at bounding box center [542, 297] width 291 height 87
type input "*******"
click at [546, 310] on button "Duplicate" at bounding box center [542, 315] width 58 height 18
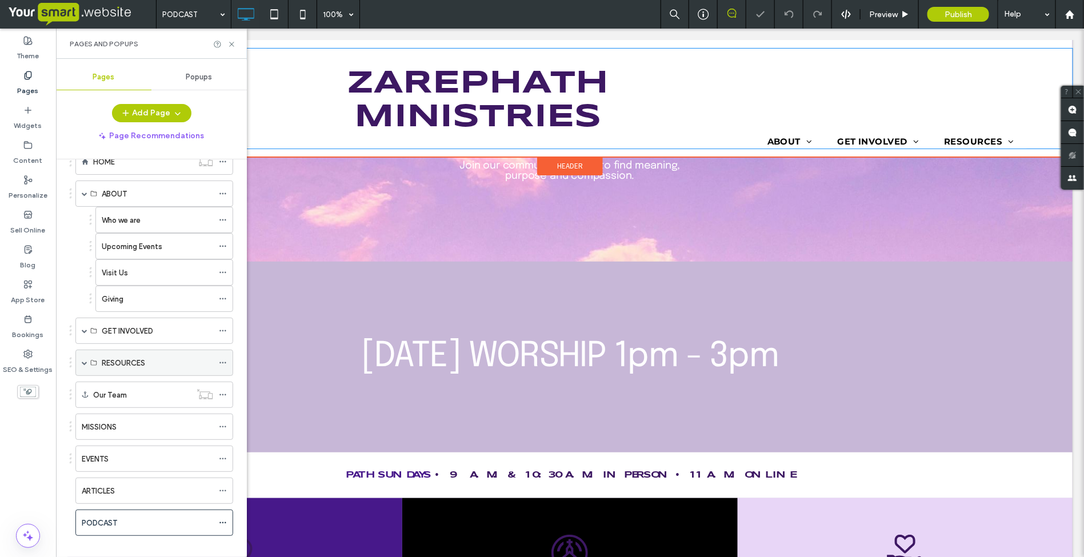
scroll to position [47, 0]
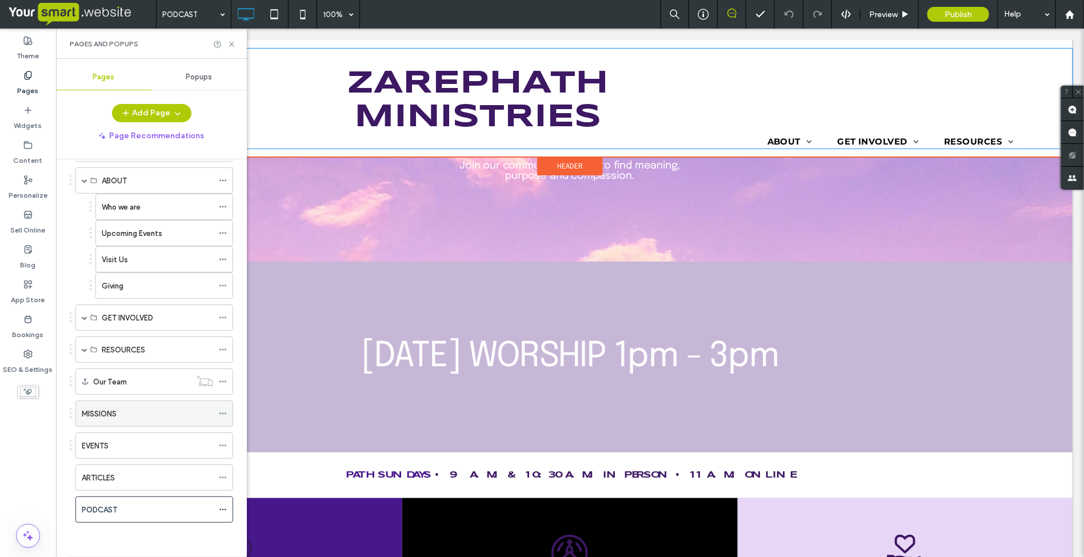
click at [226, 410] on icon at bounding box center [223, 414] width 8 height 8
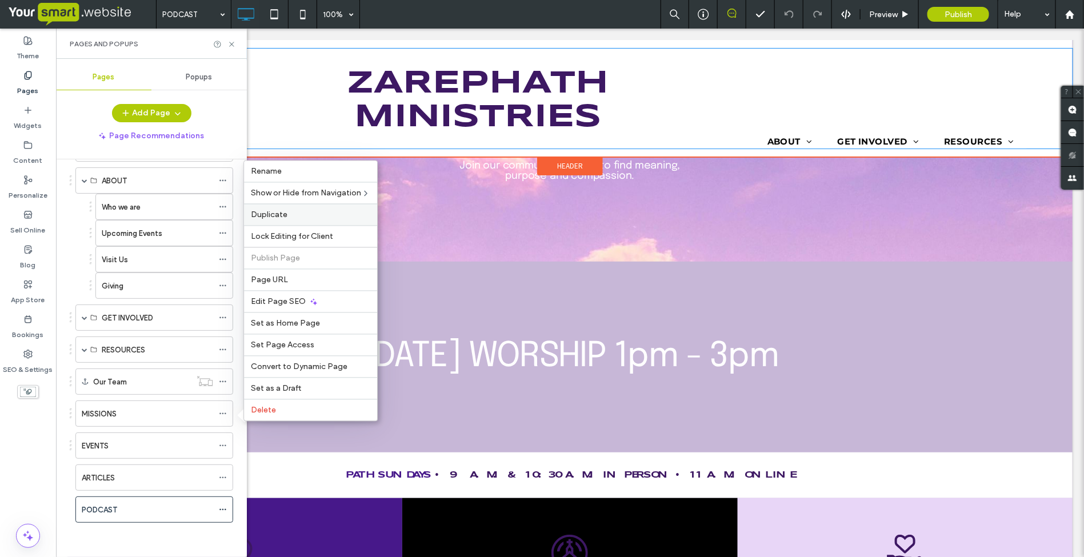
click at [274, 210] on span "Duplicate" at bounding box center [269, 215] width 37 height 10
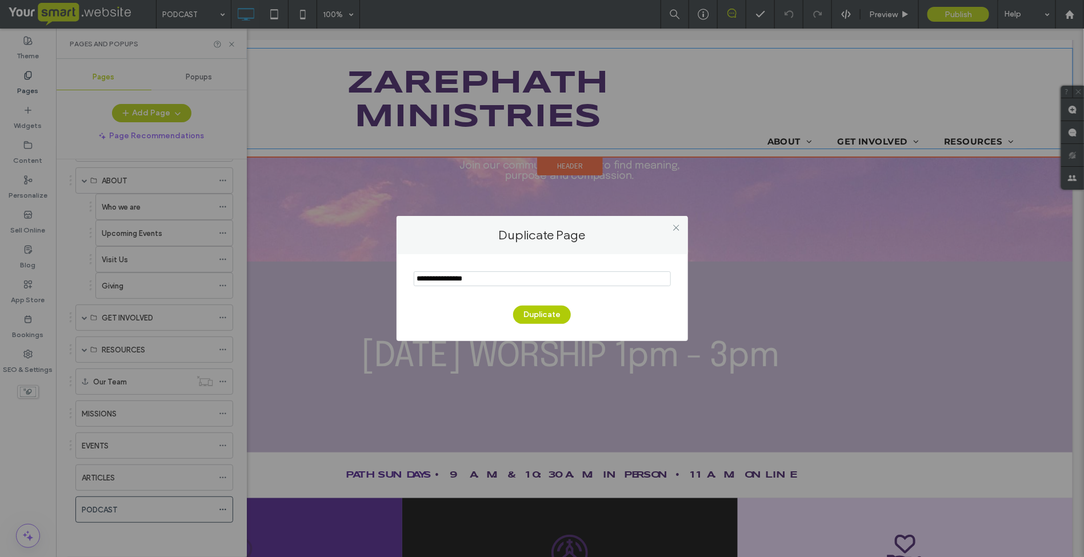
drag, startPoint x: 498, startPoint y: 278, endPoint x: 395, endPoint y: 278, distance: 102.9
click at [395, 278] on div "Duplicate Page Duplicate" at bounding box center [542, 278] width 1084 height 557
type input "*******"
click at [538, 318] on button "Duplicate" at bounding box center [542, 315] width 58 height 18
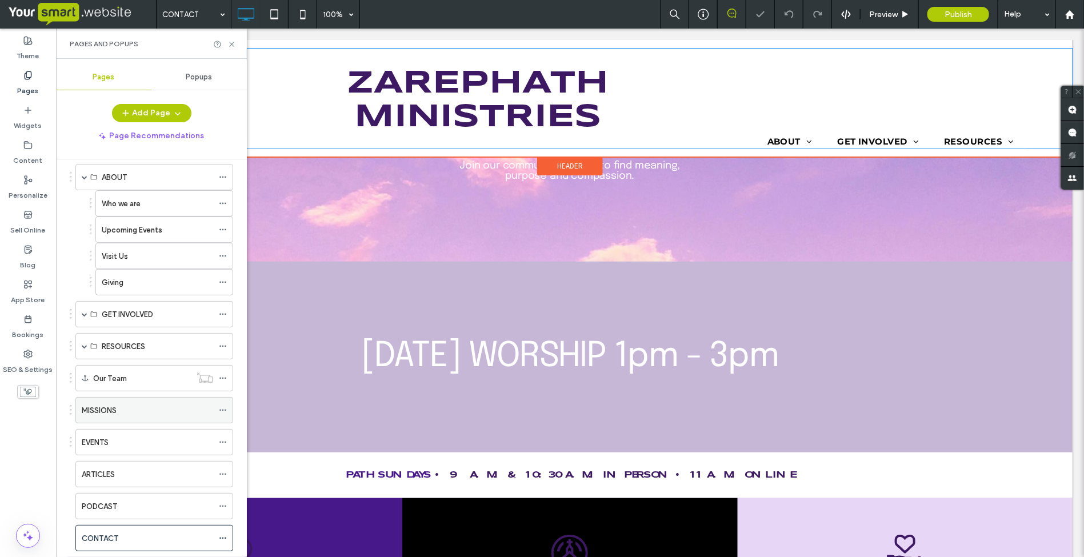
click at [221, 414] on icon at bounding box center [223, 410] width 8 height 8
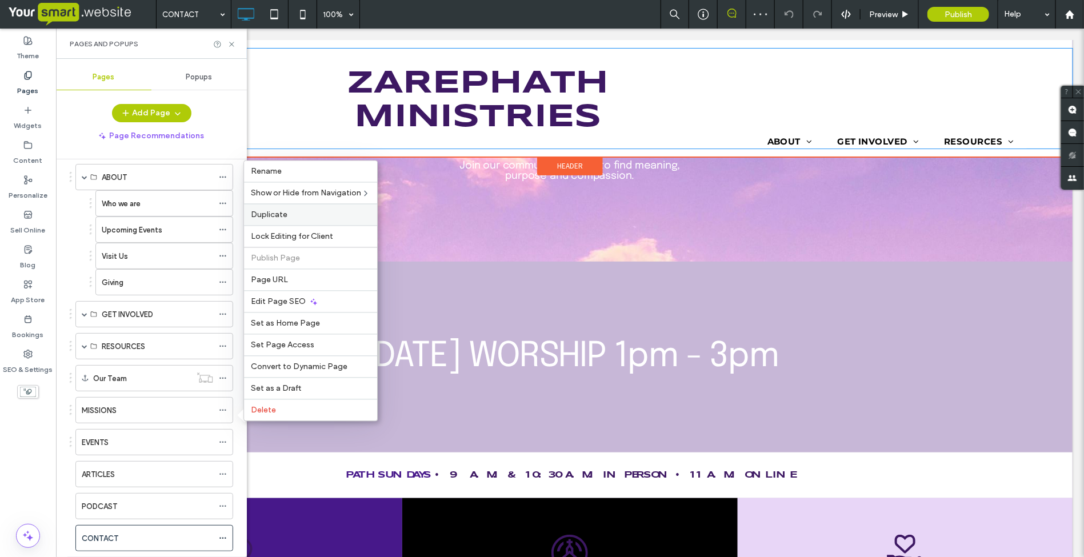
click at [287, 210] on label "Duplicate" at bounding box center [310, 215] width 119 height 10
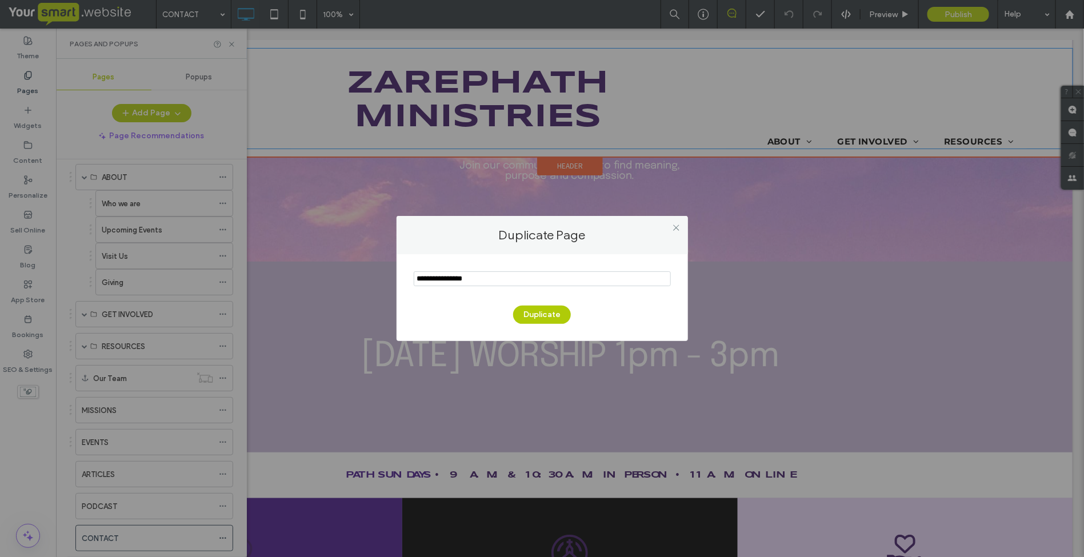
drag, startPoint x: 484, startPoint y: 277, endPoint x: 414, endPoint y: 281, distance: 69.8
click at [414, 281] on input "notEmpty" at bounding box center [542, 278] width 257 height 15
type input "*****"
click at [530, 310] on button "Duplicate" at bounding box center [542, 315] width 58 height 18
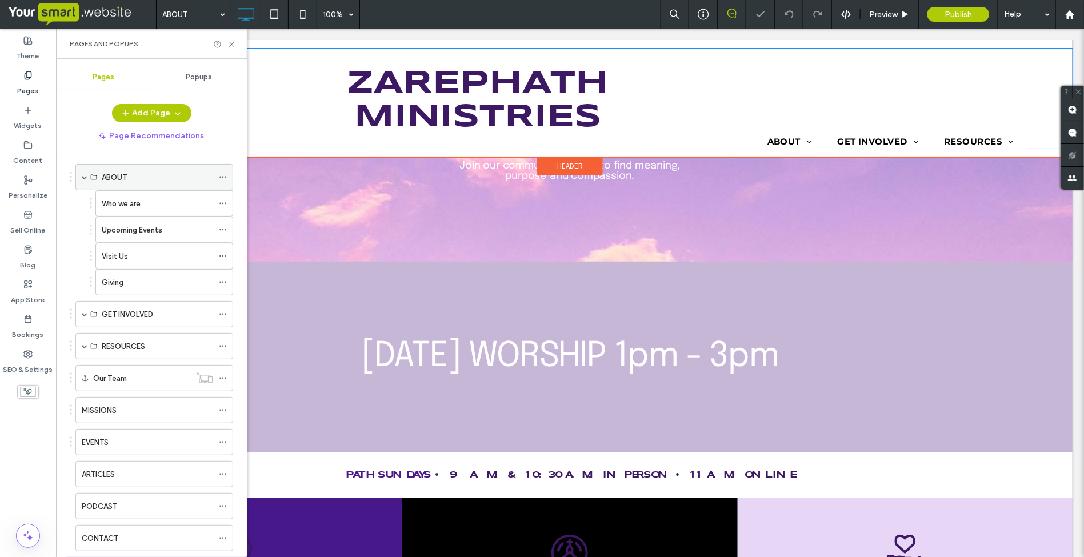
click at [221, 178] on icon at bounding box center [223, 177] width 8 height 8
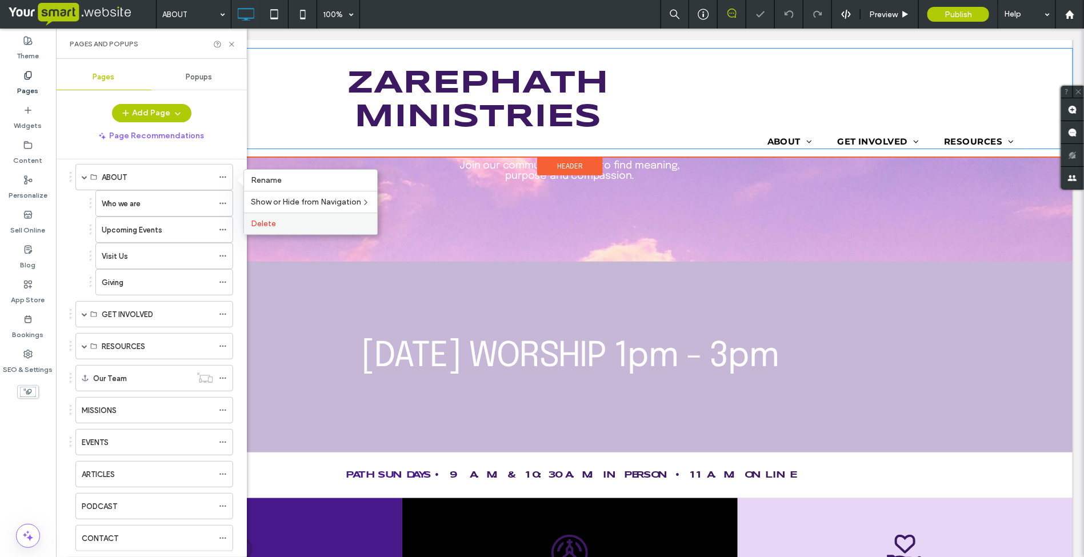
click at [267, 226] on span "Delete" at bounding box center [263, 224] width 25 height 10
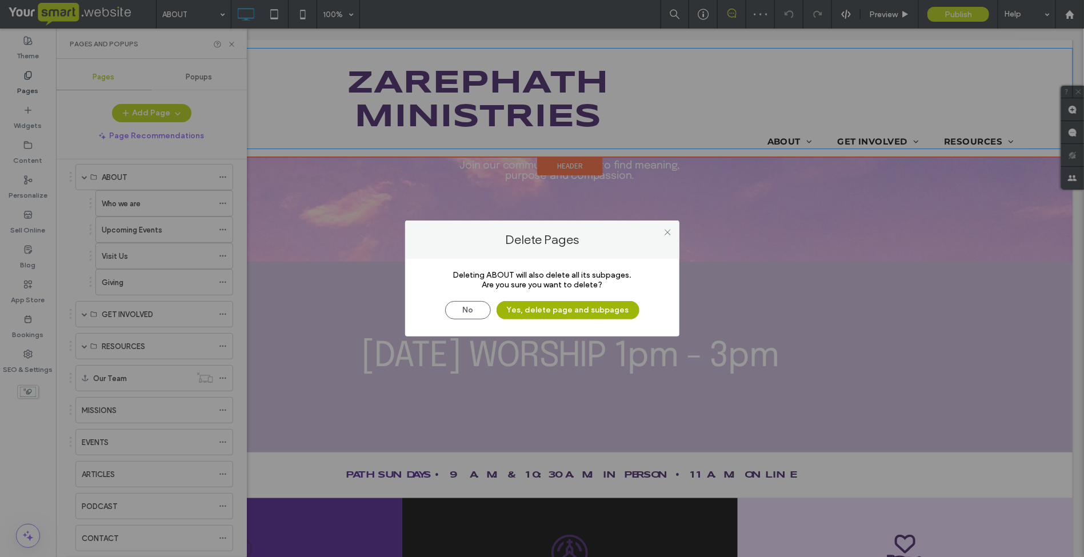
click at [601, 306] on button "Yes, delete page and subpages" at bounding box center [568, 310] width 143 height 18
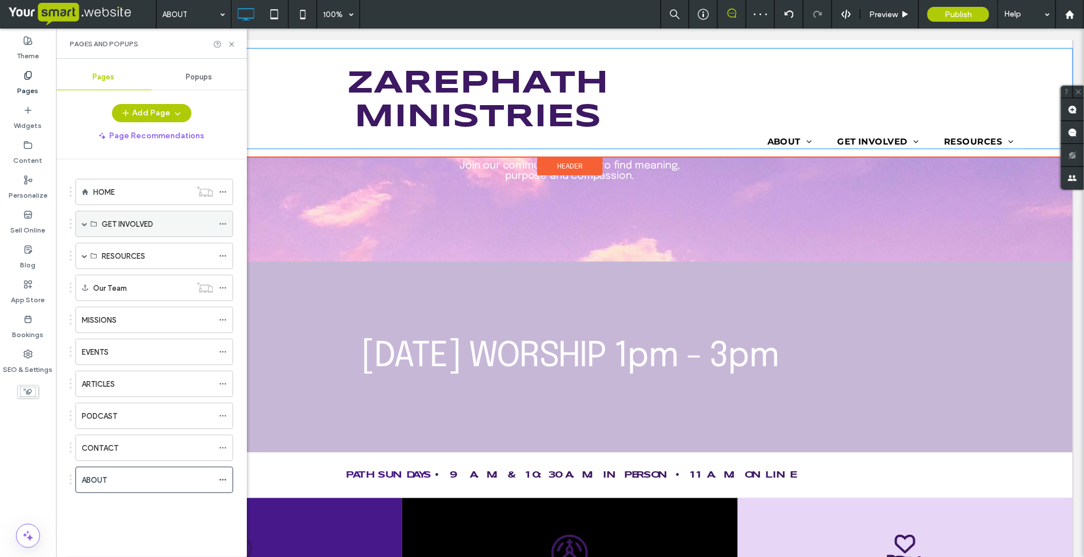
click at [222, 225] on icon at bounding box center [223, 224] width 8 height 8
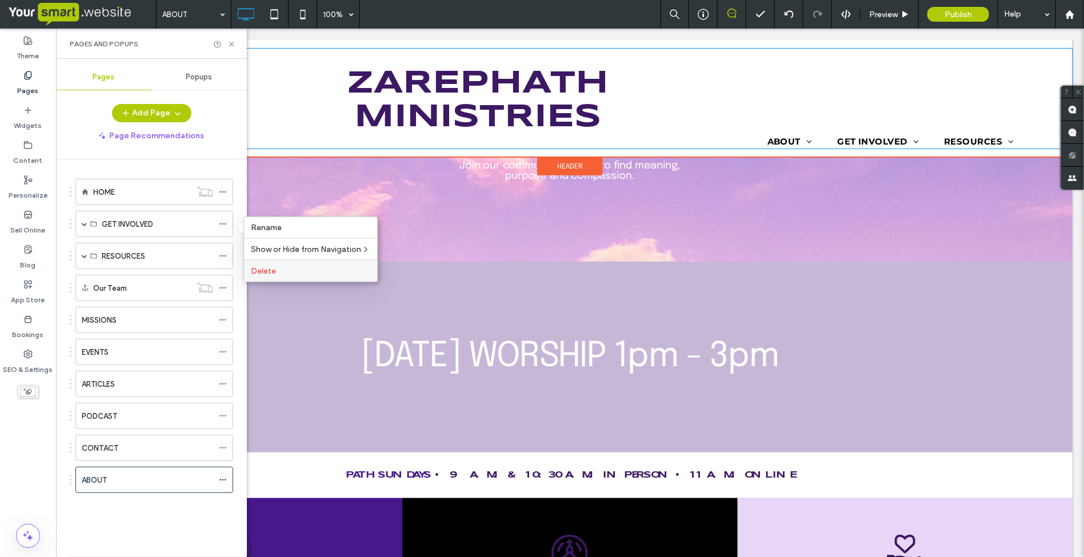
click at [281, 266] on div "Delete" at bounding box center [310, 271] width 133 height 22
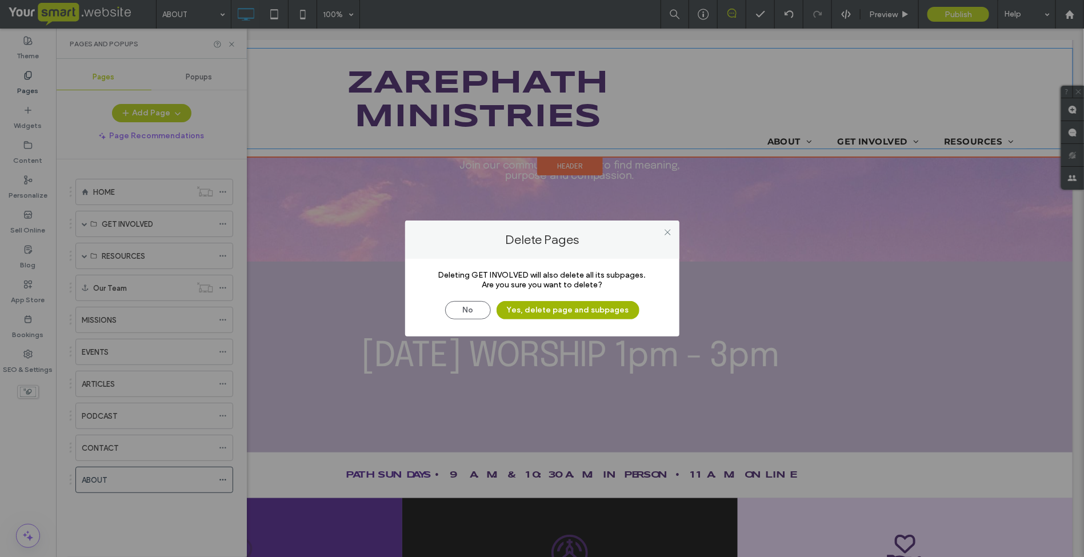
click at [570, 312] on button "Yes, delete page and subpages" at bounding box center [568, 310] width 143 height 18
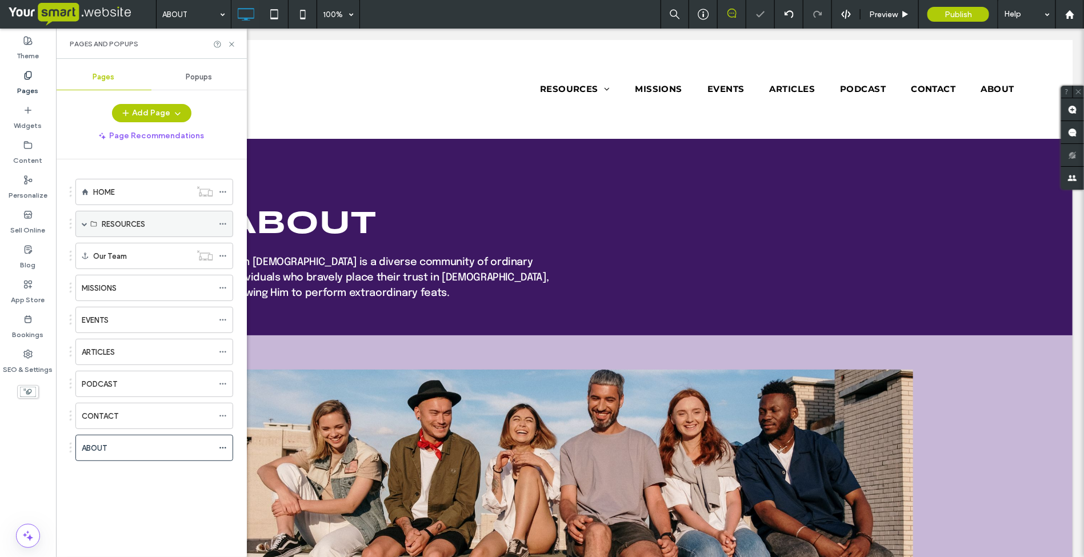
click at [226, 225] on use at bounding box center [222, 224] width 6 height 2
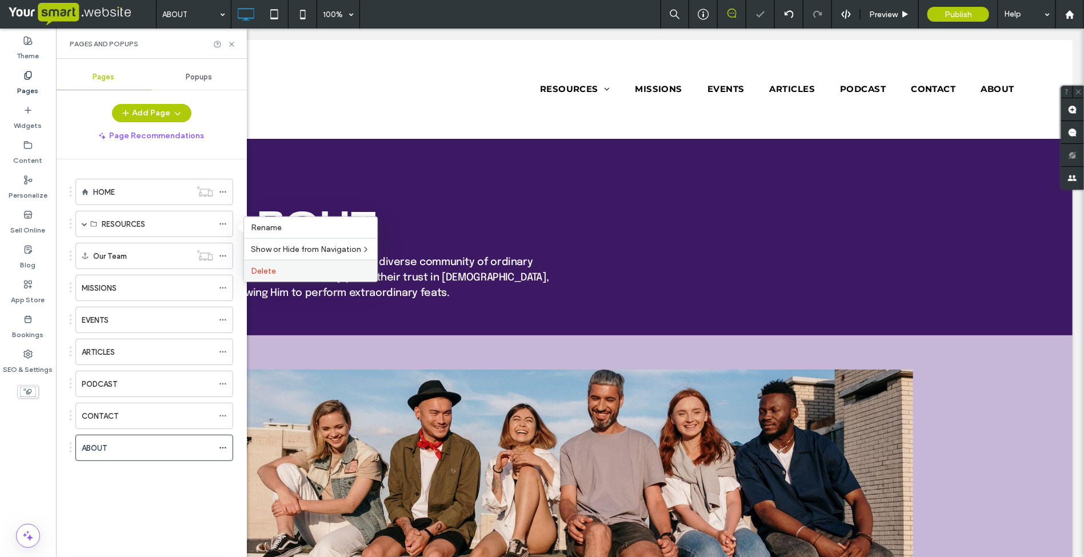
click at [267, 269] on span "Delete" at bounding box center [263, 271] width 25 height 10
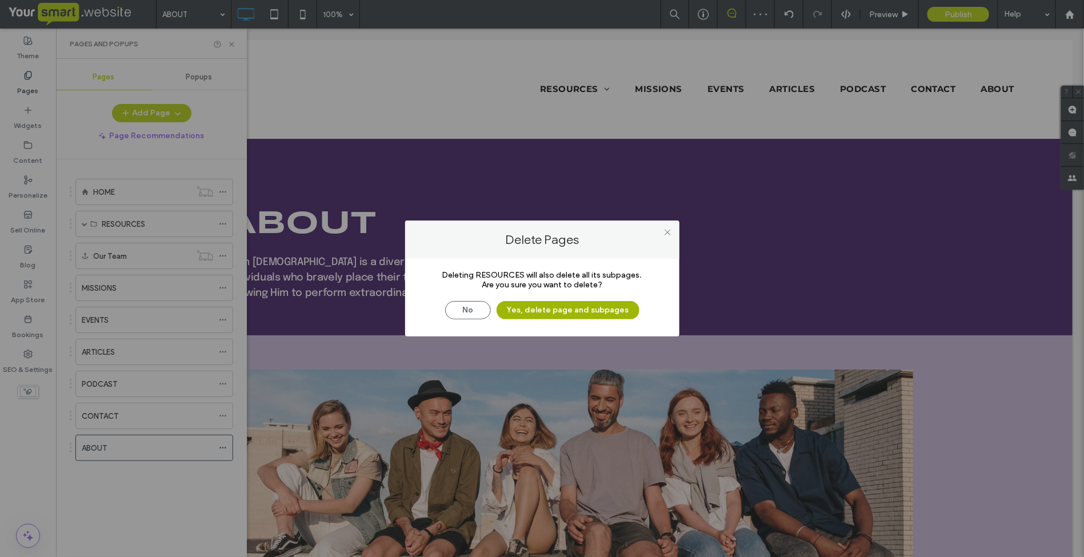
click at [544, 316] on button "Yes, delete page and subpages" at bounding box center [568, 310] width 143 height 18
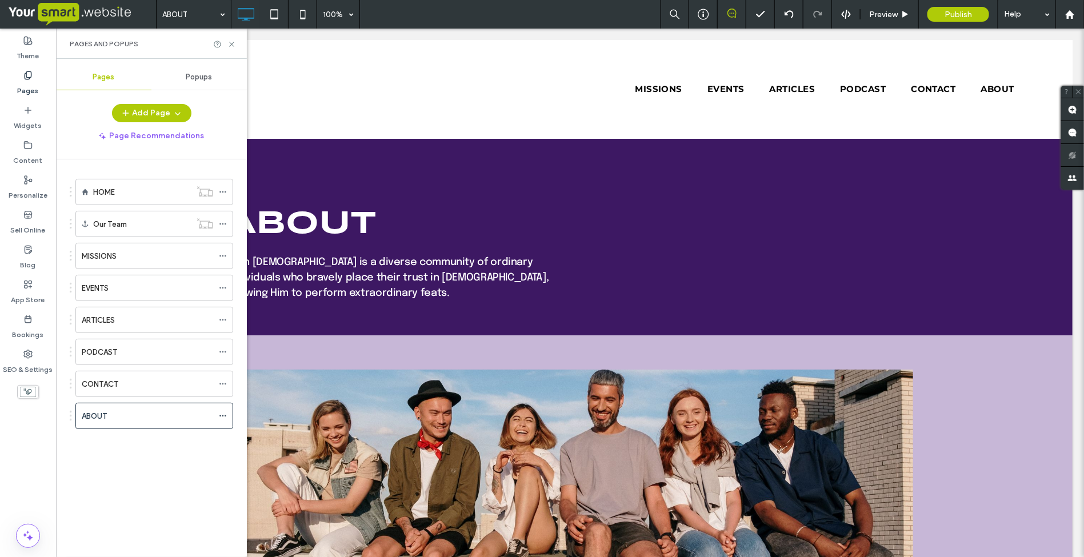
click at [31, 82] on label "Pages" at bounding box center [28, 88] width 21 height 16
click at [146, 112] on button "Add Page" at bounding box center [151, 113] width 79 height 18
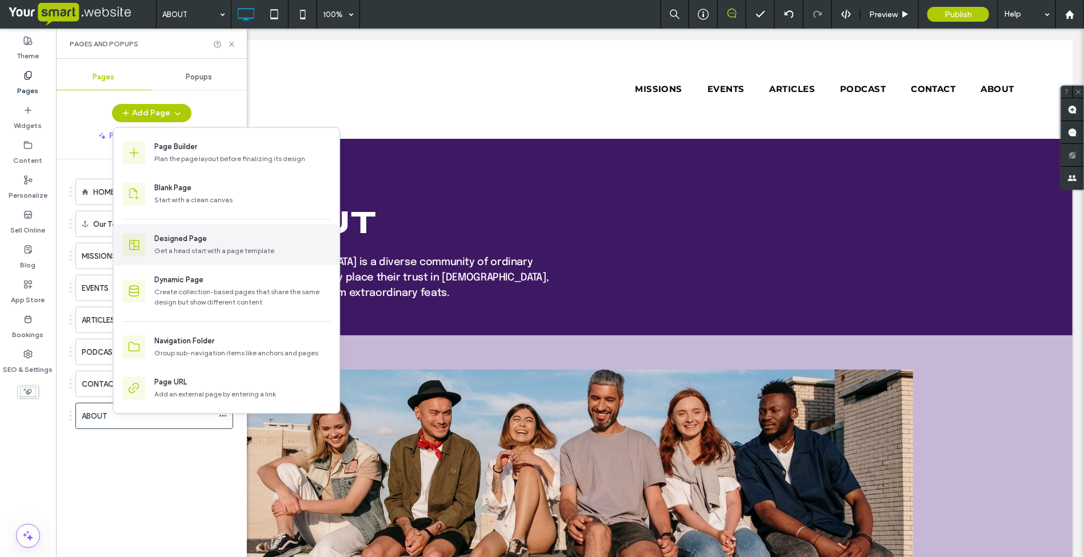
click at [167, 245] on div "Designed Page" at bounding box center [181, 239] width 53 height 11
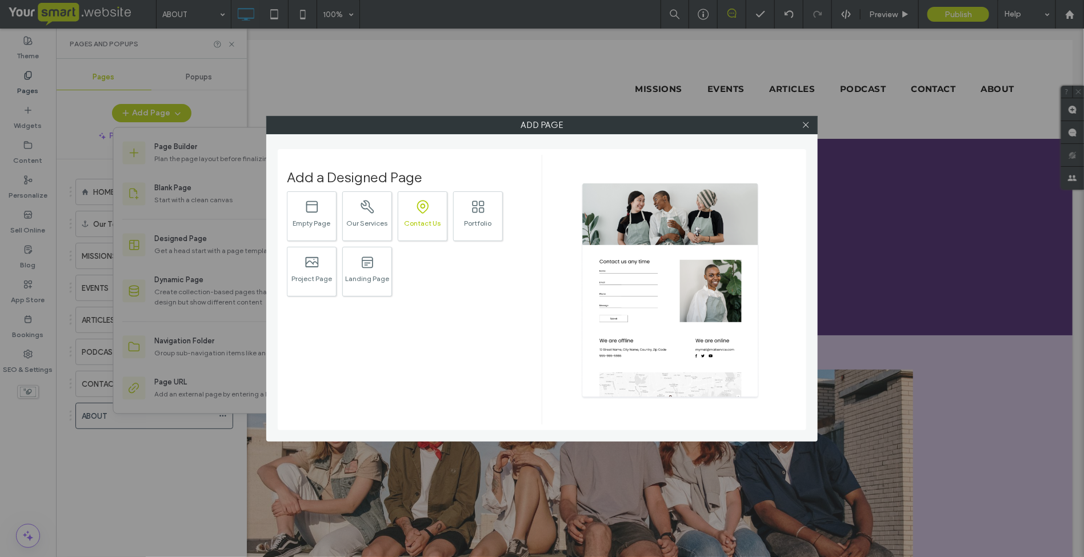
click at [410, 215] on div ".st0{fill:currentColor;} Contact Us" at bounding box center [423, 216] width 50 height 50
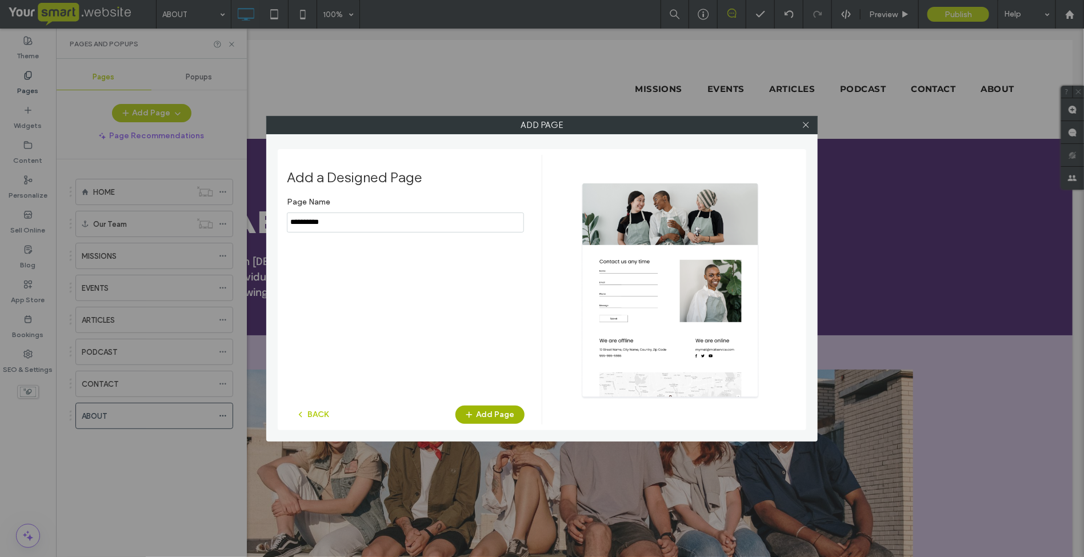
click at [490, 417] on button "Add Page" at bounding box center [490, 415] width 69 height 18
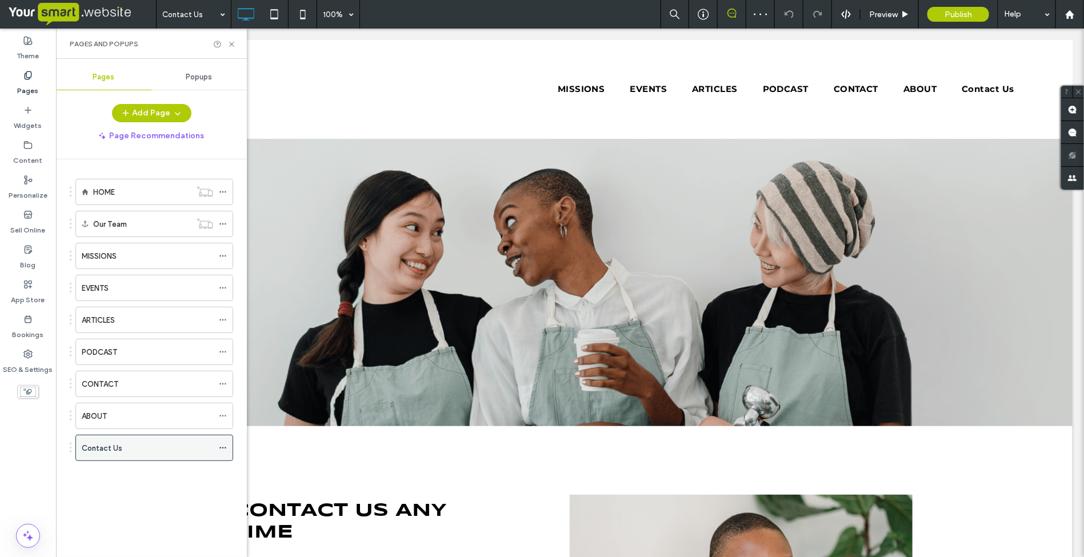
click at [218, 447] on div "Contact Us" at bounding box center [154, 448] width 158 height 26
click at [221, 450] on icon at bounding box center [223, 448] width 8 height 8
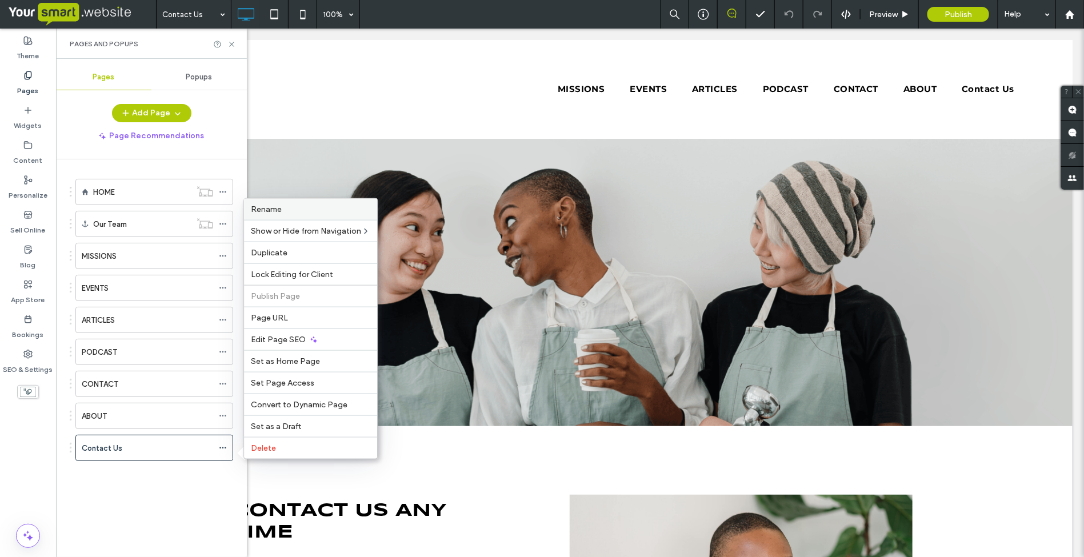
click at [263, 205] on span "Rename" at bounding box center [266, 210] width 31 height 10
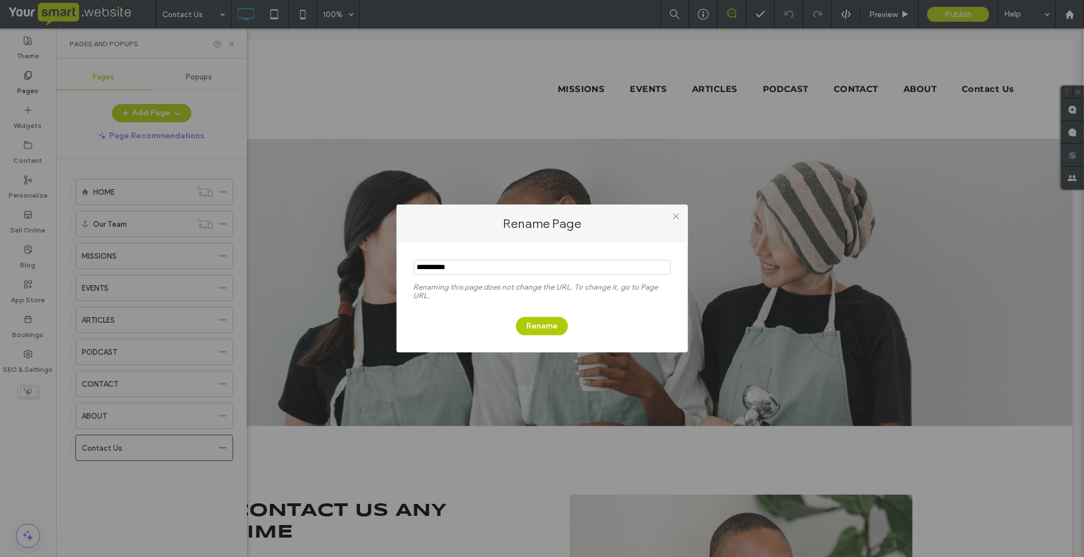
drag, startPoint x: 458, startPoint y: 266, endPoint x: 380, endPoint y: 261, distance: 77.9
click at [380, 261] on div "Rename Page Renaming this page does not change the URL. To change it, go to Pag…" at bounding box center [542, 278] width 1084 height 557
type input "**********"
click at [556, 324] on button "Rename" at bounding box center [542, 326] width 52 height 18
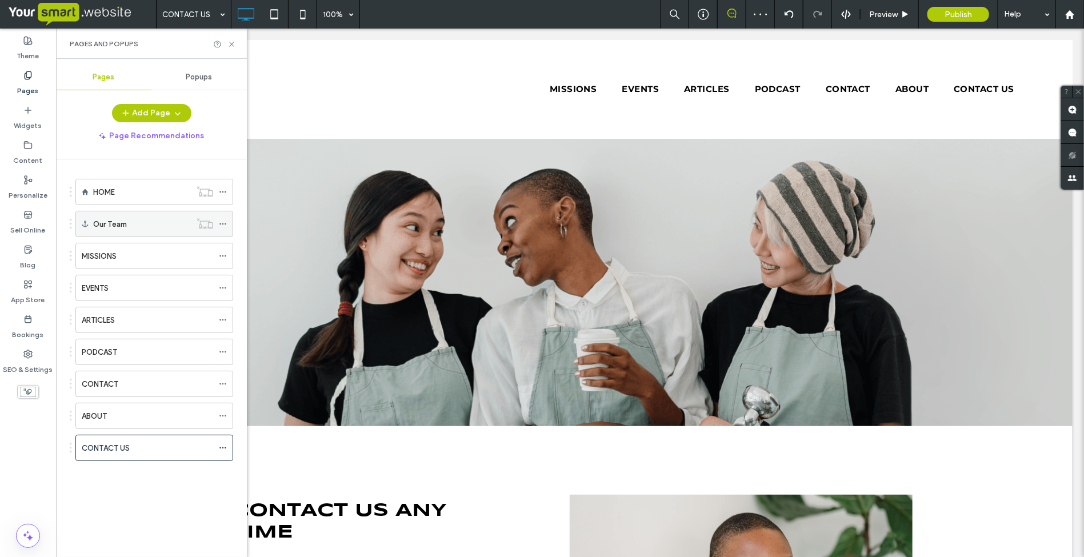
click at [222, 226] on icon at bounding box center [223, 224] width 8 height 8
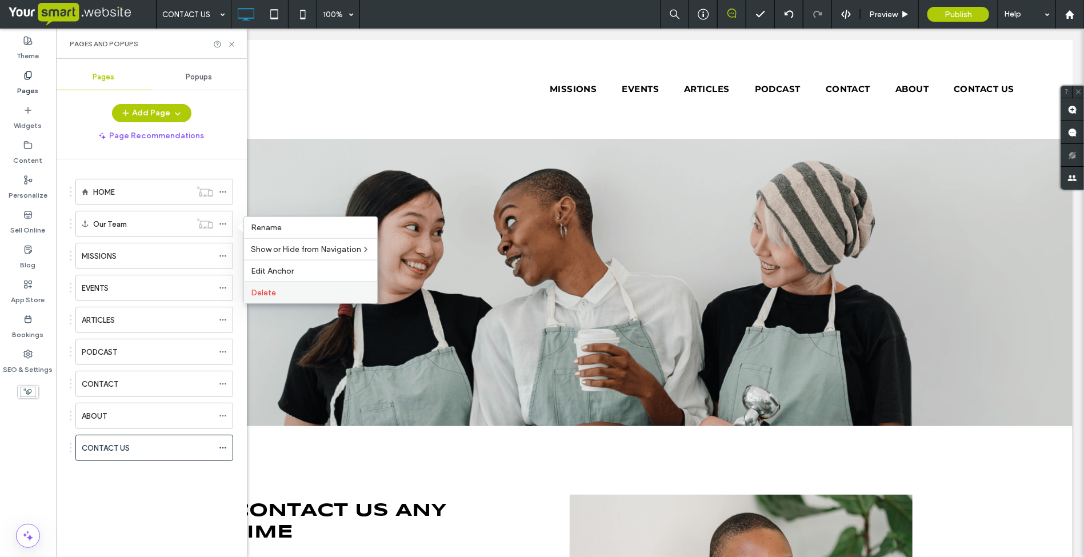
click at [283, 300] on div "Delete" at bounding box center [310, 293] width 133 height 22
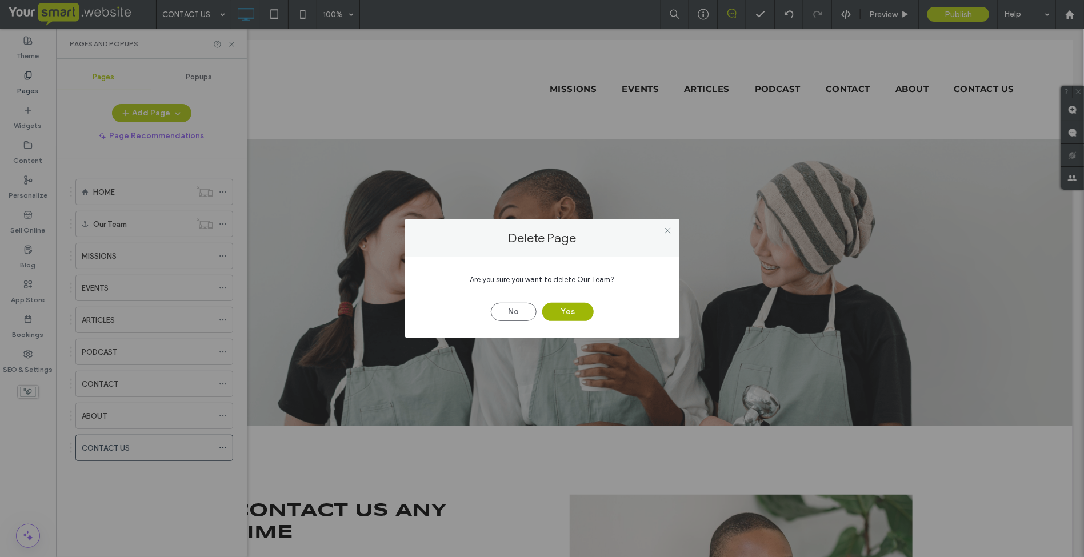
click at [558, 306] on button "Yes" at bounding box center [567, 312] width 51 height 18
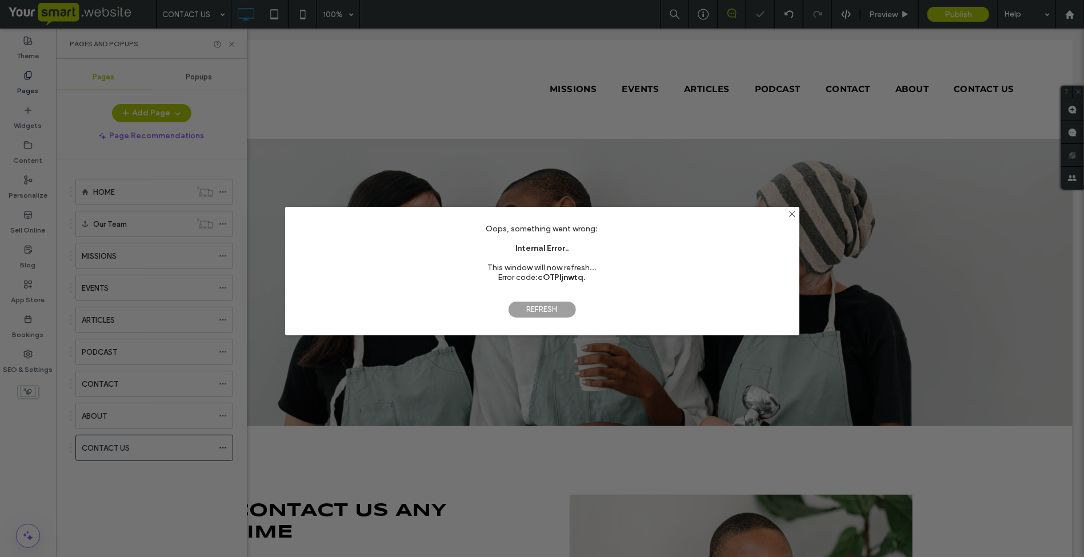
click at [522, 309] on span "Refresh" at bounding box center [542, 309] width 69 height 17
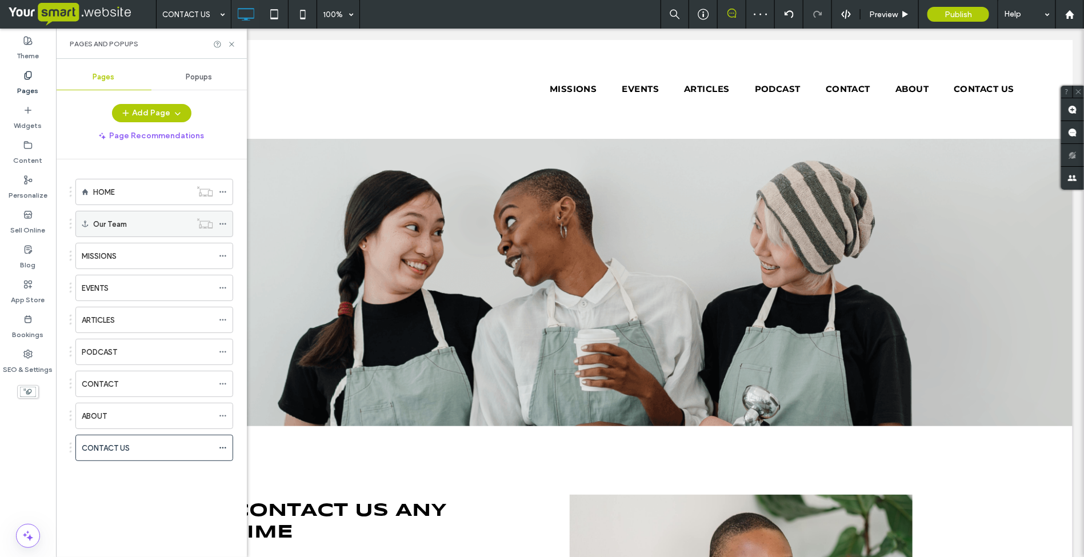
click at [222, 226] on icon at bounding box center [223, 224] width 8 height 8
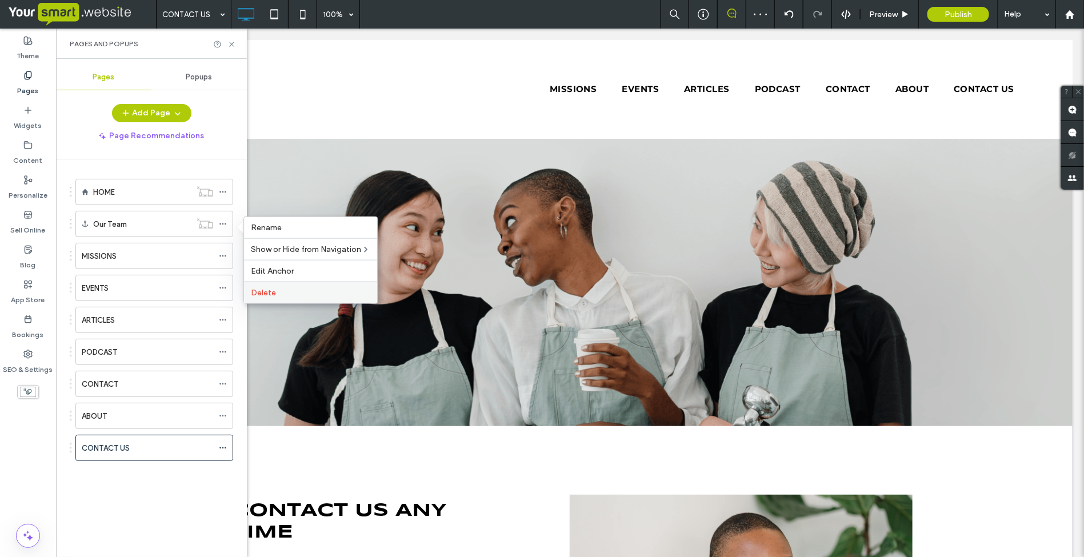
click at [266, 287] on div "Delete" at bounding box center [310, 293] width 133 height 22
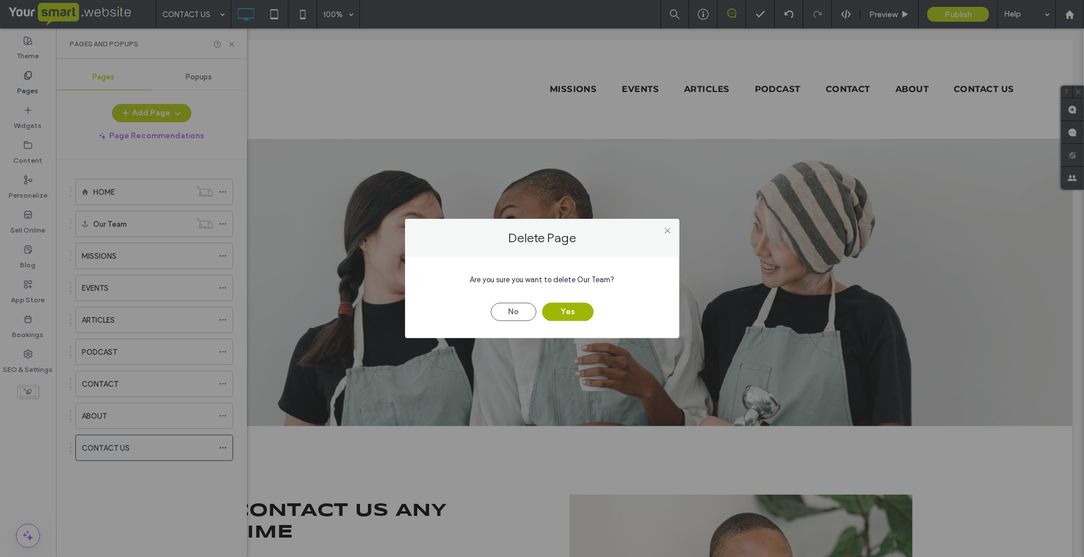
click at [554, 313] on button "Yes" at bounding box center [567, 312] width 51 height 18
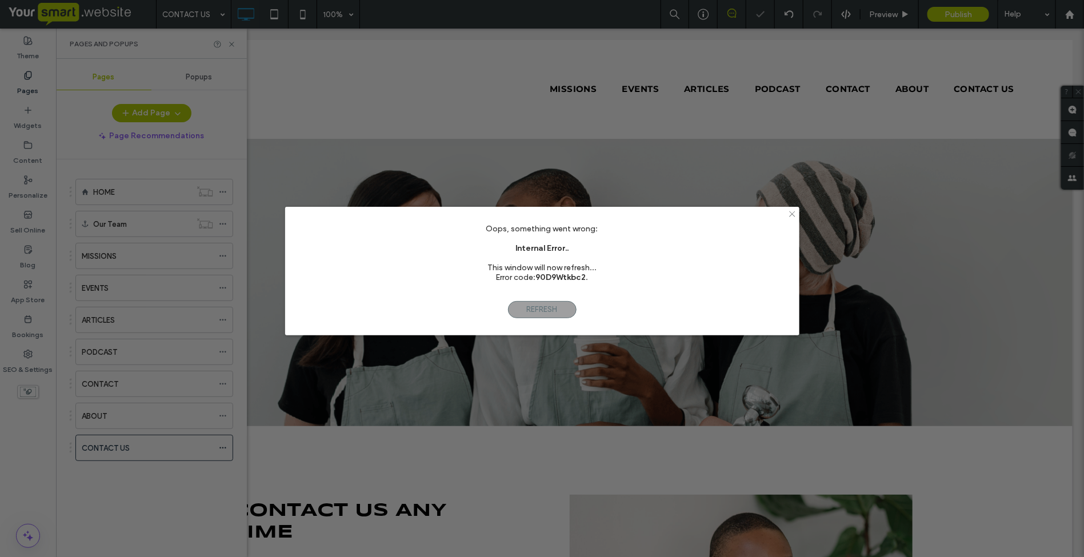
click at [792, 213] on use at bounding box center [792, 214] width 6 height 6
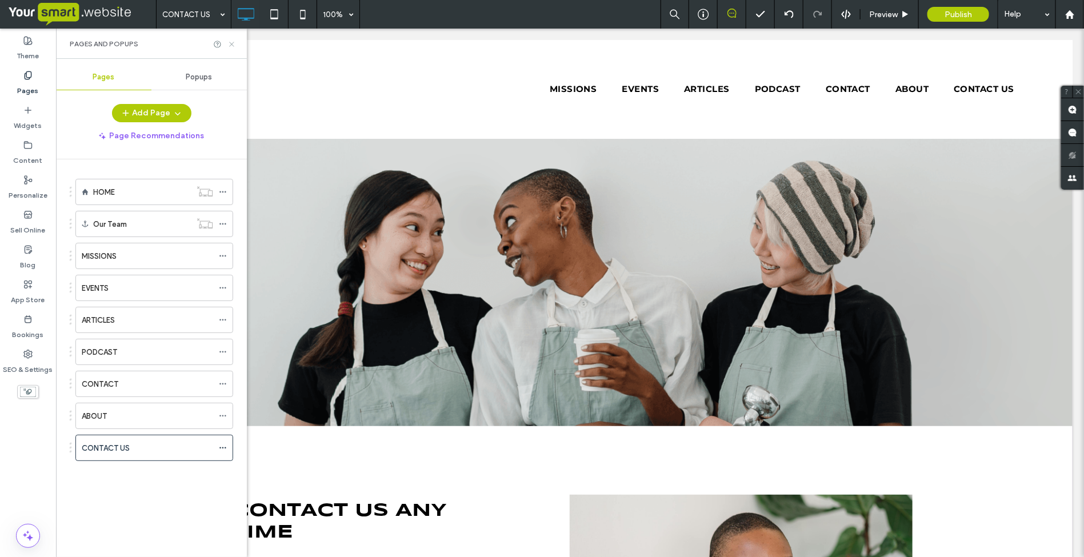
drag, startPoint x: 230, startPoint y: 43, endPoint x: 174, endPoint y: 31, distance: 57.2
click at [230, 43] on use at bounding box center [231, 44] width 5 height 5
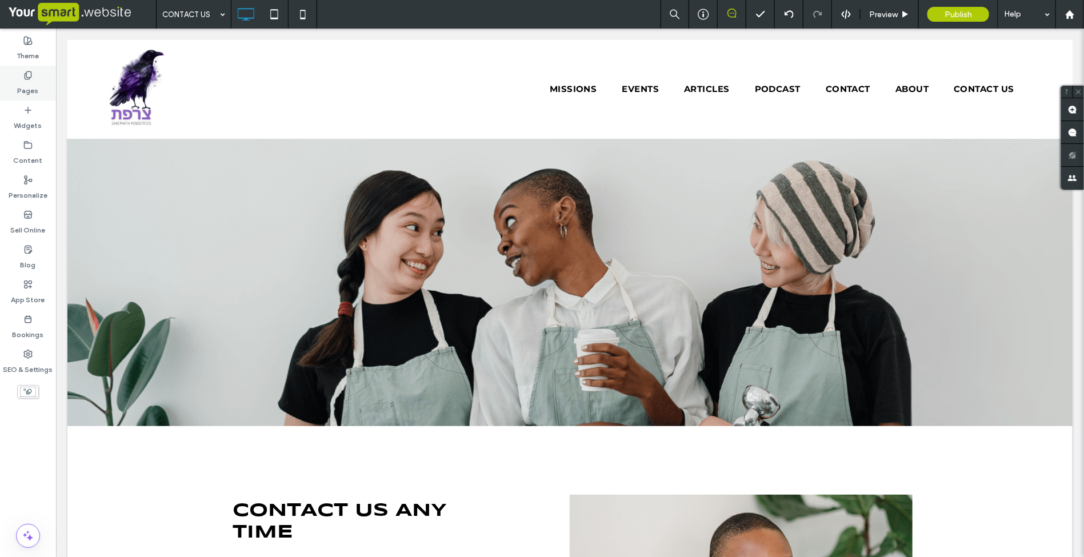
click at [30, 71] on use at bounding box center [28, 74] width 6 height 7
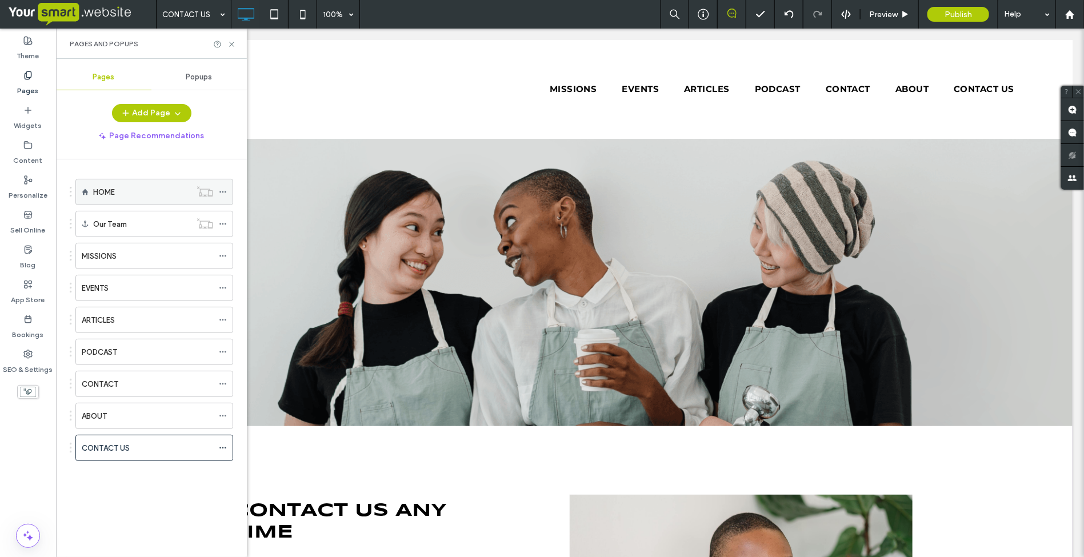
click at [102, 192] on label "HOME" at bounding box center [104, 192] width 22 height 20
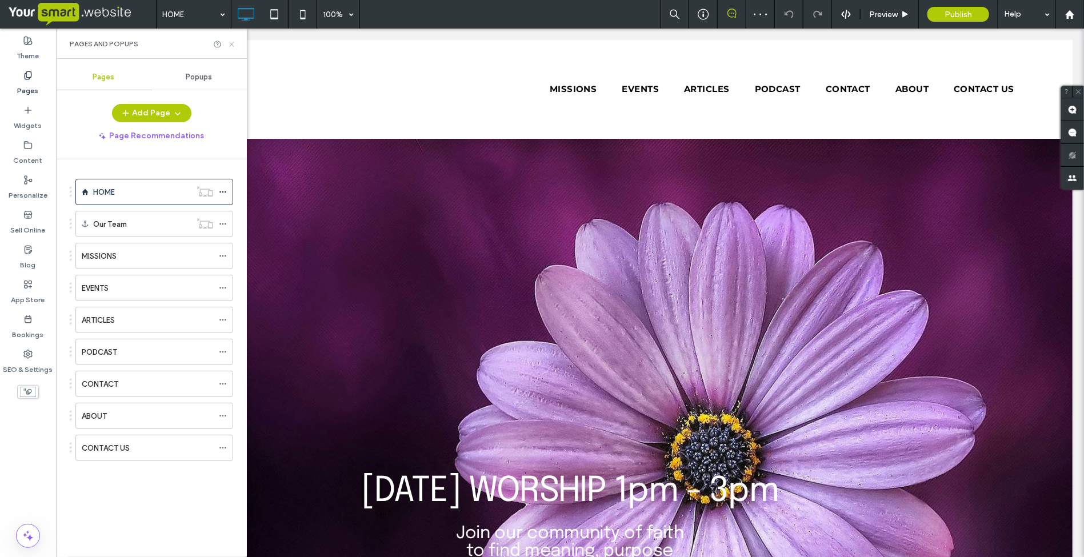
click at [232, 43] on use at bounding box center [231, 44] width 5 height 5
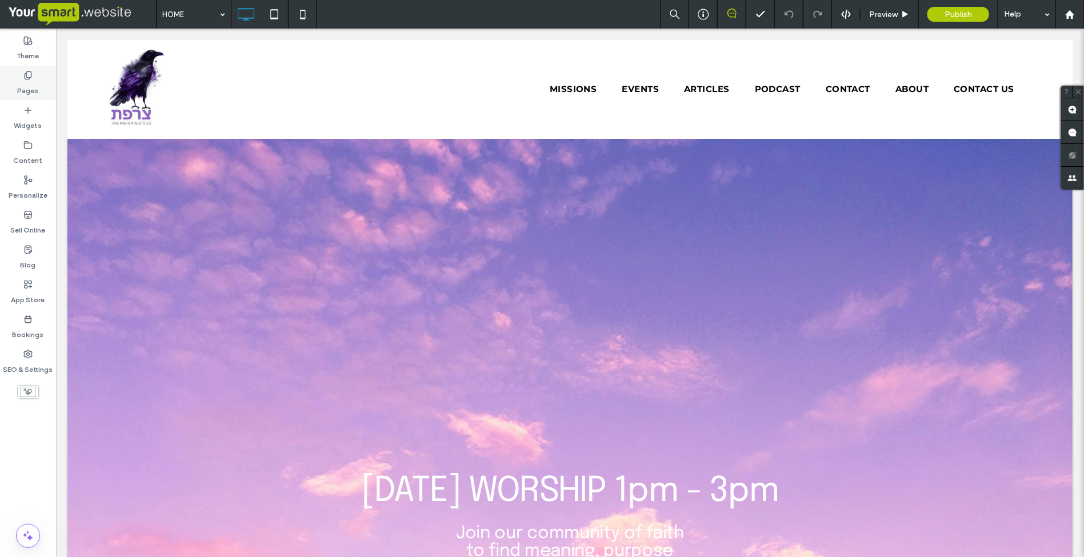
click at [21, 82] on label "Pages" at bounding box center [28, 88] width 21 height 16
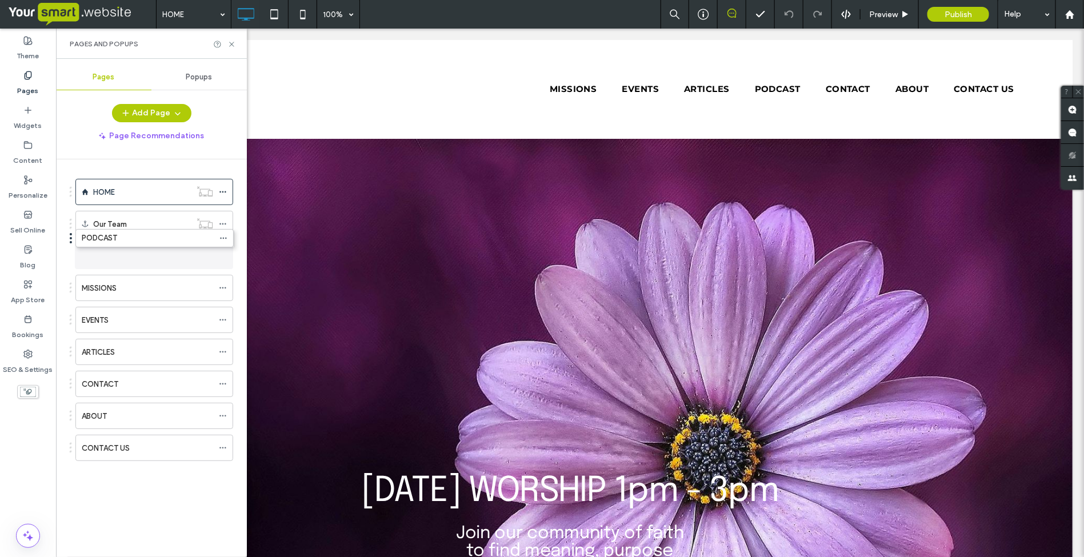
drag, startPoint x: 133, startPoint y: 359, endPoint x: 133, endPoint y: 247, distance: 111.5
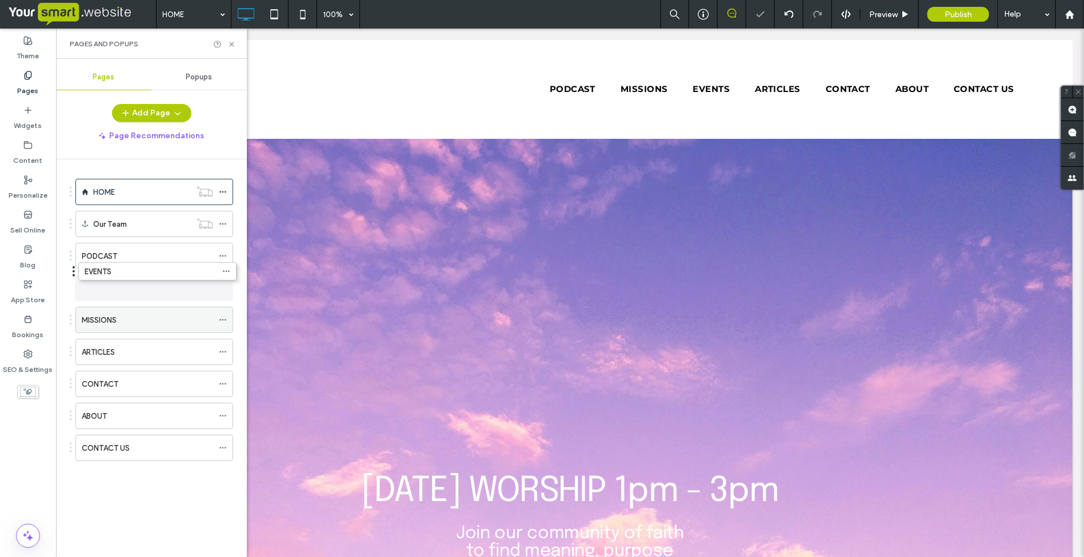
drag, startPoint x: 125, startPoint y: 323, endPoint x: 123, endPoint y: 287, distance: 36.0
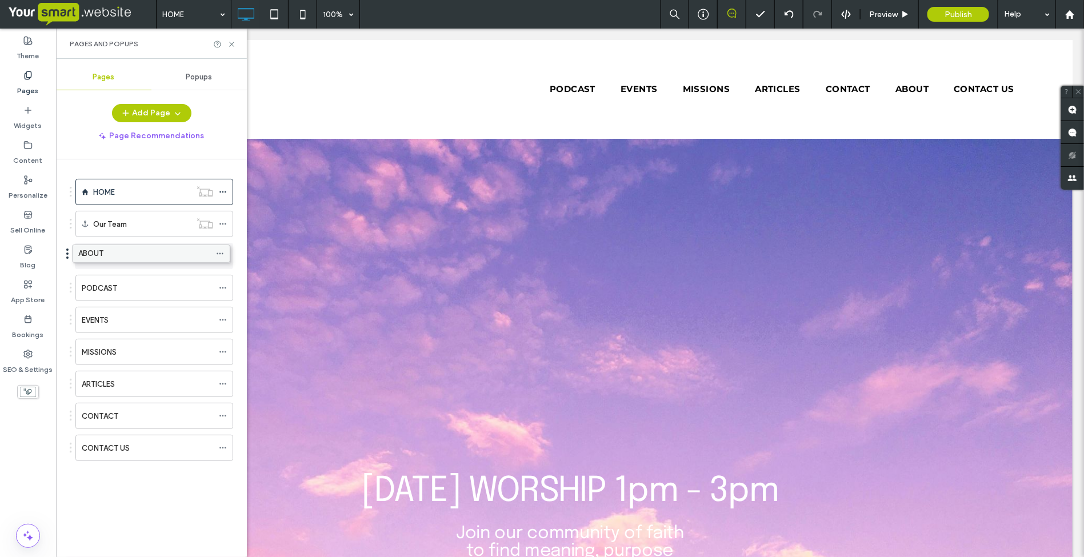
drag, startPoint x: 115, startPoint y: 416, endPoint x: 111, endPoint y: 255, distance: 160.6
click at [230, 45] on use at bounding box center [231, 44] width 5 height 5
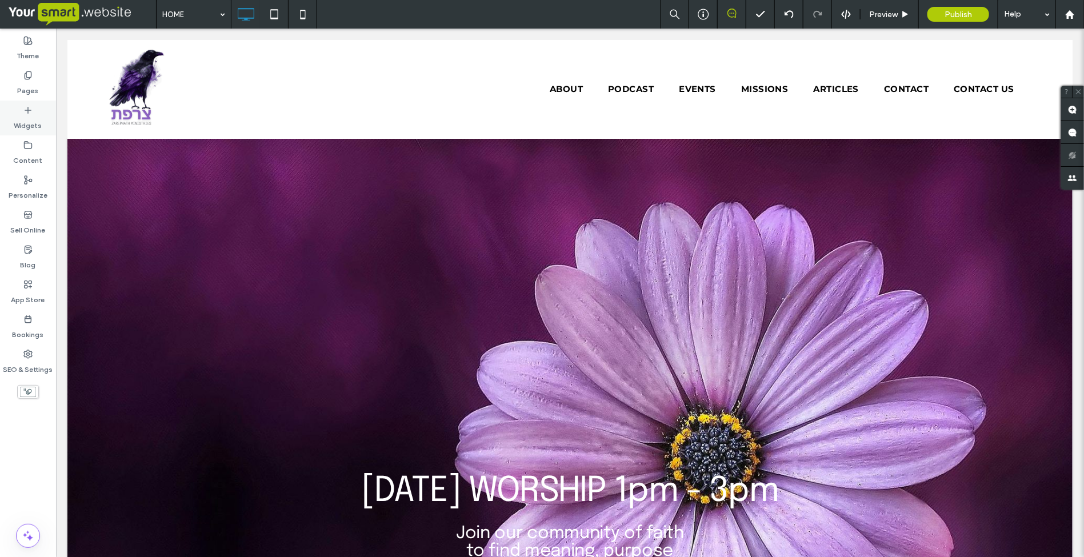
click at [26, 111] on icon at bounding box center [27, 110] width 9 height 9
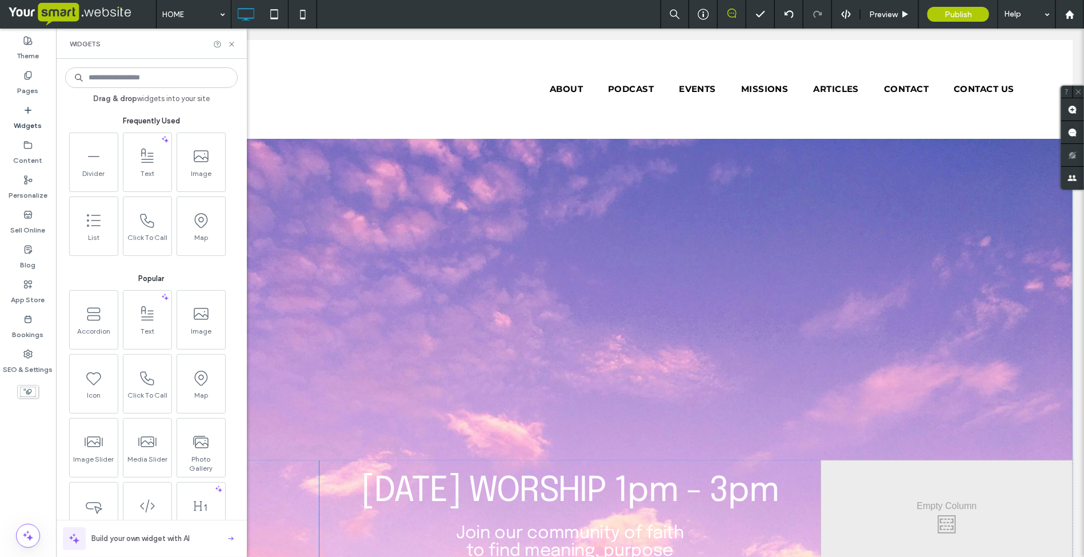
click at [317, 209] on div at bounding box center [569, 401] width 1005 height 526
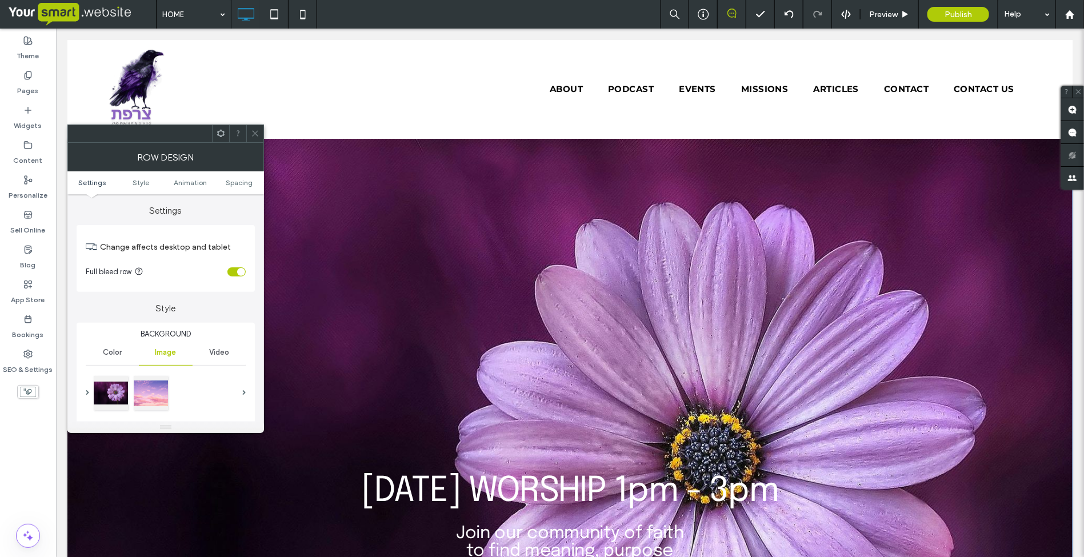
click at [256, 133] on icon at bounding box center [255, 133] width 9 height 9
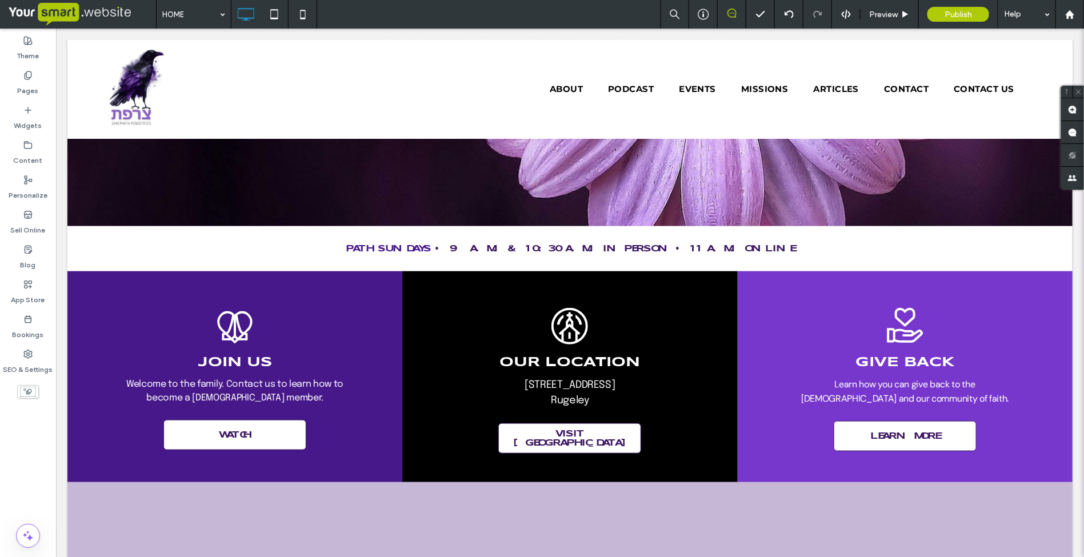
scroll to position [429, 0]
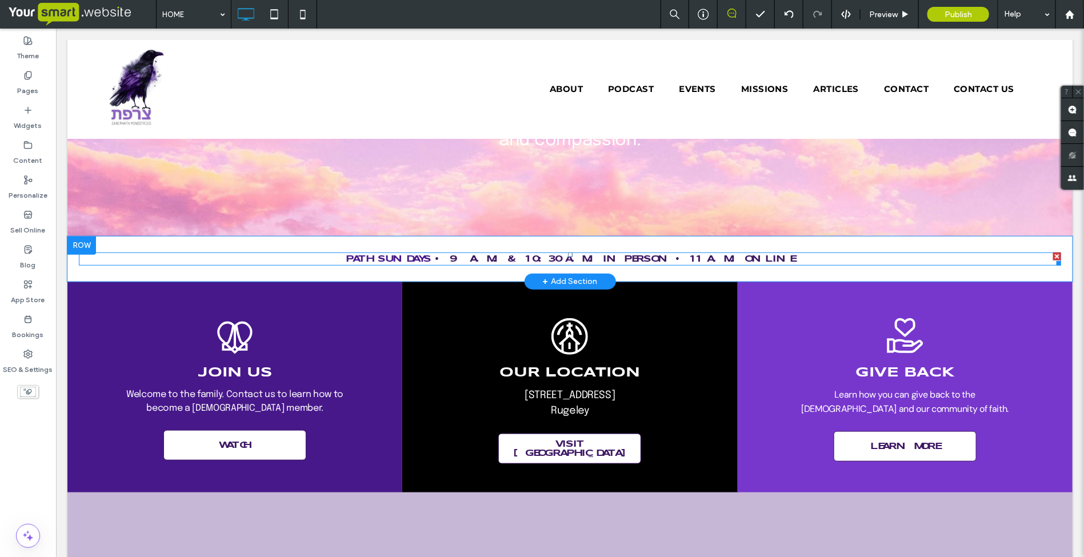
click at [701, 259] on span "• 9 A.M. & 10:30 A.M. IN PERSON • 11 A.M. ONLINE" at bounding box center [614, 258] width 360 height 9
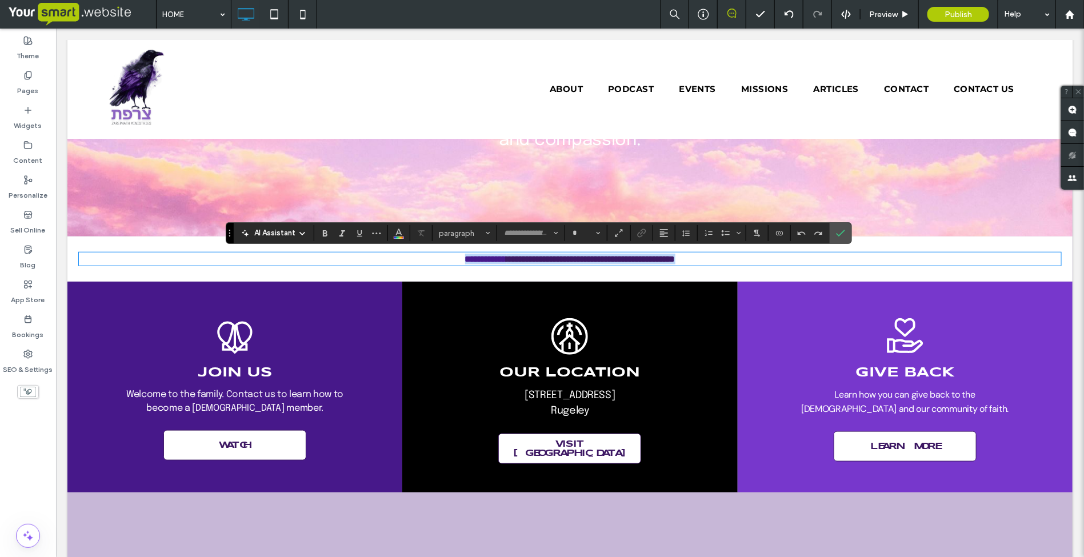
type input "*********"
type input "**"
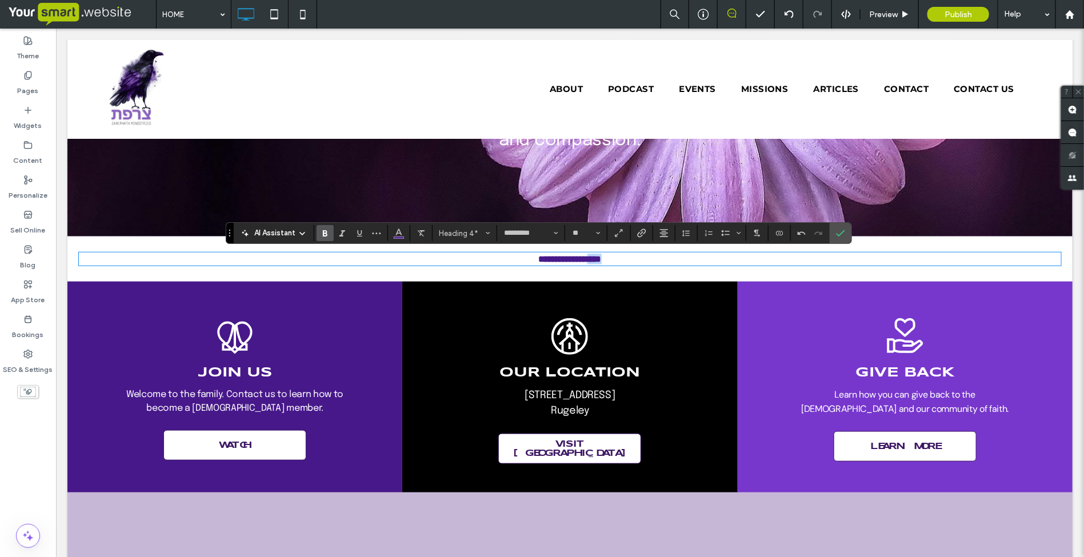
drag, startPoint x: 626, startPoint y: 255, endPoint x: 598, endPoint y: 261, distance: 28.6
click at [598, 261] on font "**********" at bounding box center [569, 258] width 63 height 9
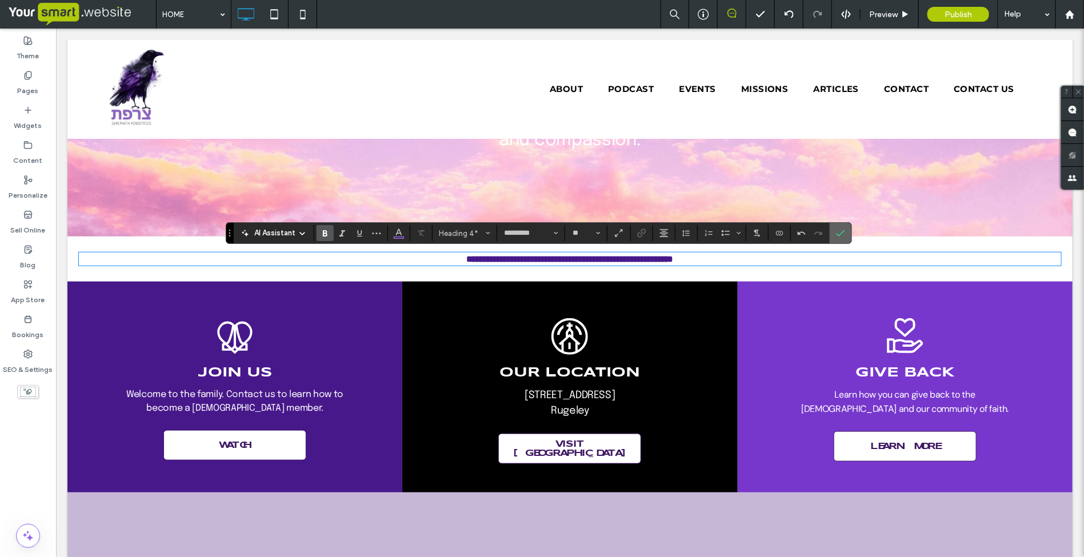
click at [845, 232] on use "Confirm" at bounding box center [840, 233] width 9 height 7
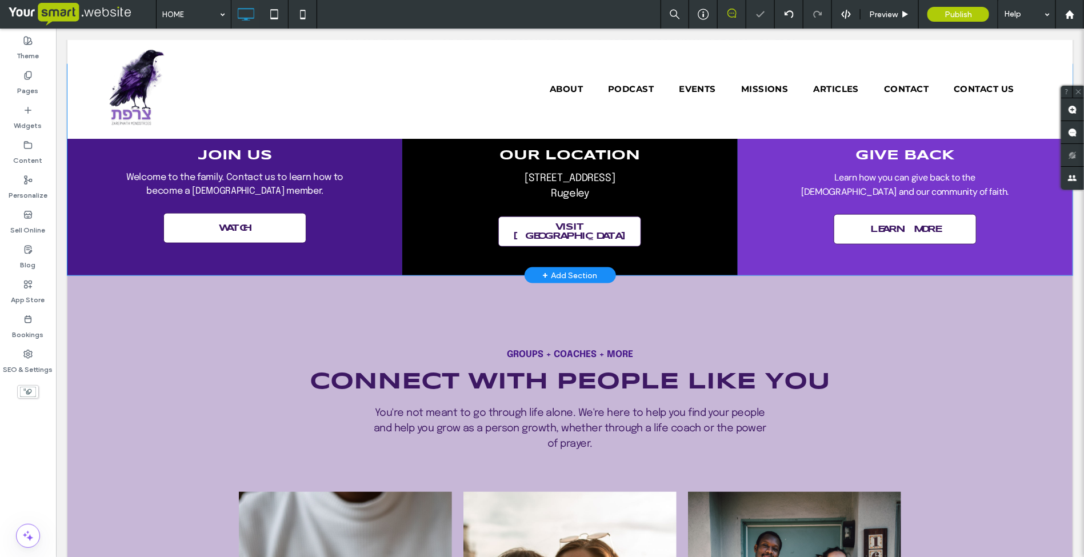
scroll to position [714, 0]
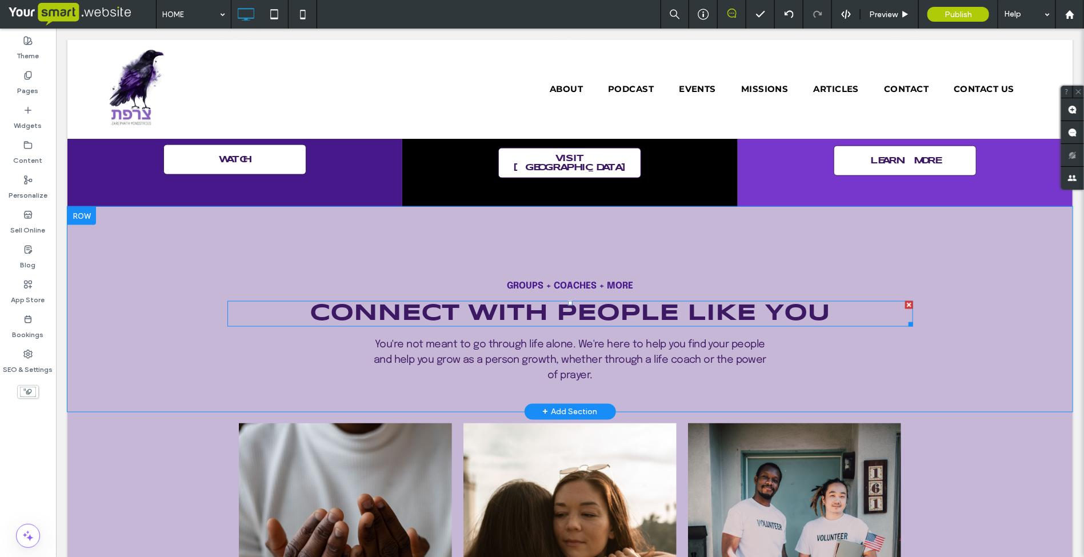
click at [593, 314] on span "CONNECT WITH PEOPLE LIKE YOU" at bounding box center [569, 313] width 521 height 22
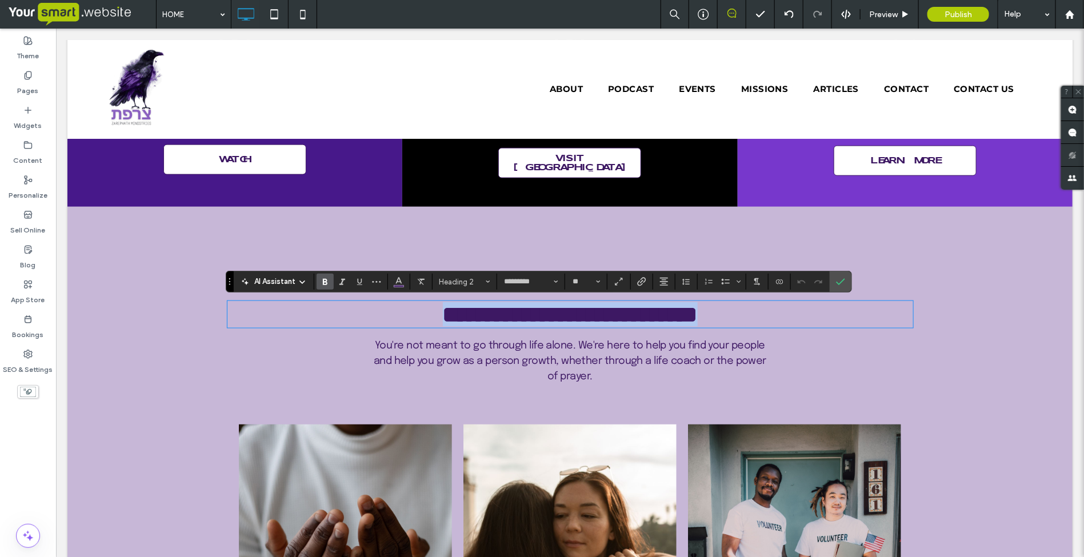
click at [529, 314] on span "**********" at bounding box center [569, 314] width 255 height 22
click at [455, 309] on span "**********" at bounding box center [569, 314] width 255 height 22
click at [545, 349] on span "You're not meant to go through life alone. We're here to help you find your peo…" at bounding box center [569, 360] width 393 height 41
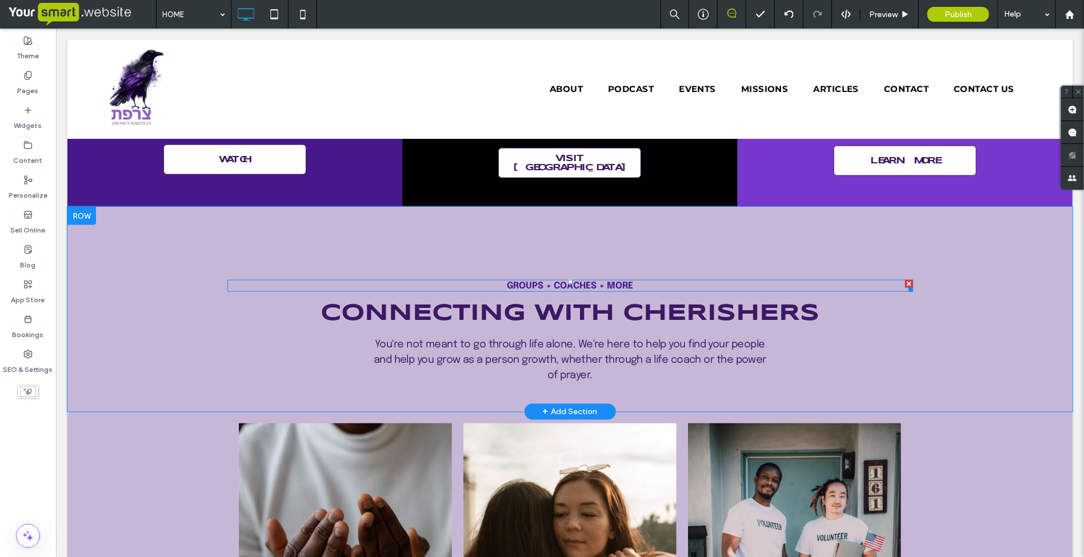
click at [897, 283] on h5 "GROUPS + COACHES + MORE" at bounding box center [570, 286] width 686 height 10
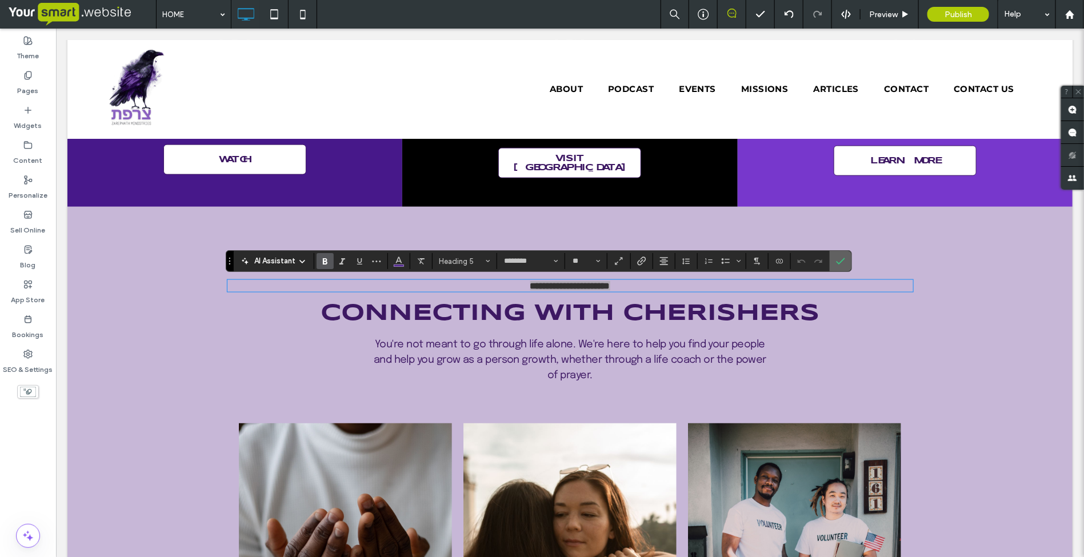
click at [848, 265] on label "Confirm" at bounding box center [840, 261] width 17 height 21
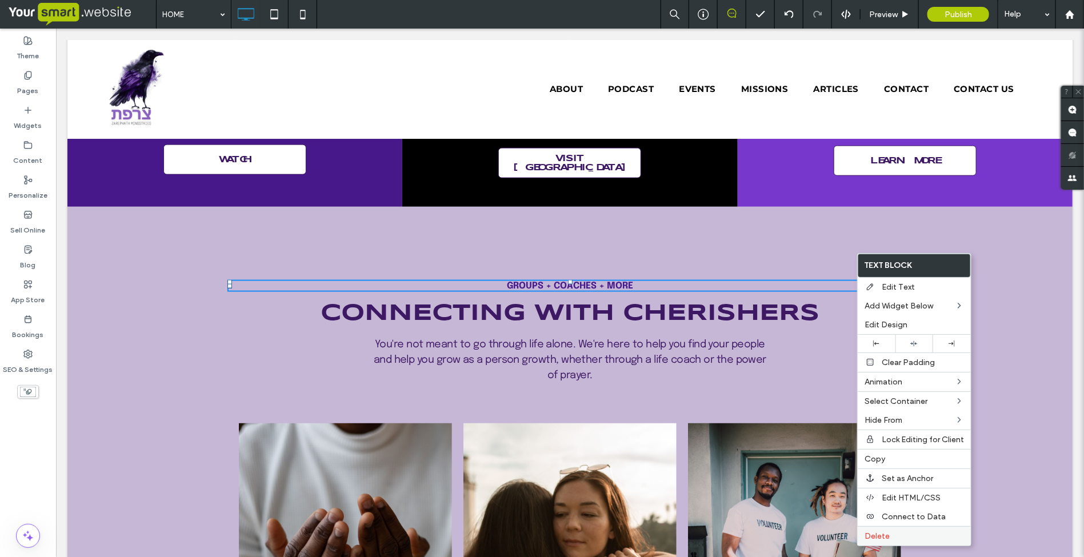
click at [873, 541] on span "Delete" at bounding box center [877, 537] width 25 height 10
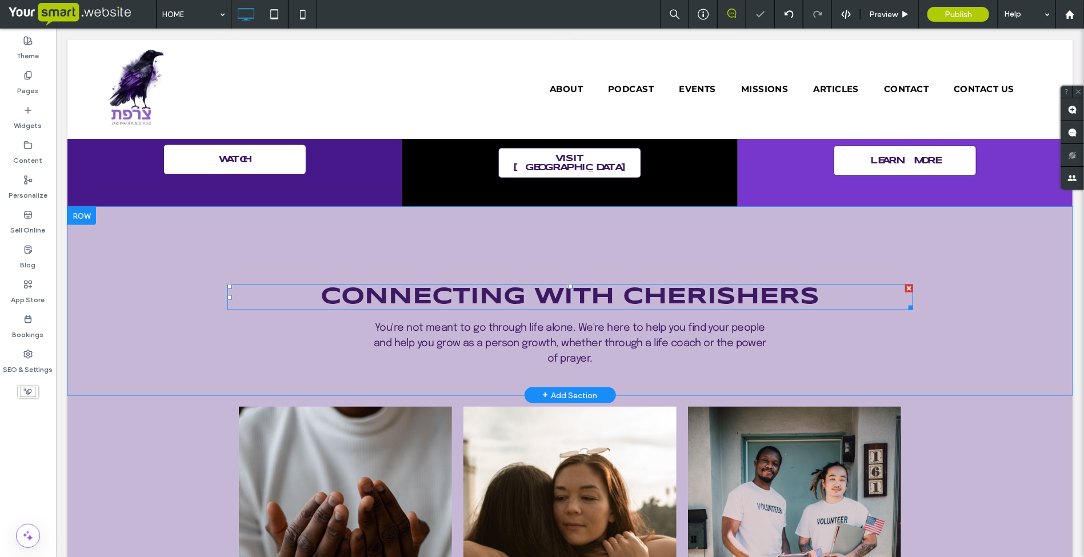
click at [678, 297] on span "CONNECTING WITH CHERISHERS" at bounding box center [569, 297] width 499 height 22
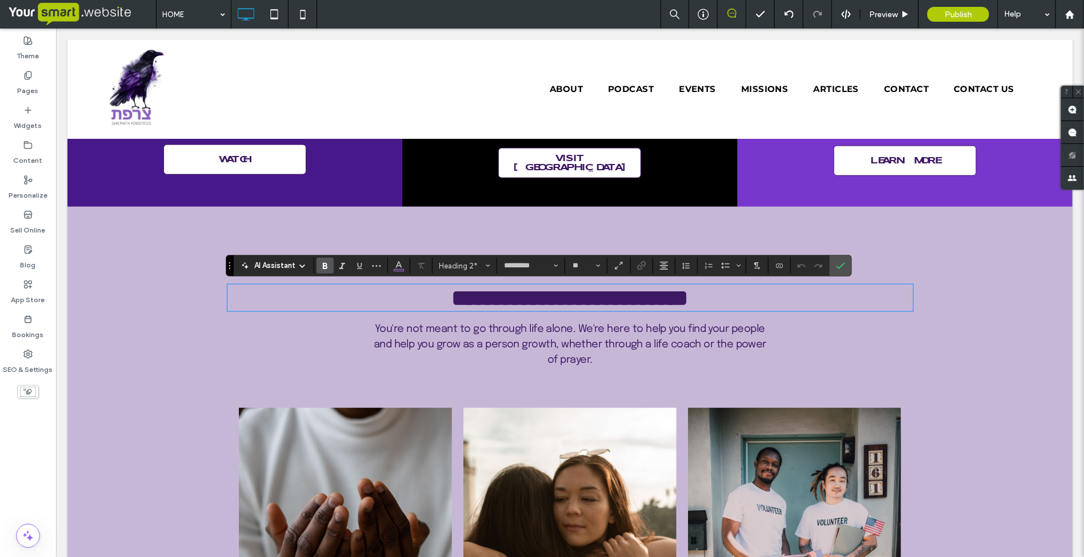
click at [518, 291] on span "**********" at bounding box center [570, 297] width 237 height 22
drag, startPoint x: 521, startPoint y: 294, endPoint x: 306, endPoint y: 286, distance: 214.5
click at [306, 286] on h2 "**********" at bounding box center [570, 297] width 686 height 25
drag, startPoint x: 606, startPoint y: 295, endPoint x: 540, endPoint y: 294, distance: 66.3
click at [540, 294] on span "**********" at bounding box center [570, 297] width 237 height 22
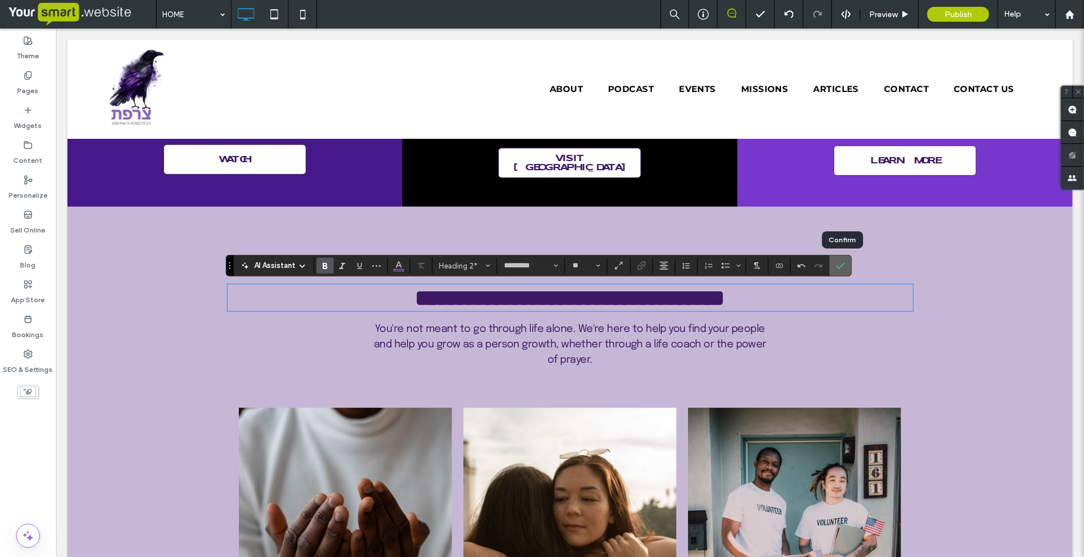
click at [844, 263] on icon "Confirm" at bounding box center [840, 265] width 9 height 9
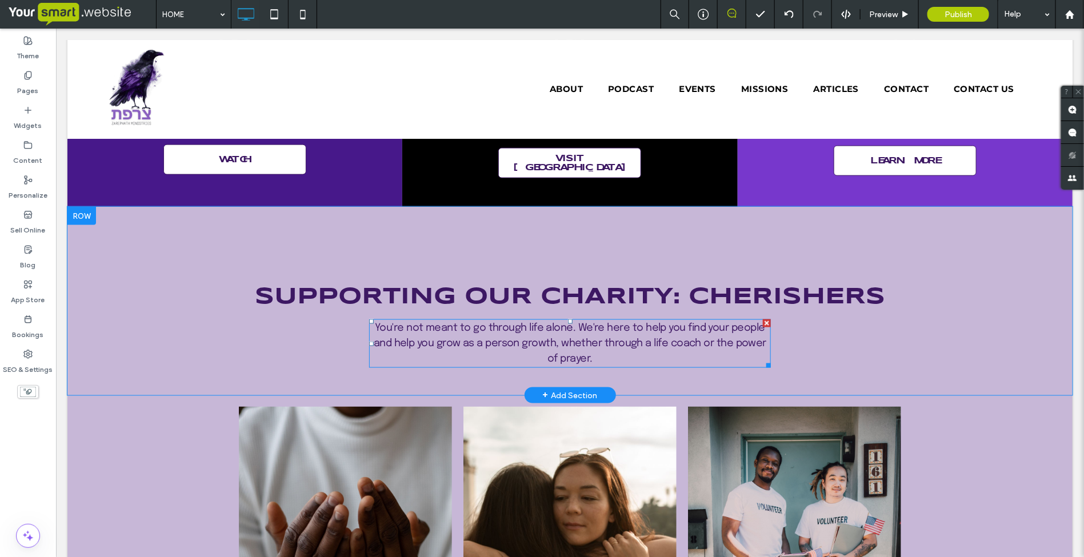
click at [611, 329] on span "You're not meant to go through life alone. We're here to help you find your peo…" at bounding box center [569, 342] width 393 height 41
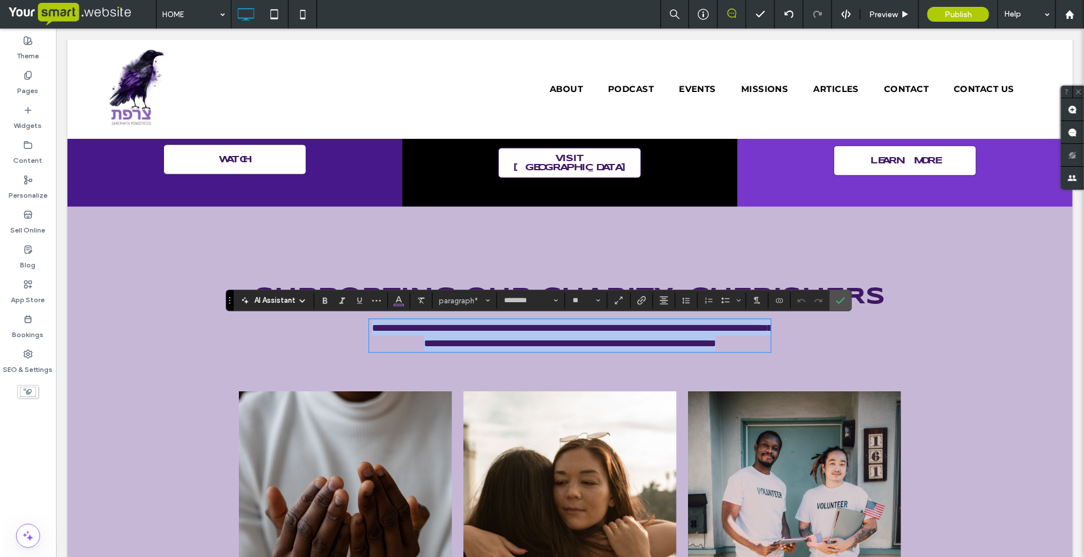
click at [581, 328] on span "**********" at bounding box center [572, 335] width 400 height 26
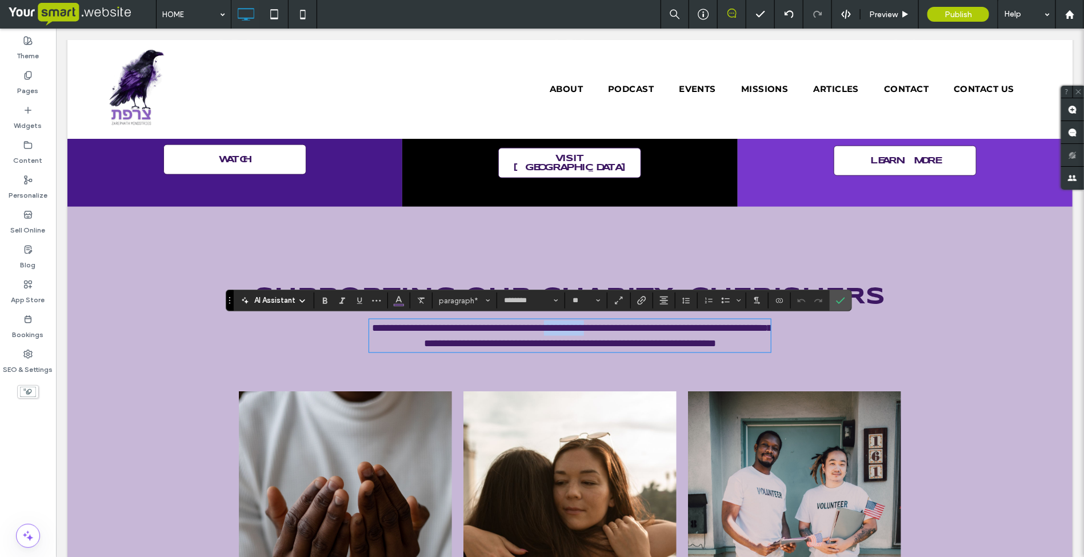
drag, startPoint x: 618, startPoint y: 329, endPoint x: 575, endPoint y: 328, distance: 43.4
click at [575, 328] on span "**********" at bounding box center [572, 335] width 400 height 26
drag, startPoint x: 425, startPoint y: 345, endPoint x: 585, endPoint y: 343, distance: 160.1
click at [585, 343] on span "**********" at bounding box center [572, 335] width 400 height 26
drag, startPoint x: 646, startPoint y: 343, endPoint x: 666, endPoint y: 358, distance: 25.3
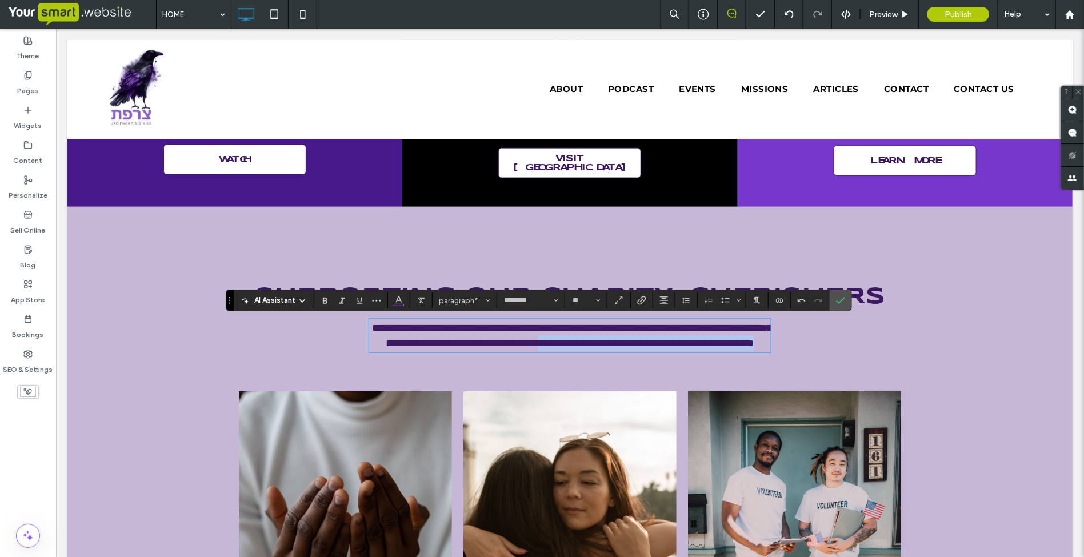
click at [666, 351] on p "**********" at bounding box center [570, 335] width 402 height 31
click at [842, 301] on icon "Confirm" at bounding box center [840, 300] width 9 height 9
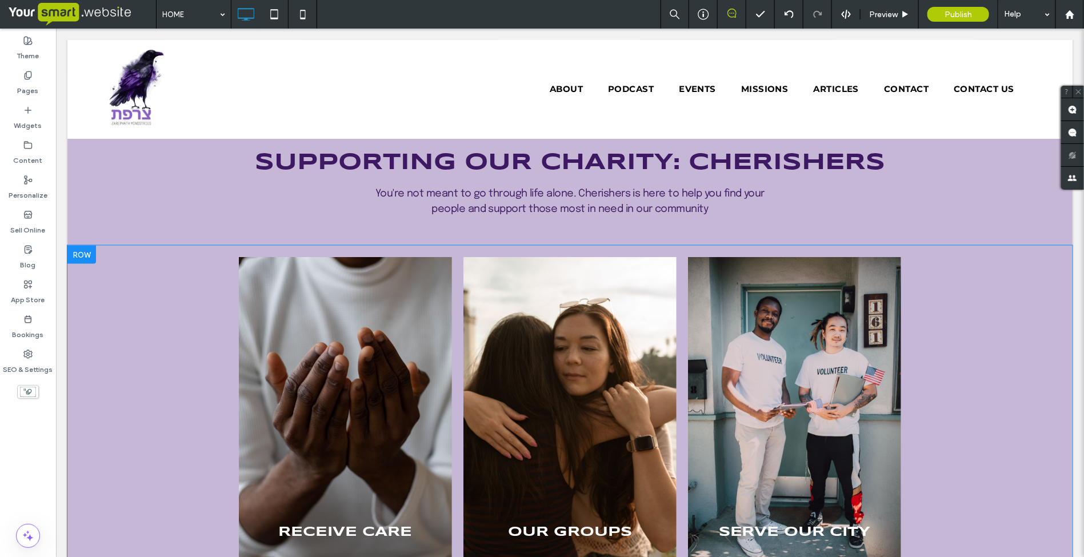
scroll to position [857, 0]
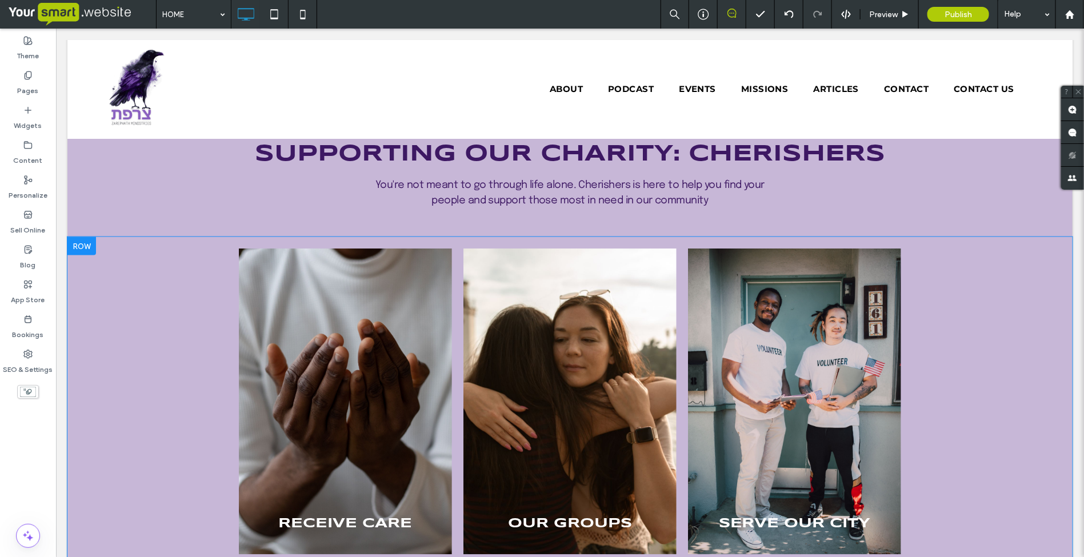
click at [84, 251] on div at bounding box center [81, 246] width 29 height 18
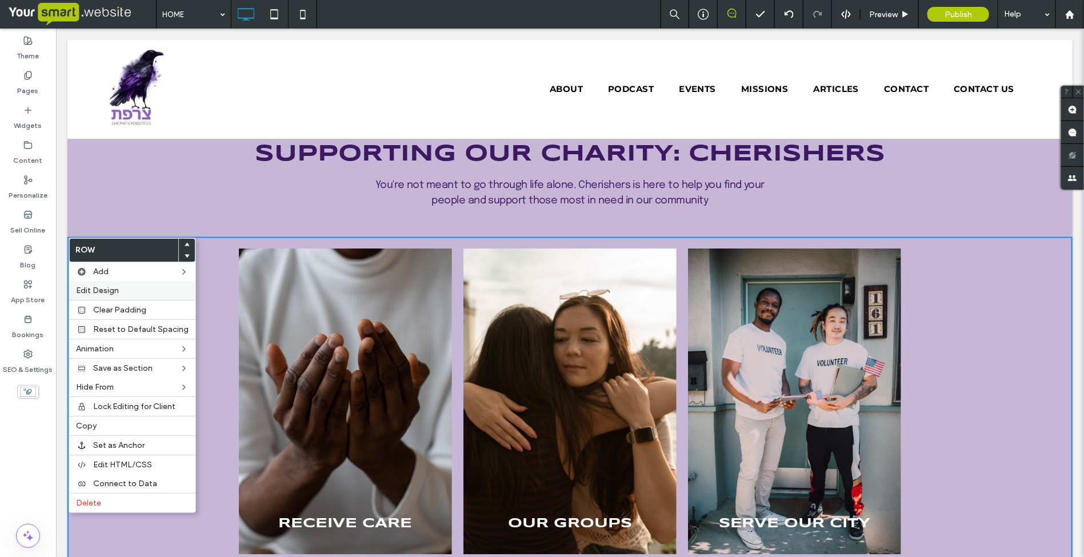
click at [97, 293] on span "Edit Design" at bounding box center [97, 291] width 43 height 10
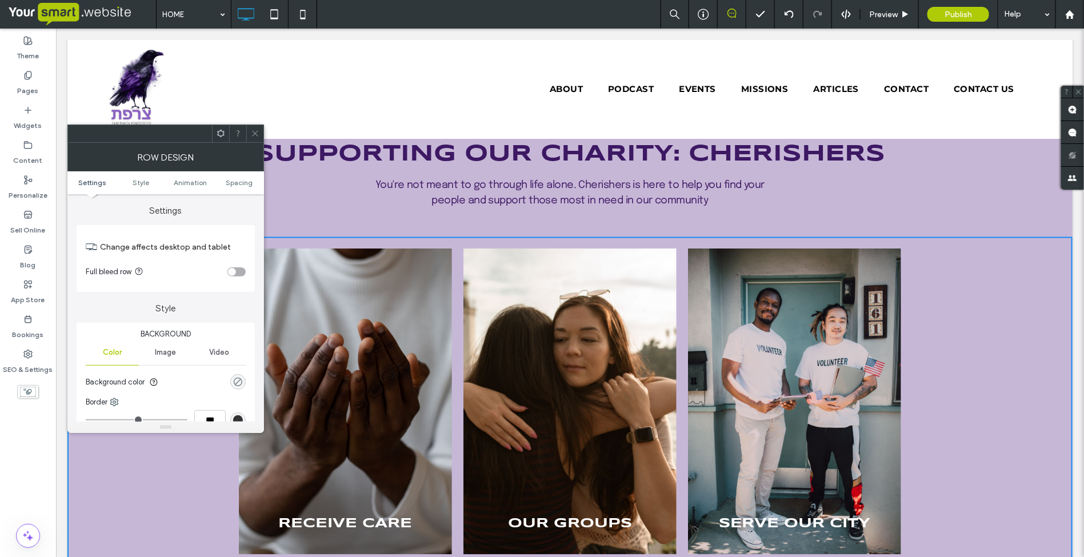
click at [240, 381] on div "rgba(0, 0, 0, 0)" at bounding box center [238, 382] width 10 height 10
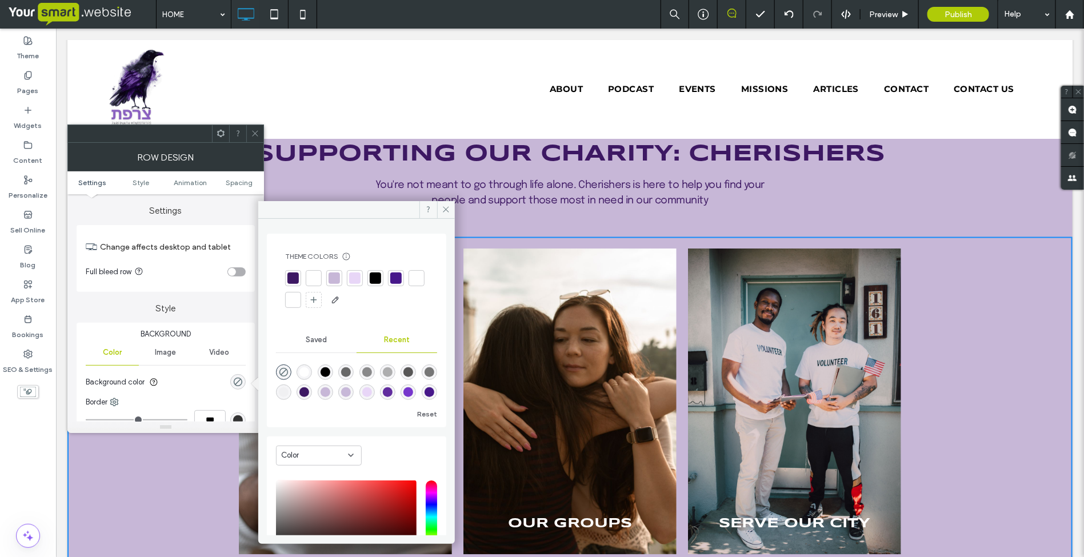
click at [312, 277] on div at bounding box center [313, 278] width 11 height 11
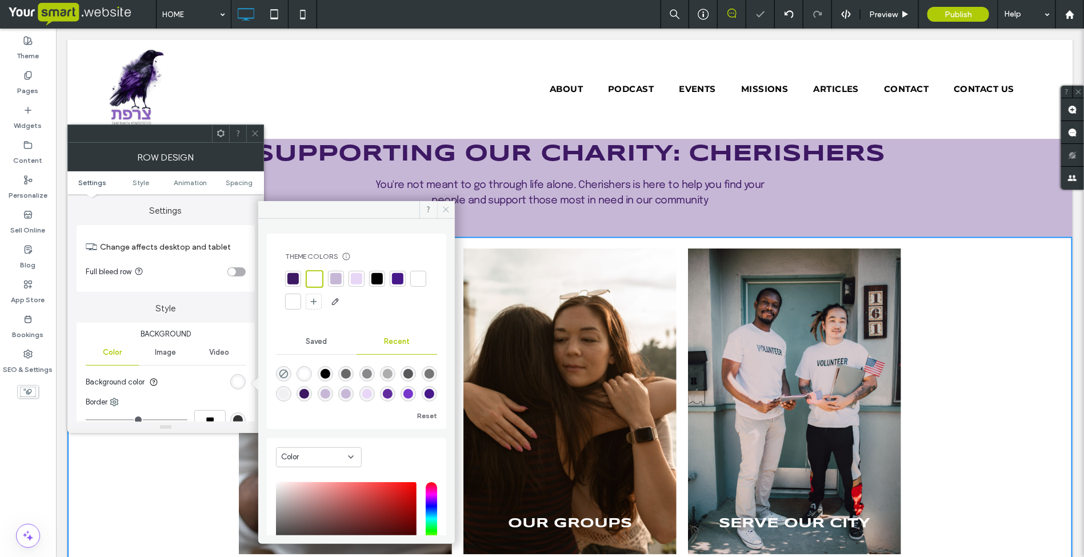
click at [445, 209] on use at bounding box center [447, 210] width 6 height 6
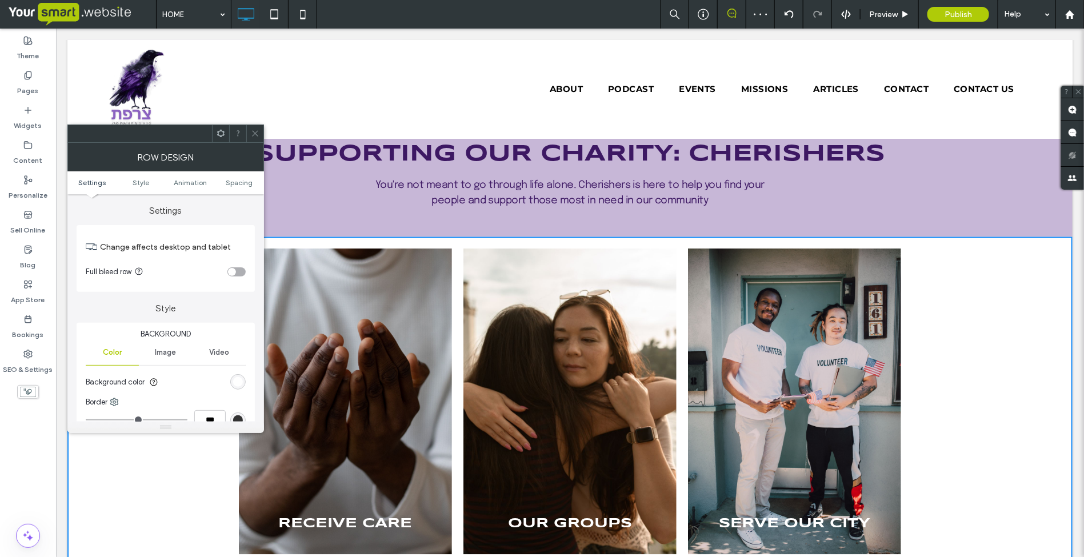
click at [251, 134] on icon at bounding box center [255, 133] width 9 height 9
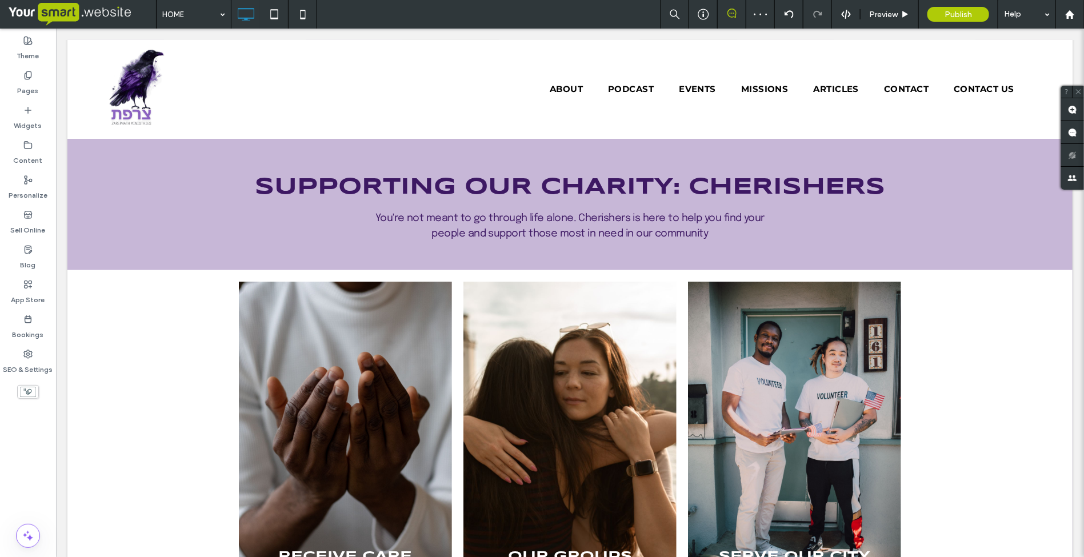
scroll to position [643, 0]
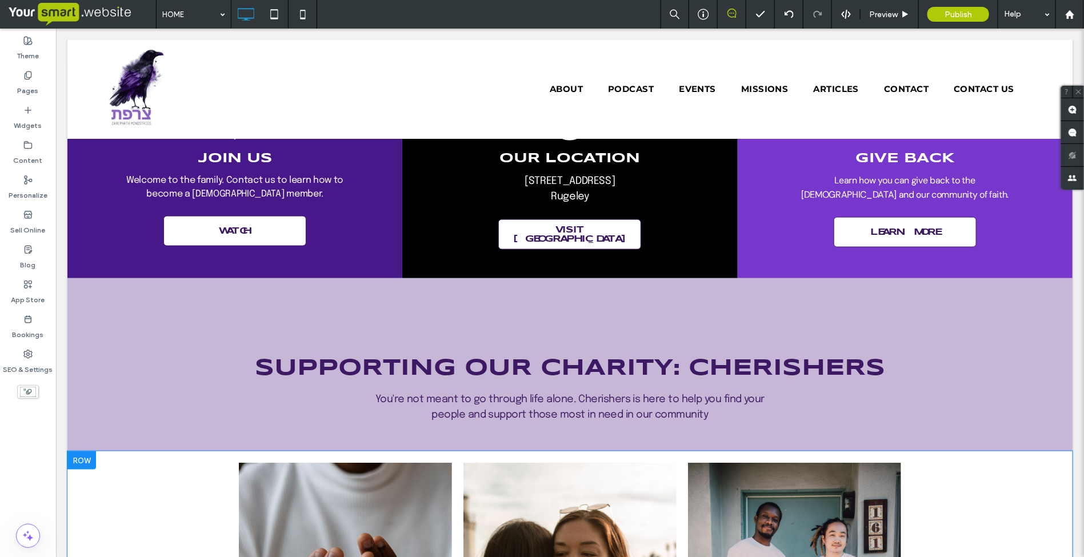
click at [81, 463] on div at bounding box center [81, 460] width 29 height 18
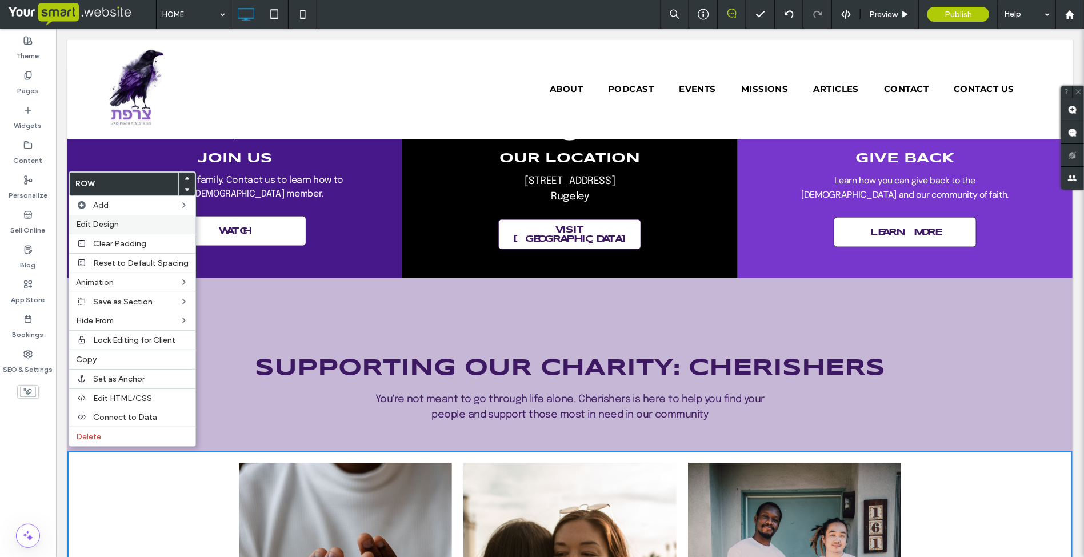
click at [126, 224] on label "Edit Design" at bounding box center [132, 224] width 113 height 10
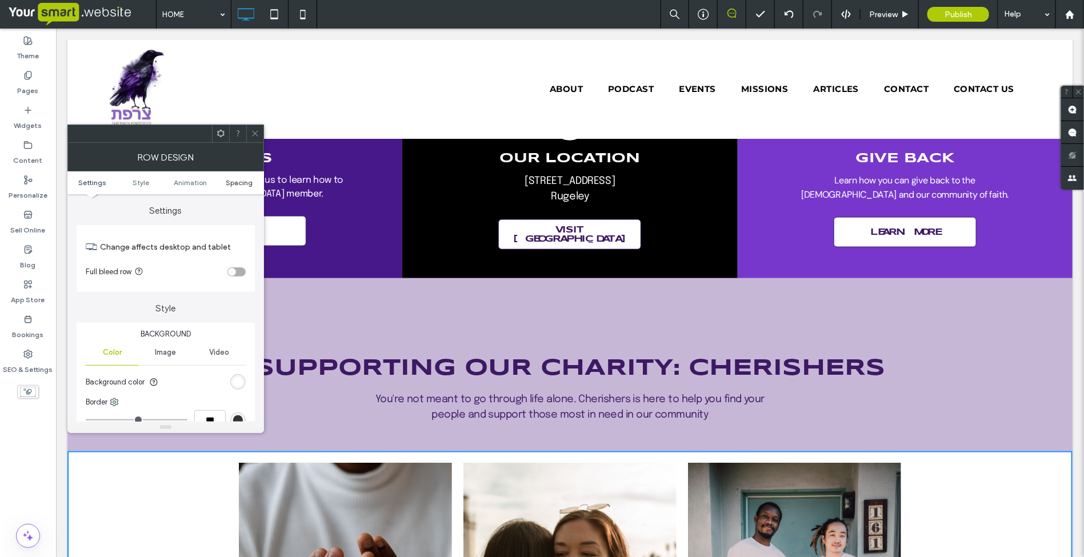
click at [230, 181] on span "Spacing" at bounding box center [239, 182] width 27 height 9
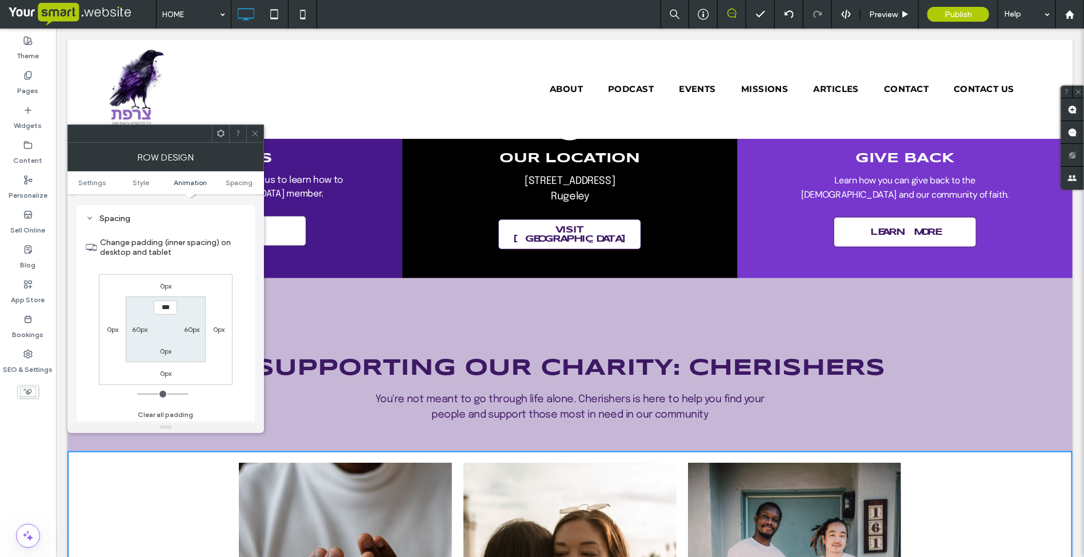
scroll to position [324, 0]
click at [167, 286] on label "0px" at bounding box center [165, 283] width 11 height 9
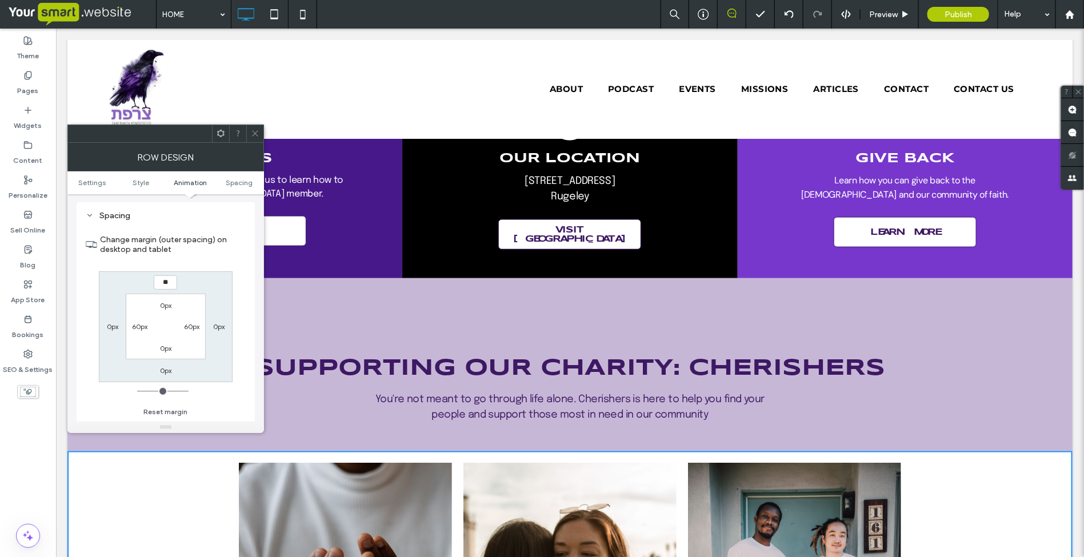
type input "**"
type input "****"
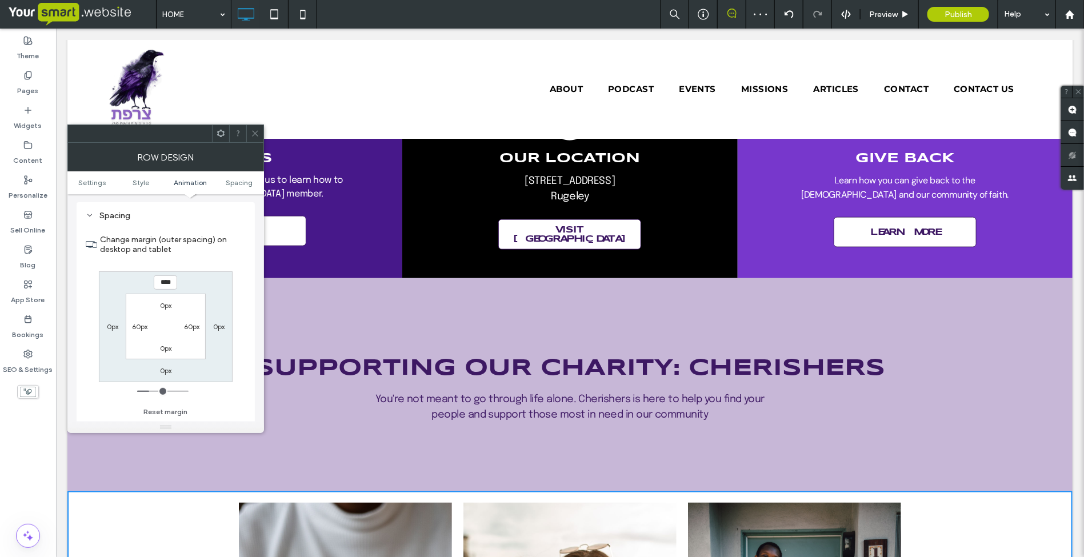
click at [257, 135] on icon at bounding box center [255, 133] width 9 height 9
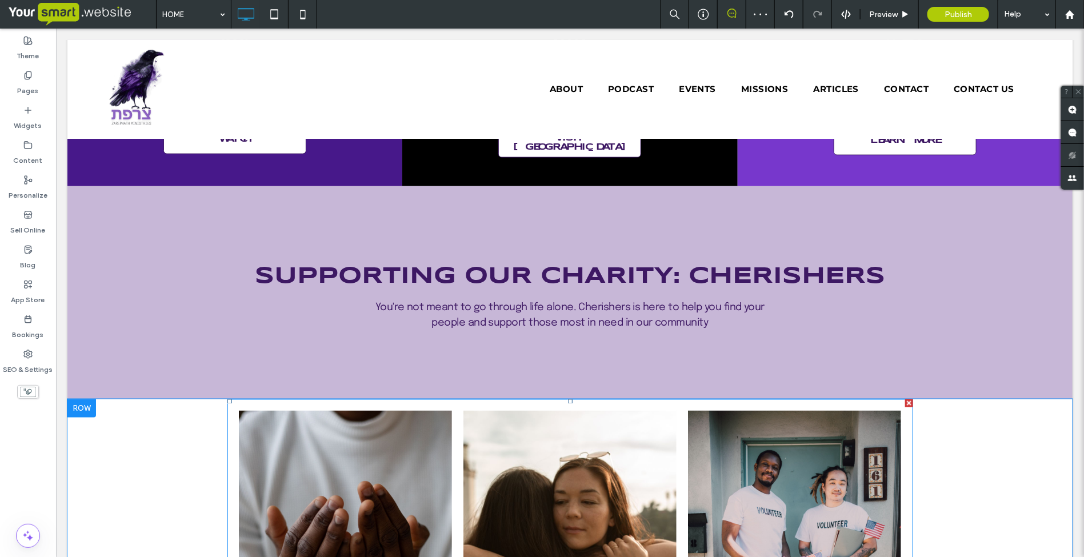
scroll to position [857, 0]
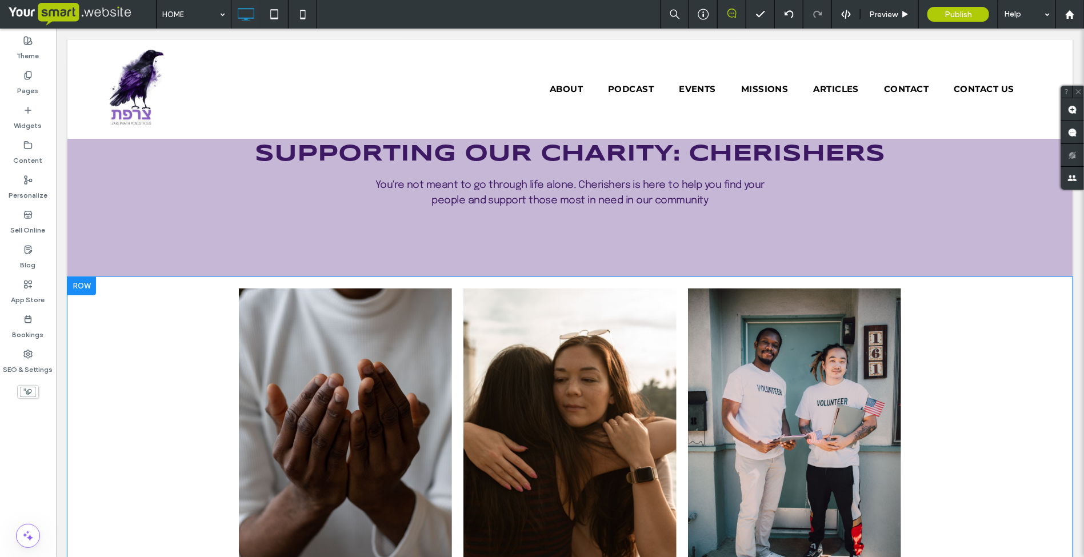
click at [77, 291] on div at bounding box center [81, 286] width 29 height 18
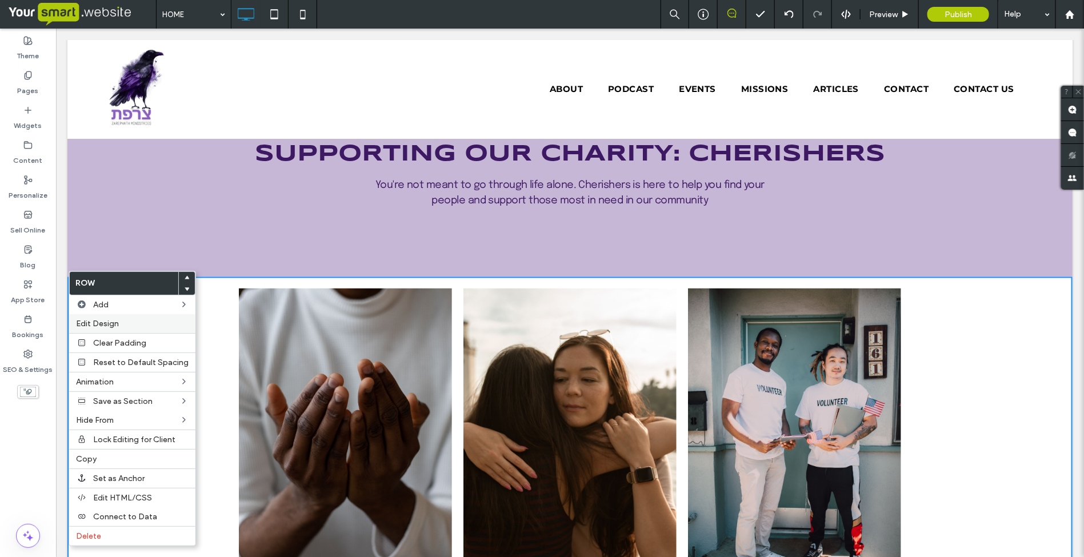
click at [102, 324] on span "Edit Design" at bounding box center [97, 324] width 43 height 10
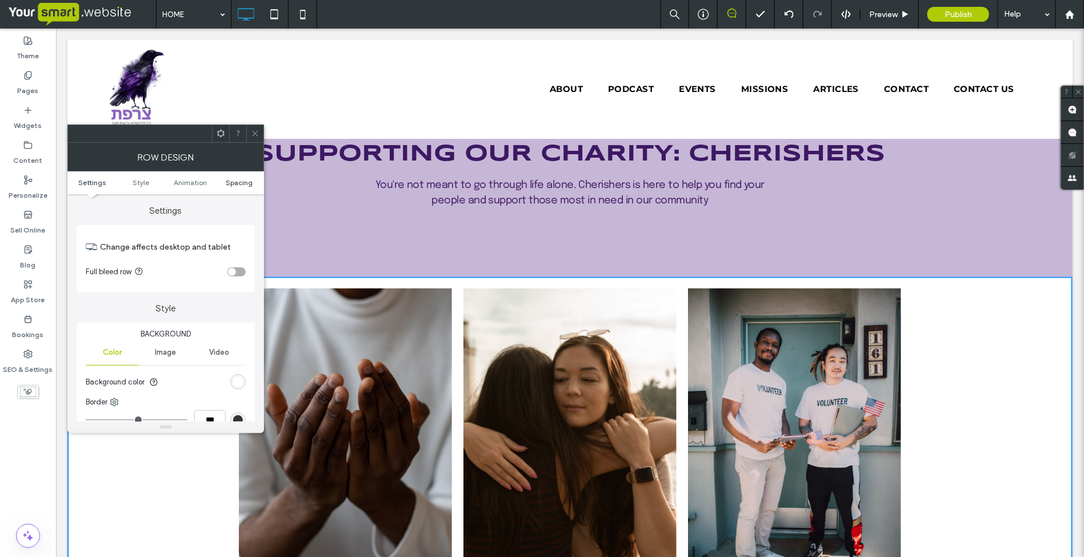
click at [234, 181] on span "Spacing" at bounding box center [239, 182] width 27 height 9
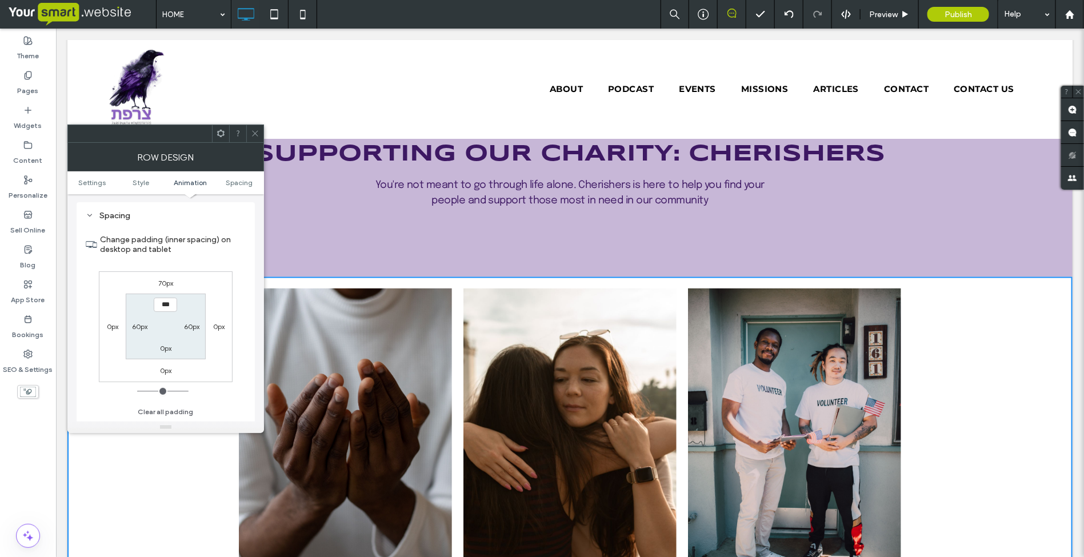
scroll to position [324, 0]
click at [257, 135] on icon at bounding box center [255, 133] width 9 height 9
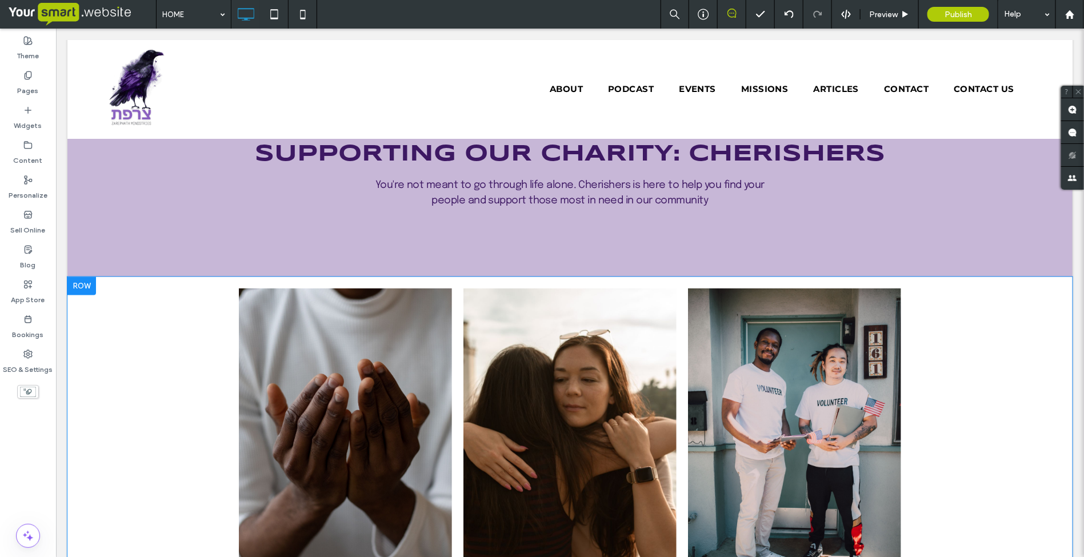
click at [86, 287] on div at bounding box center [81, 286] width 29 height 18
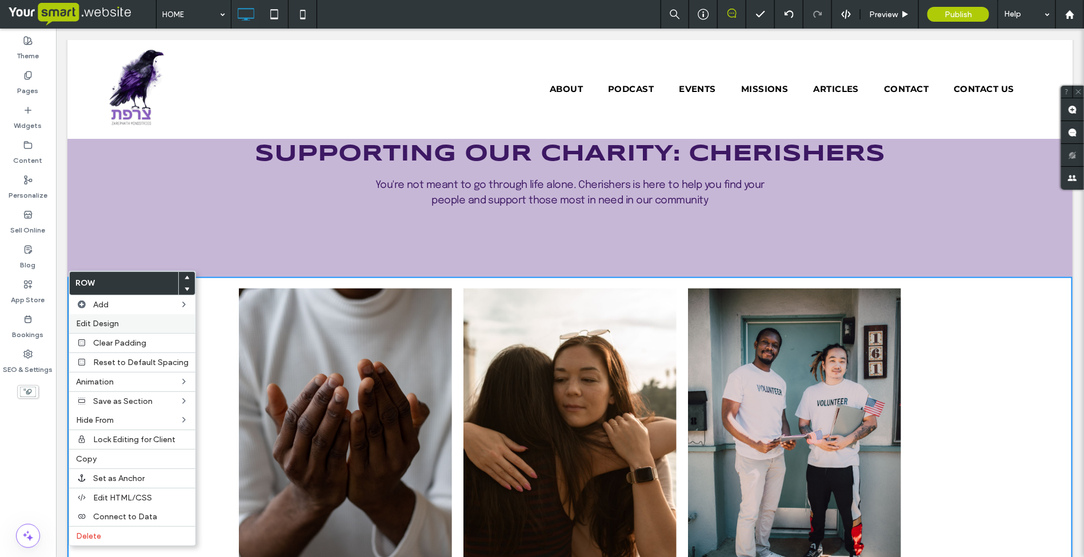
click at [106, 324] on span "Edit Design" at bounding box center [97, 324] width 43 height 10
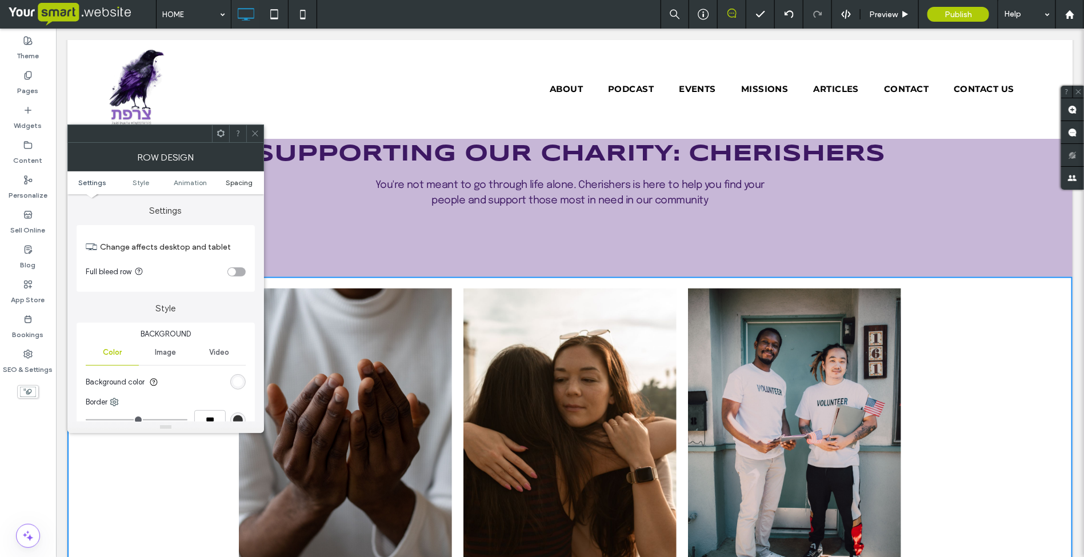
click at [245, 186] on span "Spacing" at bounding box center [239, 182] width 27 height 9
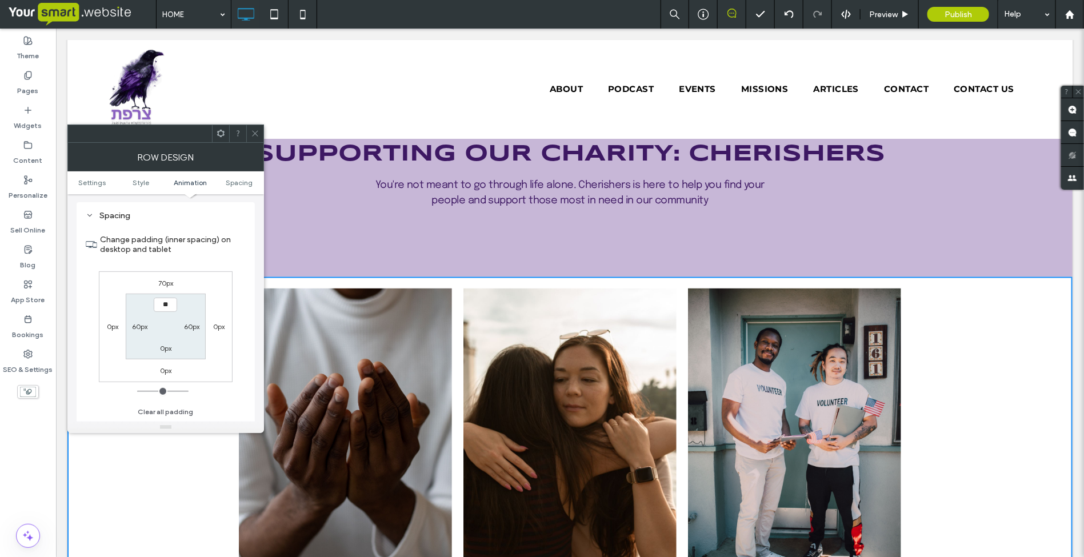
type input "****"
type input "**"
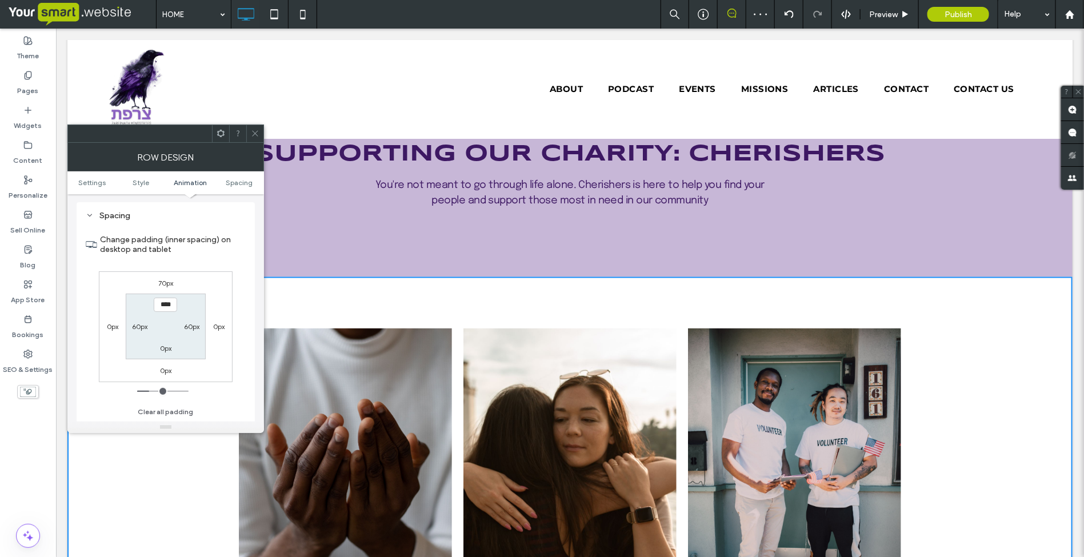
click at [259, 136] on icon at bounding box center [255, 133] width 9 height 9
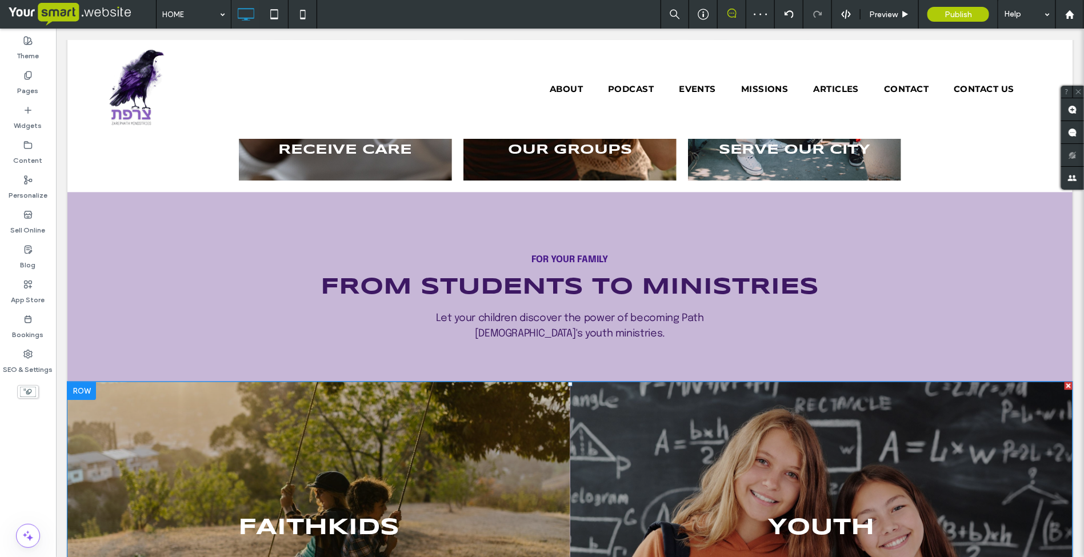
scroll to position [1286, 0]
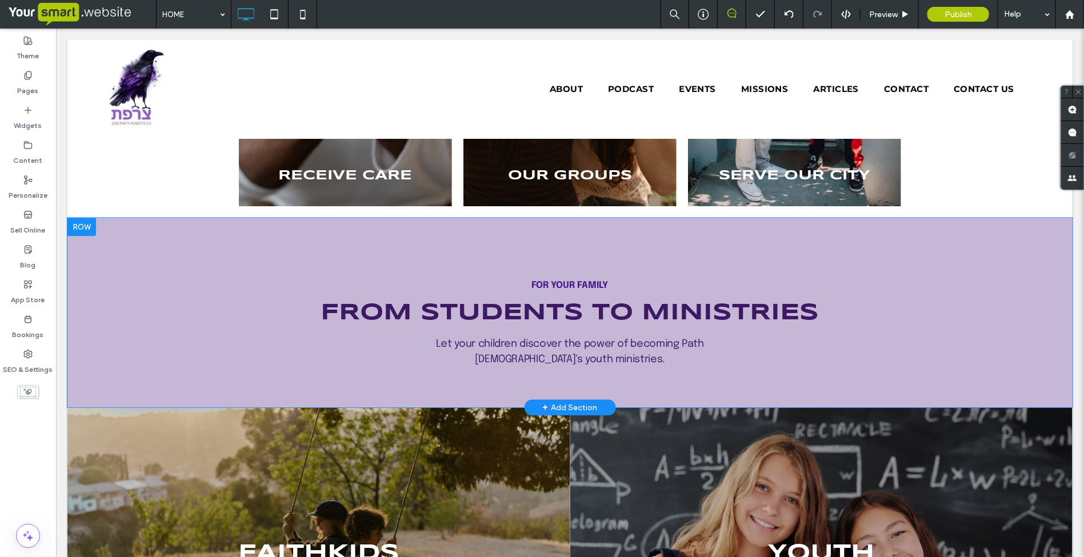
click at [85, 226] on div at bounding box center [81, 226] width 29 height 18
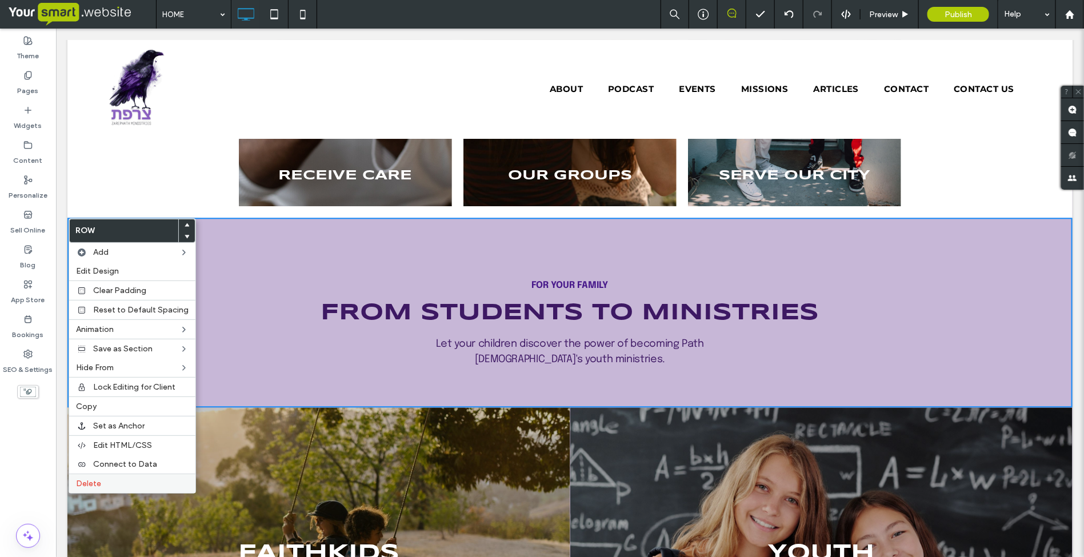
click at [129, 482] on div "Delete" at bounding box center [132, 483] width 126 height 19
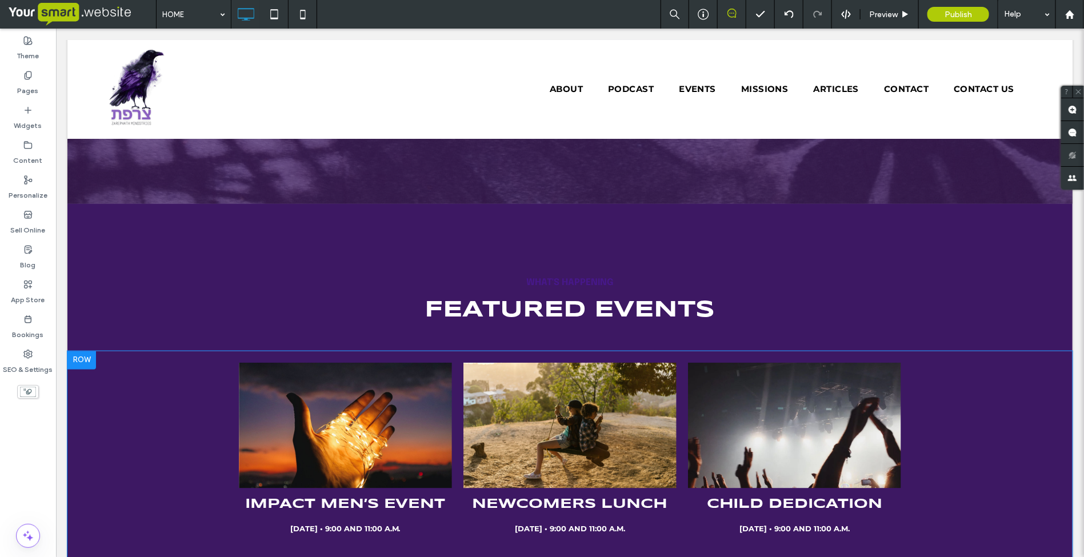
scroll to position [3001, 0]
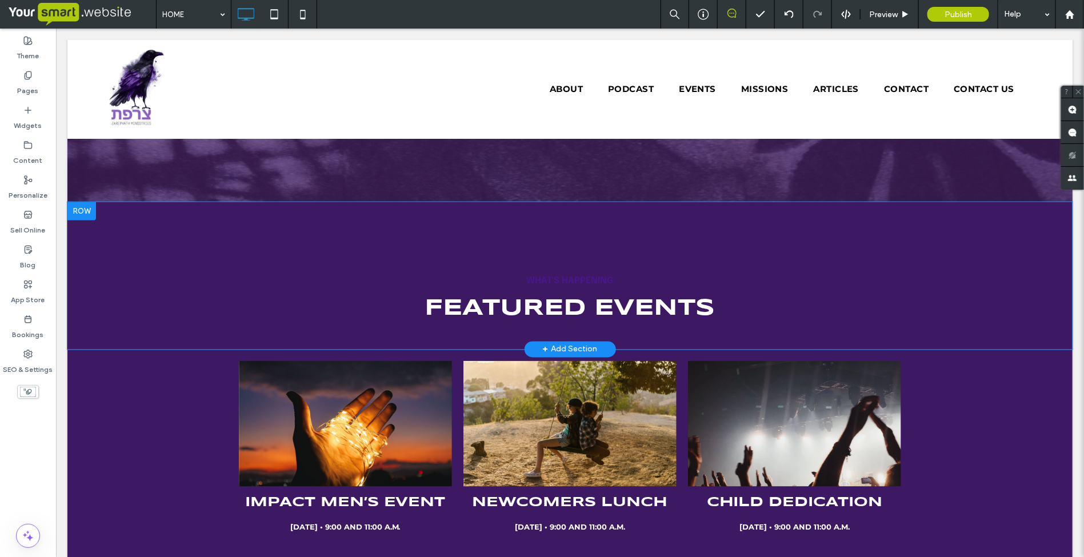
click at [81, 202] on div at bounding box center [81, 211] width 29 height 18
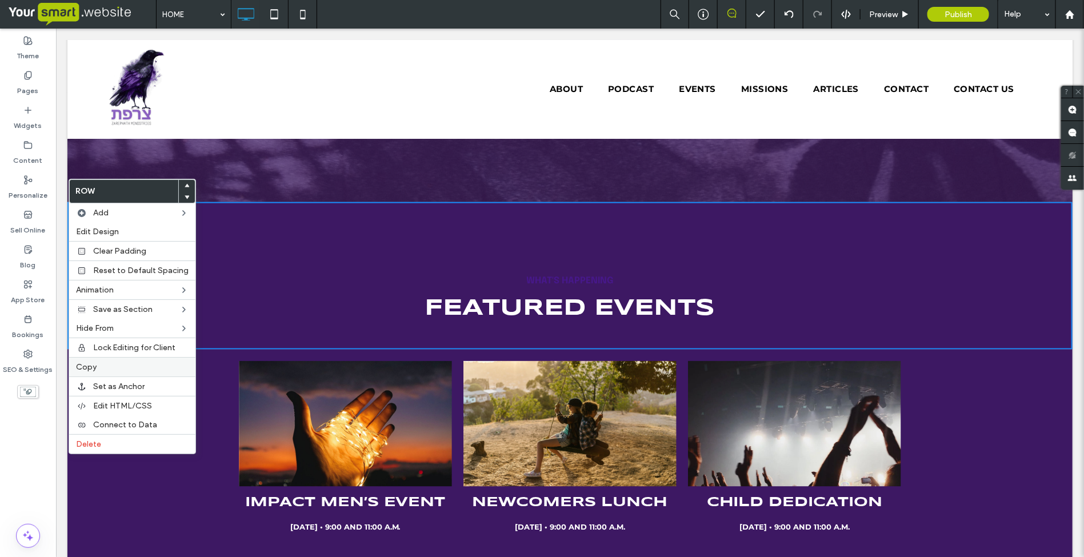
click at [101, 369] on label "Copy" at bounding box center [132, 367] width 113 height 10
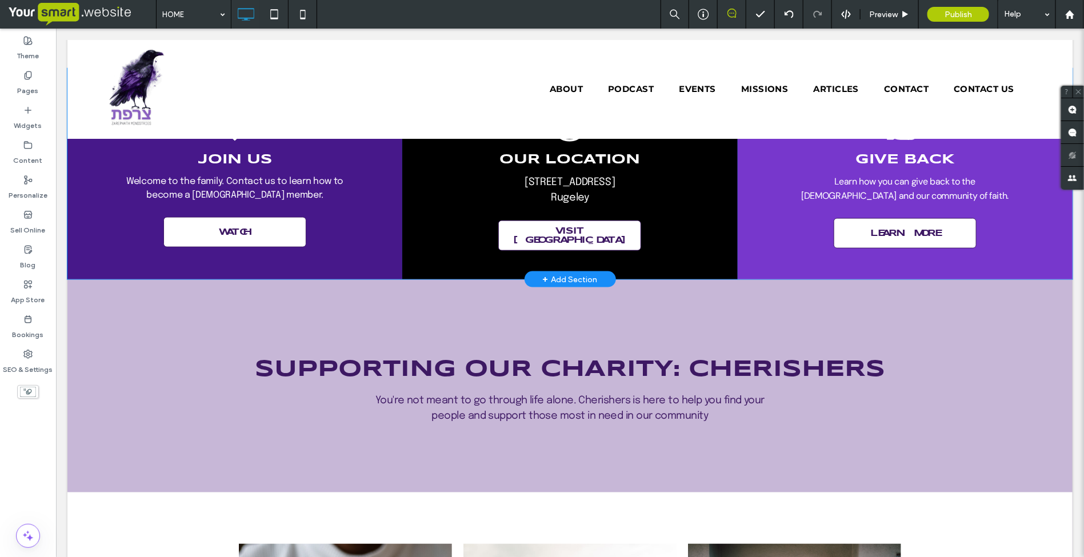
scroll to position [929, 0]
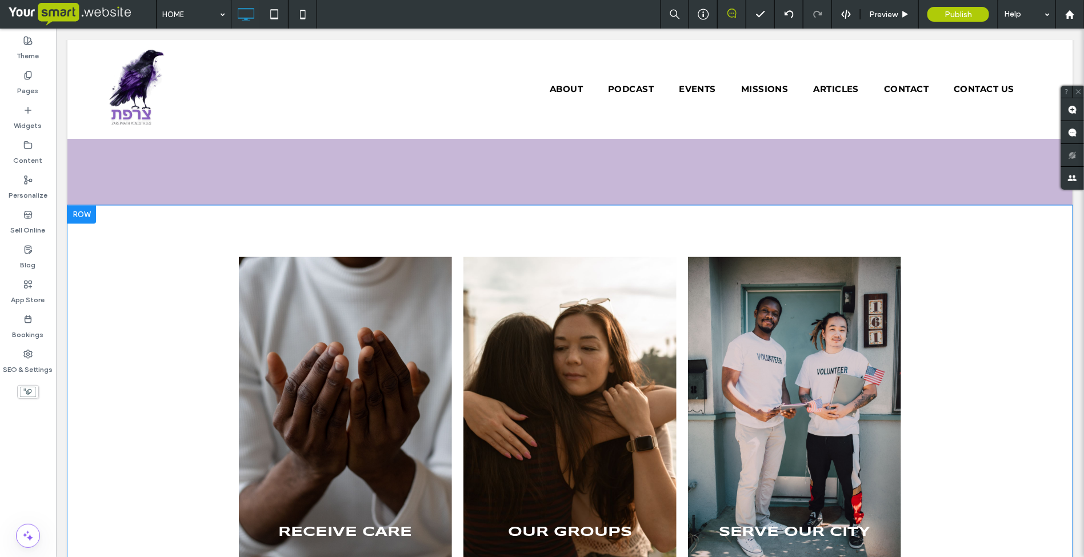
click at [84, 218] on div at bounding box center [81, 214] width 29 height 18
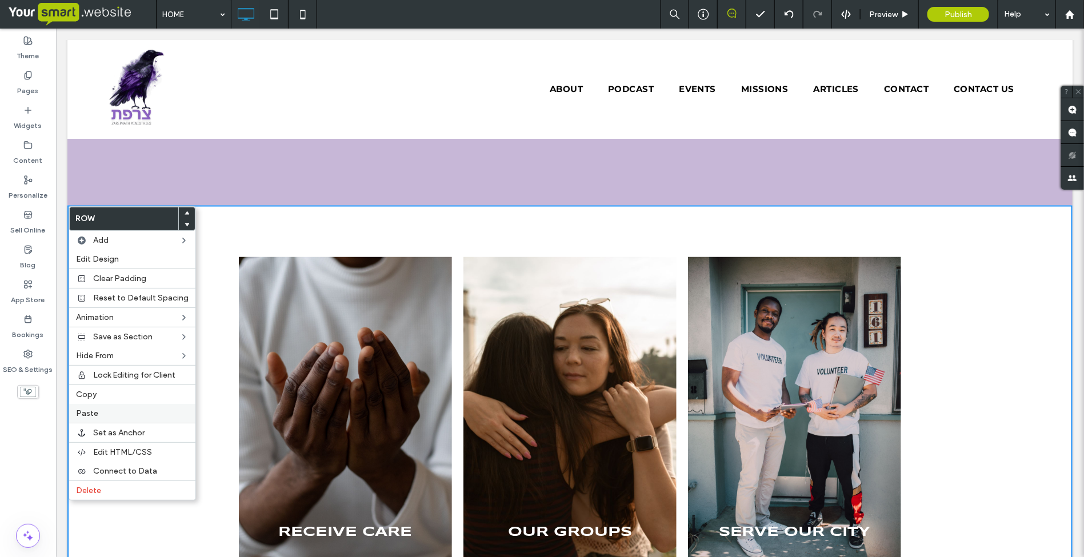
click at [94, 416] on span "Paste" at bounding box center [87, 414] width 22 height 10
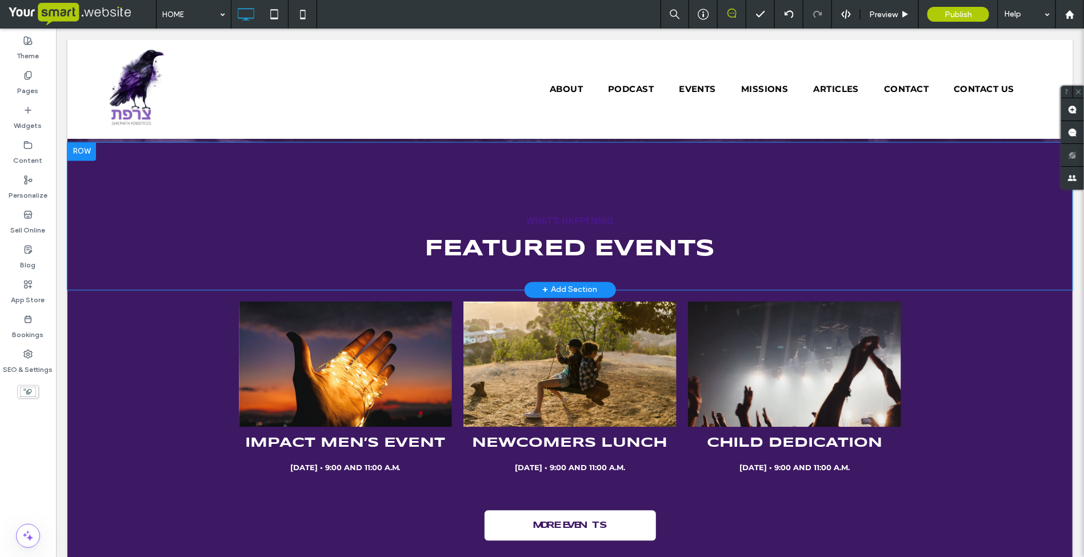
scroll to position [3215, 0]
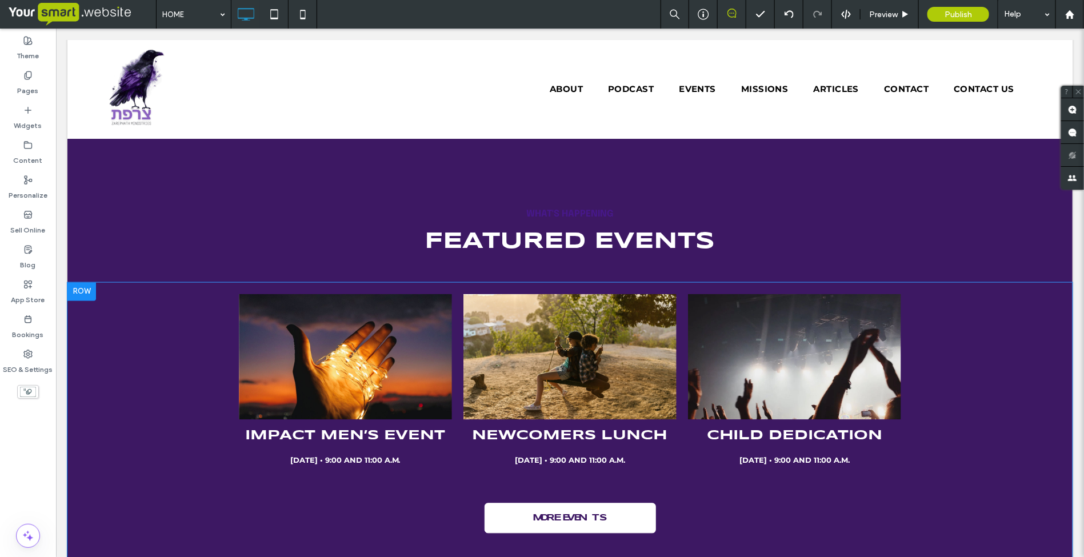
click at [84, 282] on div at bounding box center [81, 291] width 29 height 18
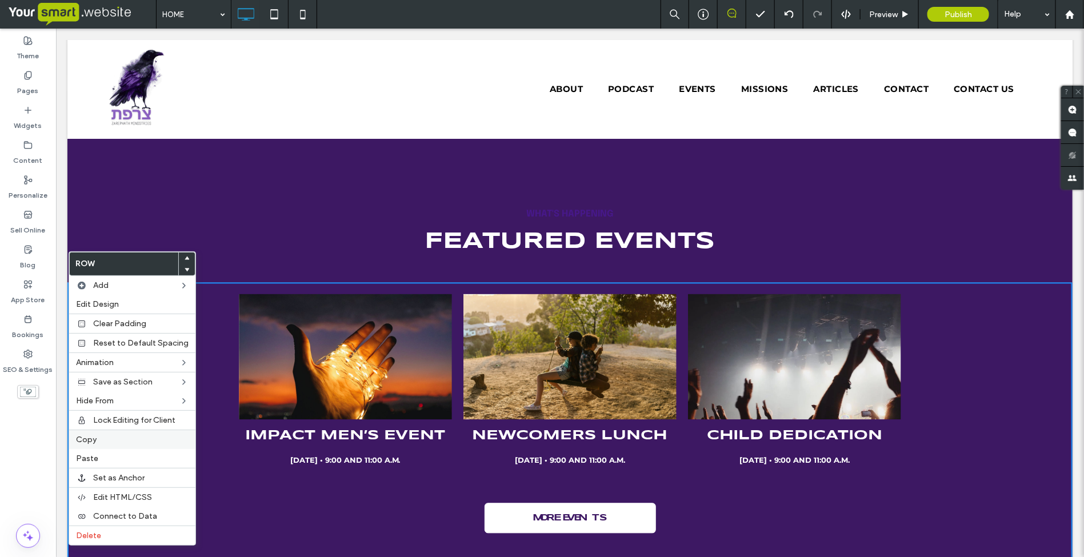
click at [95, 444] on span "Copy" at bounding box center [86, 440] width 21 height 10
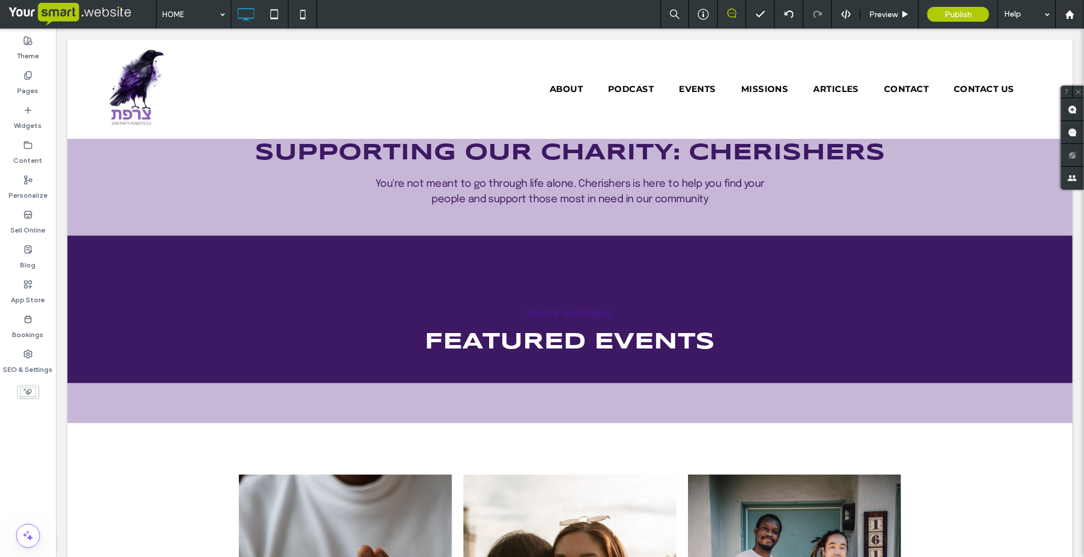
scroll to position [929, 0]
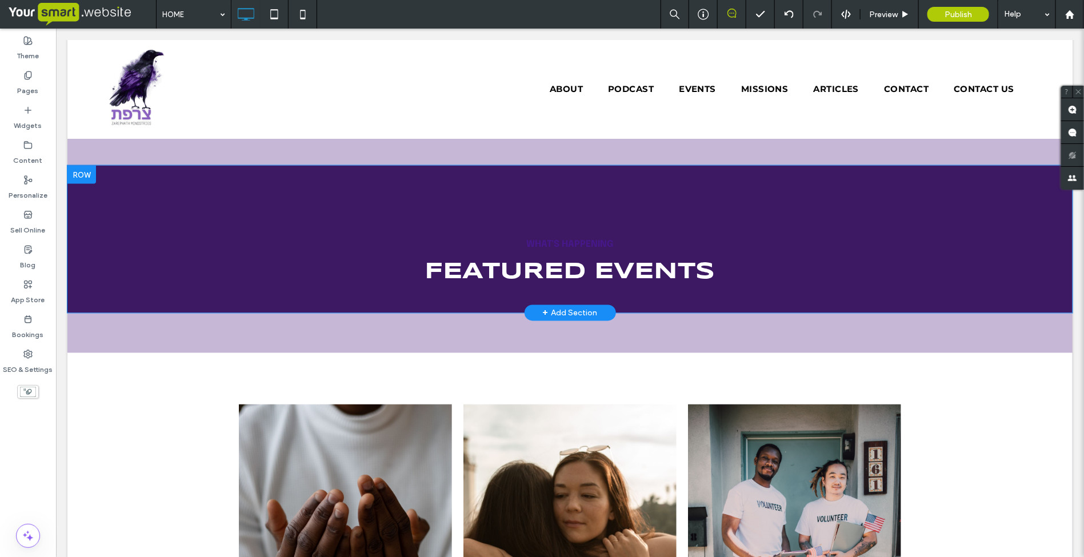
click at [121, 221] on div "WHAT'S HAPPENING FEATURED EVENTS Click To Paste Click To Paste Row + Add Section" at bounding box center [569, 238] width 1005 height 147
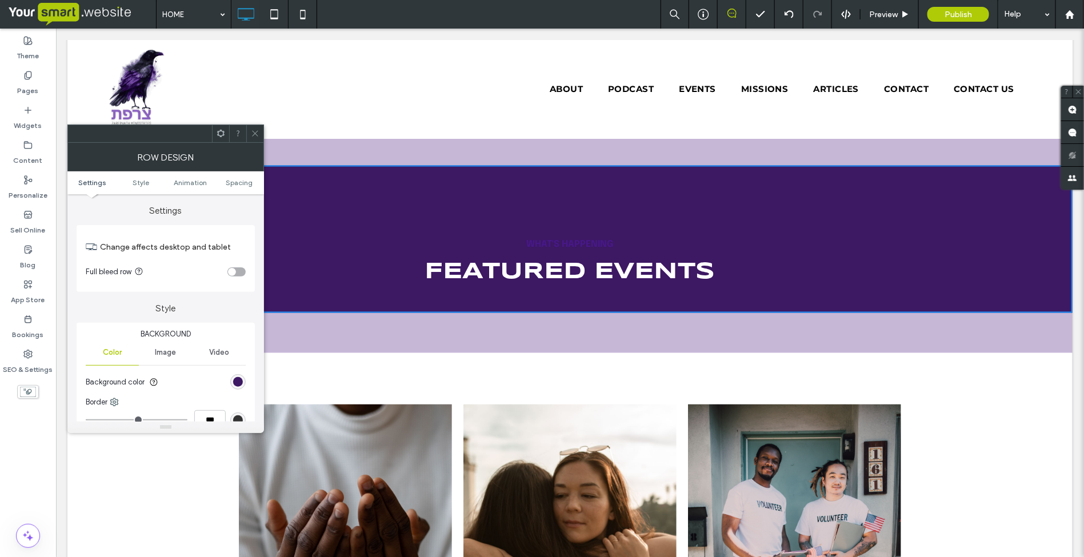
click at [255, 132] on icon at bounding box center [255, 133] width 9 height 9
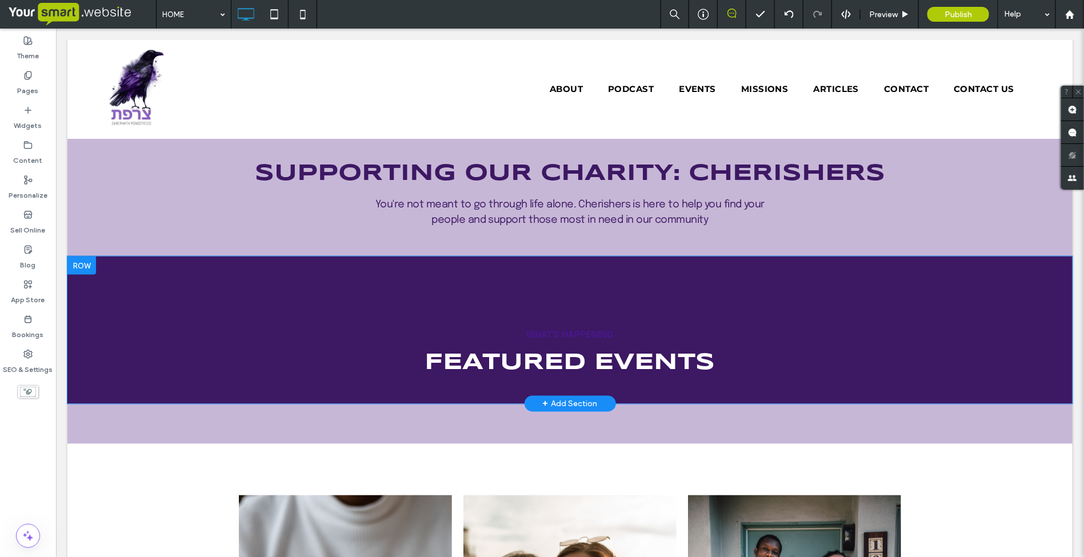
scroll to position [857, 0]
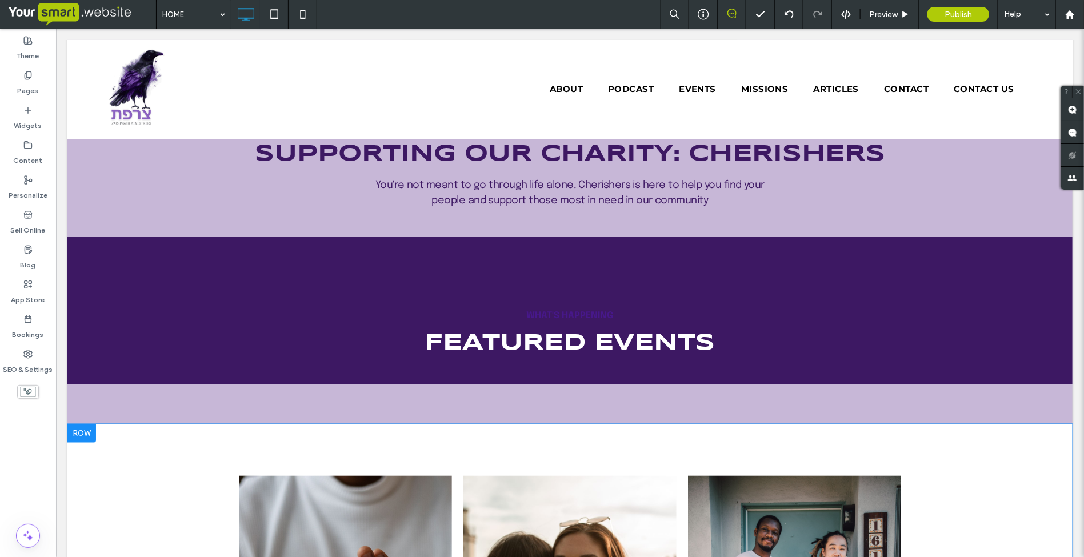
click at [91, 434] on div at bounding box center [81, 433] width 29 height 18
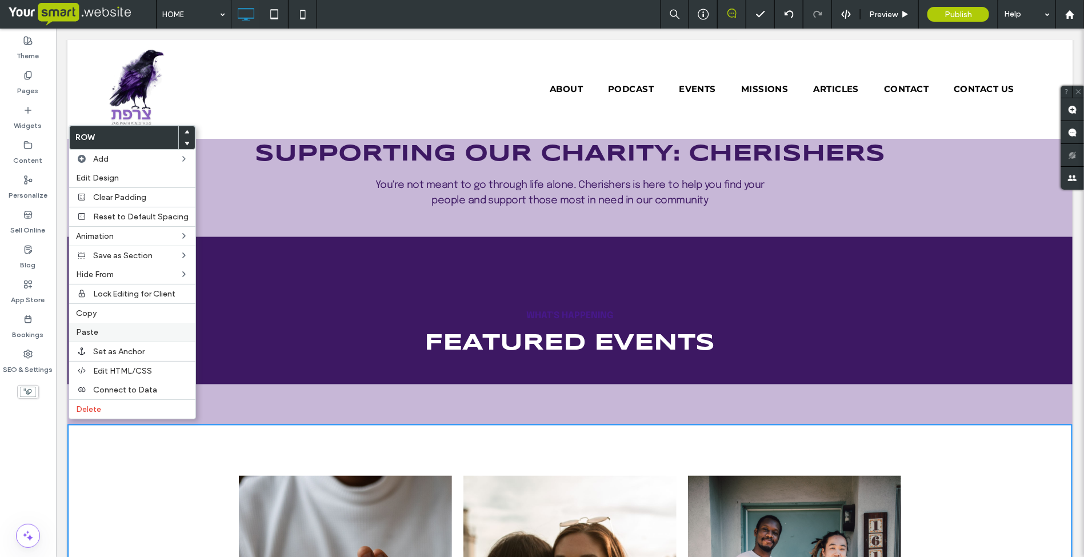
click at [95, 334] on span "Paste" at bounding box center [87, 333] width 22 height 10
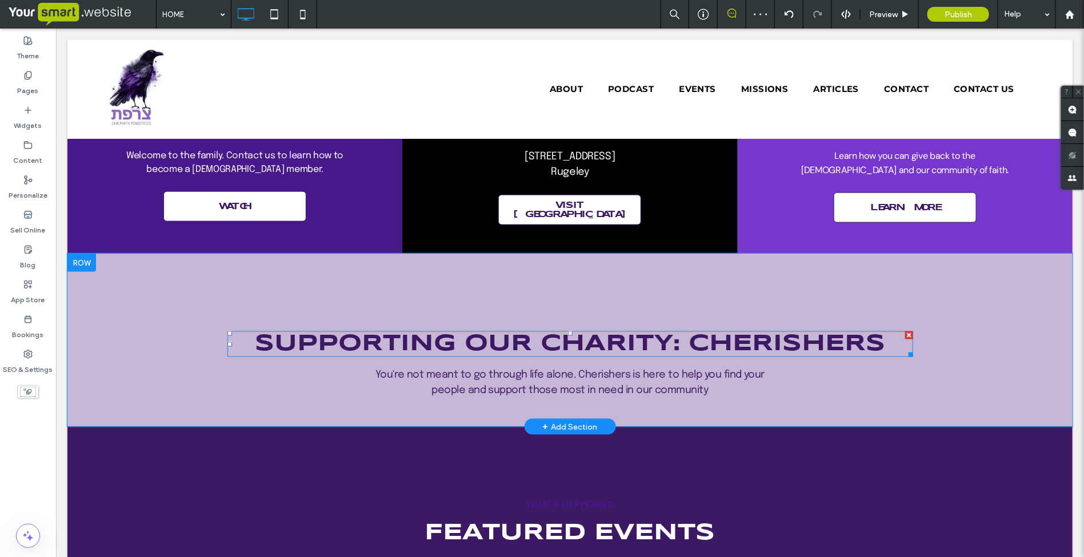
scroll to position [643, 0]
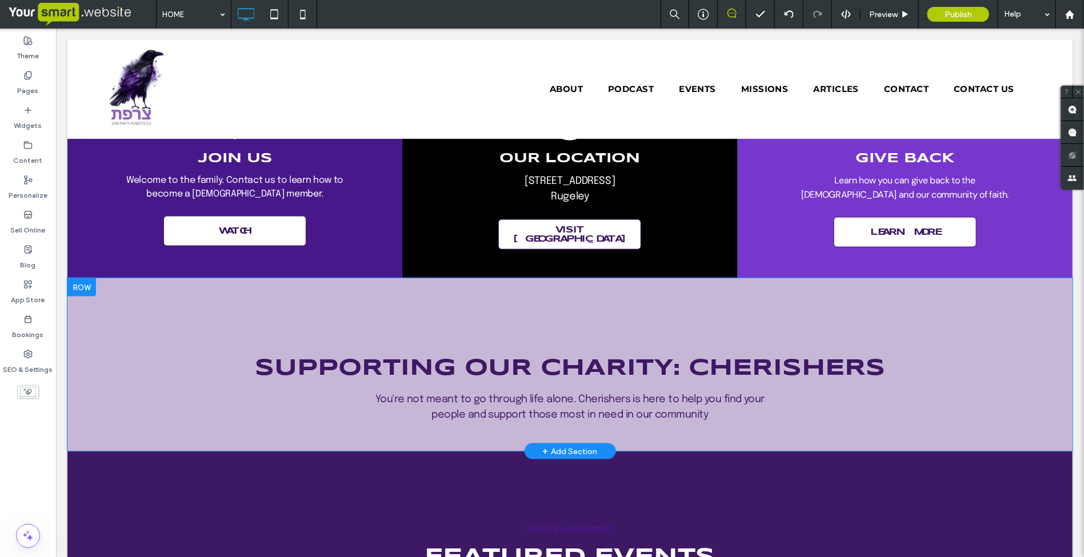
click at [82, 283] on div at bounding box center [81, 287] width 29 height 18
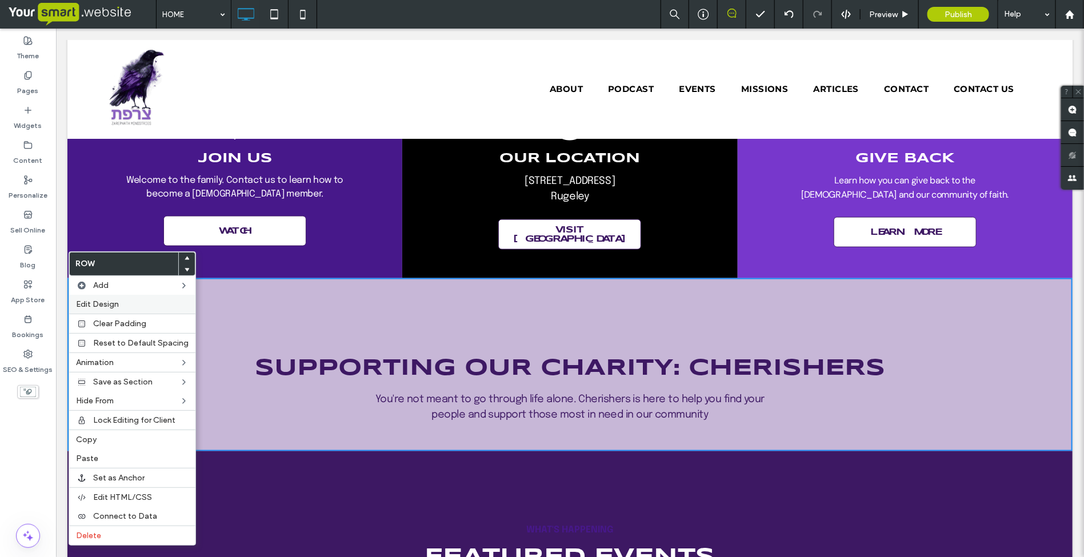
click at [97, 306] on span "Edit Design" at bounding box center [97, 304] width 43 height 10
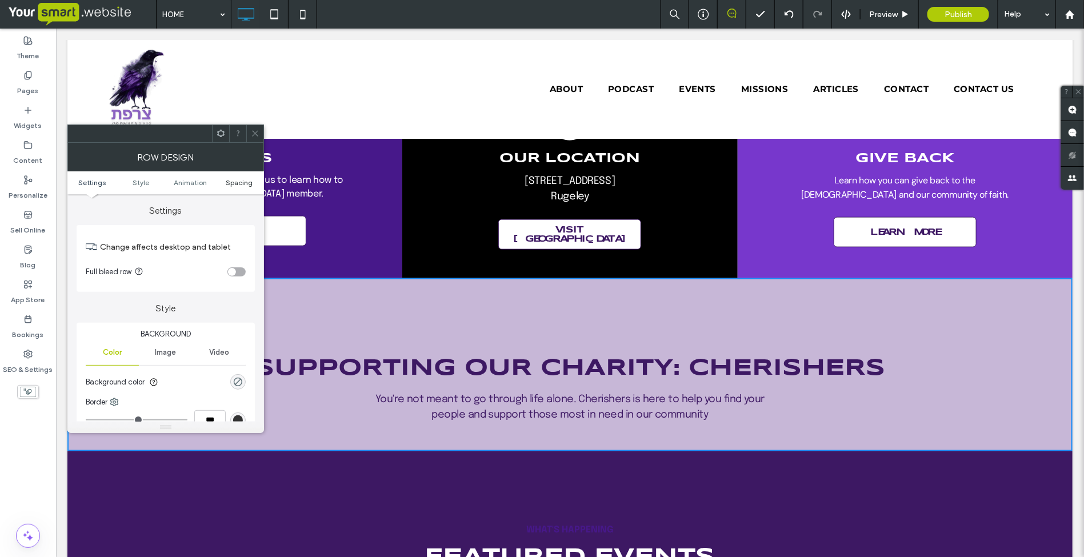
click at [239, 183] on span "Spacing" at bounding box center [239, 182] width 27 height 9
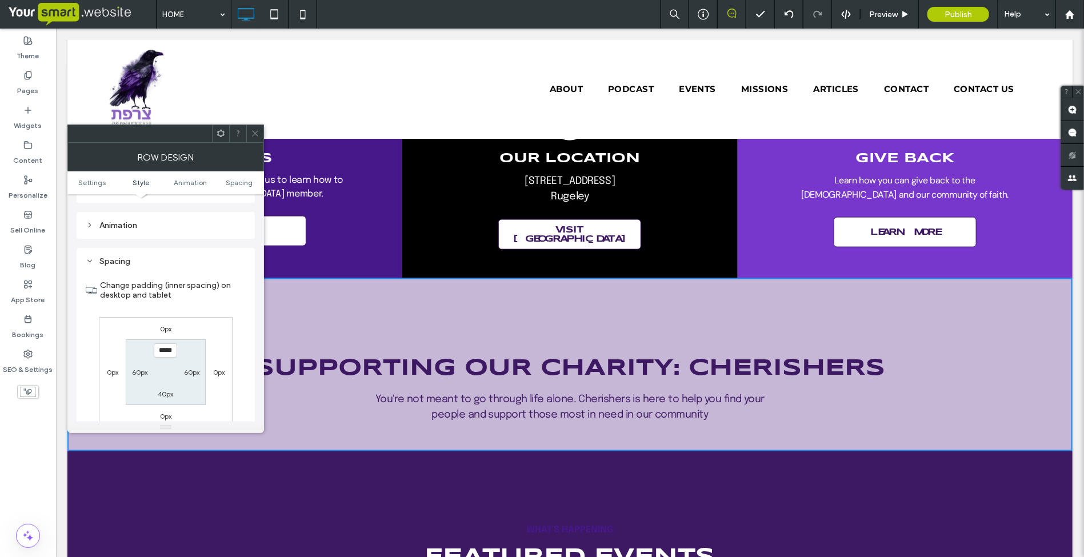
scroll to position [324, 0]
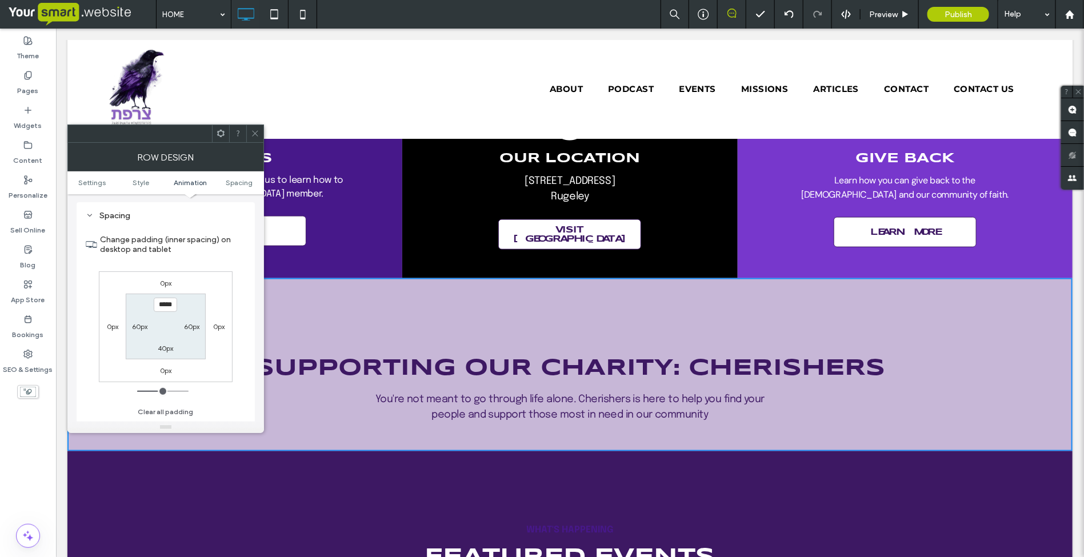
click at [161, 370] on label "0px" at bounding box center [165, 370] width 11 height 9
type input "*"
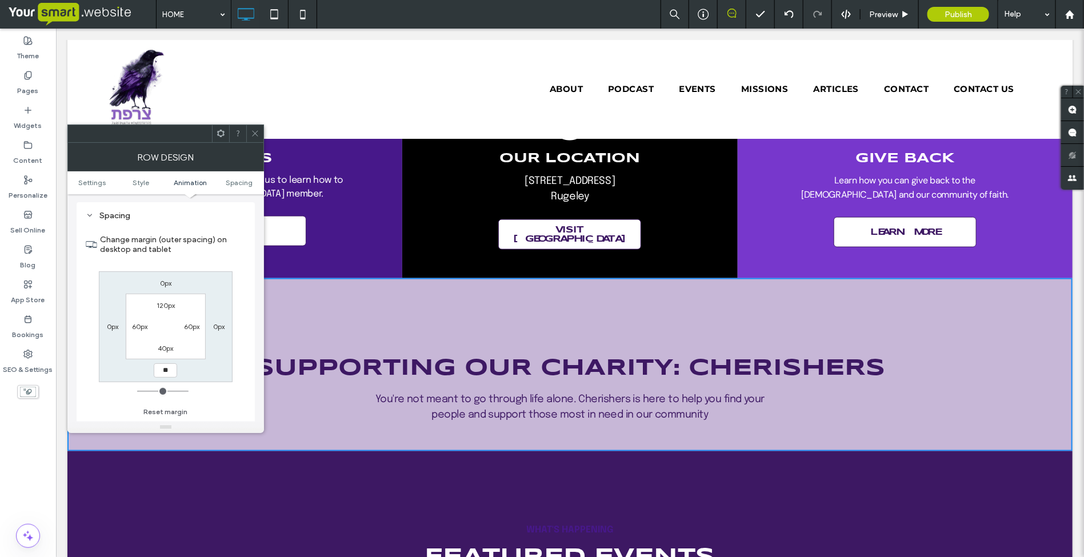
type input "**"
type input "****"
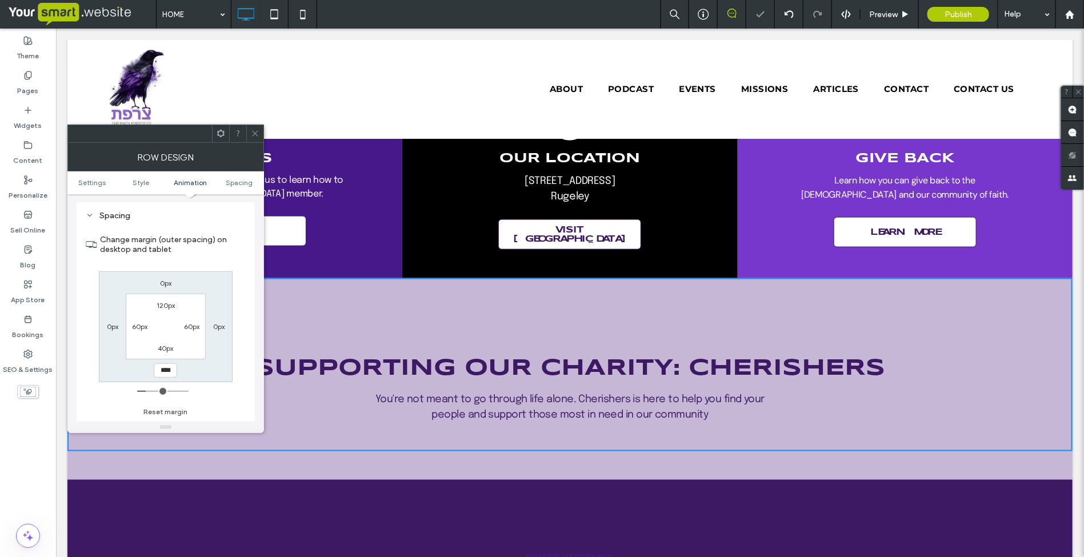
click at [255, 132] on icon at bounding box center [255, 133] width 9 height 9
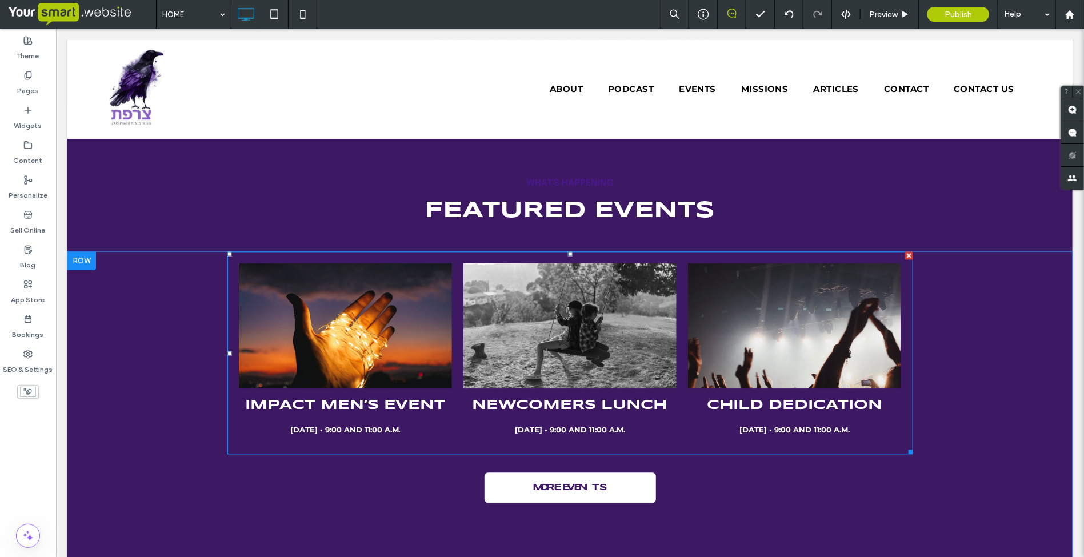
scroll to position [929, 0]
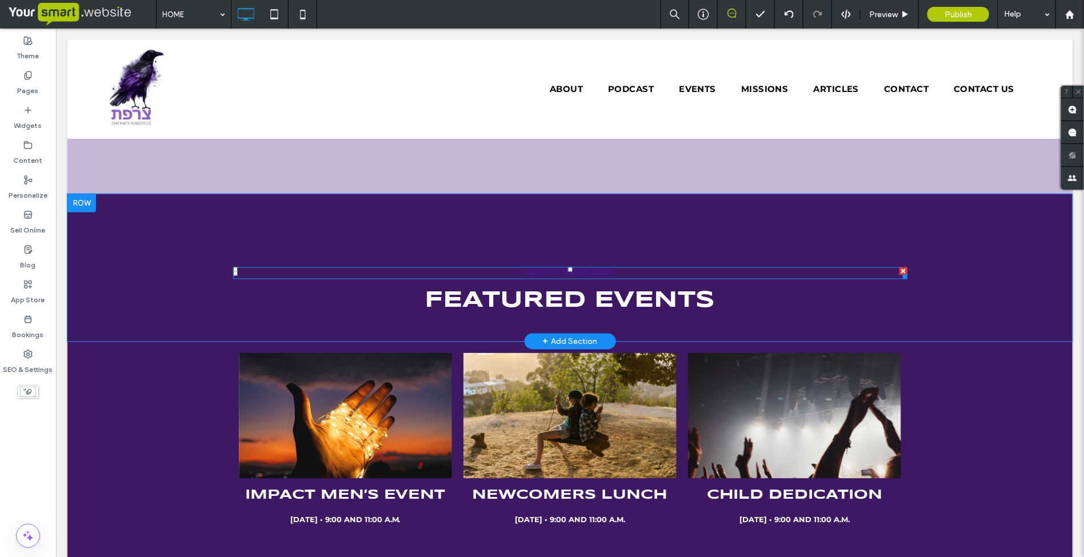
click at [899, 269] on div at bounding box center [903, 271] width 8 height 8
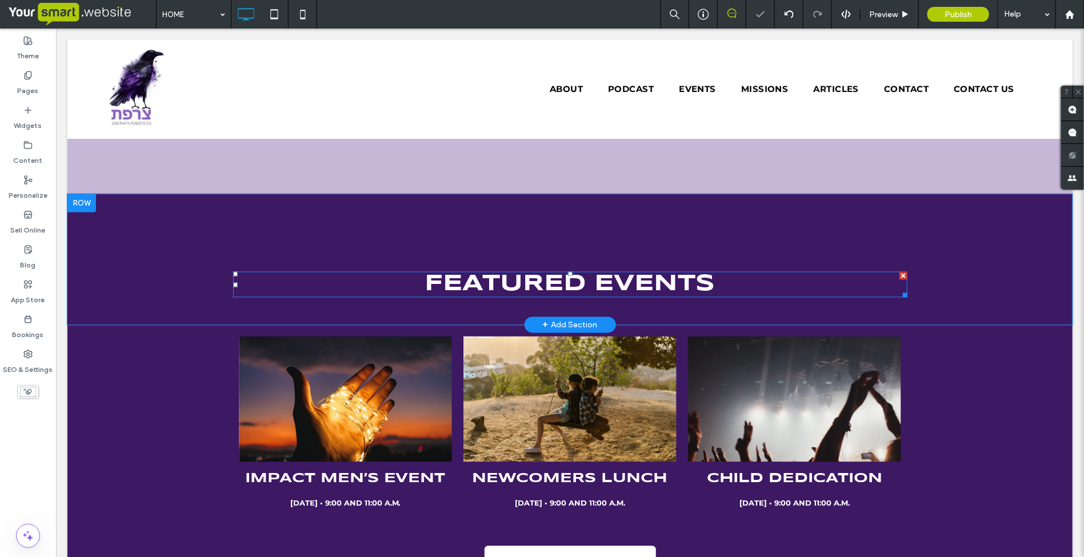
click at [680, 281] on span "FEATURED EVENTS" at bounding box center [570, 284] width 290 height 22
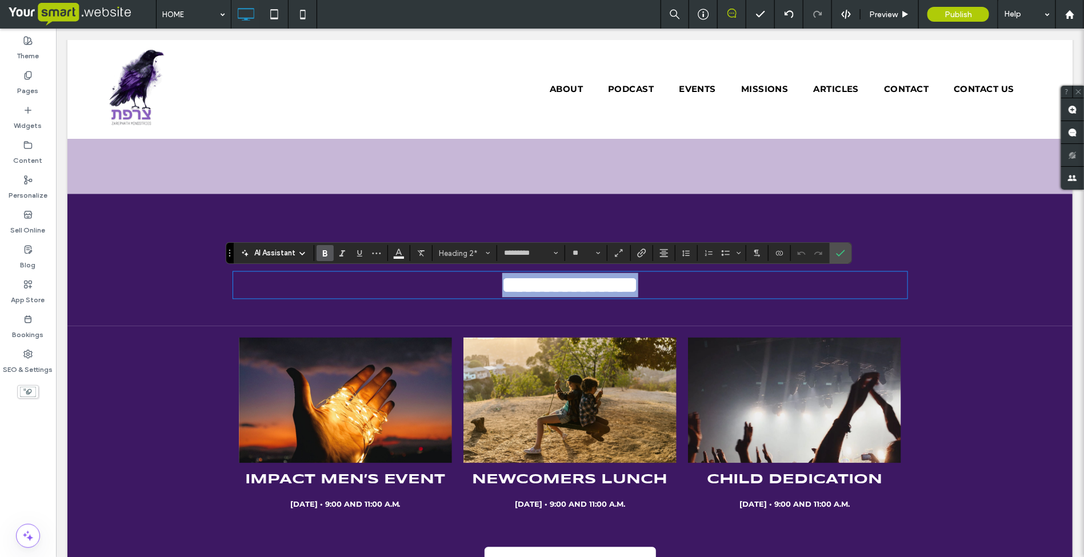
click at [556, 283] on span "**********" at bounding box center [570, 285] width 136 height 22
drag, startPoint x: 575, startPoint y: 284, endPoint x: 424, endPoint y: 278, distance: 151.0
click at [502, 278] on span "**********" at bounding box center [570, 285] width 136 height 22
drag, startPoint x: 841, startPoint y: 257, endPoint x: 784, endPoint y: 229, distance: 63.4
click at [841, 257] on icon "Confirm" at bounding box center [840, 253] width 9 height 9
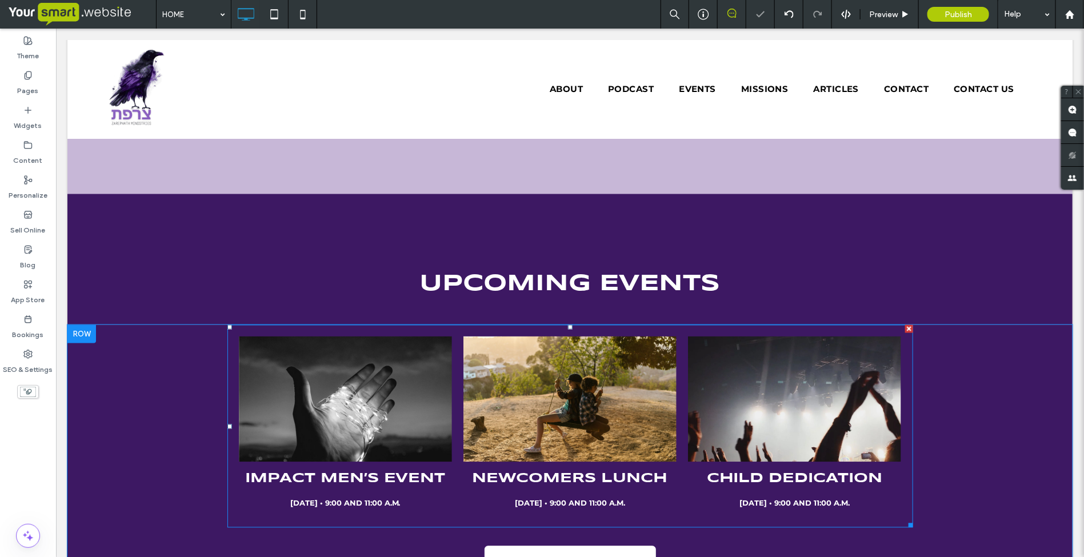
click at [381, 480] on h3 "IMPACT MEN’S EVENT" at bounding box center [345, 479] width 201 height 17
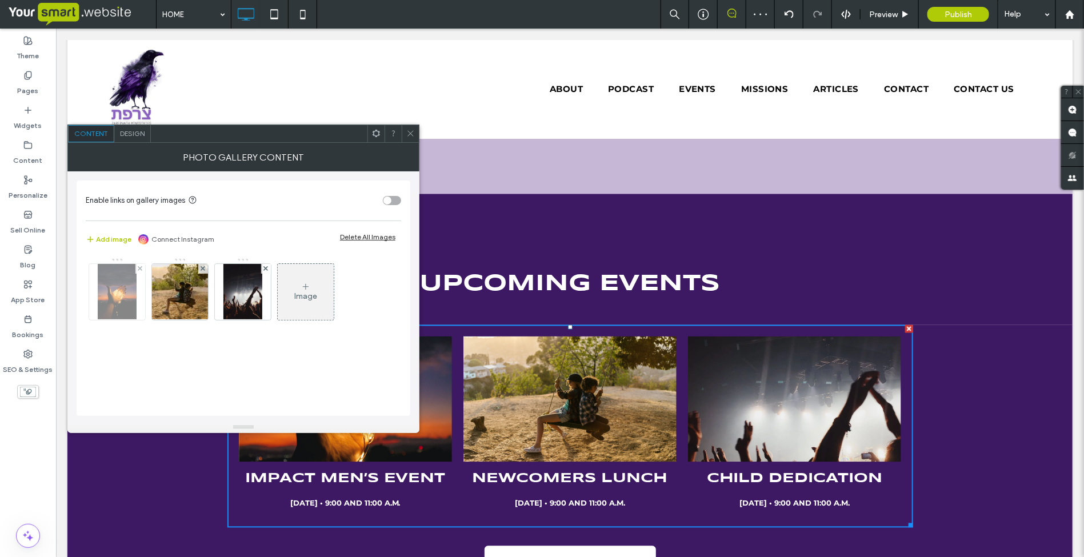
click at [111, 285] on img at bounding box center [117, 292] width 38 height 56
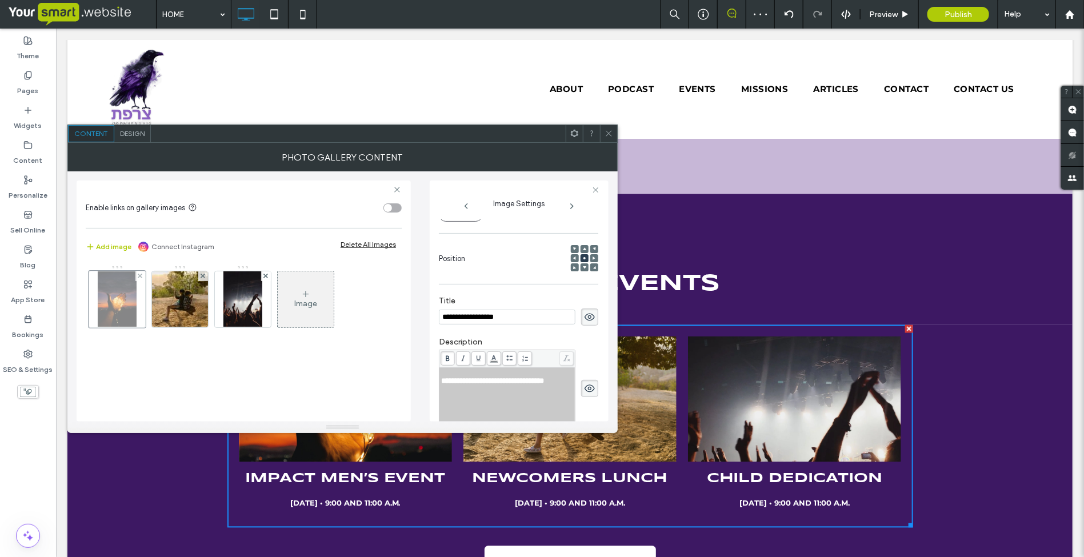
scroll to position [0, 0]
click at [446, 384] on span "**********" at bounding box center [492, 380] width 103 height 7
drag, startPoint x: 441, startPoint y: 384, endPoint x: 464, endPoint y: 404, distance: 30.4
click at [464, 404] on div "**********" at bounding box center [507, 397] width 133 height 57
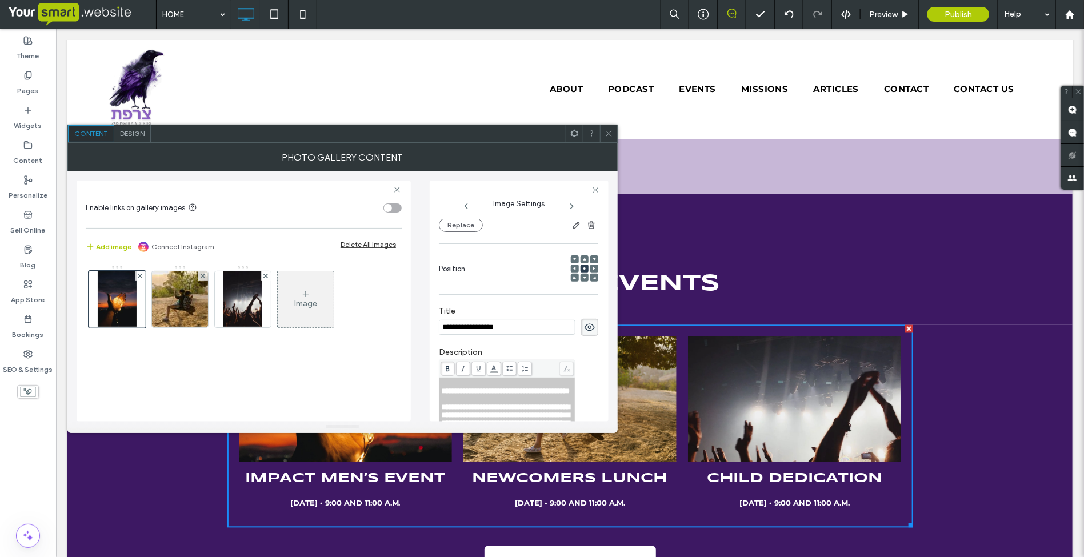
scroll to position [214, 0]
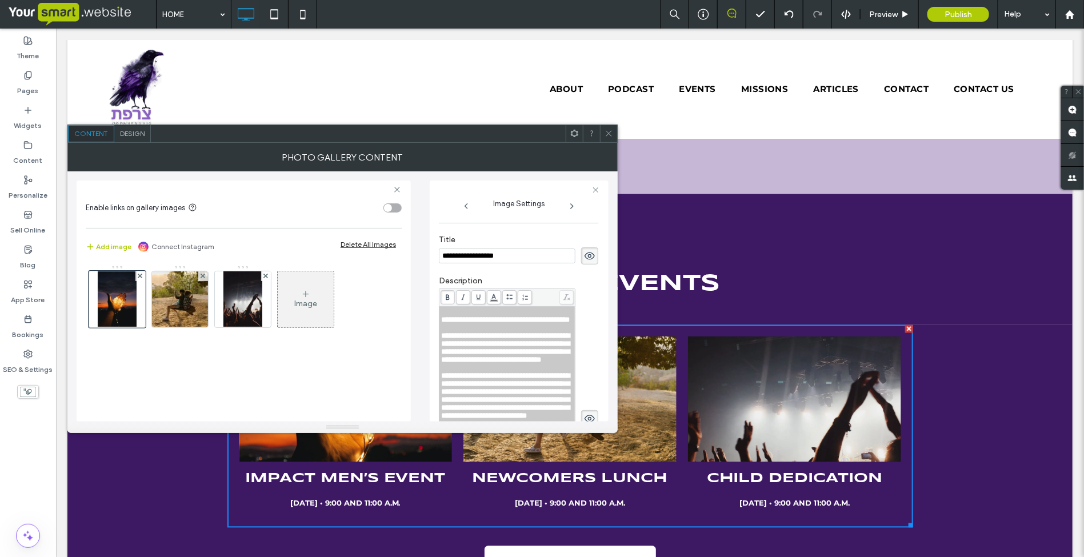
click at [461, 355] on span "**********" at bounding box center [505, 347] width 129 height 31
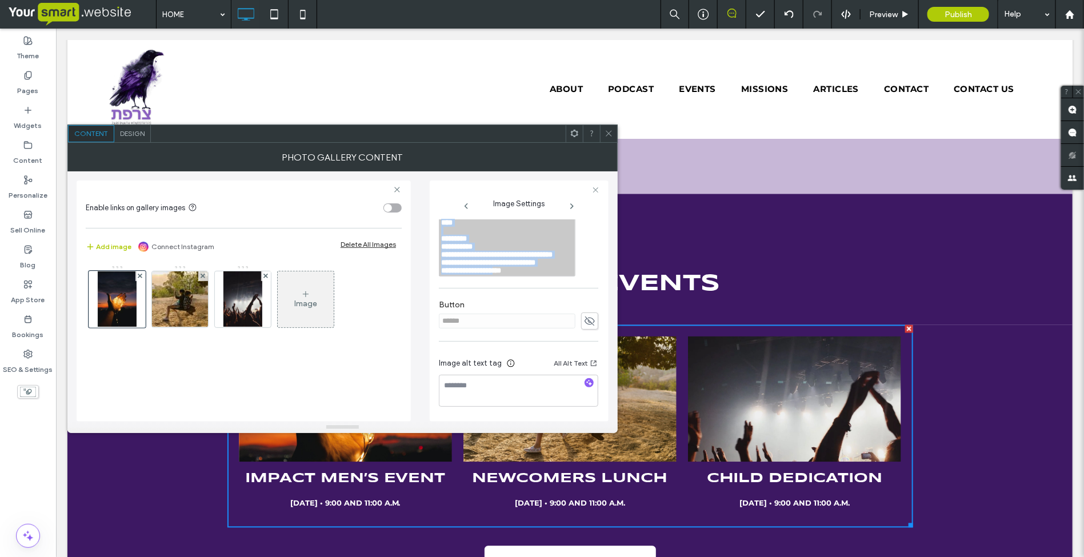
scroll to position [652, 0]
drag, startPoint x: 441, startPoint y: 346, endPoint x: 516, endPoint y: 420, distance: 105.1
click at [516, 420] on div "**********" at bounding box center [518, 76] width 159 height 689
drag, startPoint x: 460, startPoint y: 270, endPoint x: 439, endPoint y: 269, distance: 21.2
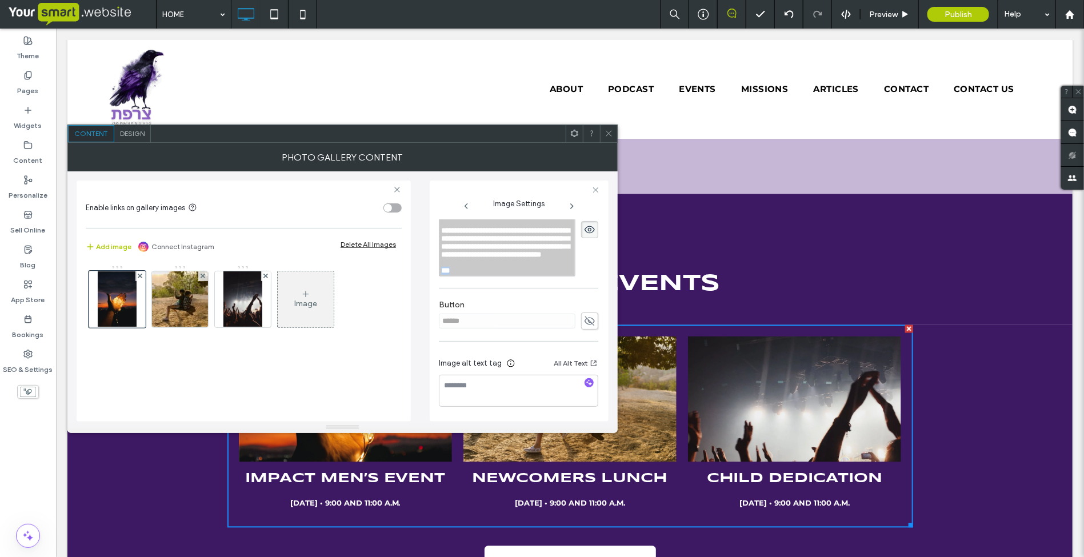
click at [440, 269] on div "**********" at bounding box center [507, 239] width 135 height 74
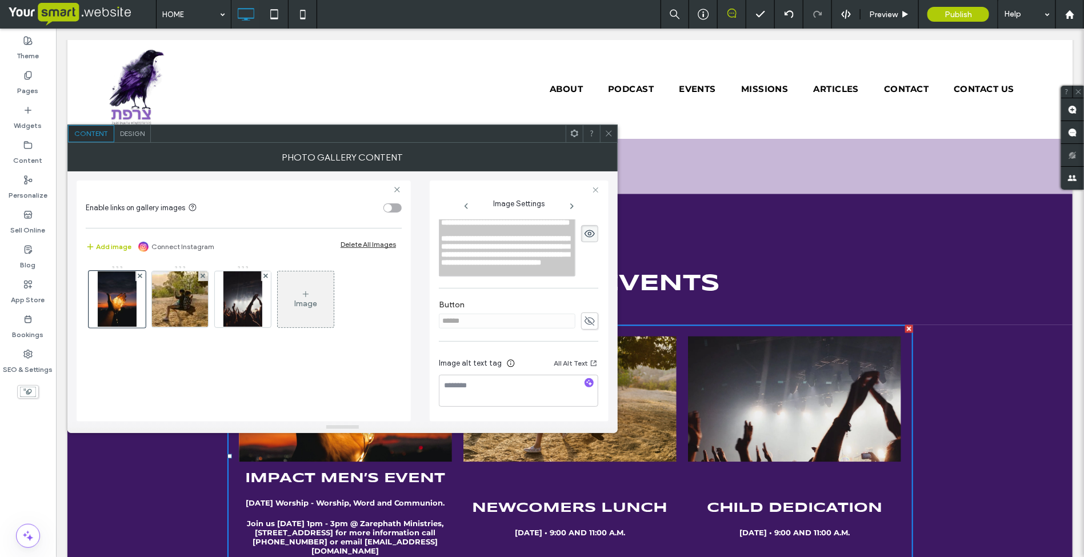
click at [585, 321] on use at bounding box center [590, 321] width 10 height 9
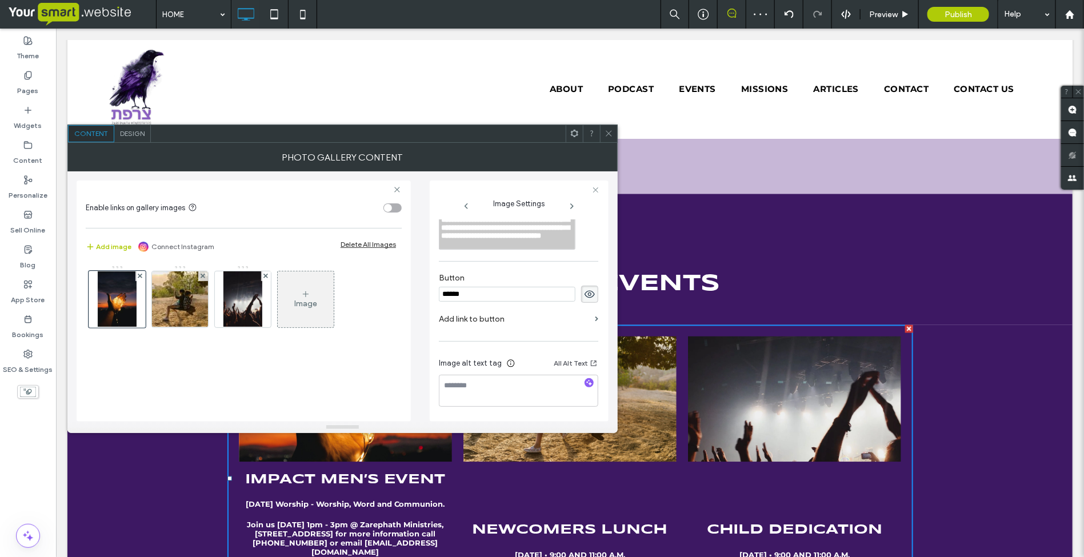
drag, startPoint x: 479, startPoint y: 324, endPoint x: 462, endPoint y: 324, distance: 17.1
click at [462, 302] on input "******" at bounding box center [507, 294] width 137 height 15
click at [469, 302] on input "******" at bounding box center [507, 294] width 137 height 15
drag, startPoint x: 470, startPoint y: 321, endPoint x: 439, endPoint y: 322, distance: 31.4
click at [439, 302] on input "******" at bounding box center [507, 294] width 137 height 15
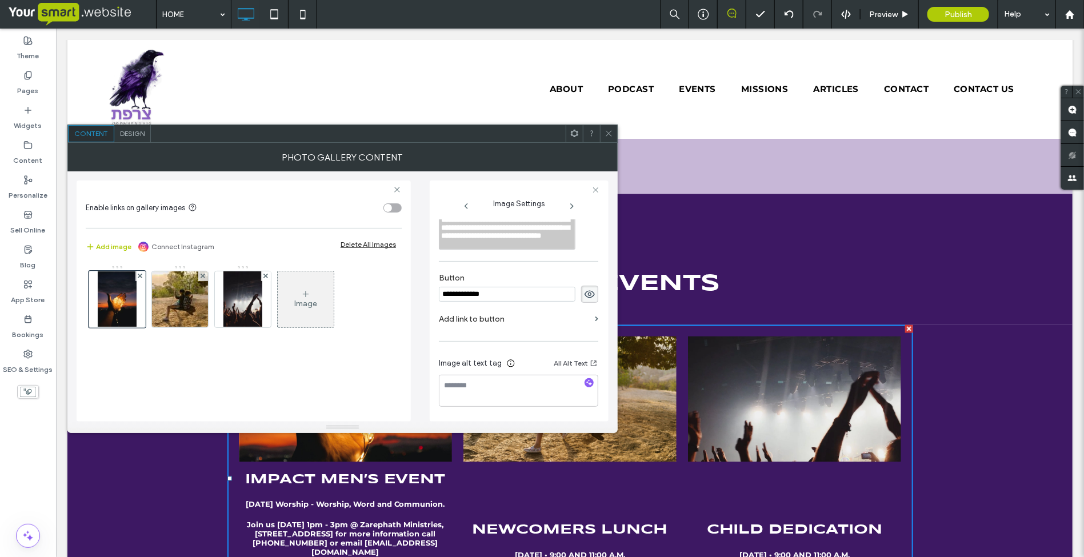
type input "**********"
click at [607, 130] on icon at bounding box center [609, 133] width 9 height 9
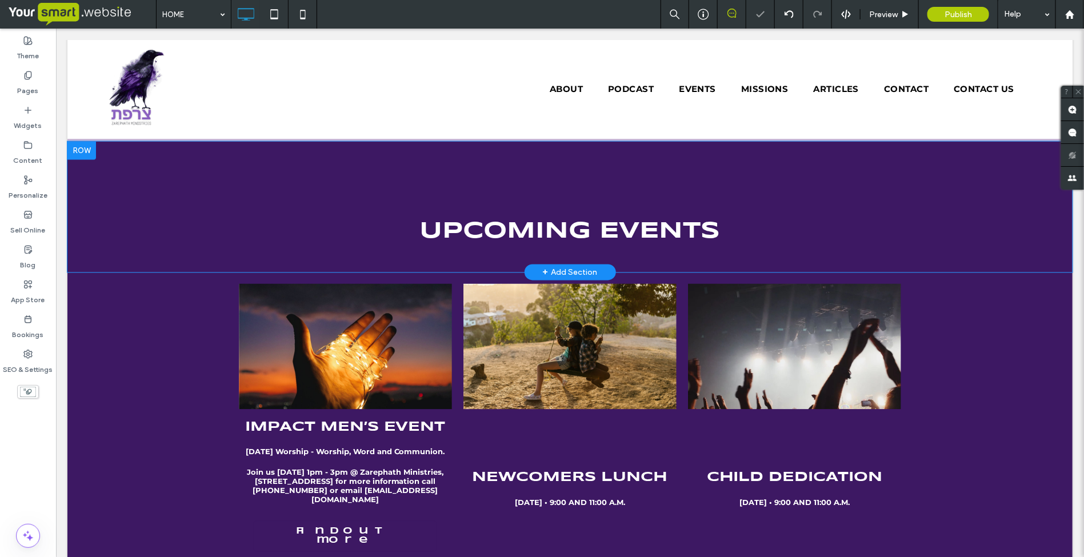
scroll to position [1072, 0]
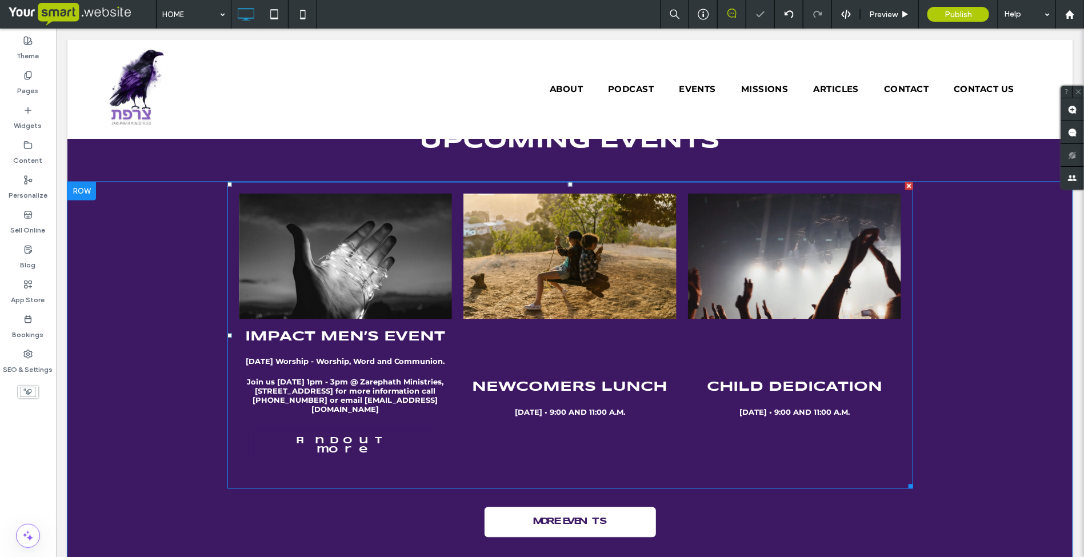
click at [330, 271] on link at bounding box center [344, 256] width 213 height 126
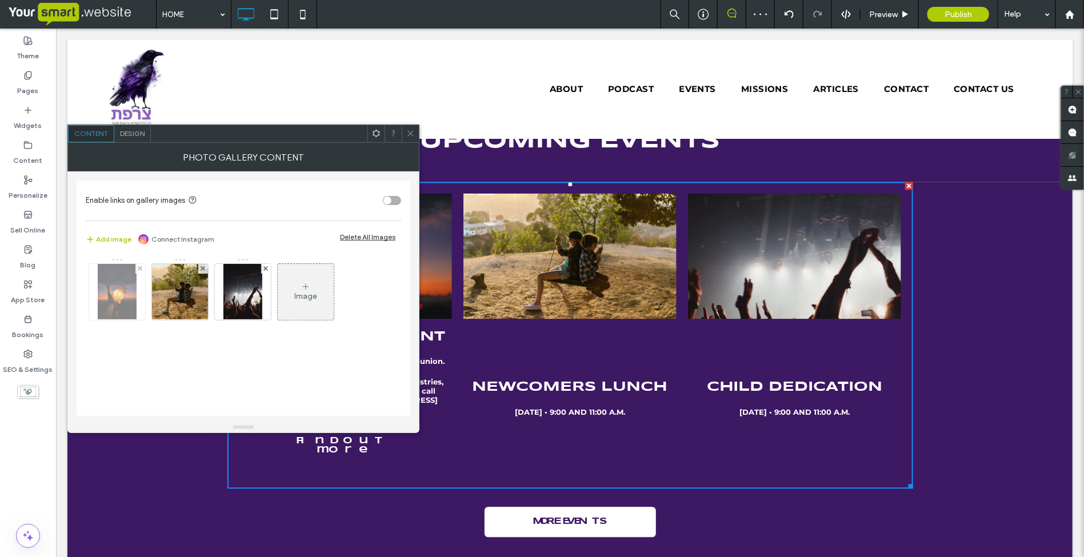
click at [115, 289] on img at bounding box center [117, 292] width 38 height 56
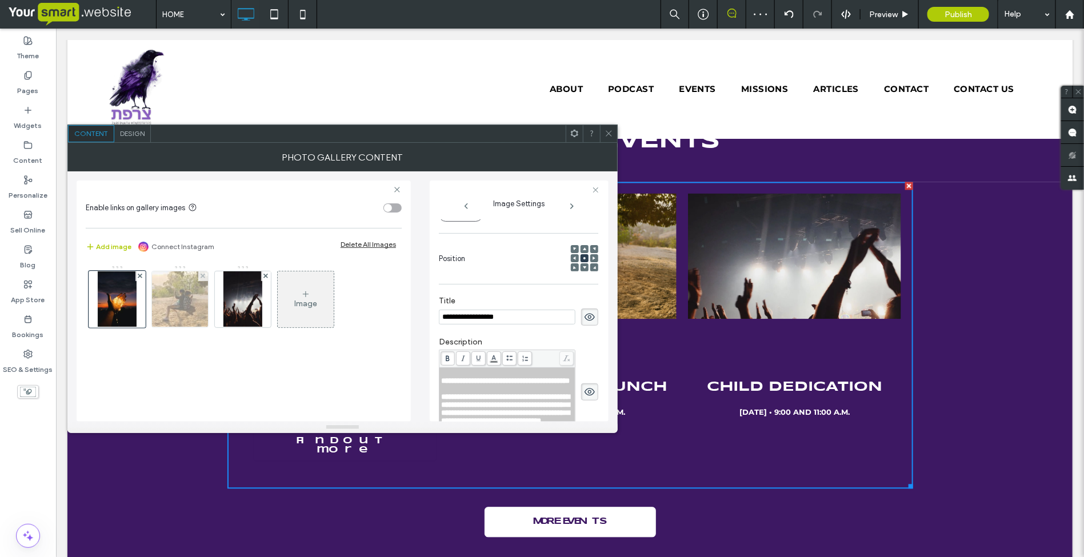
scroll to position [0, 0]
drag, startPoint x: 523, startPoint y: 320, endPoint x: 430, endPoint y: 320, distance: 92.6
click at [430, 320] on div "**********" at bounding box center [519, 301] width 179 height 241
type input "**********"
click at [609, 129] on icon at bounding box center [609, 133] width 9 height 9
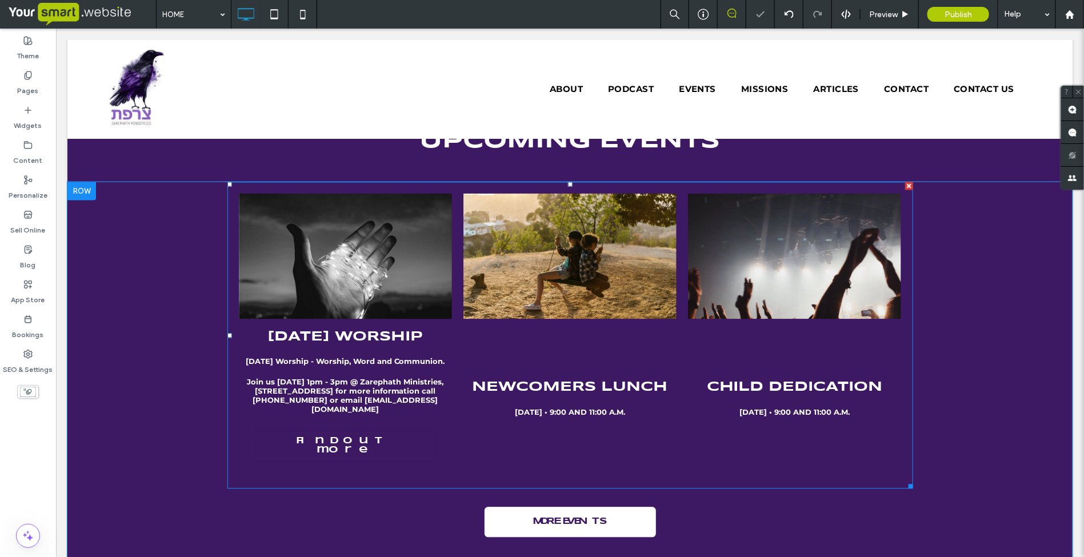
click at [354, 282] on link at bounding box center [344, 256] width 213 height 126
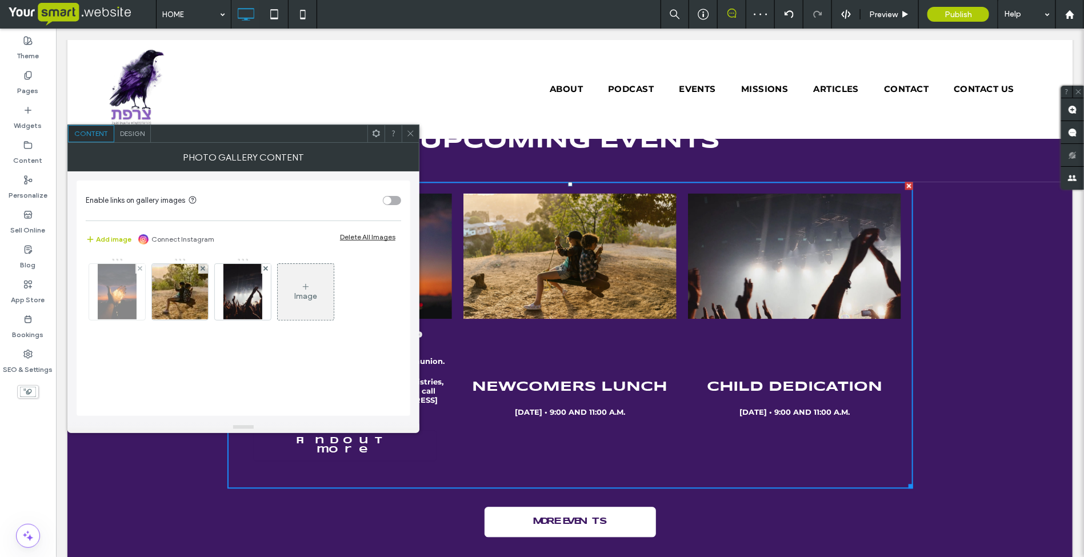
click at [121, 289] on img at bounding box center [117, 292] width 38 height 56
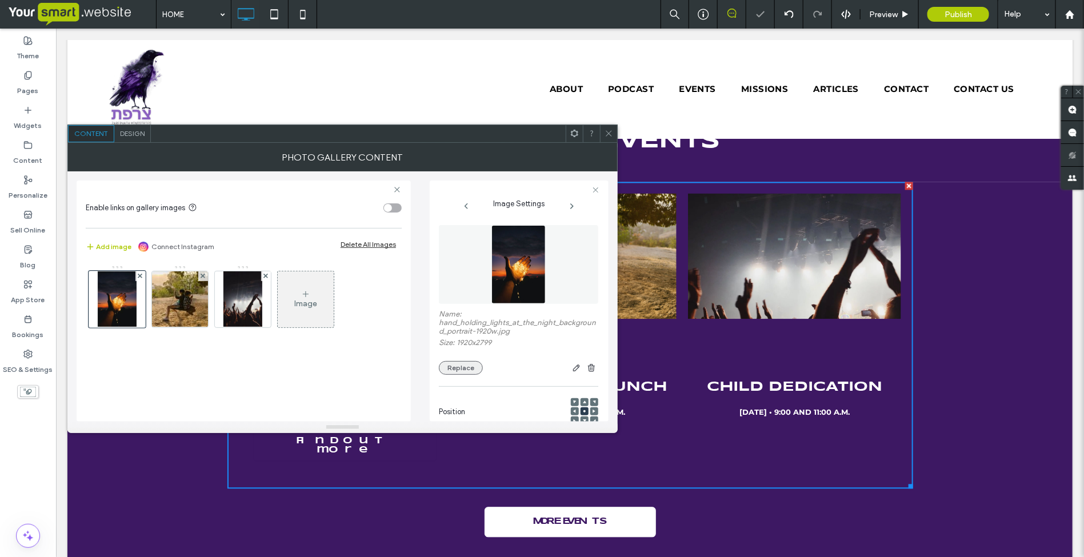
click at [470, 369] on button "Replace" at bounding box center [461, 368] width 44 height 14
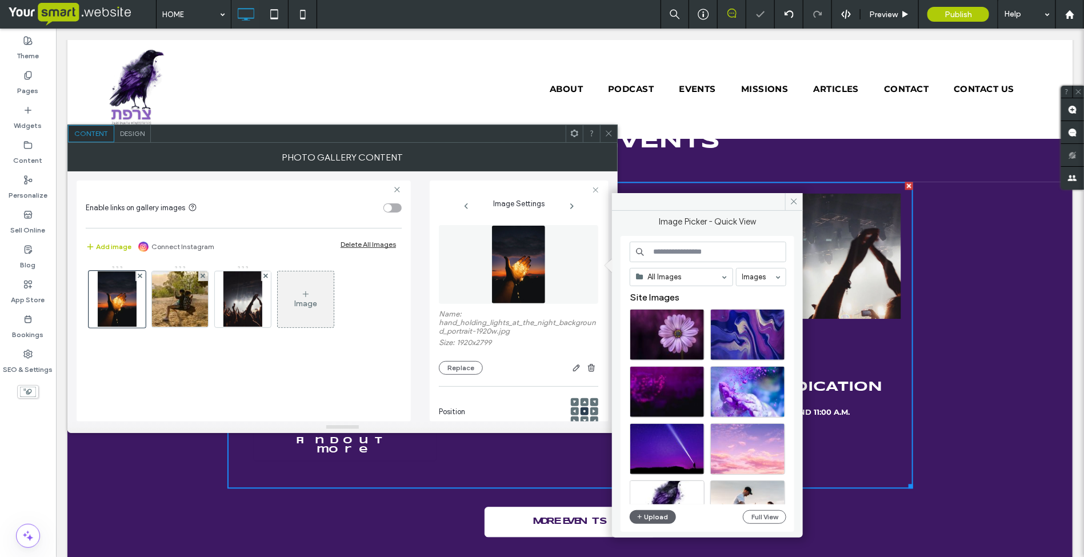
click at [689, 249] on input at bounding box center [708, 252] width 157 height 21
type input "******"
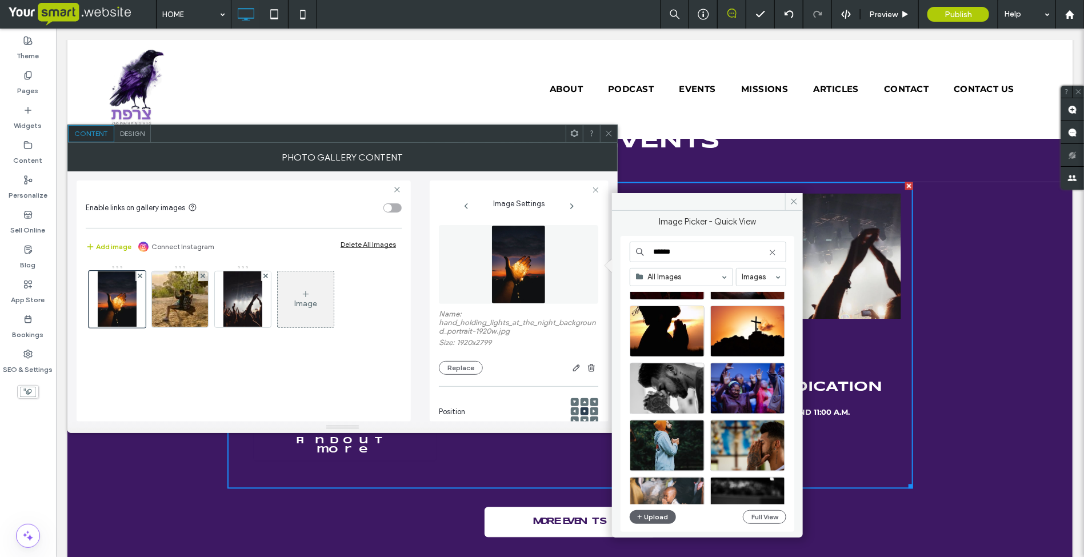
scroll to position [143, 0]
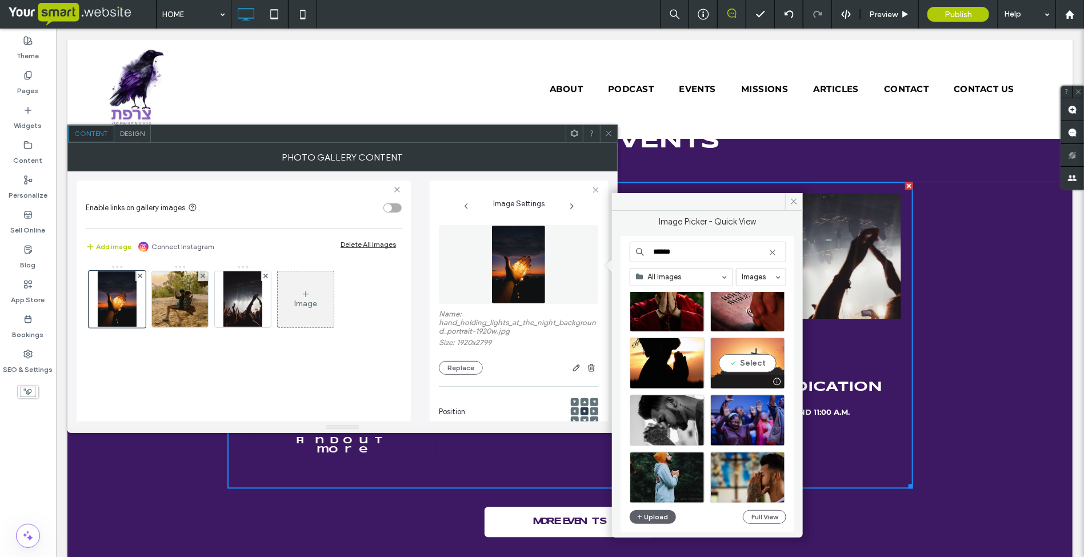
click at [749, 373] on div "Select" at bounding box center [747, 363] width 75 height 51
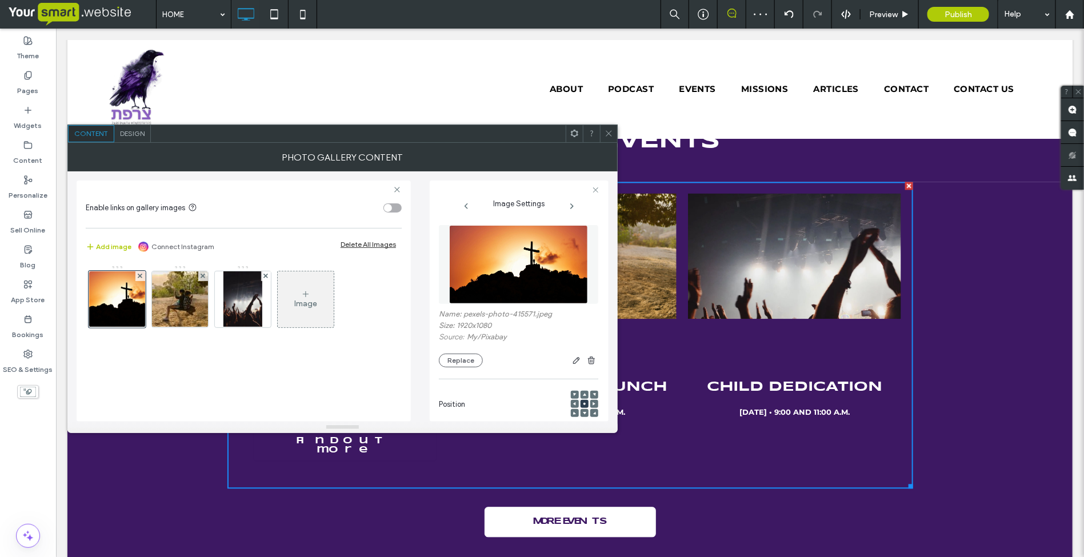
click at [610, 135] on icon at bounding box center [609, 133] width 9 height 9
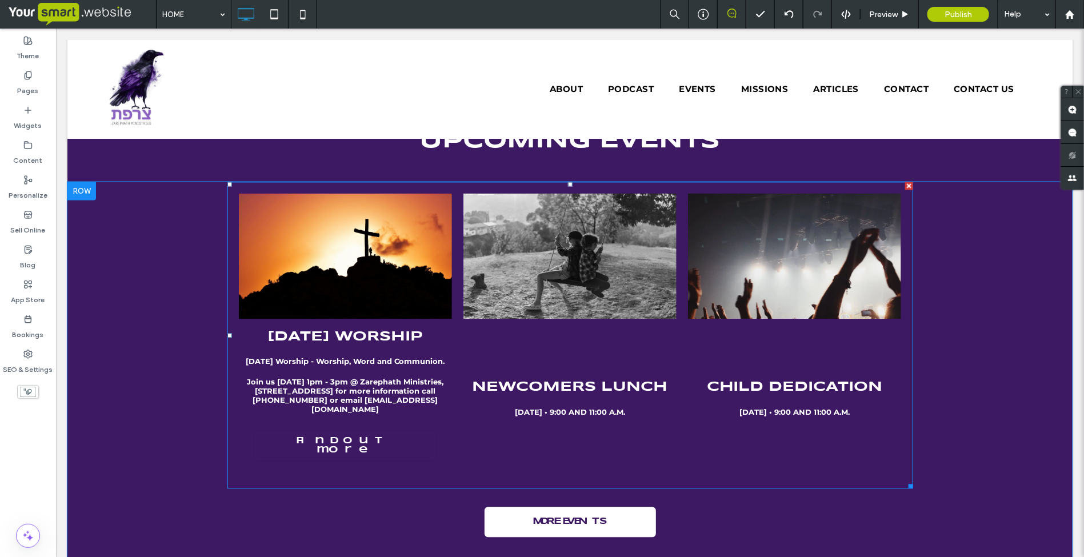
click at [547, 381] on h3 "NEWCOMERS LUNCH" at bounding box center [569, 388] width 195 height 17
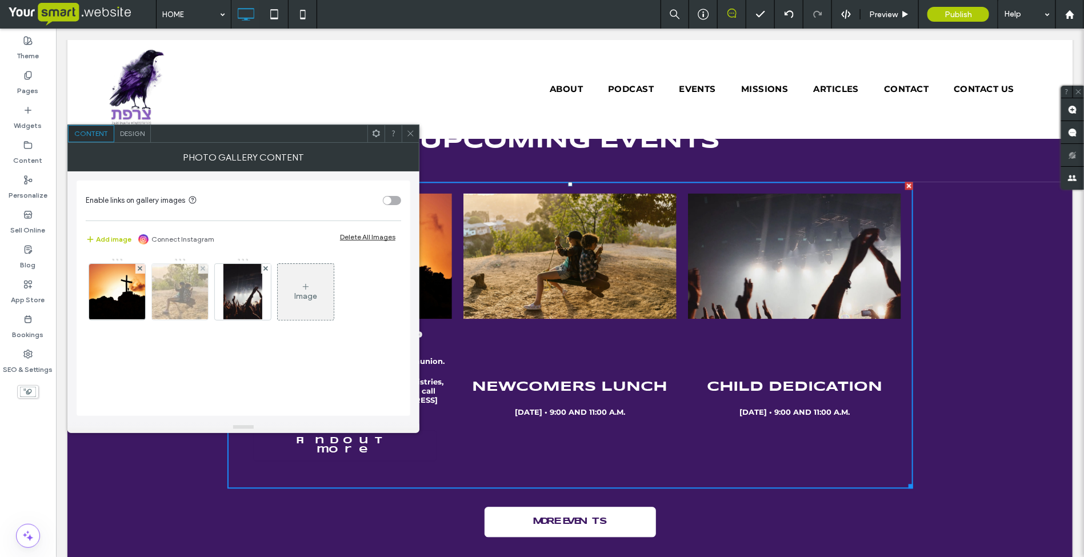
click at [175, 282] on img at bounding box center [180, 292] width 84 height 56
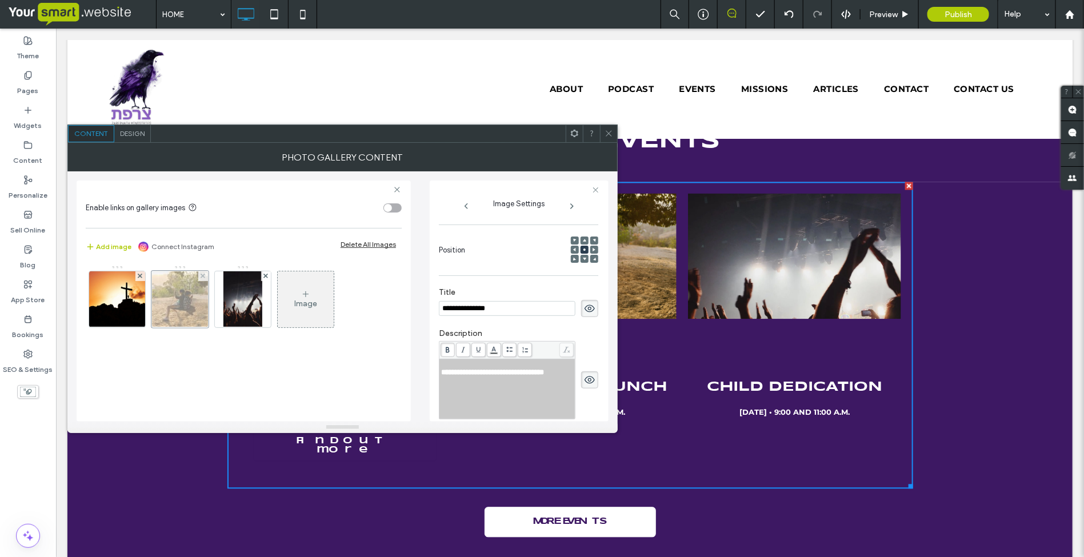
scroll to position [0, 0]
drag, startPoint x: 521, startPoint y: 318, endPoint x: 438, endPoint y: 319, distance: 83.5
click at [438, 319] on div "**********" at bounding box center [519, 301] width 179 height 241
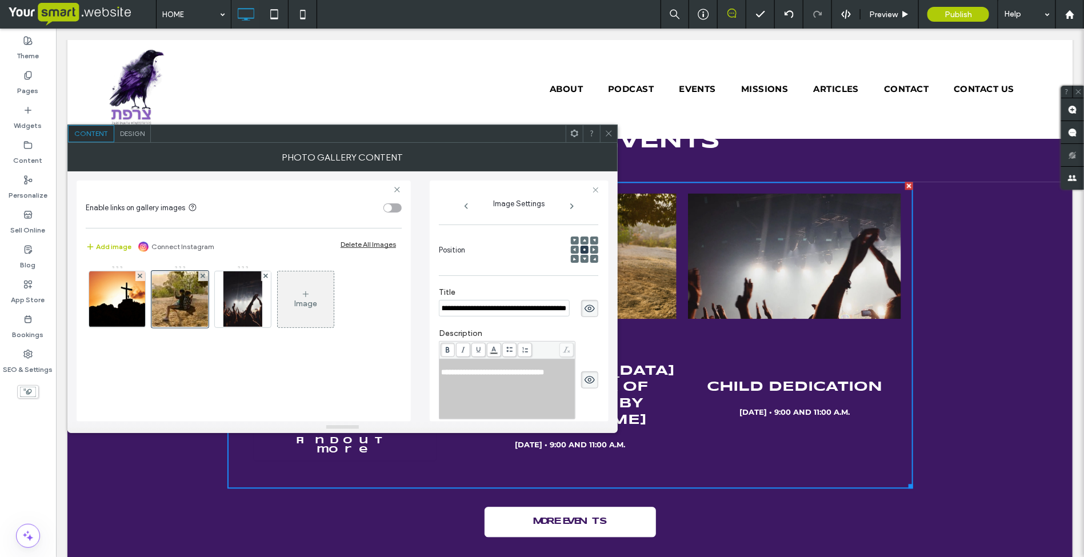
type input "**********"
click at [606, 134] on icon at bounding box center [609, 133] width 9 height 9
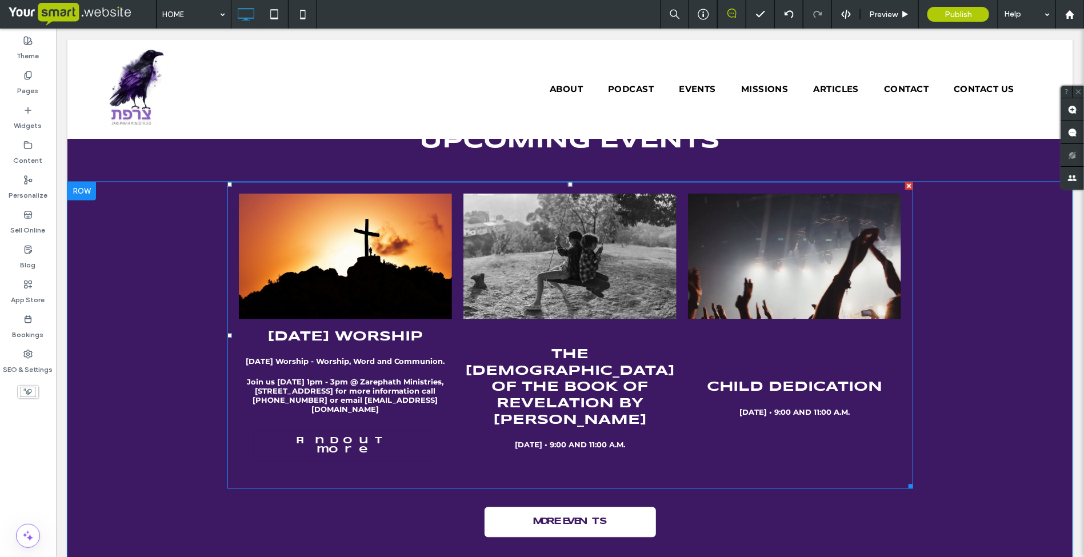
click at [561, 286] on link at bounding box center [569, 256] width 213 height 126
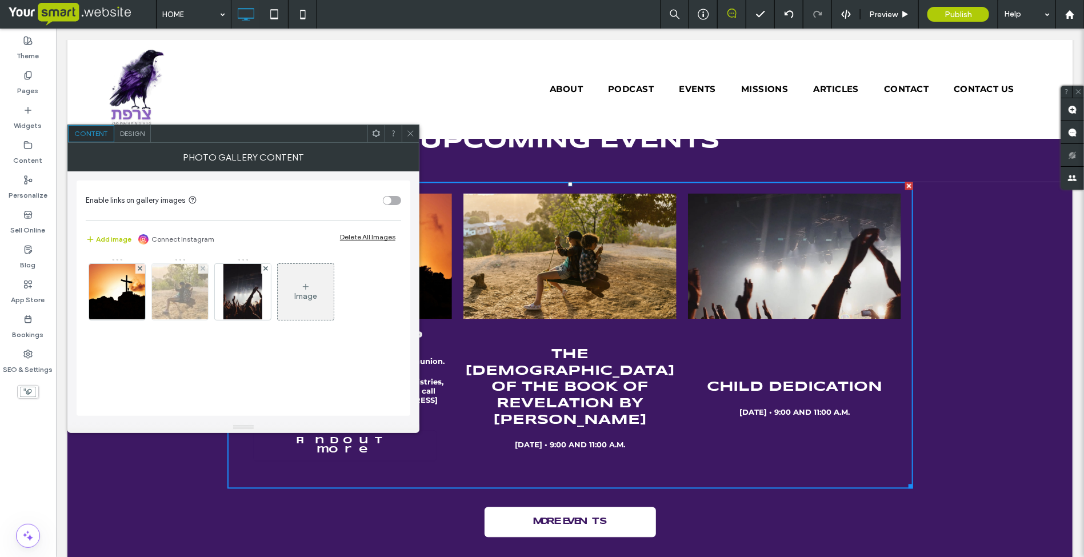
click at [193, 293] on img at bounding box center [180, 292] width 84 height 56
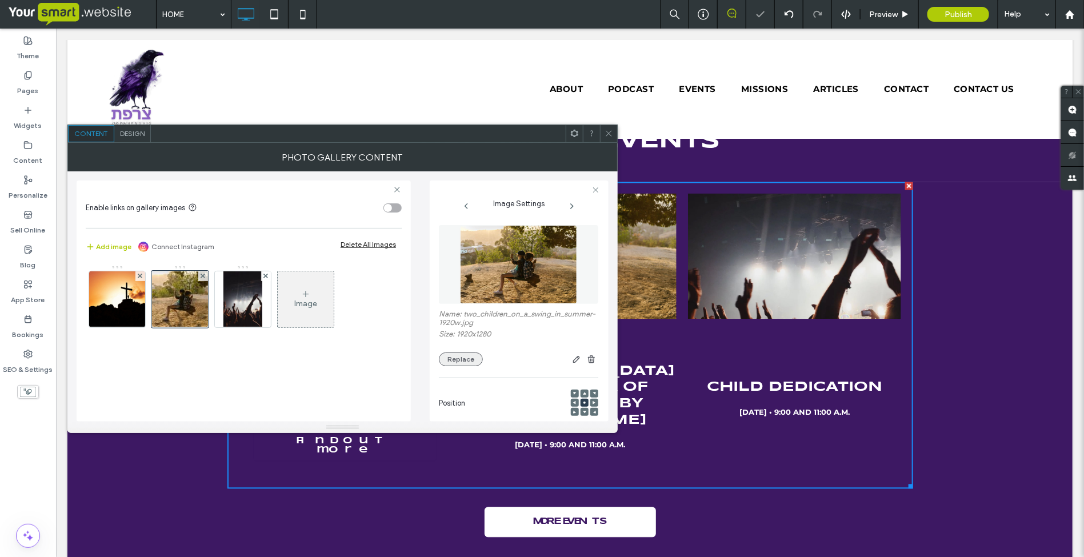
scroll to position [0, 0]
click at [473, 366] on button "Replace" at bounding box center [461, 360] width 44 height 14
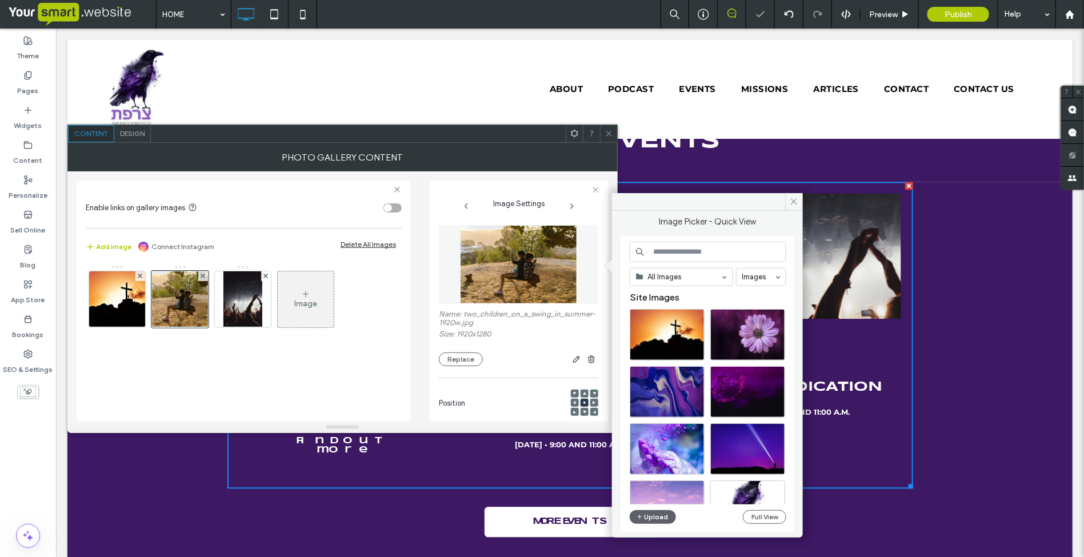
click at [675, 250] on input at bounding box center [708, 252] width 157 height 21
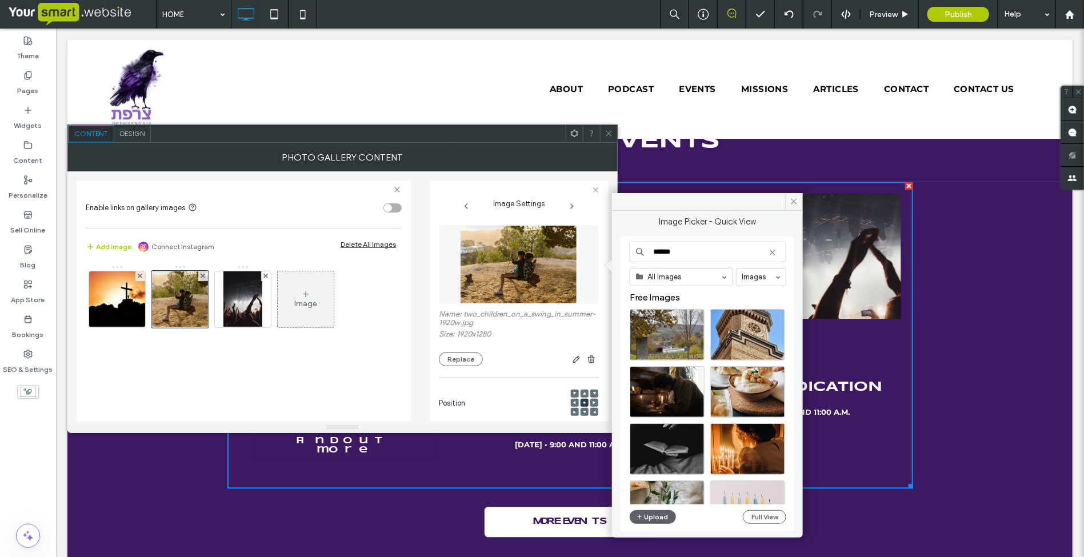
type input "******"
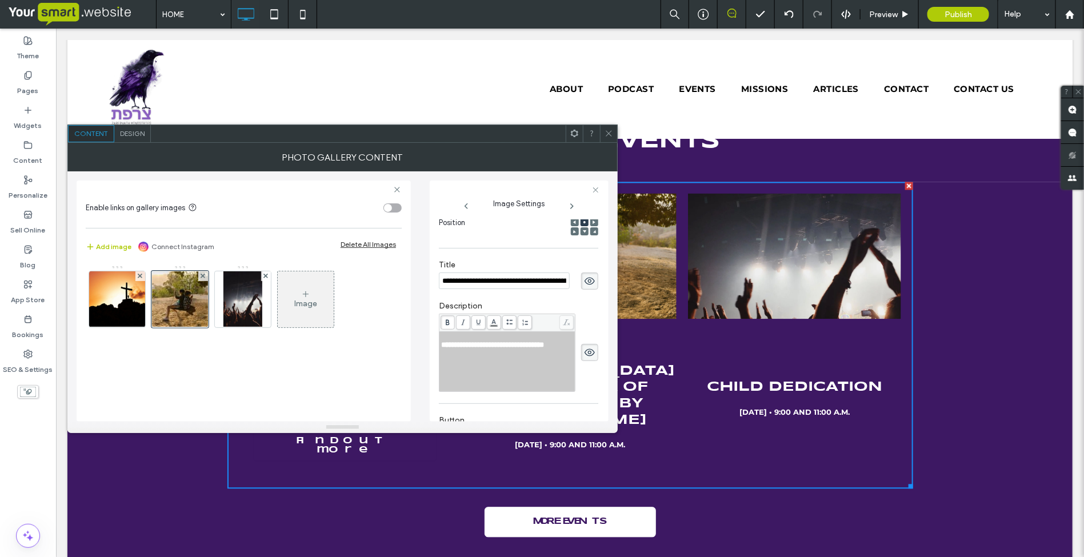
scroll to position [214, 0]
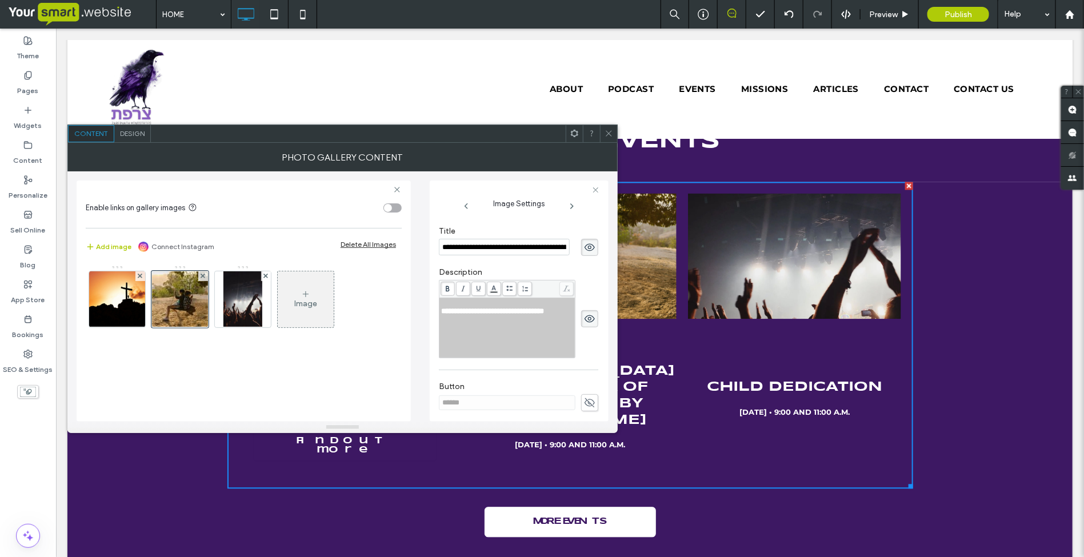
click at [466, 316] on div "**********" at bounding box center [507, 312] width 133 height 8
drag, startPoint x: 466, startPoint y: 335, endPoint x: 416, endPoint y: 321, distance: 52.8
click at [416, 321] on div "**********" at bounding box center [343, 296] width 532 height 250
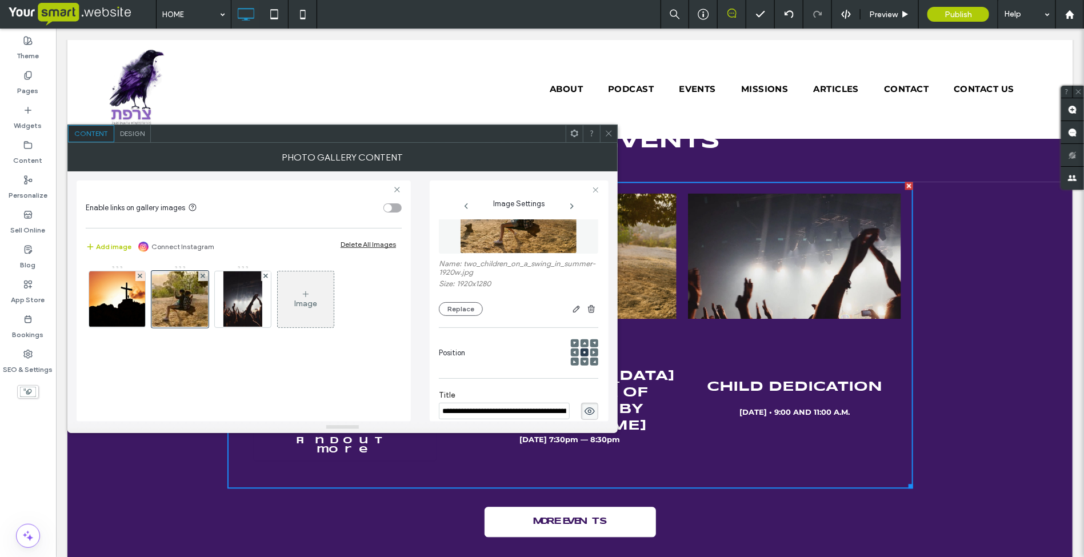
scroll to position [0, 0]
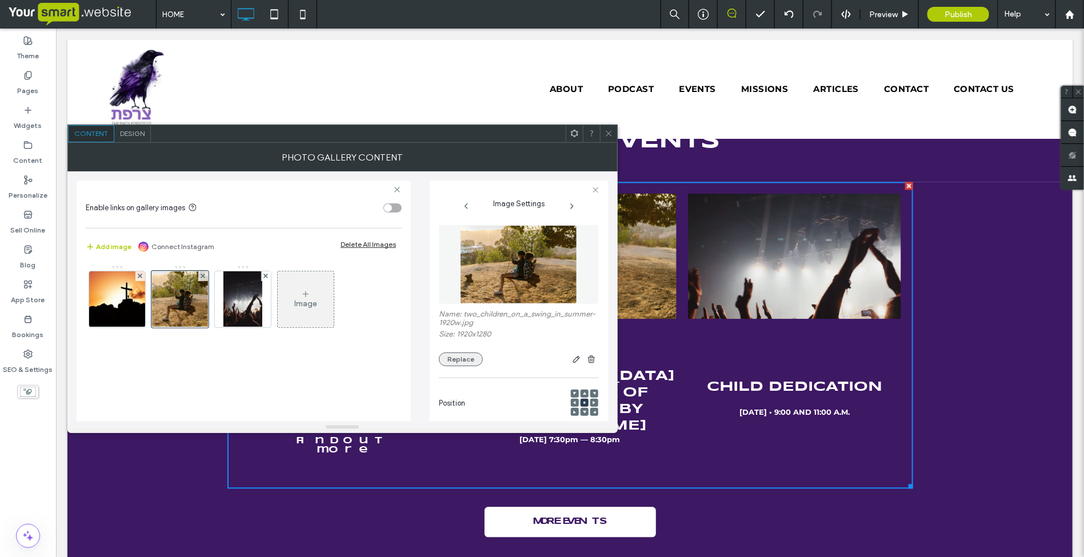
click at [446, 366] on button "Replace" at bounding box center [461, 360] width 44 height 14
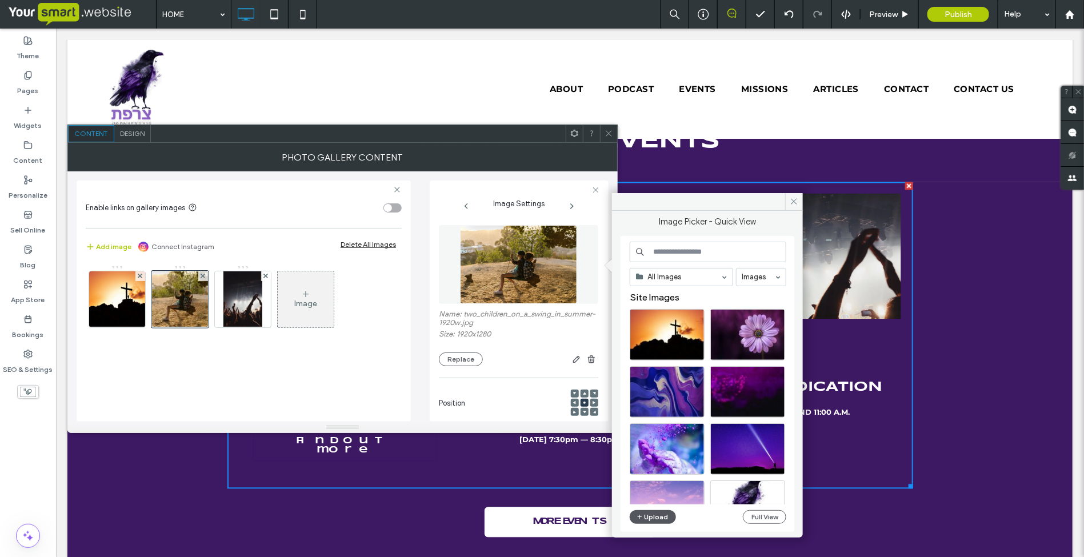
click at [643, 514] on icon "button" at bounding box center [640, 517] width 7 height 9
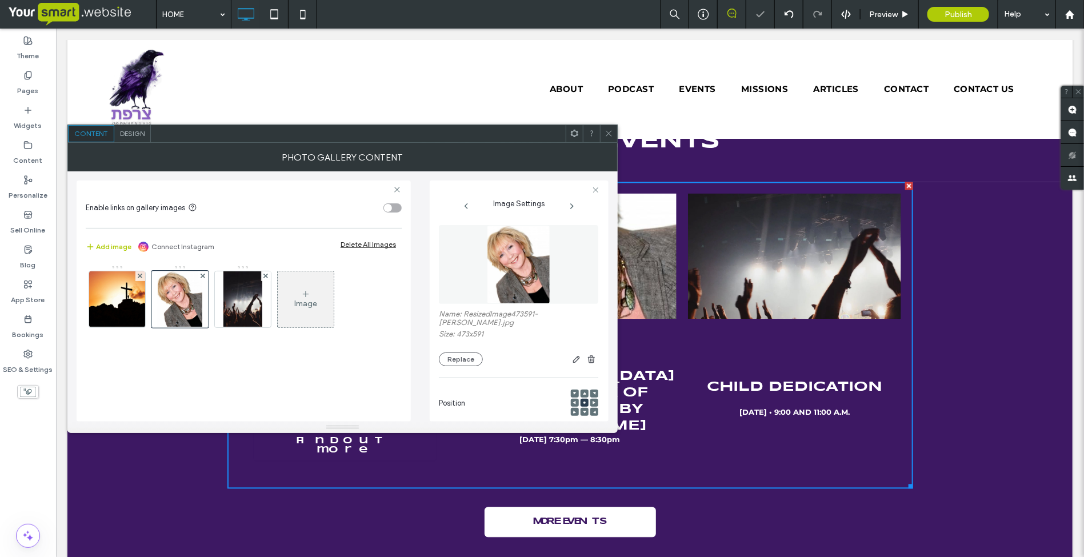
click at [606, 133] on icon at bounding box center [609, 133] width 9 height 9
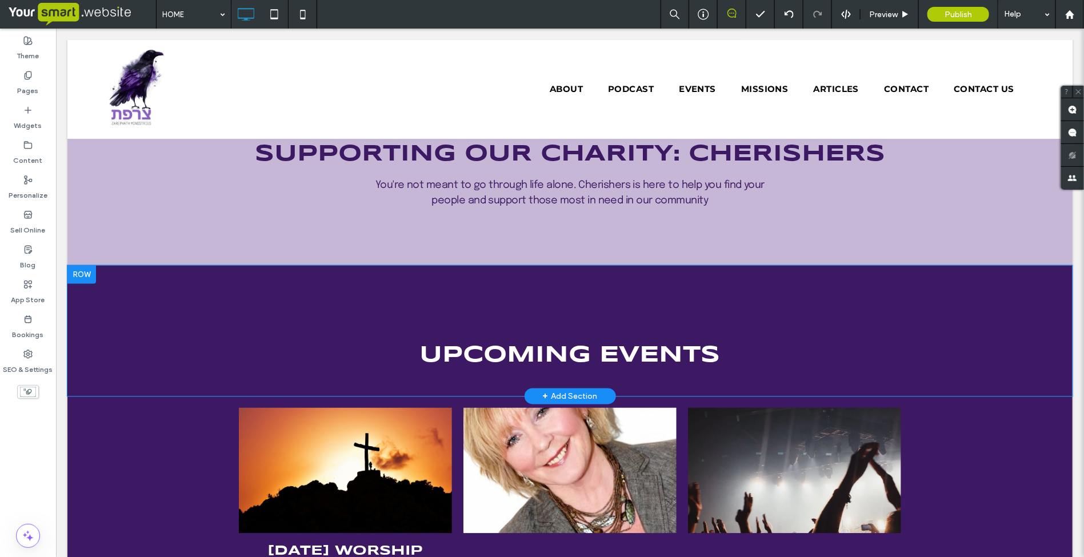
scroll to position [1000, 0]
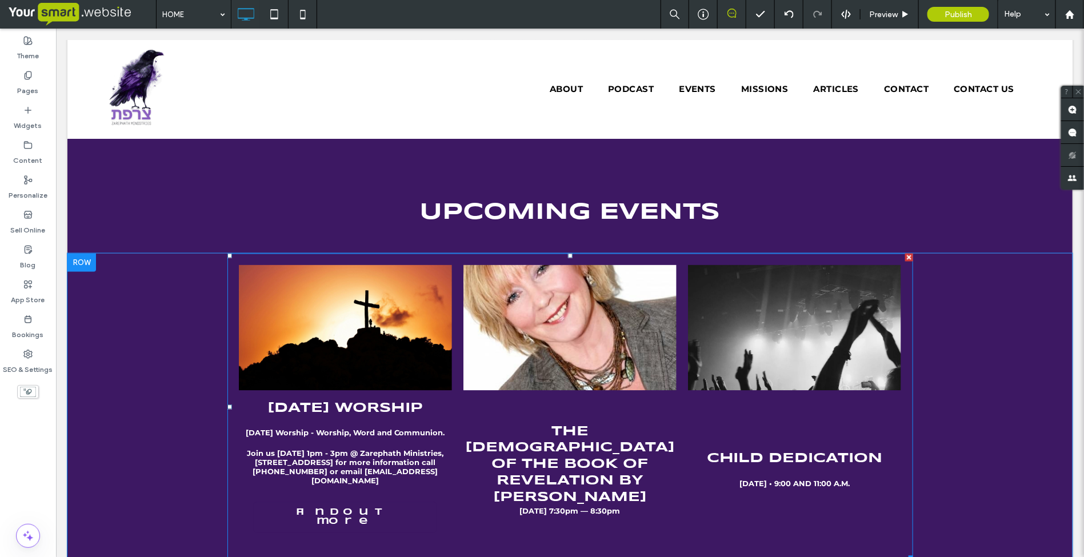
click at [784, 346] on link at bounding box center [794, 328] width 213 height 126
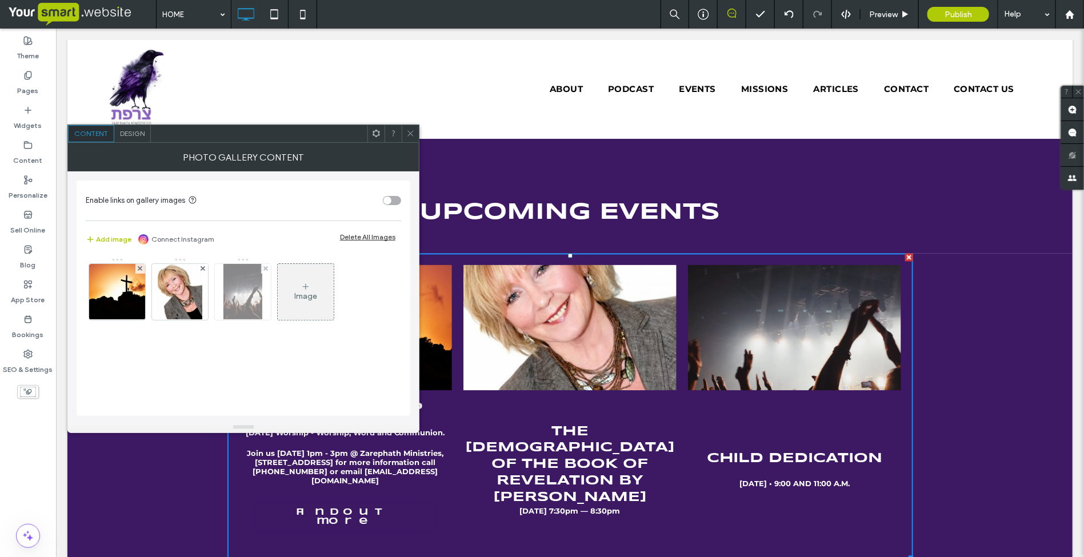
click at [246, 289] on img at bounding box center [242, 292] width 38 height 56
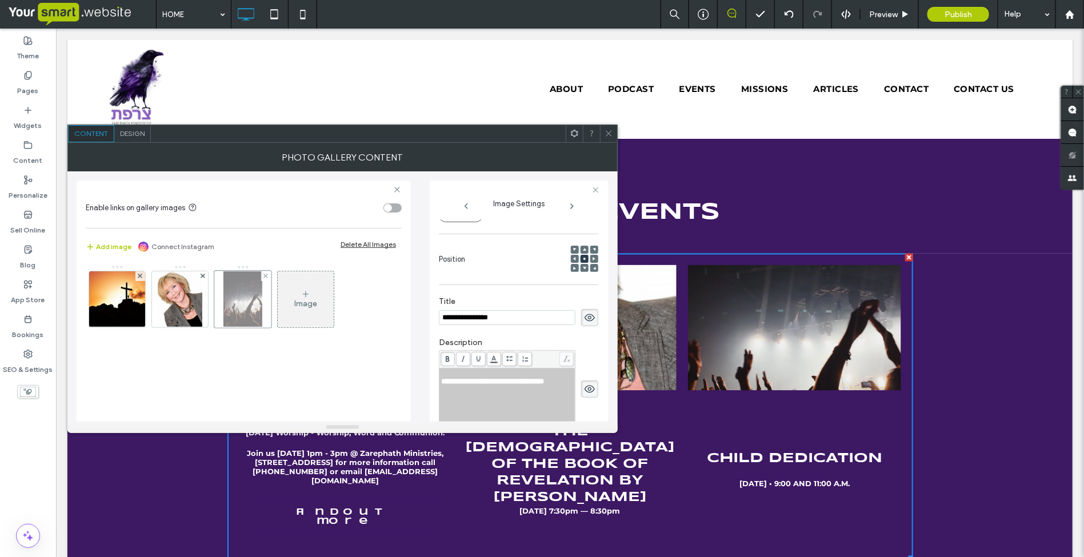
scroll to position [0, 0]
drag, startPoint x: 516, startPoint y: 323, endPoint x: 433, endPoint y: 318, distance: 83.0
click at [433, 318] on div "**********" at bounding box center [519, 301] width 179 height 241
type input "**********"
click at [610, 138] on span at bounding box center [609, 133] width 9 height 17
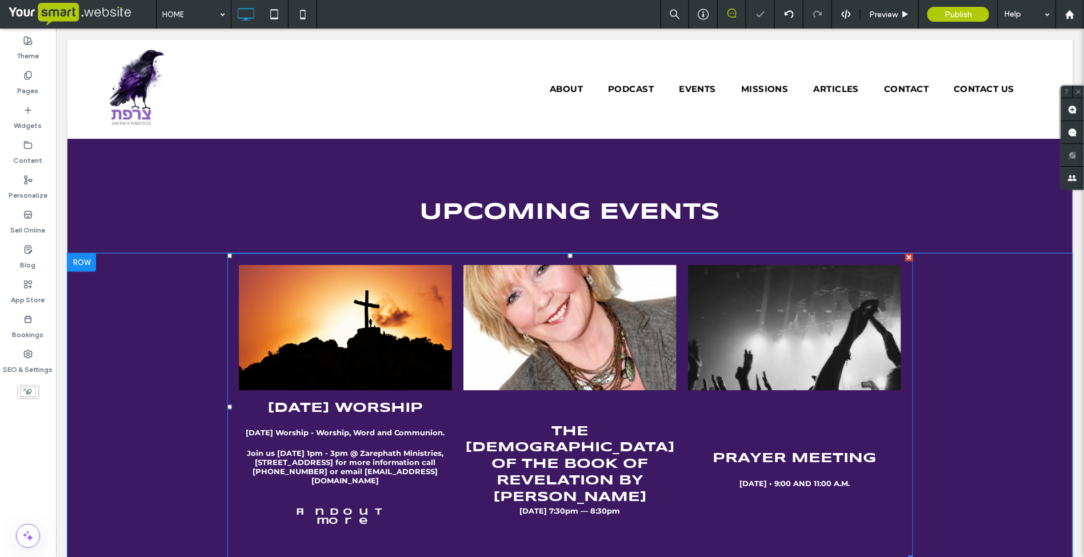
click at [825, 333] on link at bounding box center [794, 328] width 213 height 126
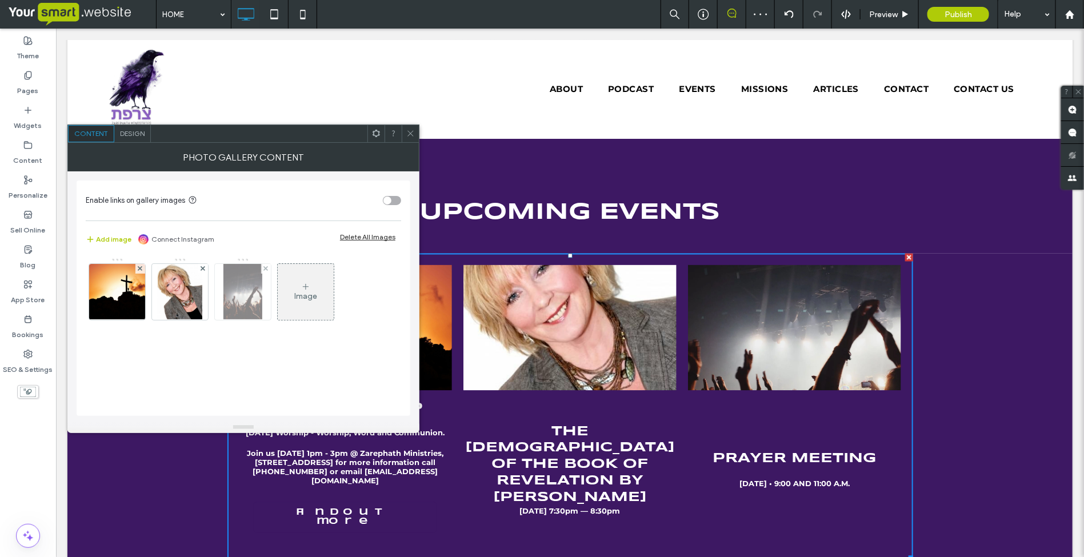
click at [234, 297] on img at bounding box center [242, 292] width 38 height 56
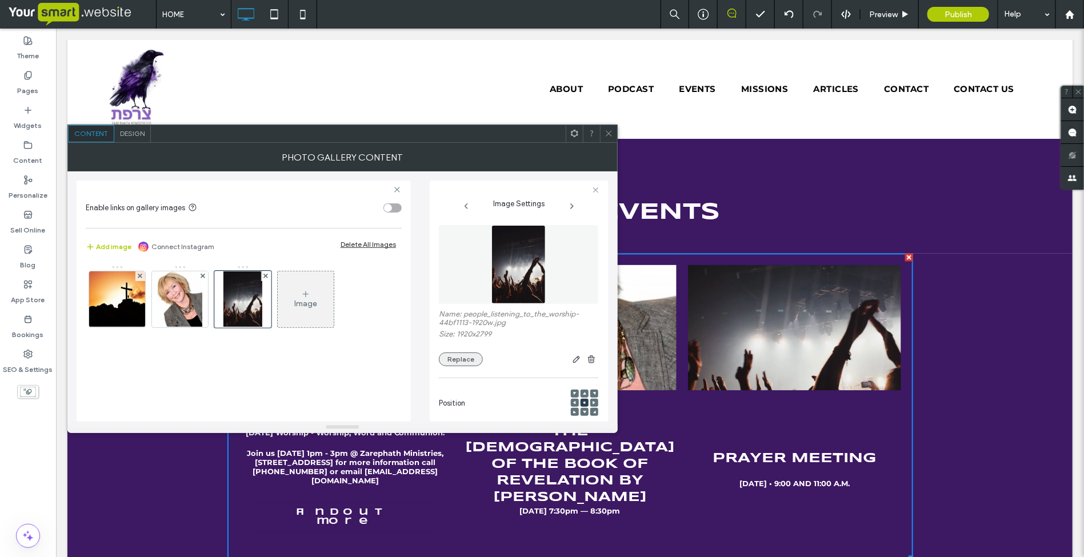
click at [459, 363] on button "Replace" at bounding box center [461, 360] width 44 height 14
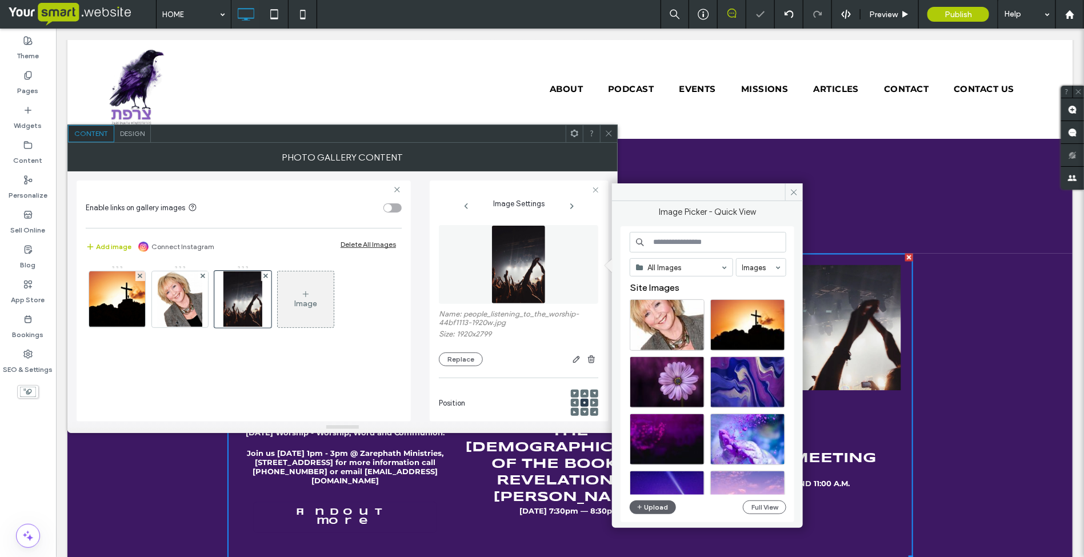
click at [718, 245] on input at bounding box center [708, 242] width 157 height 21
type input "******"
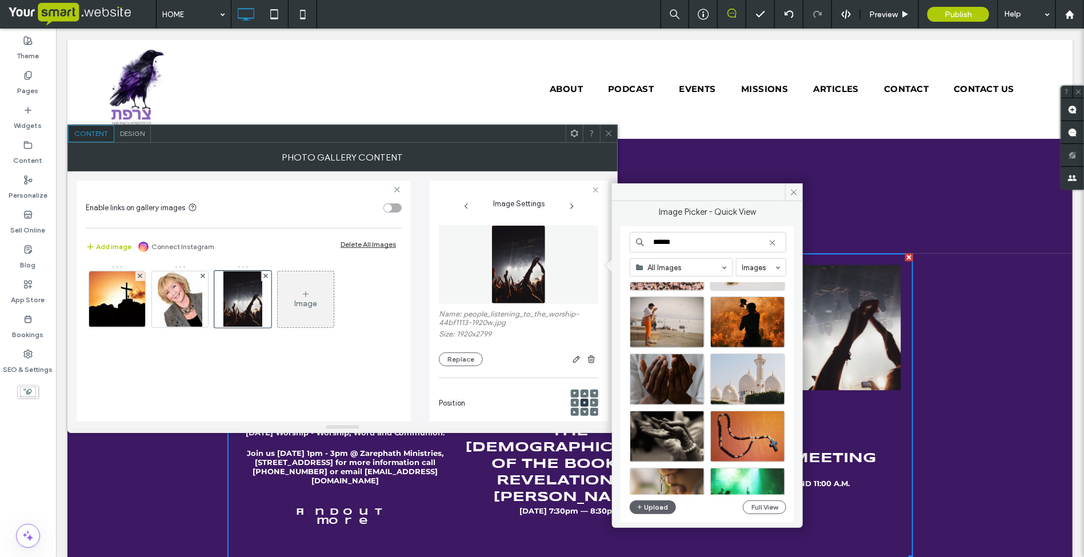
scroll to position [881, 0]
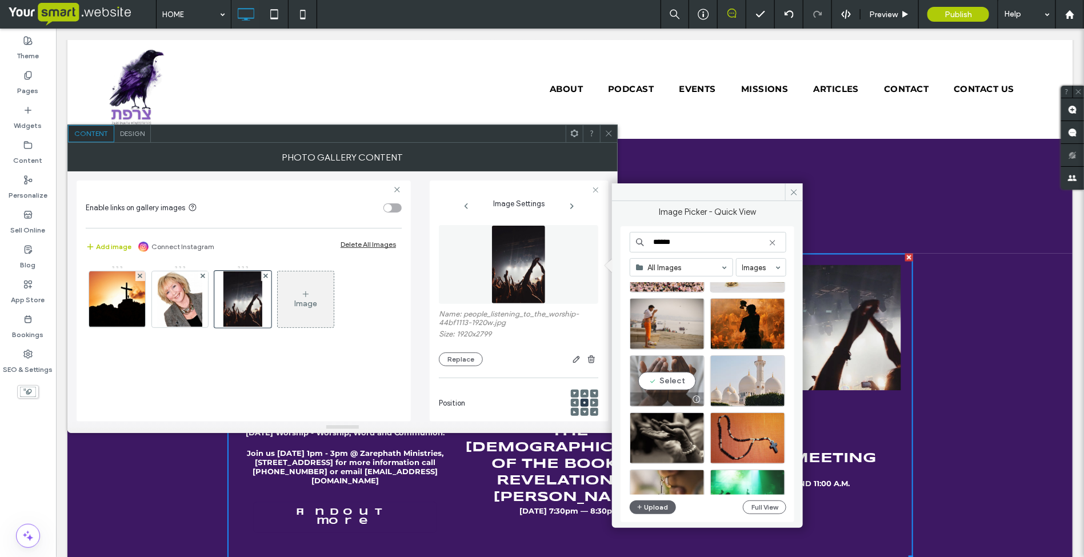
click at [656, 386] on div "Select" at bounding box center [667, 381] width 75 height 51
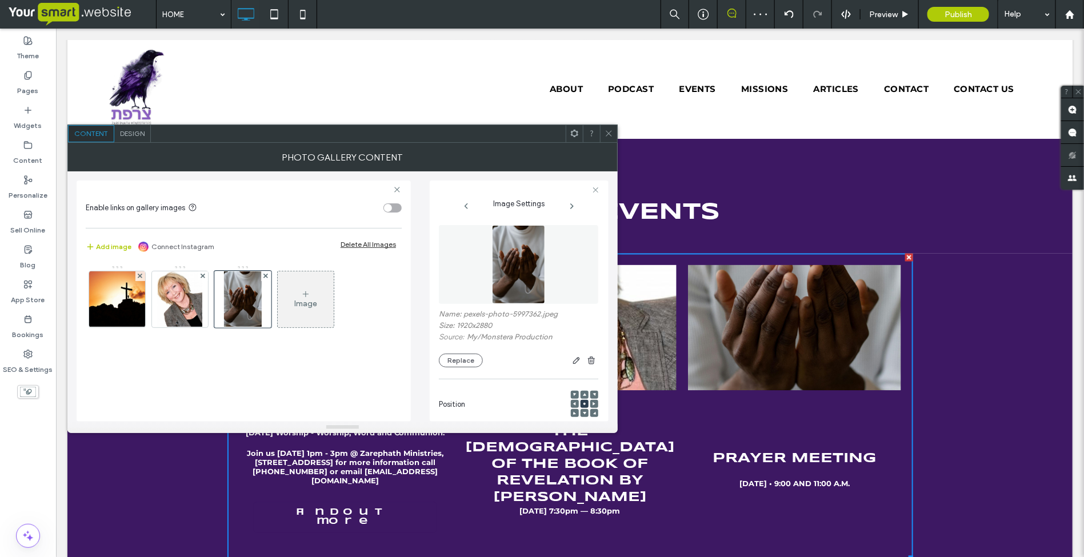
click at [606, 130] on icon at bounding box center [609, 133] width 9 height 9
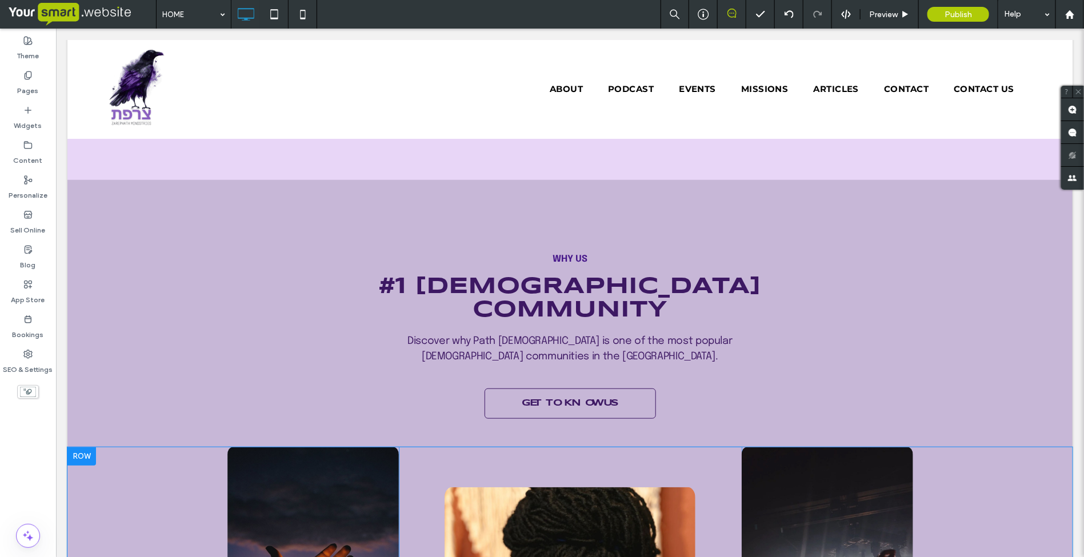
scroll to position [2501, 0]
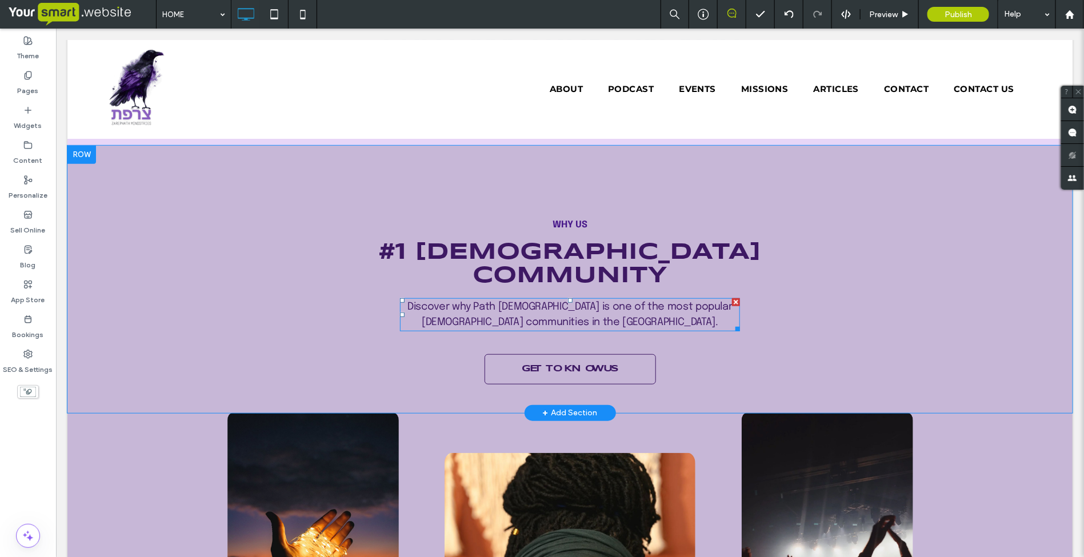
click at [560, 301] on span "Discover why Path [DEMOGRAPHIC_DATA] is one of the most popular [DEMOGRAPHIC_DA…" at bounding box center [569, 314] width 325 height 26
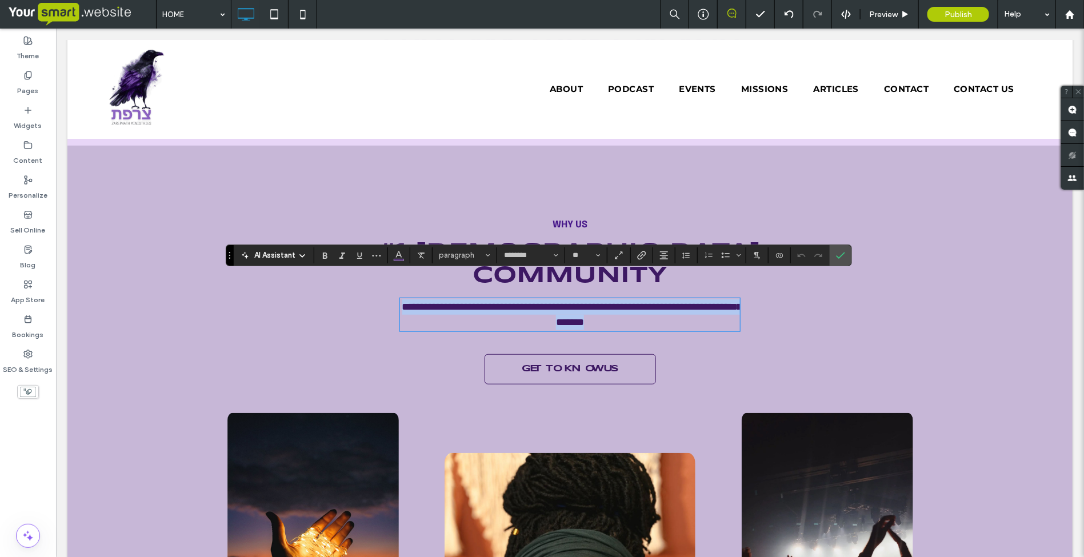
click at [503, 301] on span "**********" at bounding box center [572, 314] width 340 height 26
drag, startPoint x: 502, startPoint y: 281, endPoint x: 485, endPoint y: 282, distance: 17.2
click at [485, 301] on span "**********" at bounding box center [572, 314] width 340 height 26
drag, startPoint x: 485, startPoint y: 282, endPoint x: 506, endPoint y: 282, distance: 21.1
click at [506, 301] on span "**********" at bounding box center [572, 314] width 340 height 26
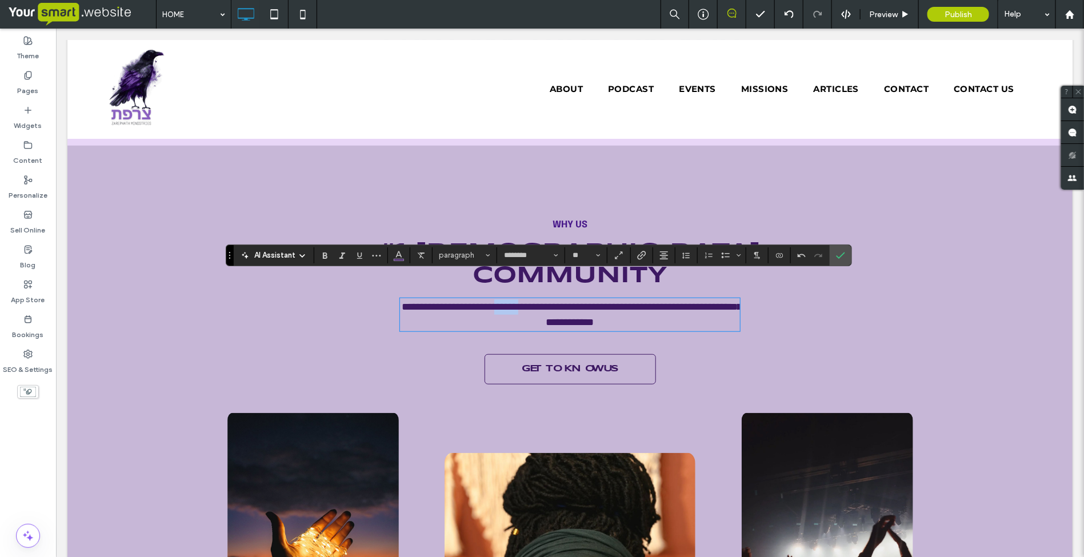
drag, startPoint x: 522, startPoint y: 277, endPoint x: 555, endPoint y: 277, distance: 32.6
click at [555, 299] on p "**********" at bounding box center [570, 314] width 340 height 31
drag, startPoint x: 651, startPoint y: 297, endPoint x: 394, endPoint y: 284, distance: 257.5
click at [400, 299] on p "**********" at bounding box center [570, 314] width 340 height 31
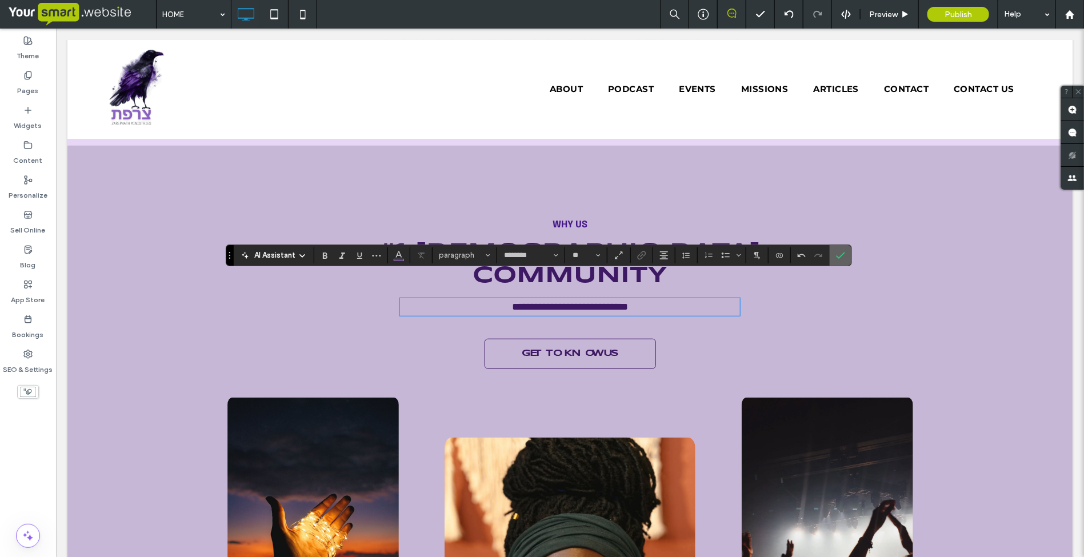
click at [837, 258] on icon "Confirm" at bounding box center [840, 255] width 9 height 9
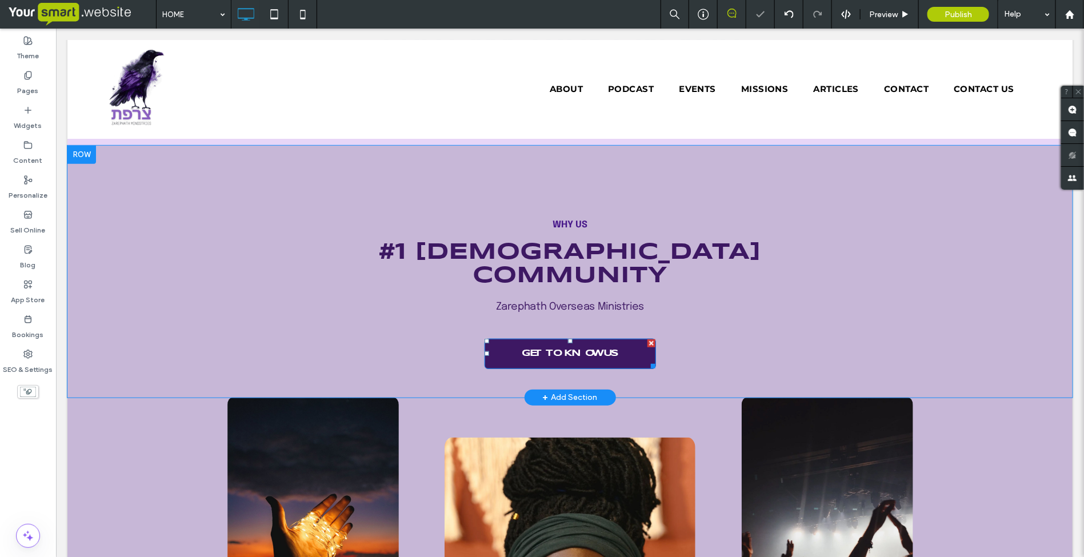
click at [570, 343] on span "GET TO KNOW US" at bounding box center [569, 353] width 105 height 21
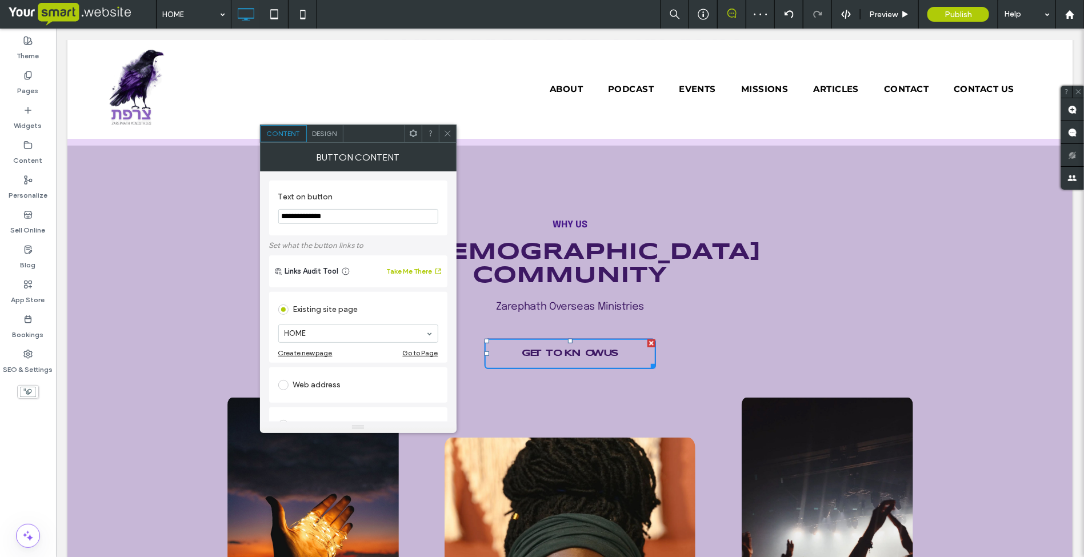
drag, startPoint x: 350, startPoint y: 223, endPoint x: 282, endPoint y: 223, distance: 68.0
click at [282, 223] on input "**********" at bounding box center [358, 216] width 160 height 15
type input "**********"
drag, startPoint x: 446, startPoint y: 127, endPoint x: 411, endPoint y: 119, distance: 35.9
click at [446, 127] on span at bounding box center [448, 133] width 9 height 17
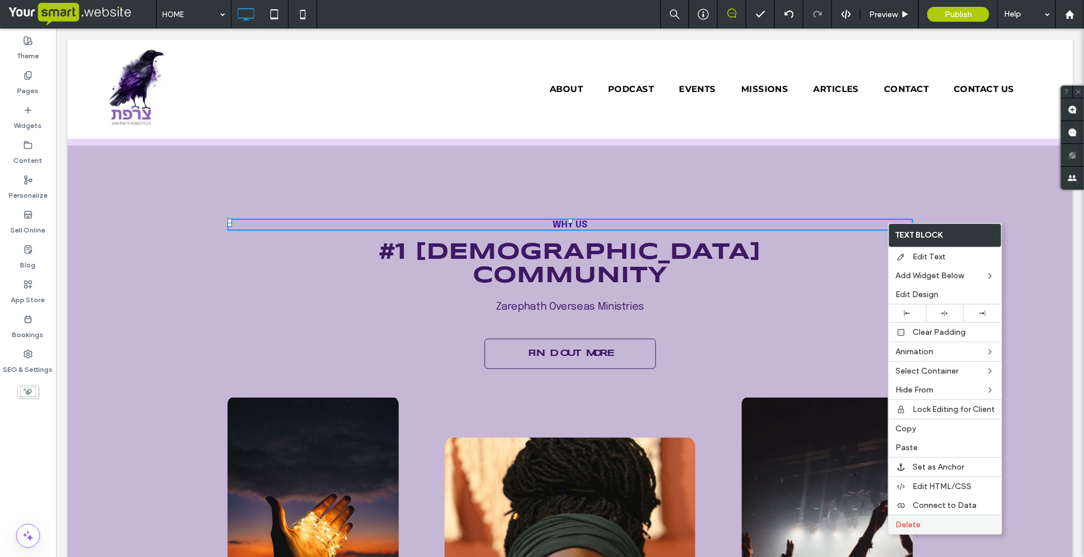
click at [917, 530] on span "Delete" at bounding box center [908, 525] width 25 height 10
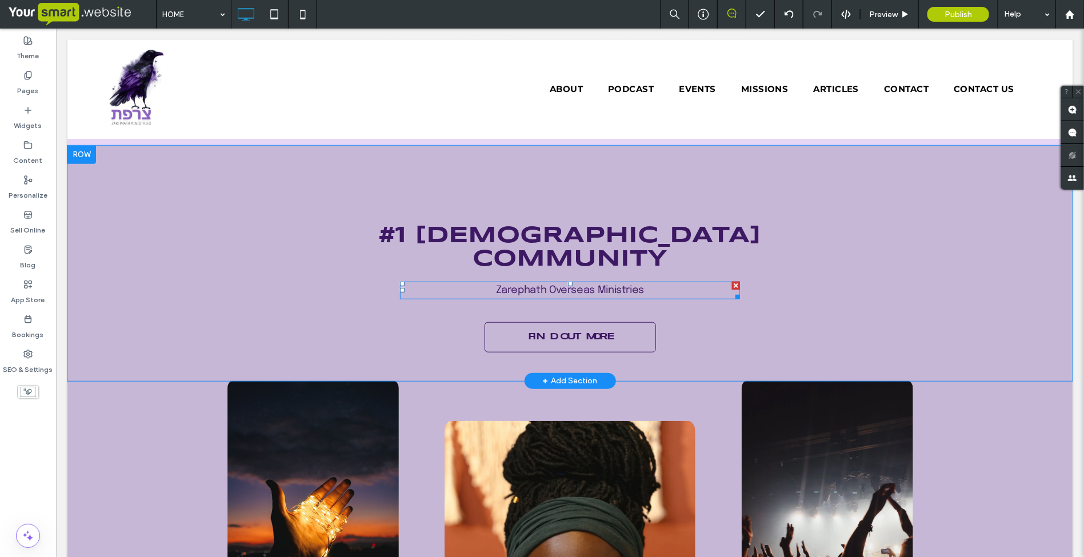
click at [557, 285] on span "Zarephath Overseas Ministries" at bounding box center [570, 290] width 149 height 10
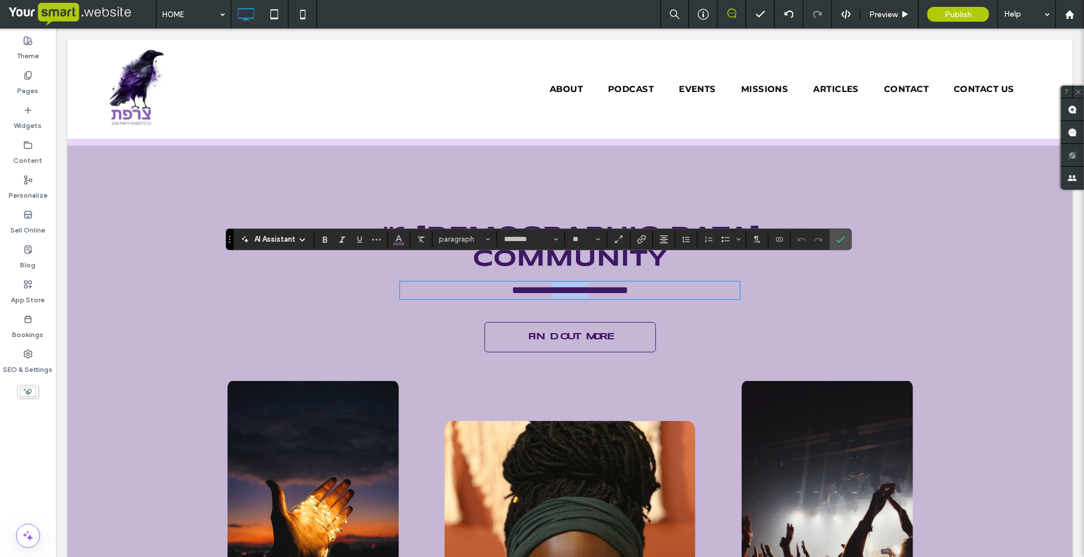
drag, startPoint x: 591, startPoint y: 266, endPoint x: 546, endPoint y: 266, distance: 44.6
click at [546, 285] on span "**********" at bounding box center [570, 290] width 116 height 10
paste div
type input "*******"
type input "**"
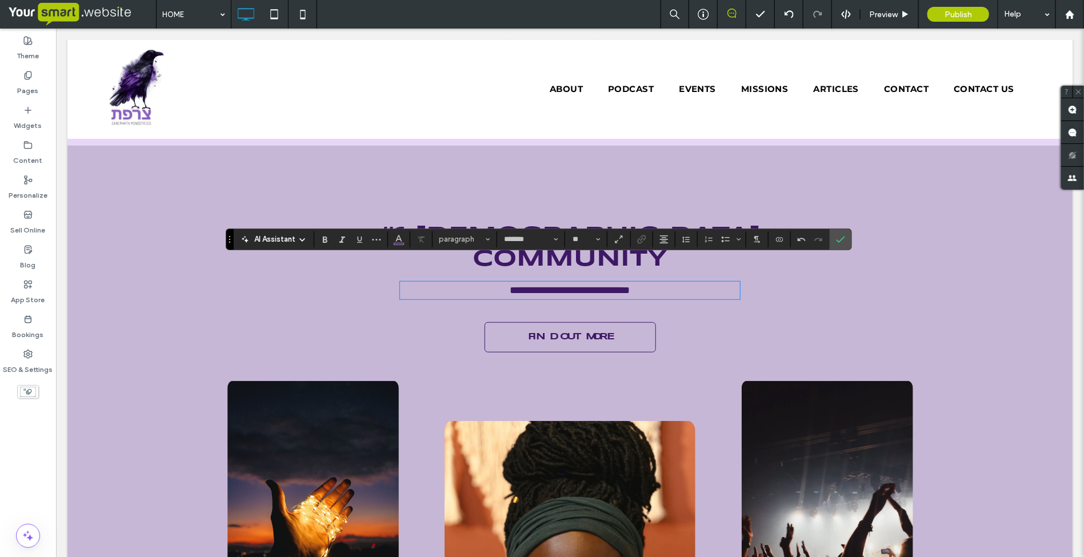
scroll to position [0, 0]
type input "********"
type input "**"
drag, startPoint x: 846, startPoint y: 235, endPoint x: 788, endPoint y: 209, distance: 64.7
click at [845, 235] on icon "Confirm" at bounding box center [840, 239] width 9 height 9
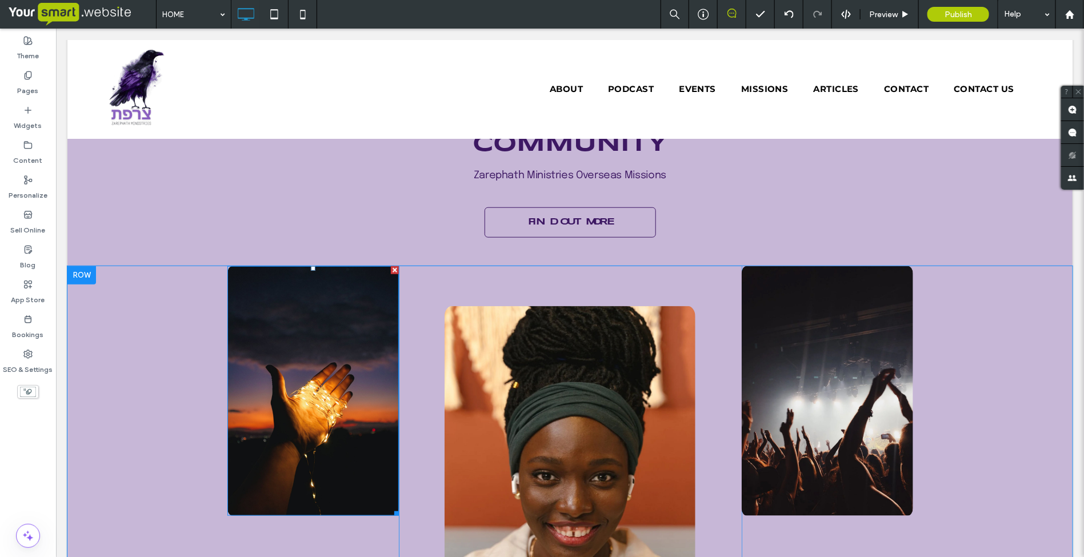
scroll to position [2643, 0]
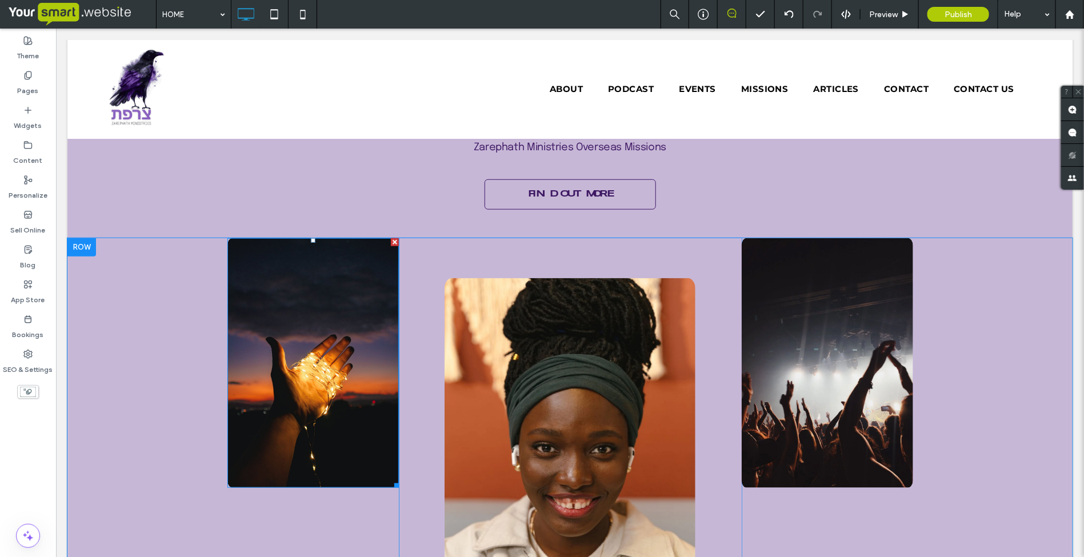
click at [307, 349] on img at bounding box center [312, 363] width 171 height 250
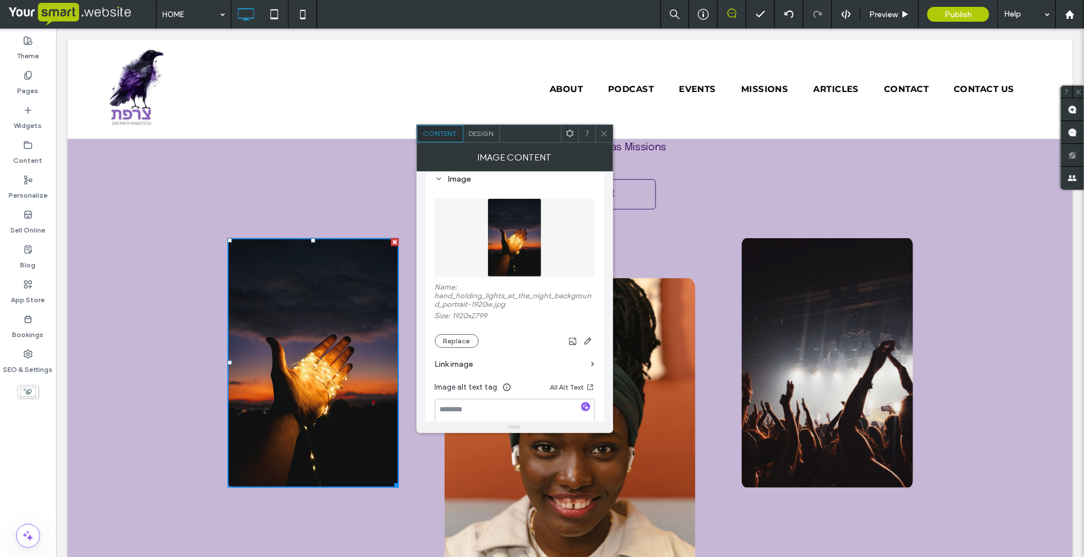
scroll to position [143, 0]
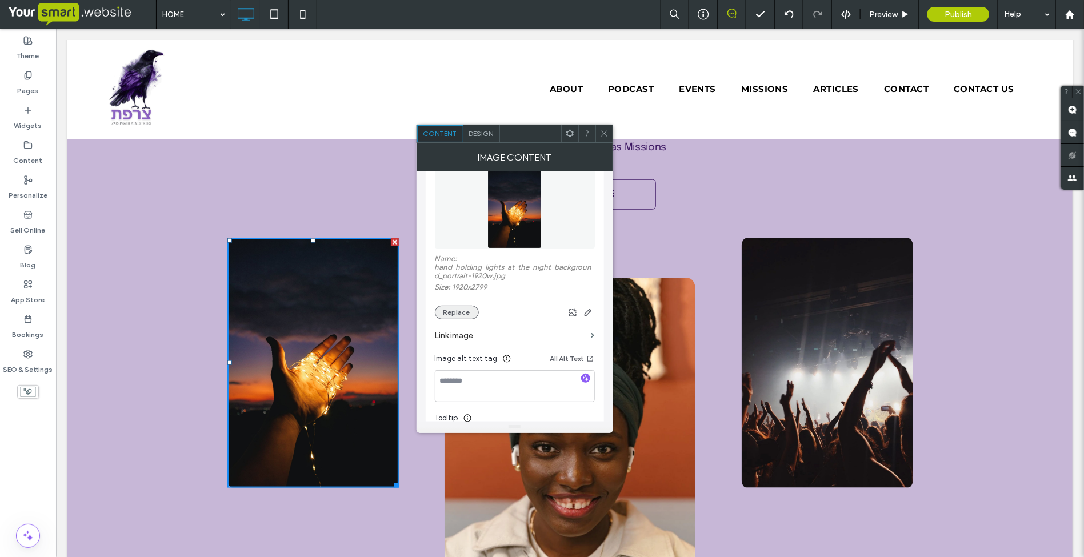
click at [459, 316] on button "Replace" at bounding box center [457, 313] width 44 height 14
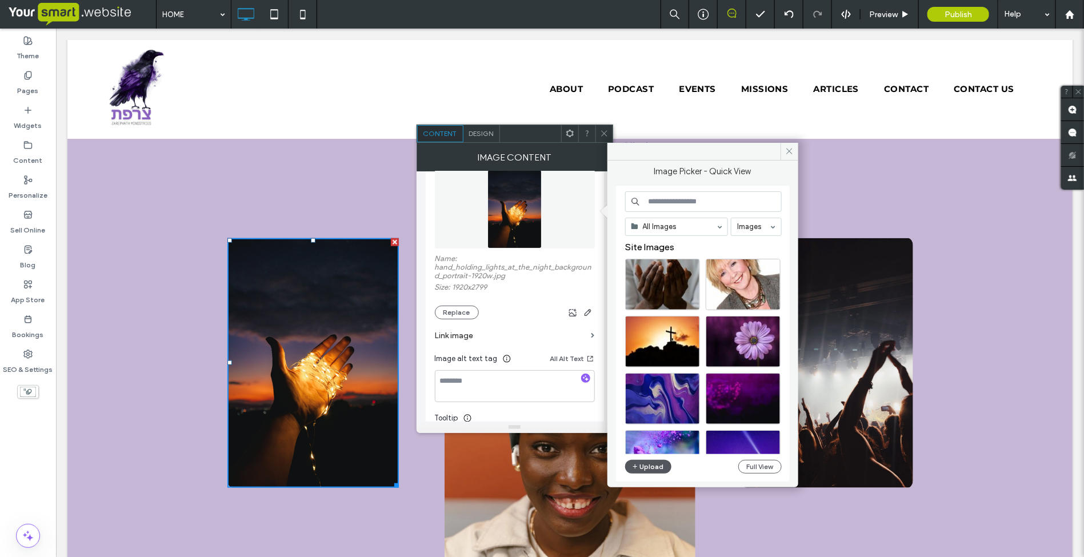
click at [640, 469] on button "Upload" at bounding box center [648, 467] width 47 height 14
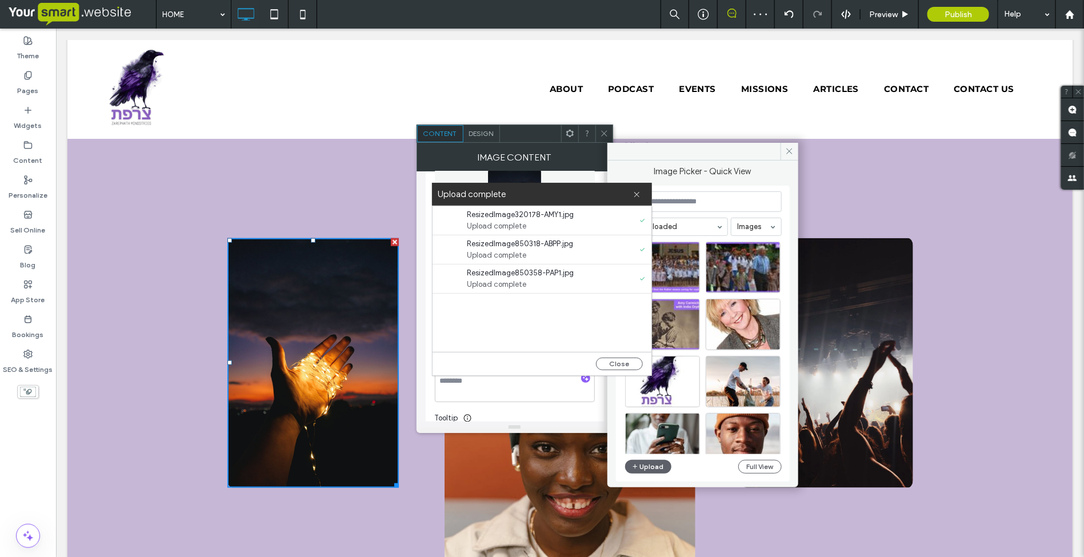
click at [544, 218] on span "ResizedImage320178-AMY1.jpg" at bounding box center [532, 214] width 131 height 11
click at [613, 362] on button "Close" at bounding box center [619, 364] width 47 height 13
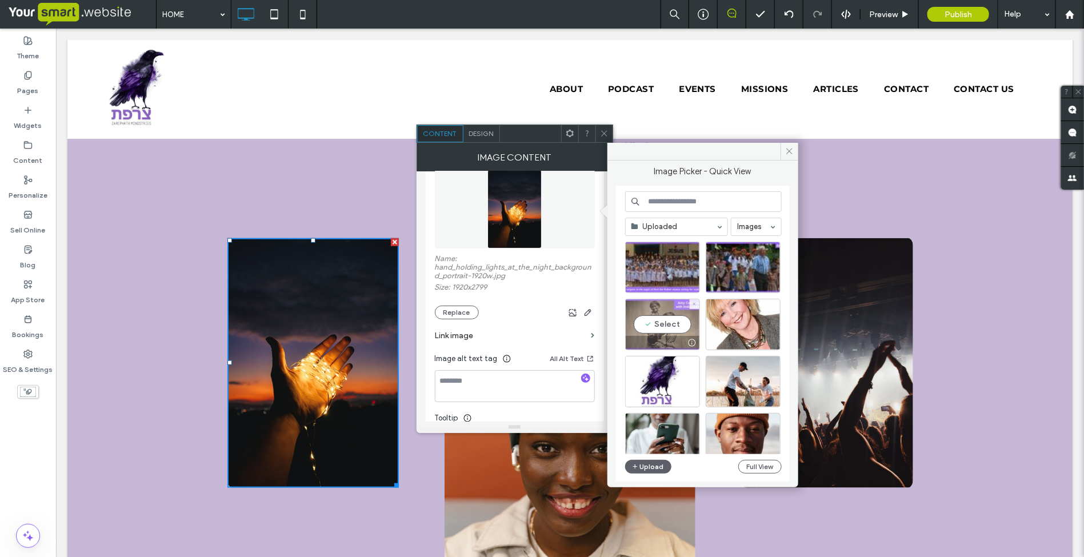
click at [669, 319] on div "Select" at bounding box center [662, 324] width 75 height 51
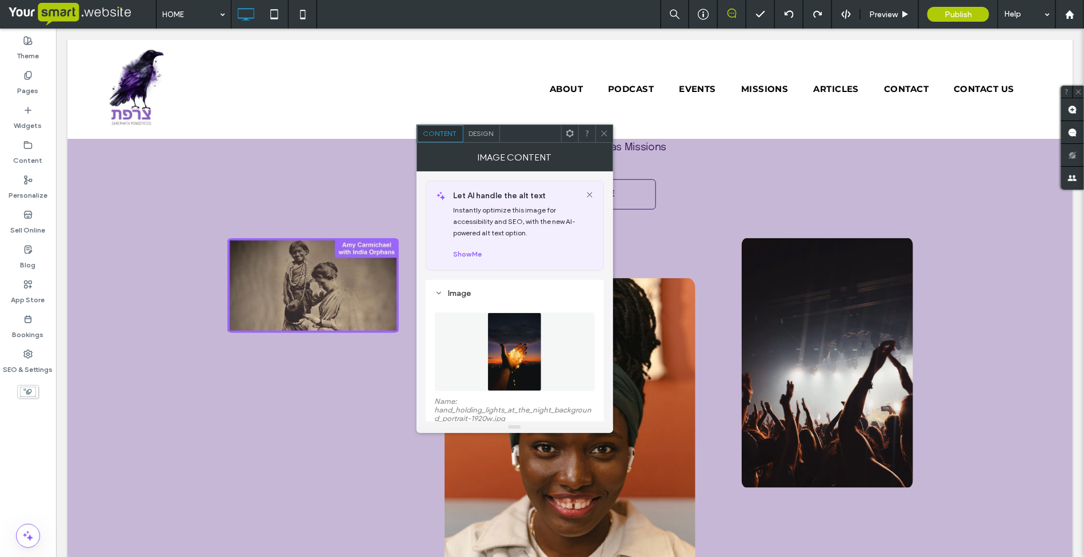
click at [476, 131] on span "Design" at bounding box center [481, 133] width 25 height 9
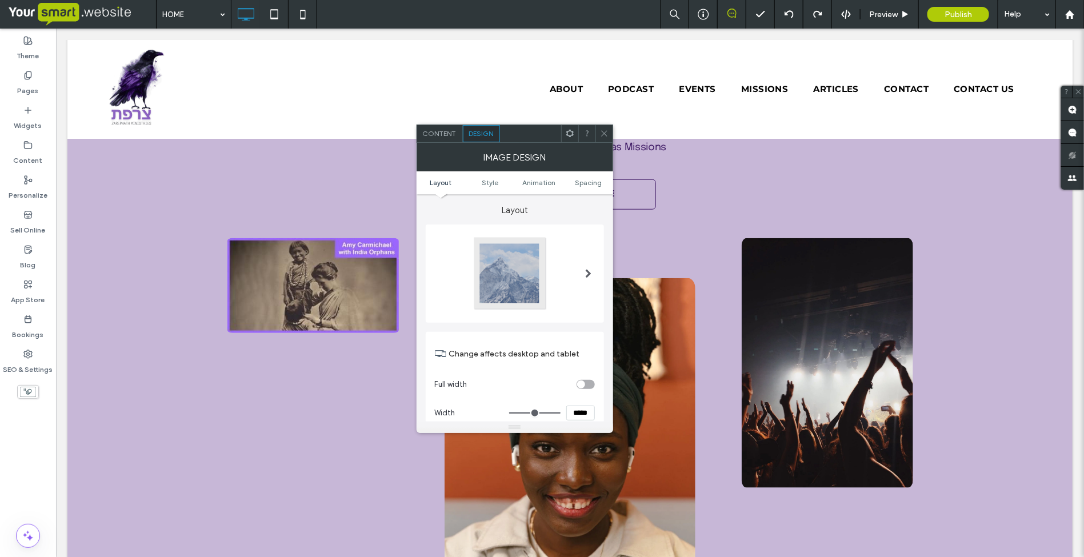
scroll to position [0, 0]
click at [429, 135] on span "Content" at bounding box center [440, 133] width 34 height 9
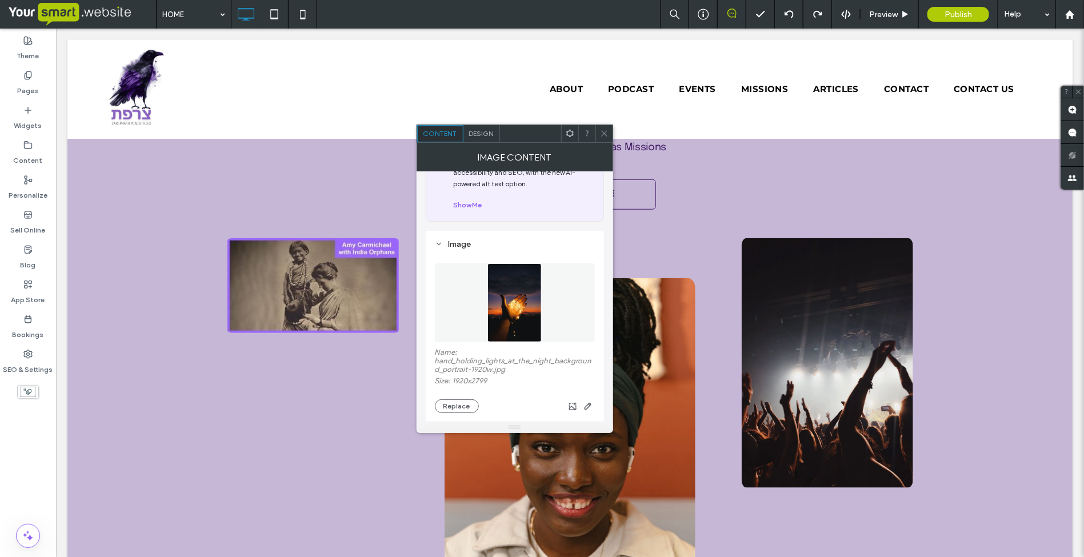
scroll to position [71, 0]
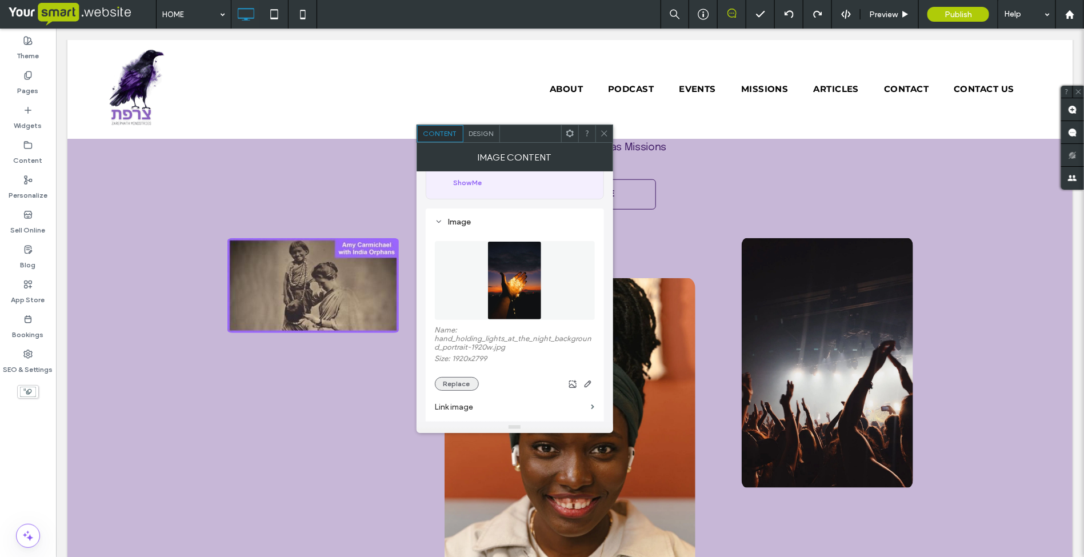
click at [457, 390] on button "Replace" at bounding box center [457, 384] width 44 height 14
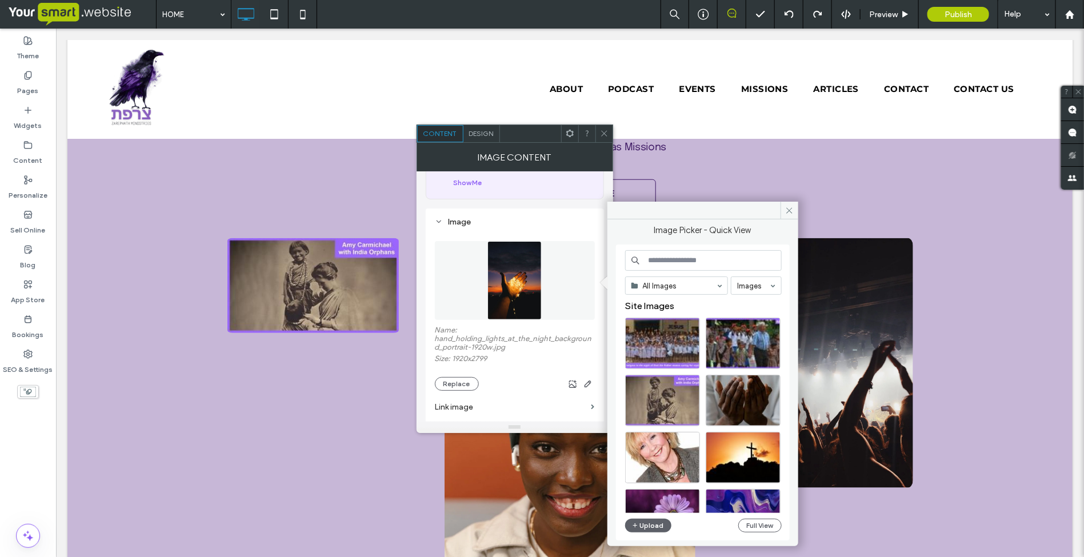
click at [665, 257] on input at bounding box center [703, 260] width 157 height 21
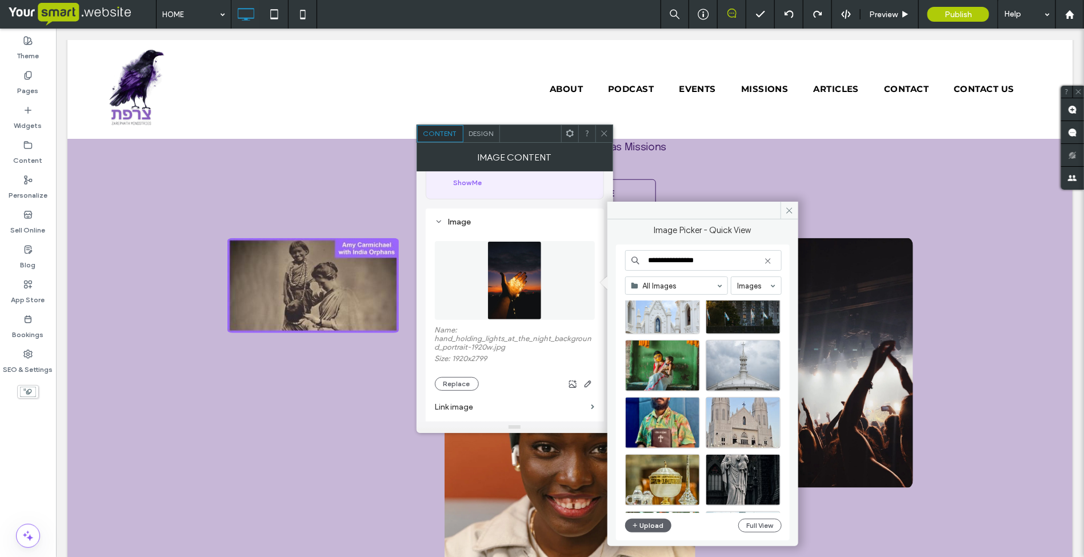
scroll to position [143, 0]
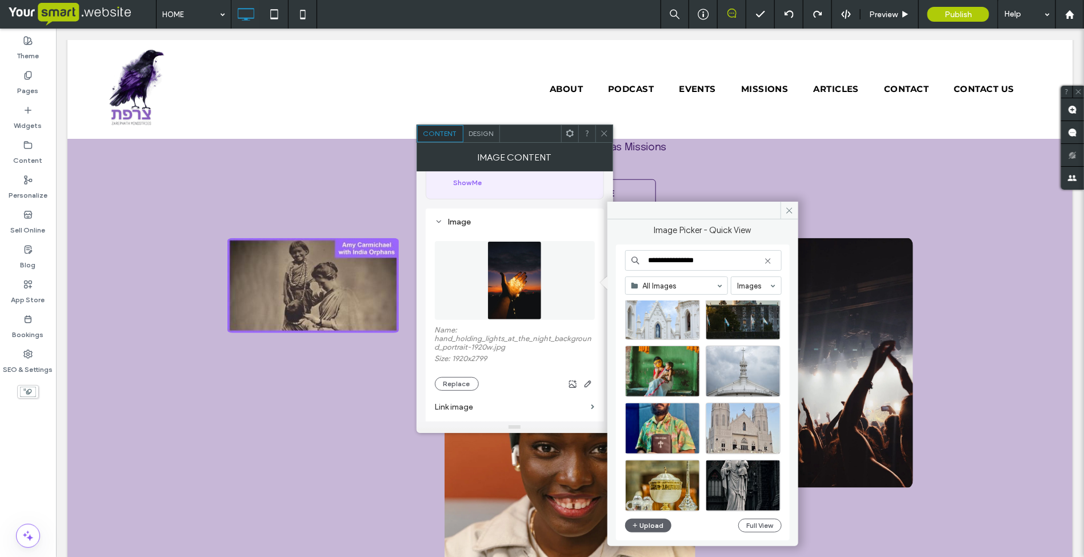
drag, startPoint x: 704, startPoint y: 263, endPoint x: 672, endPoint y: 261, distance: 31.5
click at [672, 261] on input "**********" at bounding box center [703, 260] width 157 height 21
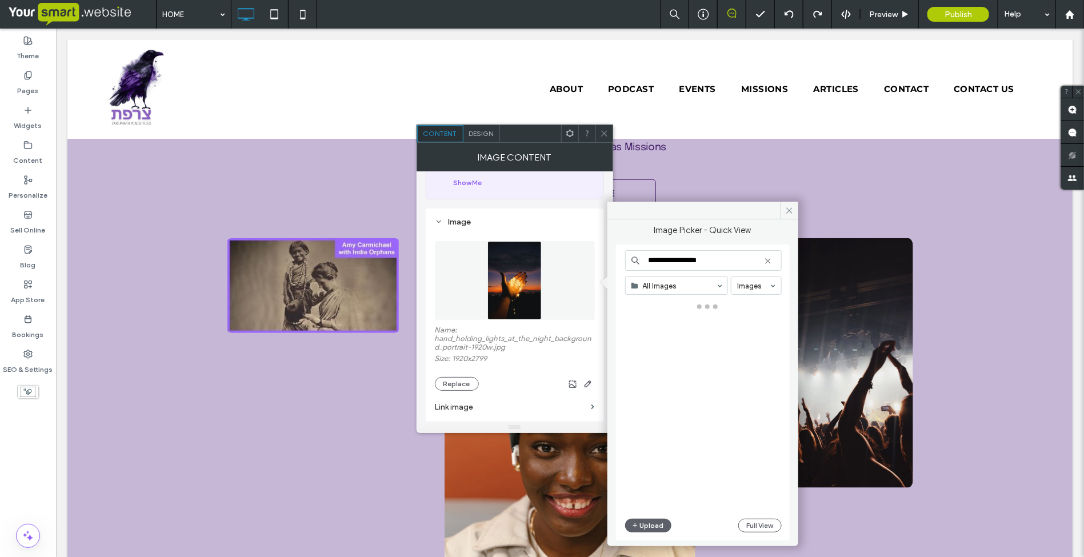
type input "**********"
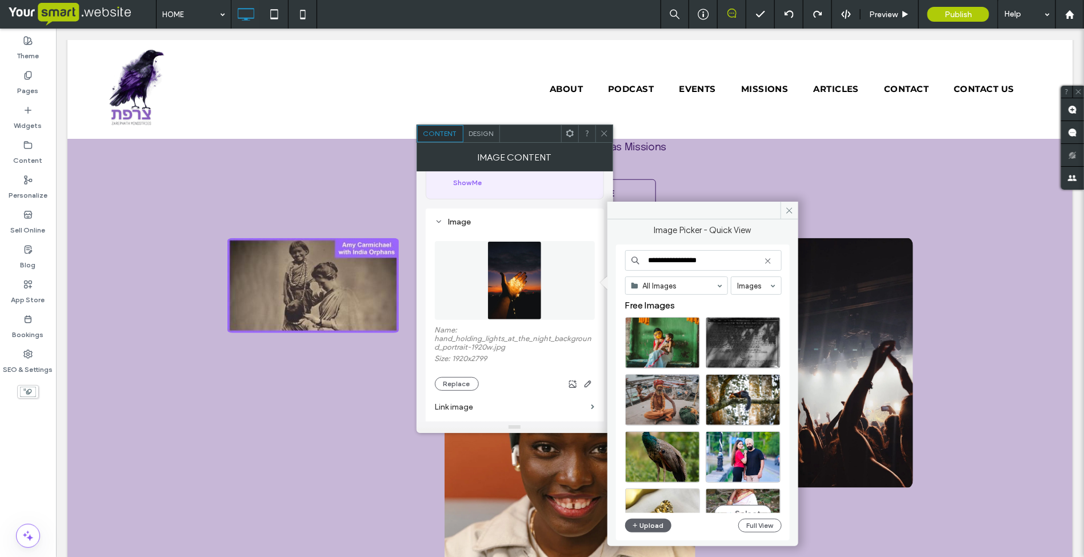
scroll to position [0, 0]
click at [665, 356] on div at bounding box center [663, 362] width 74 height 14
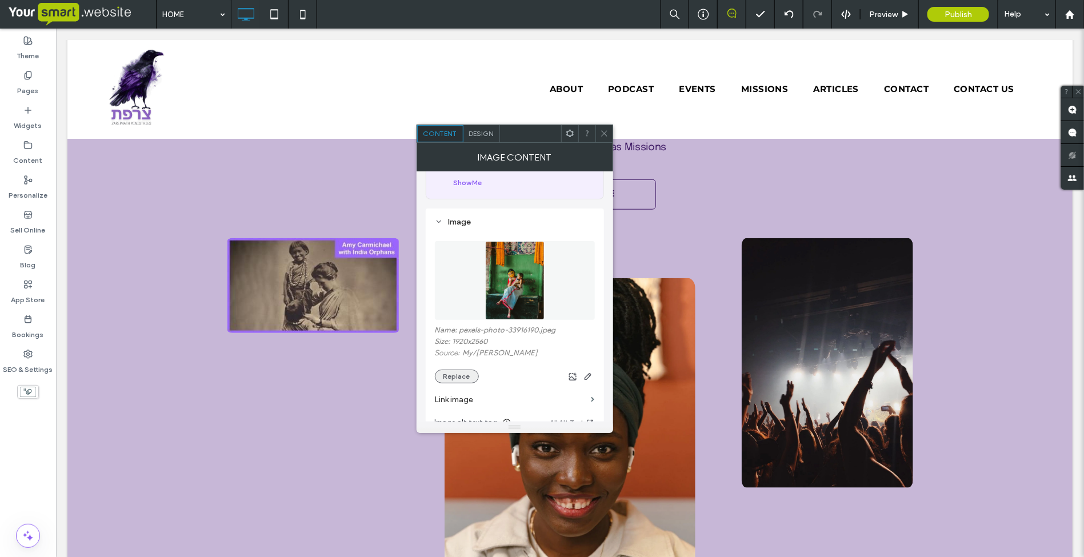
click at [469, 376] on button "Replace" at bounding box center [457, 377] width 44 height 14
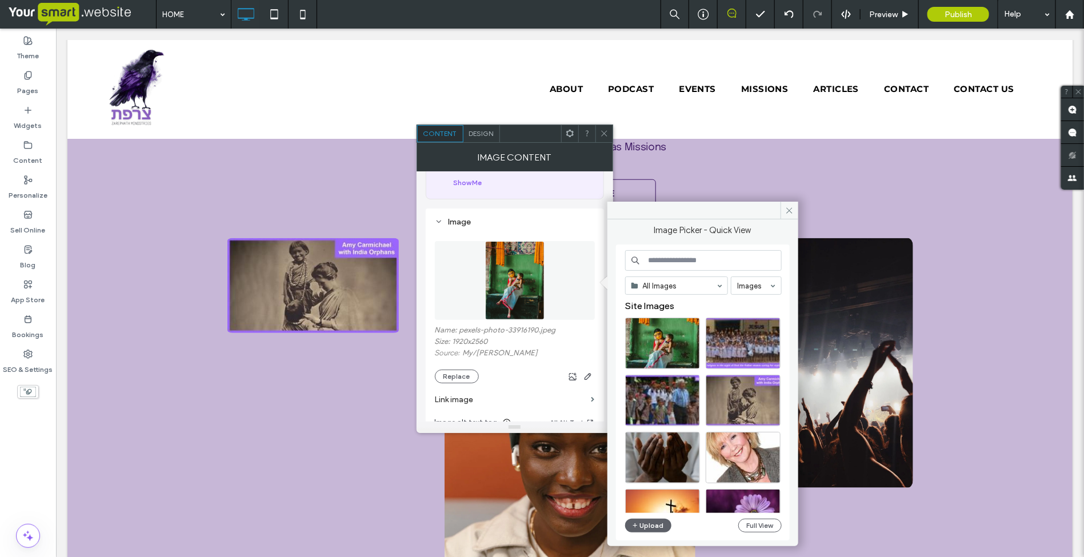
click at [652, 257] on input at bounding box center [703, 260] width 157 height 21
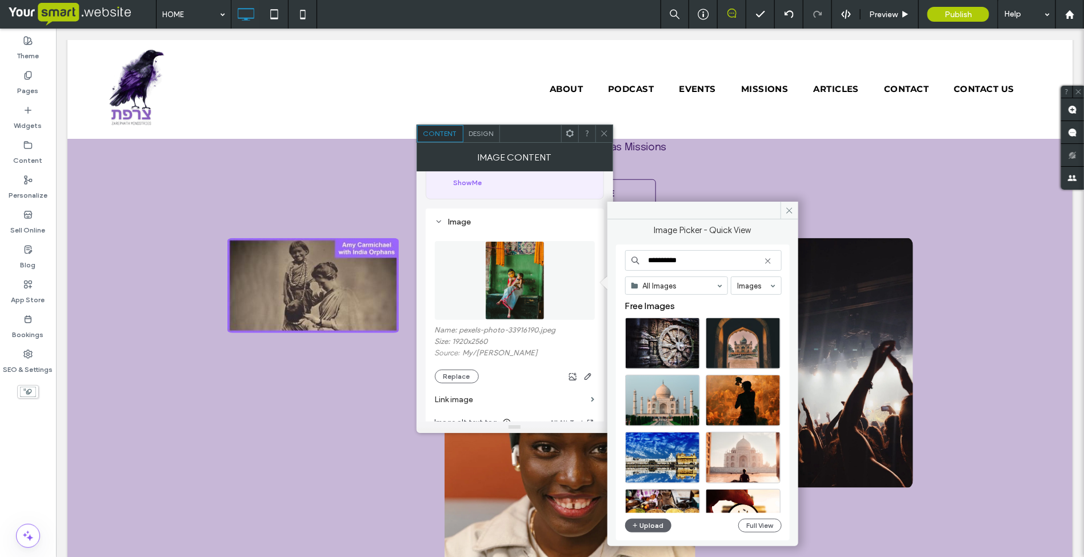
type input "**********"
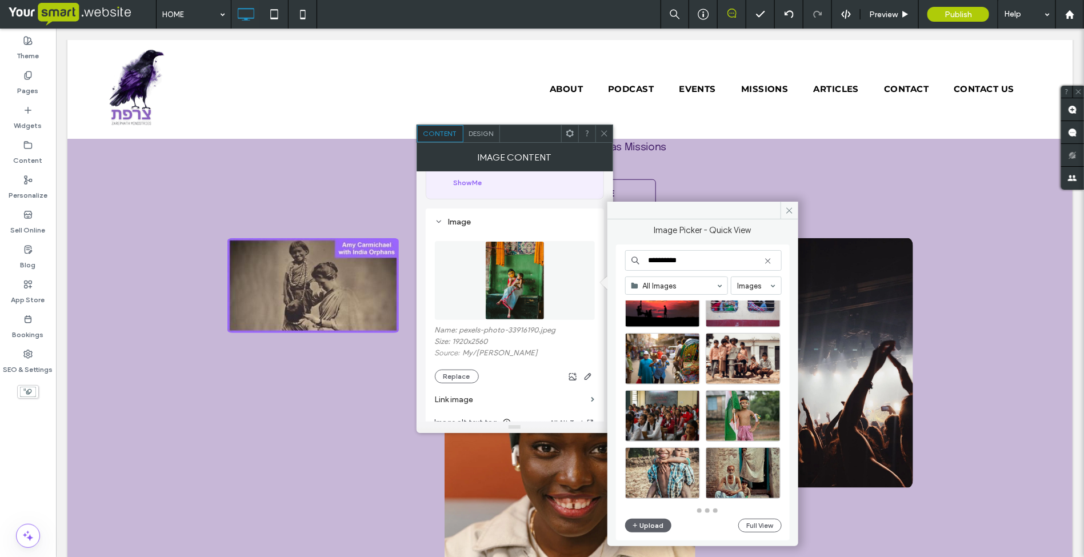
scroll to position [501, 0]
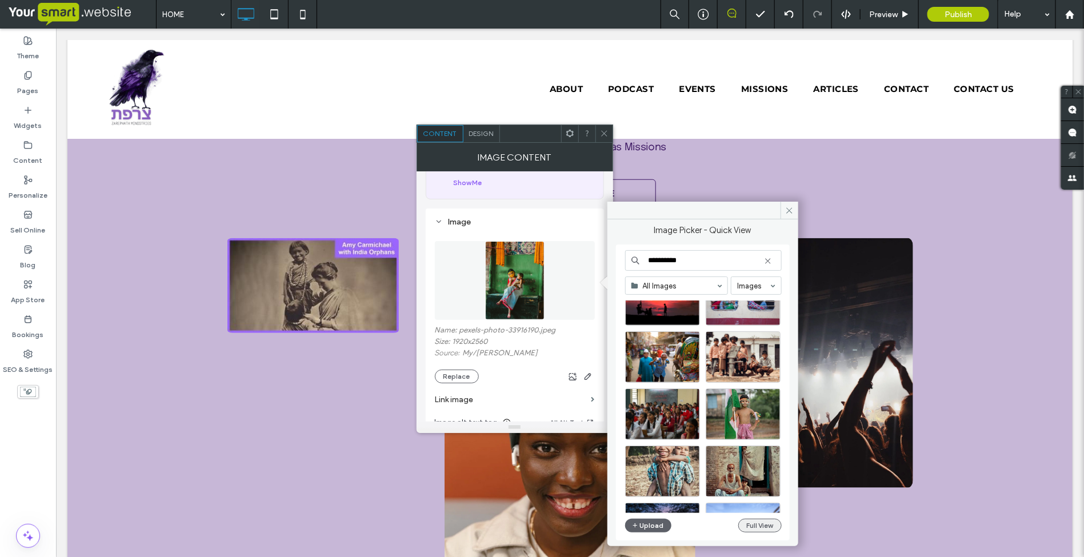
click at [758, 524] on button "Full View" at bounding box center [759, 526] width 43 height 14
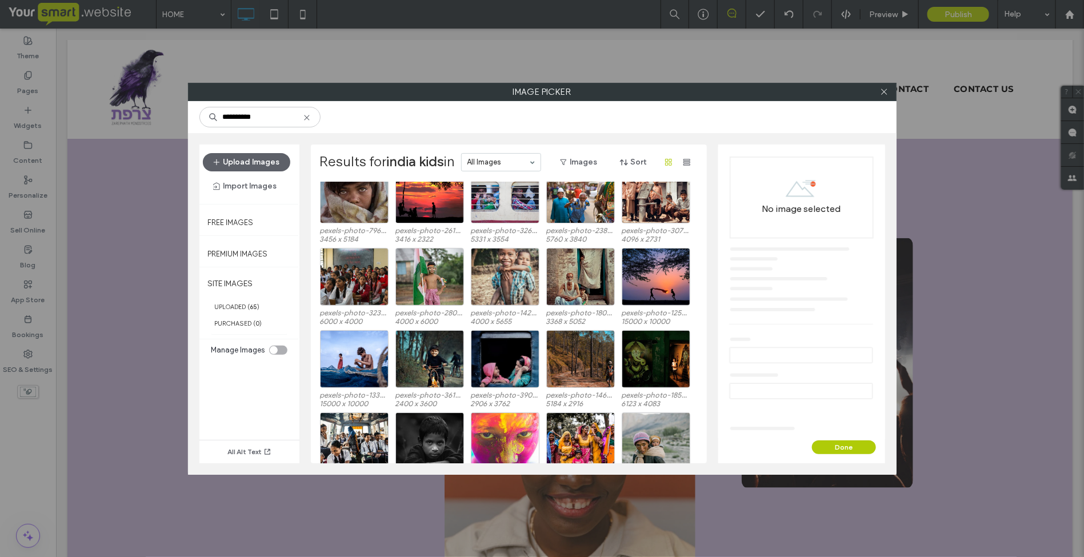
scroll to position [357, 0]
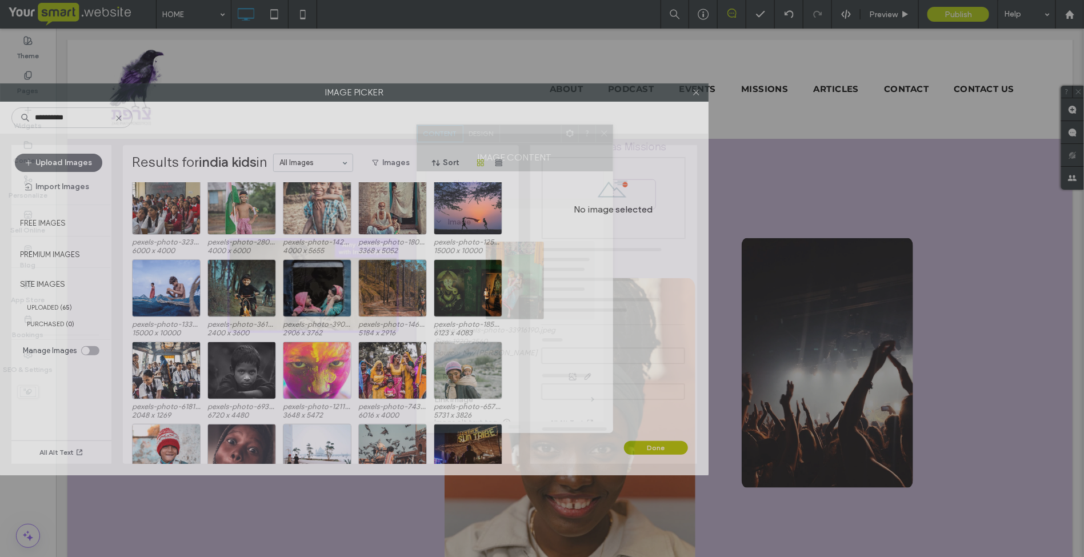
drag, startPoint x: 658, startPoint y: 95, endPoint x: 455, endPoint y: 95, distance: 203.5
click at [455, 95] on label "Image Picker" at bounding box center [355, 92] width 708 height 17
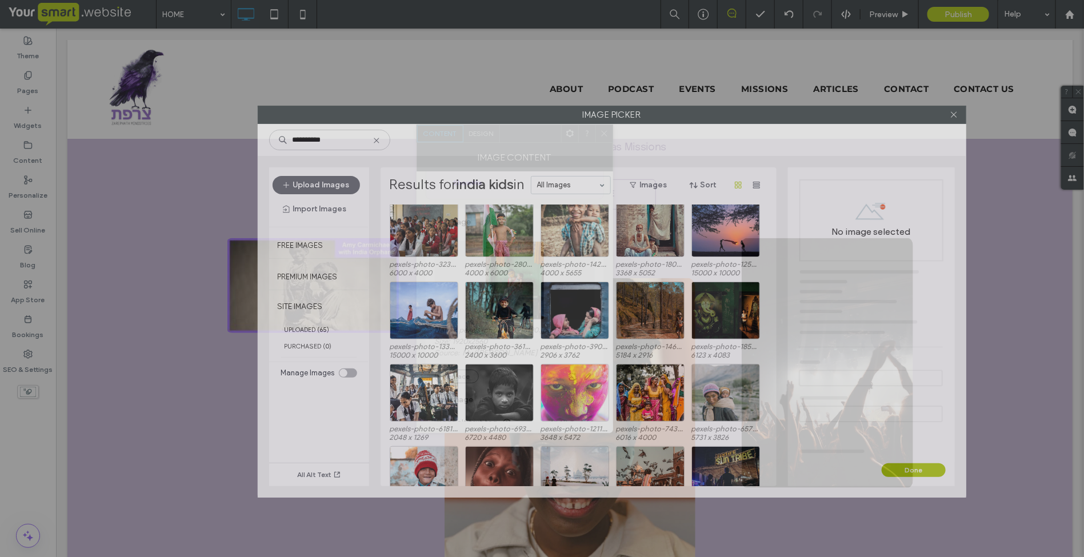
drag, startPoint x: 450, startPoint y: 92, endPoint x: 708, endPoint y: 114, distance: 258.2
click at [708, 114] on label "Image Picker" at bounding box center [612, 114] width 708 height 17
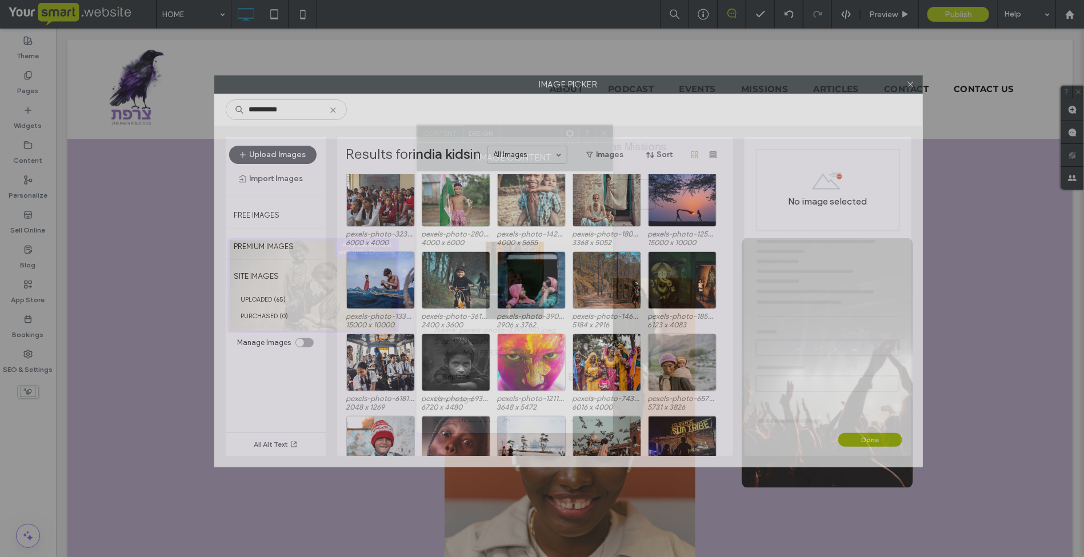
drag, startPoint x: 708, startPoint y: 114, endPoint x: 664, endPoint y: 84, distance: 53.0
click at [664, 84] on label "Image Picker" at bounding box center [569, 84] width 708 height 17
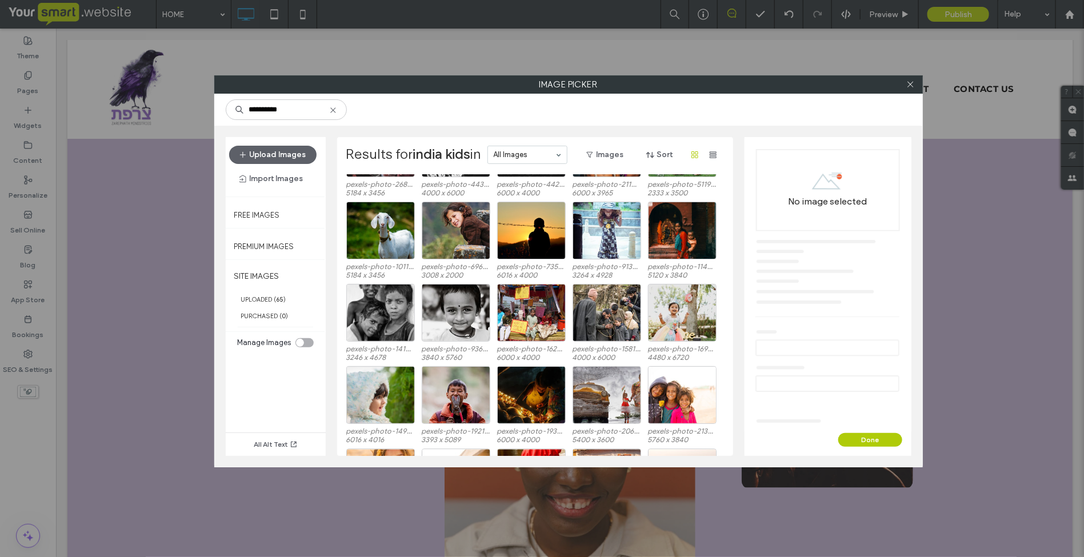
scroll to position [1305, 0]
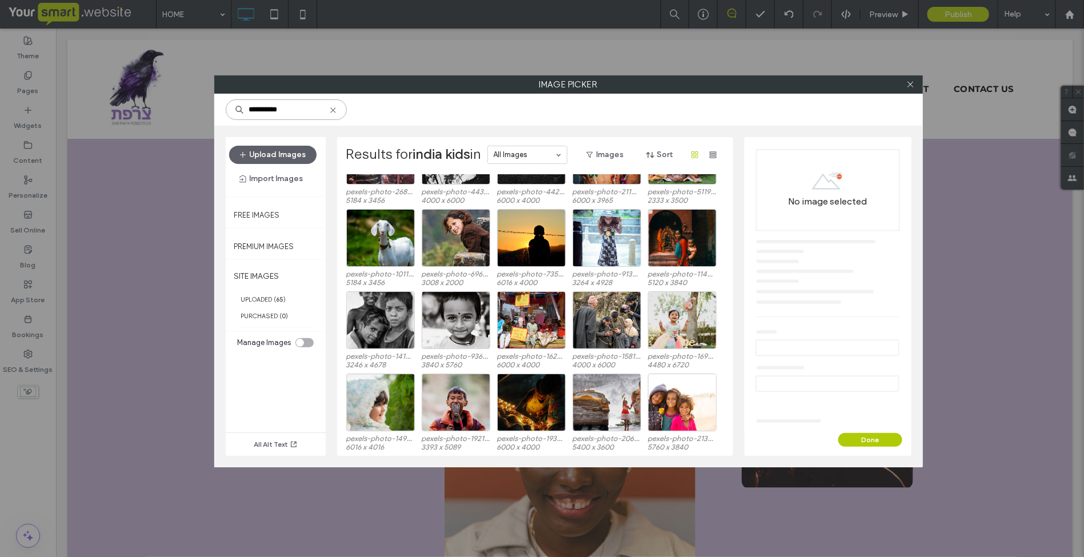
click at [300, 110] on input "**********" at bounding box center [286, 109] width 121 height 21
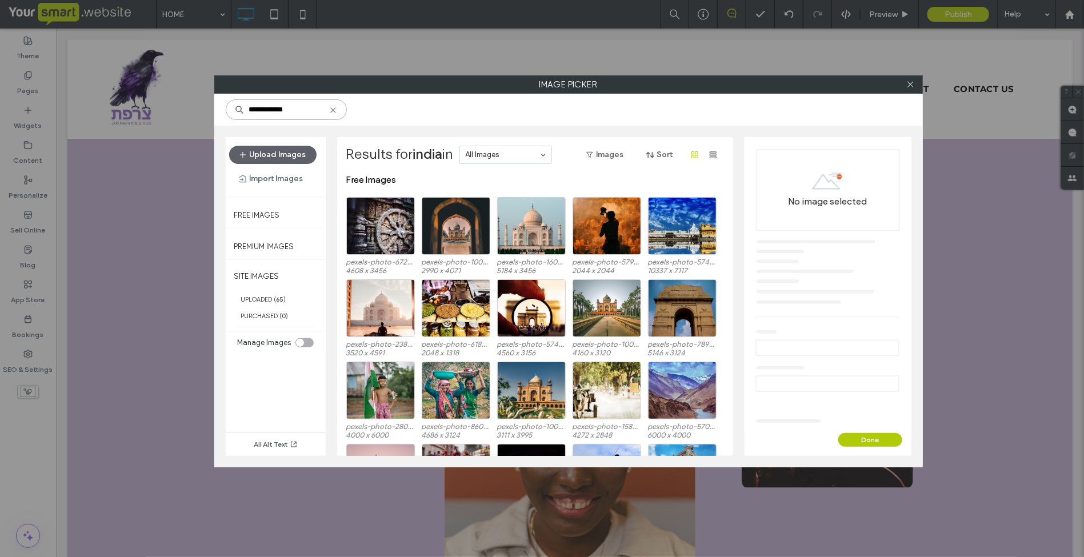
type input "**********"
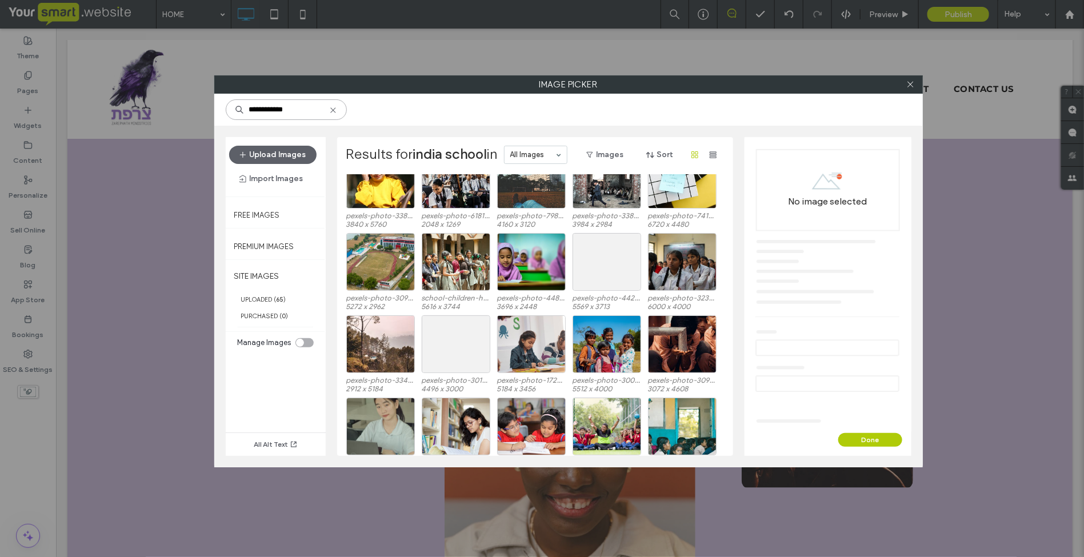
scroll to position [70, 0]
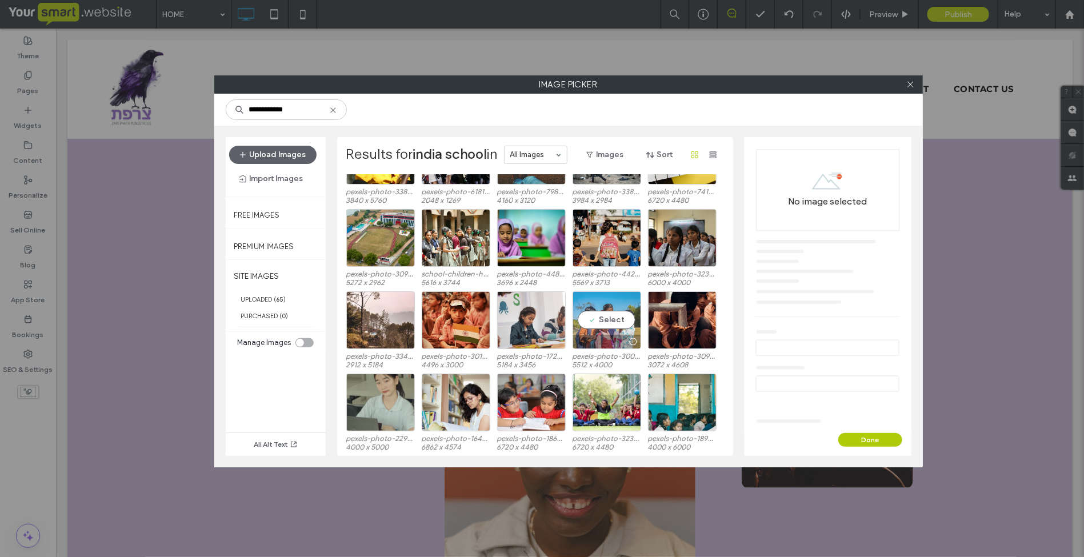
click at [605, 335] on div at bounding box center [606, 342] width 67 height 14
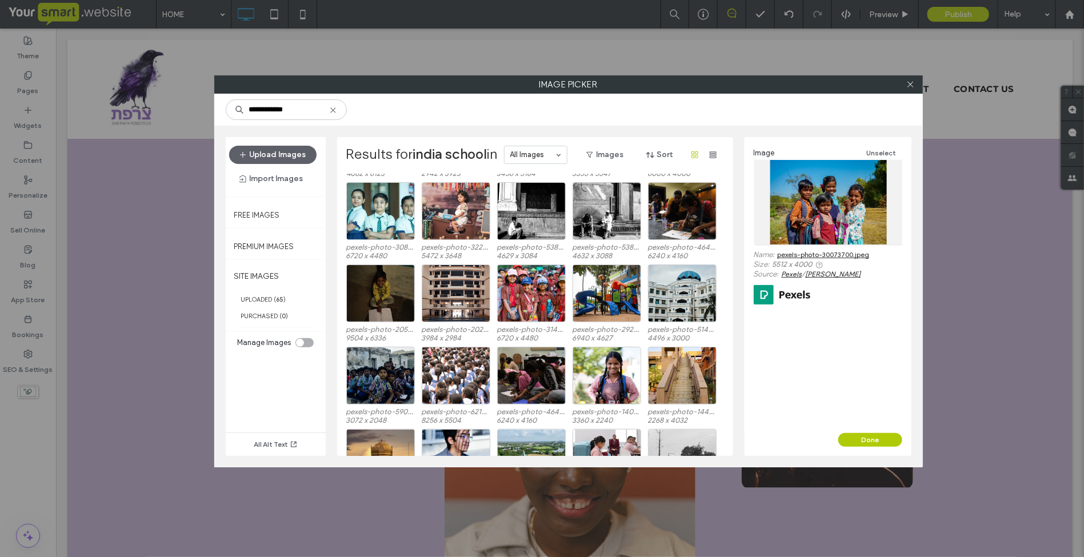
scroll to position [438, 0]
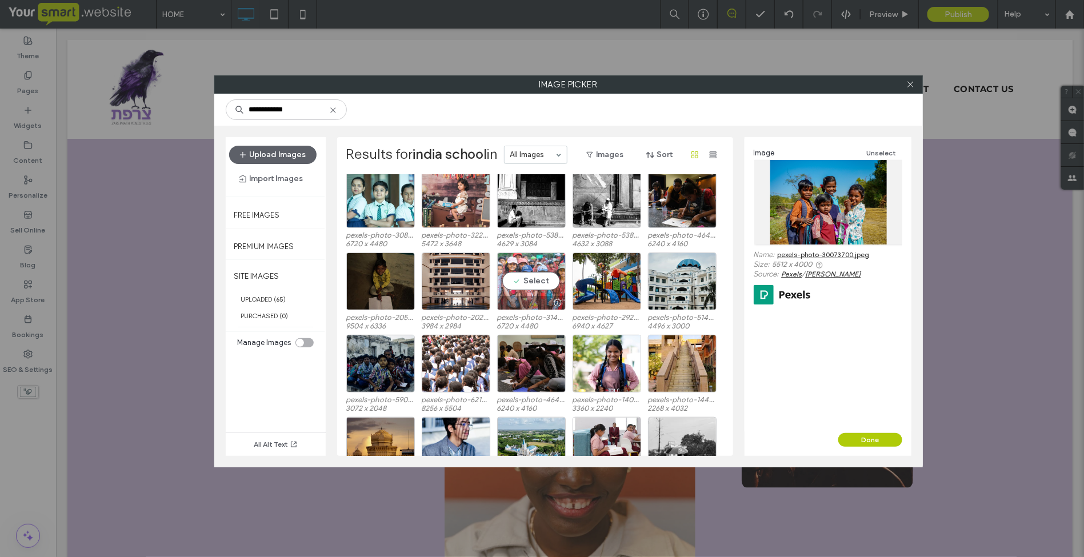
click at [538, 305] on div at bounding box center [531, 303] width 67 height 14
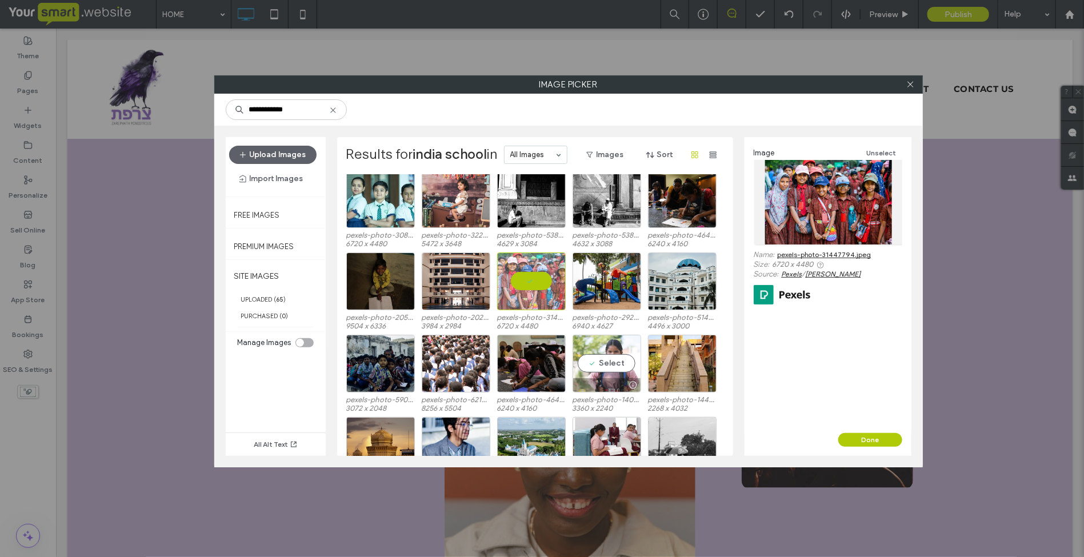
click at [600, 378] on div at bounding box center [606, 385] width 67 height 14
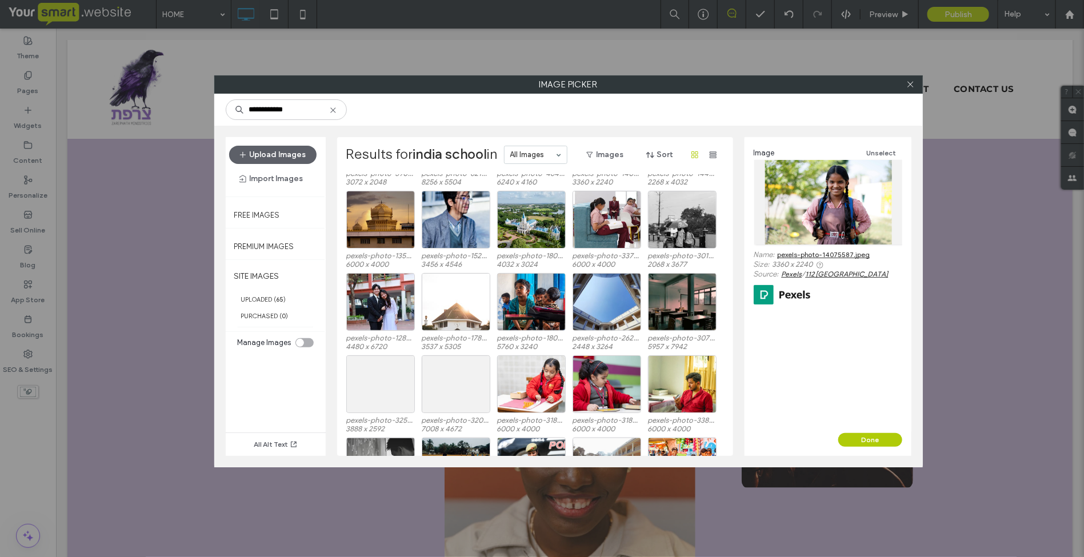
scroll to position [618, 0]
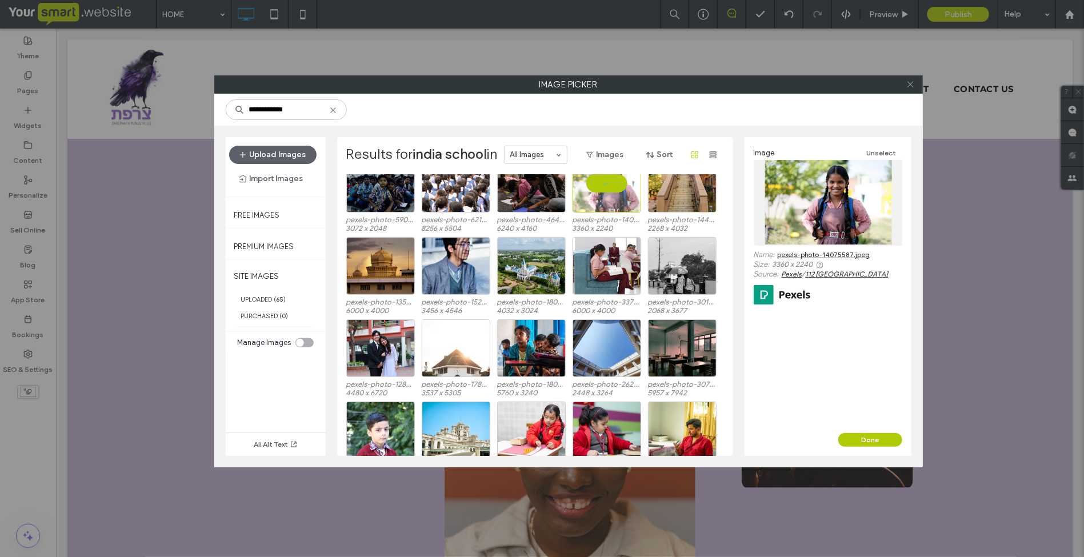
click at [912, 86] on icon at bounding box center [911, 84] width 9 height 9
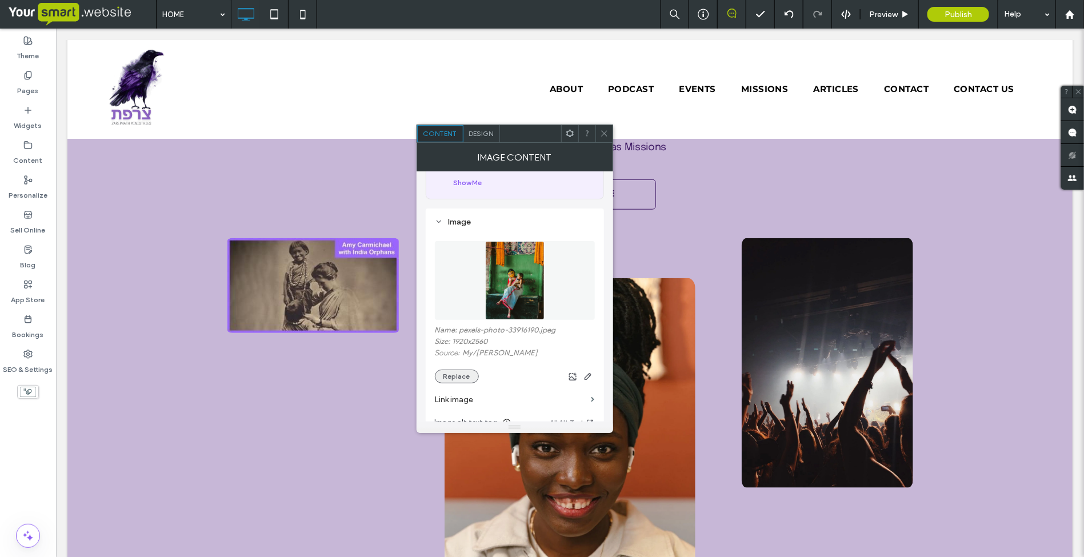
click at [443, 379] on button "Replace" at bounding box center [457, 377] width 44 height 14
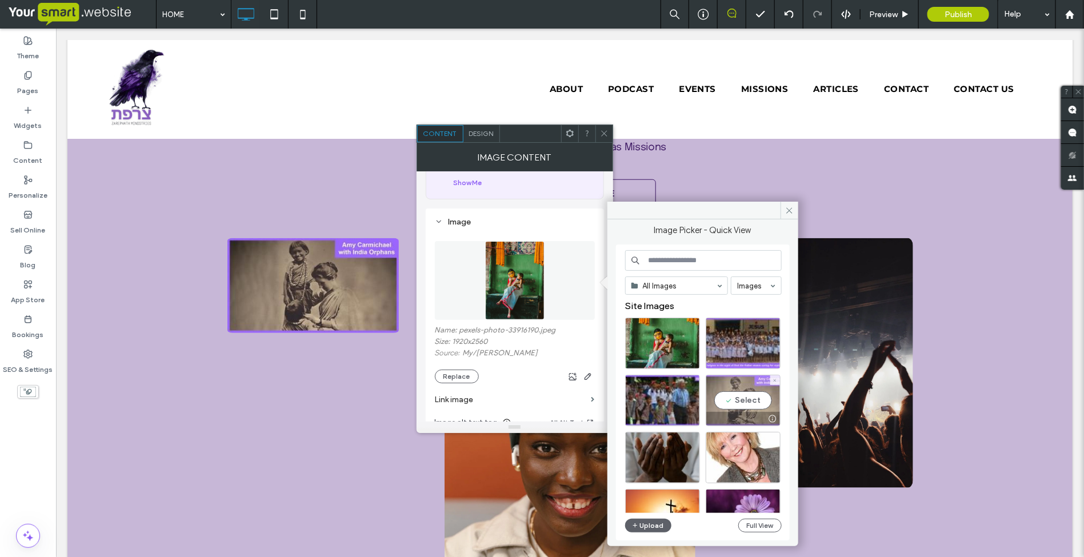
click at [729, 405] on div "Select" at bounding box center [743, 400] width 75 height 51
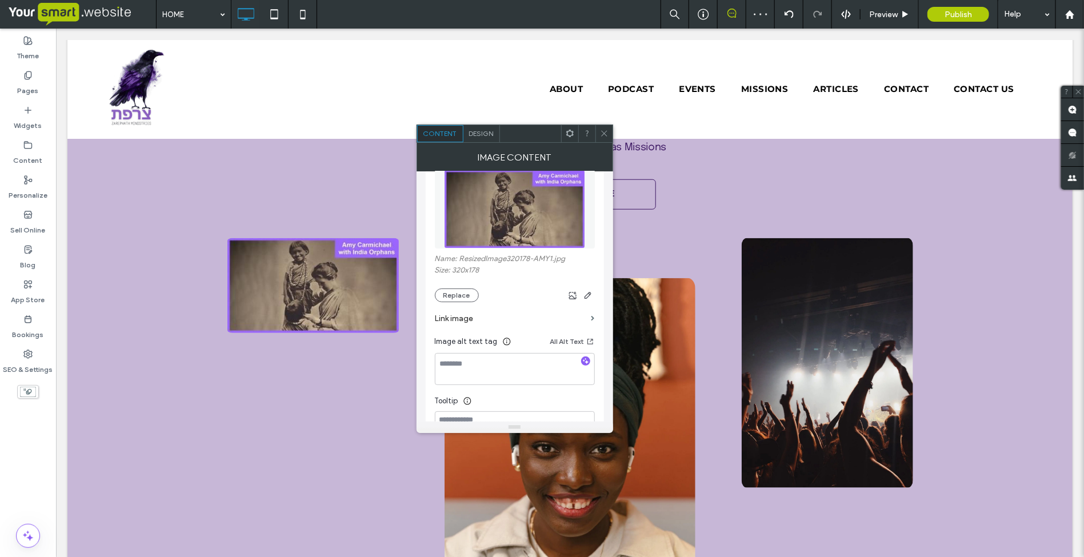
scroll to position [71, 0]
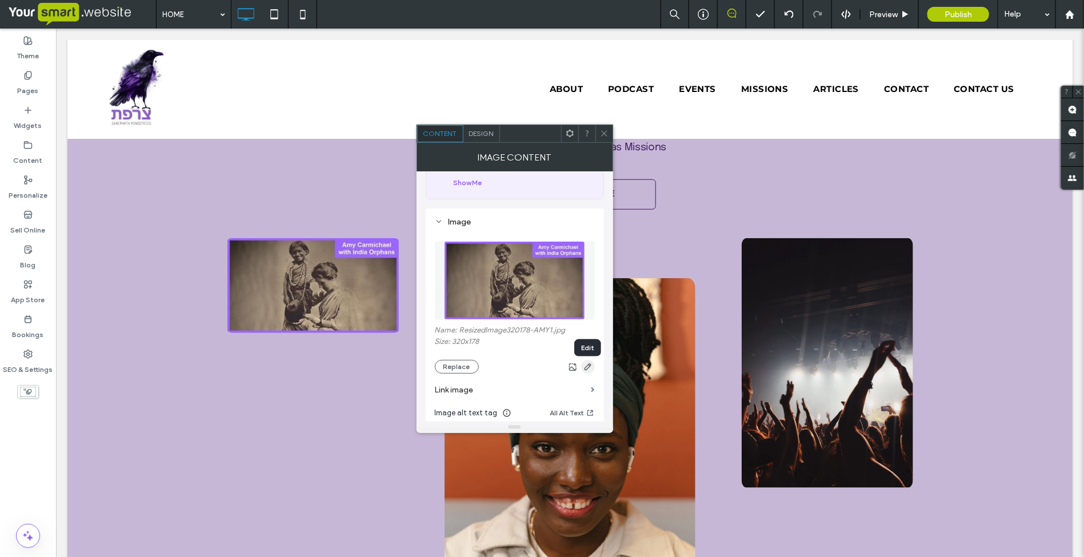
click at [589, 369] on use "button" at bounding box center [588, 367] width 7 height 7
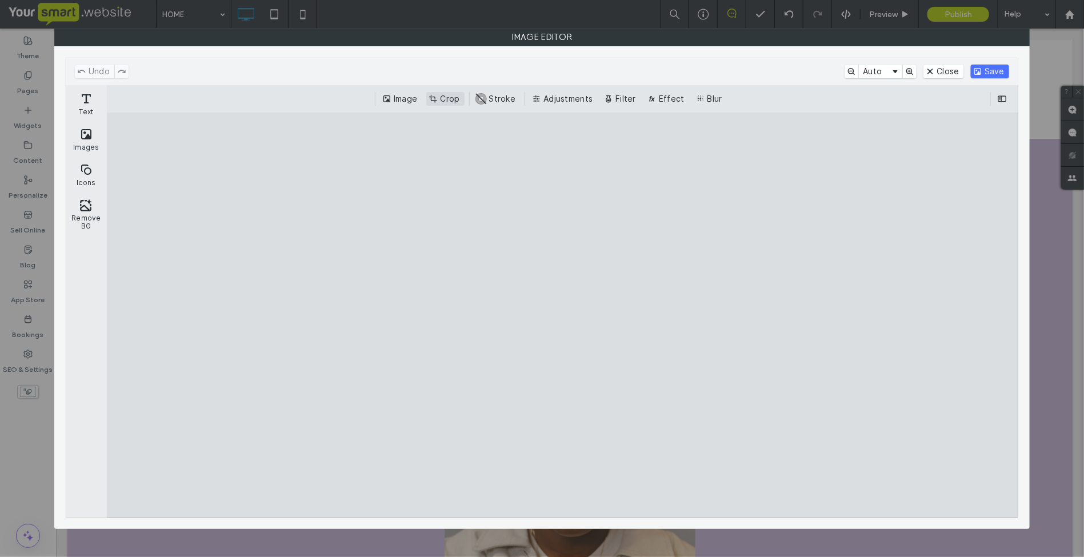
click at [440, 97] on button "Crop" at bounding box center [445, 99] width 38 height 14
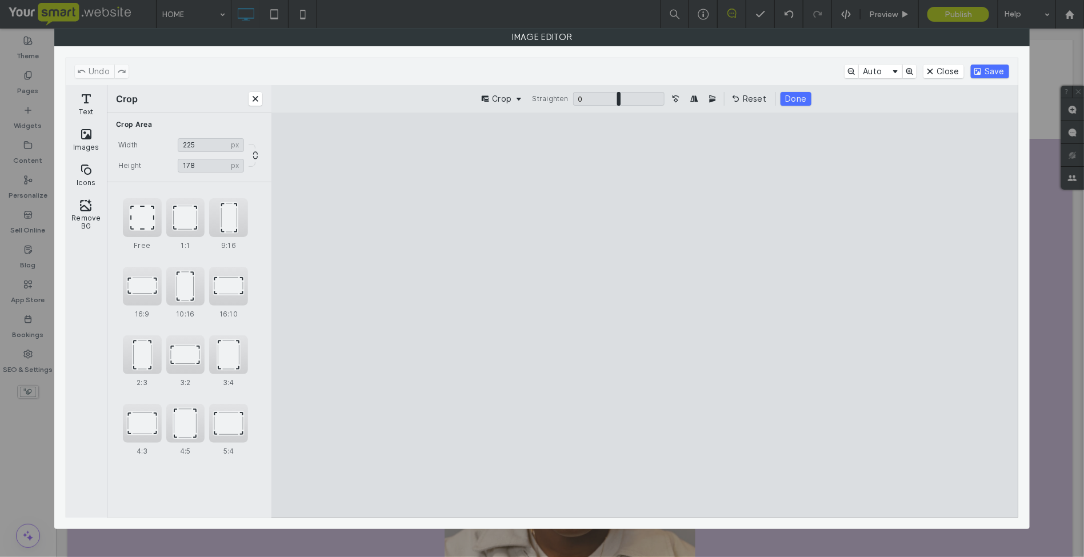
drag, startPoint x: 352, startPoint y: 317, endPoint x: 524, endPoint y: 323, distance: 172.1
click at [645, 316] on cesdk-canvas "Editor canvas" at bounding box center [645, 316] width 0 height 0
type input "***"
drag, startPoint x: 853, startPoint y: 321, endPoint x: 653, endPoint y: 321, distance: 200.0
click at [645, 316] on cesdk-canvas "Editor canvas" at bounding box center [645, 316] width 0 height 0
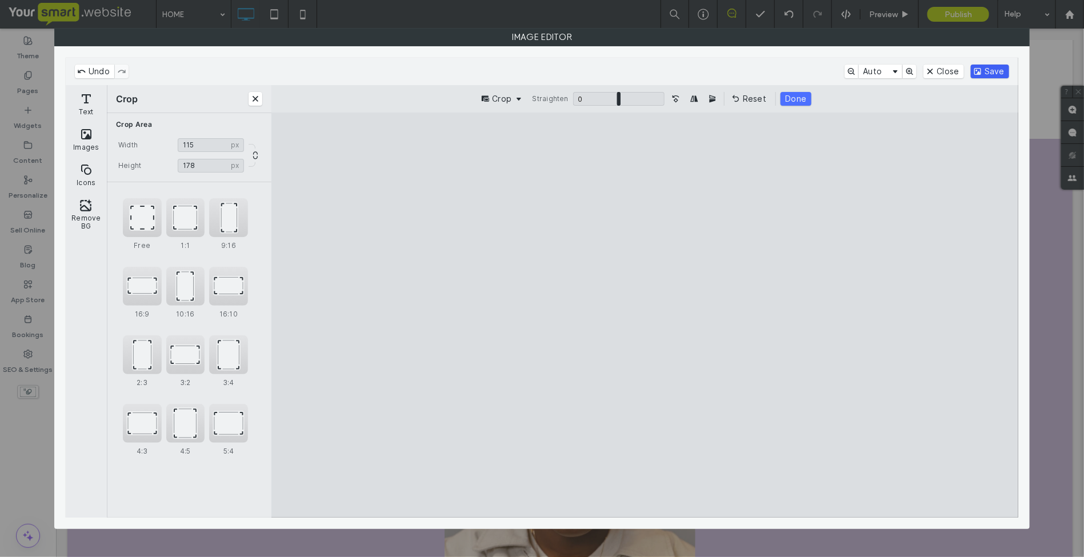
click at [993, 65] on button "Save" at bounding box center [990, 72] width 38 height 14
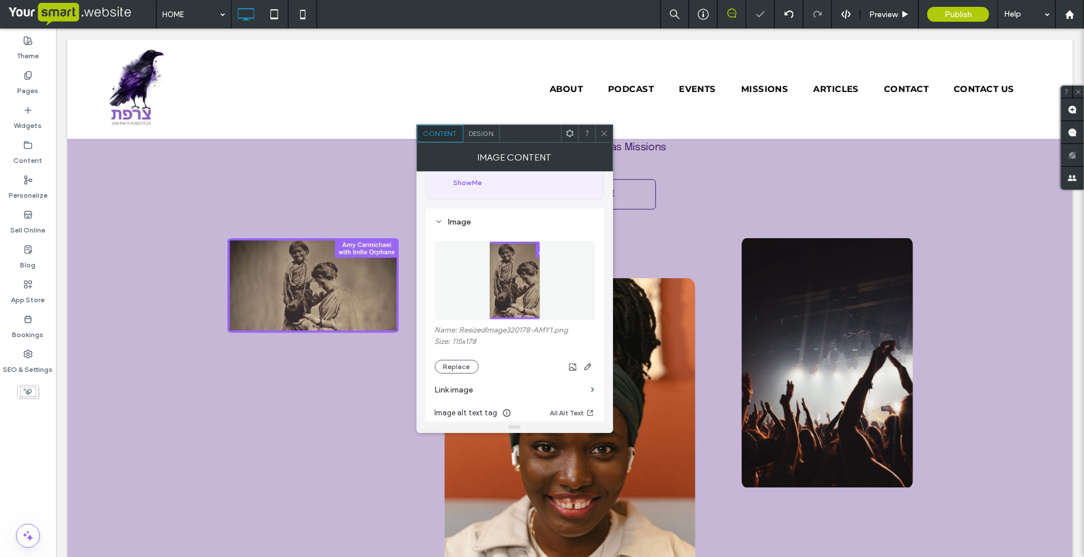
click at [604, 131] on icon at bounding box center [604, 133] width 9 height 9
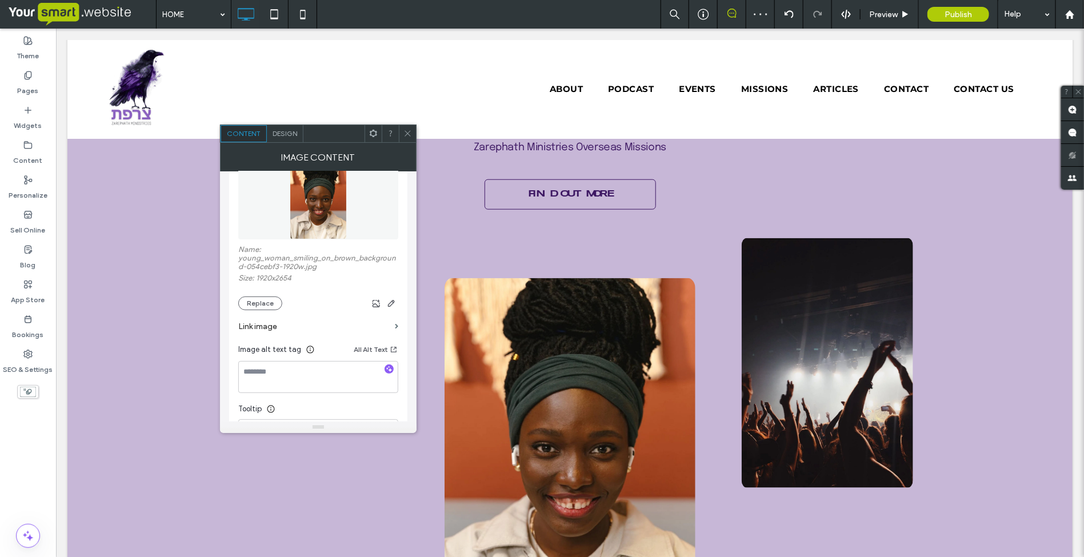
scroll to position [214, 0]
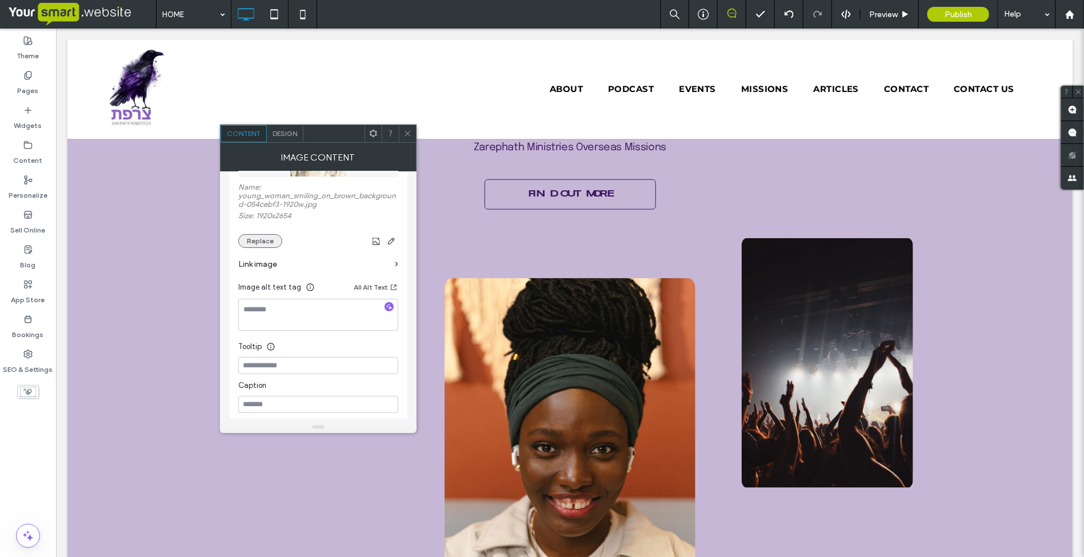
click at [257, 245] on button "Replace" at bounding box center [260, 241] width 44 height 14
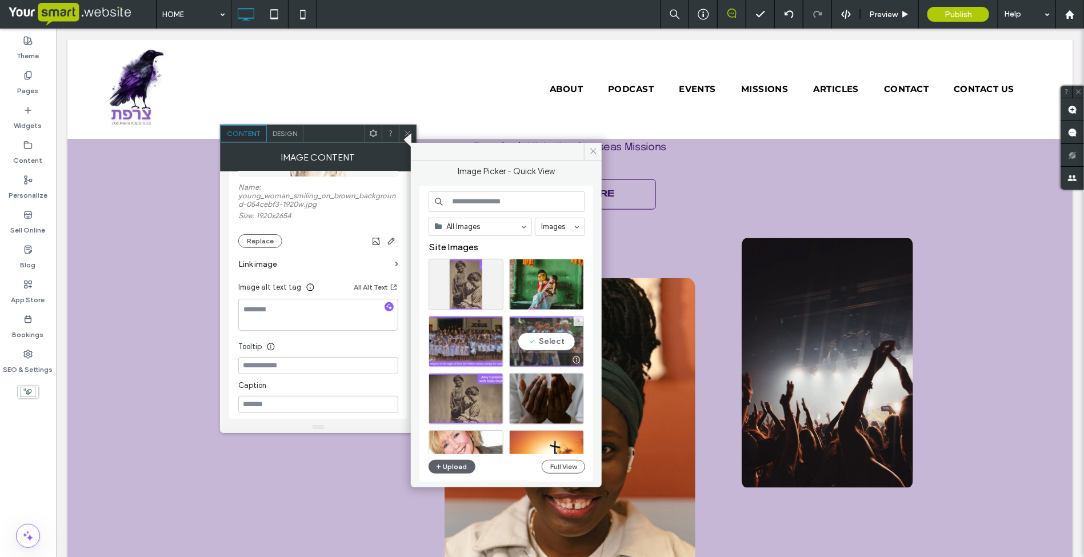
click at [538, 345] on div "Select" at bounding box center [546, 341] width 75 height 51
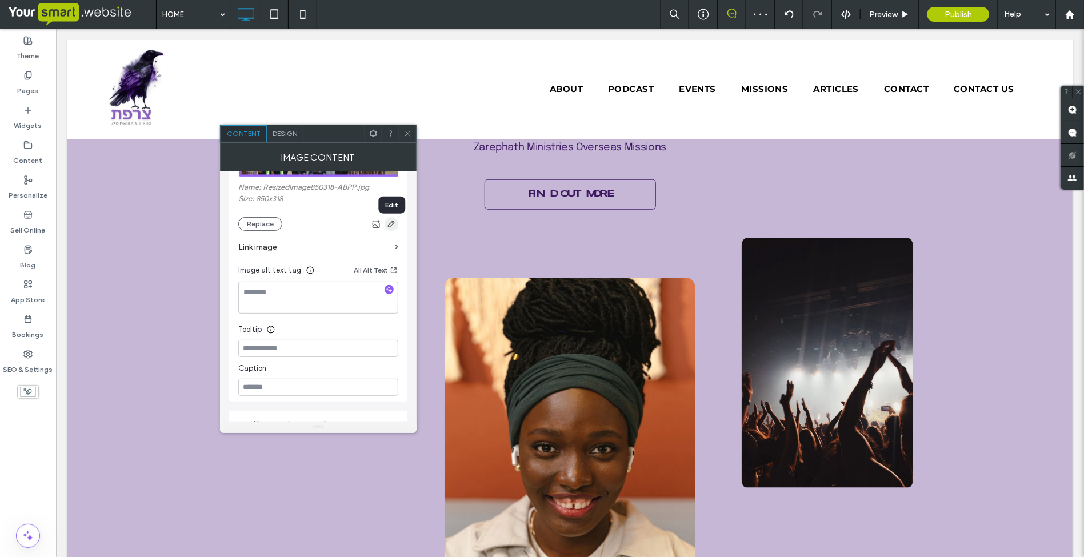
click at [390, 229] on icon "button" at bounding box center [391, 223] width 9 height 9
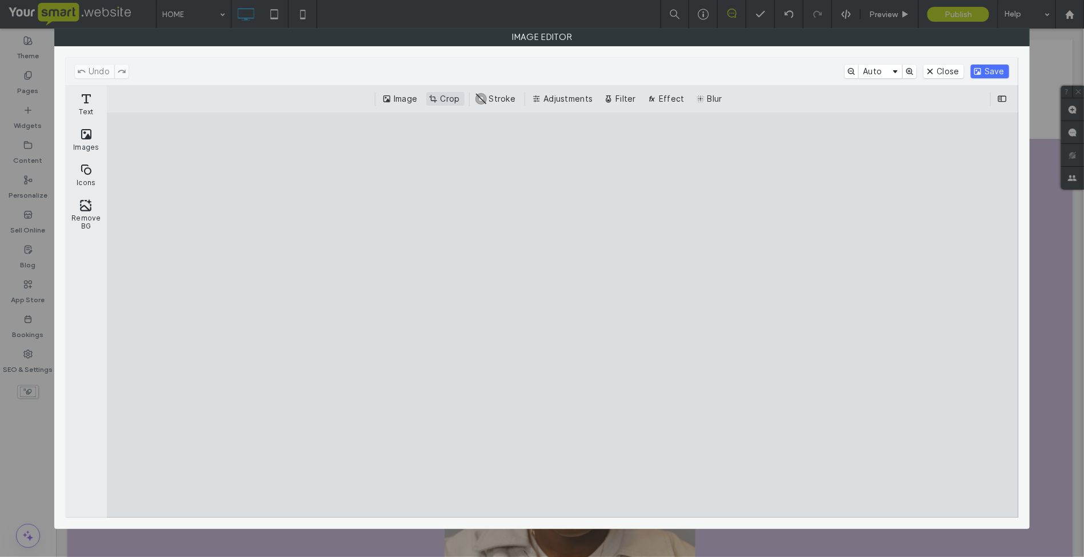
click at [444, 102] on button "Crop" at bounding box center [445, 99] width 38 height 14
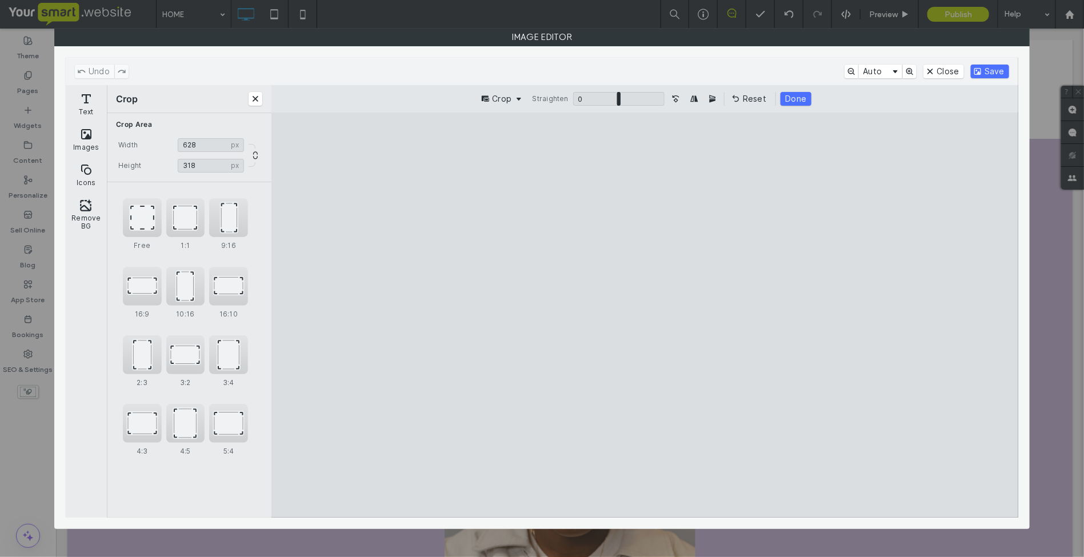
drag, startPoint x: 982, startPoint y: 328, endPoint x: 806, endPoint y: 327, distance: 175.5
click at [645, 316] on cesdk-canvas "Editor canvas" at bounding box center [645, 316] width 0 height 0
type input "***"
drag, startPoint x: 324, startPoint y: 328, endPoint x: 723, endPoint y: 336, distance: 399.0
click at [645, 316] on cesdk-canvas "Editor canvas" at bounding box center [645, 316] width 0 height 0
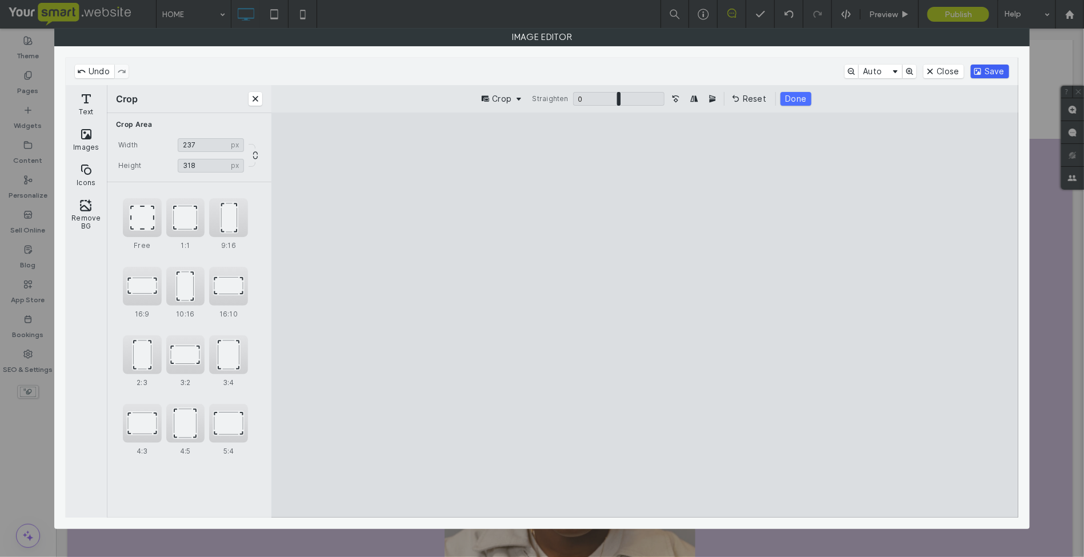
click at [991, 65] on button "Save" at bounding box center [990, 72] width 38 height 14
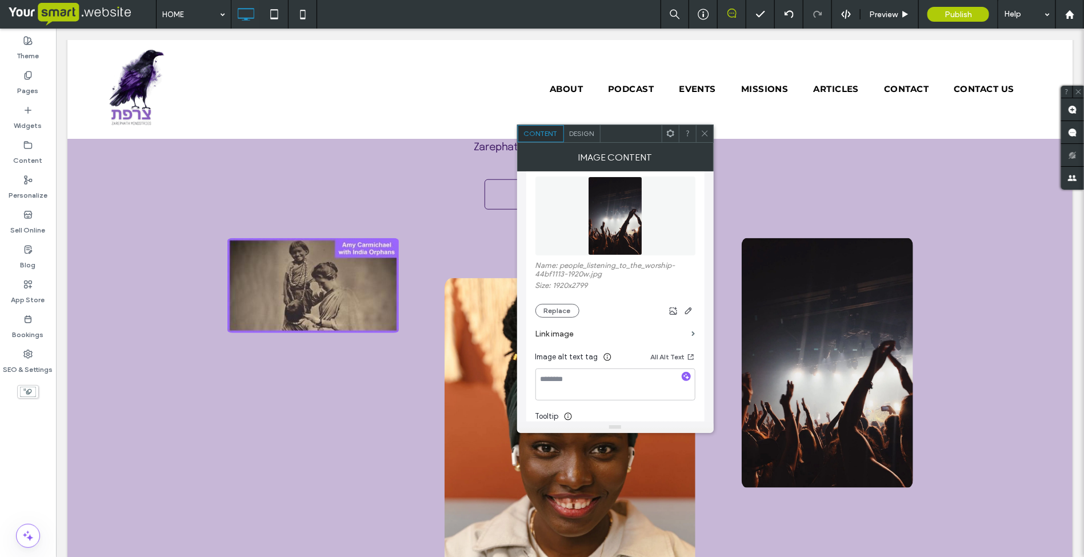
scroll to position [143, 0]
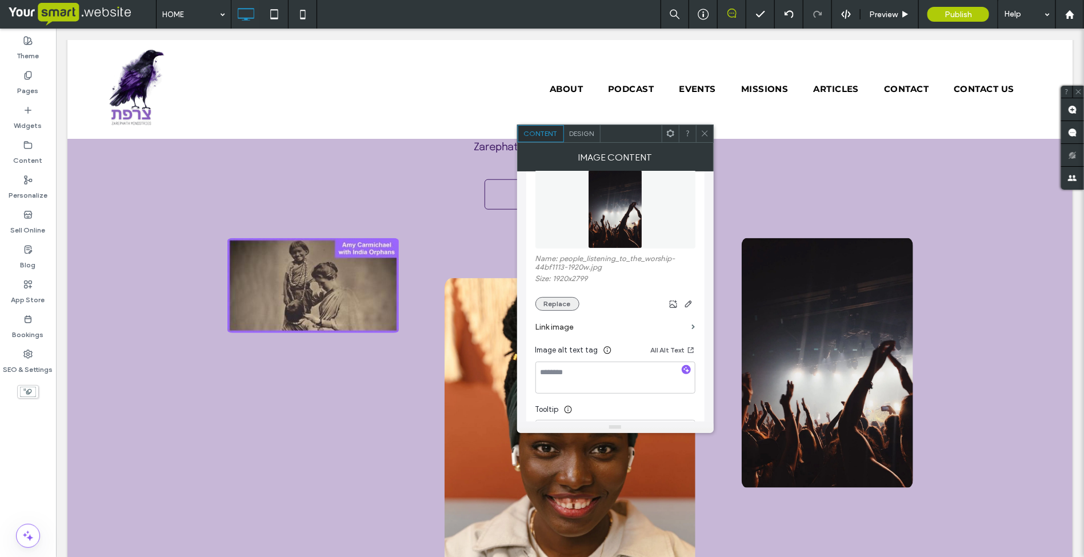
click at [558, 308] on button "Replace" at bounding box center [558, 304] width 44 height 14
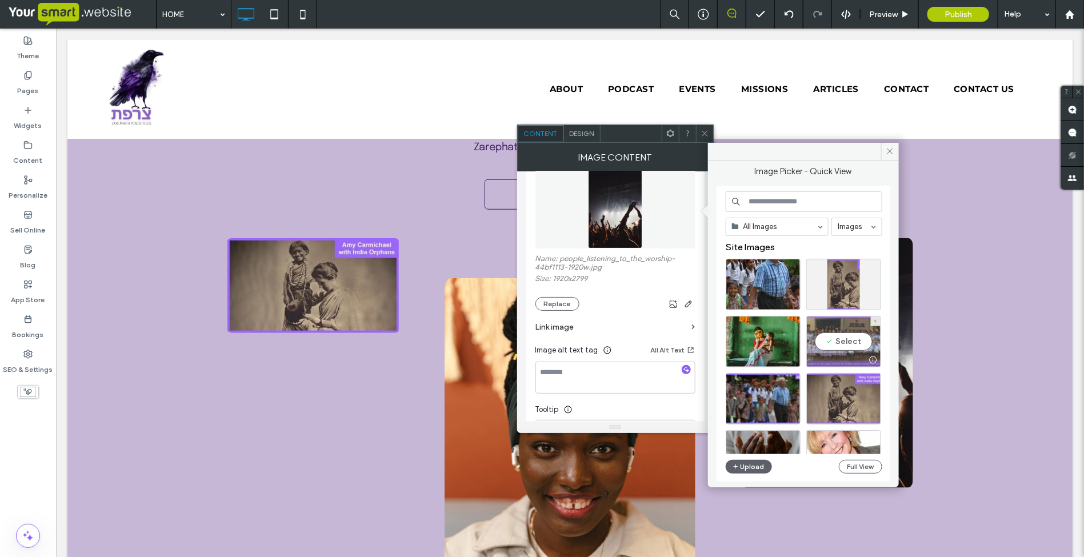
click at [838, 350] on div "Select" at bounding box center [843, 341] width 75 height 51
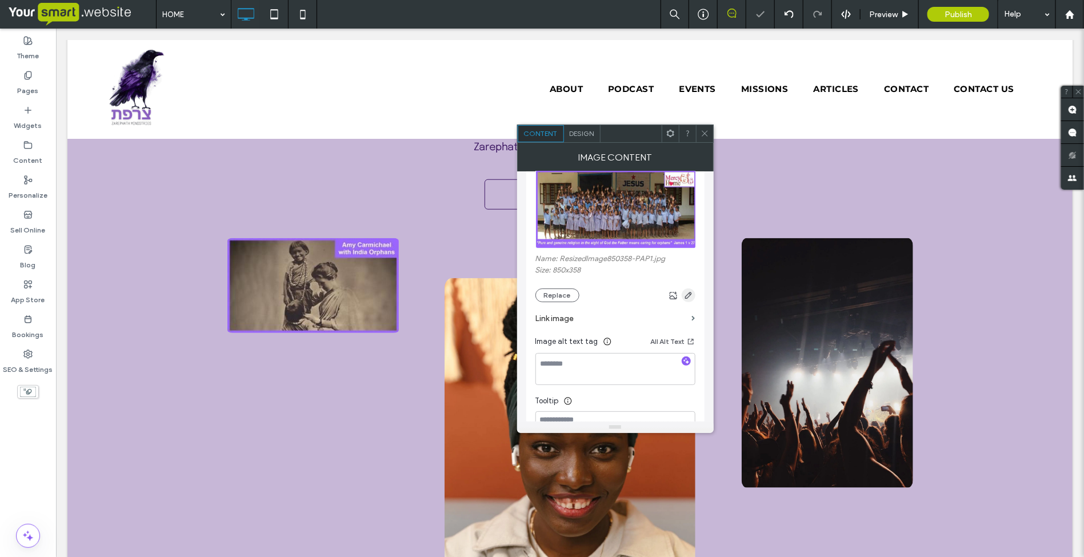
click at [686, 299] on use "button" at bounding box center [688, 295] width 7 height 7
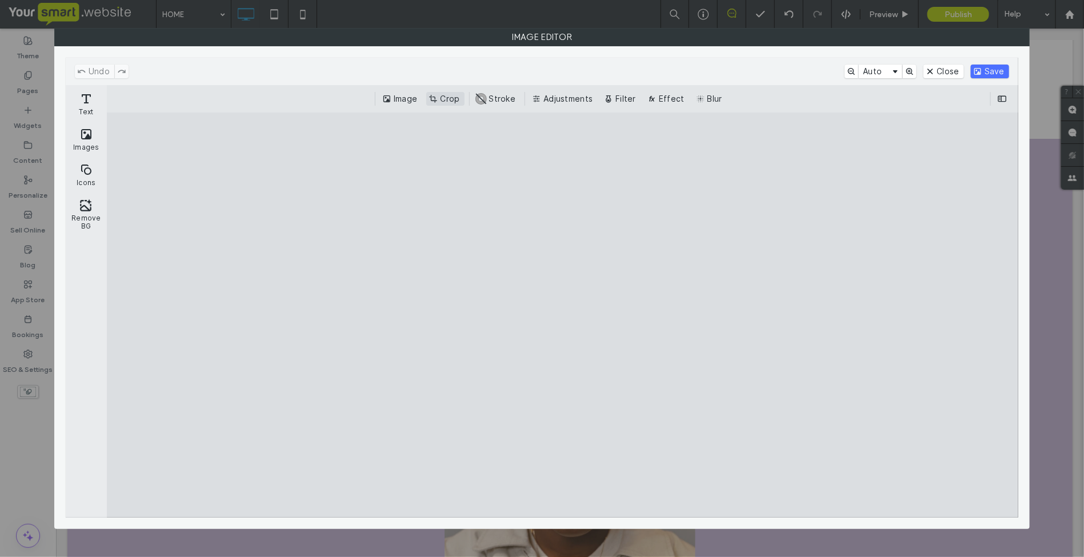
click at [453, 98] on button "Crop" at bounding box center [445, 99] width 38 height 14
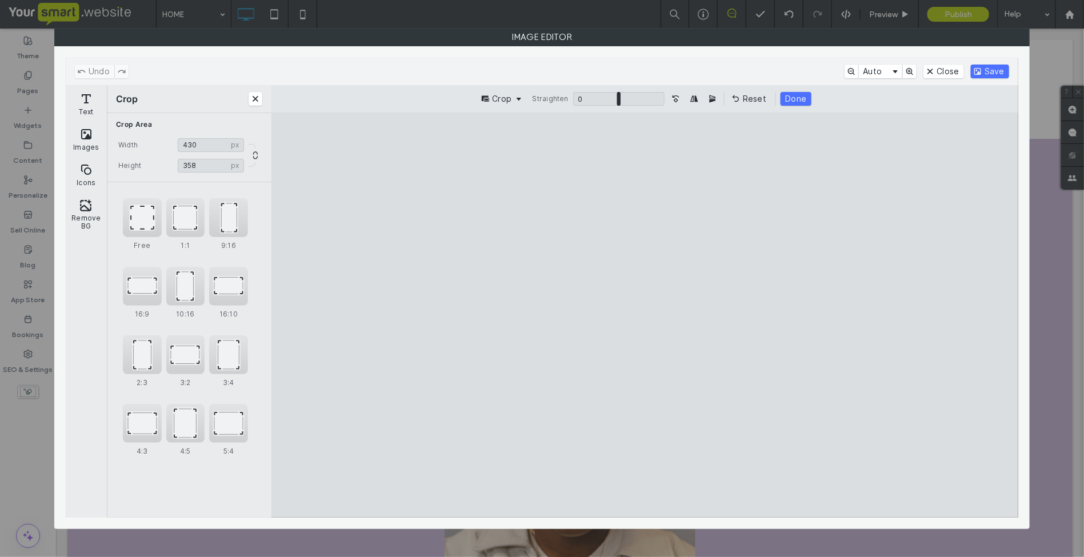
drag, startPoint x: 309, startPoint y: 326, endPoint x: 641, endPoint y: 337, distance: 332.3
click at [645, 316] on cesdk-canvas "Editor canvas" at bounding box center [645, 316] width 0 height 0
type input "***"
drag, startPoint x: 841, startPoint y: 327, endPoint x: 641, endPoint y: 334, distance: 200.2
click at [645, 316] on cesdk-canvas "Editor canvas" at bounding box center [645, 316] width 0 height 0
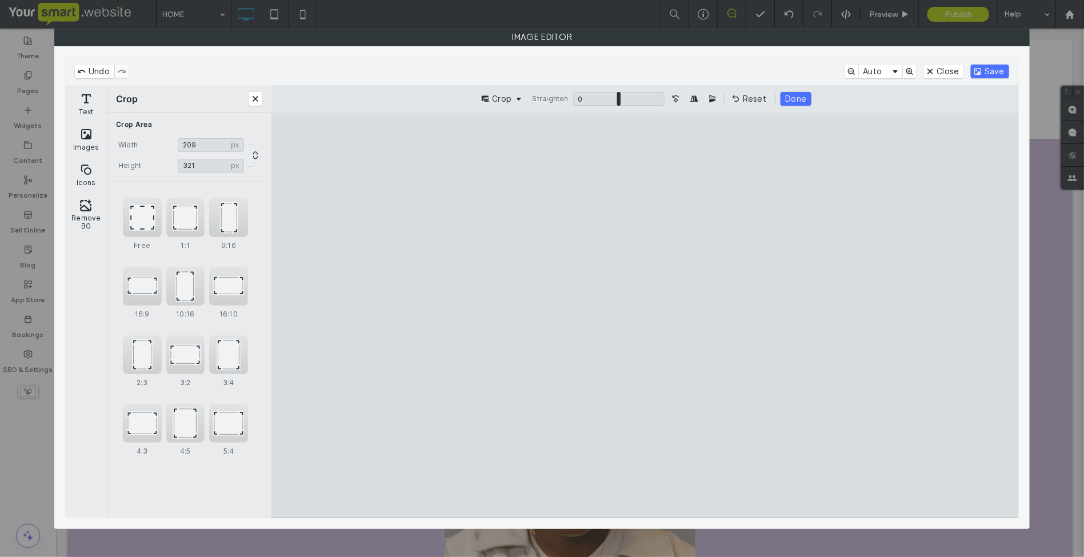
type input "***"
drag, startPoint x: 641, startPoint y: 490, endPoint x: 639, endPoint y: 453, distance: 37.2
click at [645, 316] on cesdk-canvas "Editor canvas" at bounding box center [645, 316] width 0 height 0
click at [982, 70] on button "Save" at bounding box center [990, 72] width 38 height 14
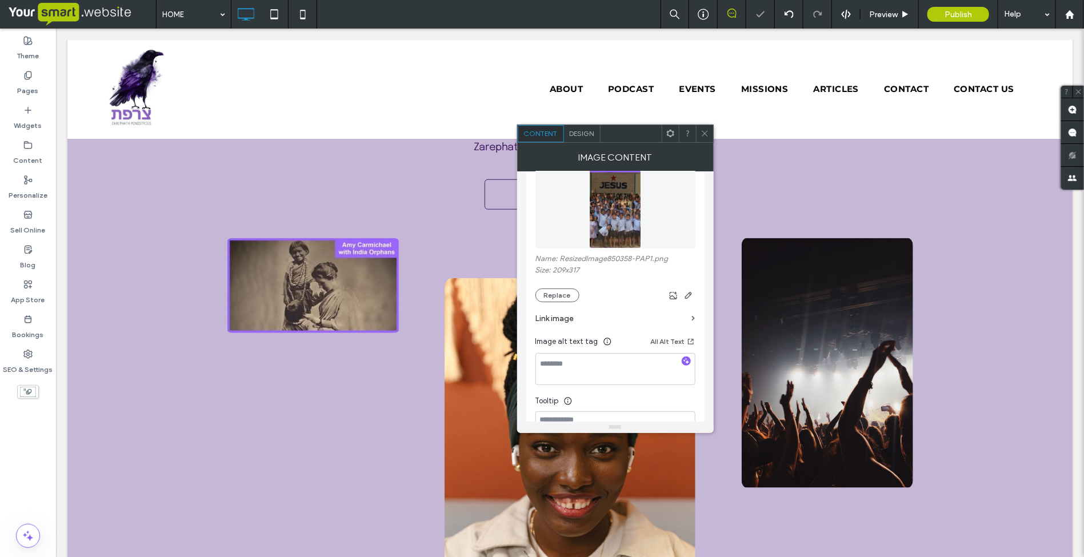
click at [703, 133] on icon at bounding box center [705, 133] width 9 height 9
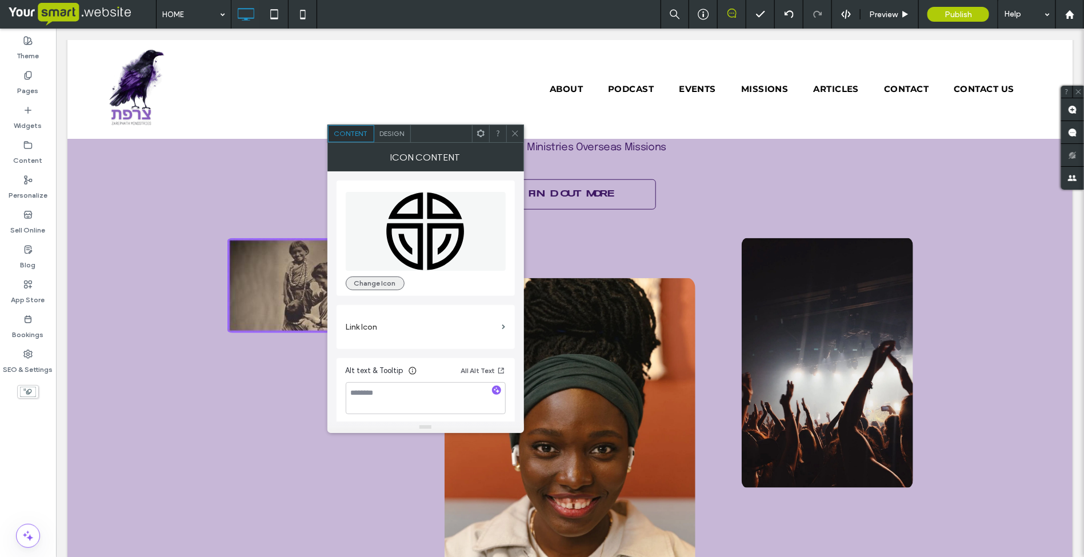
click at [375, 287] on button "Change Icon" at bounding box center [375, 284] width 59 height 14
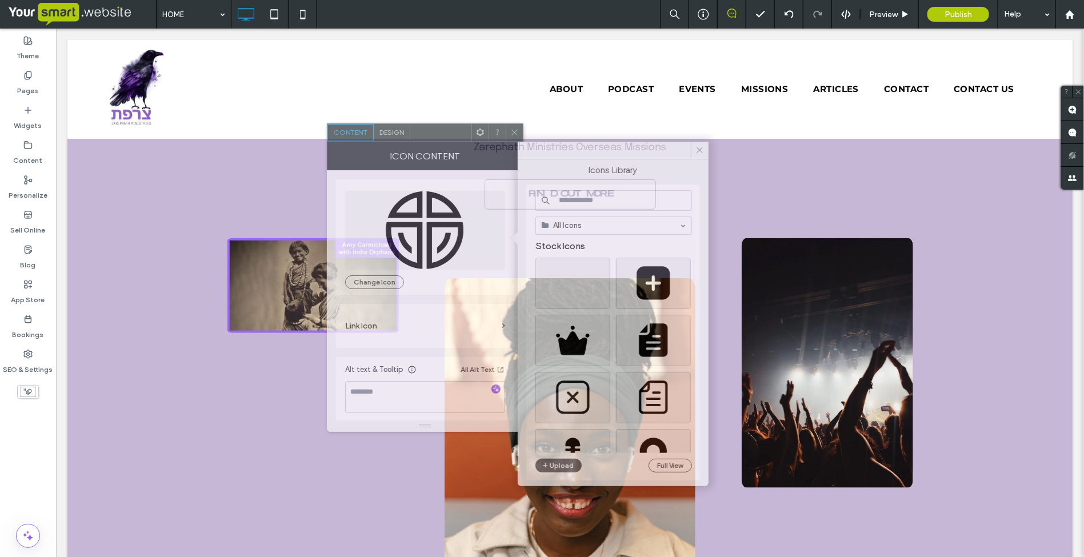
click at [395, 142] on div "Icon Content" at bounding box center [425, 156] width 197 height 29
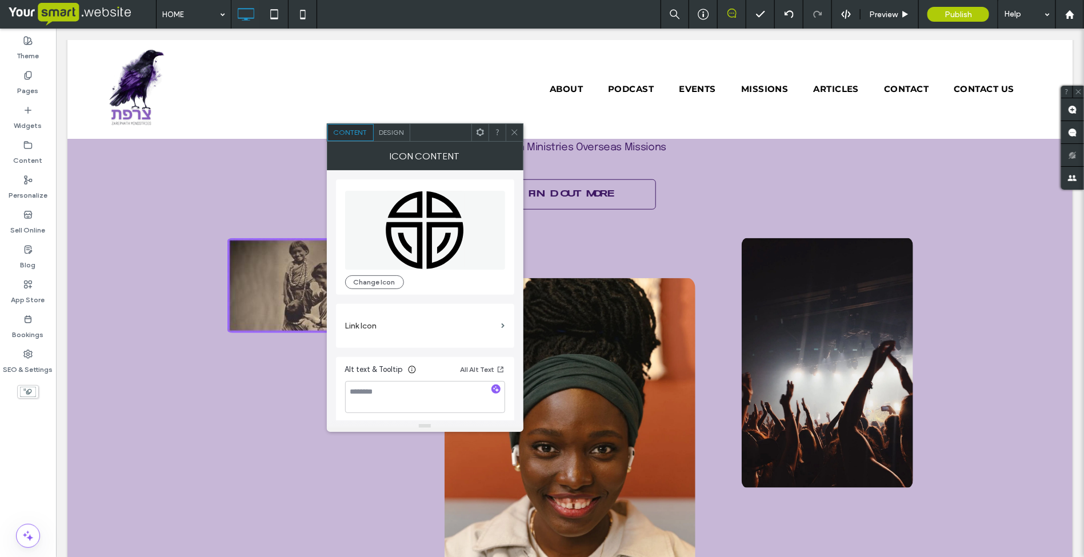
click at [390, 137] on div "Design" at bounding box center [392, 132] width 37 height 17
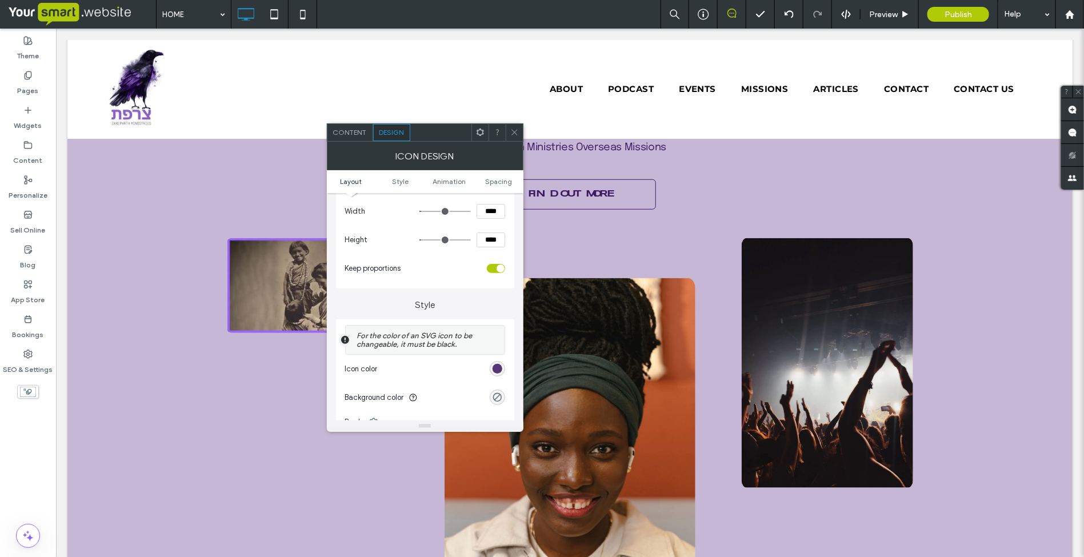
click at [501, 373] on div "rgb(61, 24, 99)" at bounding box center [498, 369] width 10 height 10
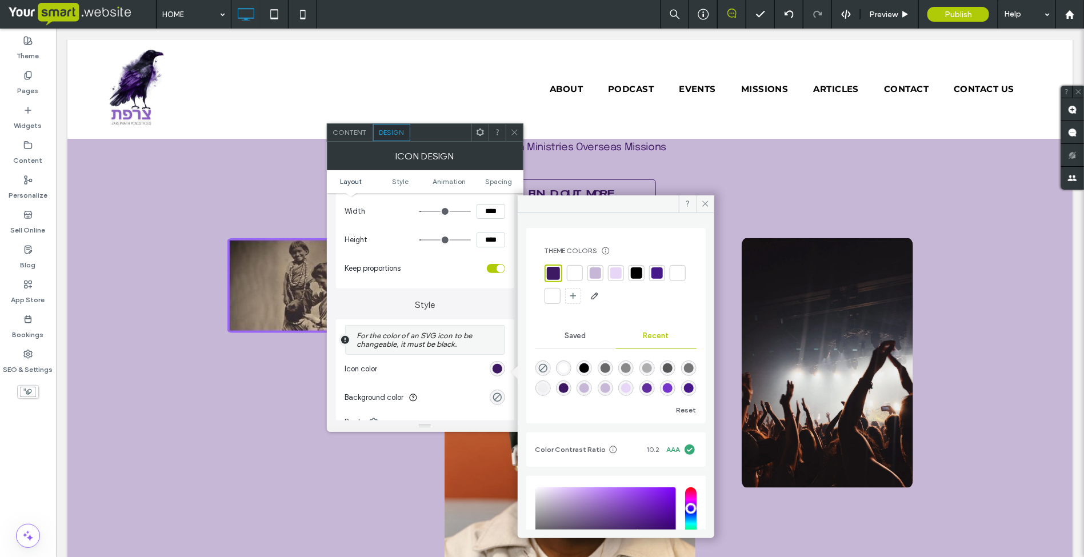
click at [576, 267] on div at bounding box center [575, 273] width 16 height 16
click at [709, 201] on icon at bounding box center [705, 203] width 9 height 9
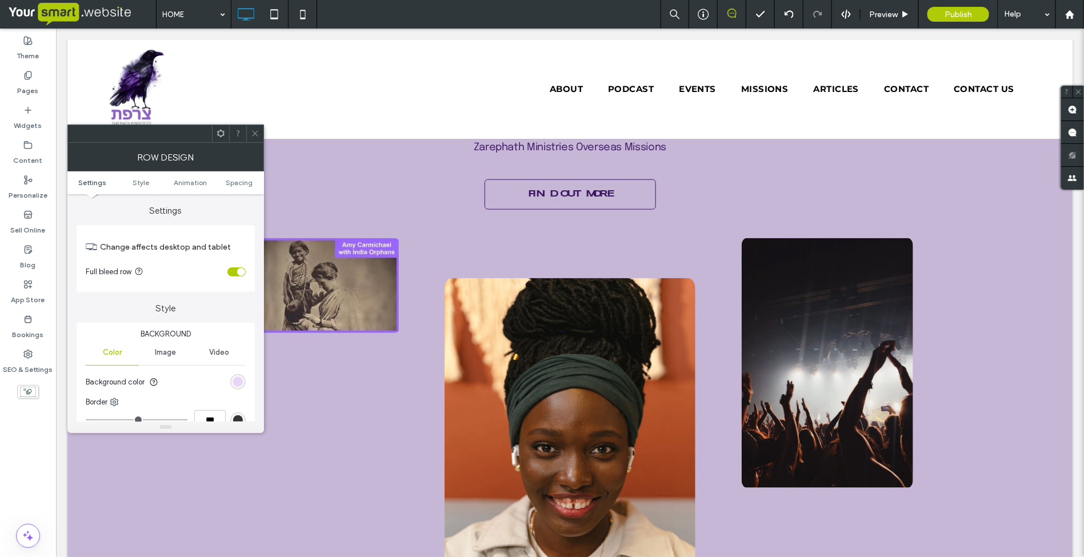
click at [255, 130] on icon at bounding box center [255, 133] width 9 height 9
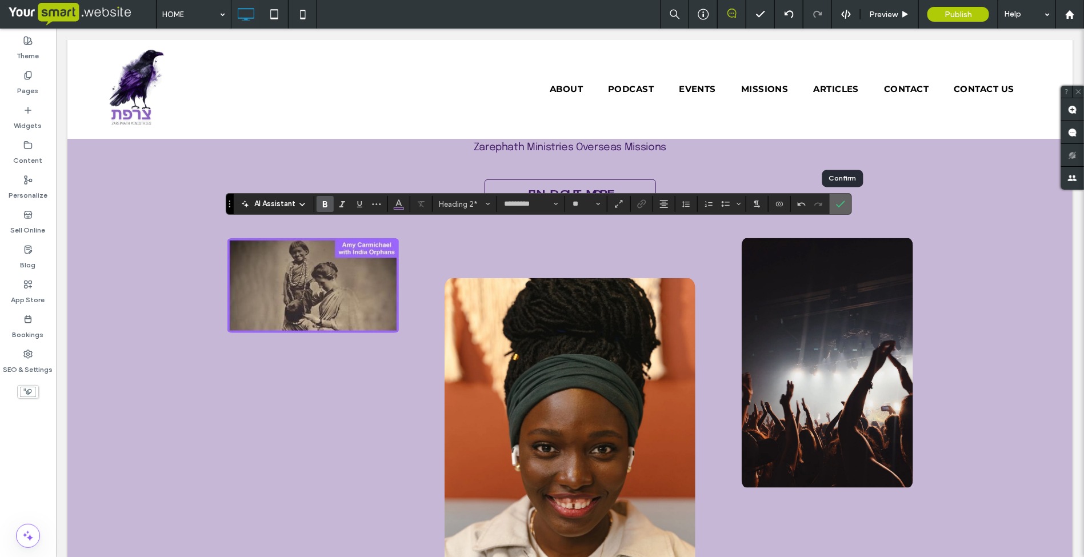
click at [849, 204] on label "Confirm" at bounding box center [840, 204] width 17 height 21
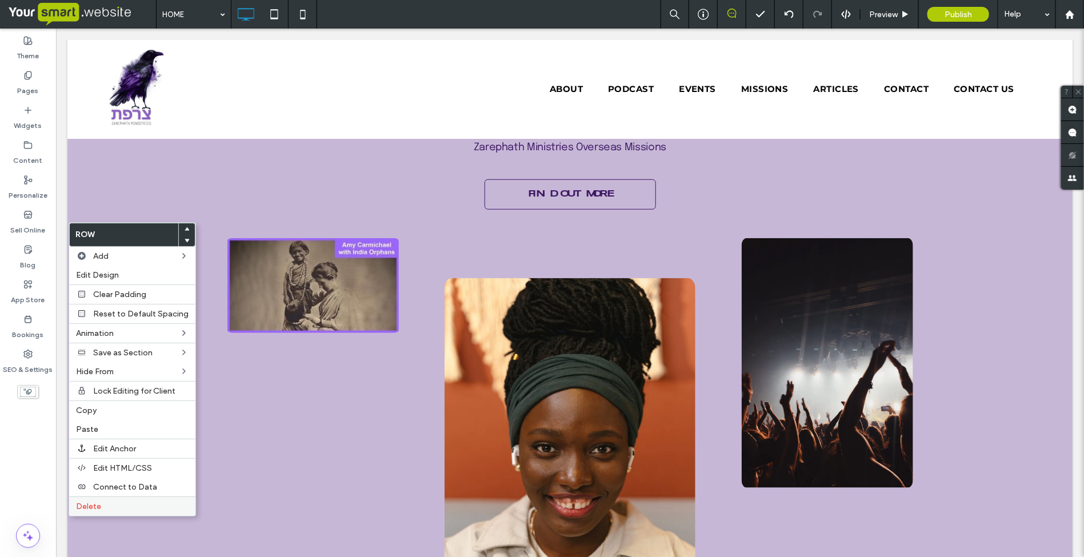
click at [118, 508] on label "Delete" at bounding box center [132, 507] width 113 height 10
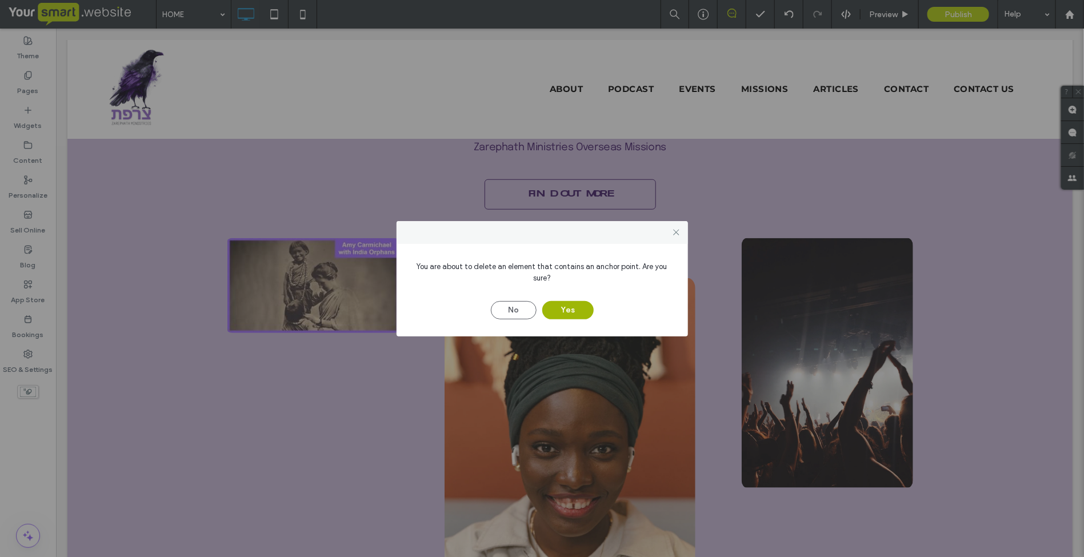
click at [558, 312] on button "Yes" at bounding box center [567, 310] width 51 height 18
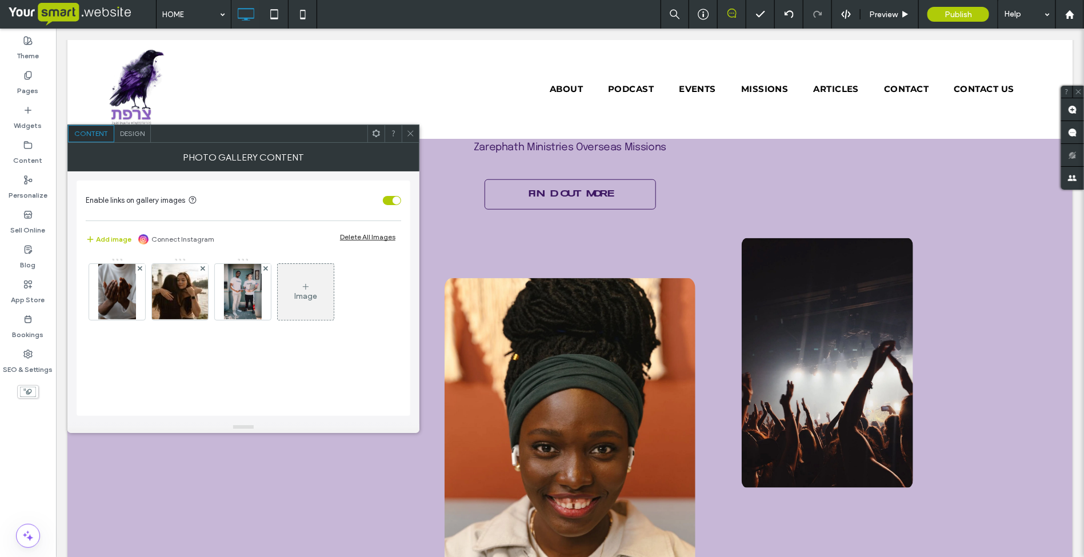
click at [412, 140] on span at bounding box center [410, 133] width 9 height 17
click at [121, 293] on img at bounding box center [116, 292] width 37 height 56
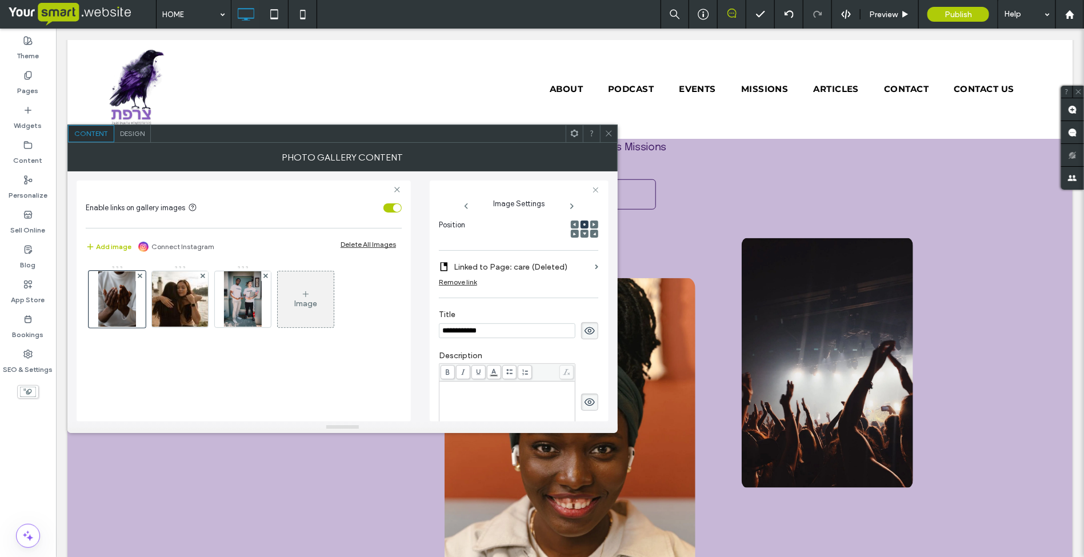
scroll to position [0, 0]
drag, startPoint x: 501, startPoint y: 333, endPoint x: 434, endPoint y: 330, distance: 66.4
click at [434, 330] on div "**********" at bounding box center [519, 301] width 179 height 241
type input "********"
click at [606, 133] on icon at bounding box center [609, 133] width 9 height 9
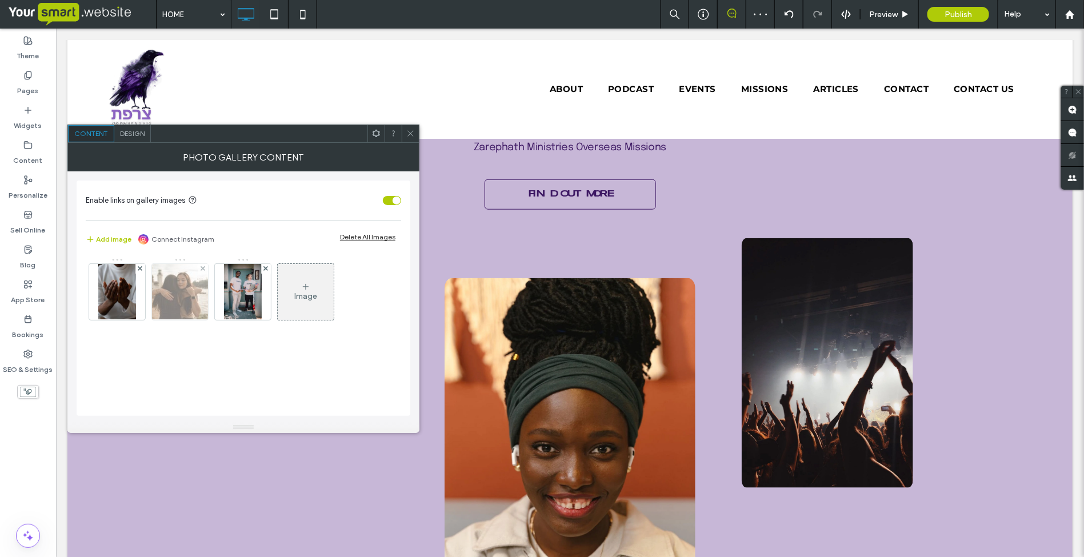
click at [191, 290] on img at bounding box center [180, 292] width 84 height 56
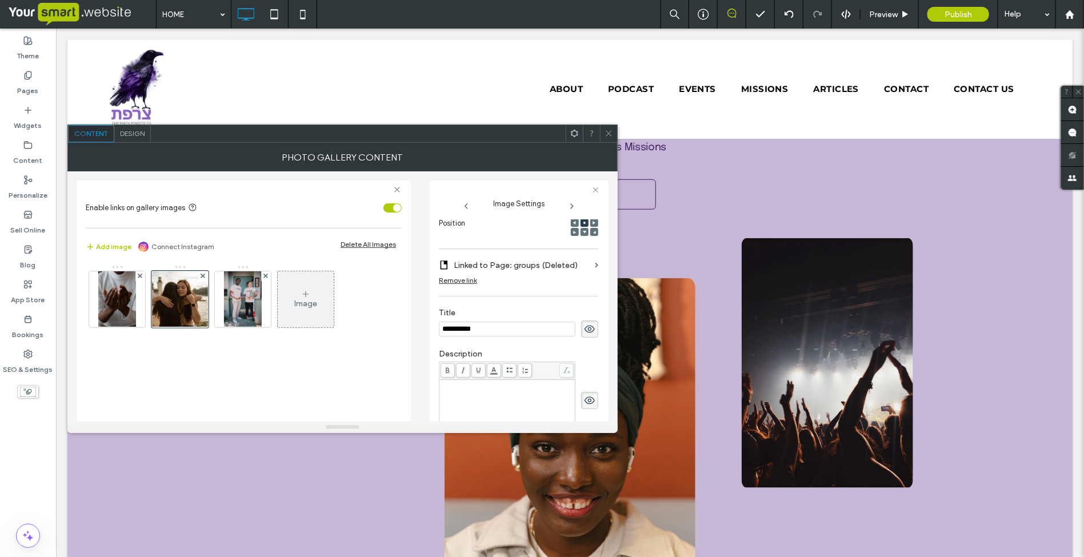
click at [429, 332] on div "**********" at bounding box center [343, 296] width 532 height 250
type input "********"
click at [608, 135] on icon at bounding box center [609, 133] width 9 height 9
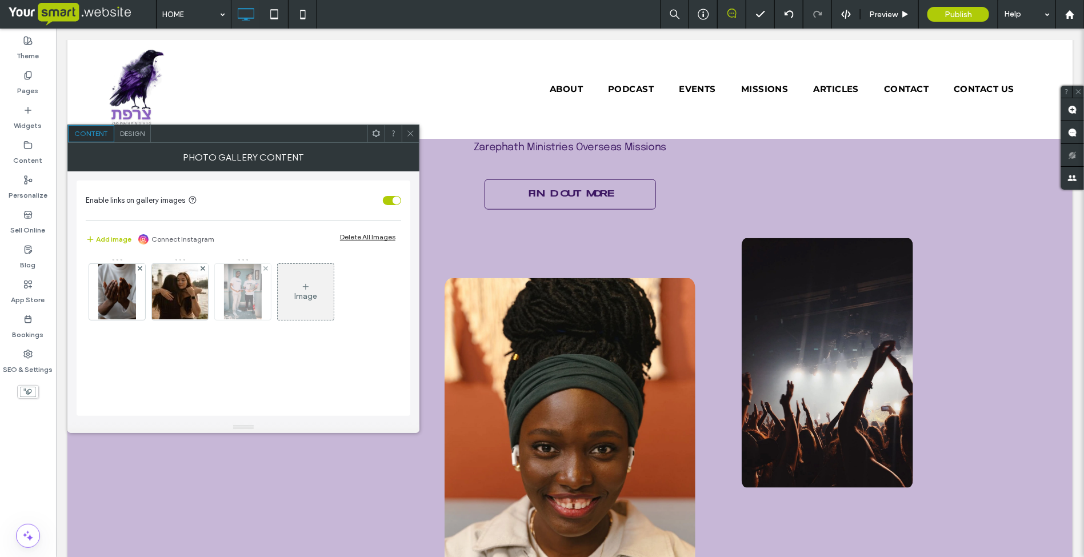
click at [246, 297] on img at bounding box center [242, 292] width 37 height 56
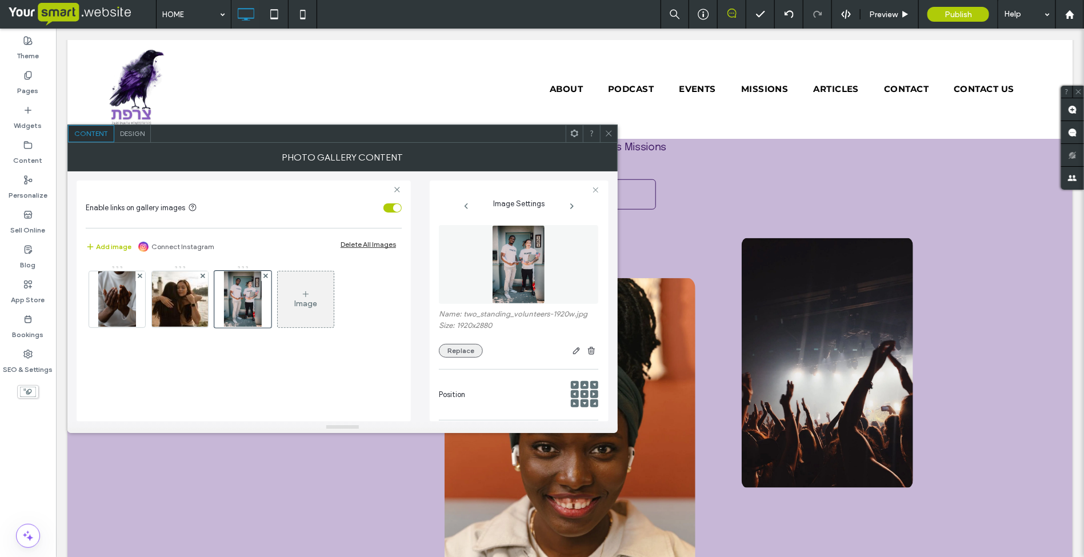
click at [469, 350] on button "Replace" at bounding box center [461, 351] width 44 height 14
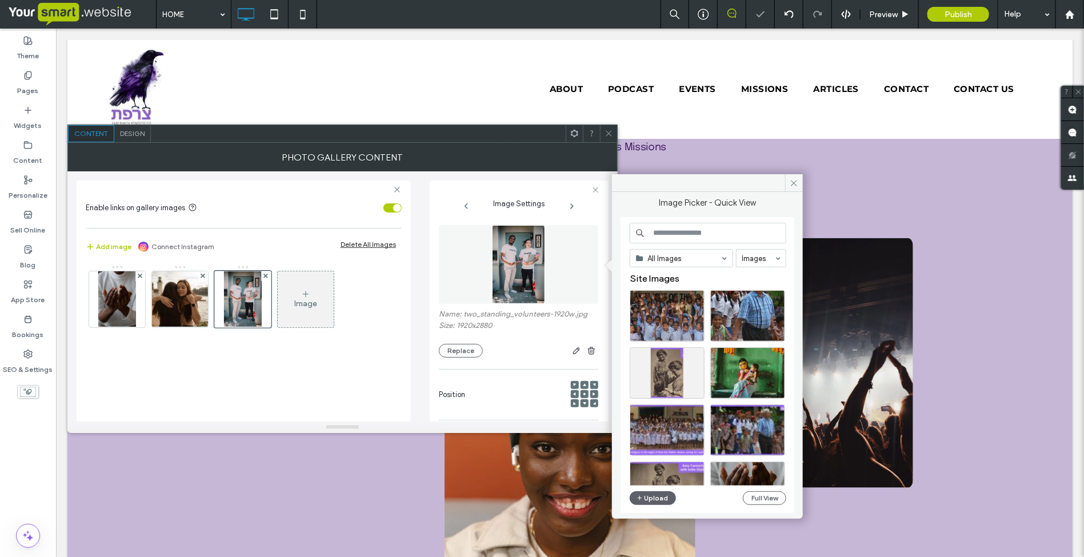
click at [666, 233] on input at bounding box center [708, 233] width 157 height 21
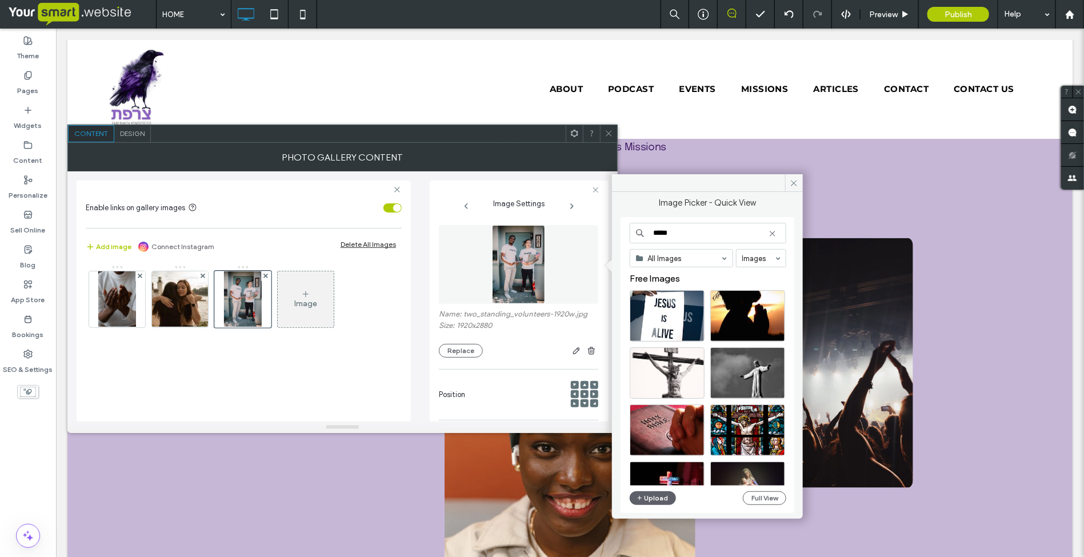
drag, startPoint x: 683, startPoint y: 236, endPoint x: 630, endPoint y: 235, distance: 53.2
click at [630, 235] on input "*****" at bounding box center [708, 233] width 157 height 21
type input "****"
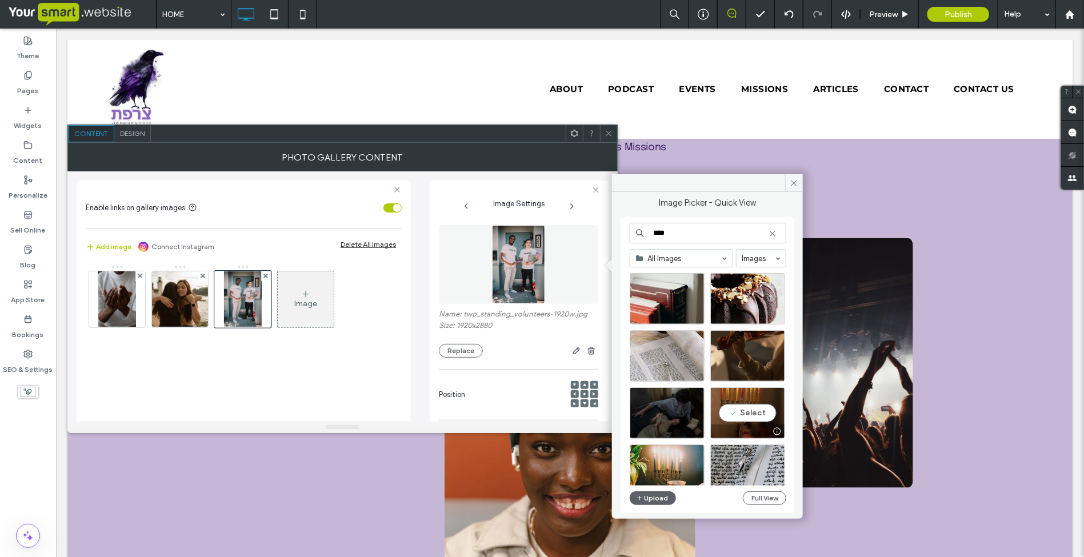
scroll to position [490, 0]
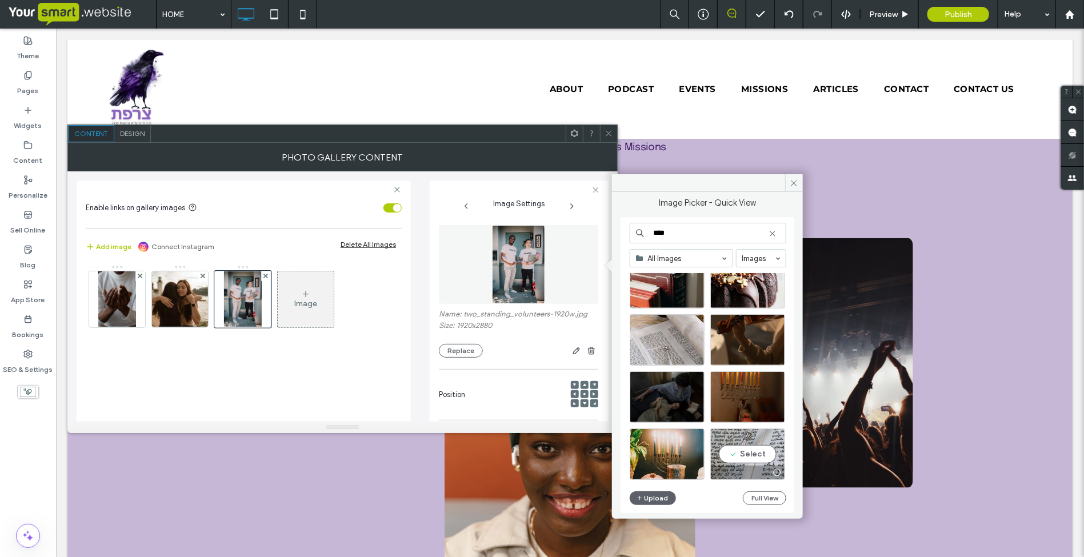
click at [736, 469] on div at bounding box center [748, 473] width 74 height 14
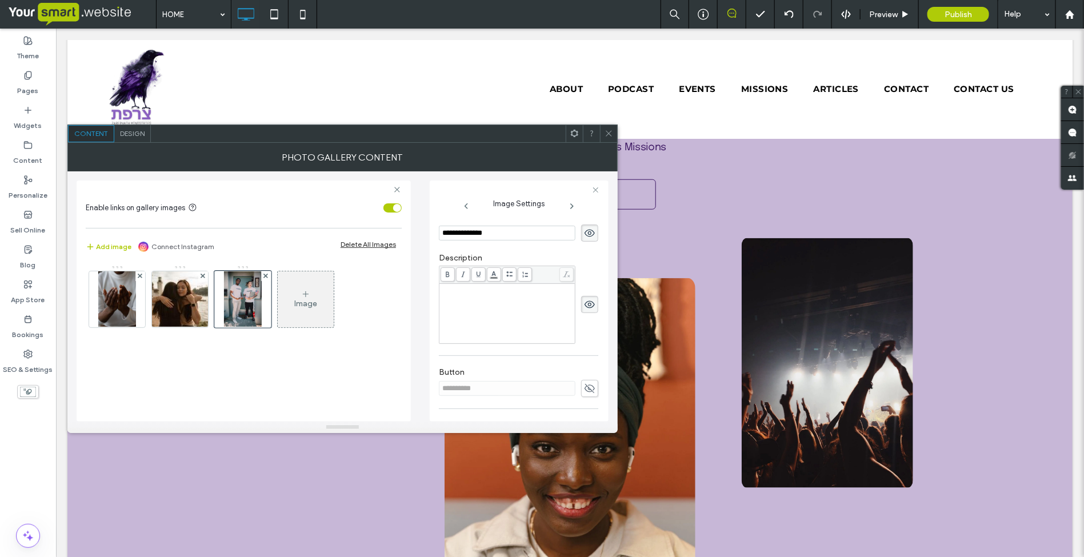
scroll to position [206, 0]
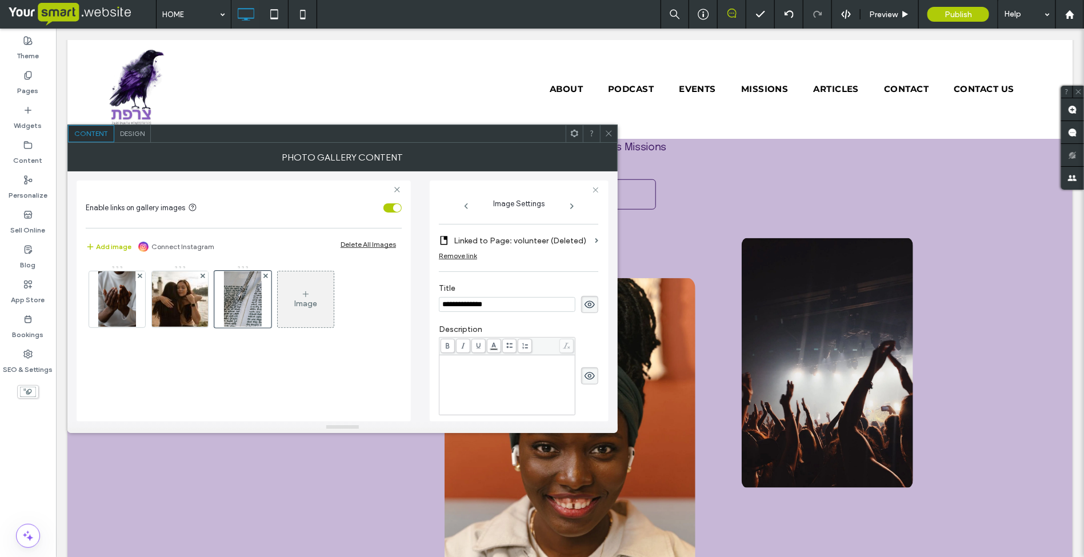
click at [515, 309] on input "**********" at bounding box center [507, 304] width 137 height 15
drag, startPoint x: 515, startPoint y: 308, endPoint x: 432, endPoint y: 309, distance: 83.5
click at [432, 309] on div "**********" at bounding box center [519, 301] width 179 height 241
type input "**********"
click at [612, 135] on icon at bounding box center [609, 133] width 9 height 9
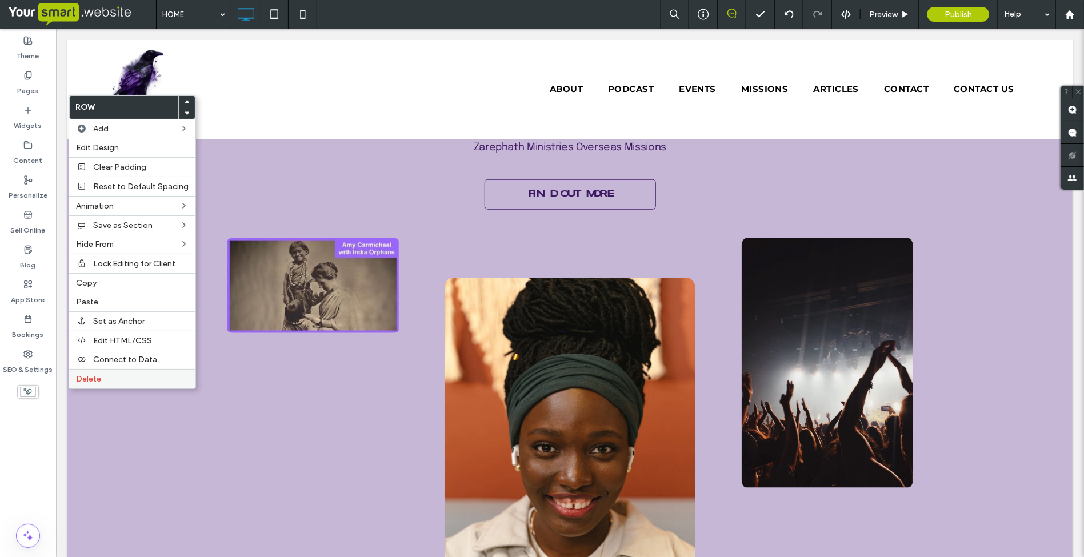
click at [109, 382] on label "Delete" at bounding box center [132, 379] width 113 height 10
click at [107, 287] on label "Copy" at bounding box center [132, 283] width 113 height 10
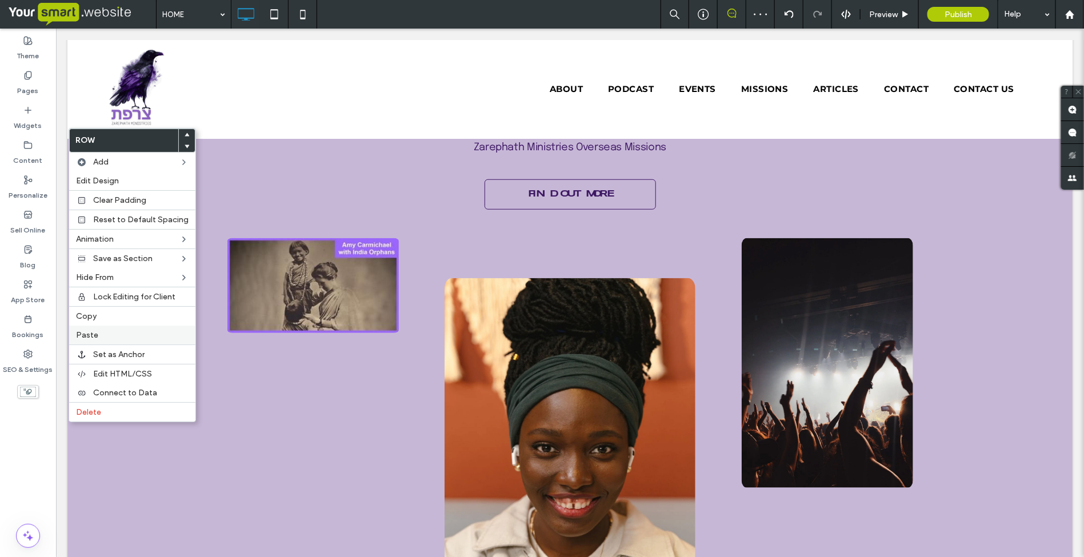
click at [102, 336] on label "Paste" at bounding box center [132, 335] width 113 height 10
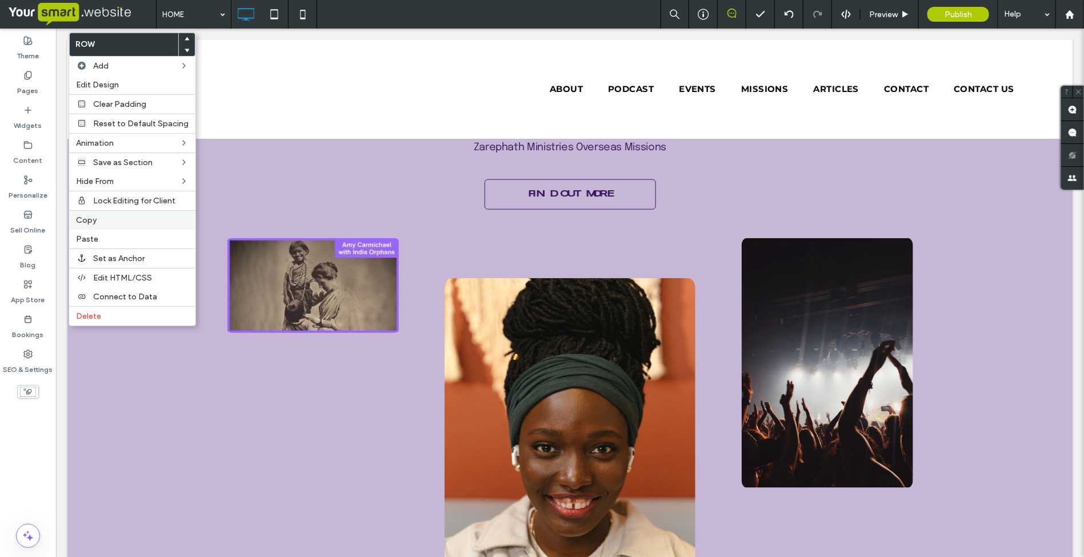
click at [110, 217] on div "Copy" at bounding box center [132, 219] width 126 height 19
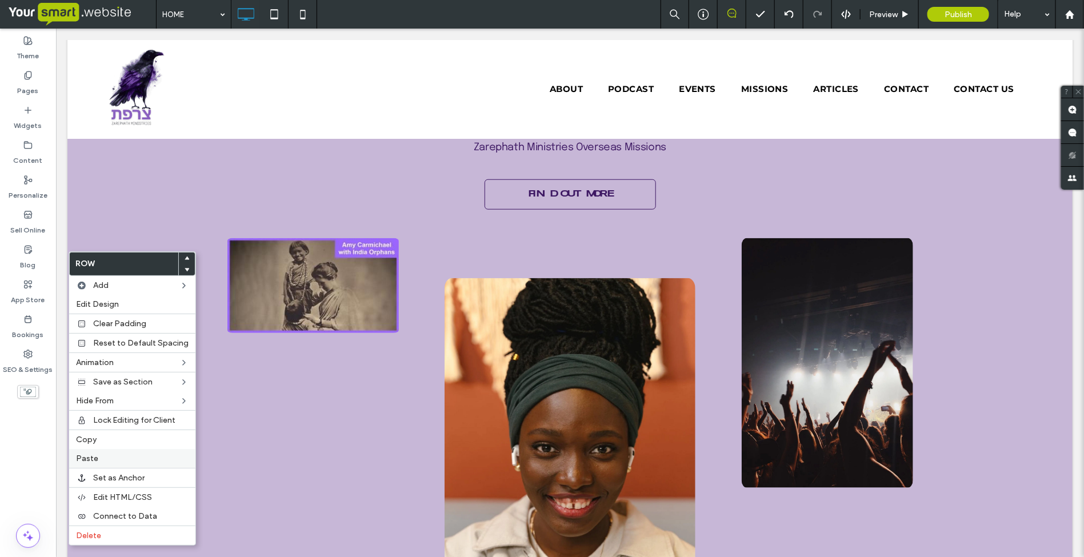
click at [85, 461] on span "Paste" at bounding box center [87, 459] width 22 height 10
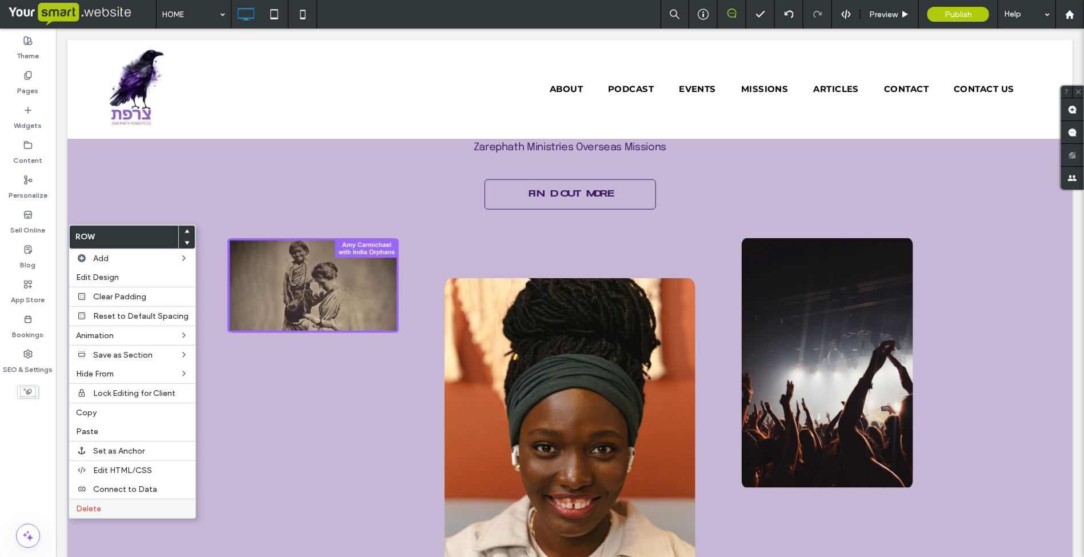
click at [107, 509] on label "Delete" at bounding box center [132, 509] width 113 height 10
click at [101, 512] on label "Delete" at bounding box center [132, 509] width 113 height 10
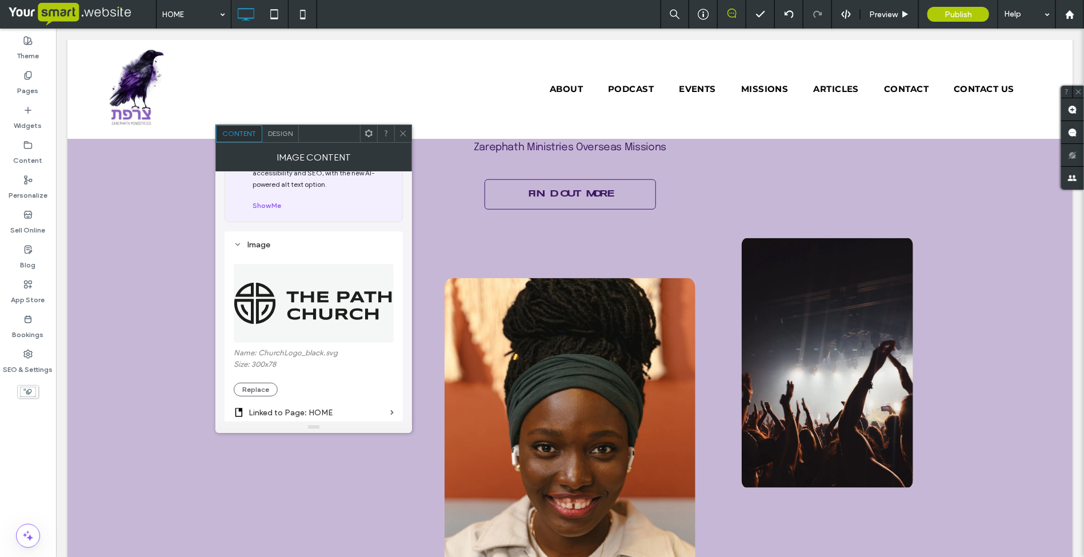
scroll to position [143, 0]
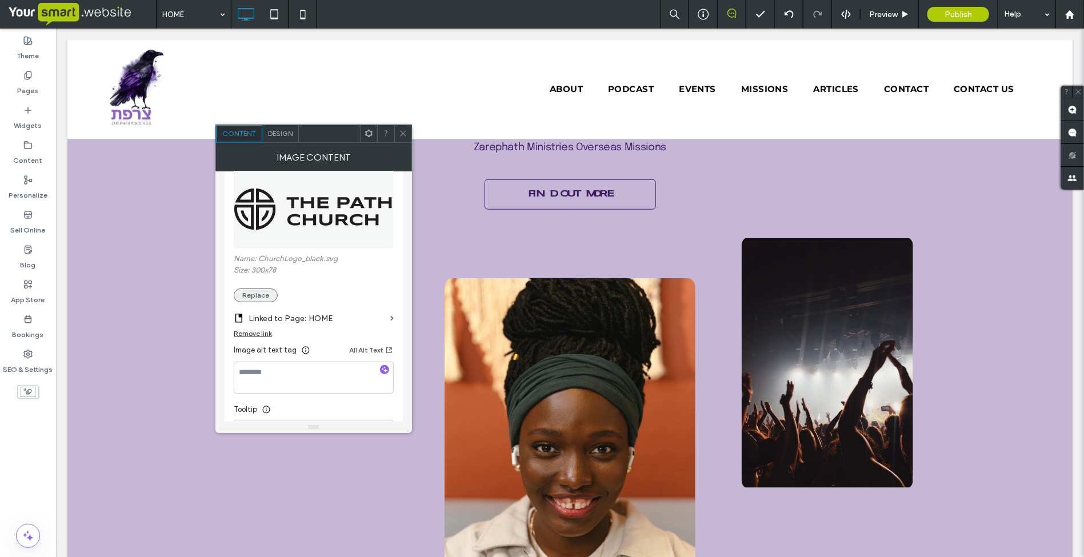
click at [261, 300] on button "Replace" at bounding box center [256, 296] width 44 height 14
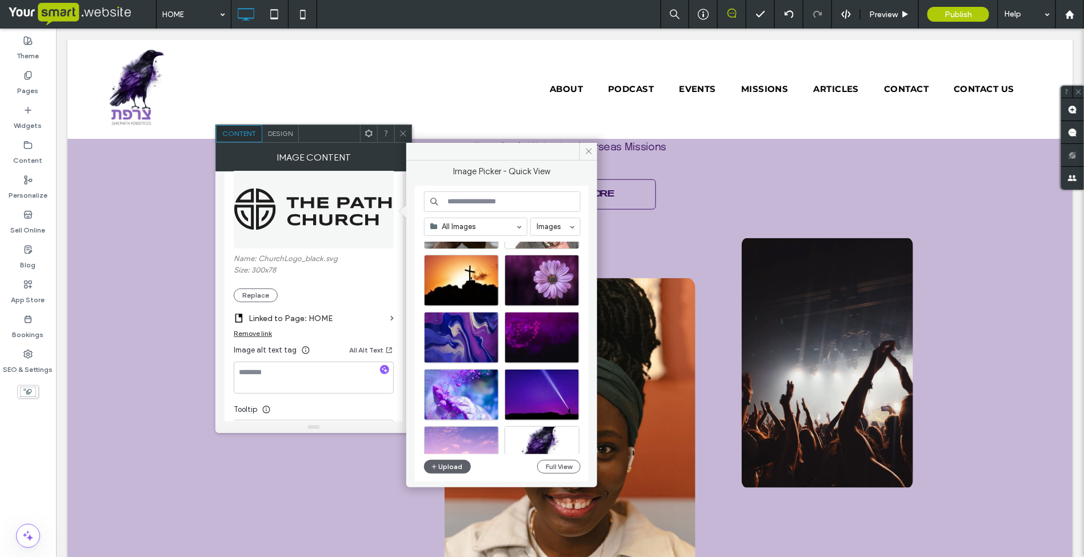
scroll to position [357, 0]
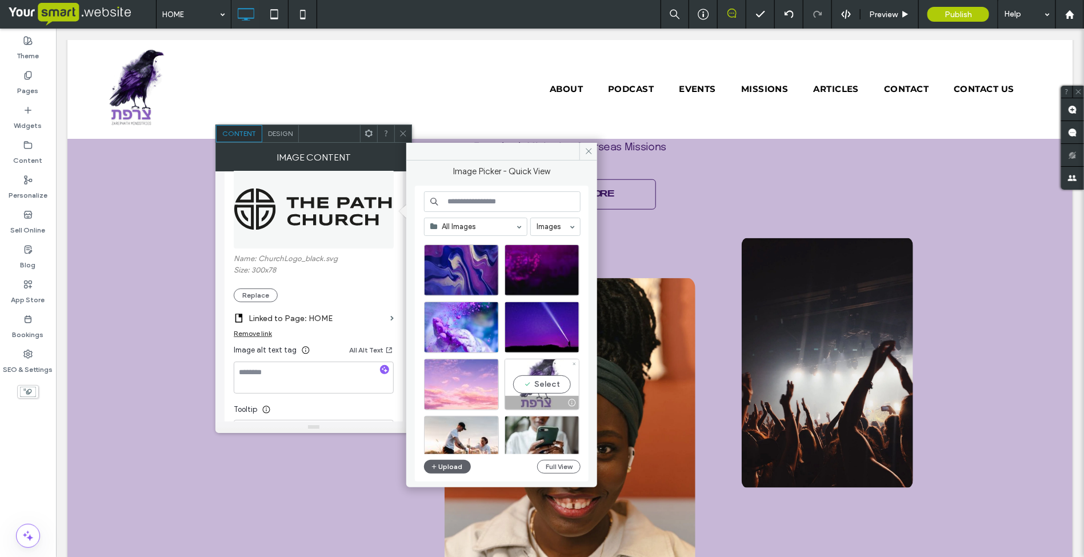
click at [523, 374] on div "Select" at bounding box center [542, 384] width 75 height 51
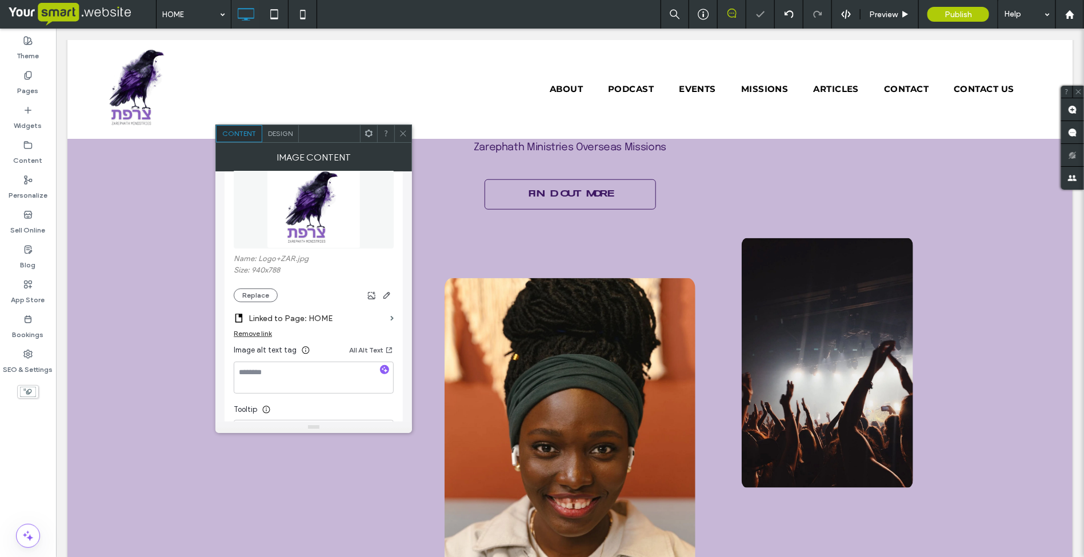
click at [402, 132] on icon at bounding box center [403, 133] width 9 height 9
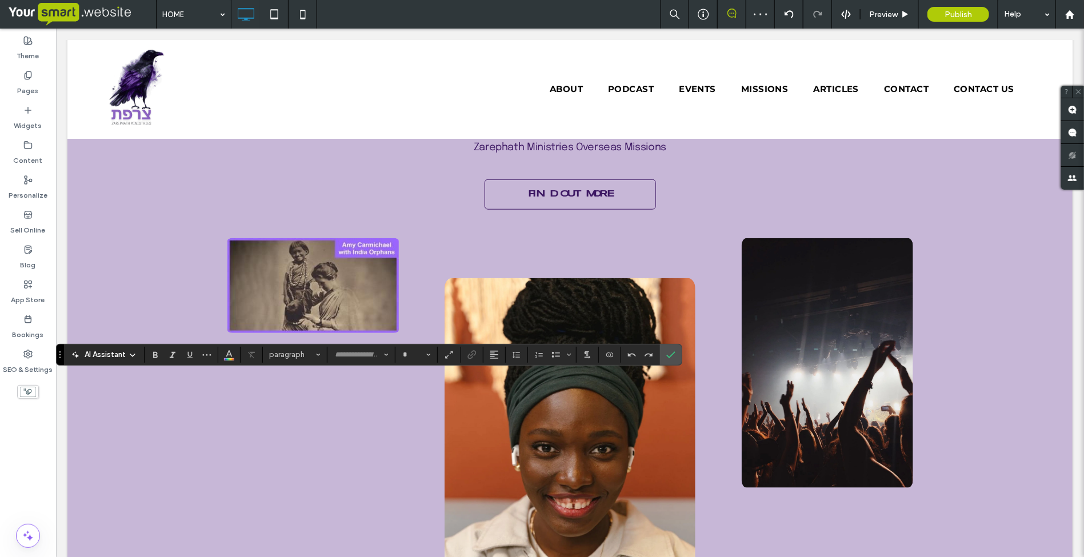
type input "**"
type input "*******"
click at [678, 357] on label "Confirm" at bounding box center [670, 355] width 17 height 21
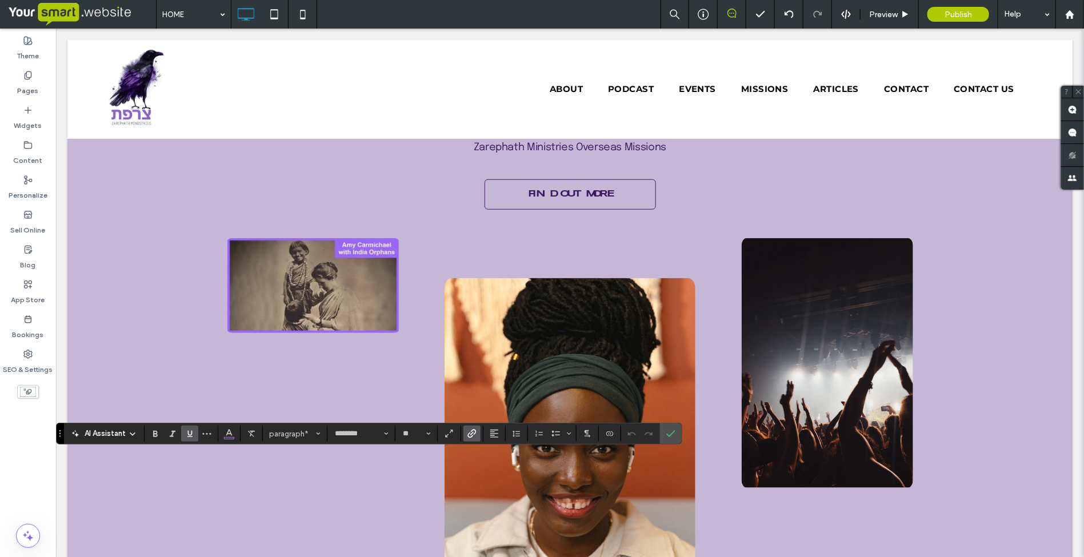
type input "**"
click at [676, 434] on icon "Confirm" at bounding box center [670, 433] width 9 height 9
type input "********"
type input "**"
click at [673, 433] on icon "Confirm" at bounding box center [670, 433] width 9 height 9
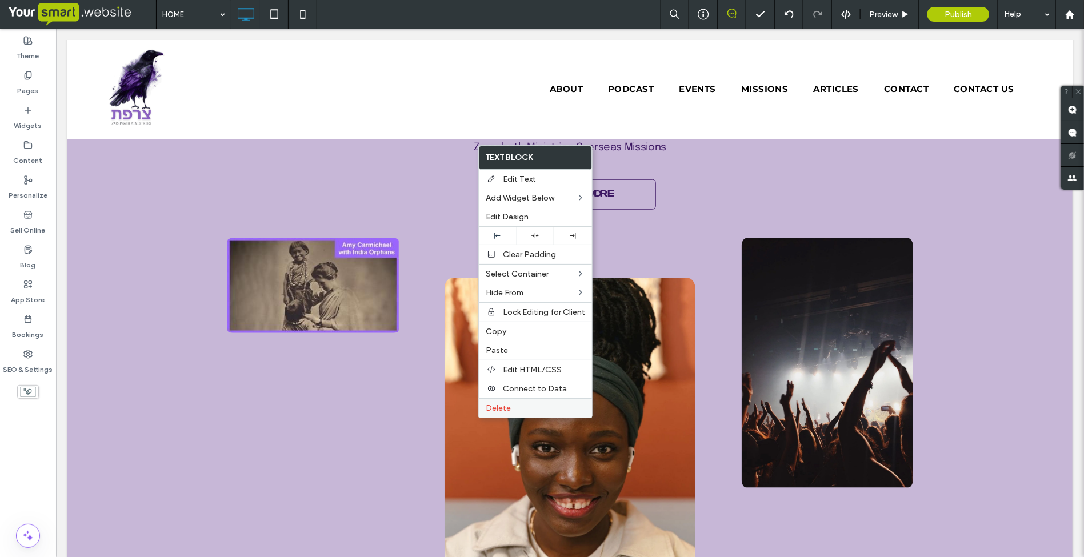
click at [489, 413] on span "Delete" at bounding box center [498, 409] width 25 height 10
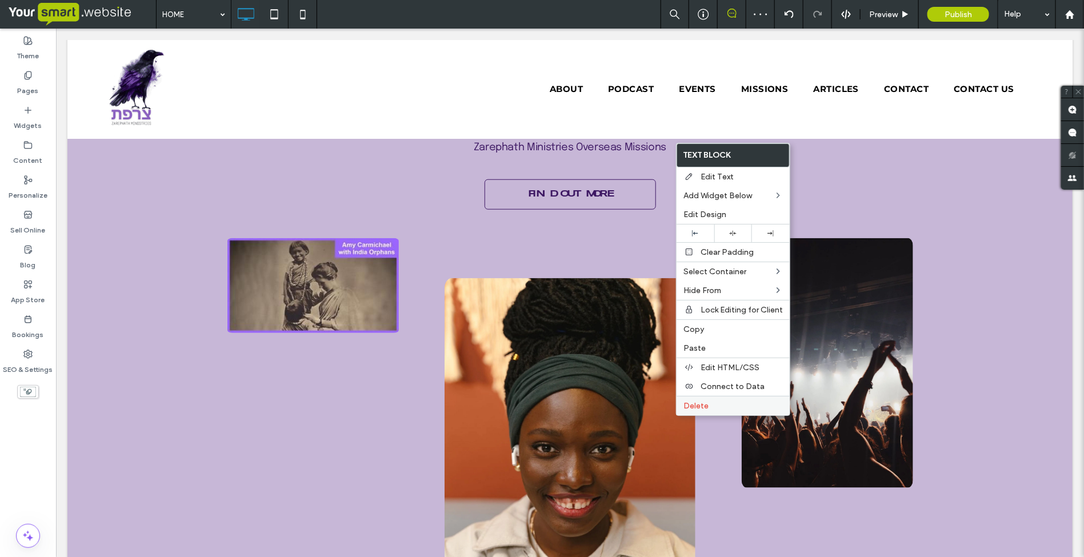
click at [689, 410] on span "Delete" at bounding box center [696, 406] width 25 height 10
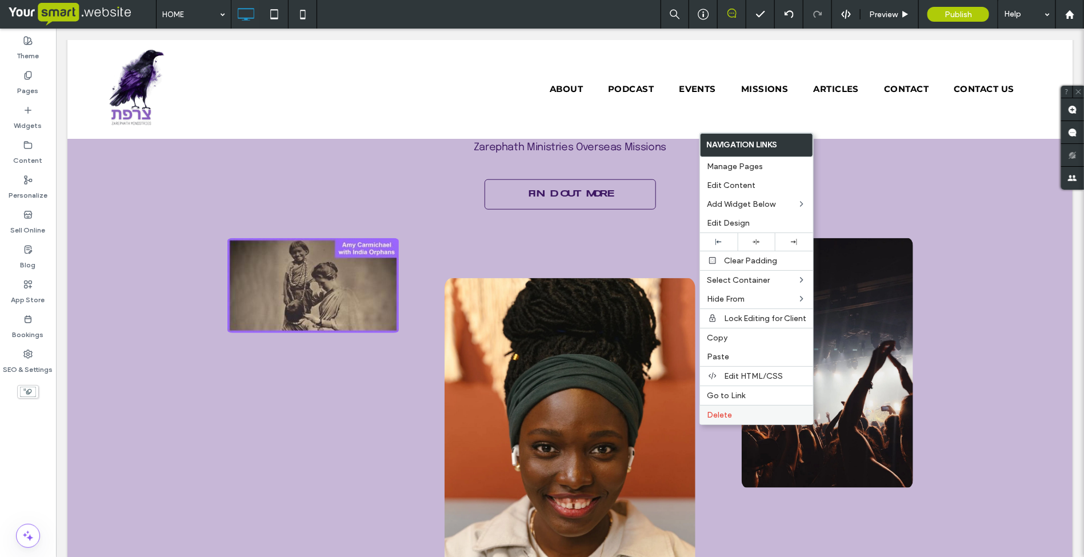
click at [709, 420] on span "Delete" at bounding box center [719, 415] width 25 height 10
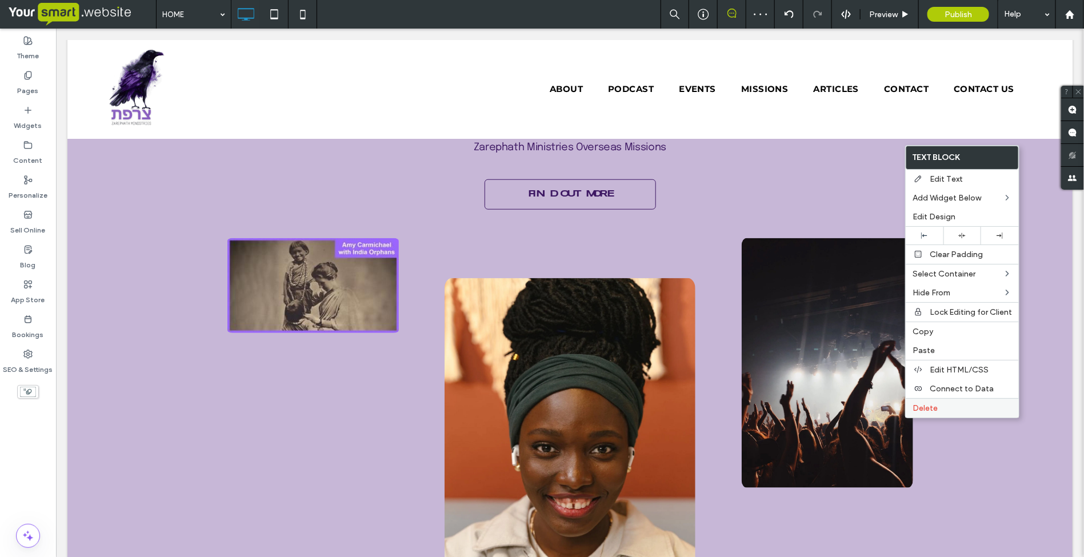
click at [918, 413] on span "Delete" at bounding box center [925, 409] width 25 height 10
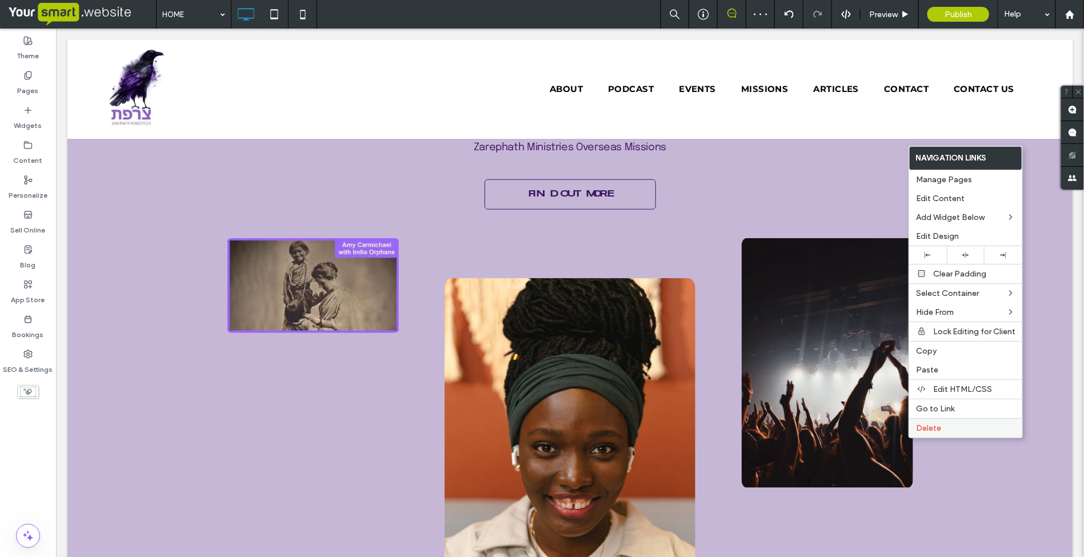
click at [929, 430] on span "Delete" at bounding box center [928, 429] width 25 height 10
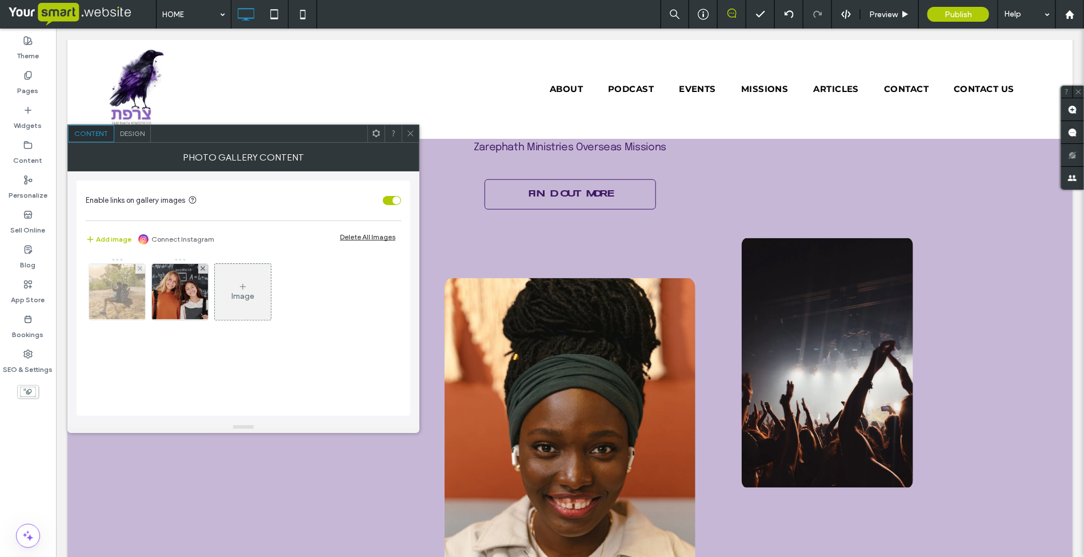
click at [117, 303] on img at bounding box center [117, 292] width 84 height 56
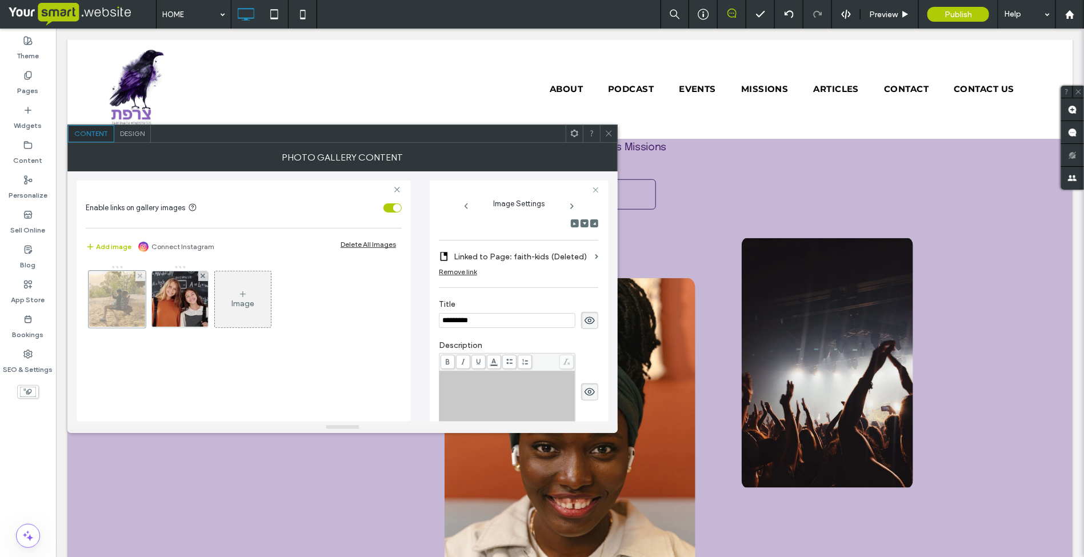
scroll to position [0, 0]
drag, startPoint x: 508, startPoint y: 328, endPoint x: 432, endPoint y: 338, distance: 76.1
click at [432, 338] on div "Image Settings Name: two_children_on_a_swing_in_summer-1920w.jpg Size: 1920x128…" at bounding box center [519, 301] width 179 height 241
drag, startPoint x: 489, startPoint y: 333, endPoint x: 426, endPoint y: 336, distance: 63.5
click at [426, 336] on div "**********" at bounding box center [343, 296] width 532 height 250
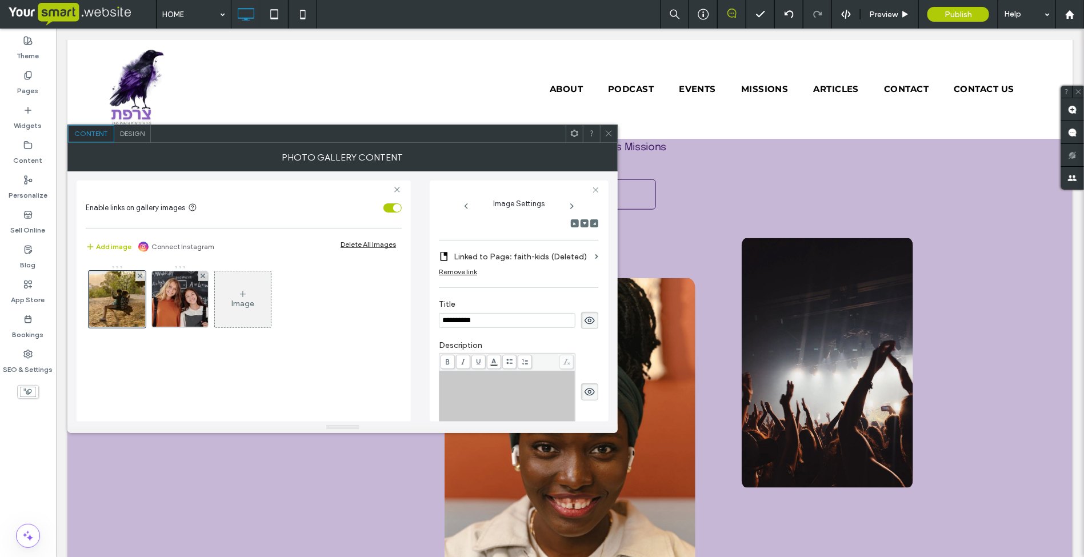
type input "**********"
click at [348, 308] on div "Image" at bounding box center [243, 302] width 315 height 74
click at [603, 133] on div at bounding box center [608, 133] width 17 height 17
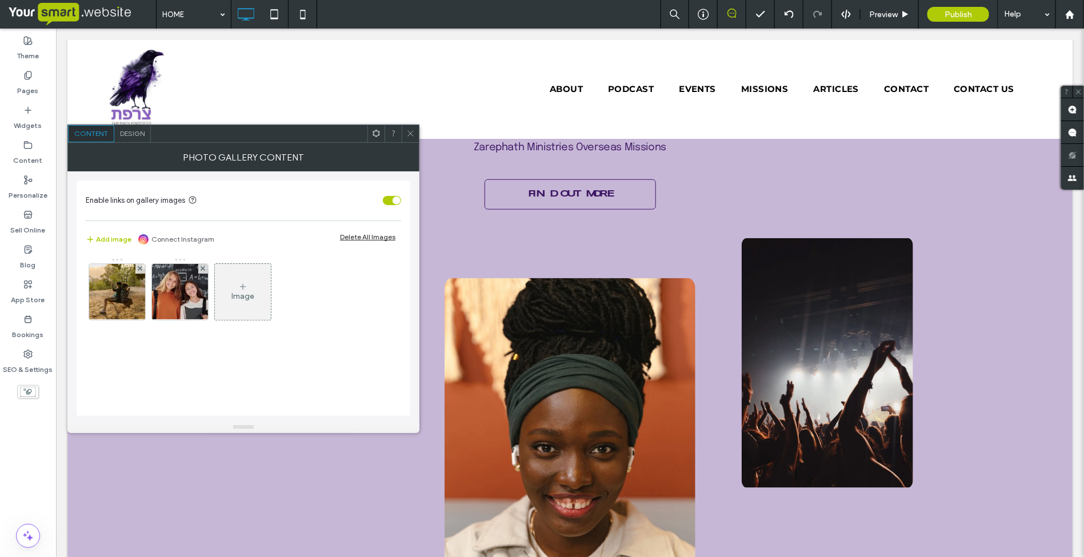
click at [406, 130] on icon at bounding box center [410, 133] width 9 height 9
click at [117, 298] on img at bounding box center [117, 292] width 84 height 56
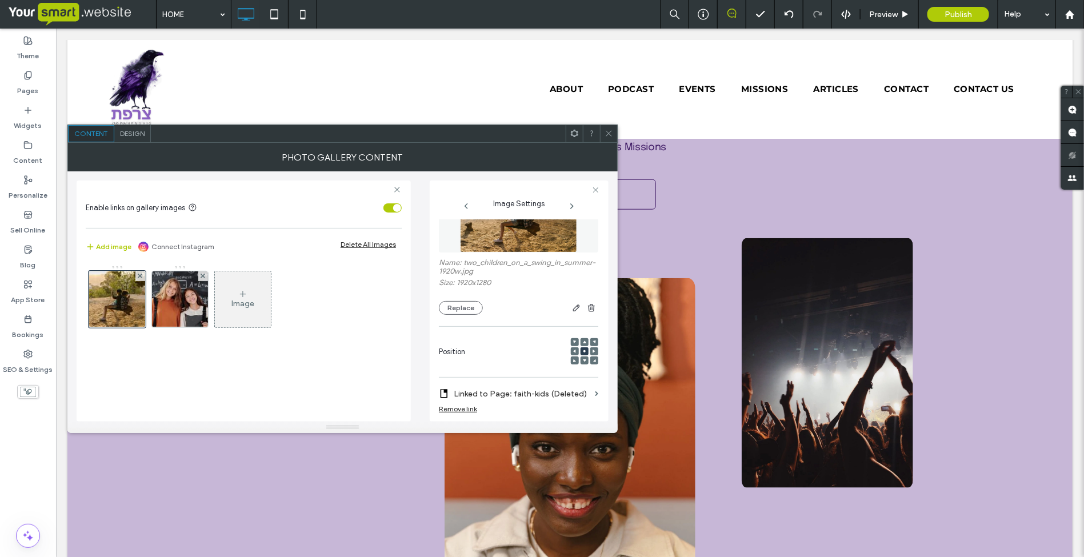
scroll to position [46, 0]
click at [460, 316] on div "Name: two_children_on_a_swing_in_summer-1920w.jpg Size: 1920x1280 Replace" at bounding box center [518, 292] width 159 height 57
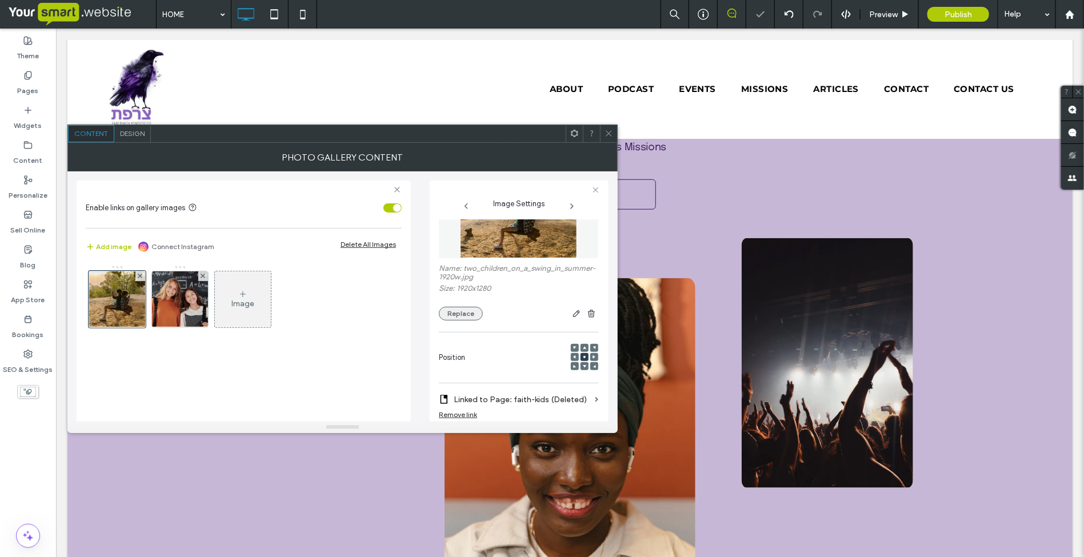
click at [461, 321] on button "Replace" at bounding box center [461, 314] width 44 height 14
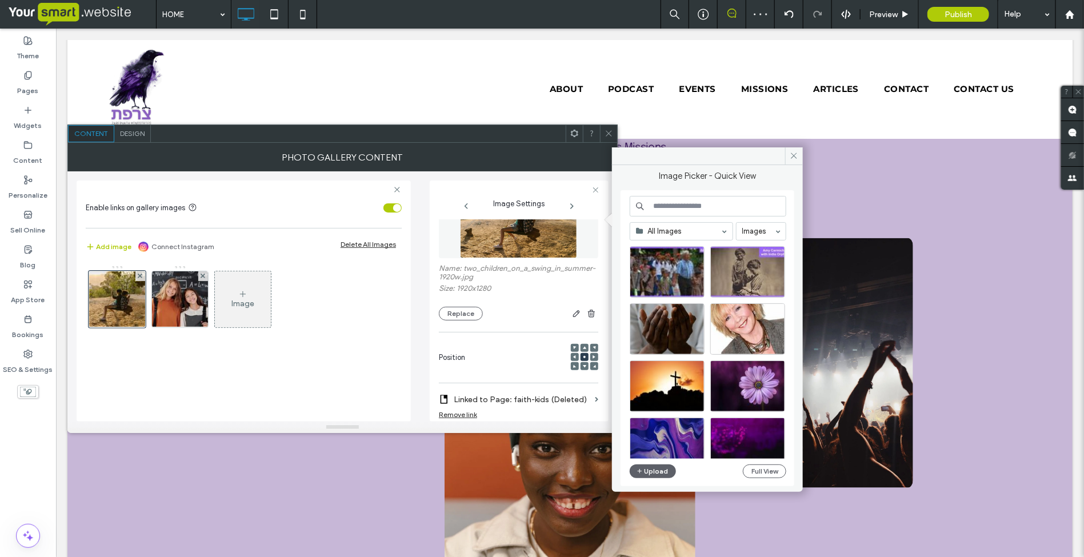
scroll to position [214, 0]
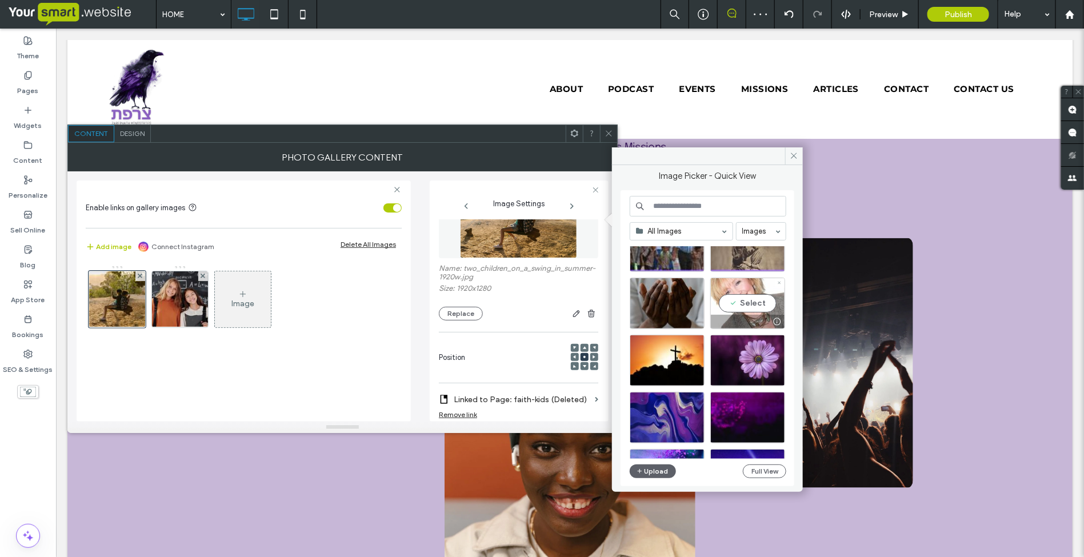
click at [725, 312] on div "Select" at bounding box center [747, 303] width 75 height 51
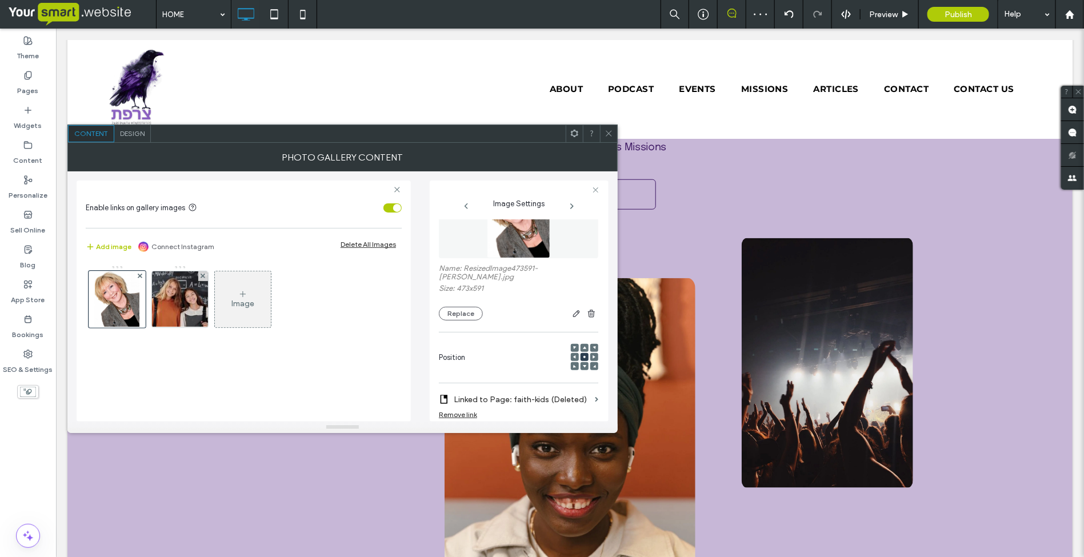
click at [609, 133] on use at bounding box center [609, 134] width 6 height 6
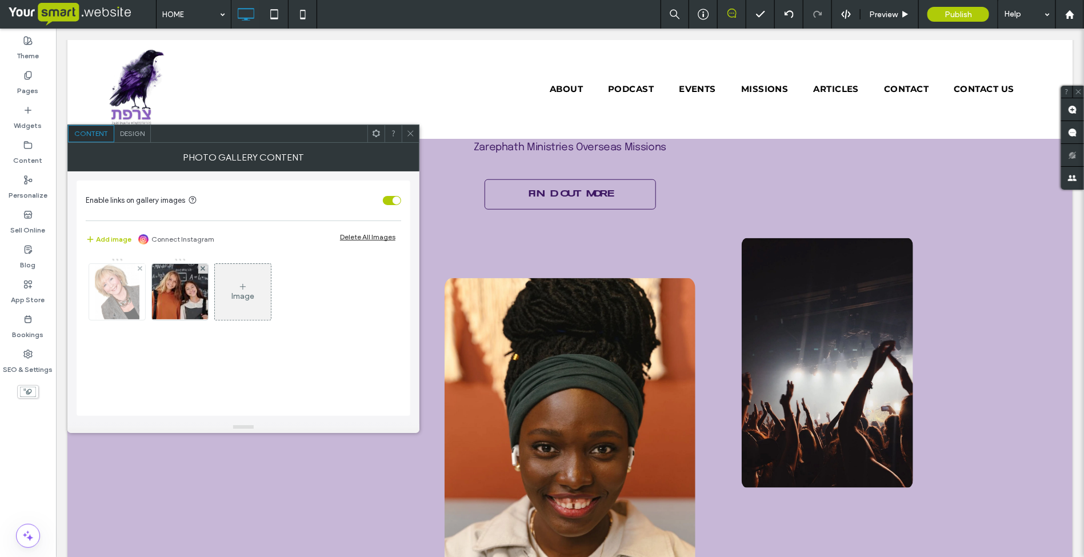
click at [109, 284] on img at bounding box center [117, 292] width 45 height 56
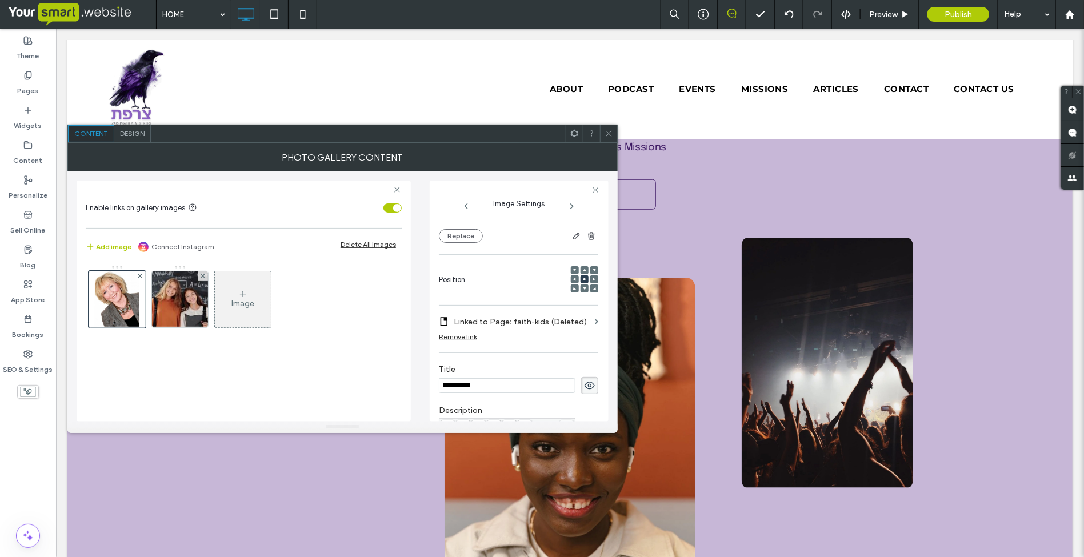
scroll to position [98, 0]
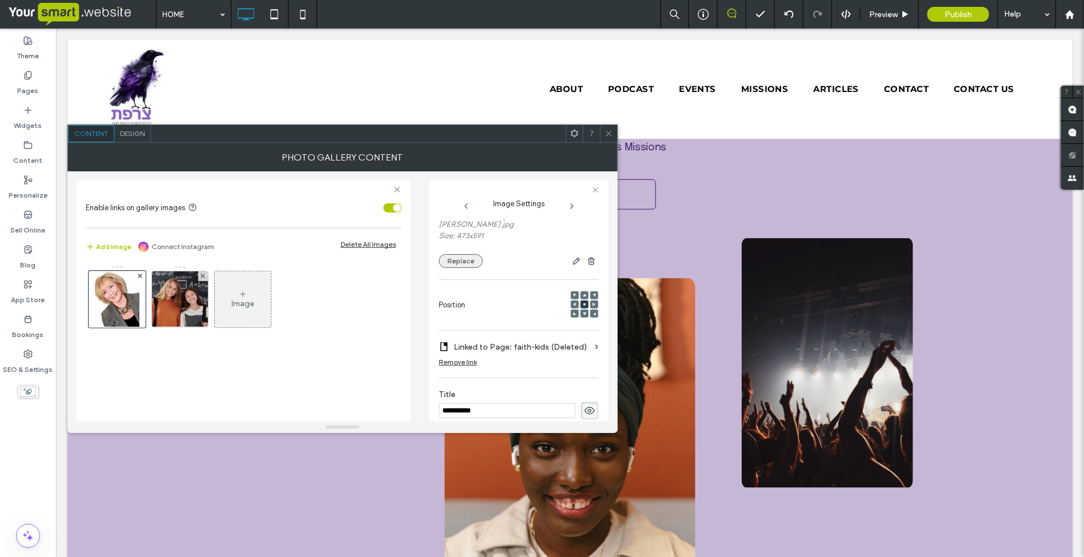
click at [454, 254] on button "Replace" at bounding box center [461, 261] width 44 height 14
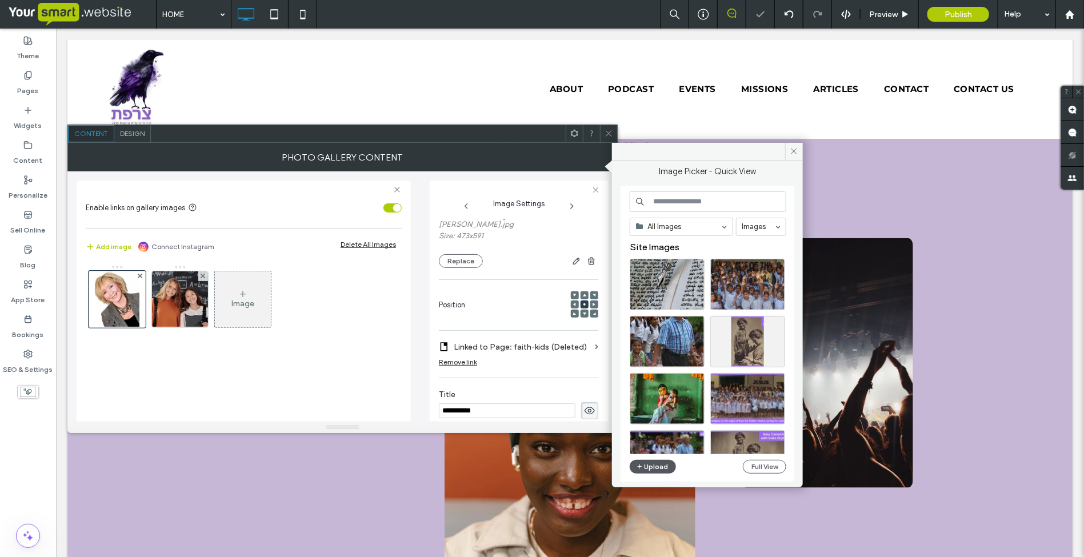
click at [654, 467] on button "Upload" at bounding box center [653, 467] width 47 height 14
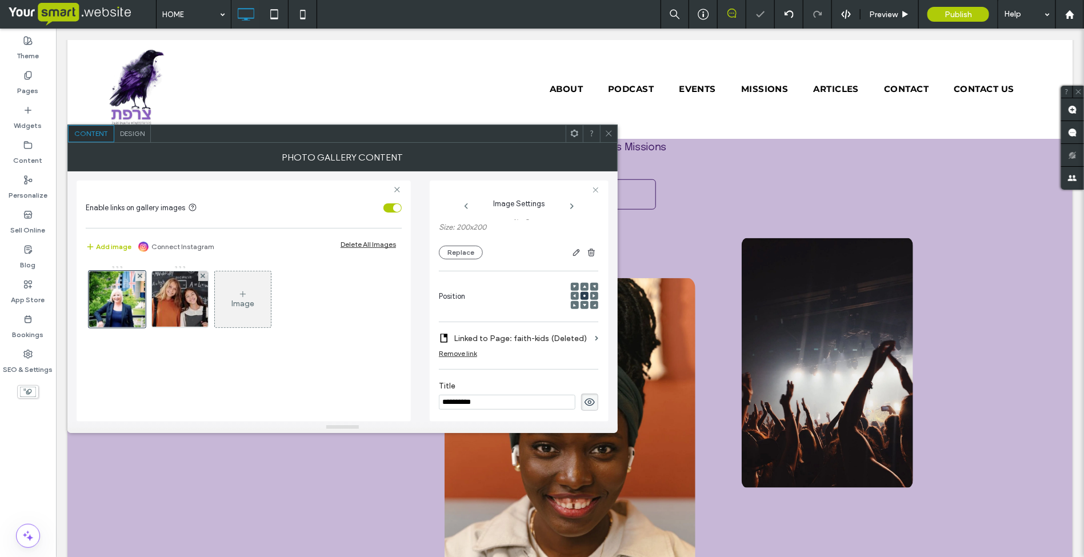
click at [606, 131] on icon at bounding box center [609, 133] width 9 height 9
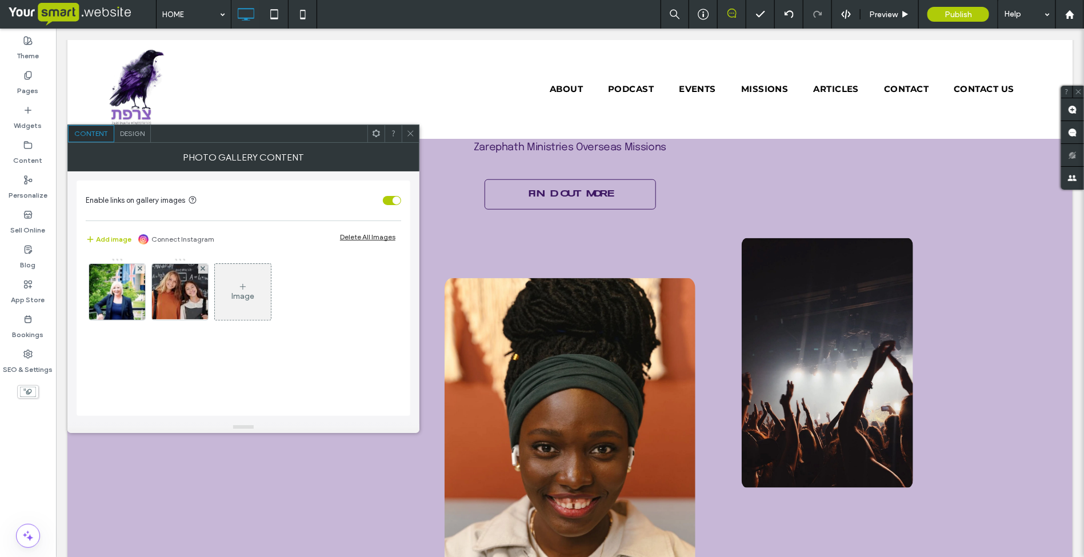
click at [412, 127] on span at bounding box center [410, 133] width 9 height 17
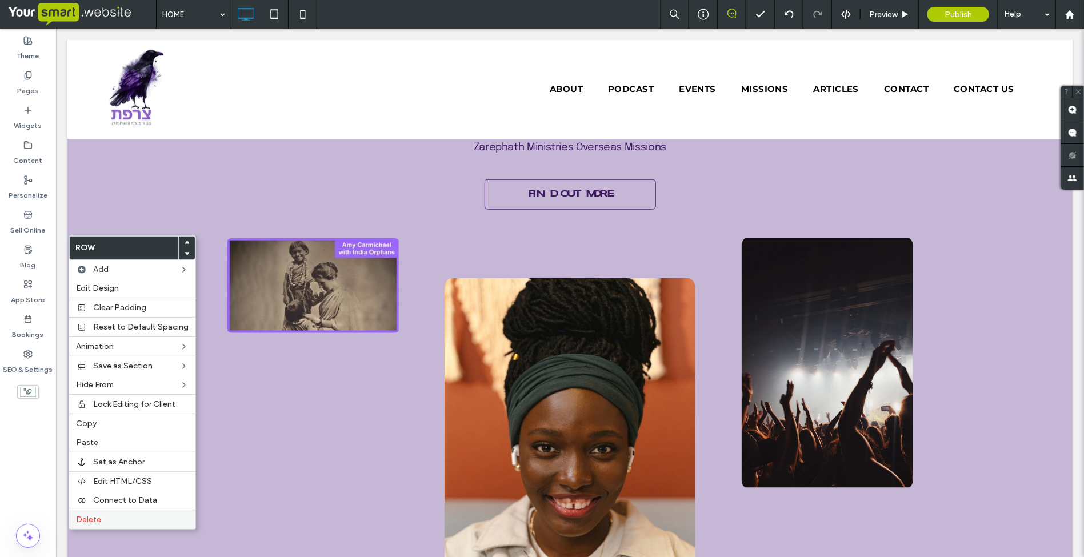
click at [111, 521] on label "Delete" at bounding box center [132, 520] width 113 height 10
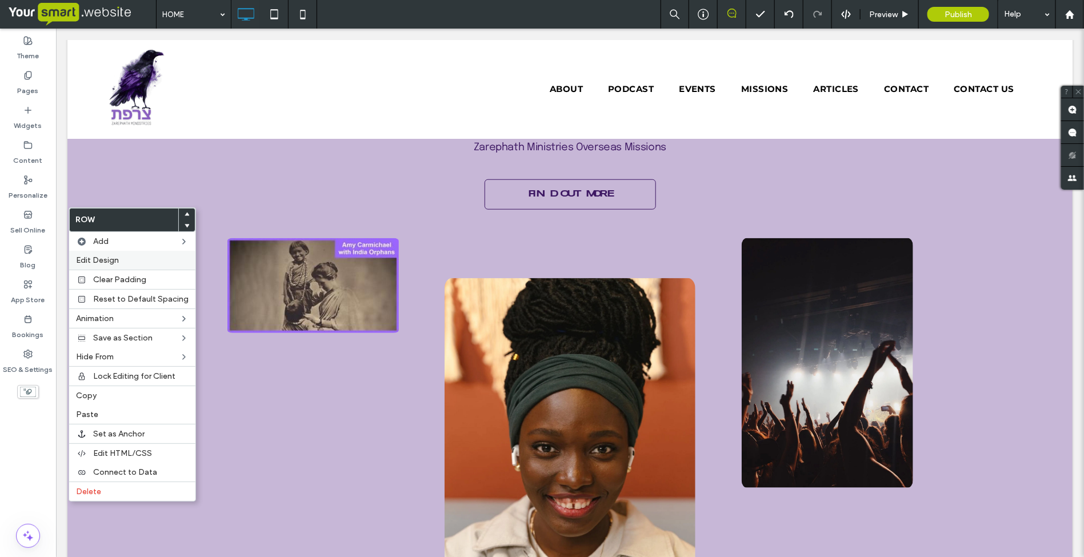
click at [90, 255] on div "Edit Design" at bounding box center [132, 260] width 126 height 19
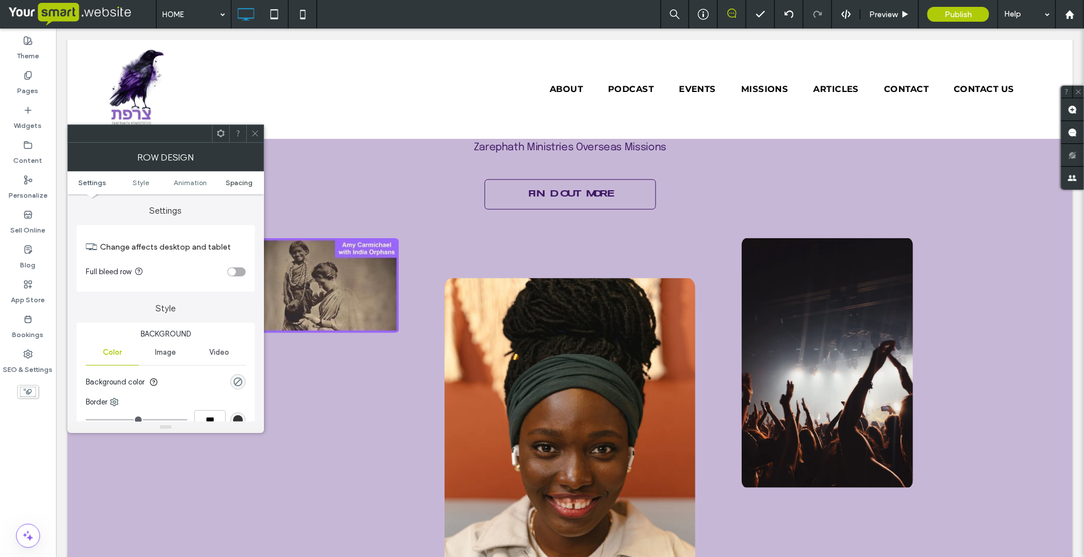
click at [235, 181] on span "Spacing" at bounding box center [239, 182] width 27 height 9
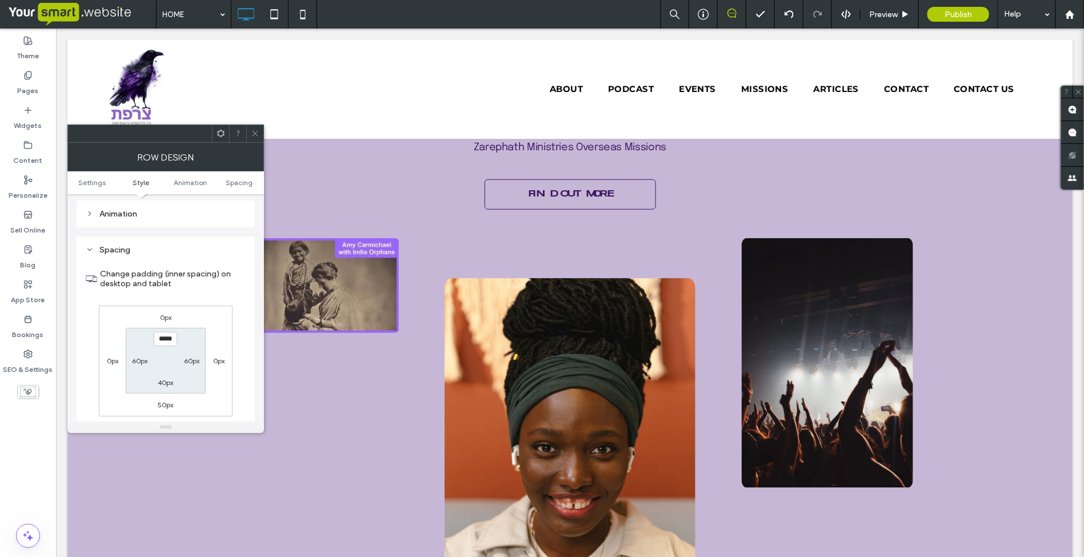
scroll to position [324, 0]
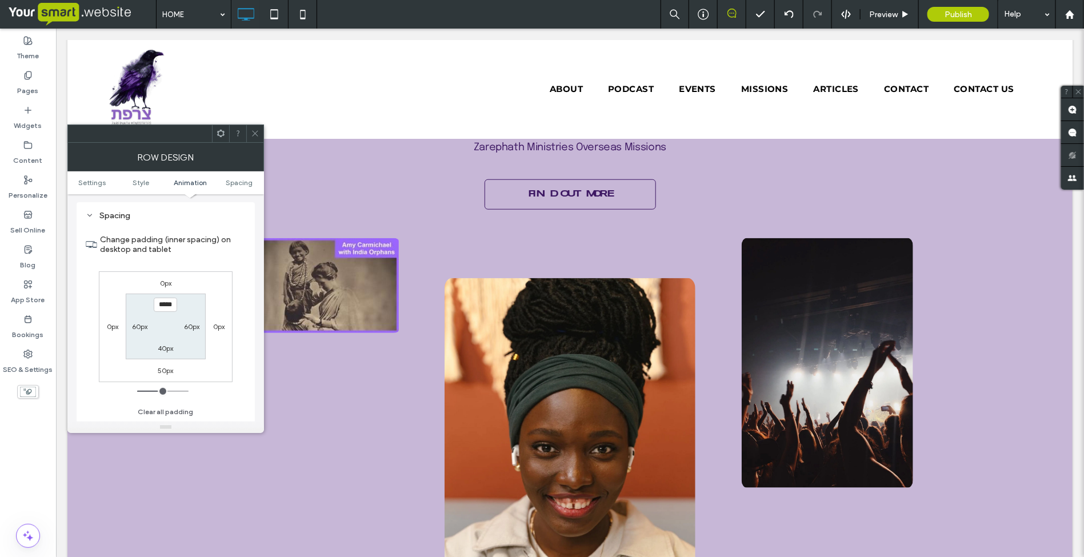
click at [167, 372] on label "50px" at bounding box center [165, 370] width 15 height 9
type input "**"
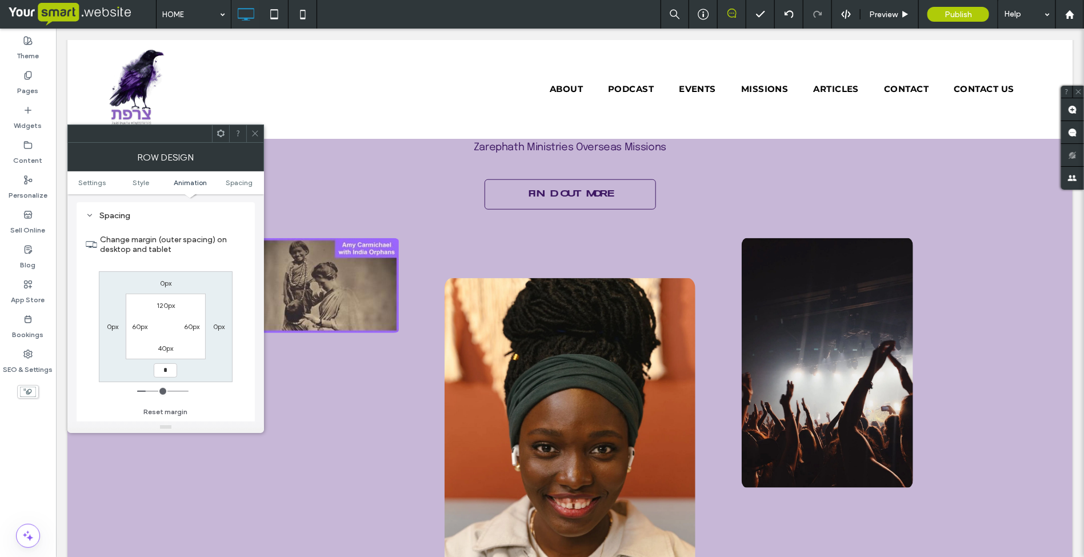
type input "*"
type input "***"
click at [170, 350] on label "40px" at bounding box center [165, 348] width 15 height 9
type input "**"
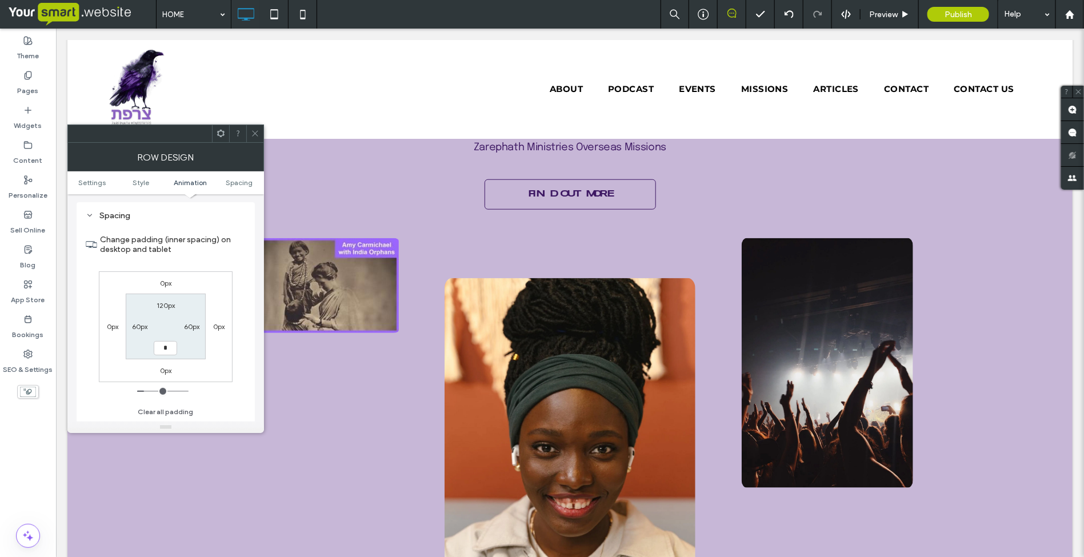
type input "*"
type input "***"
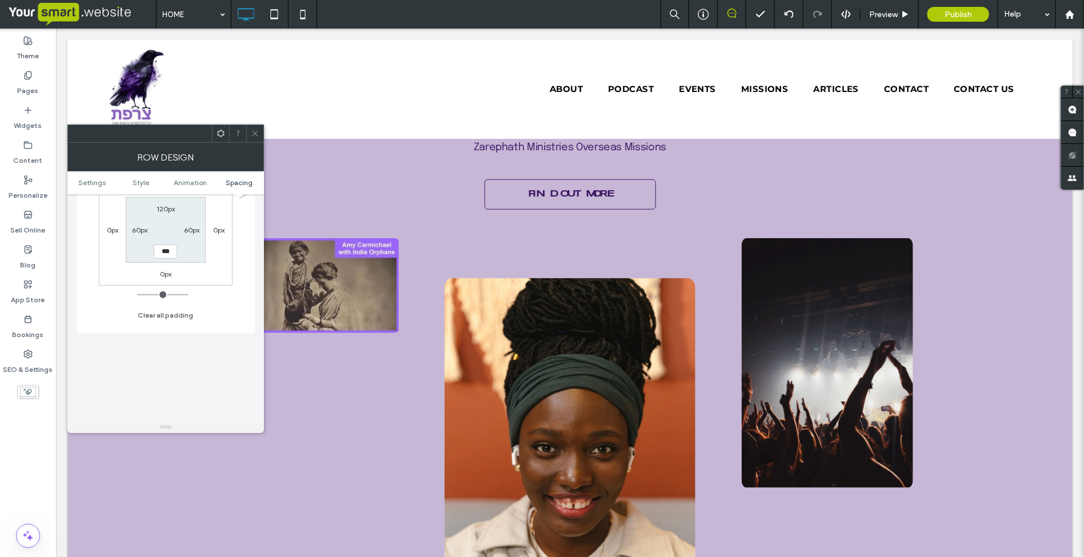
scroll to position [396, 0]
click at [163, 301] on label "0px" at bounding box center [165, 299] width 11 height 9
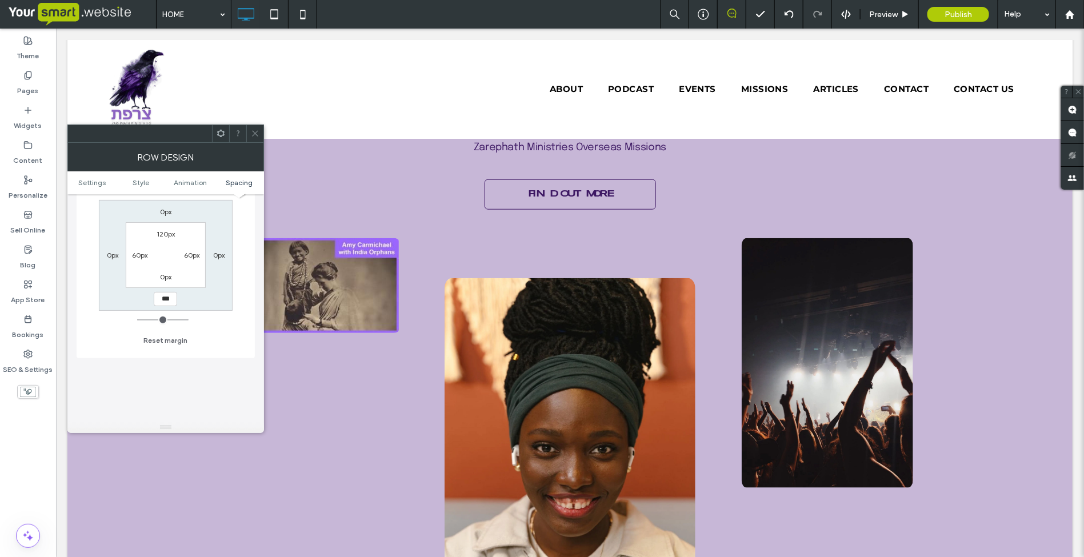
type input "***"
type input "*****"
click at [254, 132] on icon at bounding box center [255, 133] width 9 height 9
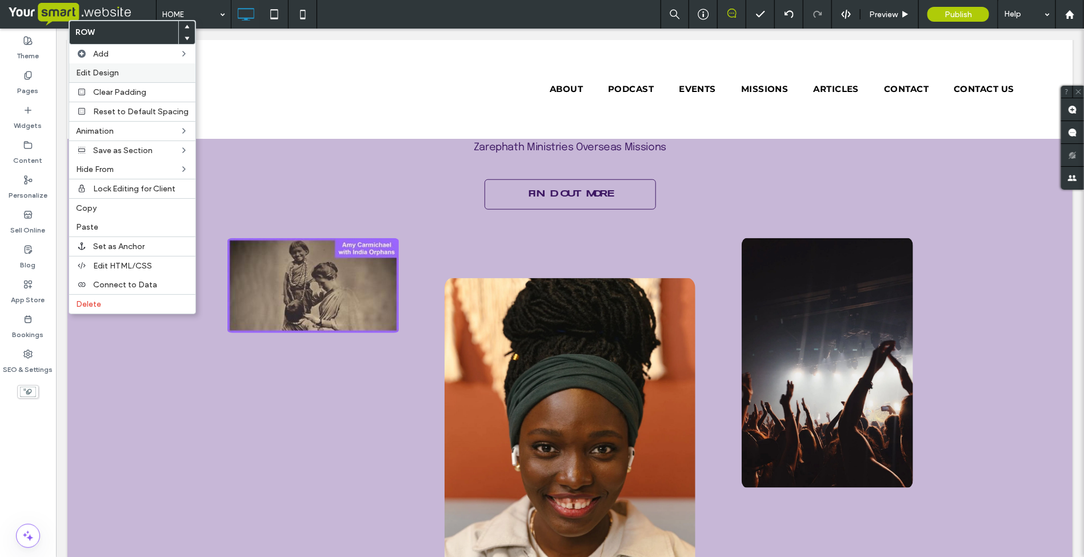
click at [136, 77] on label "Edit Design" at bounding box center [132, 73] width 113 height 10
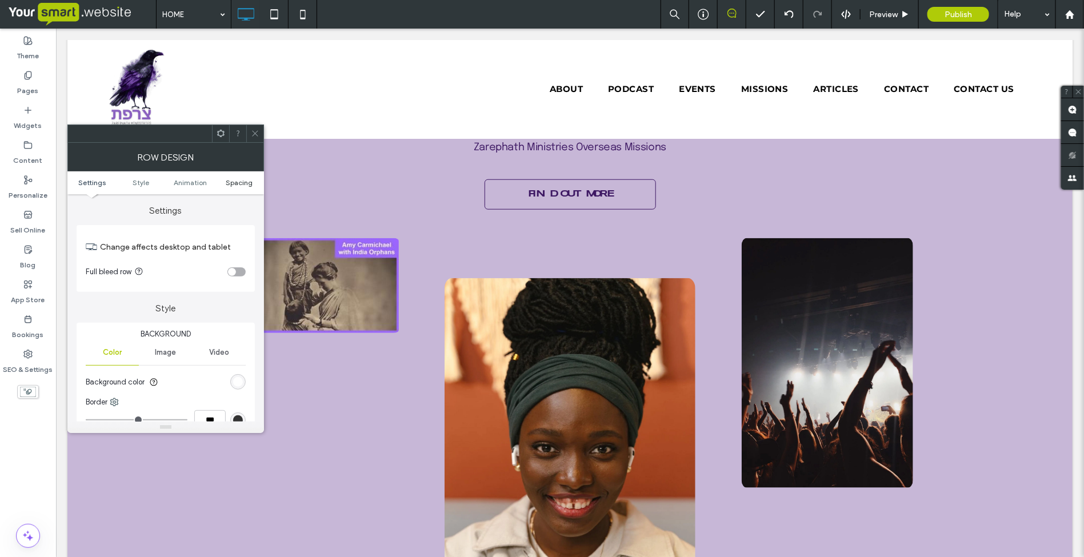
click at [243, 186] on span "Spacing" at bounding box center [239, 182] width 27 height 9
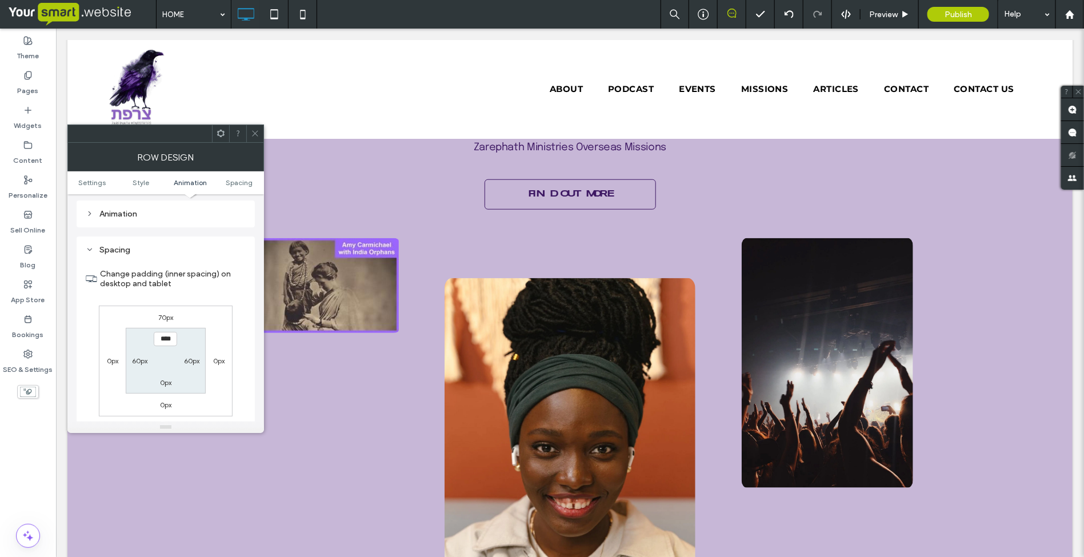
scroll to position [324, 0]
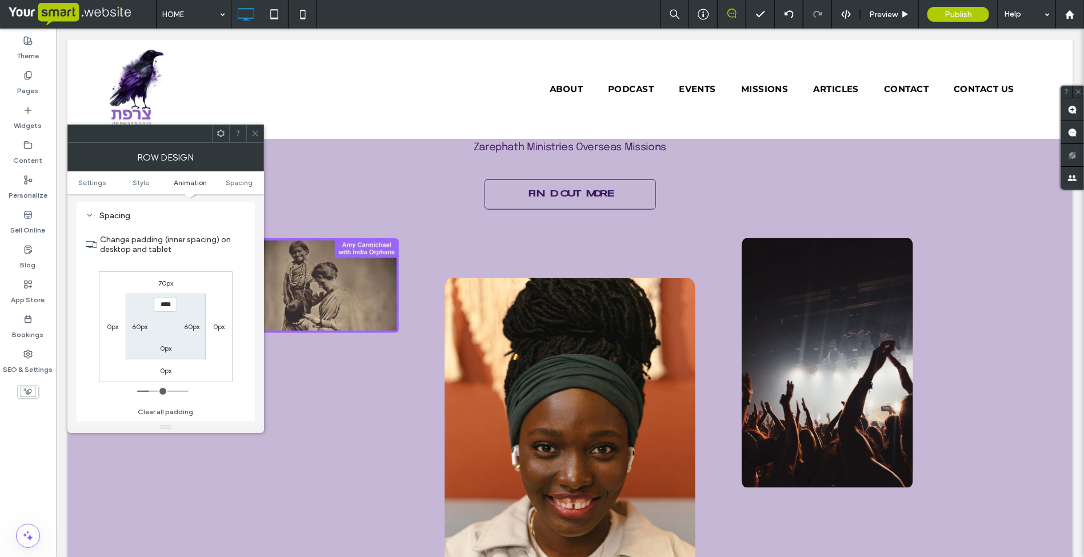
click at [169, 286] on label "70px" at bounding box center [165, 283] width 15 height 9
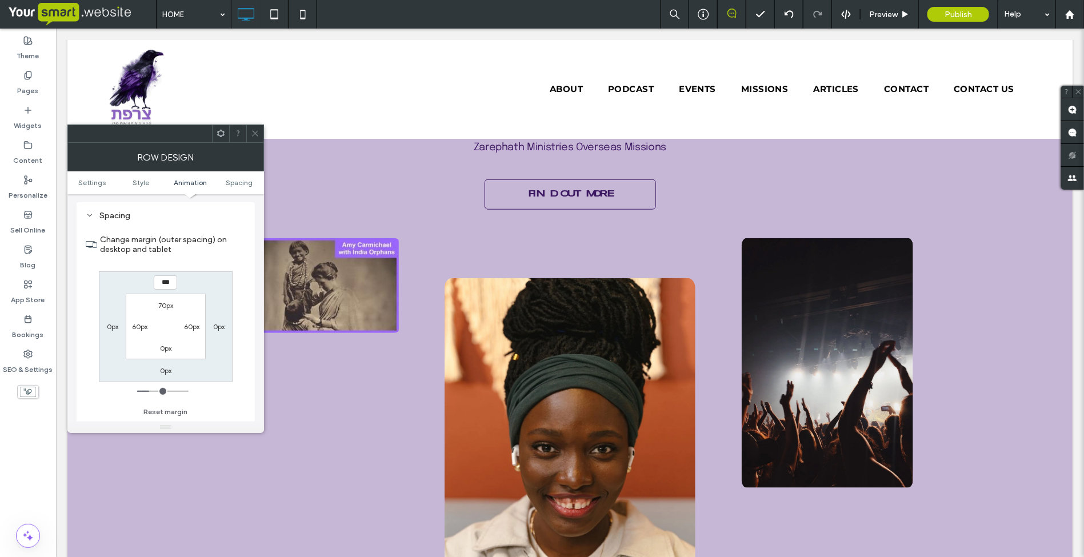
type input "***"
type input "*"
type input "**"
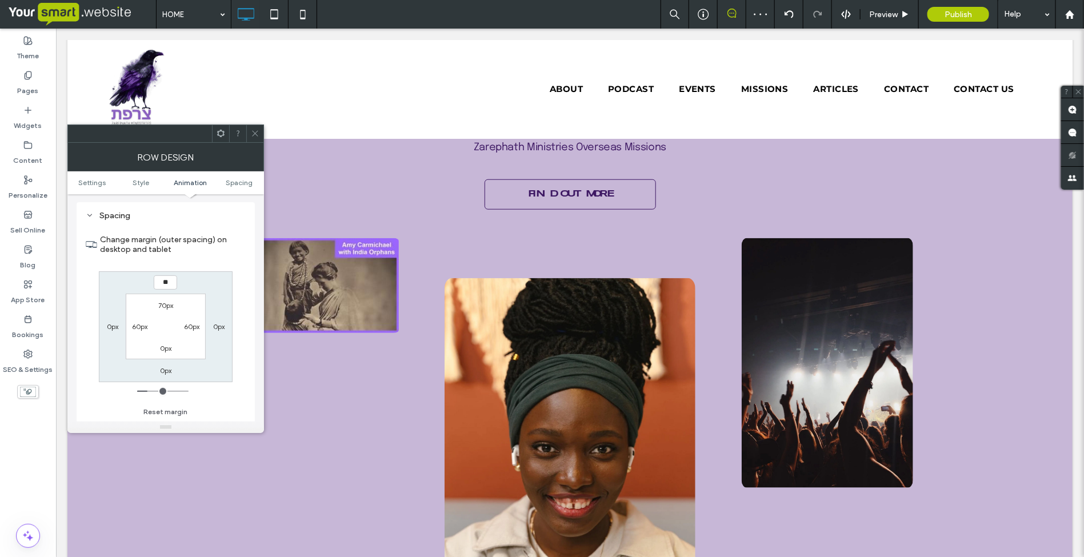
type input "*"
type input "***"
click at [259, 137] on icon at bounding box center [255, 133] width 9 height 9
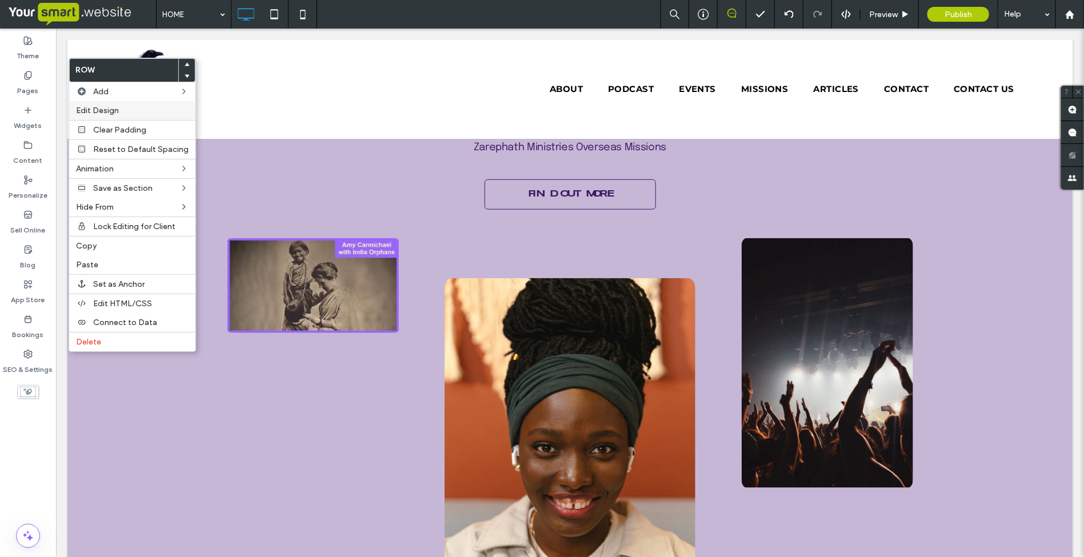
click at [118, 111] on label "Edit Design" at bounding box center [132, 111] width 113 height 10
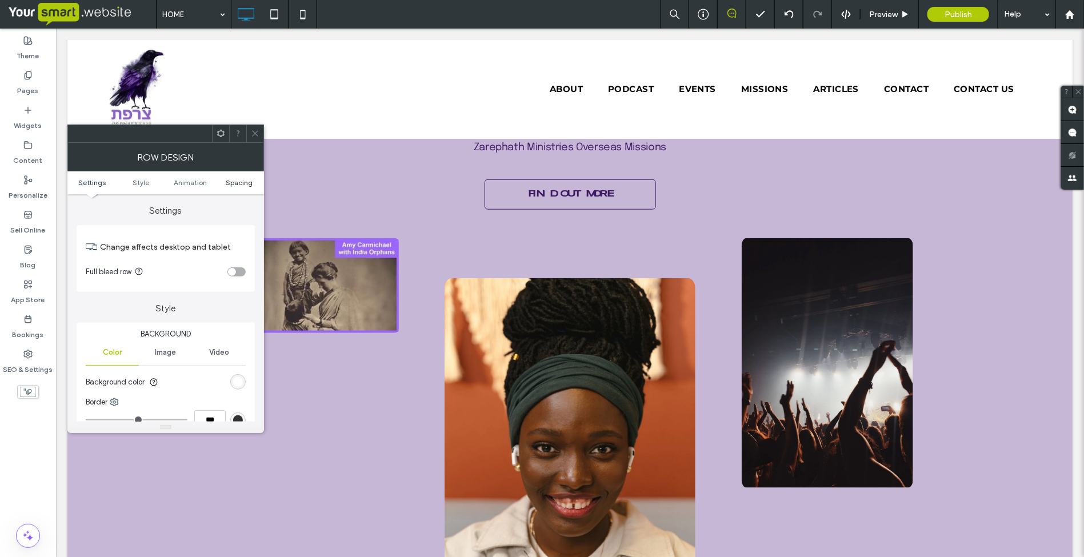
click at [229, 183] on span "Spacing" at bounding box center [239, 182] width 27 height 9
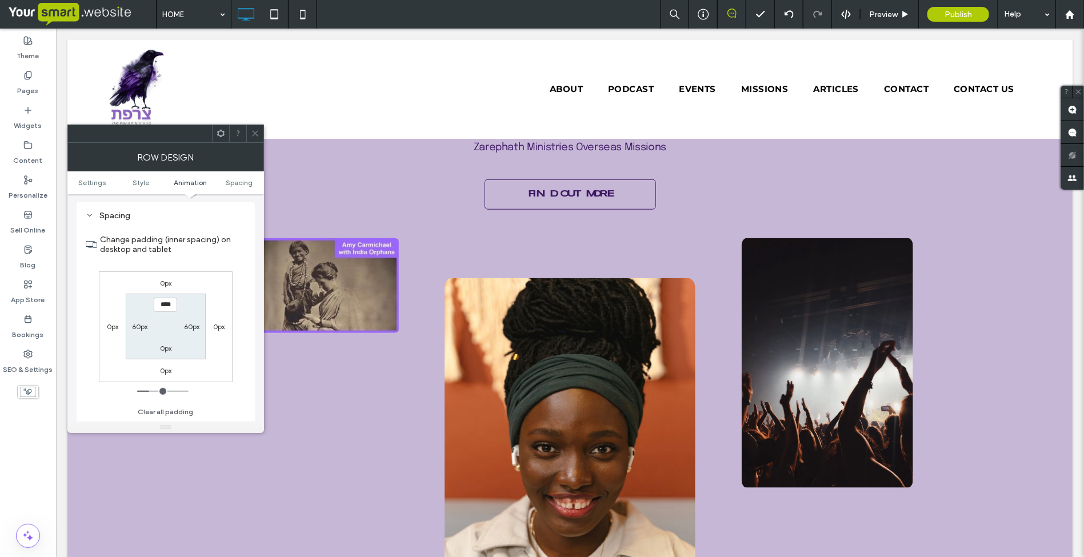
click at [166, 370] on label "0px" at bounding box center [165, 370] width 11 height 9
type input "*"
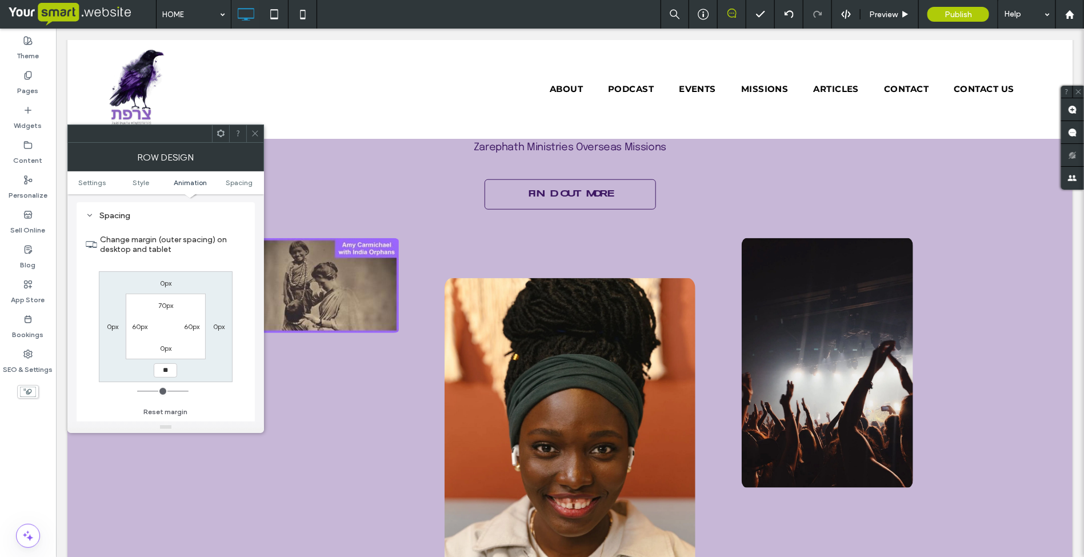
type input "**"
type input "*"
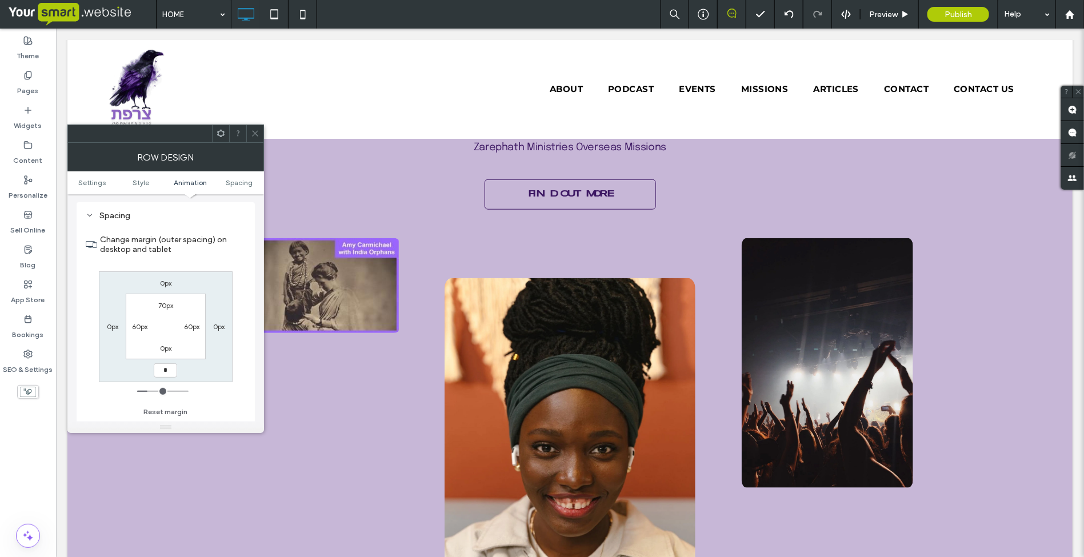
type input "***"
click at [173, 348] on div "0px" at bounding box center [166, 347] width 26 height 11
click at [165, 348] on label "0px" at bounding box center [165, 348] width 11 height 9
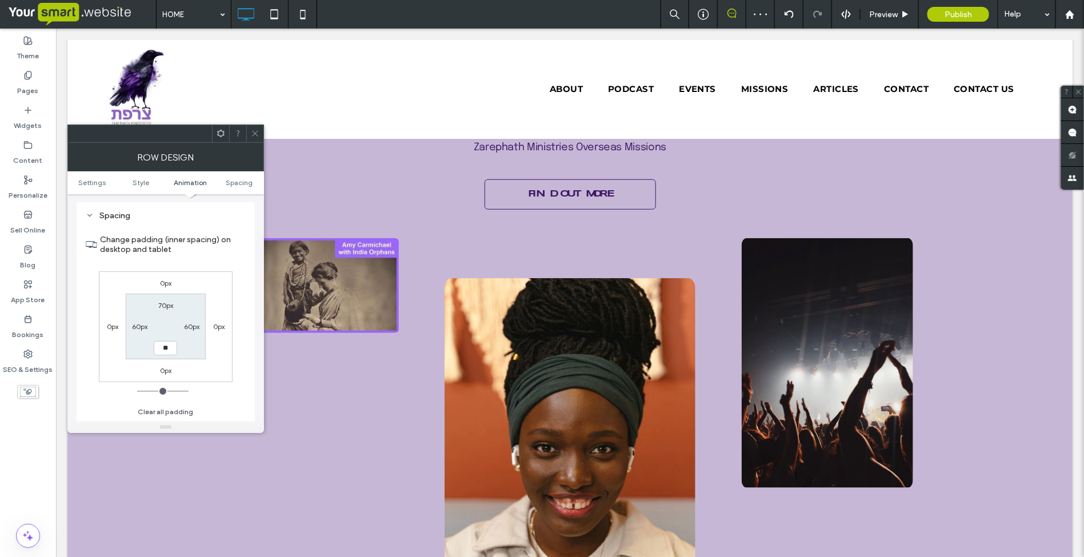
type input "**"
type input "****"
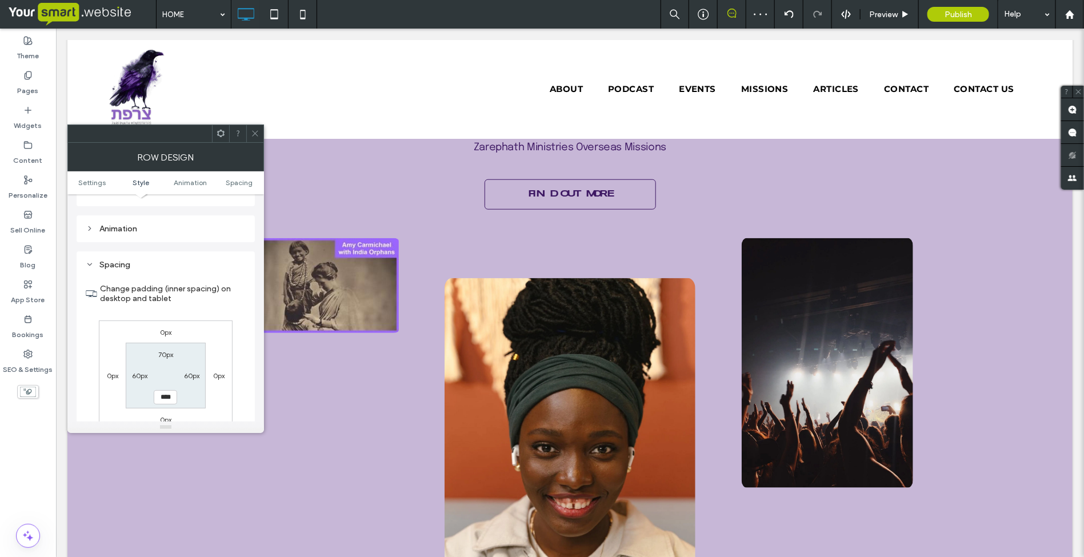
scroll to position [253, 0]
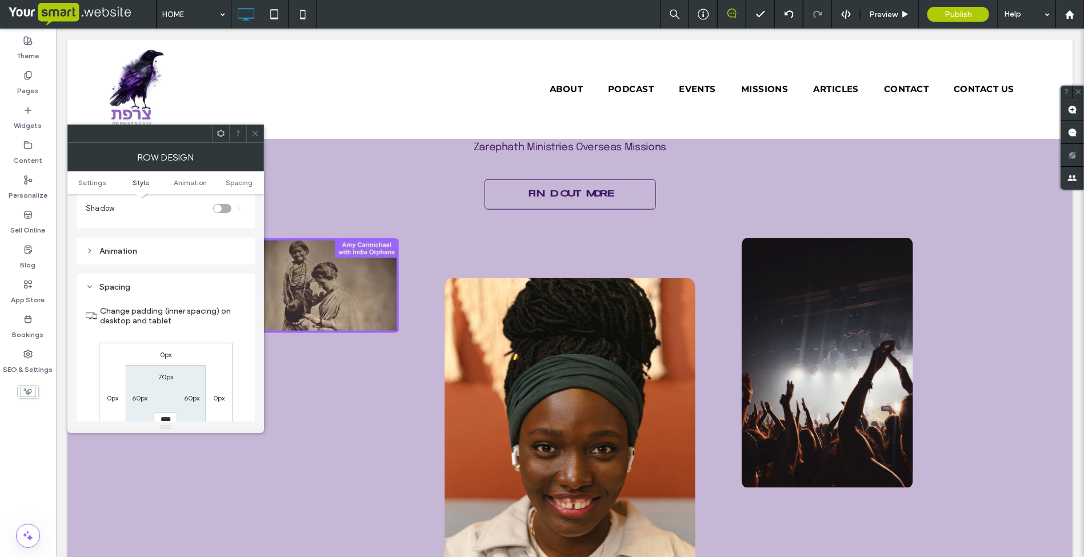
click at [251, 133] on icon at bounding box center [255, 133] width 9 height 9
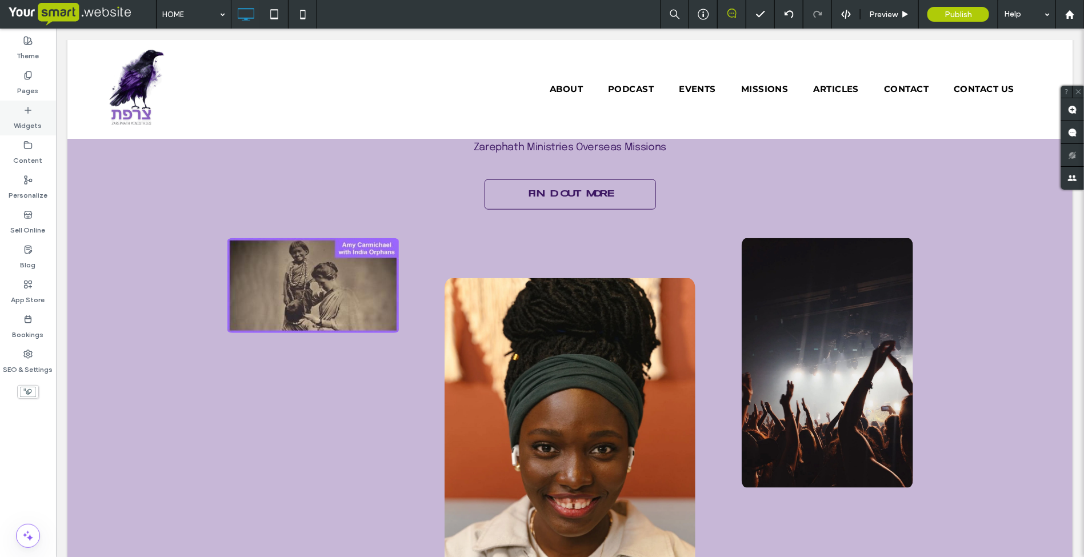
click at [32, 110] on icon at bounding box center [27, 110] width 9 height 9
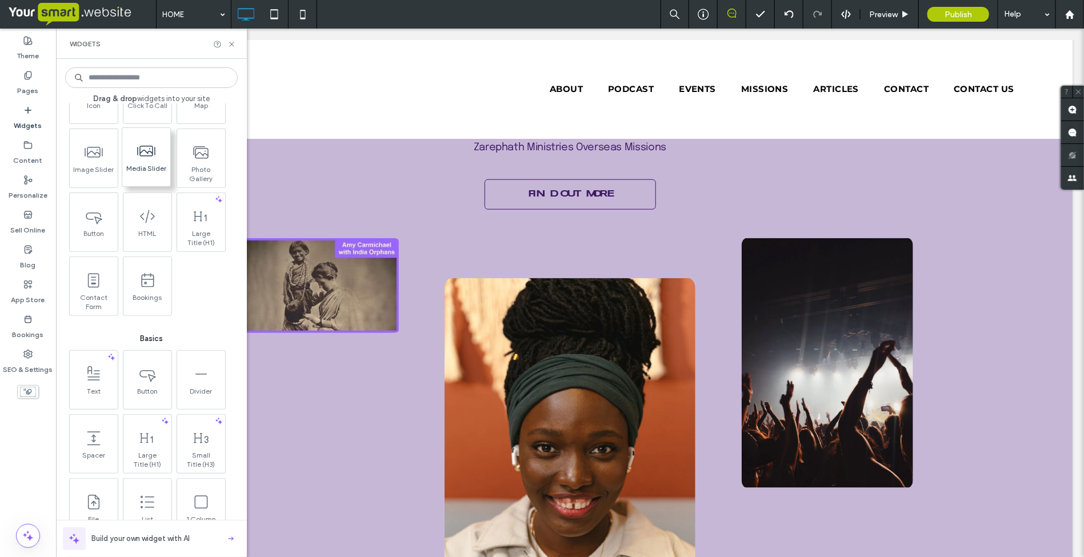
scroll to position [357, 0]
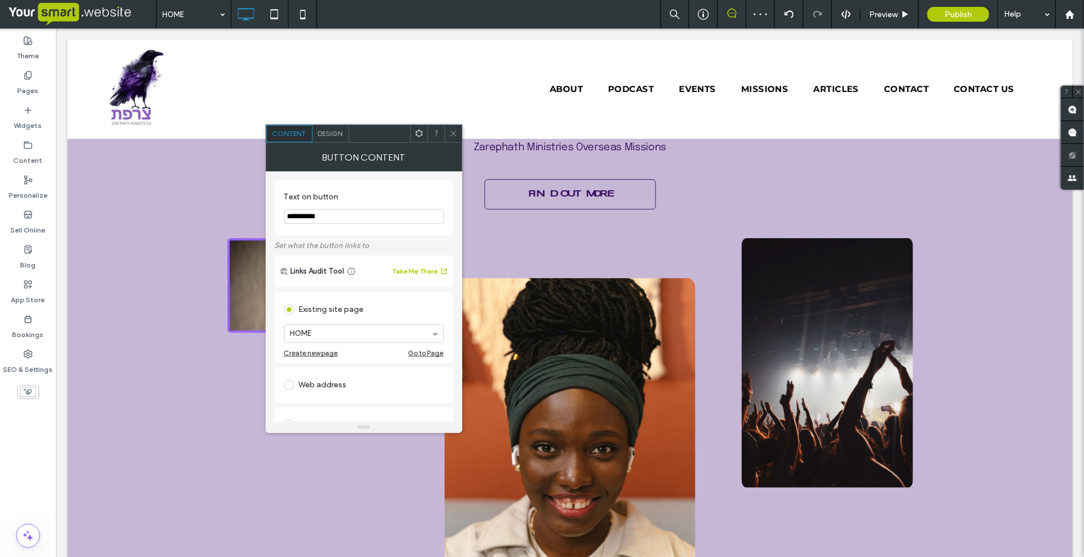
drag, startPoint x: 353, startPoint y: 218, endPoint x: 284, endPoint y: 218, distance: 68.6
click at [284, 218] on input "**********" at bounding box center [364, 216] width 160 height 15
type input "**********"
click at [453, 131] on icon at bounding box center [453, 133] width 9 height 9
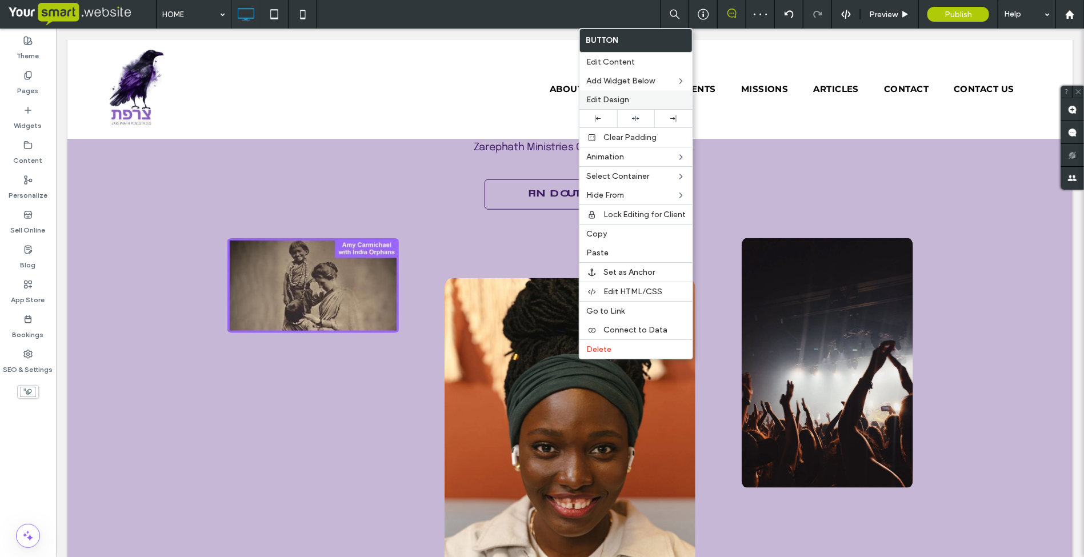
click at [662, 107] on div "Edit Design" at bounding box center [636, 99] width 113 height 19
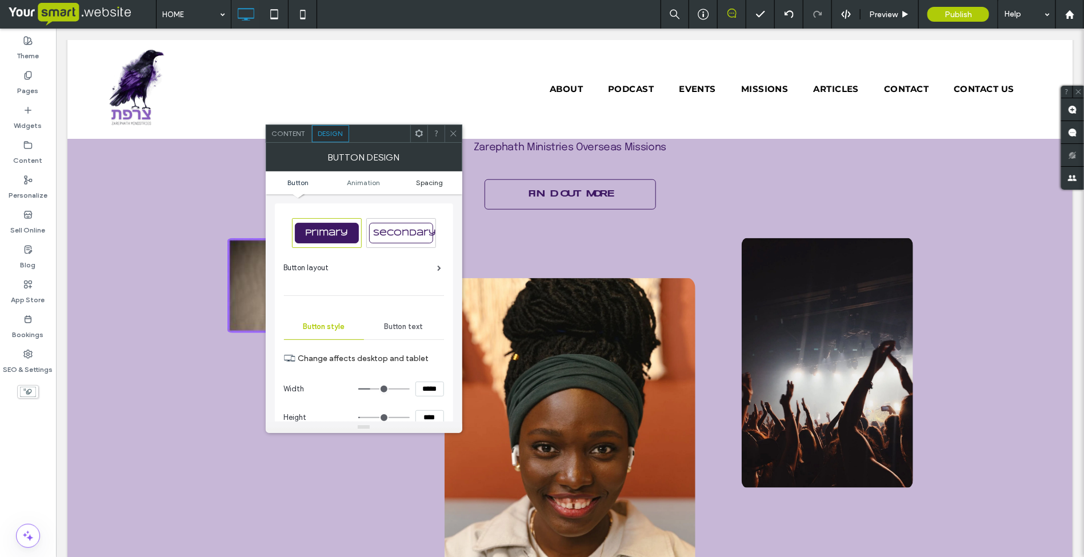
click at [430, 183] on span "Spacing" at bounding box center [429, 182] width 27 height 9
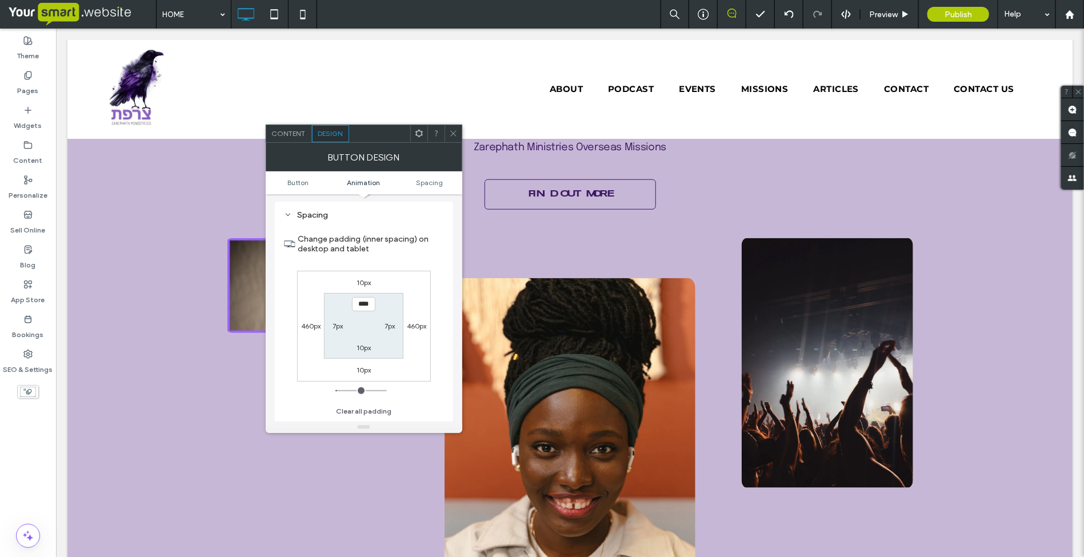
scroll to position [538, 0]
click at [369, 284] on label "10px" at bounding box center [364, 282] width 14 height 9
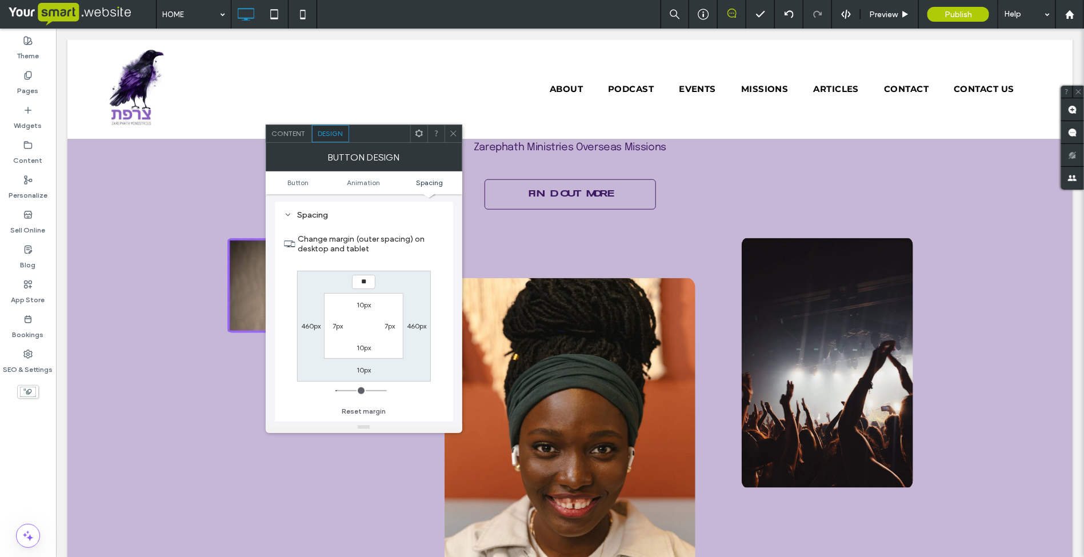
type input "**"
type input "****"
click at [450, 132] on icon at bounding box center [453, 133] width 9 height 9
